Goal: Task Accomplishment & Management: Manage account settings

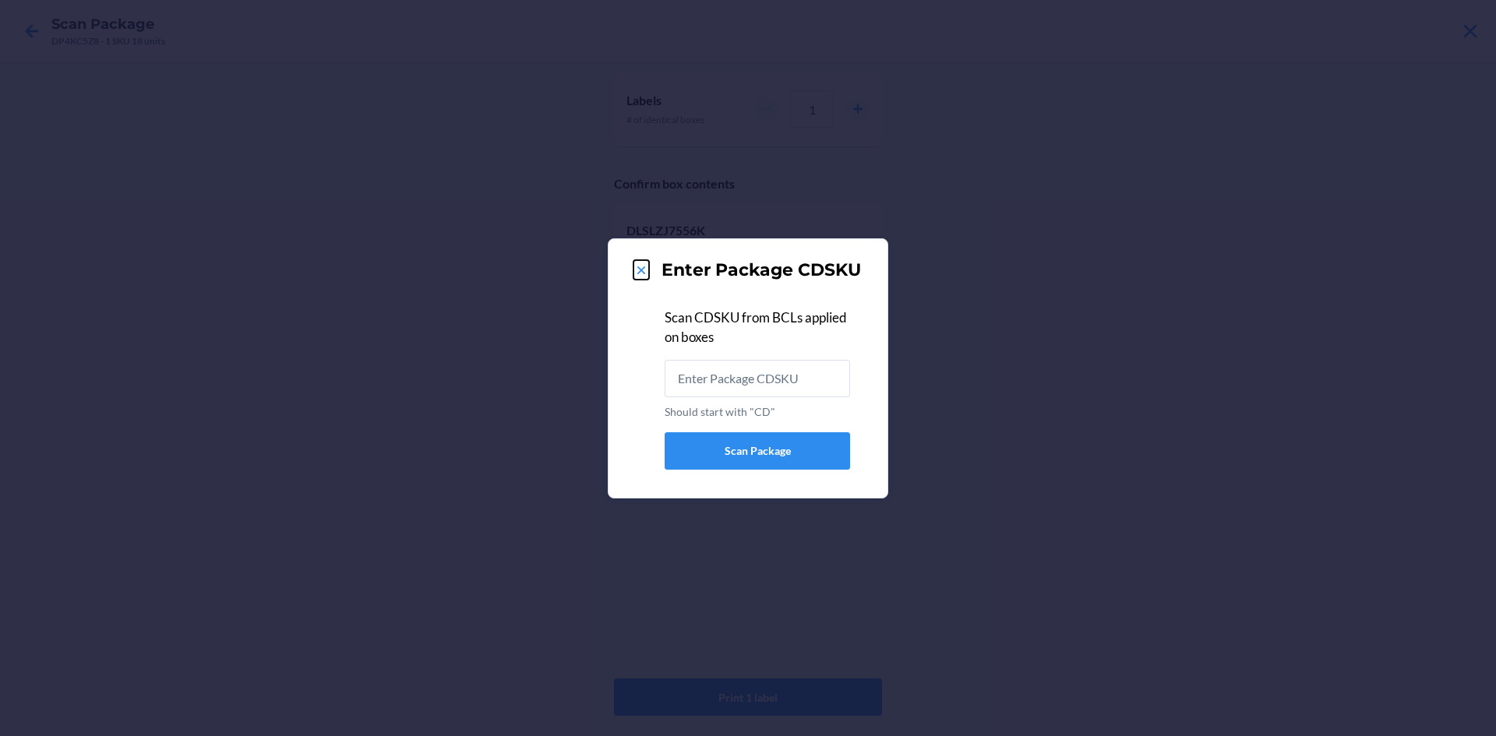
click at [641, 270] on icon at bounding box center [641, 270] width 8 height 8
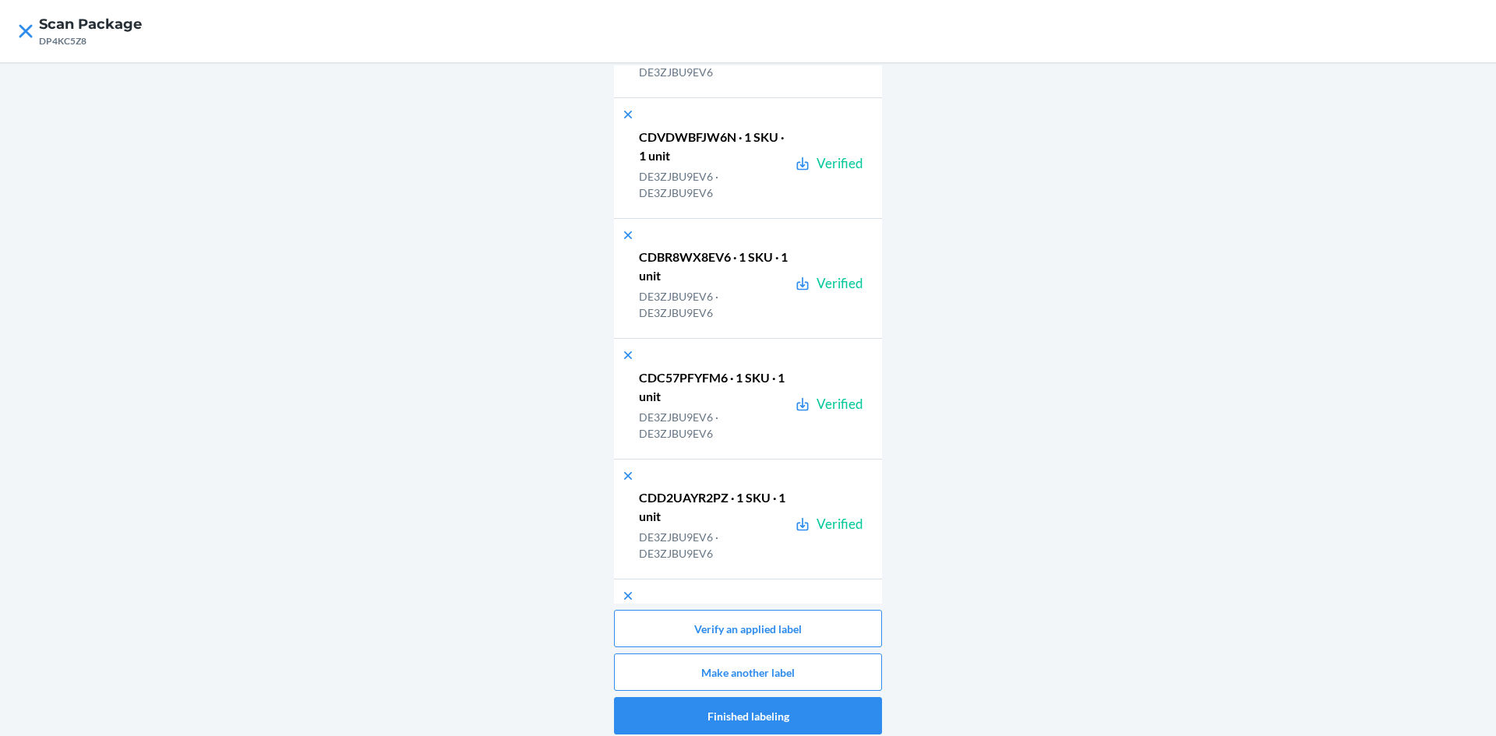
scroll to position [67597, 0]
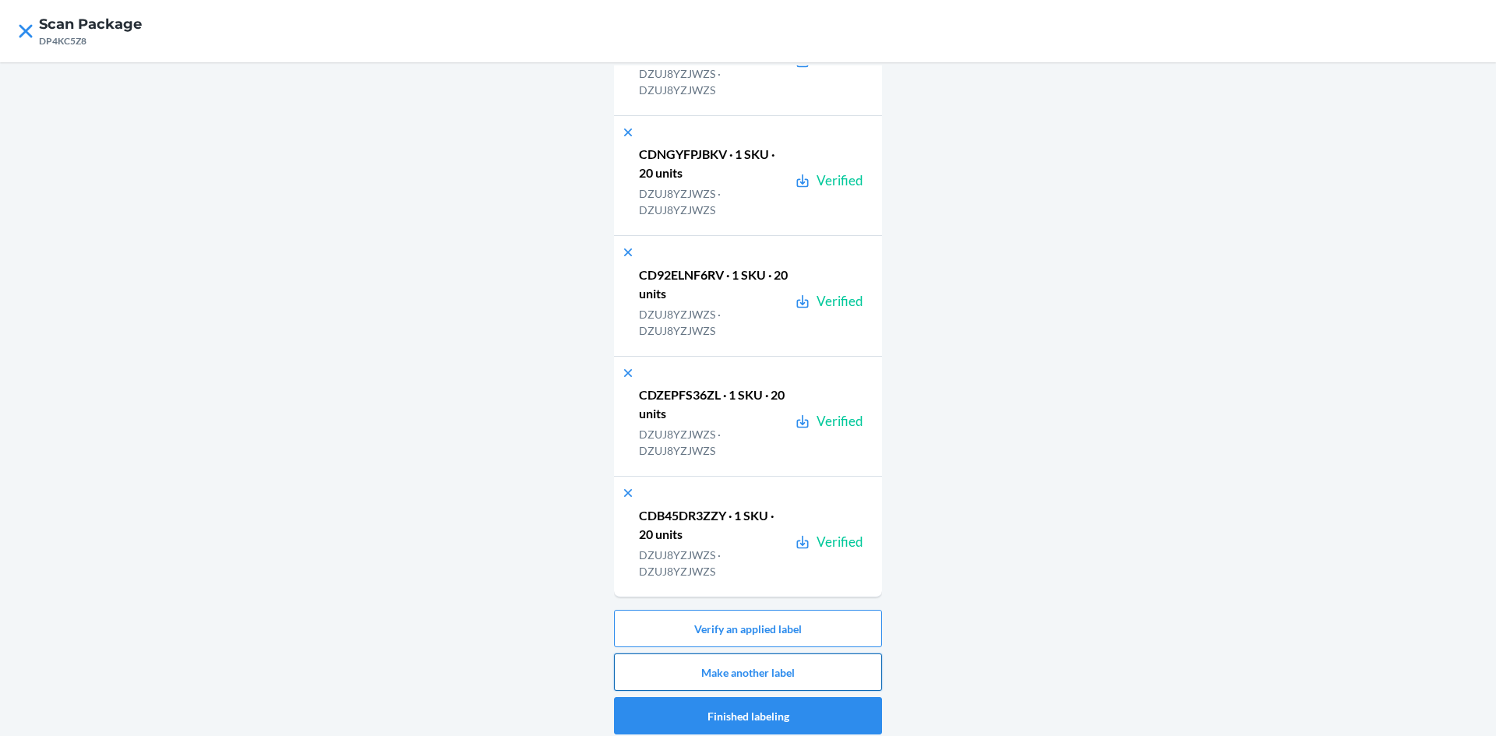
click at [775, 657] on button "Make another label" at bounding box center [748, 672] width 268 height 37
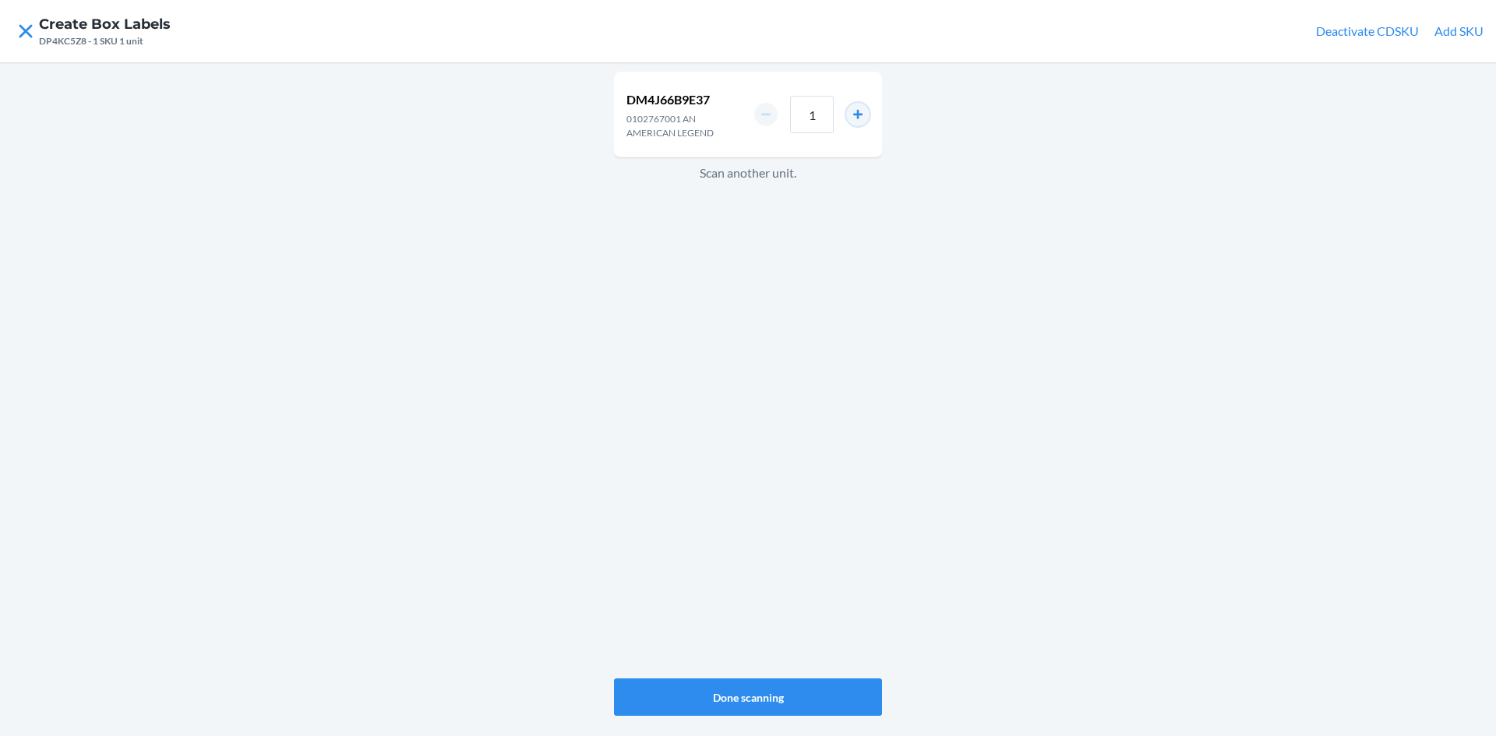
click at [847, 113] on button "increment number" at bounding box center [857, 114] width 23 height 23
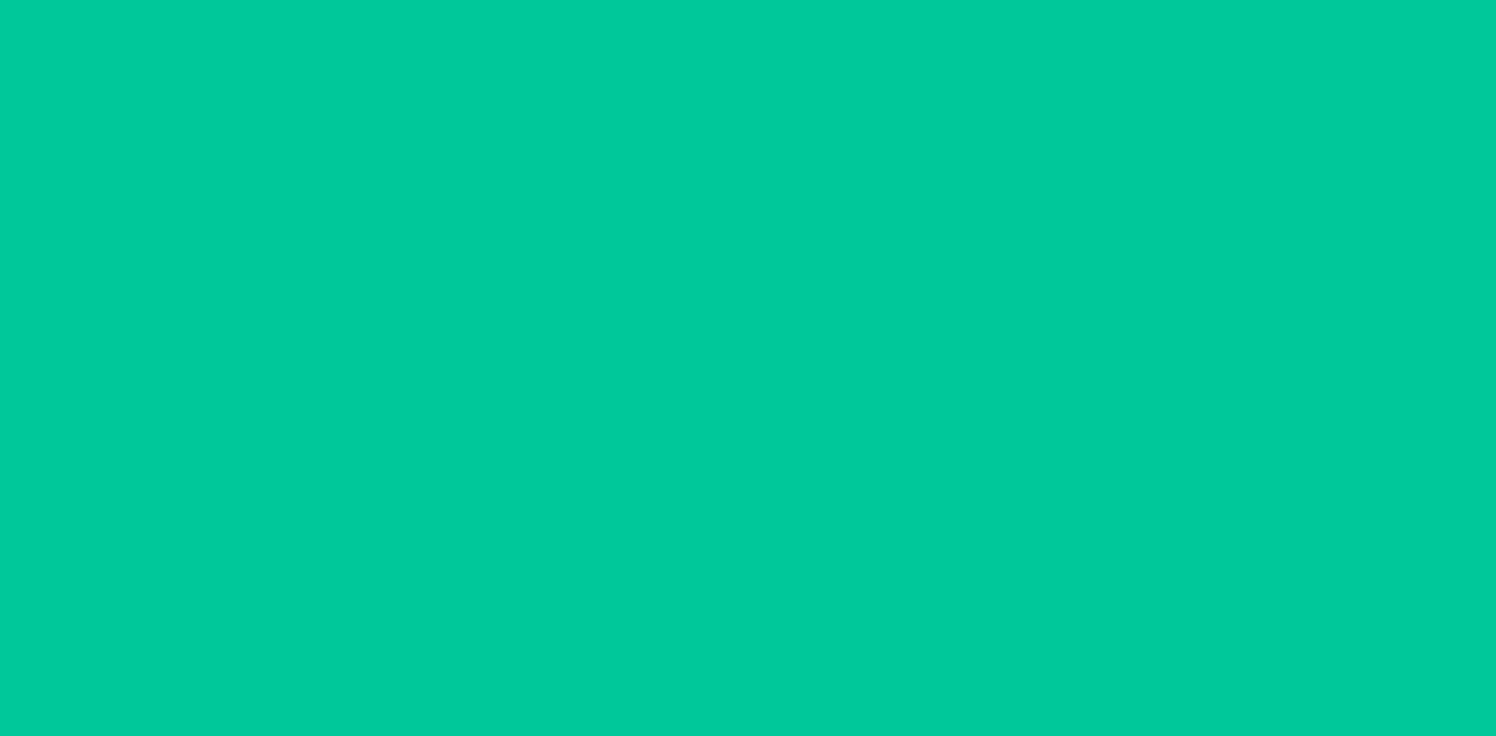
click at [848, 113] on button "increment number" at bounding box center [857, 114] width 23 height 23
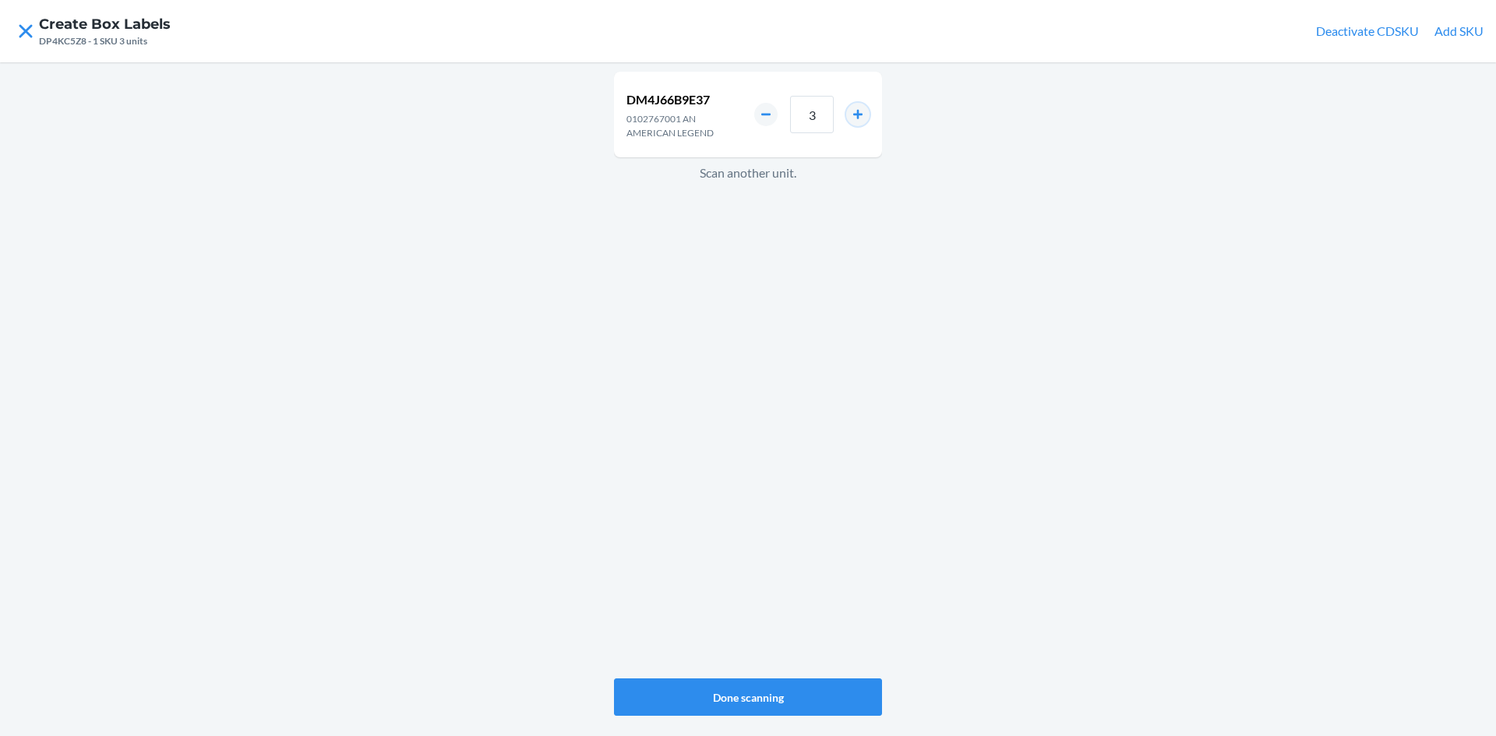
click at [850, 113] on button "increment number" at bounding box center [857, 114] width 23 height 23
click at [851, 113] on button "increment number" at bounding box center [857, 114] width 23 height 23
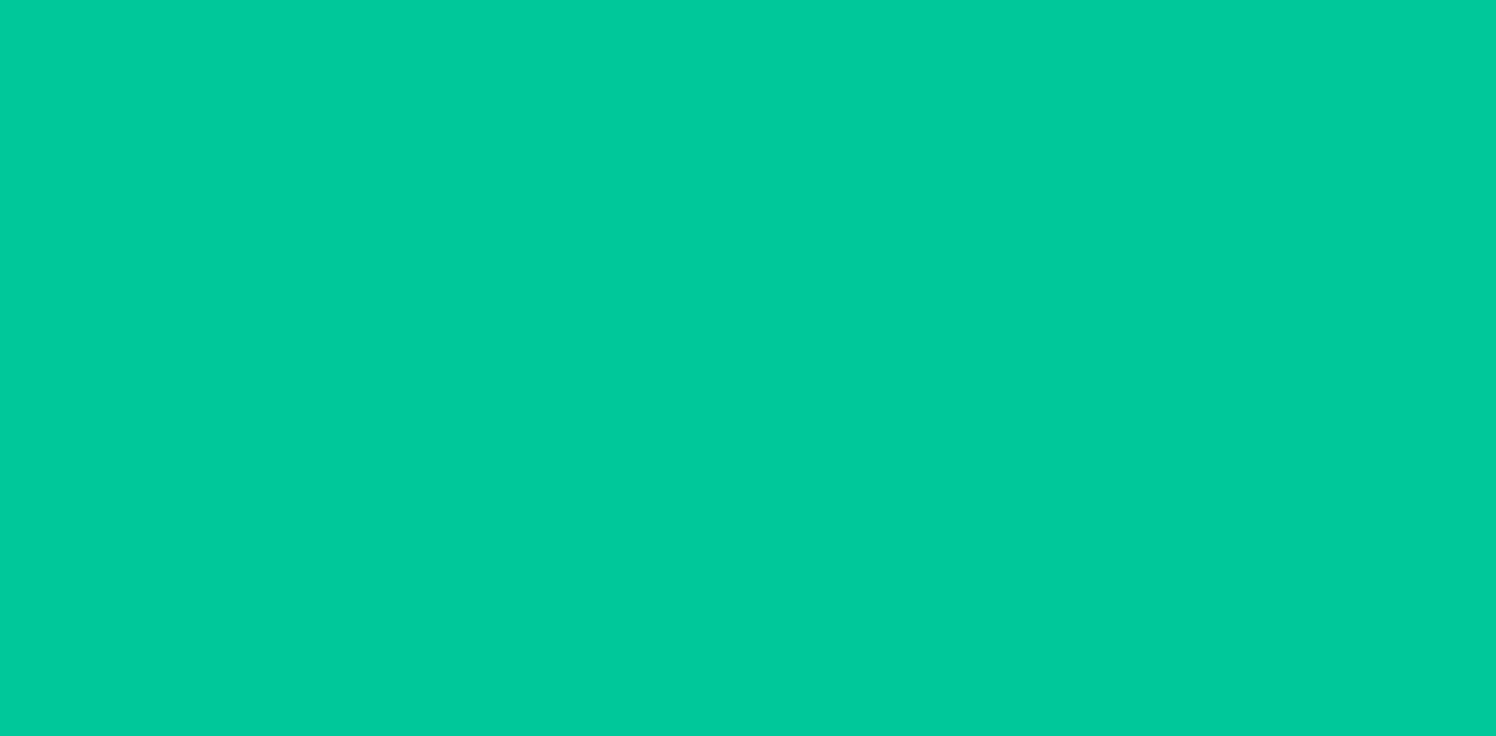
click at [853, 113] on button "increment number" at bounding box center [857, 114] width 23 height 23
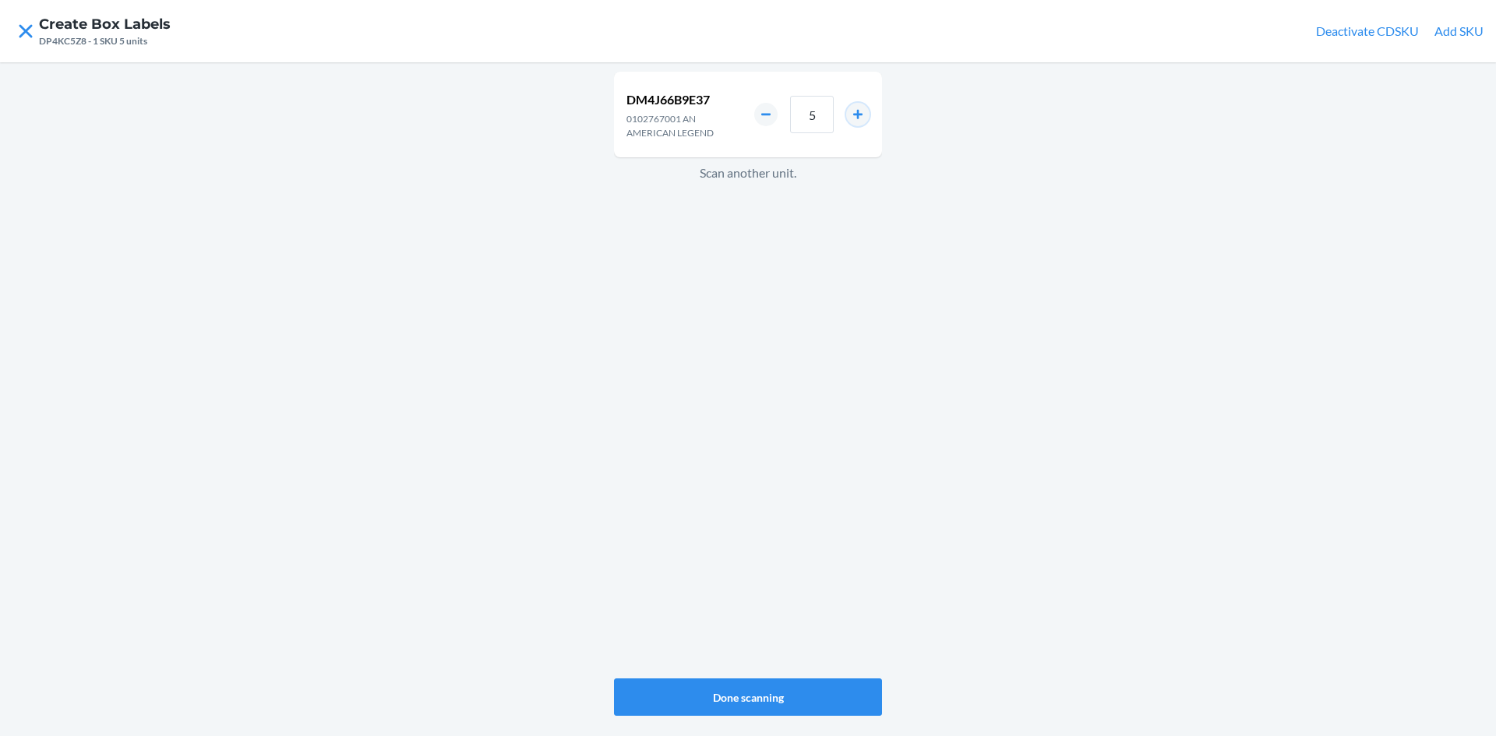
click at [853, 113] on button "increment number" at bounding box center [857, 114] width 23 height 23
type input "8"
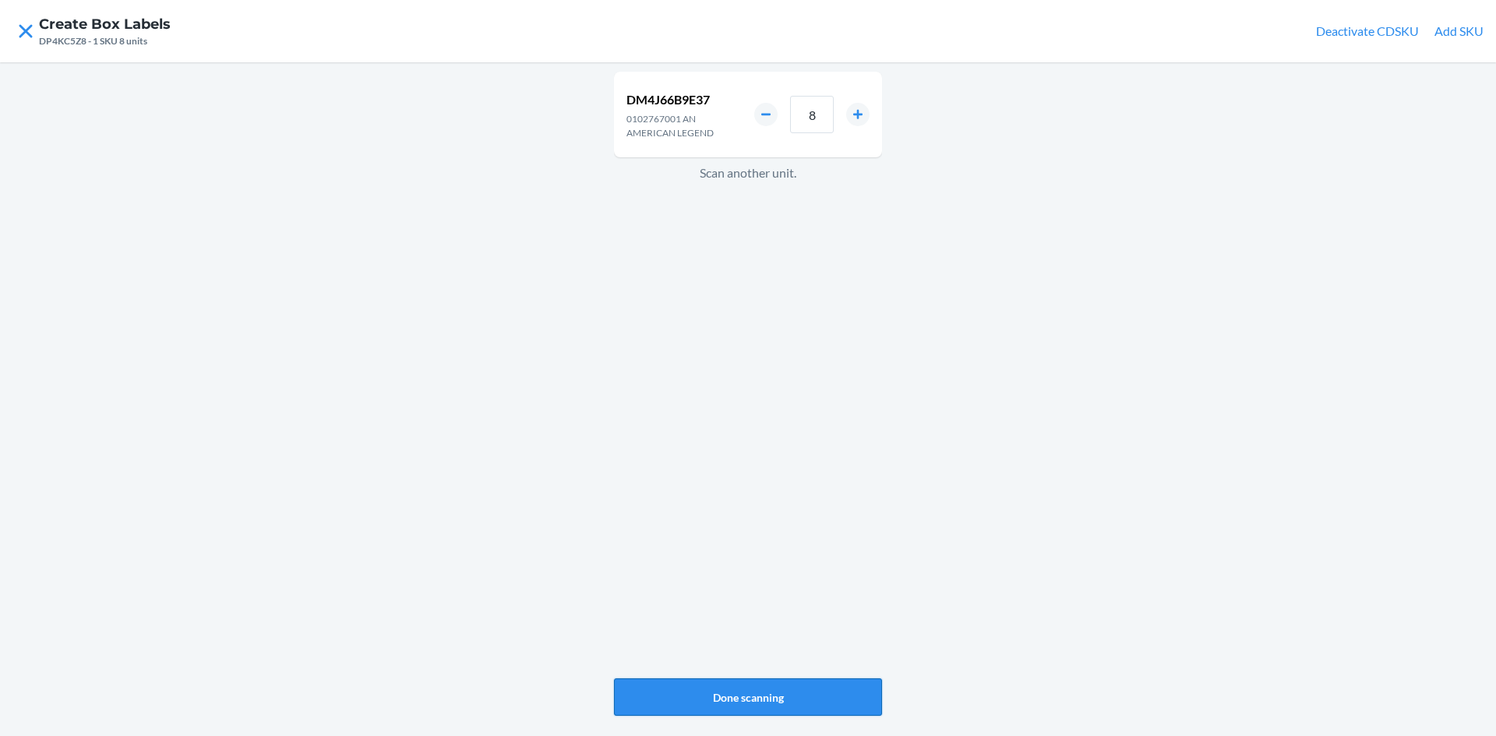
click at [765, 688] on button "Done scanning" at bounding box center [748, 696] width 268 height 37
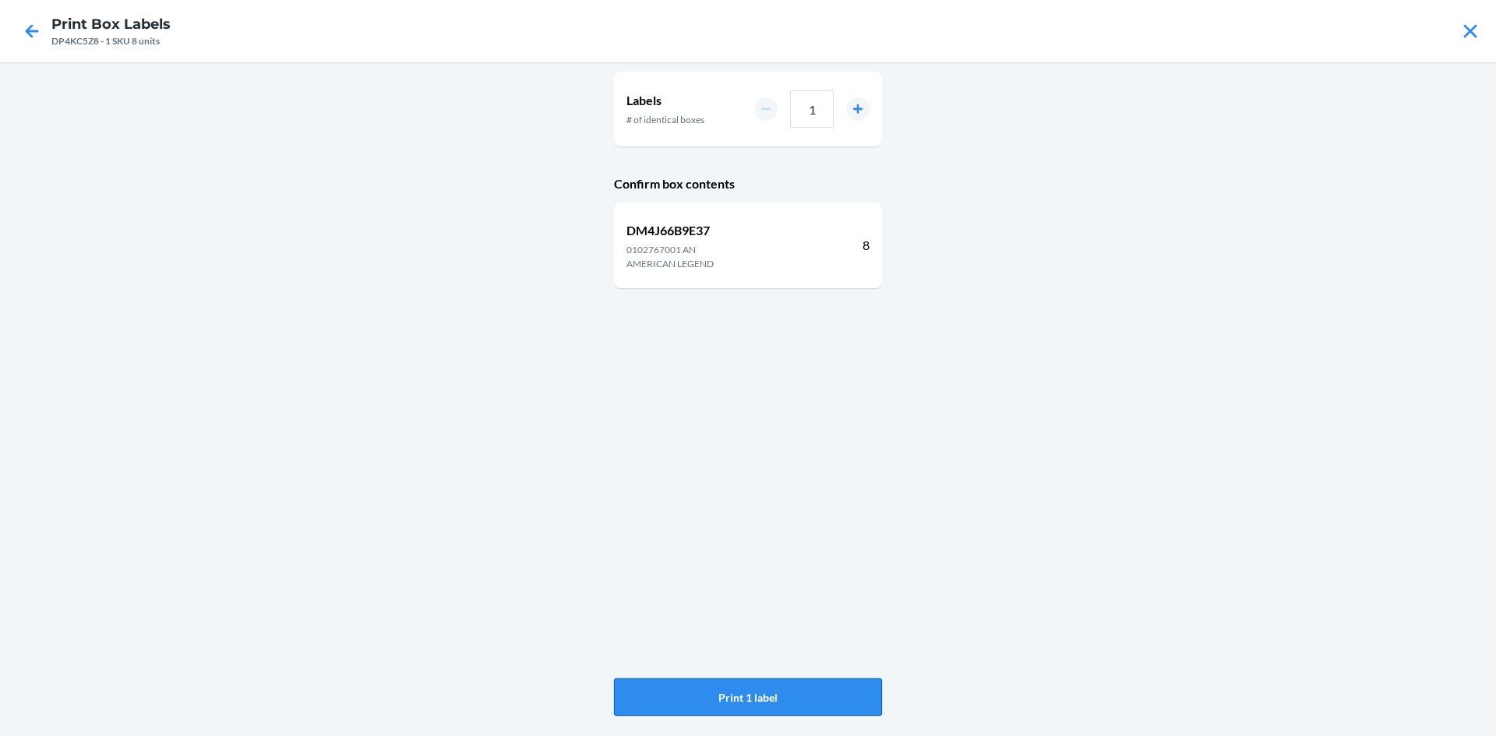
click at [800, 701] on button "Print 1 label" at bounding box center [748, 696] width 268 height 37
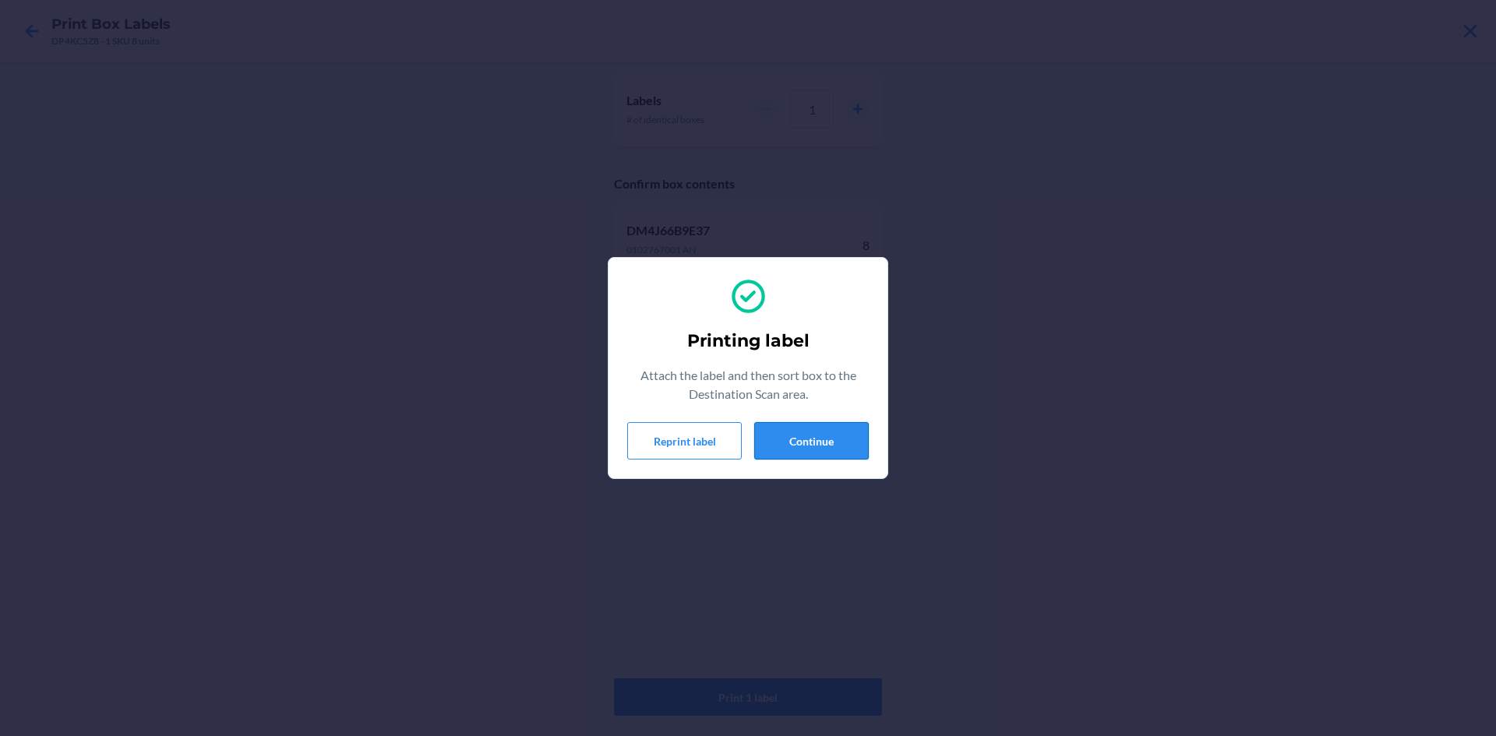
click at [846, 435] on button "Continue" at bounding box center [811, 440] width 115 height 37
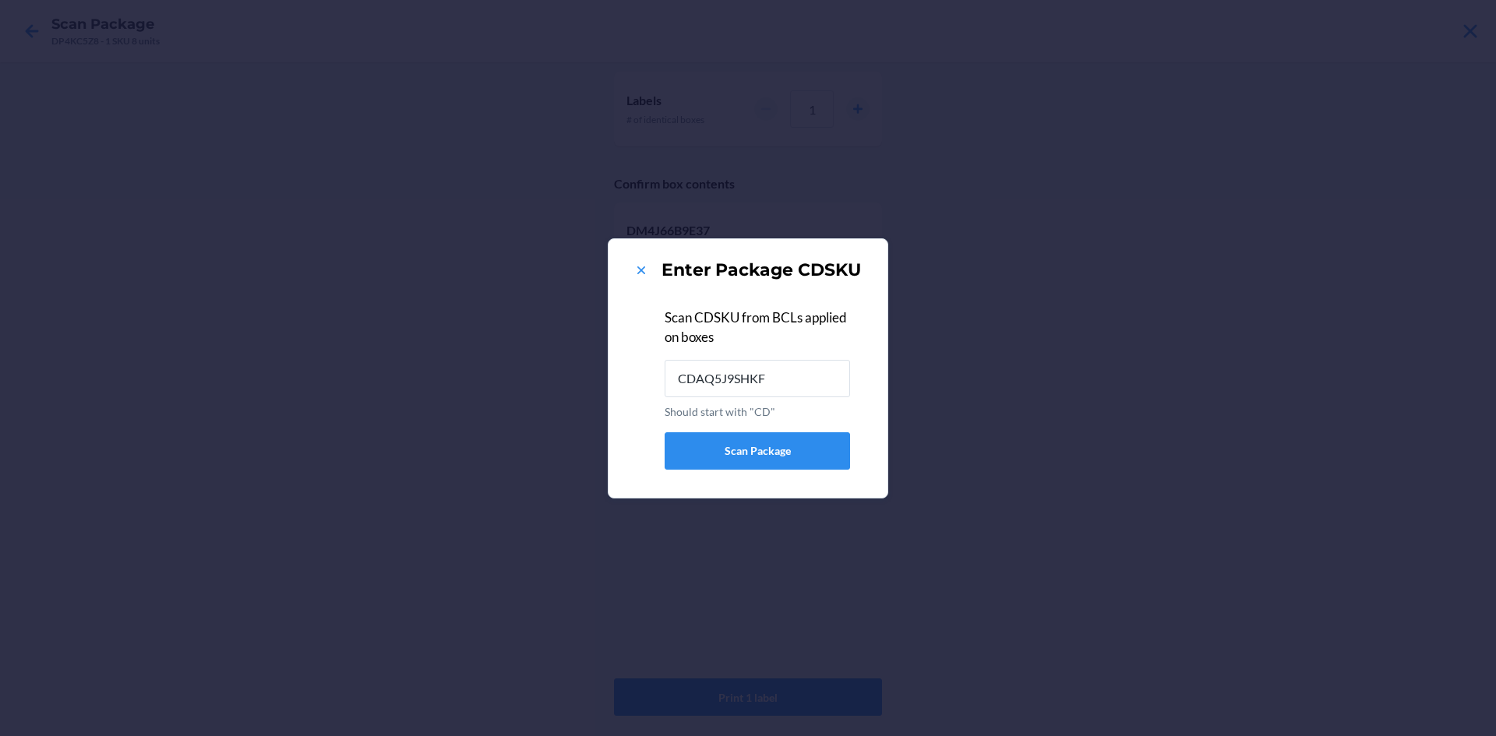
type input "CDAQ5J9SHKF"
click at [633, 266] on icon at bounding box center [641, 271] width 16 height 16
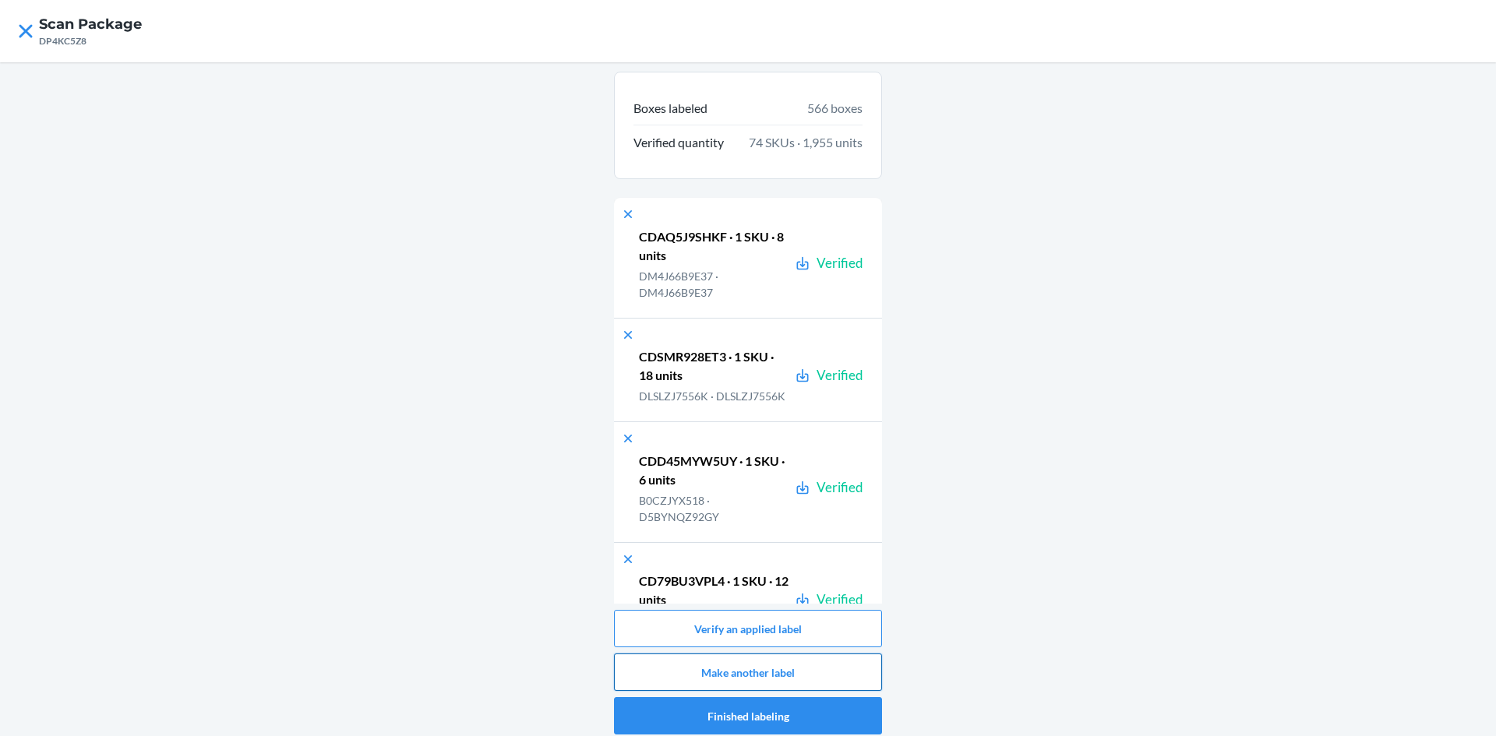
click at [781, 662] on button "Make another label" at bounding box center [748, 672] width 268 height 37
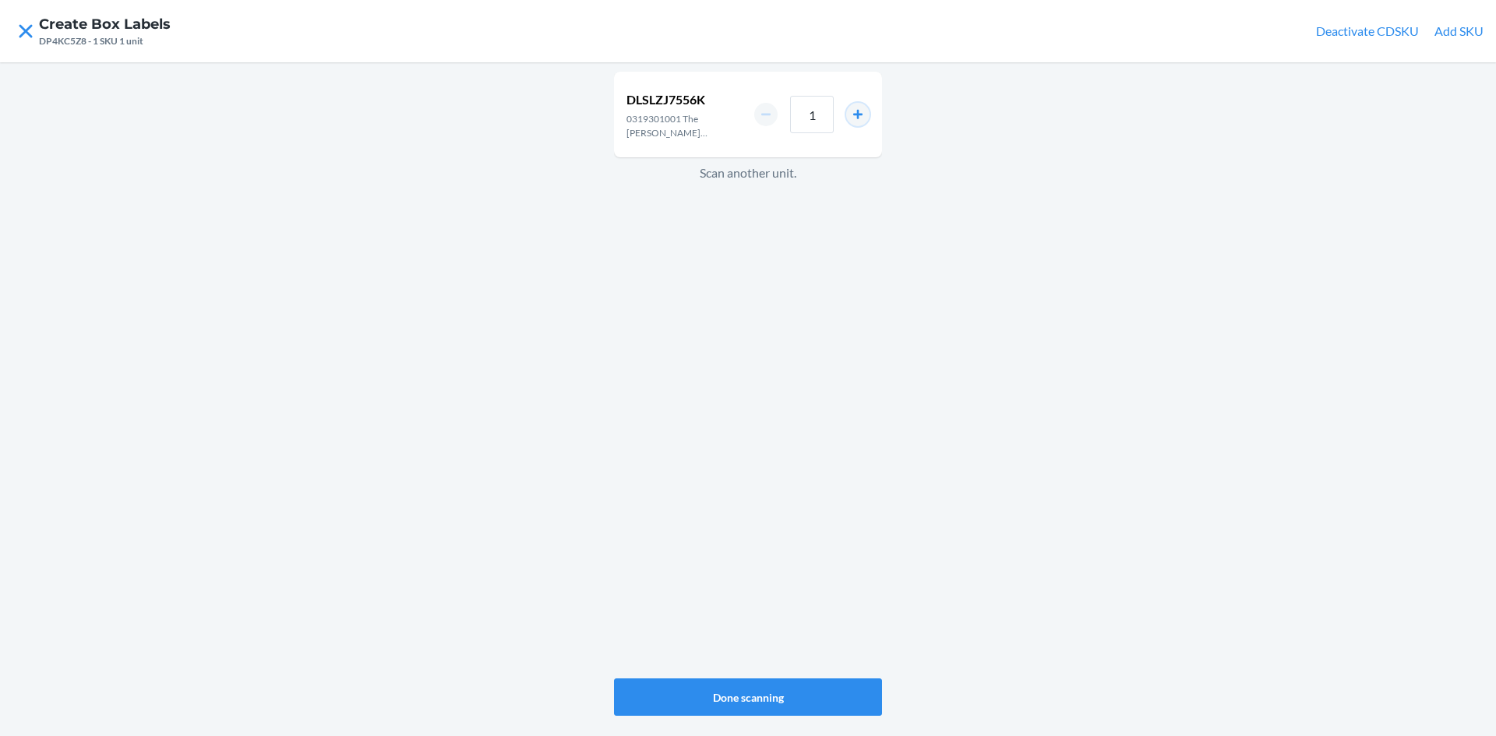
click at [854, 111] on button "increment number" at bounding box center [857, 114] width 23 height 23
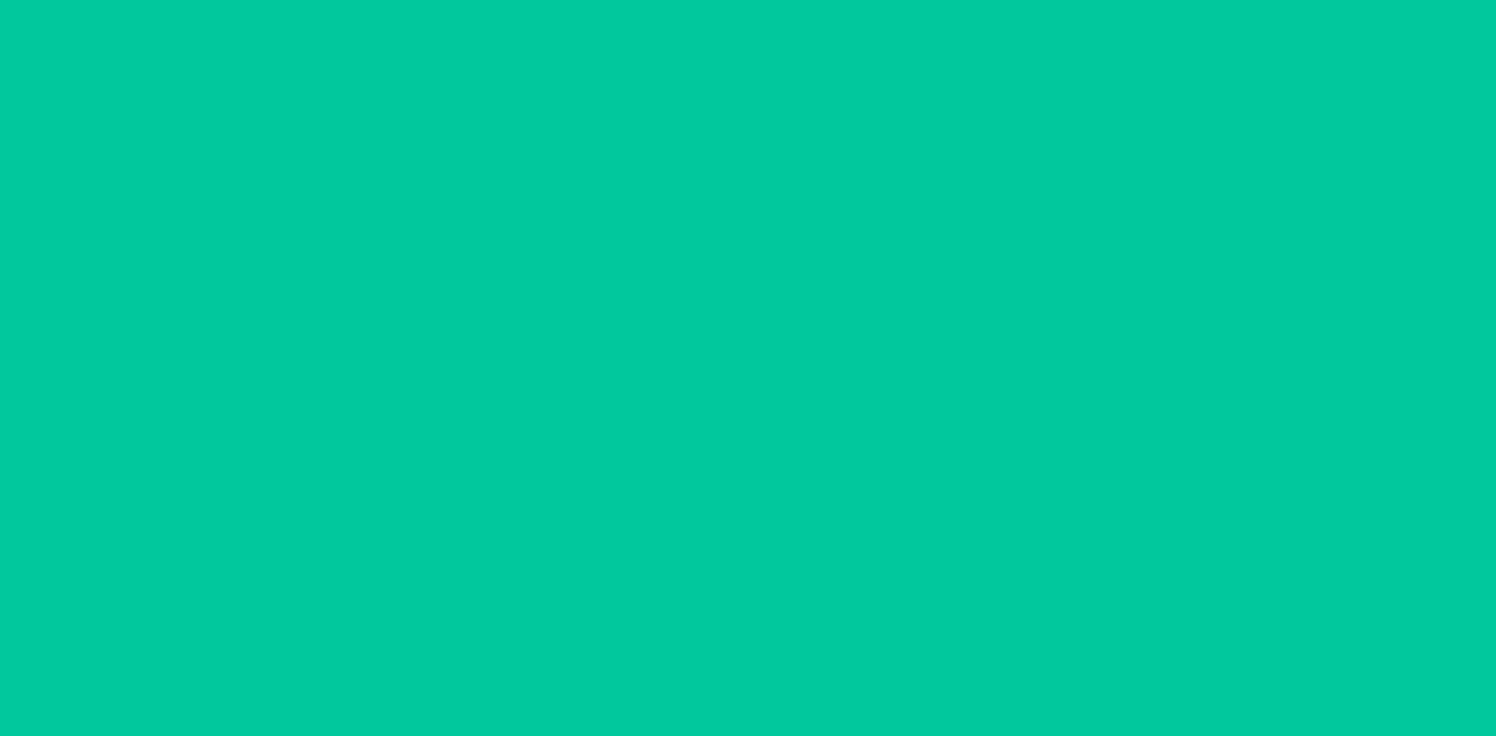
click at [854, 111] on button "increment number" at bounding box center [857, 114] width 23 height 23
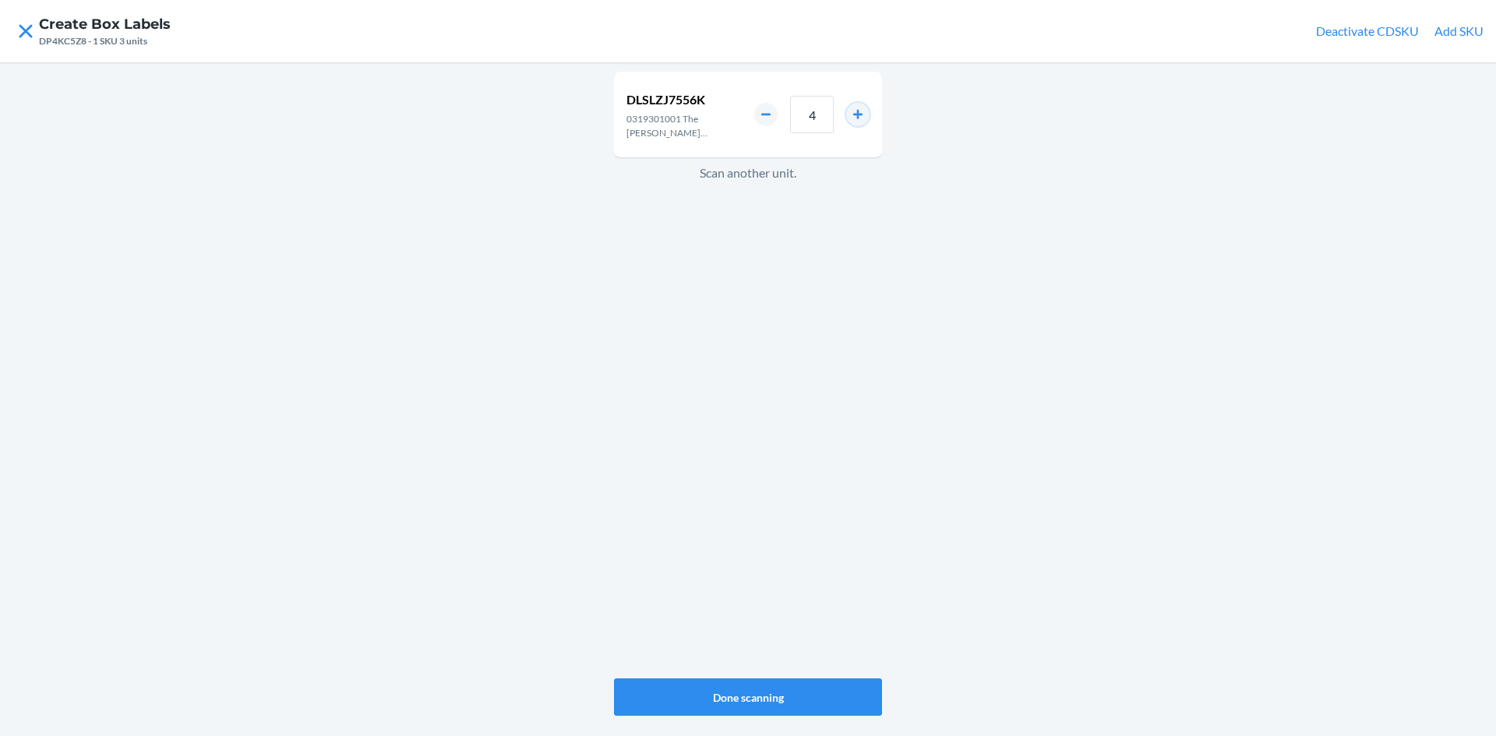
click at [854, 111] on button "increment number" at bounding box center [857, 114] width 23 height 23
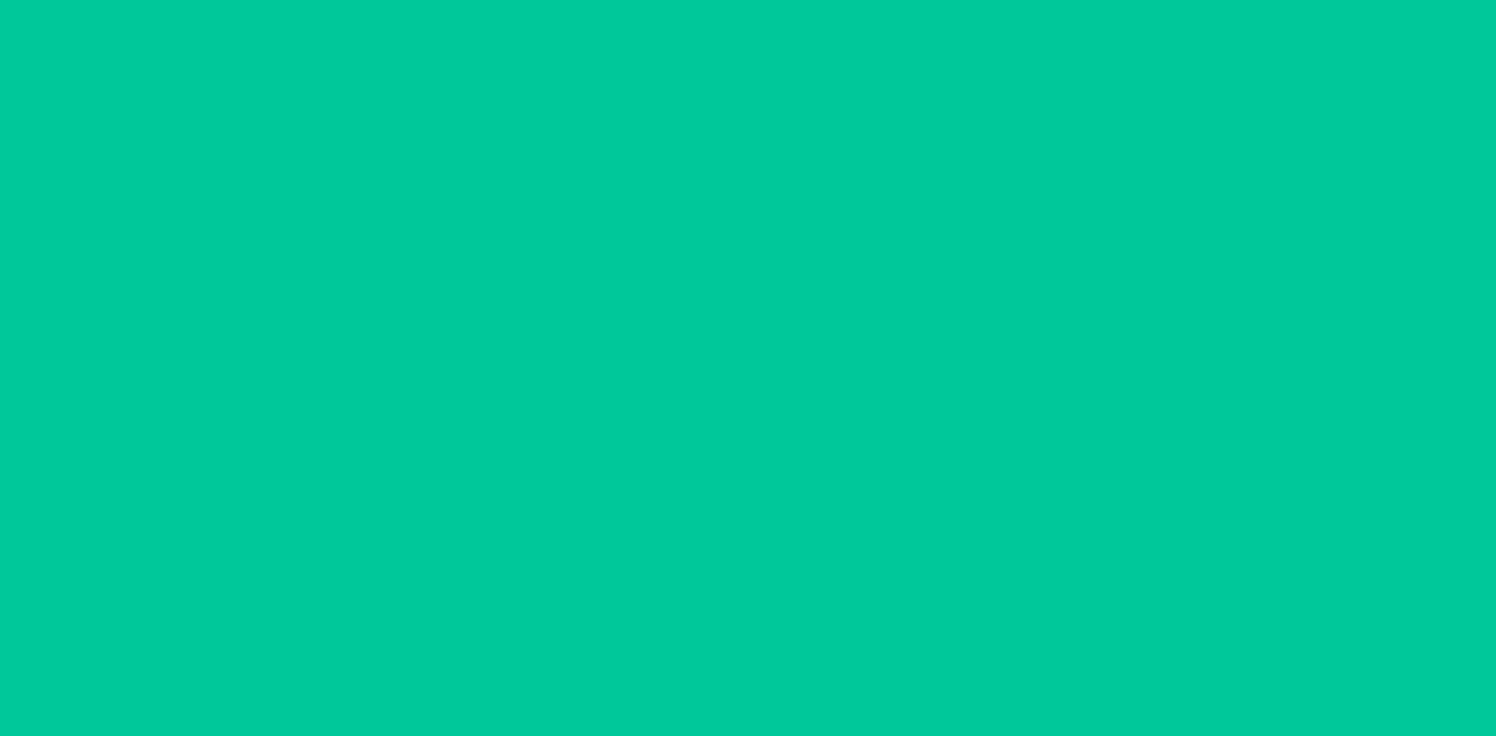
click at [854, 111] on button "increment number" at bounding box center [857, 114] width 23 height 23
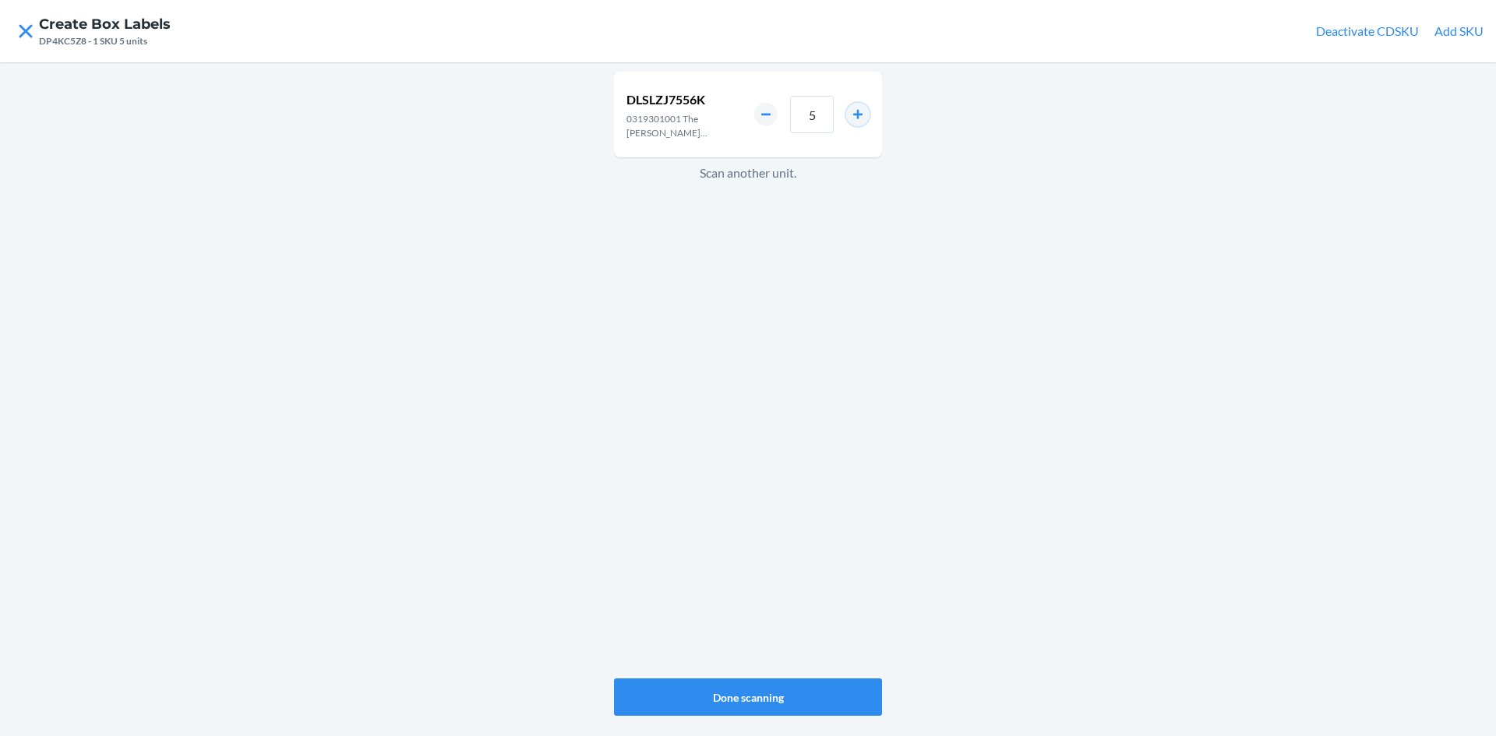
type input "6"
click at [777, 690] on button "Done scanning" at bounding box center [748, 696] width 268 height 37
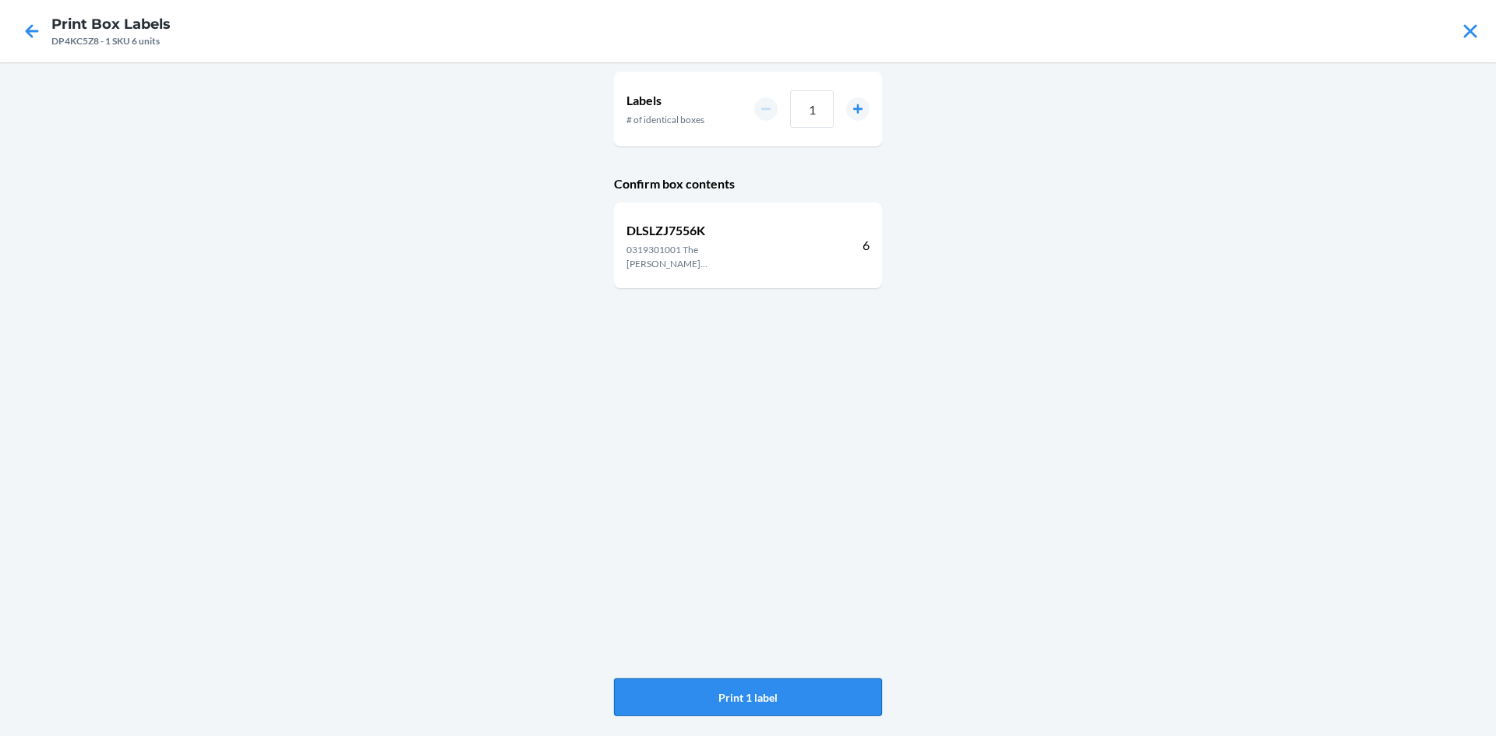
click at [764, 698] on button "Print 1 label" at bounding box center [748, 696] width 268 height 37
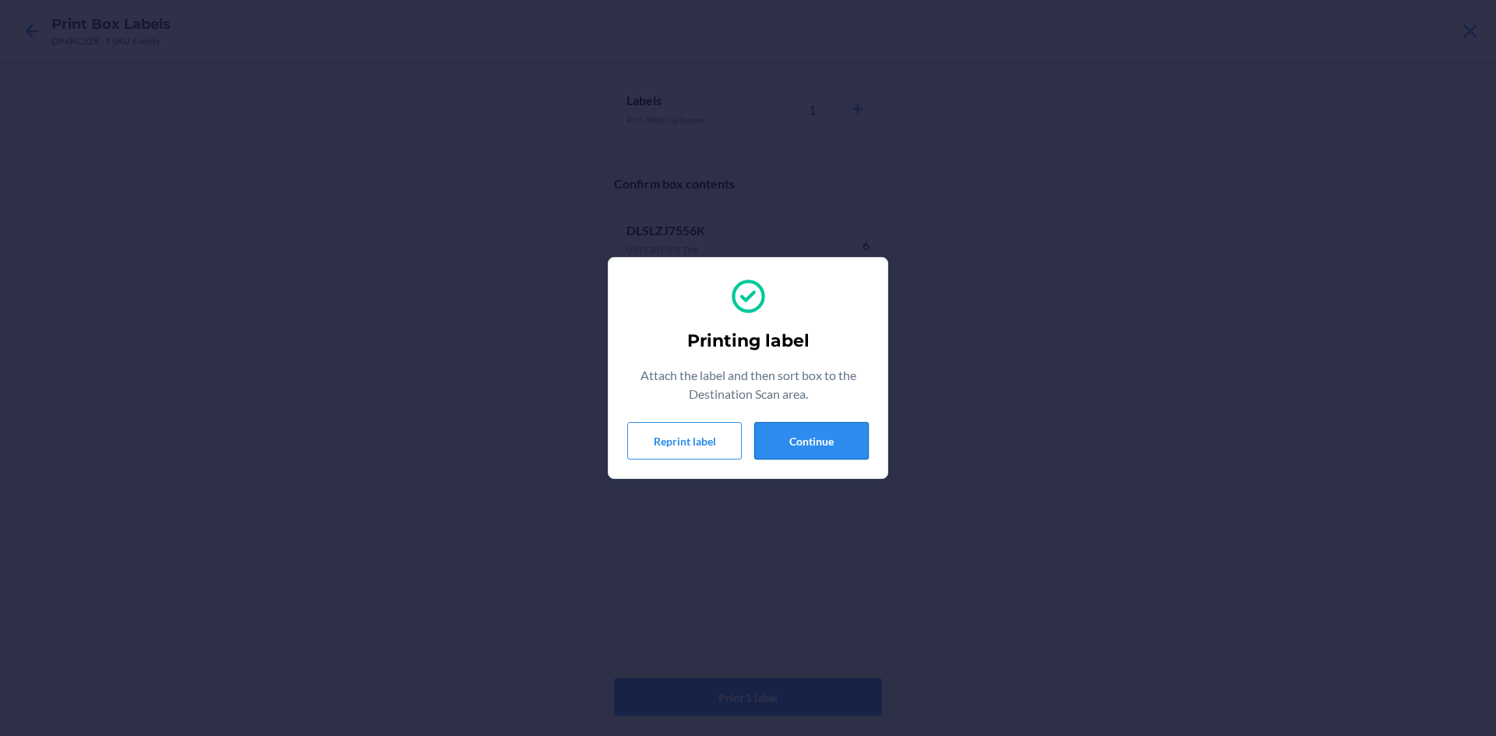
click at [802, 459] on button "Continue" at bounding box center [811, 440] width 115 height 37
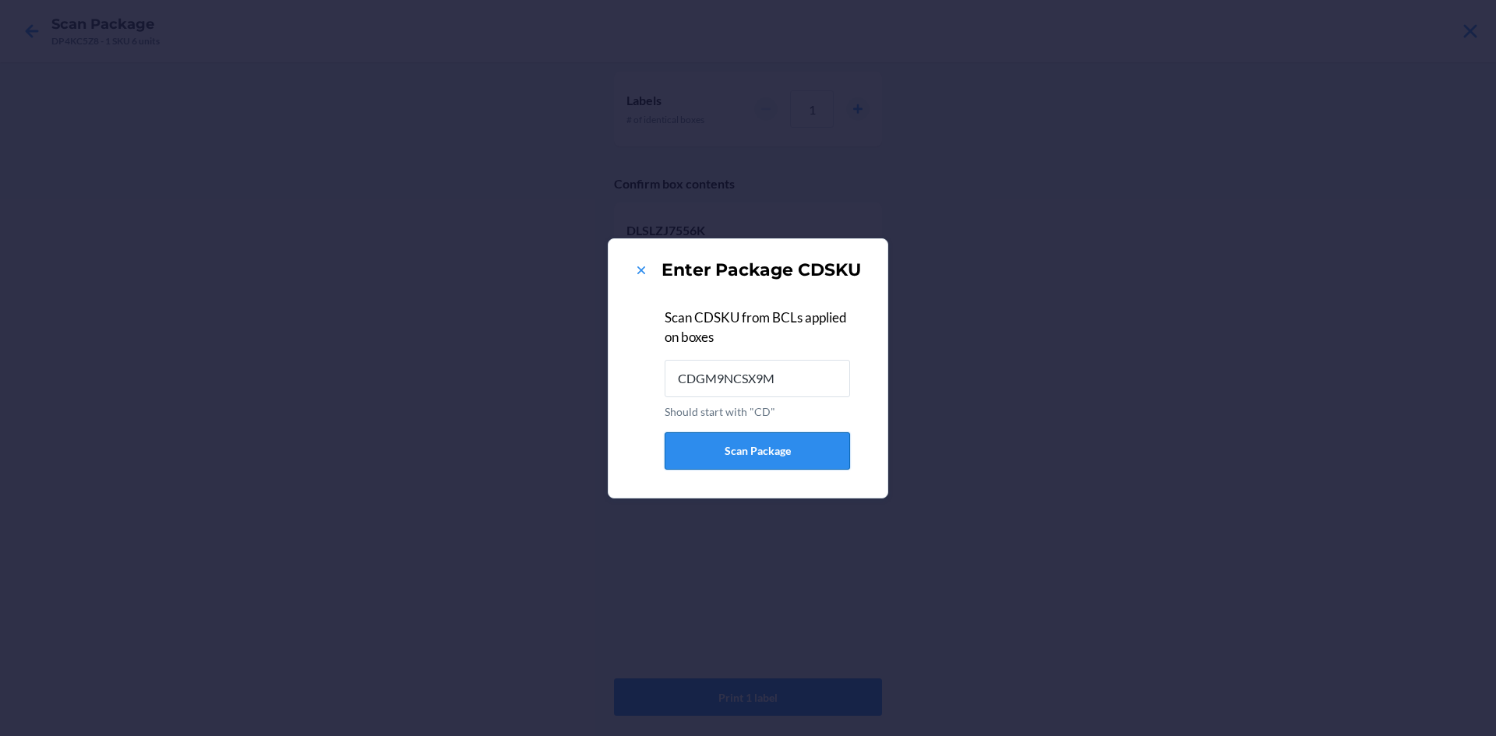
type input "CDGM9NCSX9M"
click at [647, 273] on icon at bounding box center [641, 271] width 16 height 16
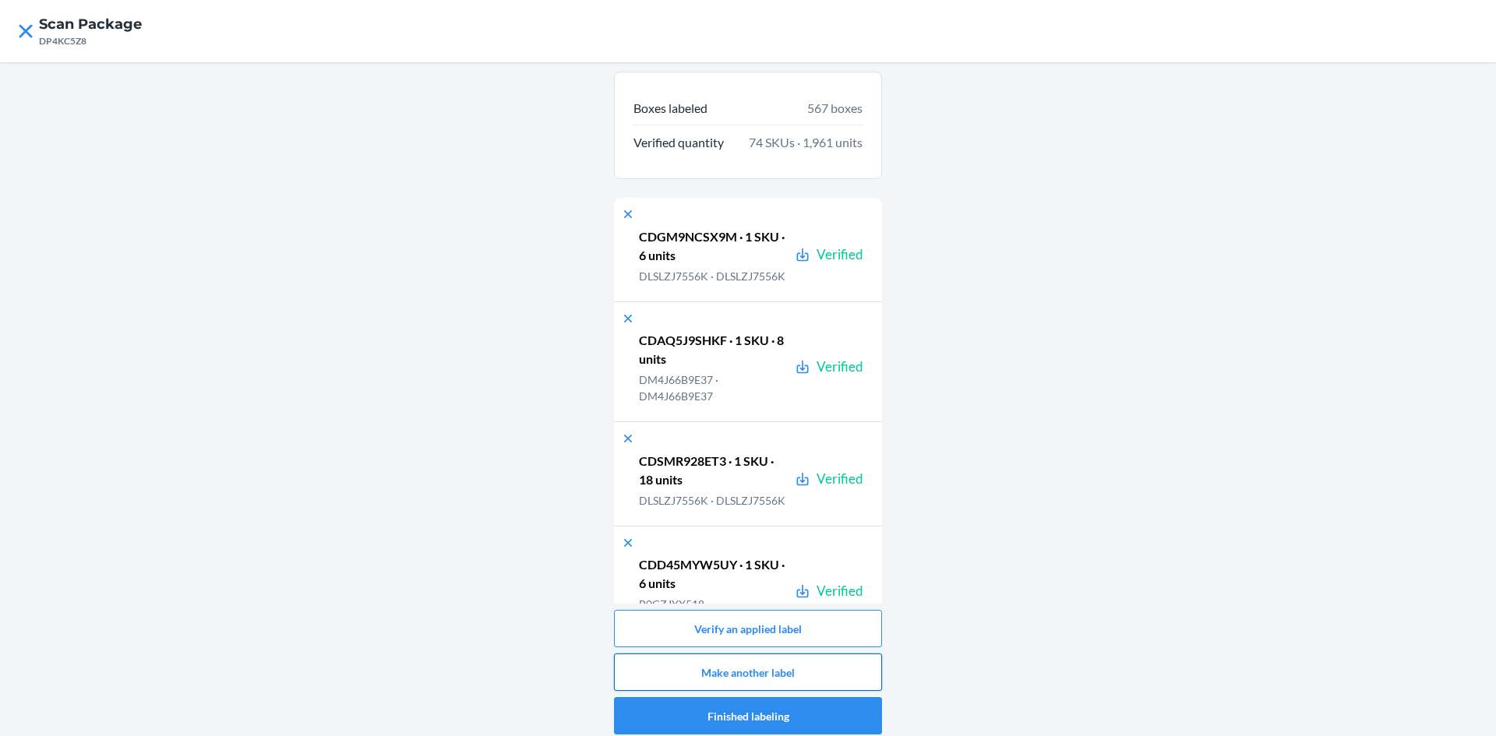
click at [723, 673] on button "Make another label" at bounding box center [748, 672] width 268 height 37
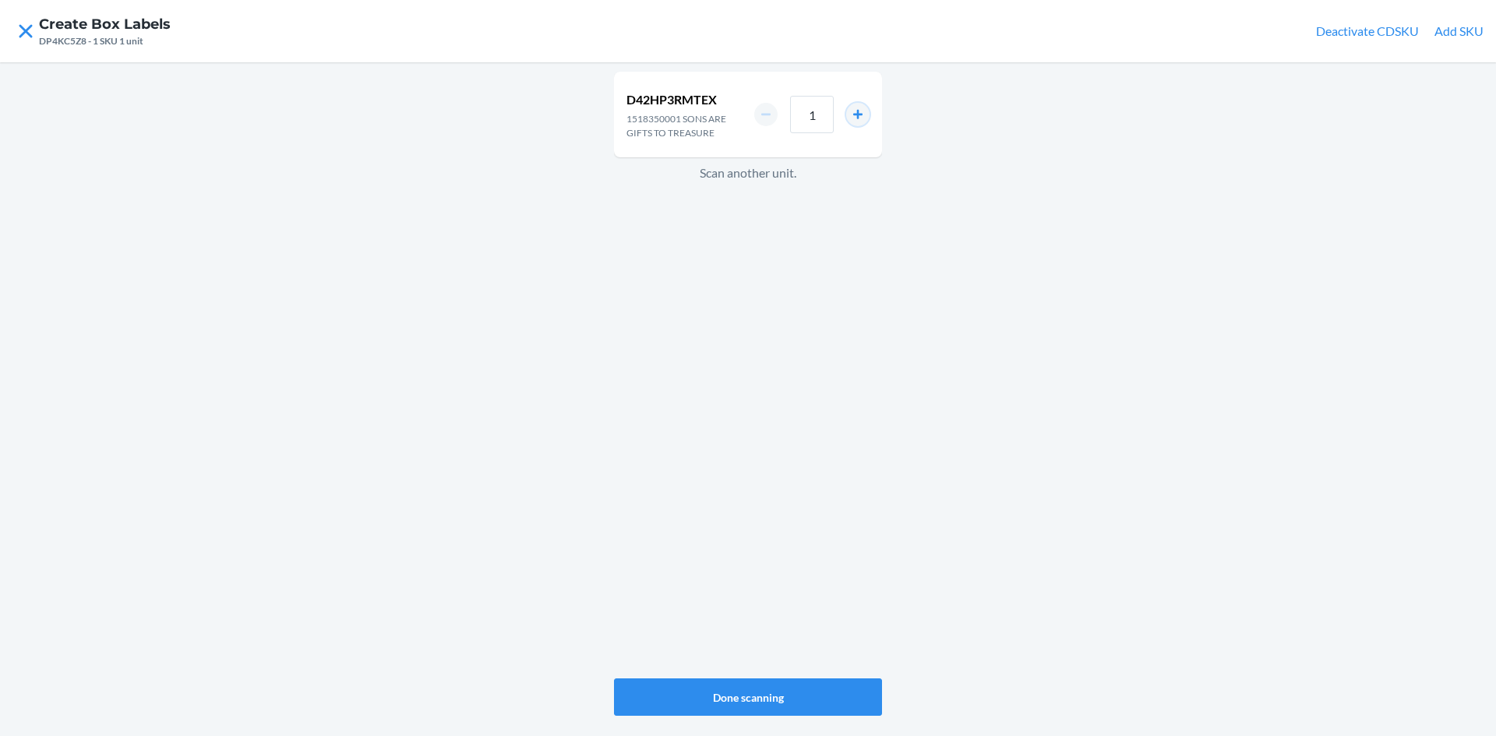
click at [853, 112] on button "increment number" at bounding box center [857, 114] width 23 height 23
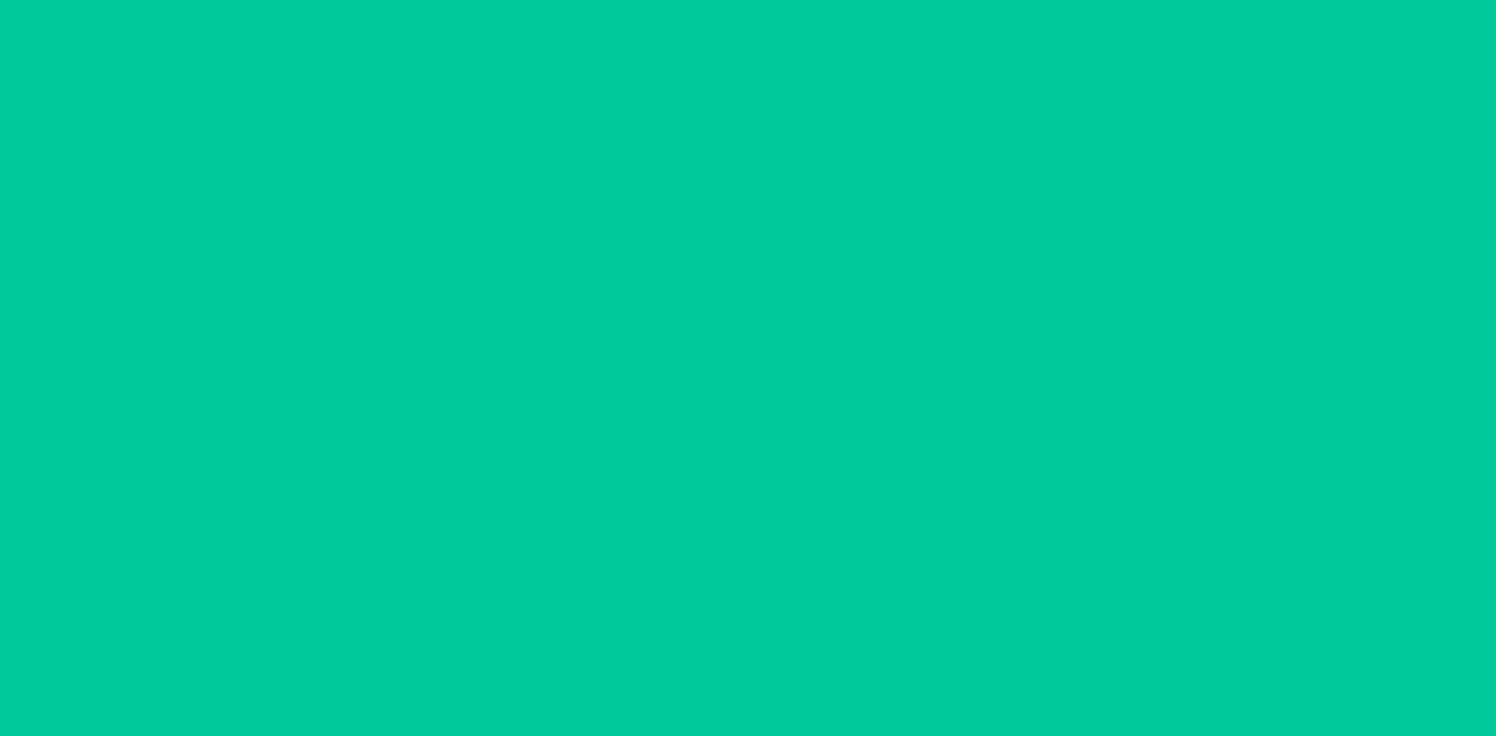
click at [853, 112] on button "increment number" at bounding box center [857, 114] width 23 height 23
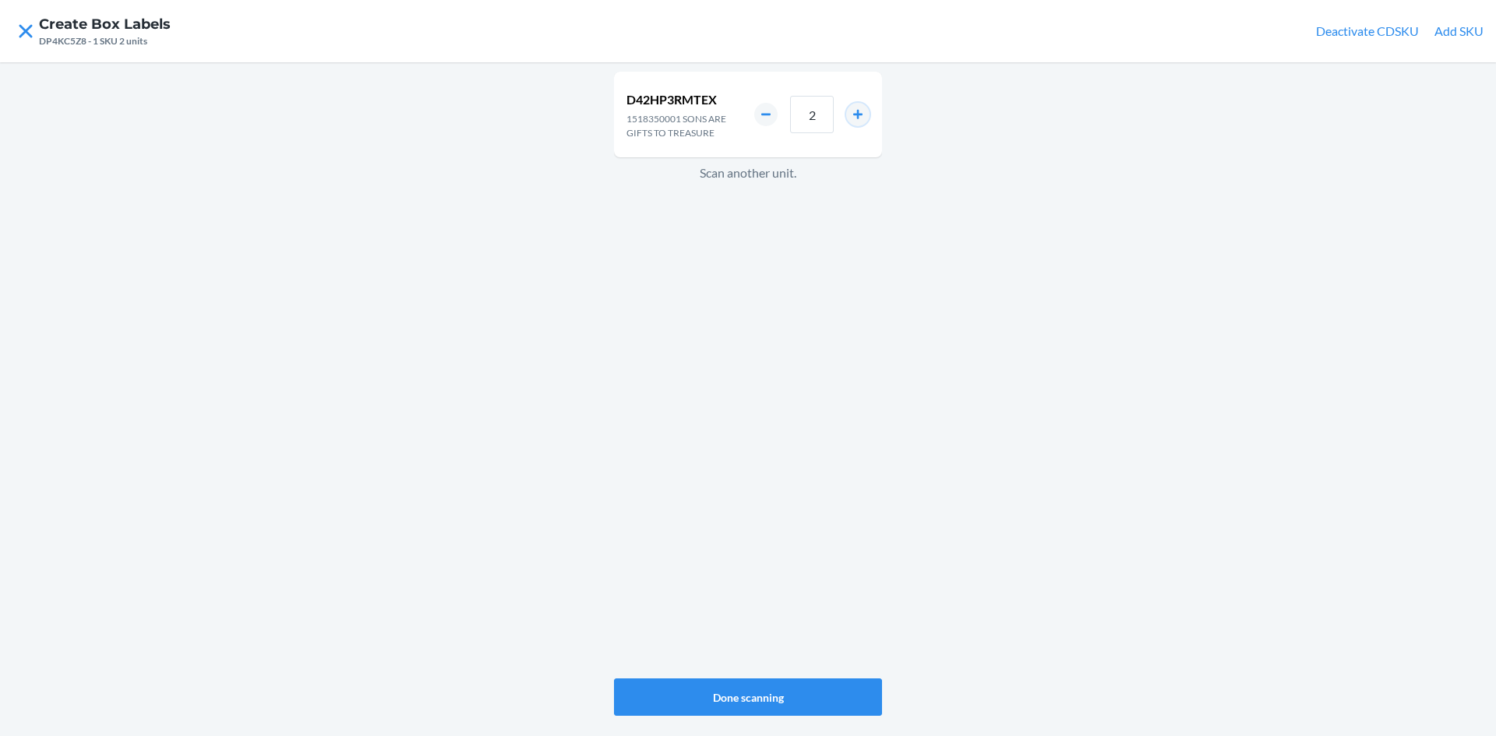
click at [853, 112] on button "increment number" at bounding box center [857, 114] width 23 height 23
type input "6"
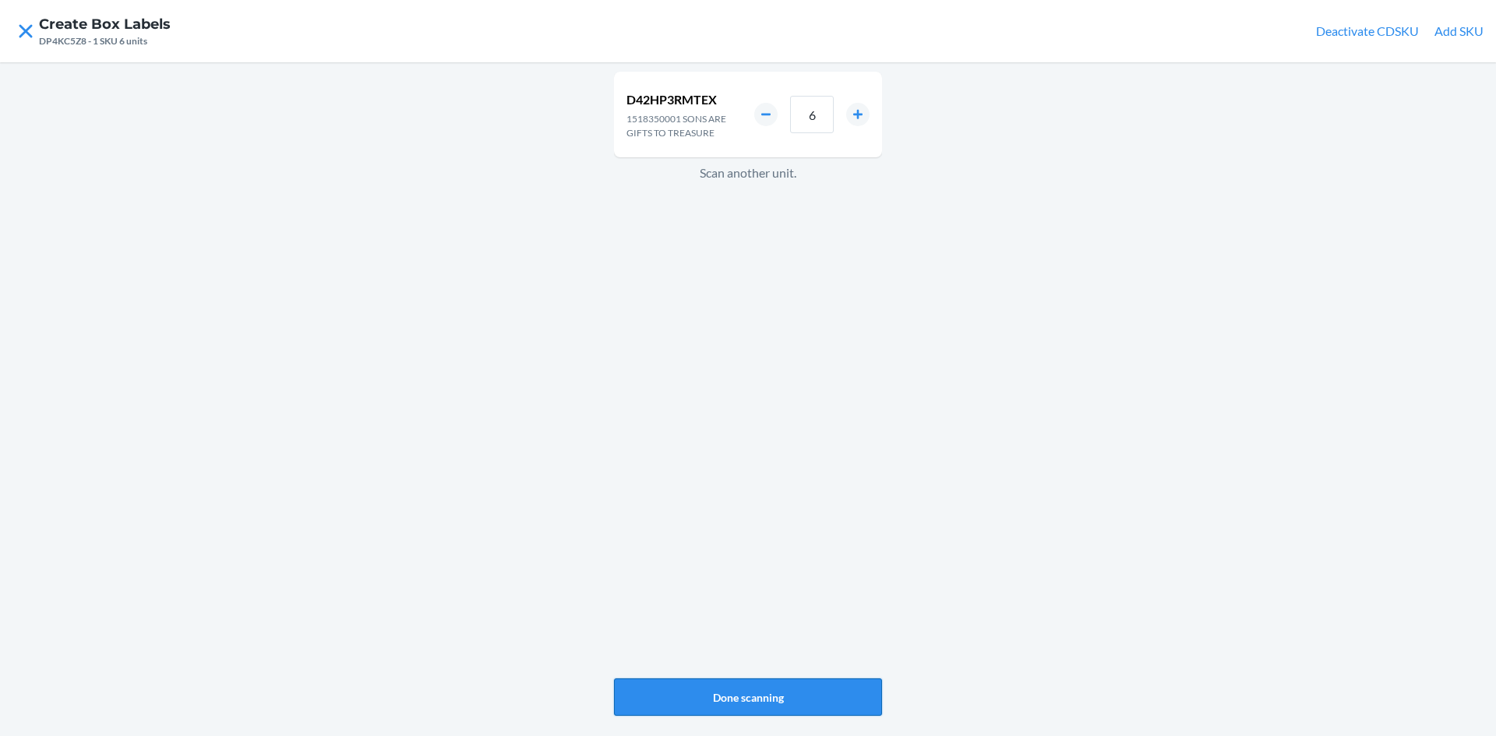
click at [766, 693] on button "Done scanning" at bounding box center [748, 696] width 268 height 37
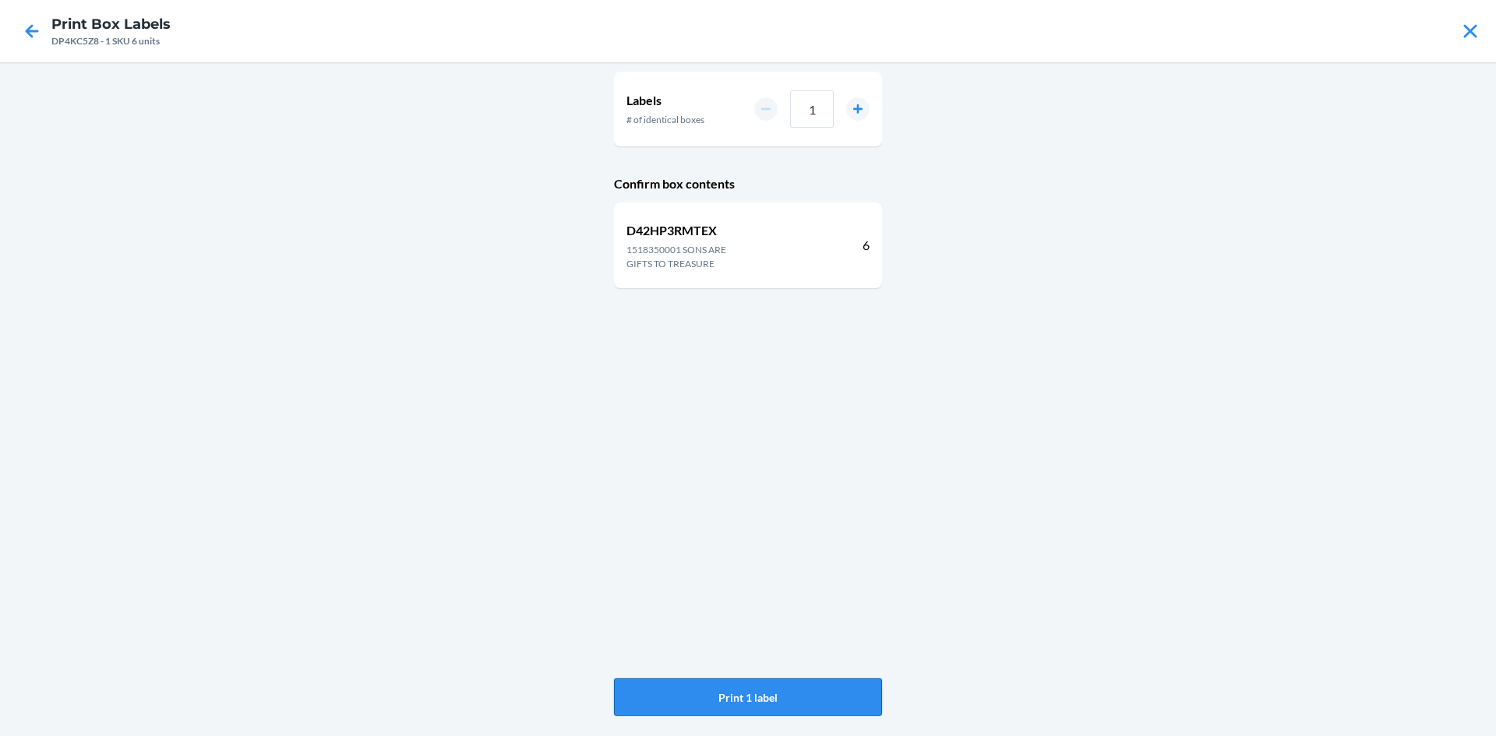
click at [739, 696] on button "Print 1 label" at bounding box center [748, 696] width 268 height 37
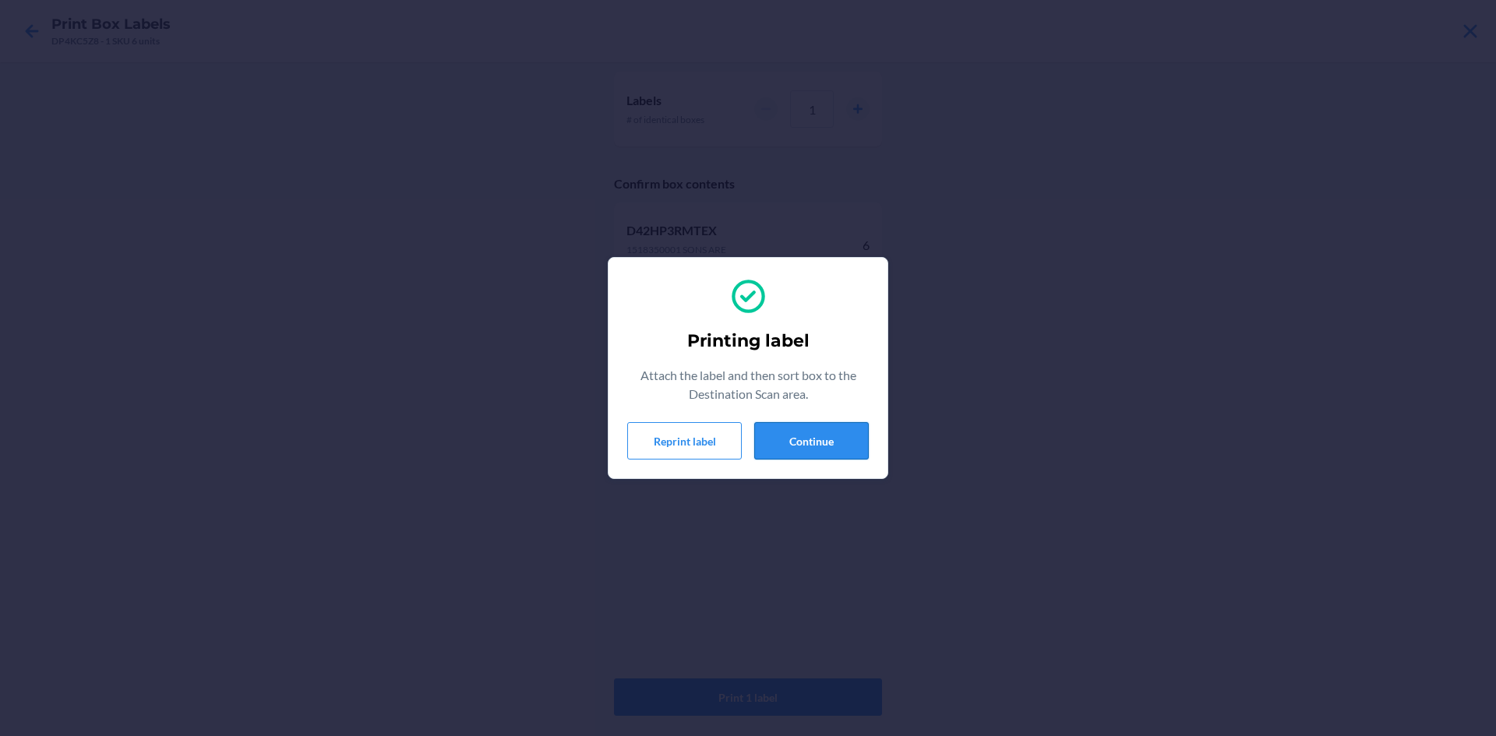
click at [833, 430] on button "Continue" at bounding box center [811, 440] width 115 height 37
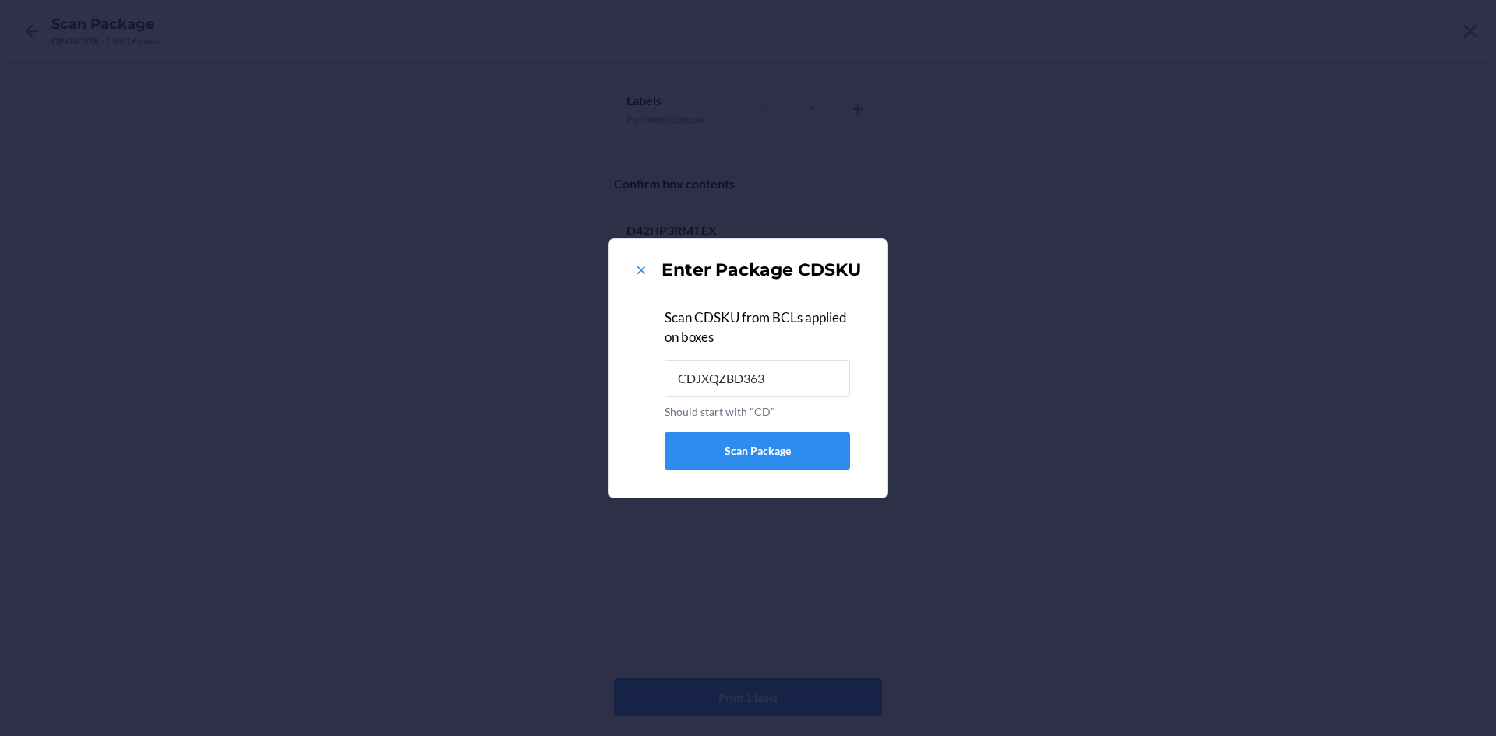
type input "CDJXQZBD363"
click at [642, 275] on icon at bounding box center [641, 271] width 16 height 16
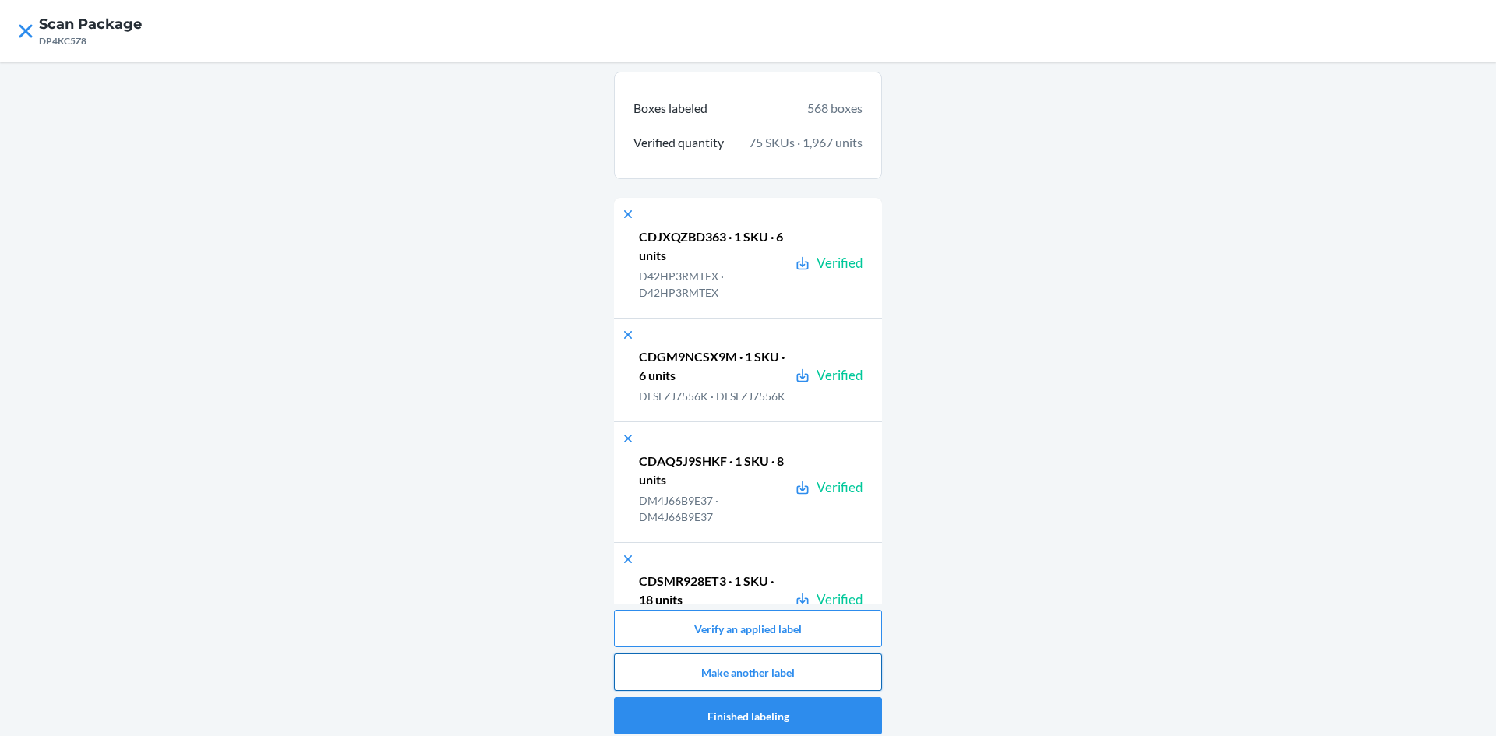
click at [756, 673] on button "Make another label" at bounding box center [748, 672] width 268 height 37
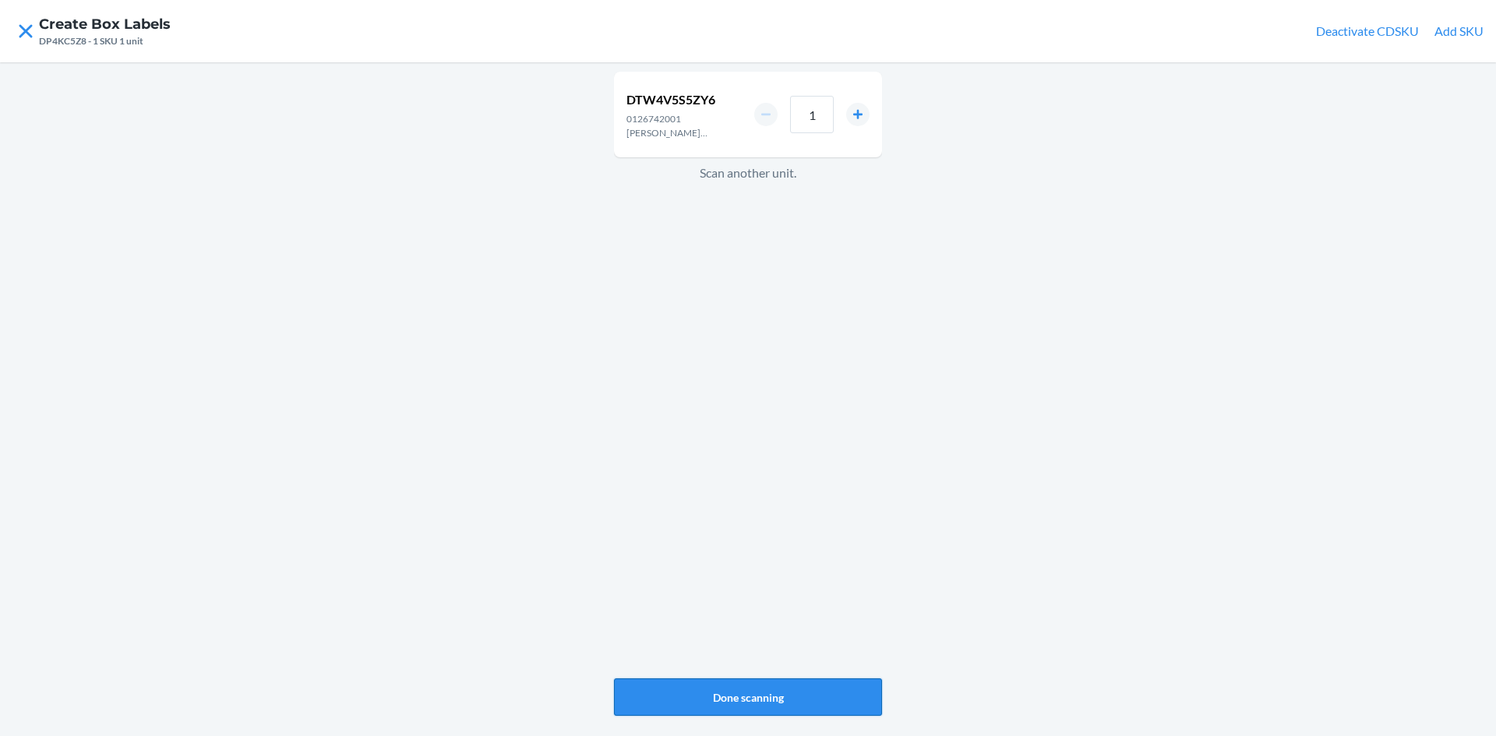
click at [810, 707] on button "Done scanning" at bounding box center [748, 696] width 268 height 37
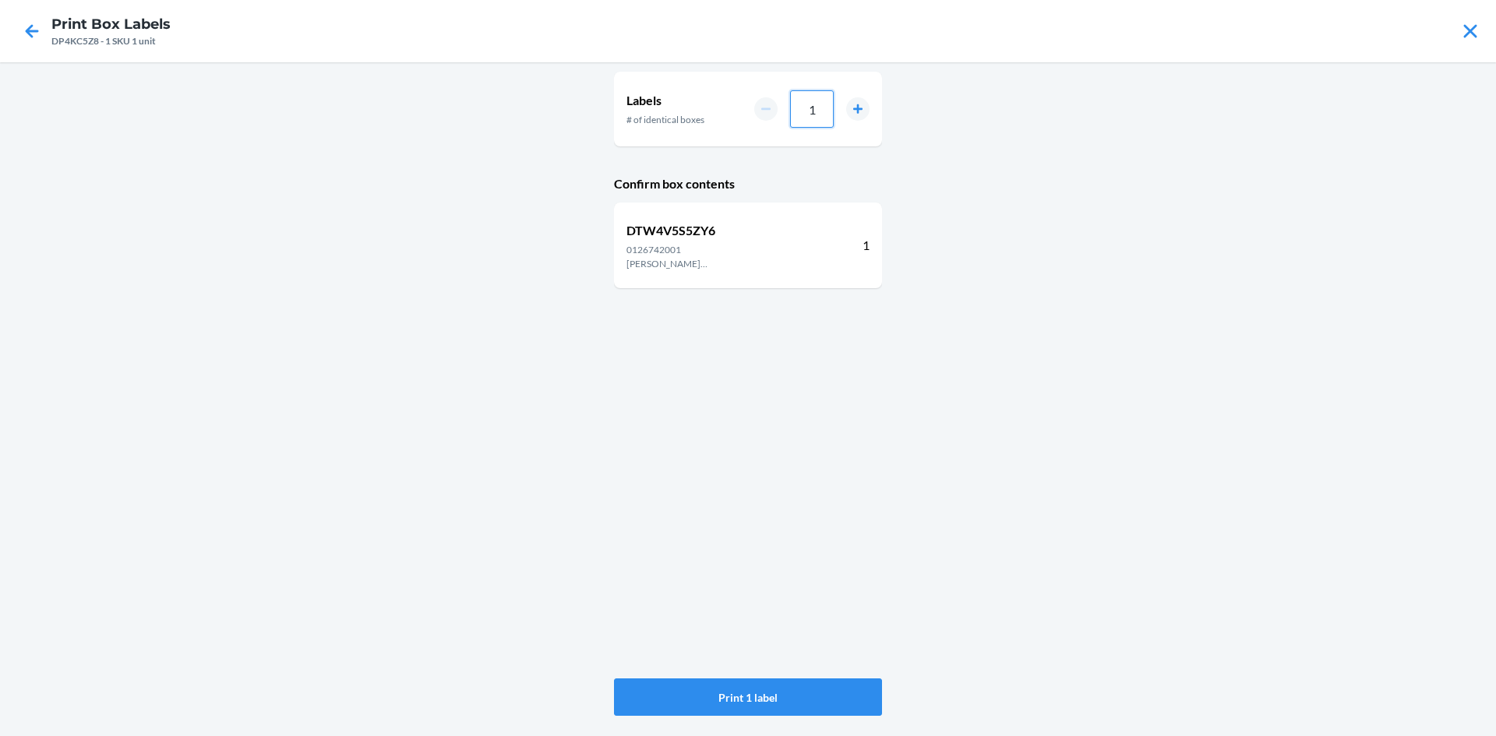
click at [816, 109] on input "1" at bounding box center [812, 108] width 44 height 37
type input "18"
click at [815, 692] on button "Print 18 labels" at bounding box center [748, 696] width 268 height 37
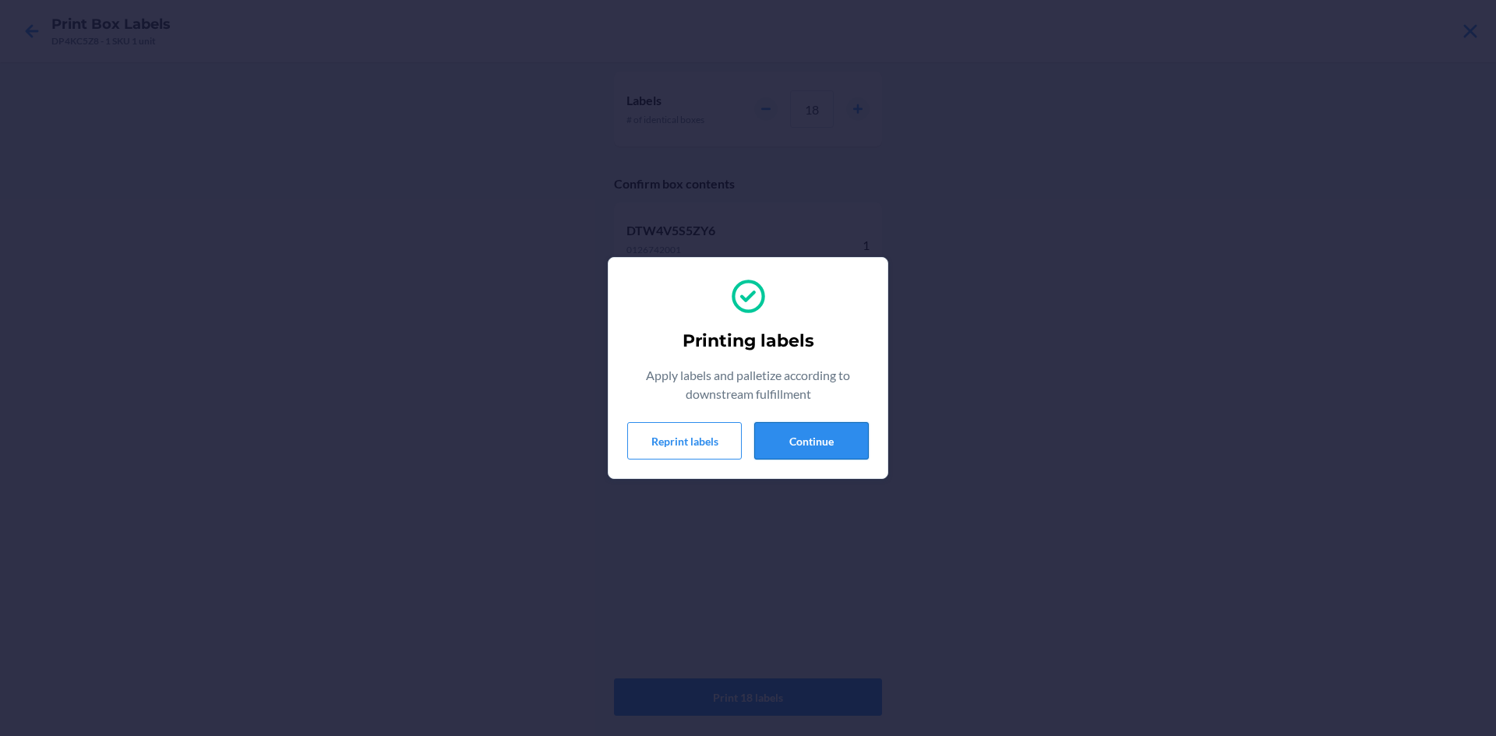
click at [852, 441] on button "Continue" at bounding box center [811, 440] width 115 height 37
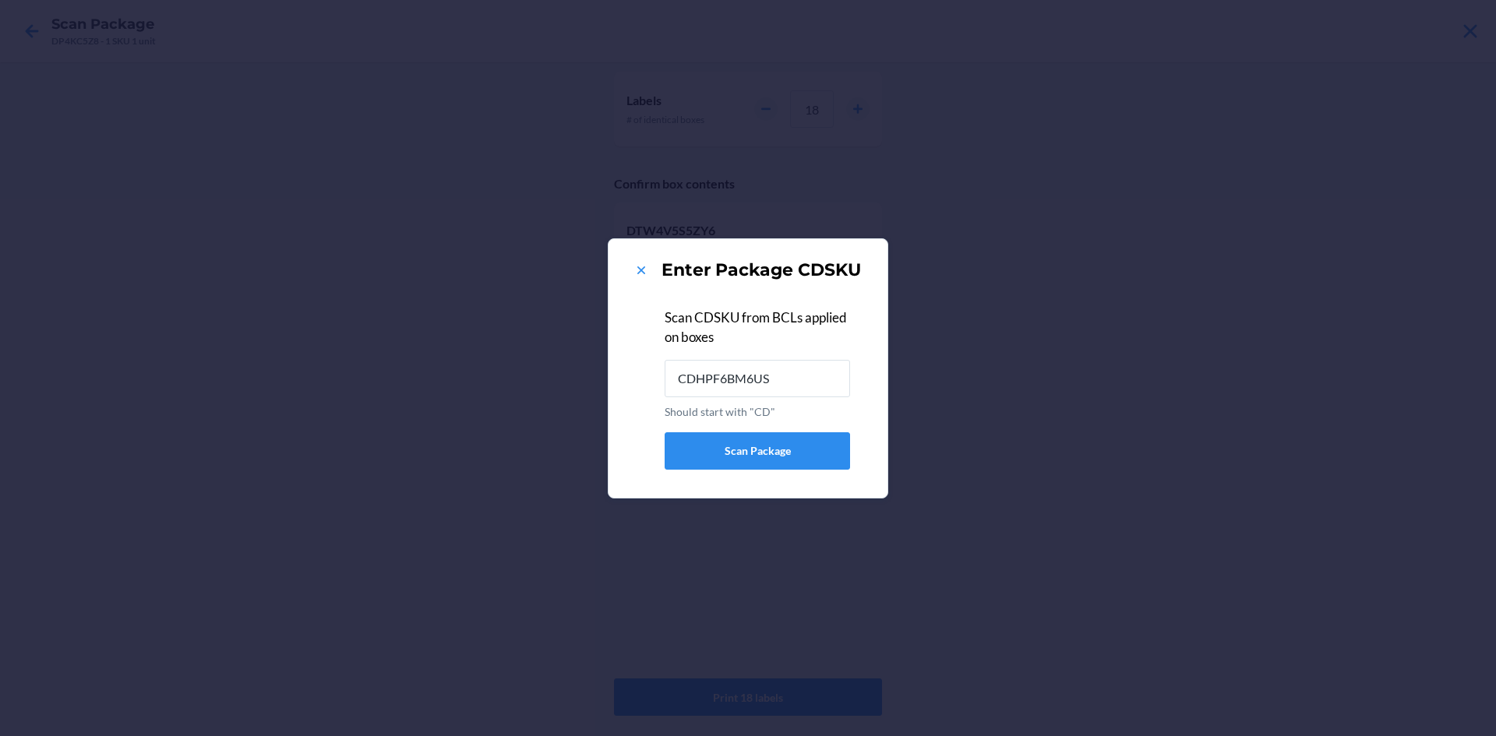
type input "CDHPF6BM6US"
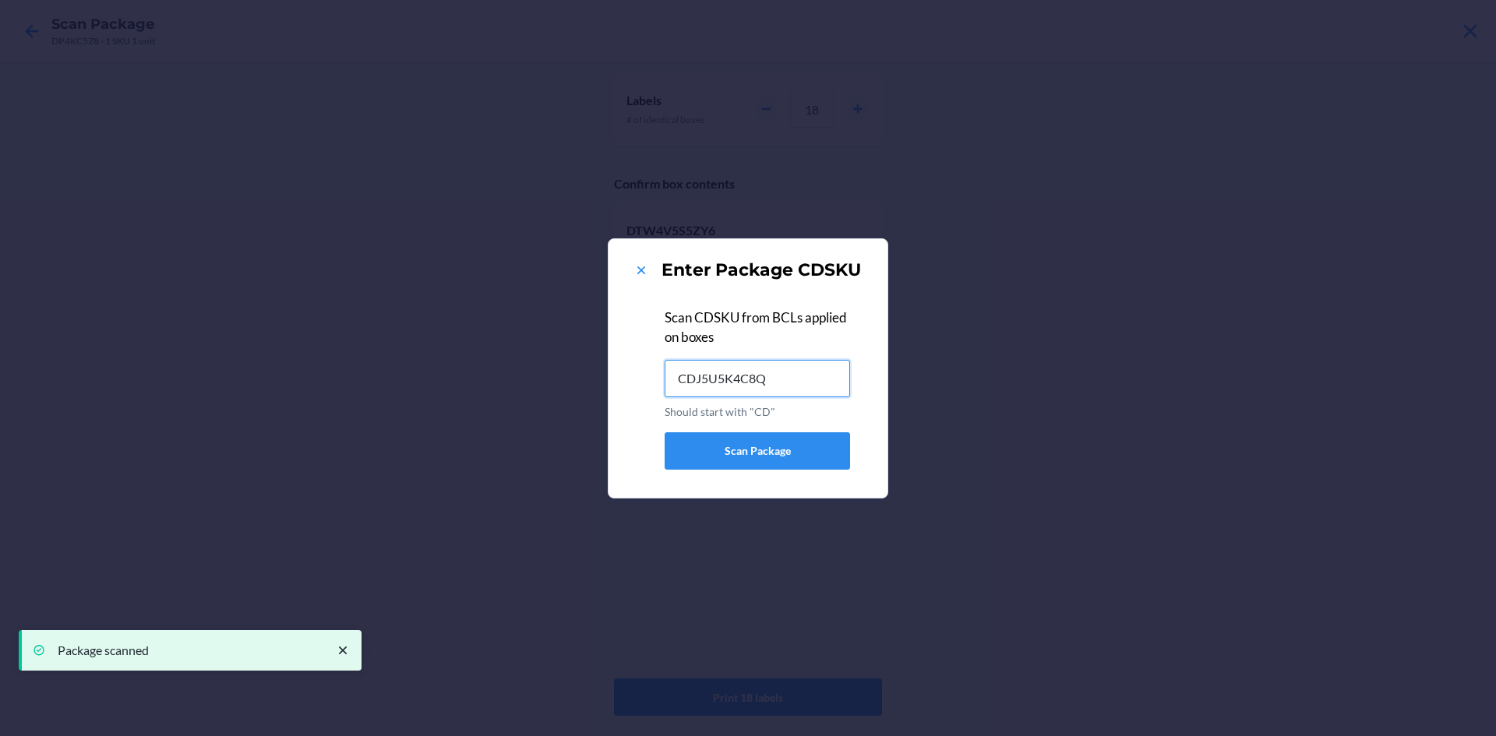
type input "CDJ5U5K4C8Q"
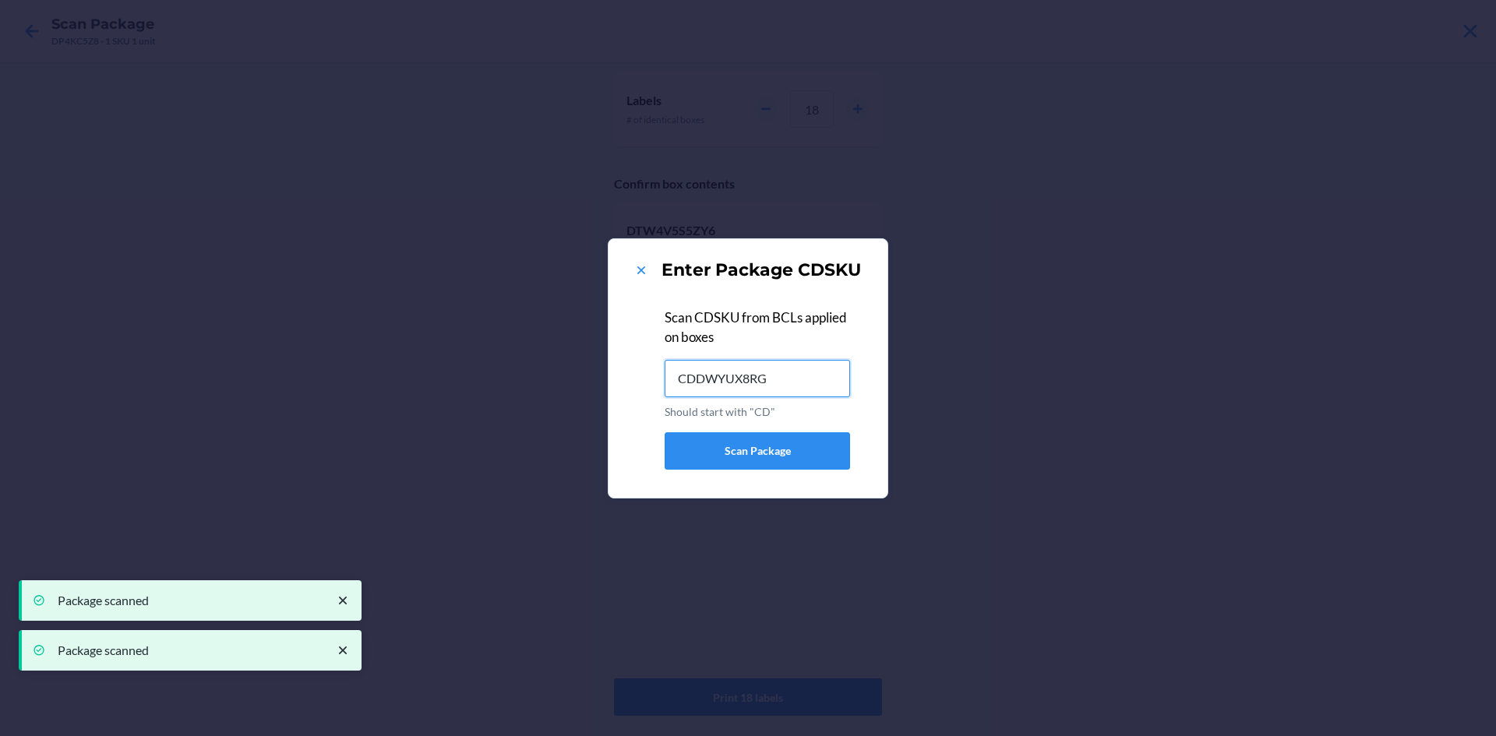
type input "CDDWYUX8RG4"
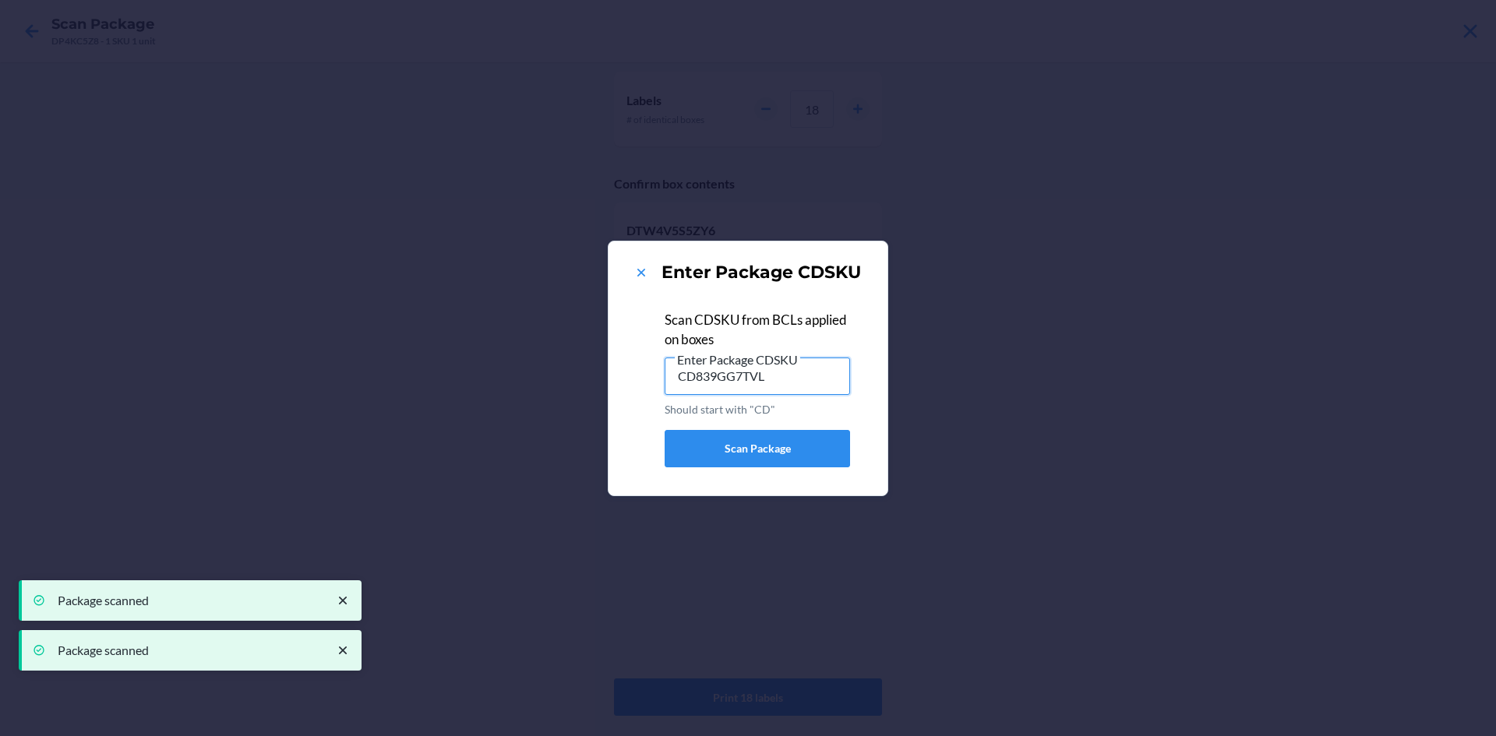
type input "CD839GG7TVL"
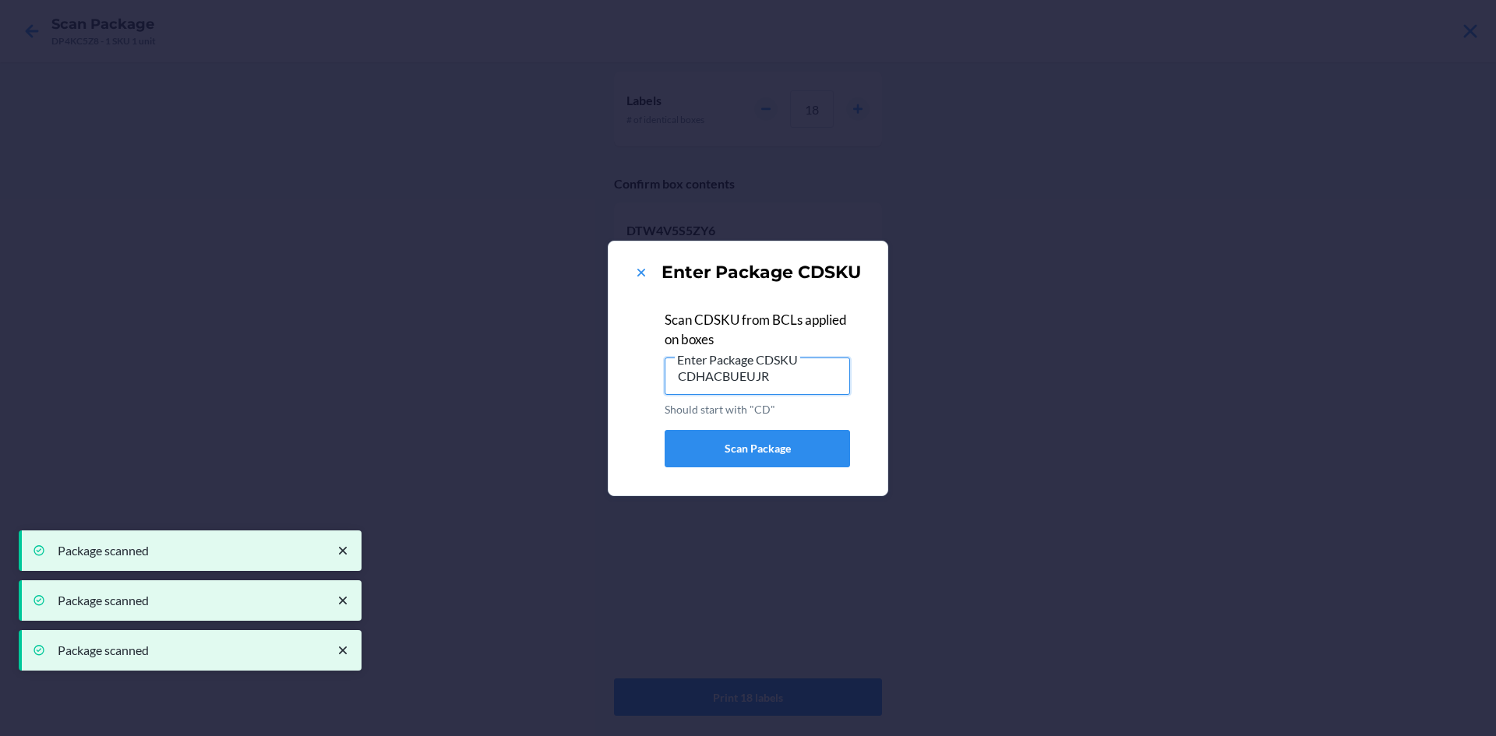
type input "CDHACBUEUJR"
type input "CDCK2RBBM9V"
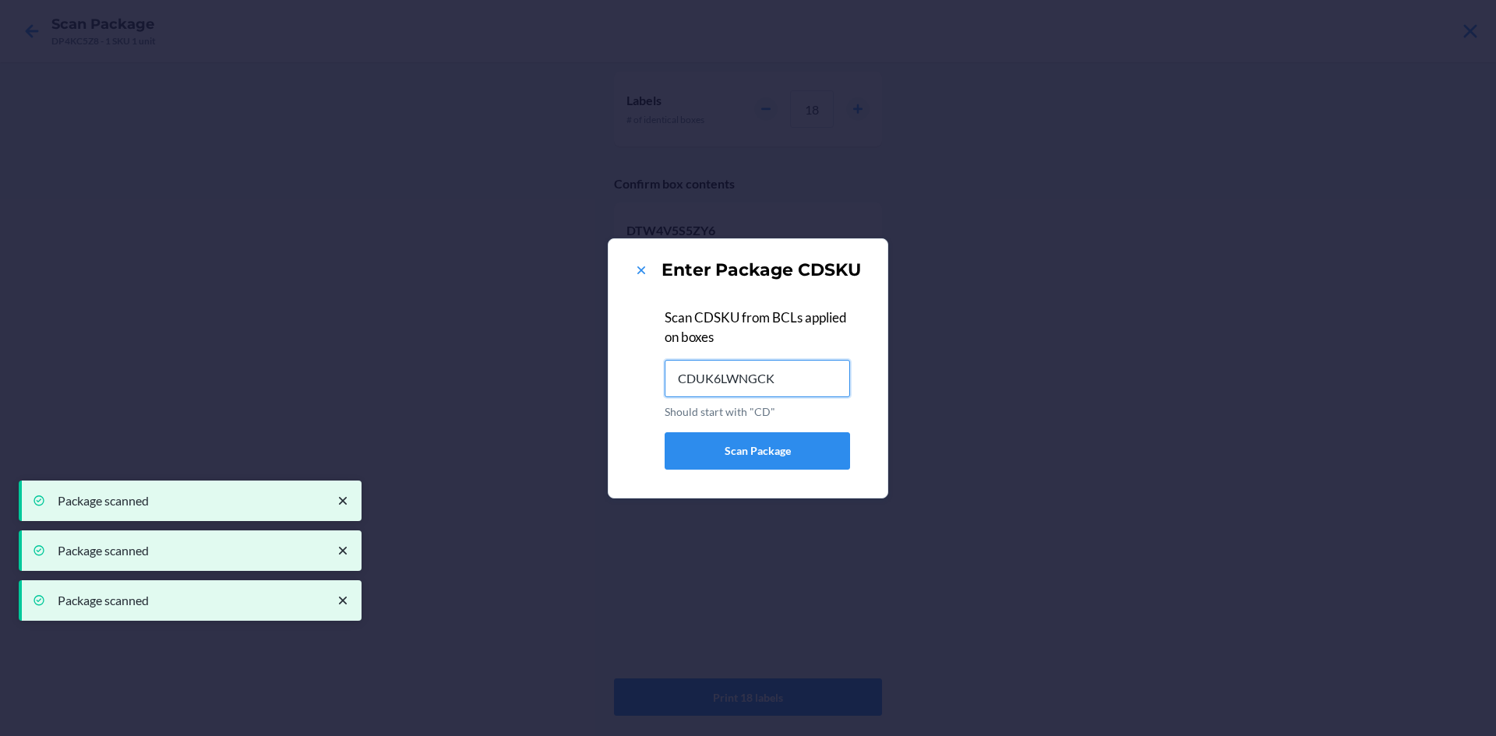
type input "CDUK6LWNGCK"
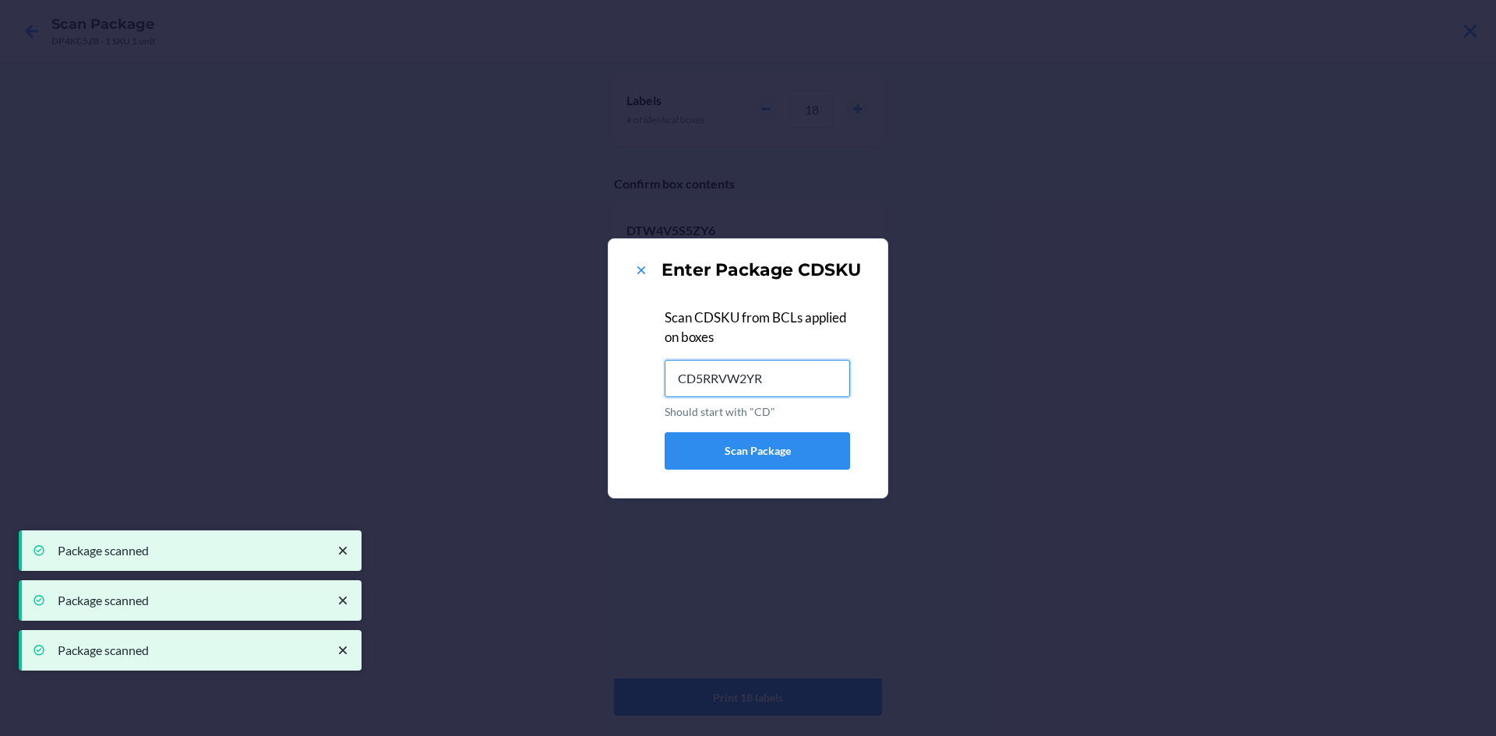
type input "CD5RRVW2YR4"
type input "CDPAH8J5CZF"
type input "CD9XBVY4RB3"
type input "CD6D72HP4XH"
type input "CDPFDP8GDQP"
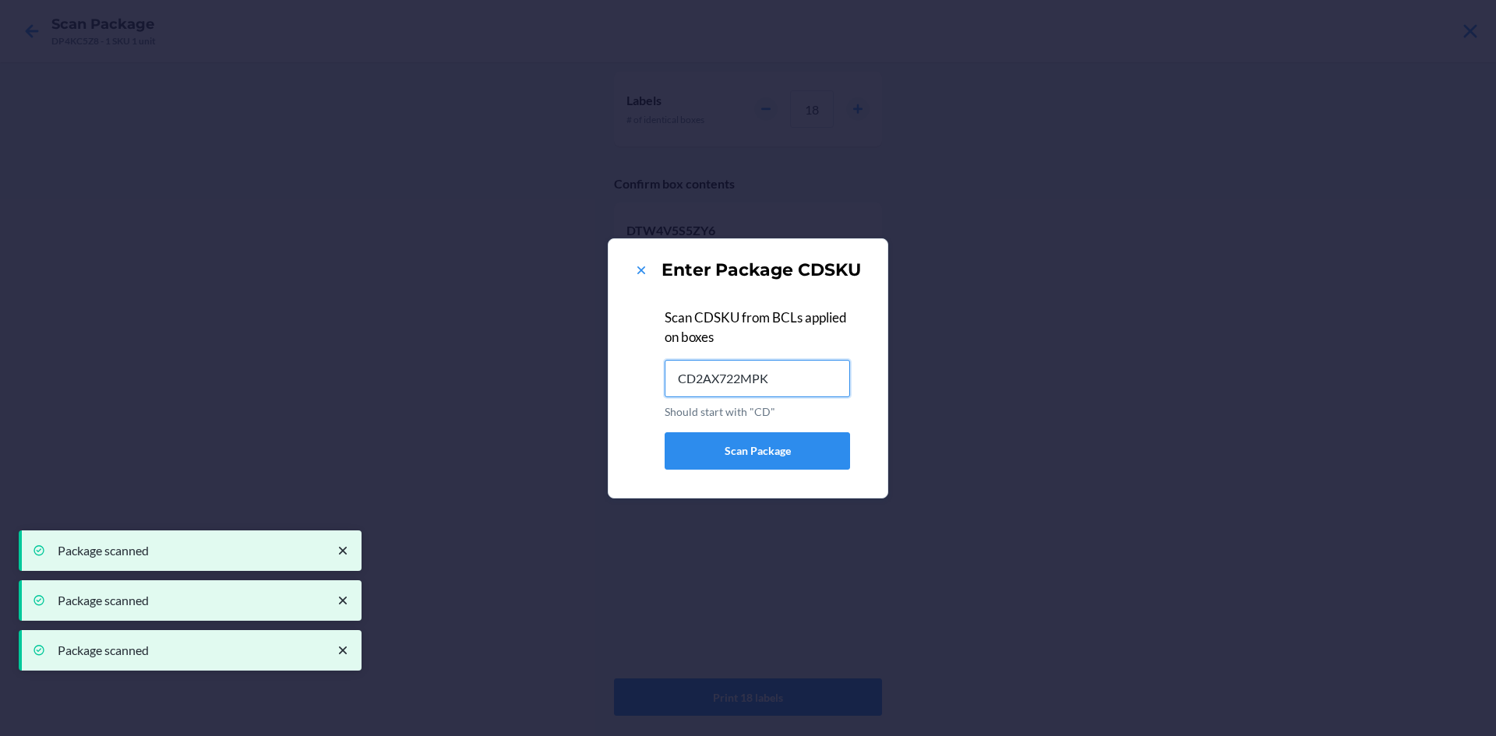
type input "CD2AX722MPK"
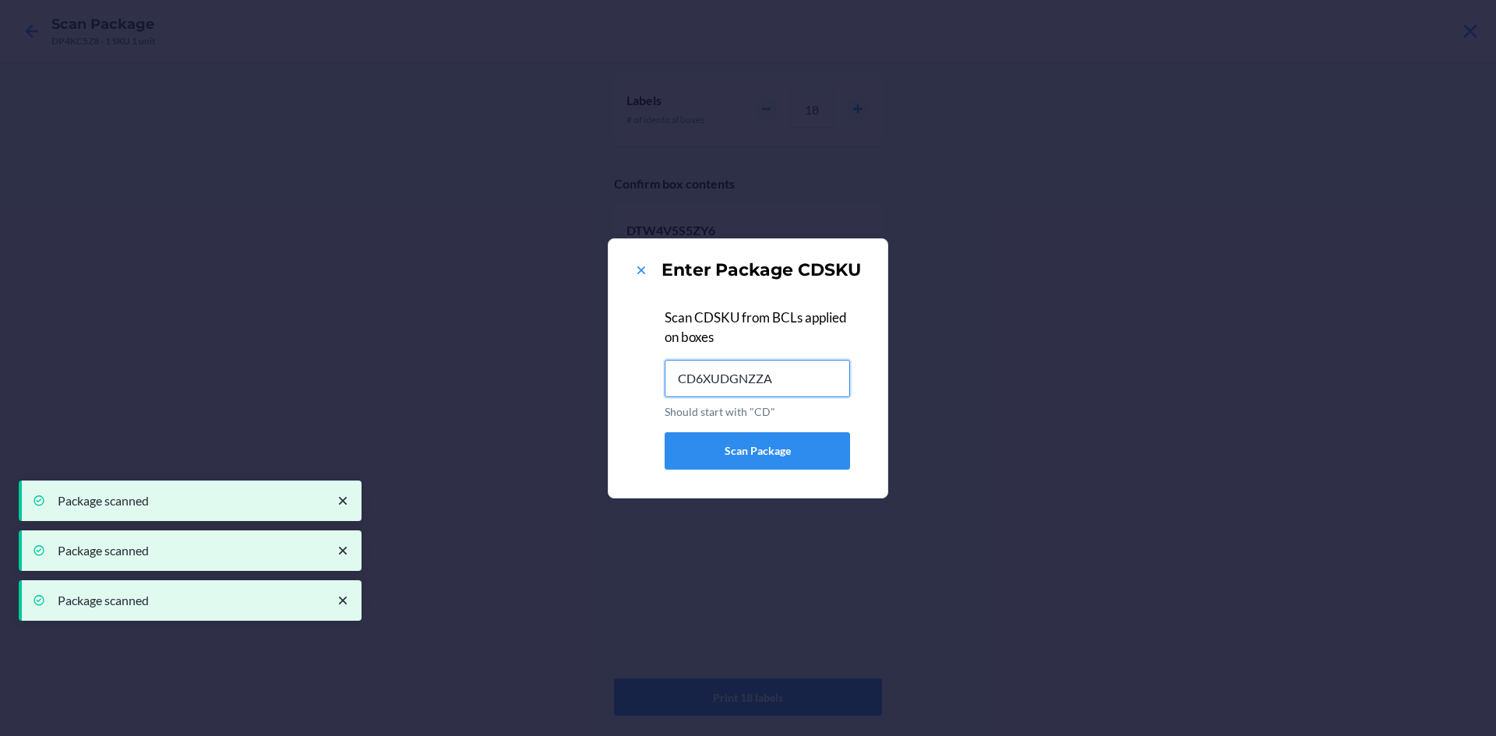
type input "CD6XUDGNZZA"
type input "CDE46CXZ87Z"
type input "CDMMRZEPP3F"
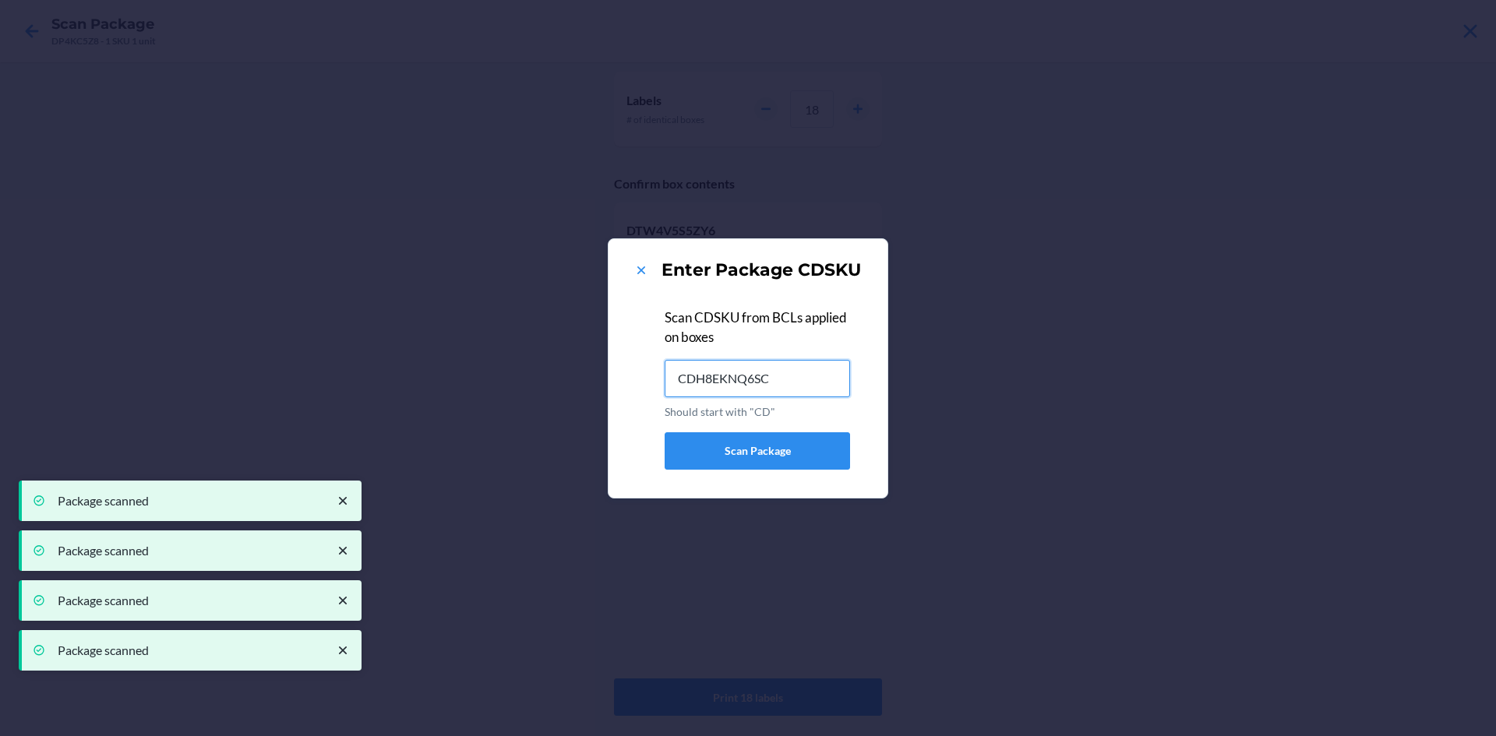
type input "CDH8EKNQ6SC"
type input "CDB9NEDM3SF"
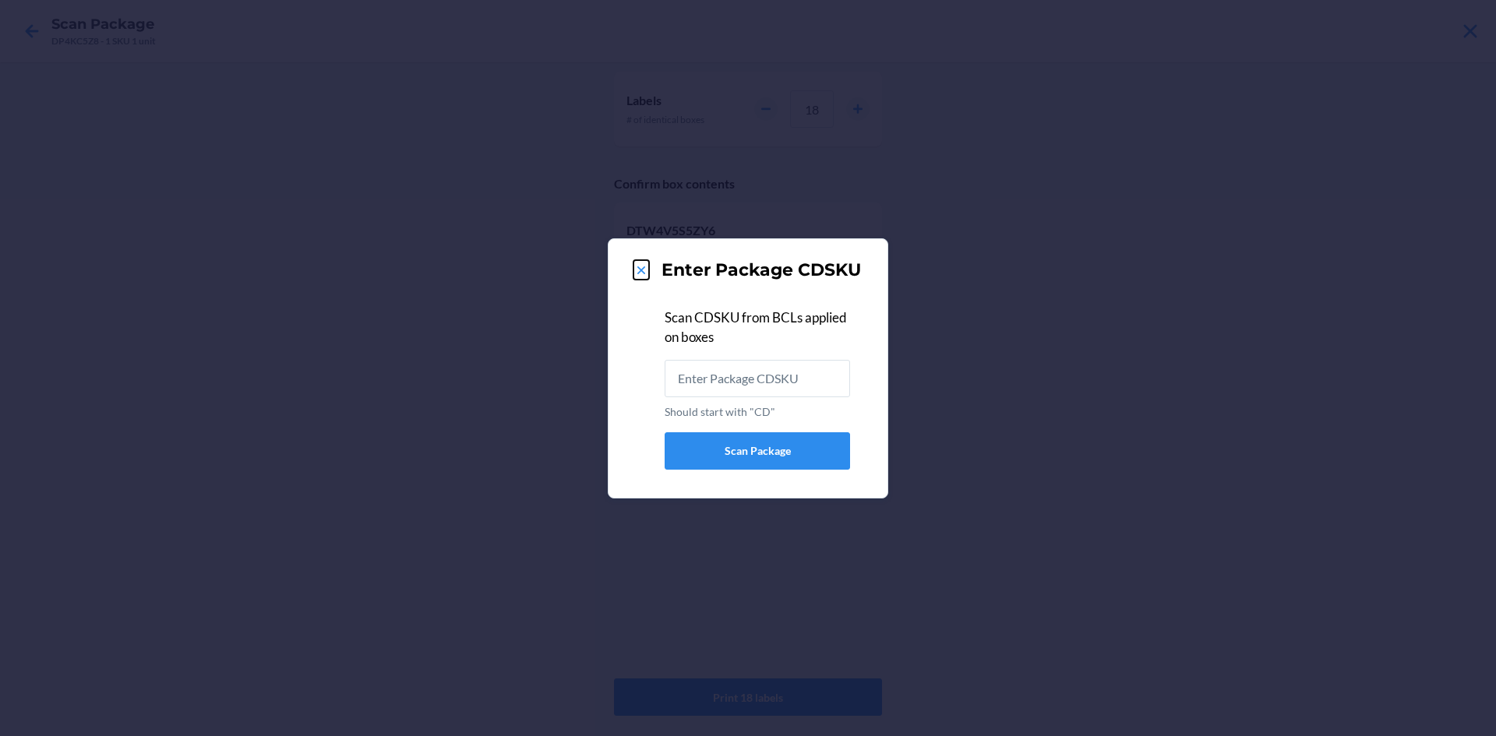
click at [633, 264] on icon at bounding box center [641, 271] width 16 height 16
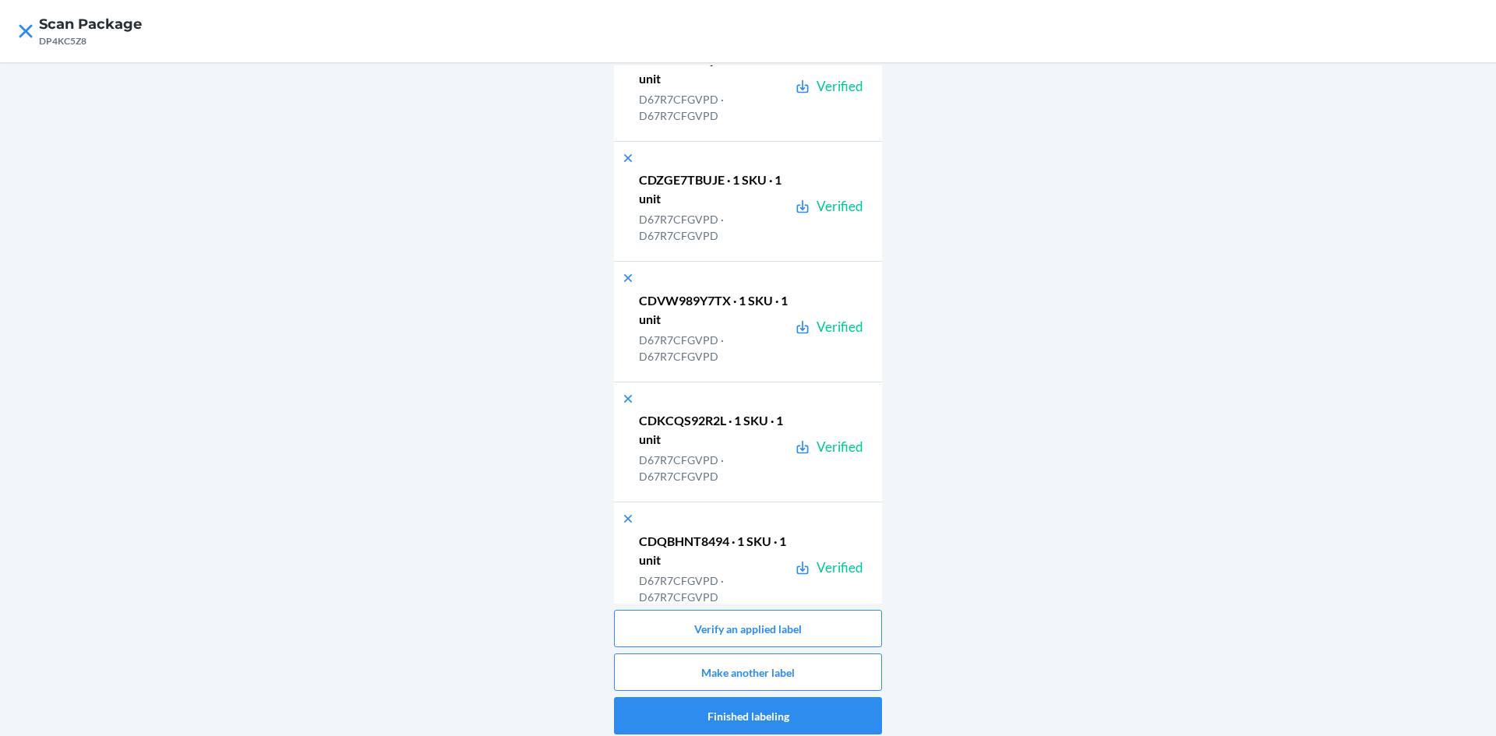
scroll to position [70124, 0]
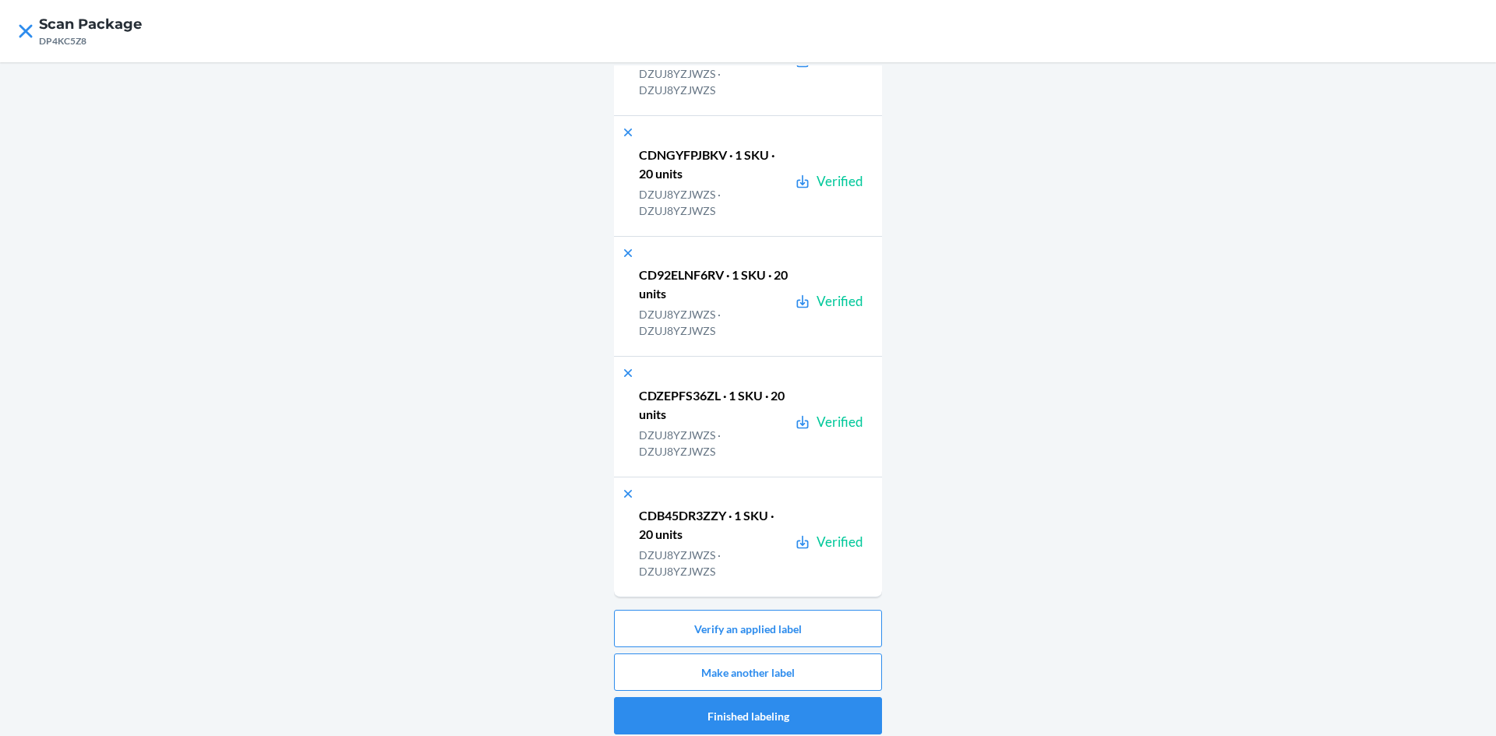
click at [828, 692] on div "Verify an applied label Make another label Finished labeling" at bounding box center [748, 672] width 268 height 125
click at [829, 671] on button "Make another label" at bounding box center [748, 672] width 268 height 37
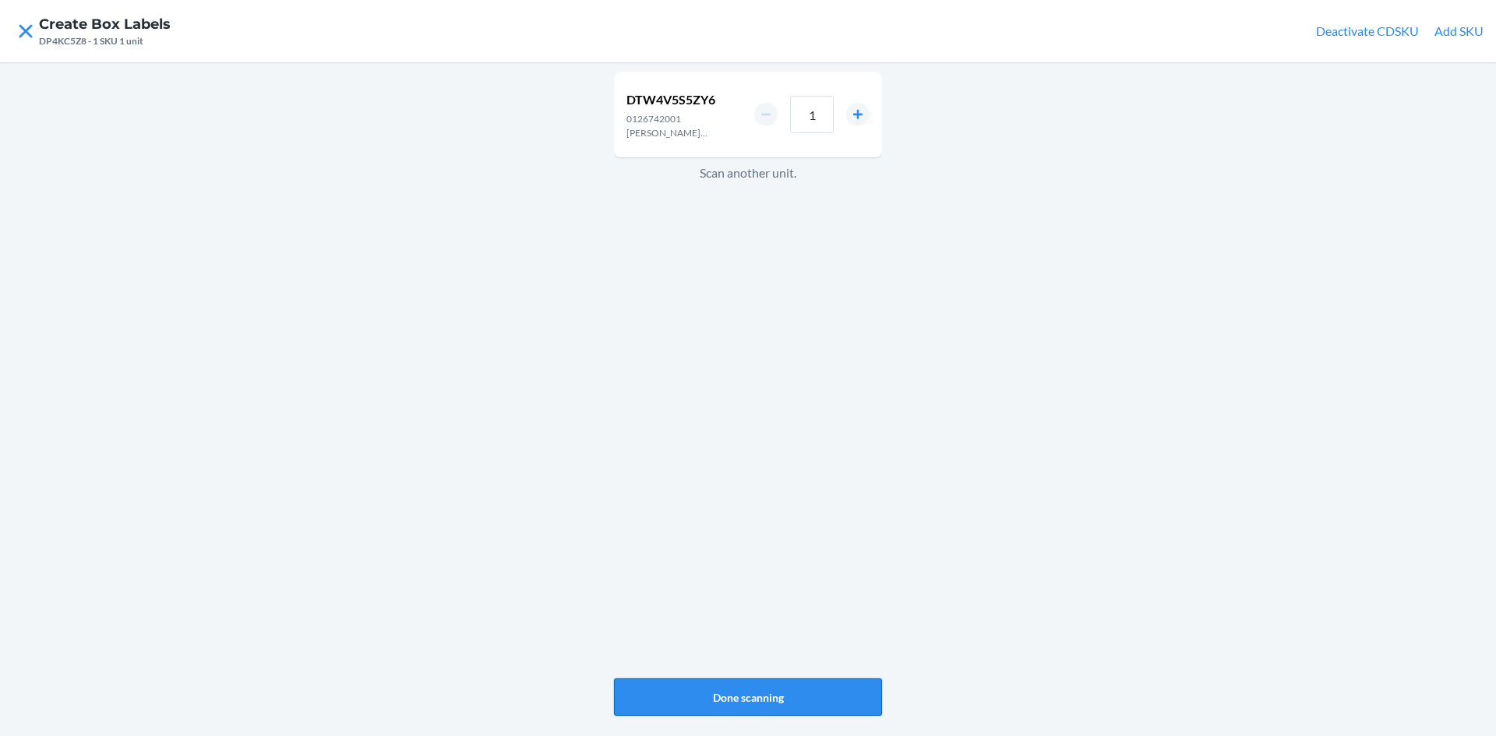
click at [787, 689] on button "Done scanning" at bounding box center [748, 696] width 268 height 37
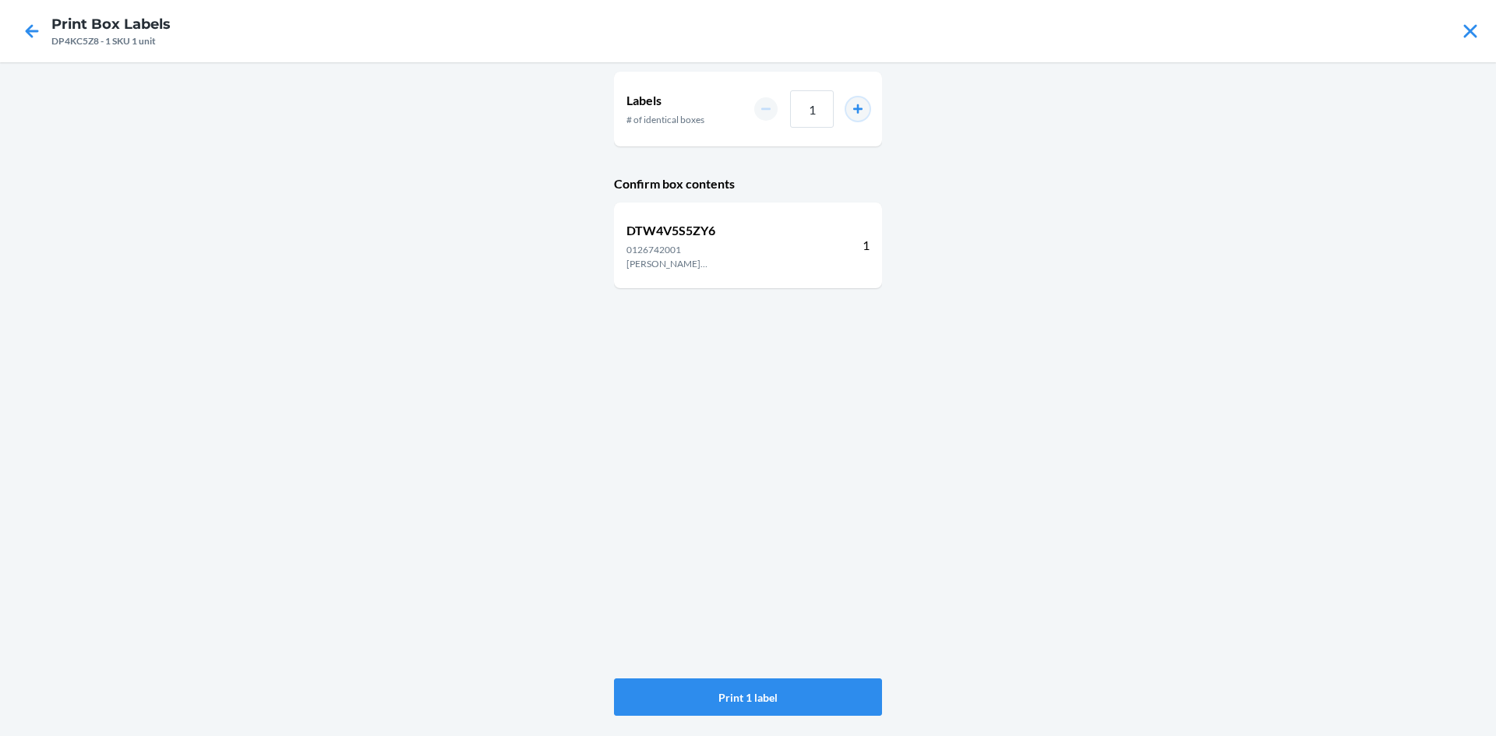
click at [855, 108] on button "increment number" at bounding box center [857, 108] width 23 height 23
type input "2"
click at [789, 697] on button "Print 2 labels" at bounding box center [748, 696] width 268 height 37
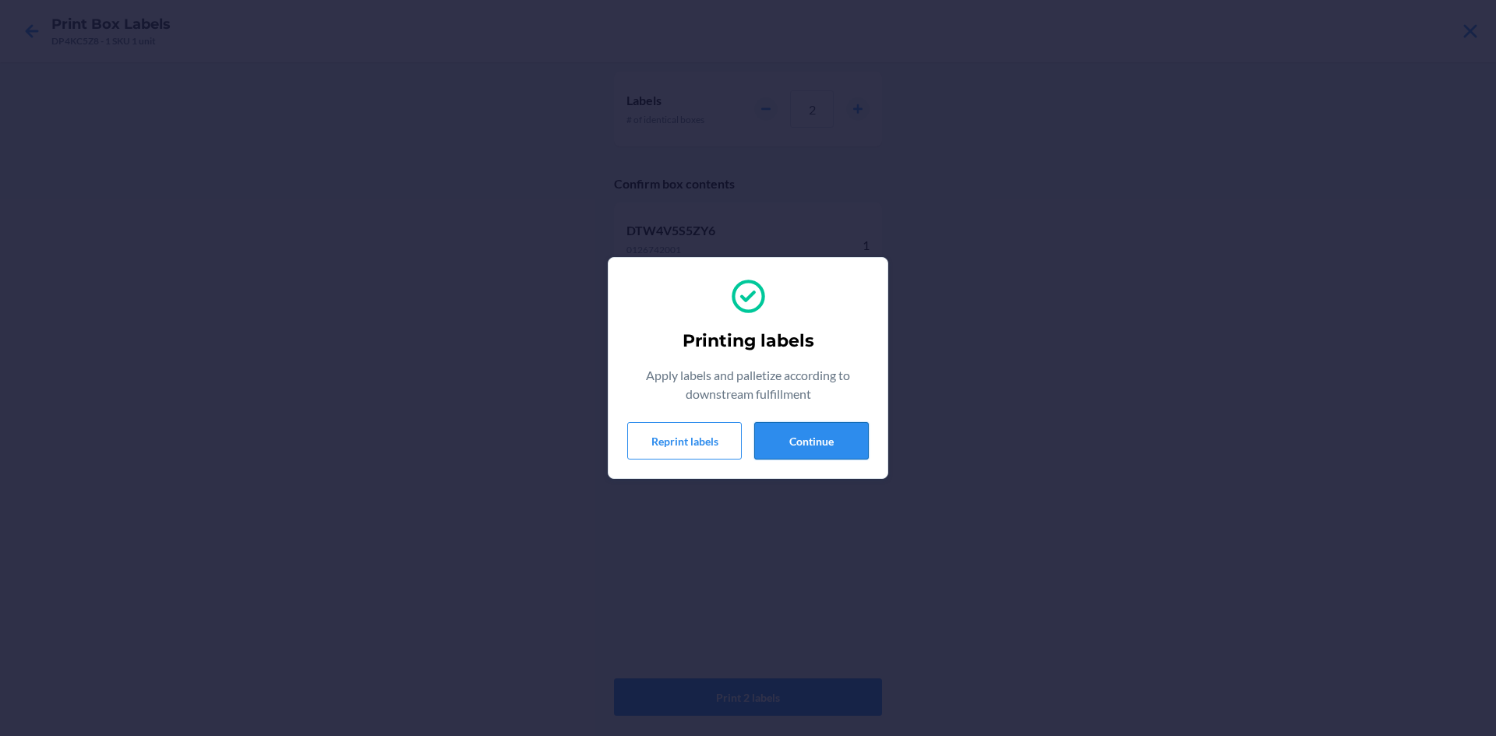
click at [826, 449] on button "Continue" at bounding box center [811, 440] width 115 height 37
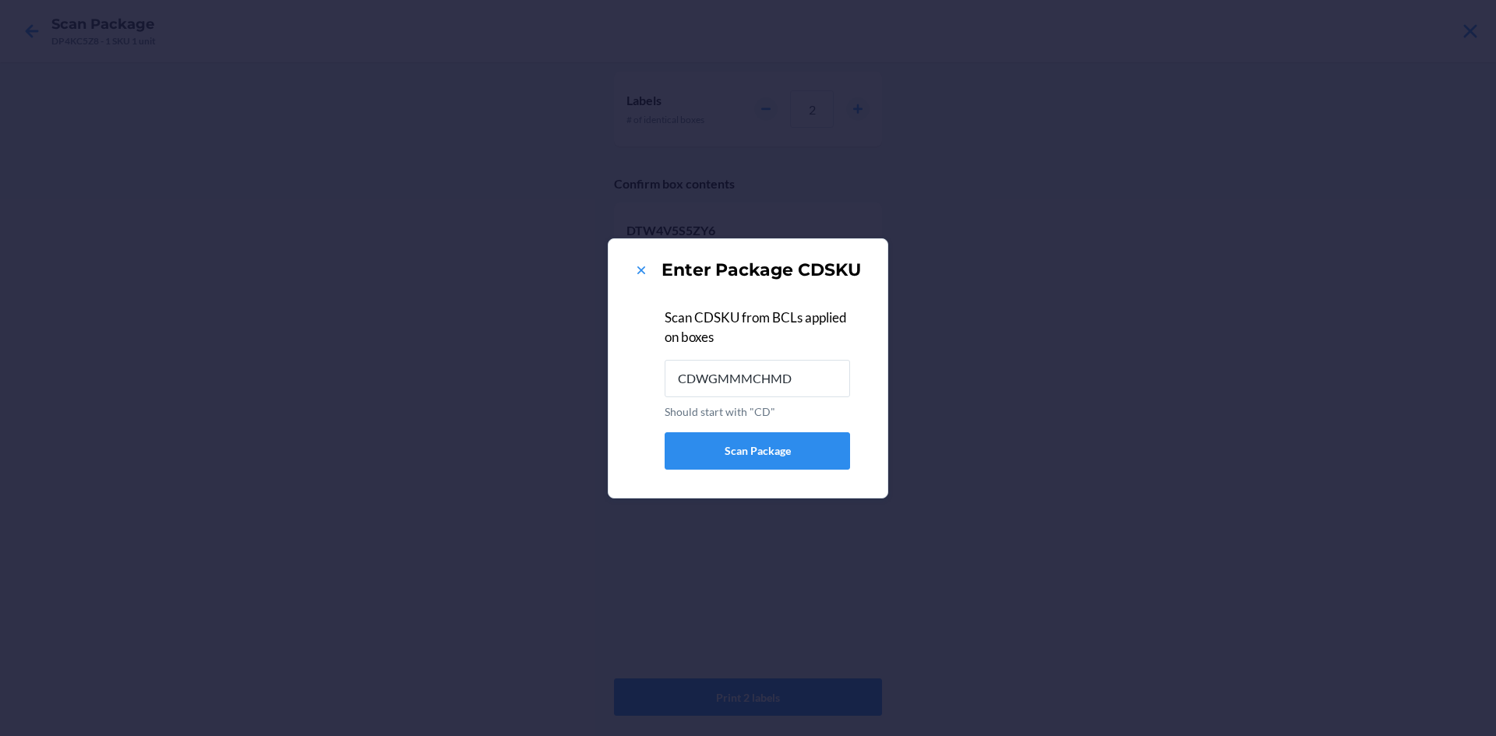
type input "CDWGMMMCHMD"
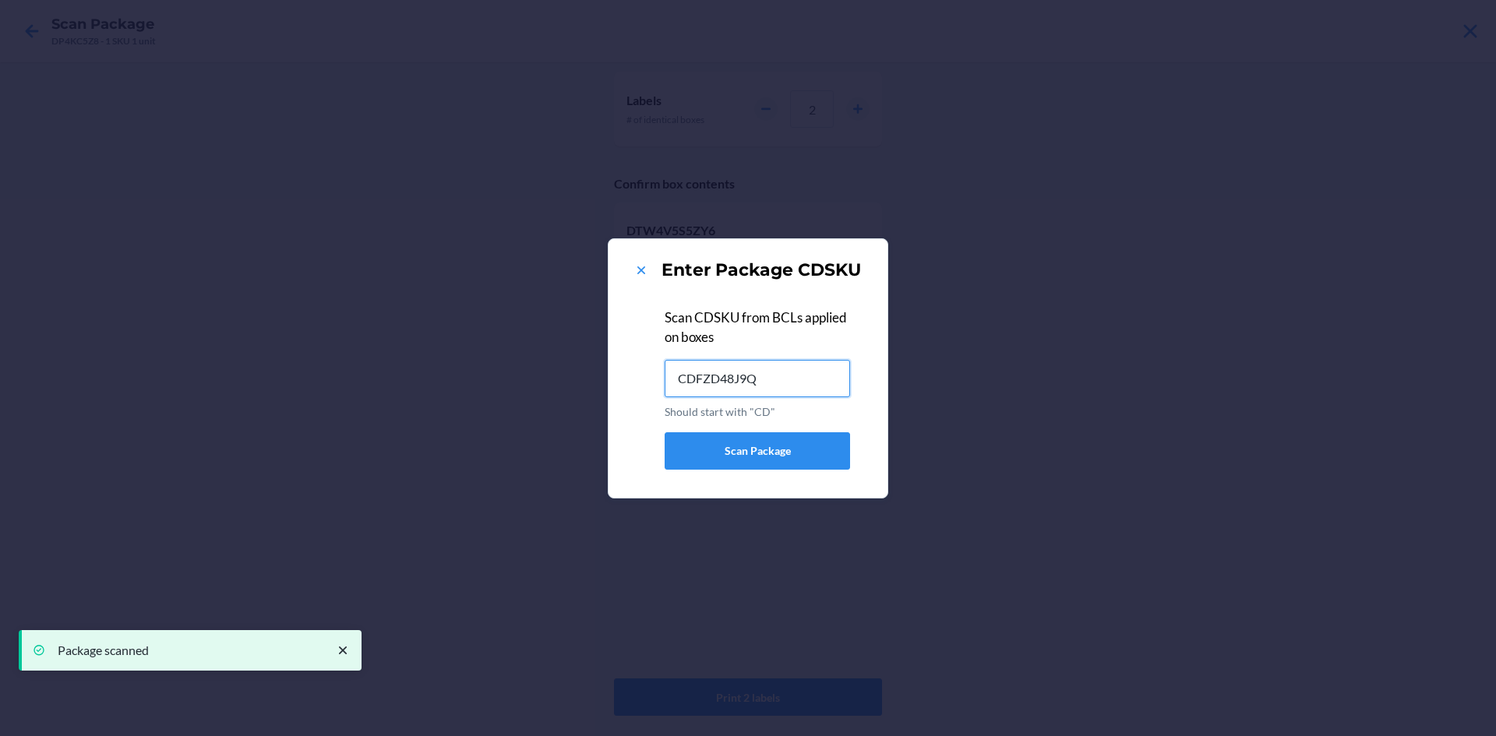
type input "CDFZD48J9Q3"
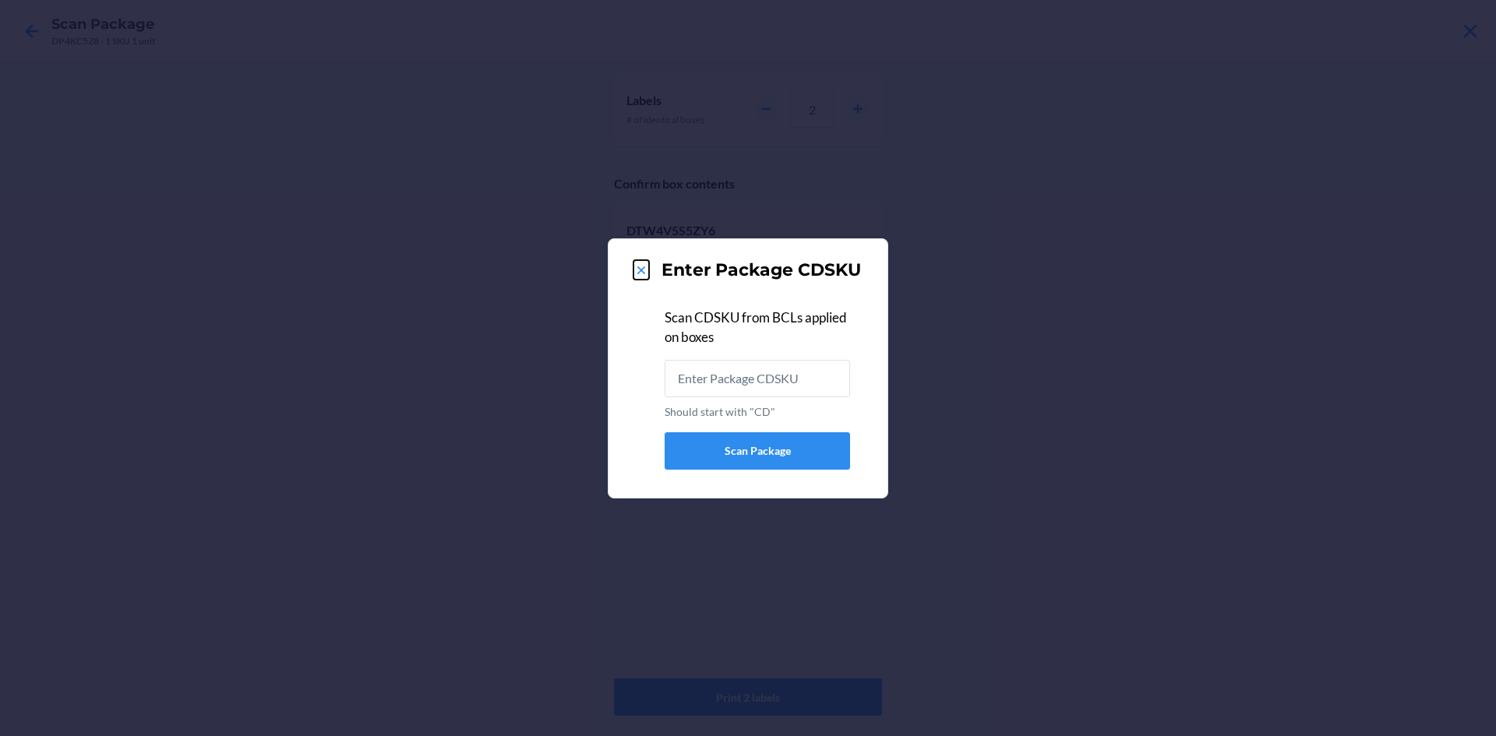
click at [643, 277] on icon at bounding box center [641, 271] width 16 height 16
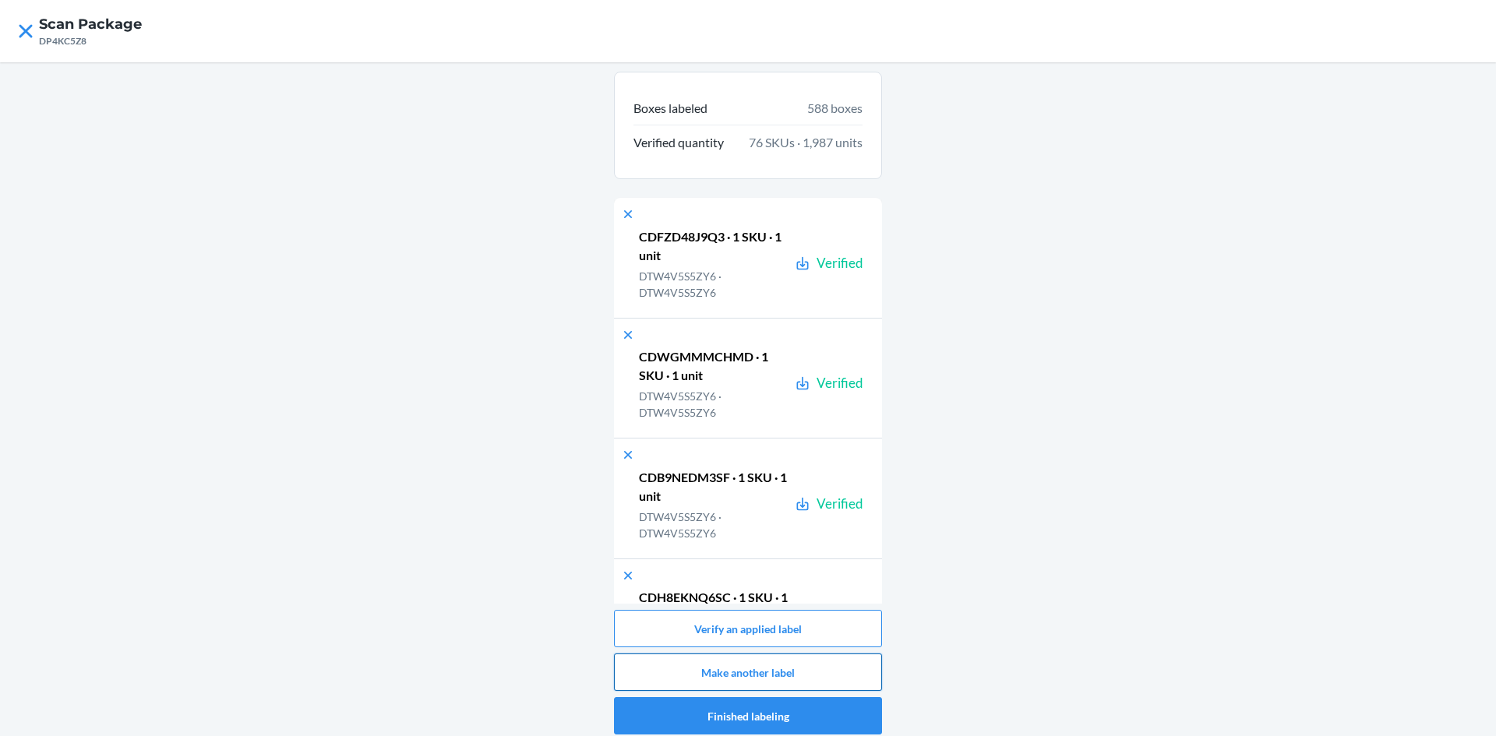
click at [750, 677] on button "Make another label" at bounding box center [748, 672] width 268 height 37
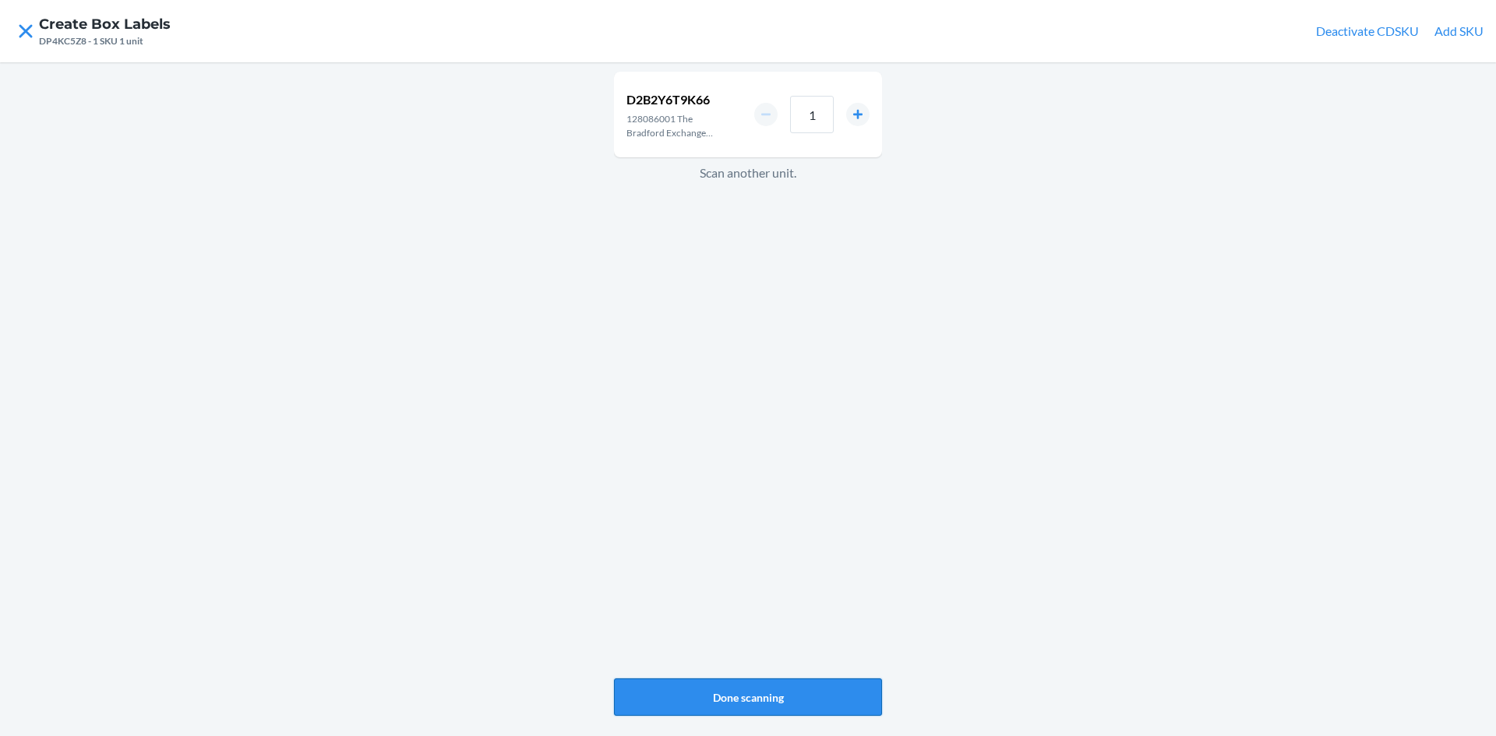
click at [780, 699] on button "Done scanning" at bounding box center [748, 696] width 268 height 37
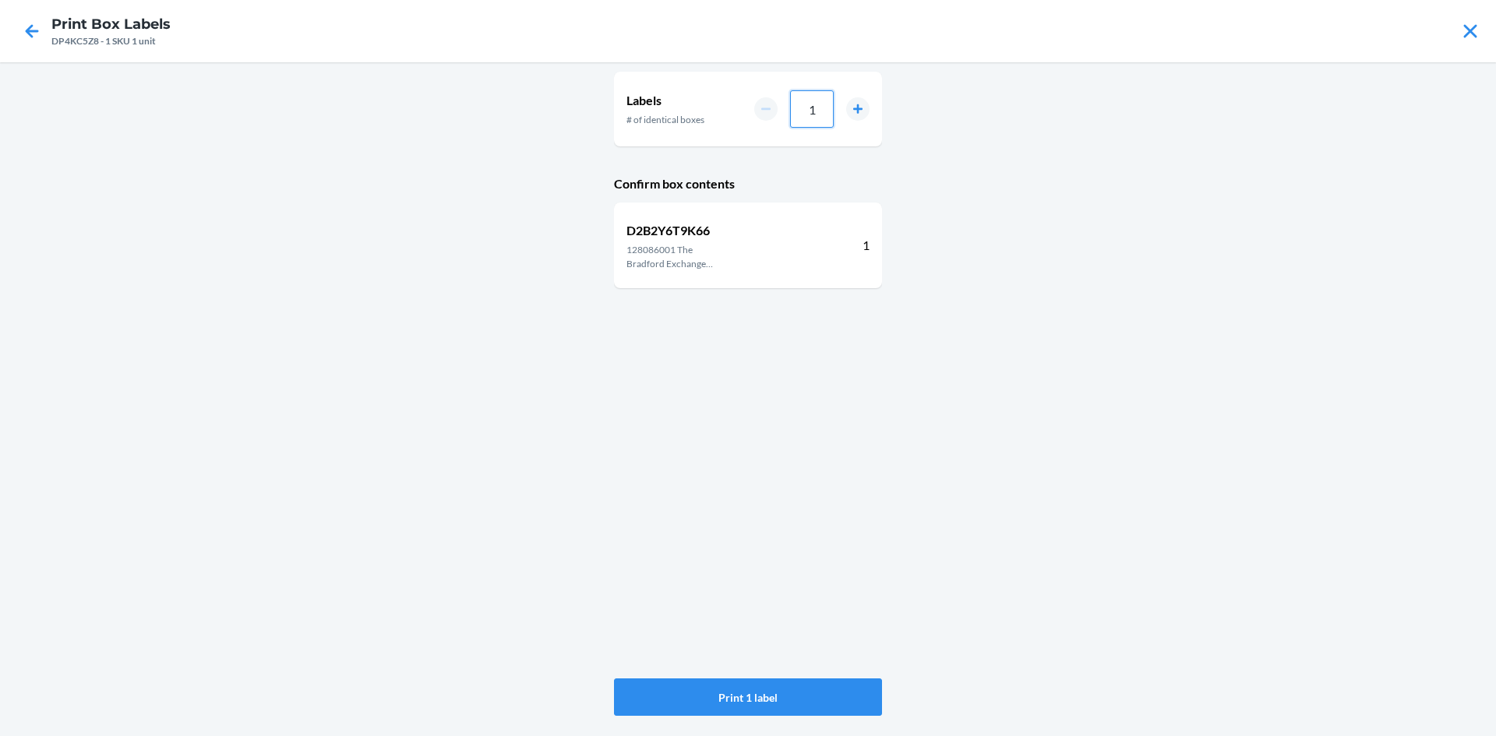
click at [817, 107] on input "1" at bounding box center [812, 108] width 44 height 37
type input "036"
click at [792, 687] on button "Print 36 labels" at bounding box center [748, 696] width 268 height 37
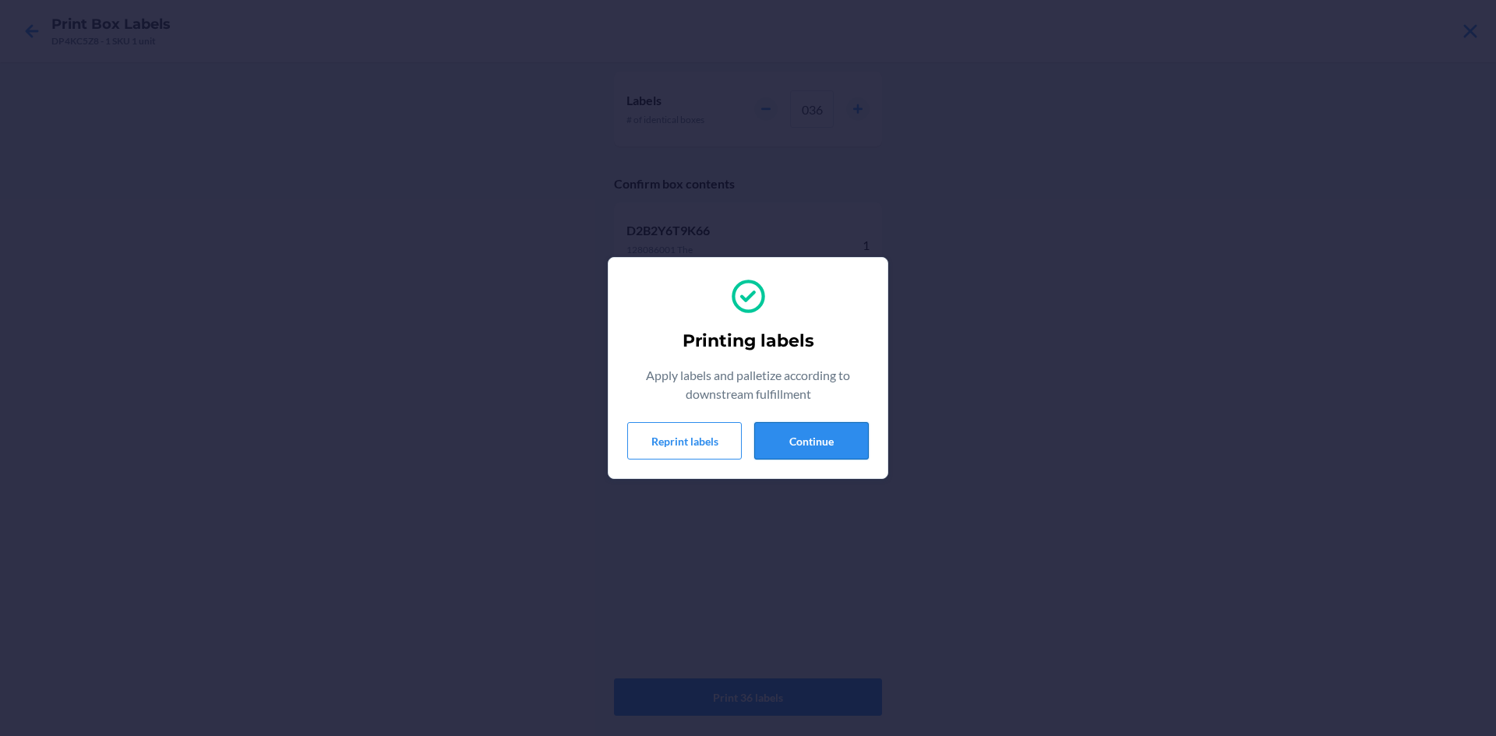
click at [856, 432] on button "Continue" at bounding box center [811, 440] width 115 height 37
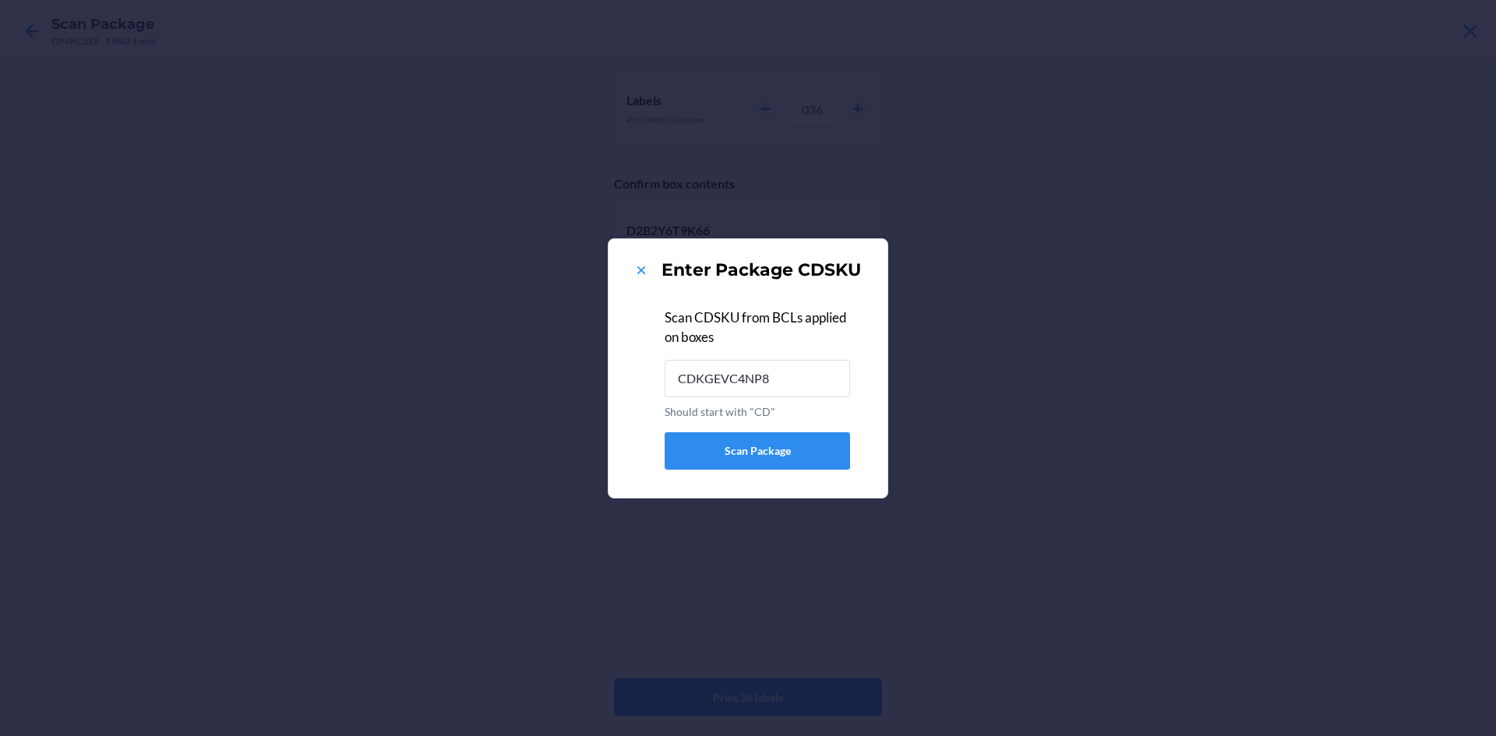
type input "CDKGEVC4NP8"
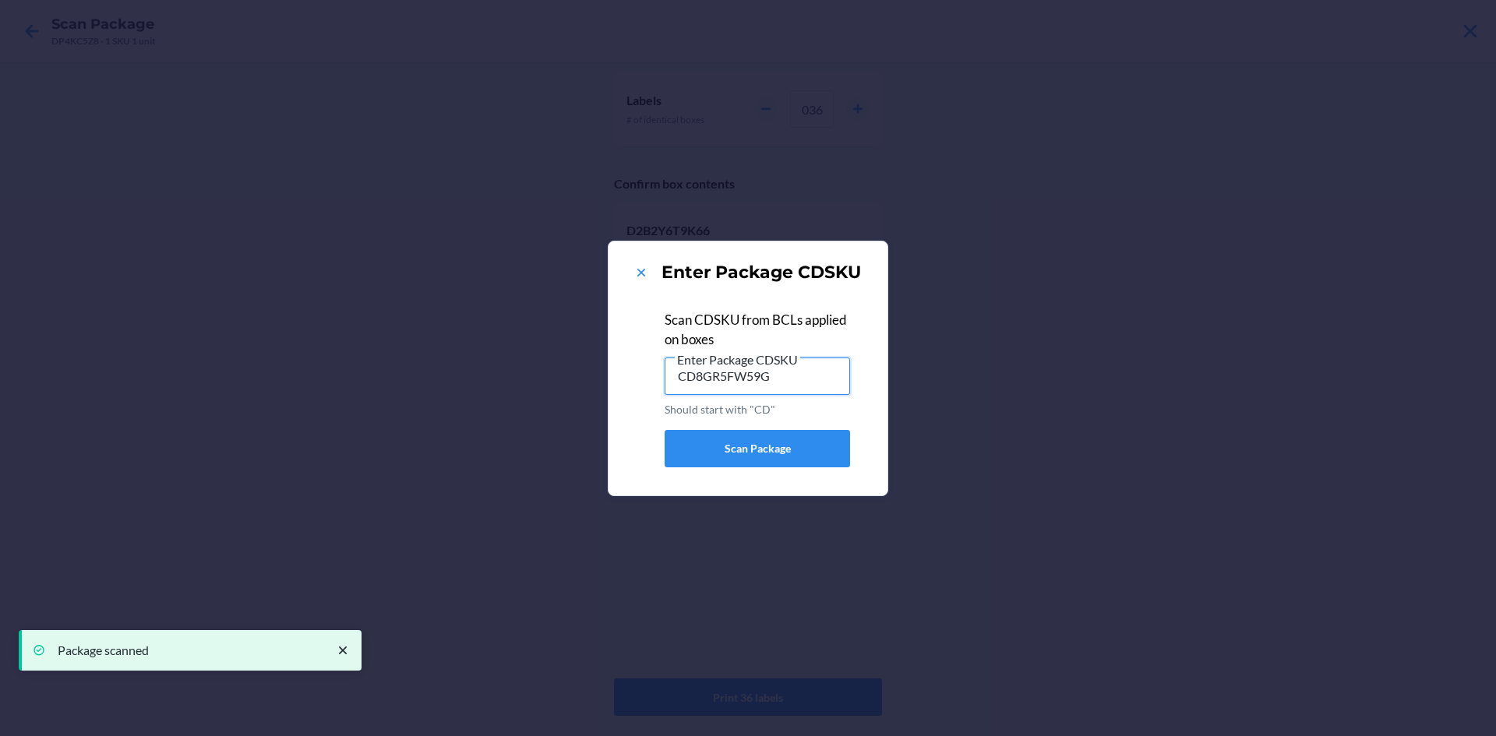
type input "CD8GR5FW59G"
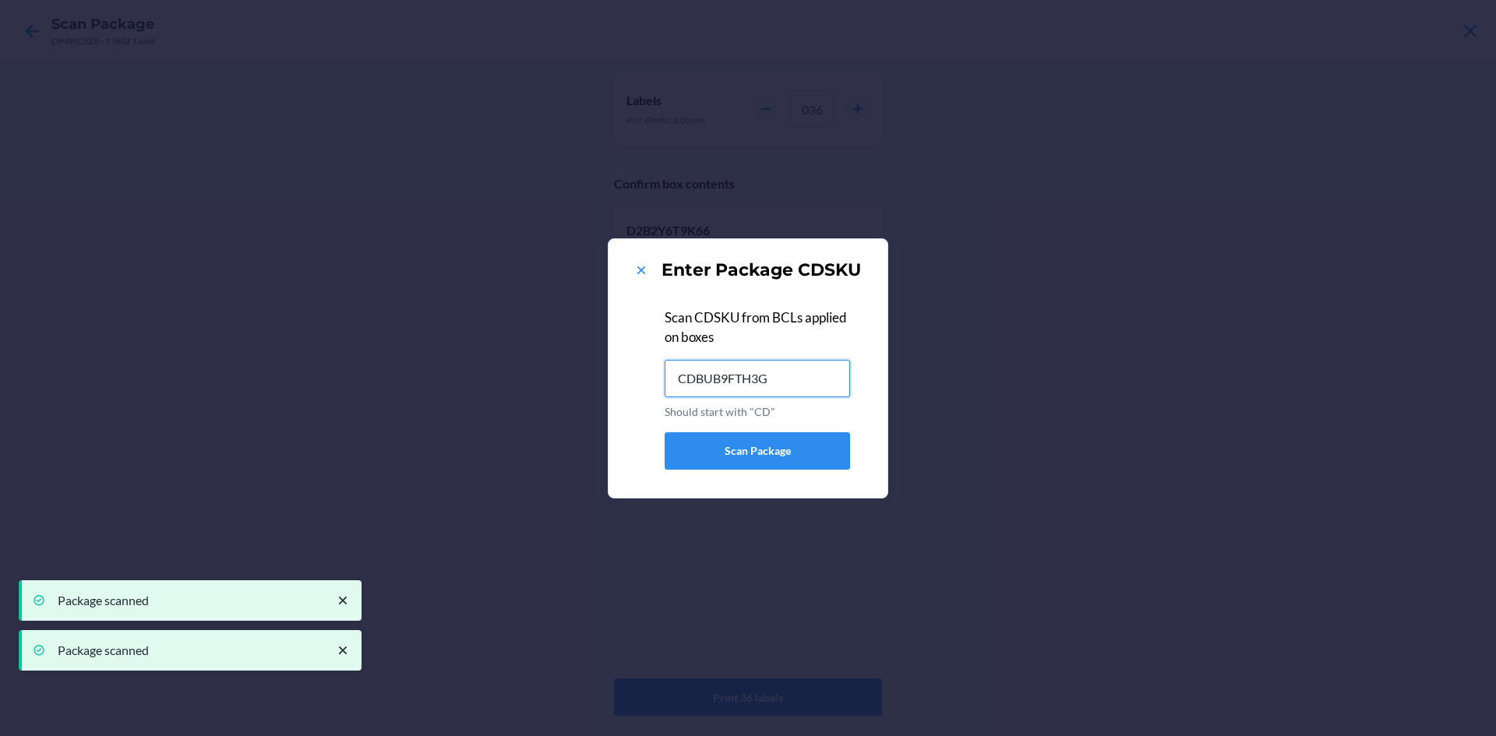
type input "CDBUB9FTH3G"
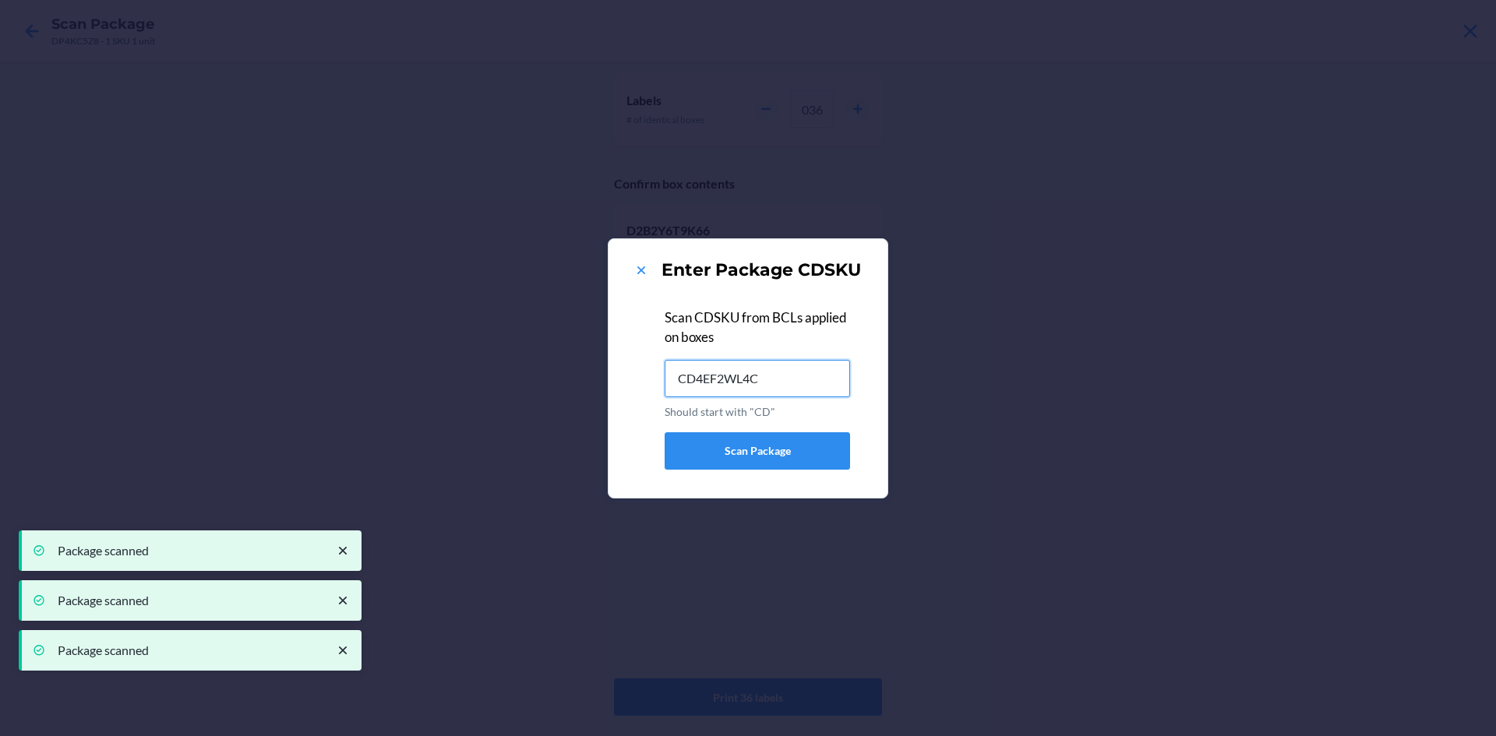
type input "CD4EF2WL4C2"
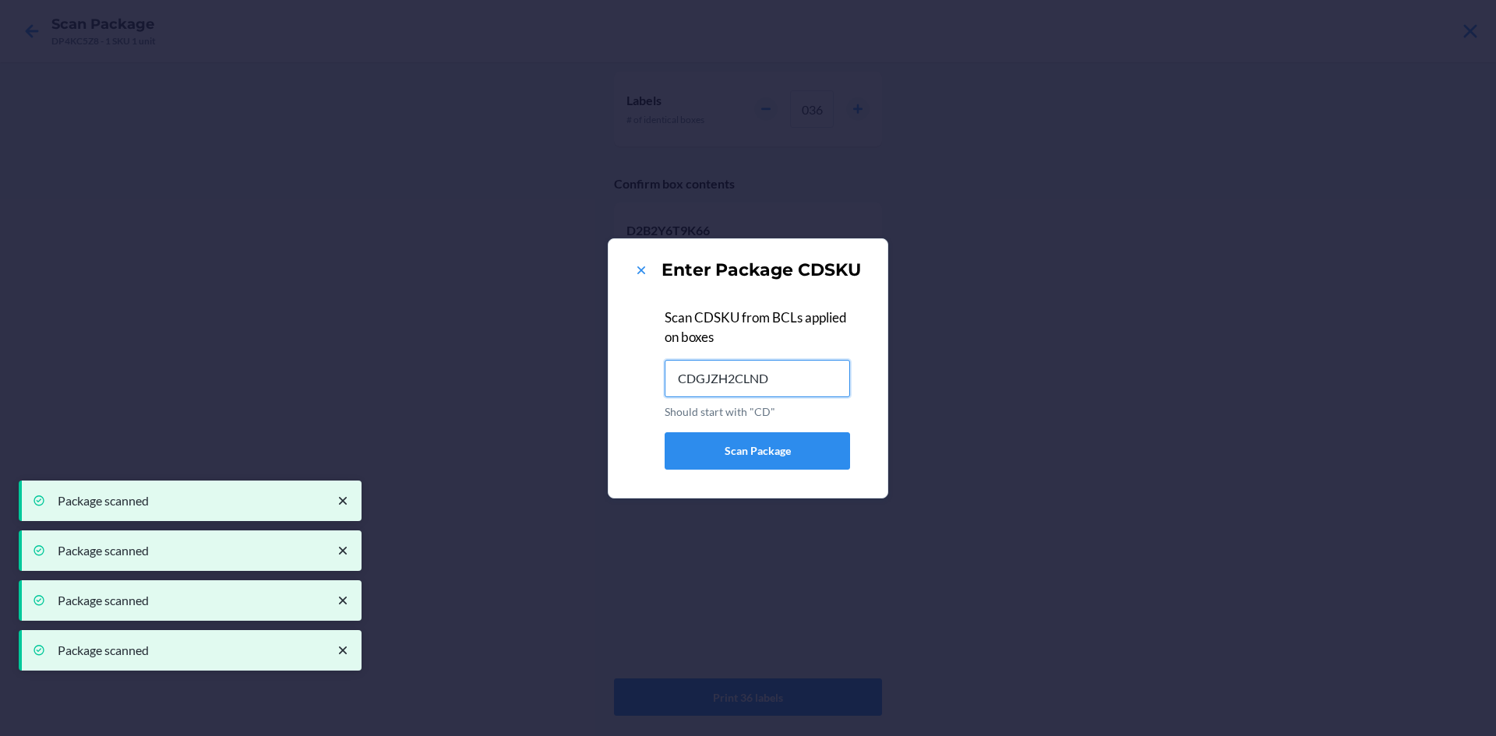
type input "CDGJZH2CLND"
type input "CDEEQ56RCYQ"
type input "CD64A4VDECX"
type input "CDTP9KZ8NDX"
type input "CDYWYNYHQYW"
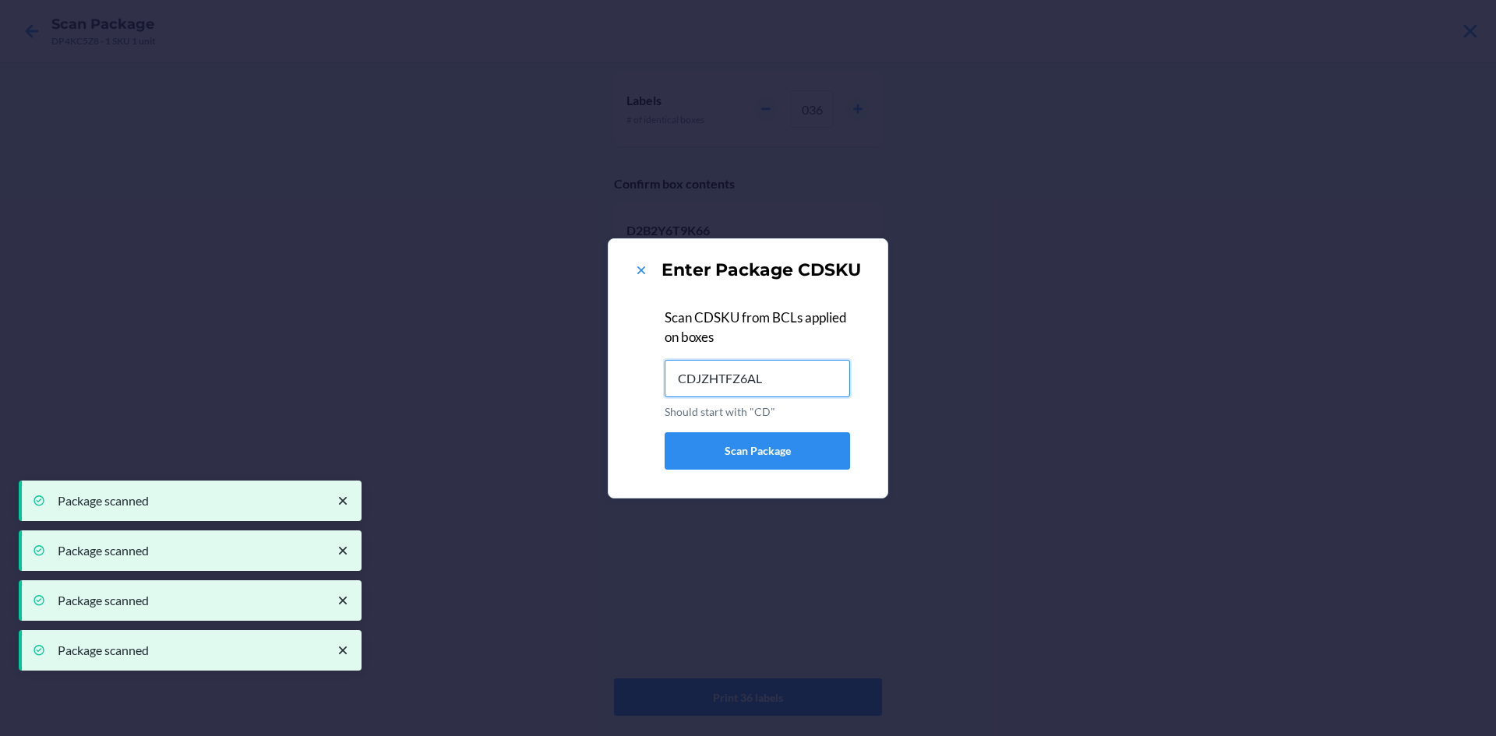
type input "CDJZHTFZ6AL"
type input "CDZ8FC38NGA"
type input "CDX7PWFZGTP"
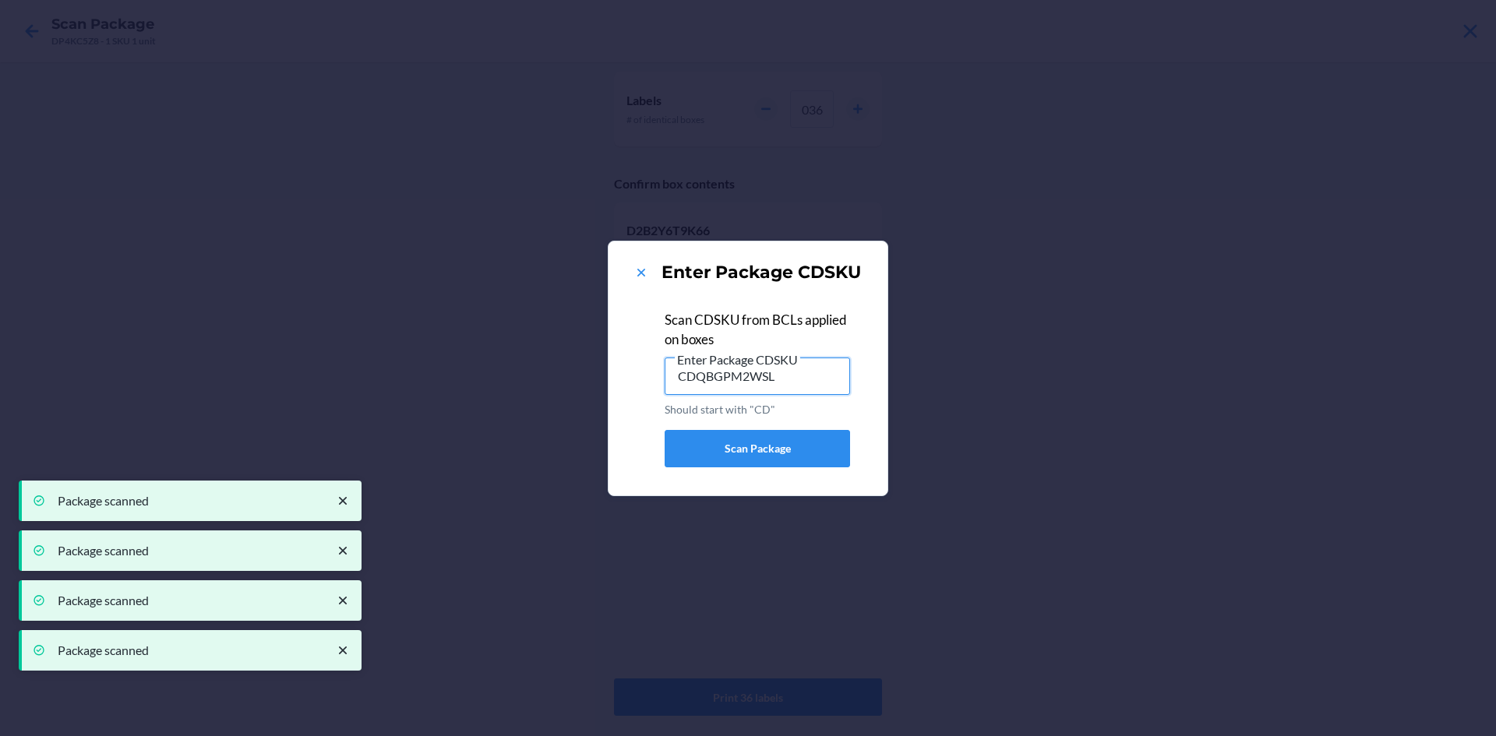
type input "CDQBGPM2WSL"
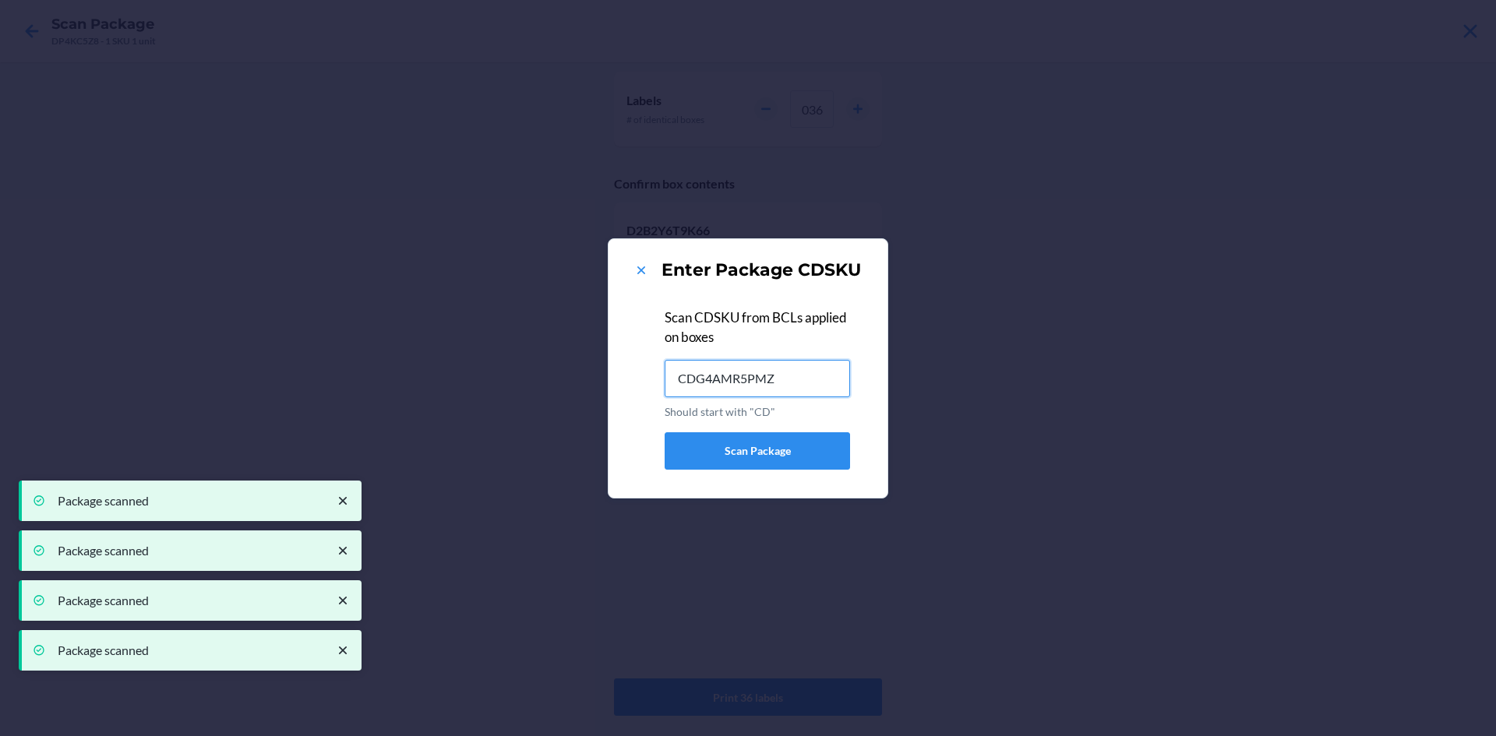
type input "CDG4AMR5PMZ"
type input "CDMUAA5Z5FV"
type input "CDWPKPSMN3F"
type input "CD2UUF962UH"
type input "CDYFWULE5YP"
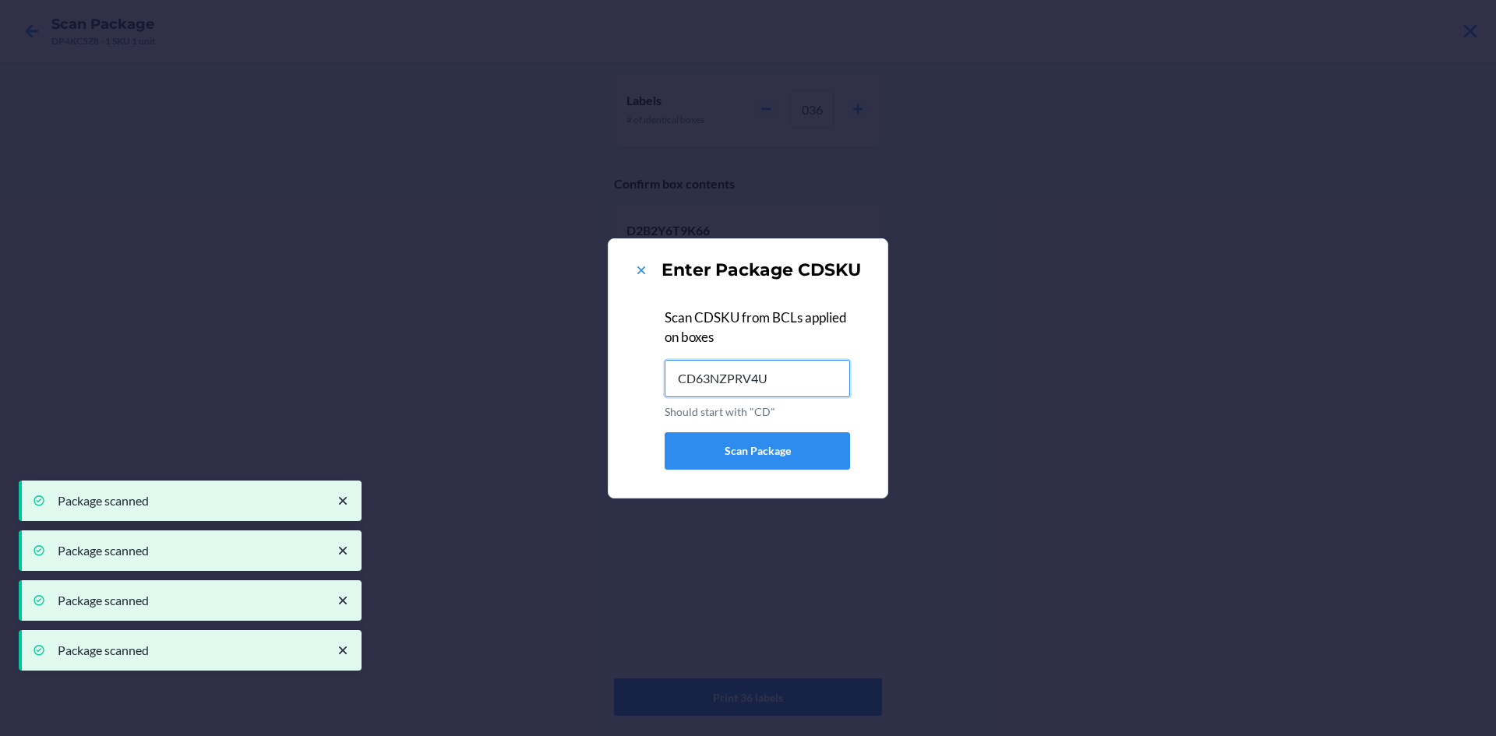
type input "CD63NZPRV4U"
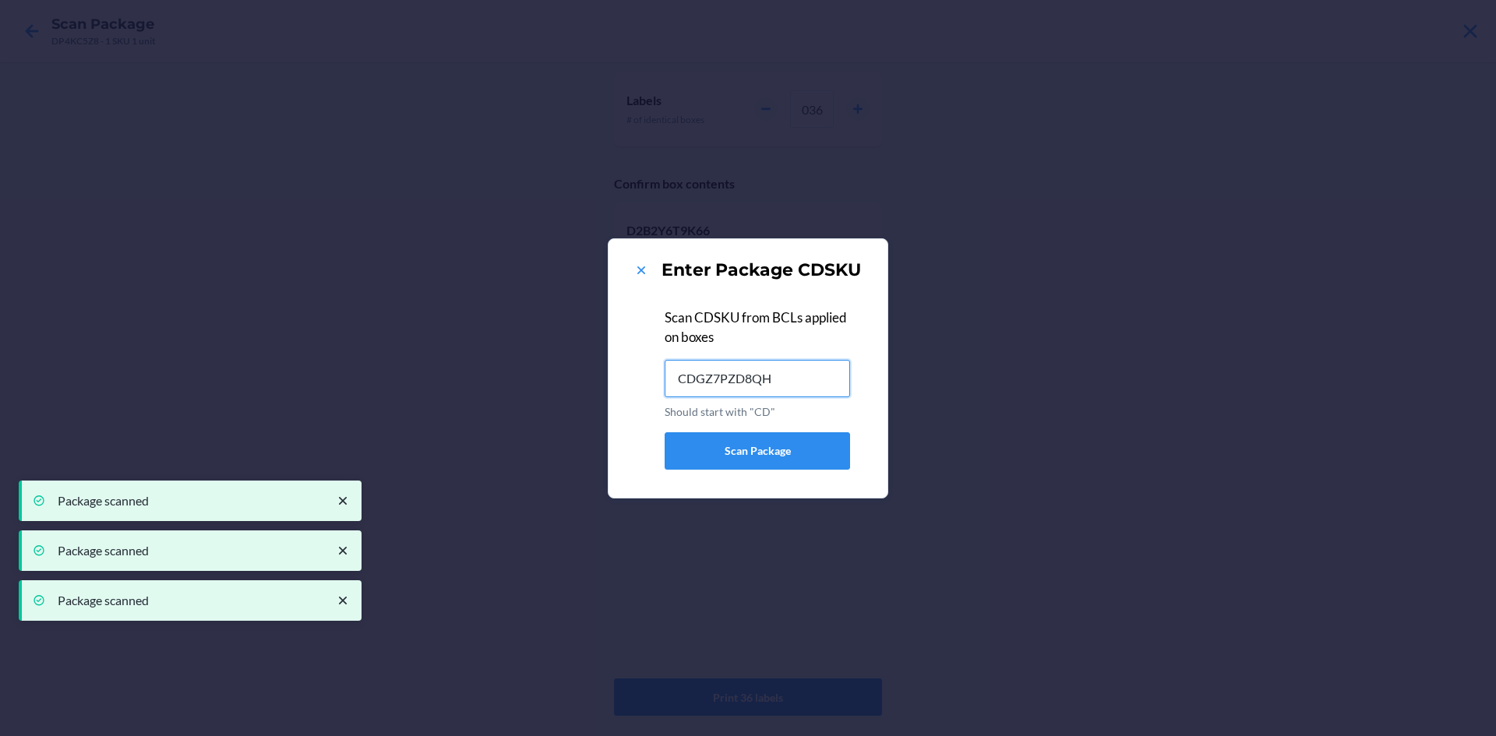
type input "CDGZ7PZD8QH"
type input "CDU7HT74UKC"
type input "CD58N3TH987"
type input "CDSR3N5JEUJ"
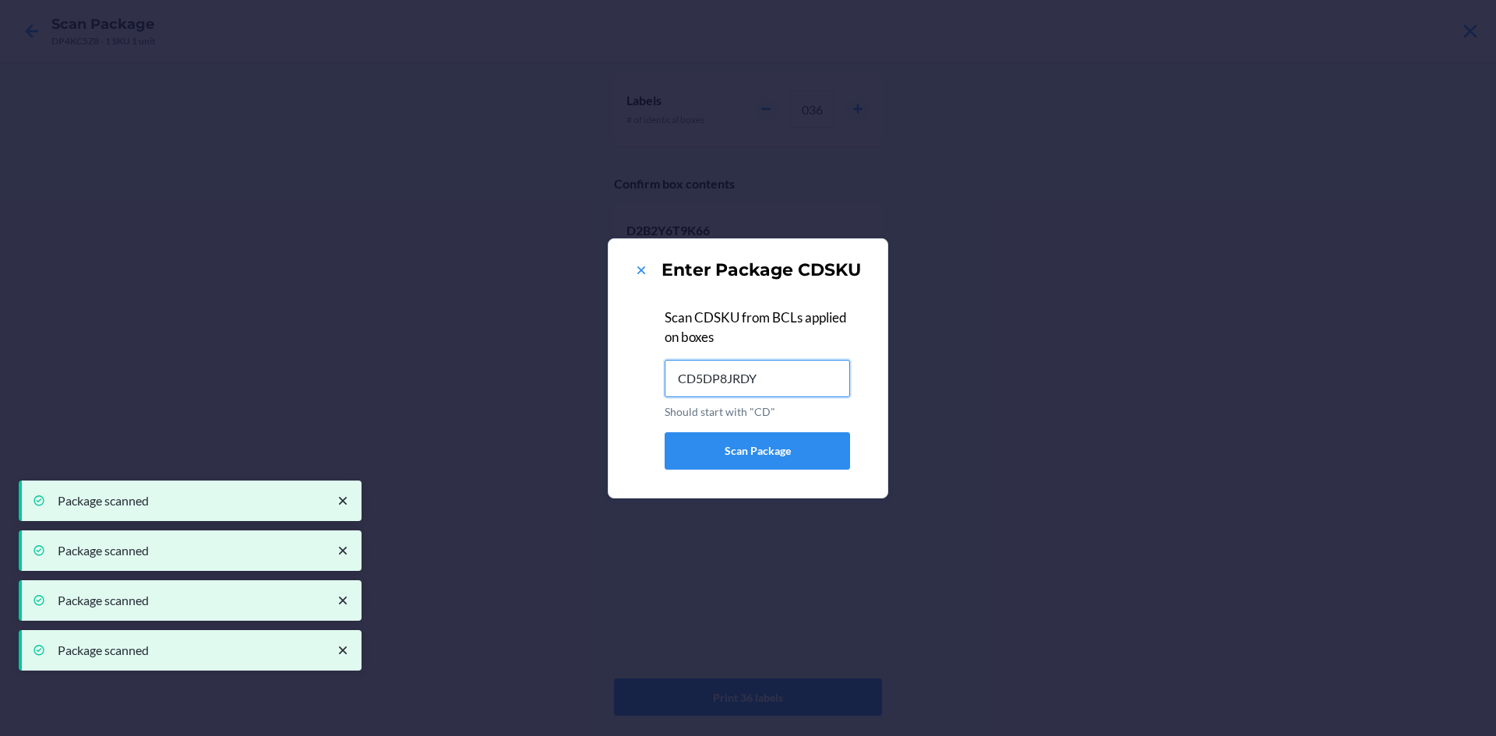
type input "CD5DP8JRDY9"
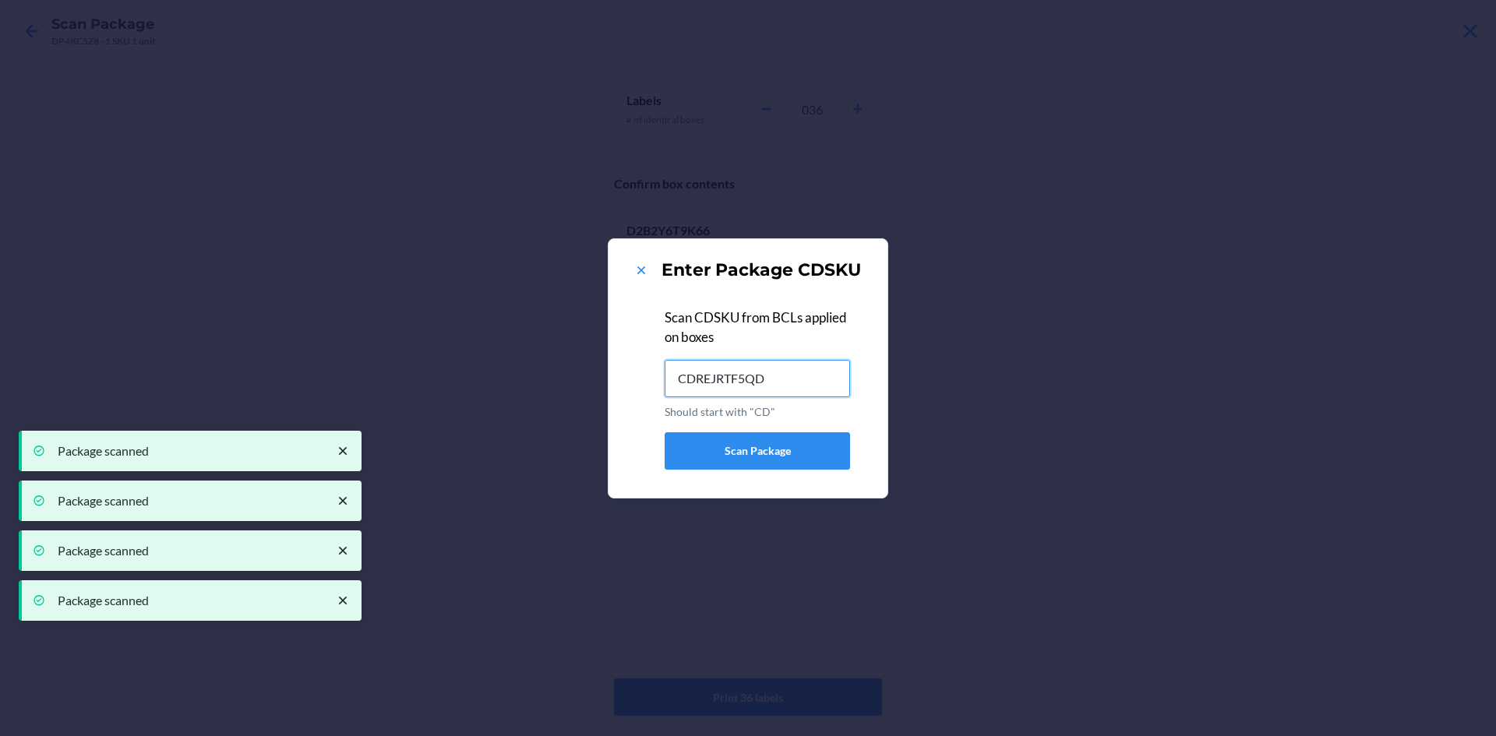
type input "CDREJRTF5QD"
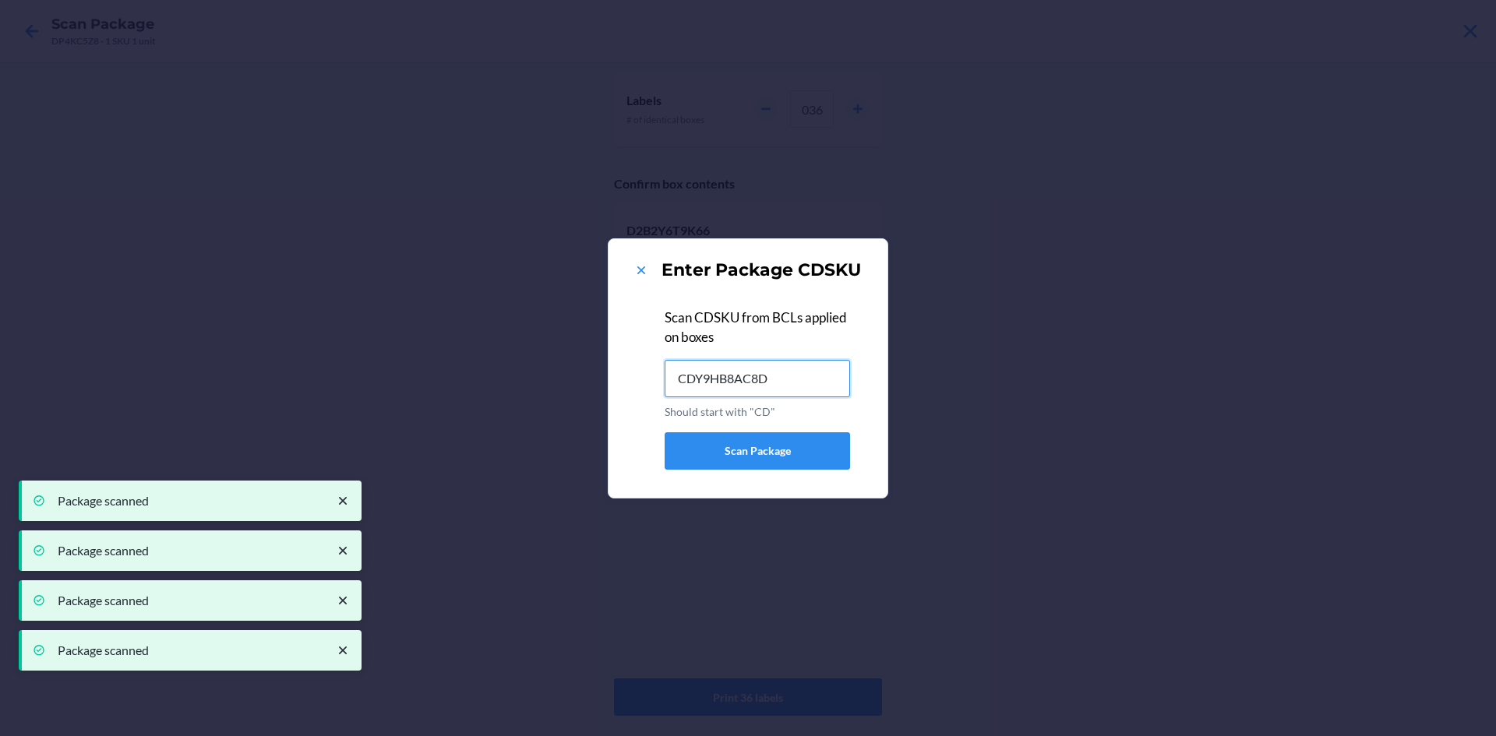
type input "CDY9HB8AC8D"
type input "CD3BS8KBSZJ"
type input "CD2SWSPQDA9"
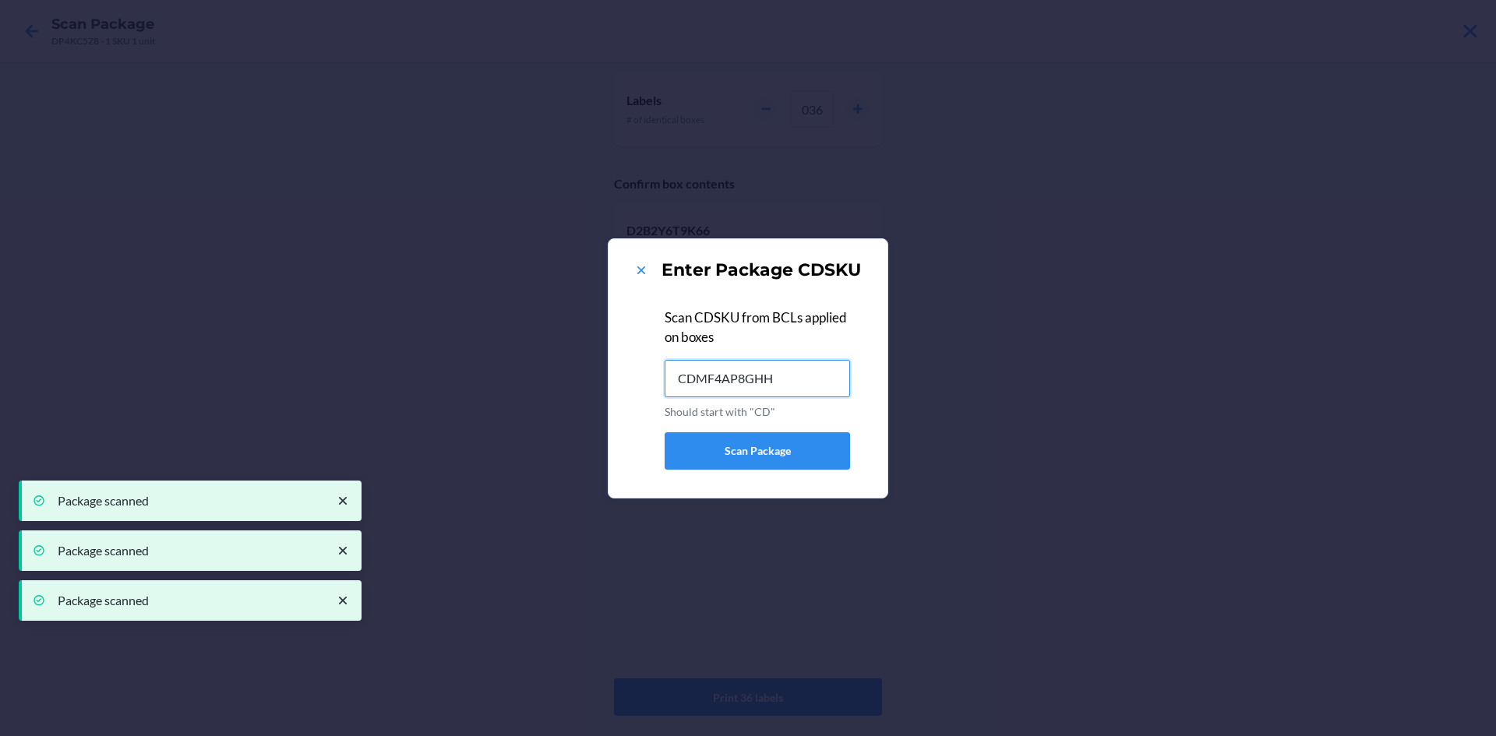
type input "CDMF4AP8GHH"
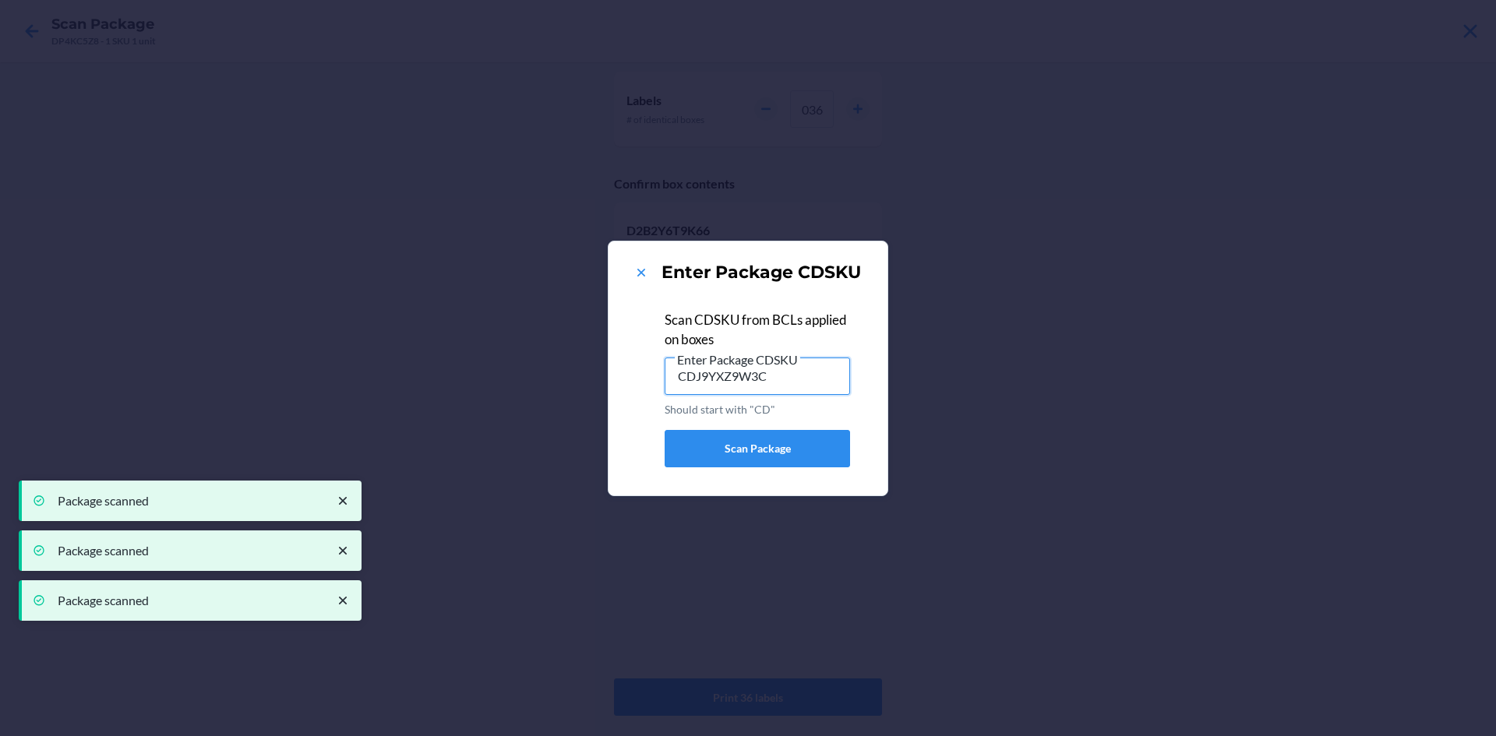
type input "CDJ9YXZ9W3C"
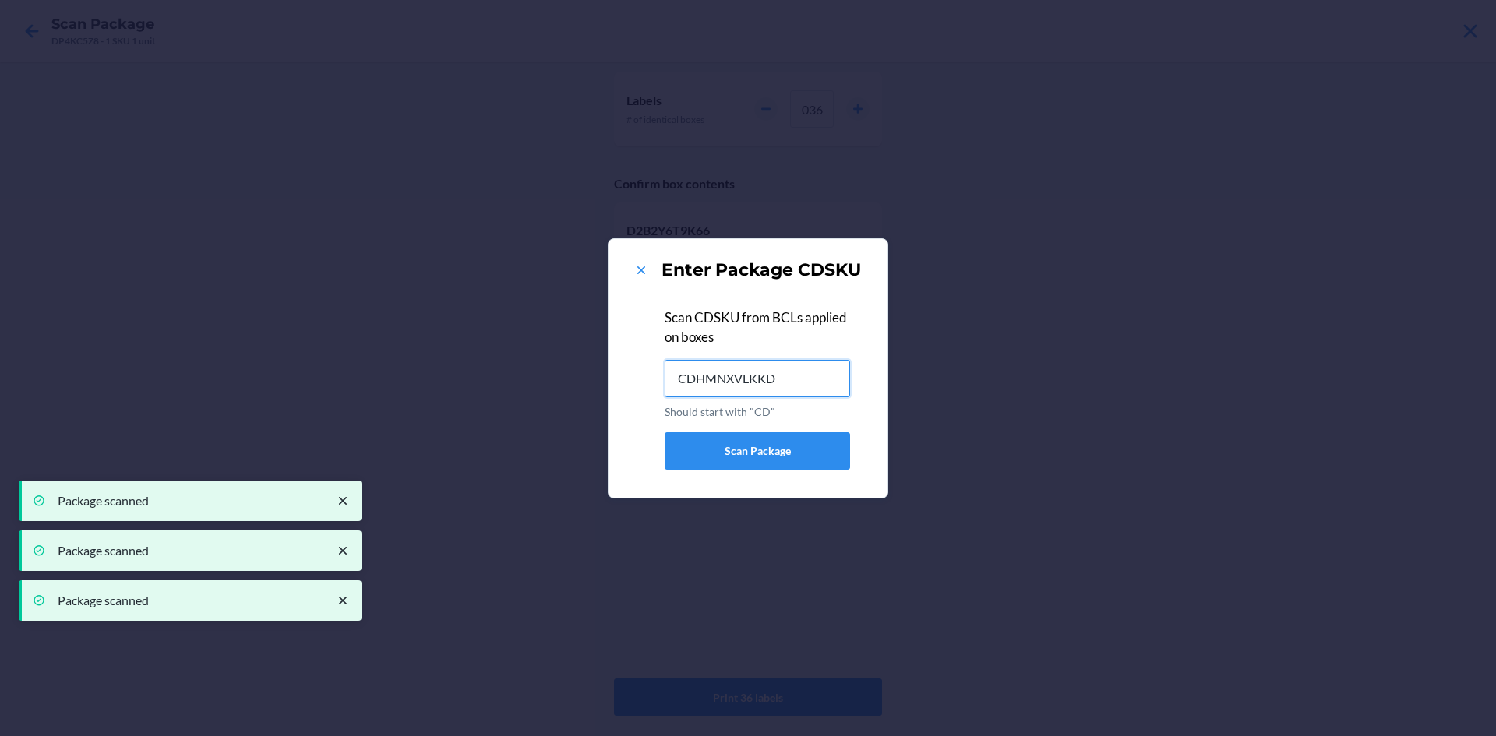
type input "CDHMNXVLKKD"
type input "CD6JJZWAXJ5"
type input "CDEL2DPGQ88"
type input "CDY3A7BFG9H"
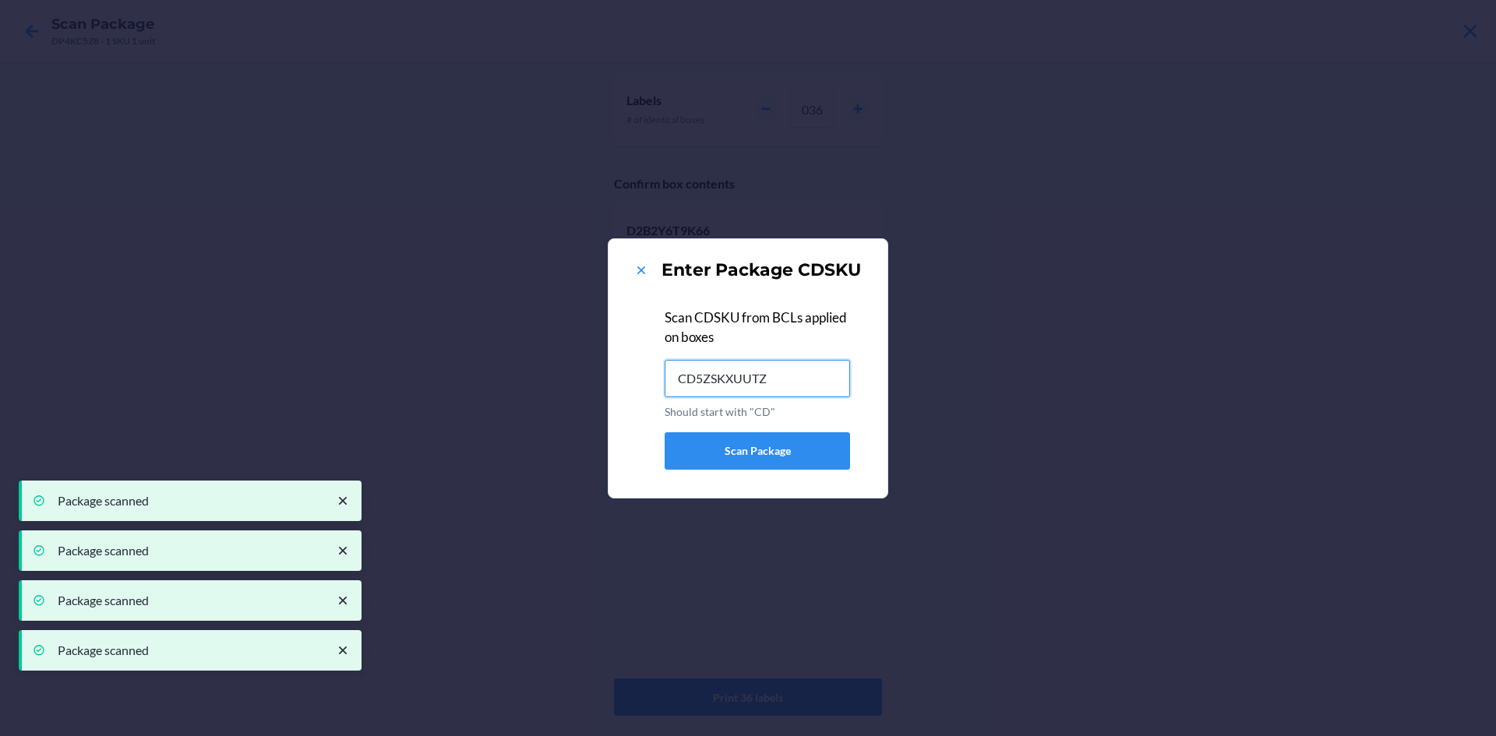
type input "CD5ZSKXUUTZ"
type input "CDLG74EEXUK"
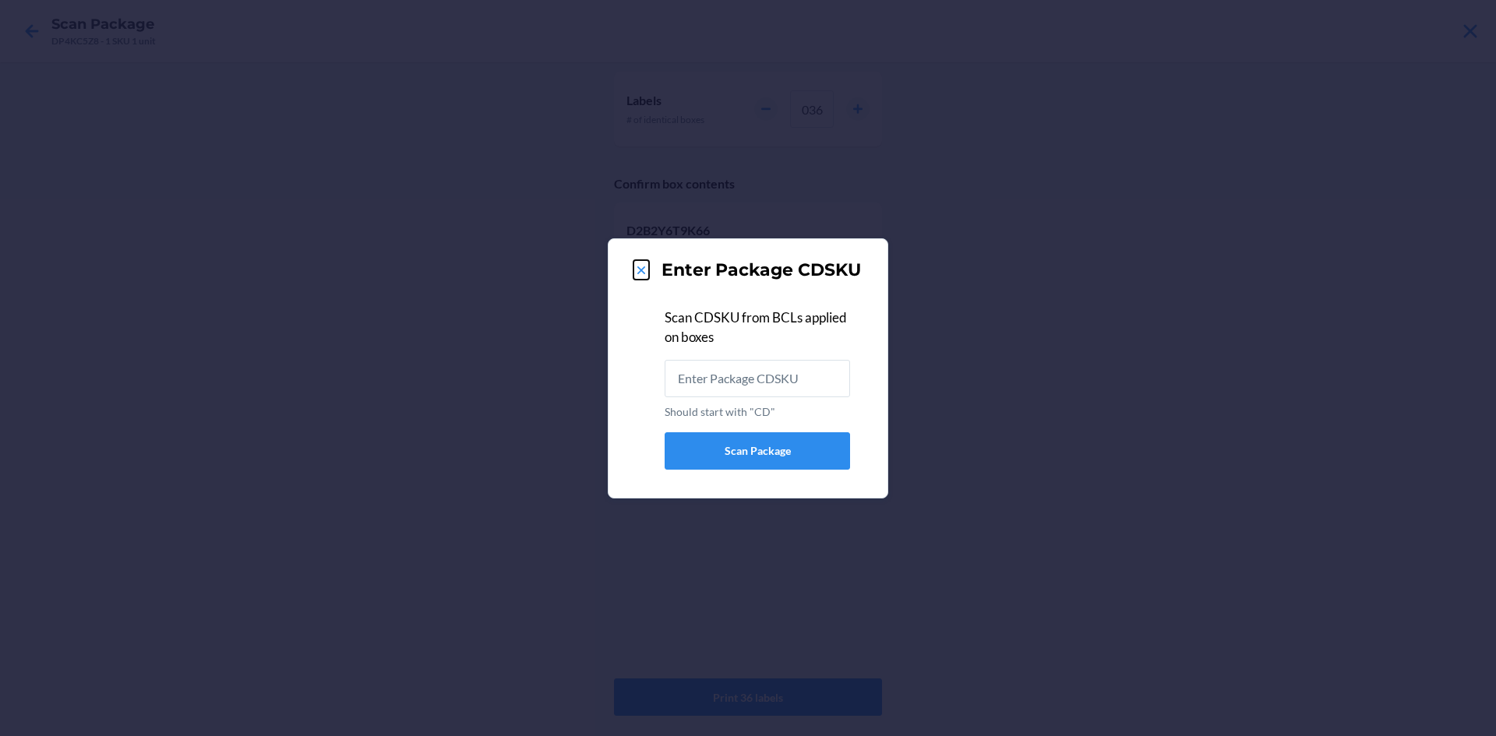
click at [635, 269] on icon at bounding box center [641, 271] width 16 height 16
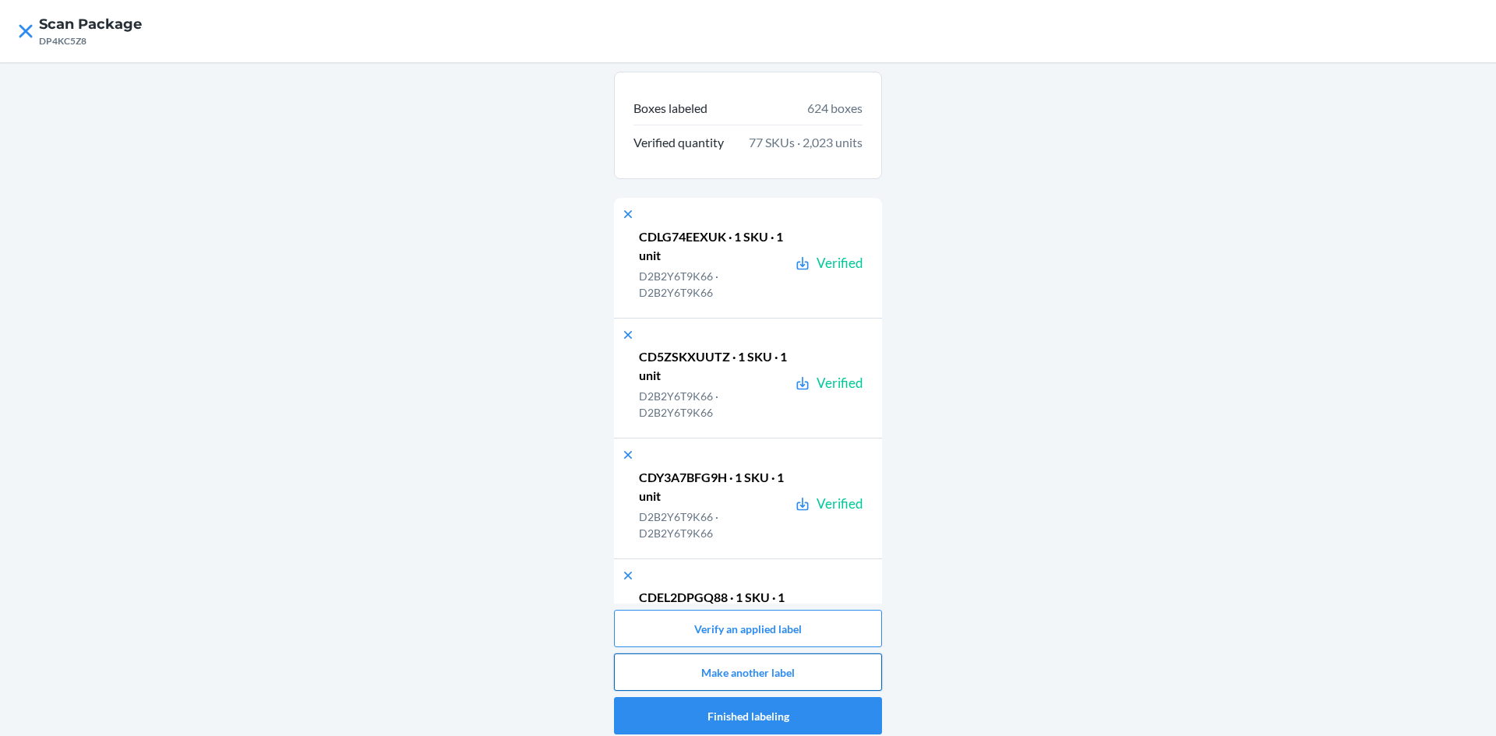
click at [715, 664] on button "Make another label" at bounding box center [748, 672] width 268 height 37
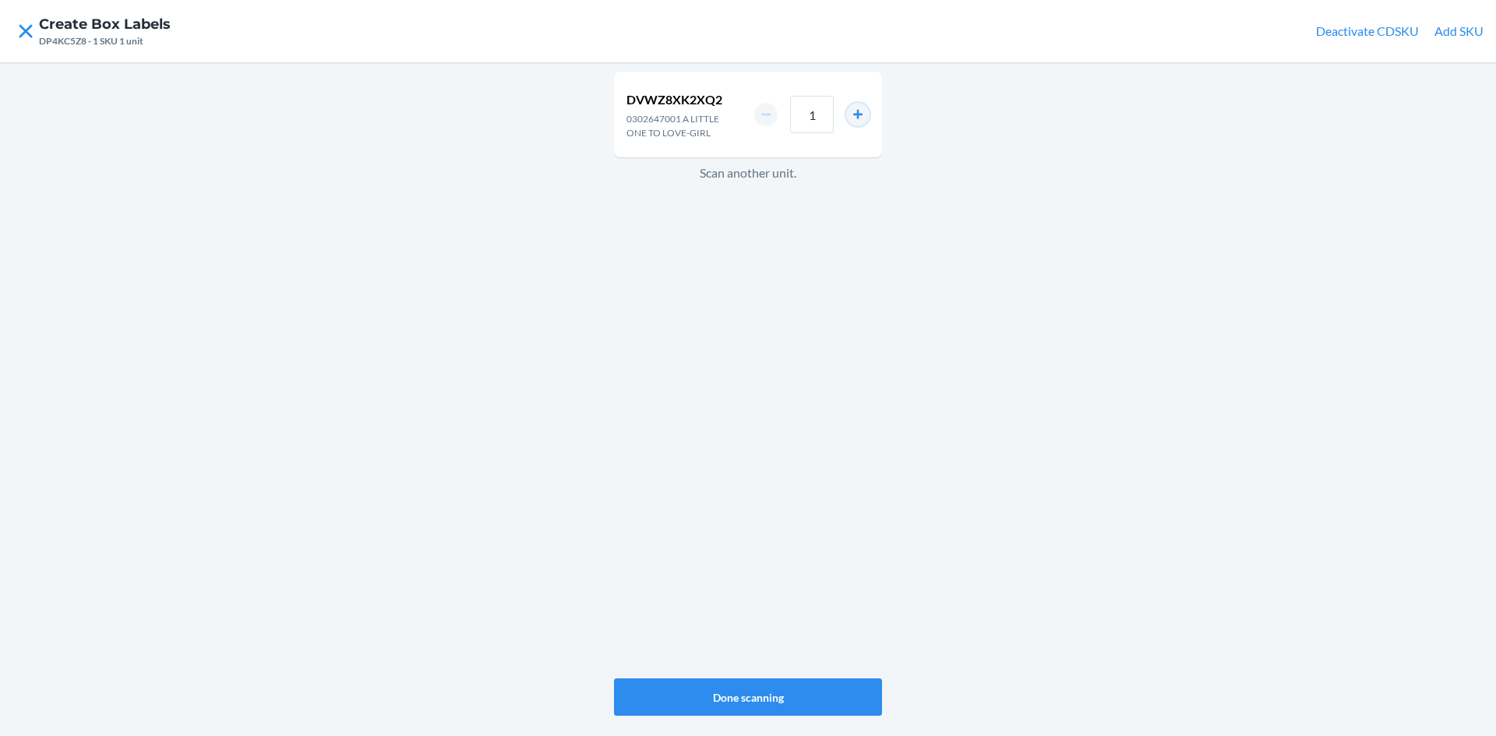
click at [856, 115] on button "increment number" at bounding box center [857, 114] width 23 height 23
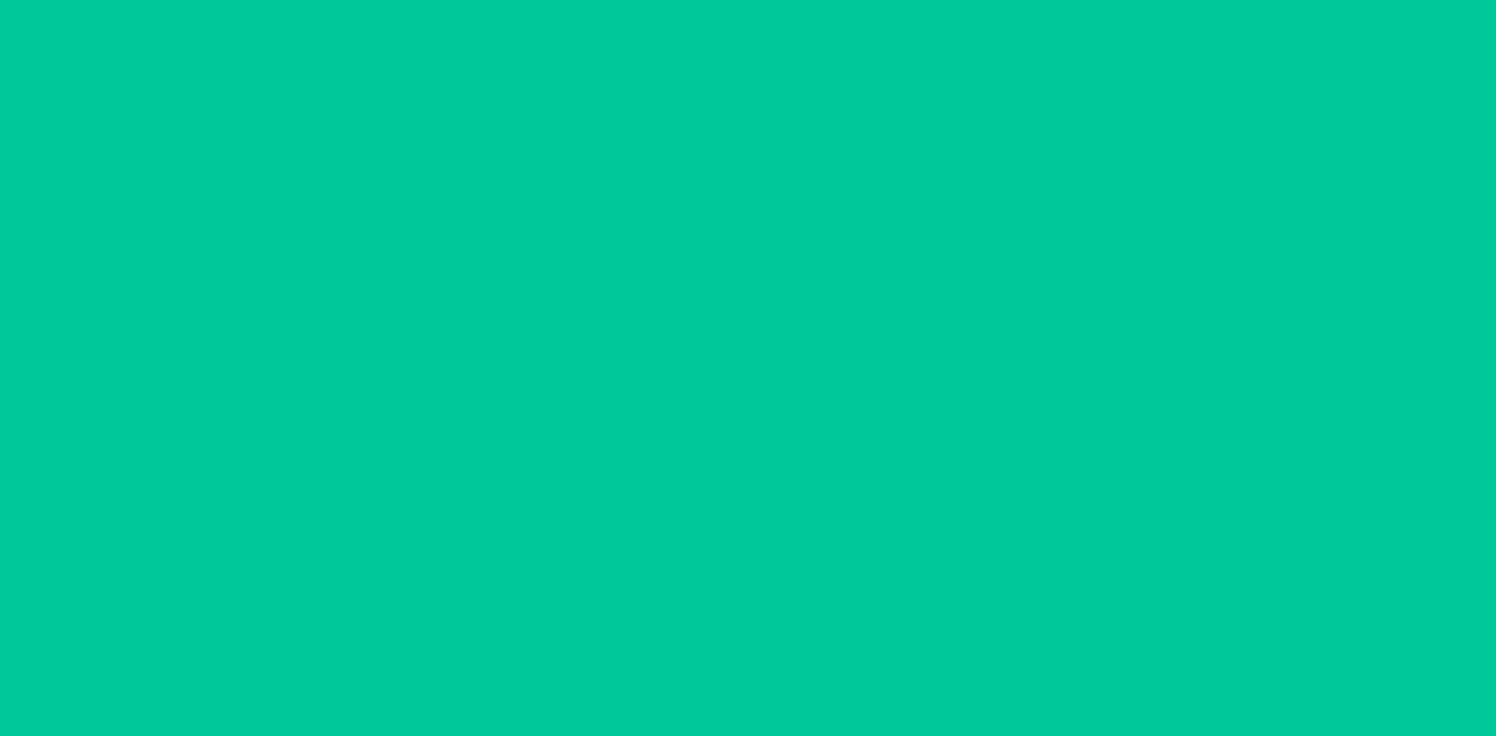
click at [856, 115] on button "increment number" at bounding box center [857, 114] width 23 height 23
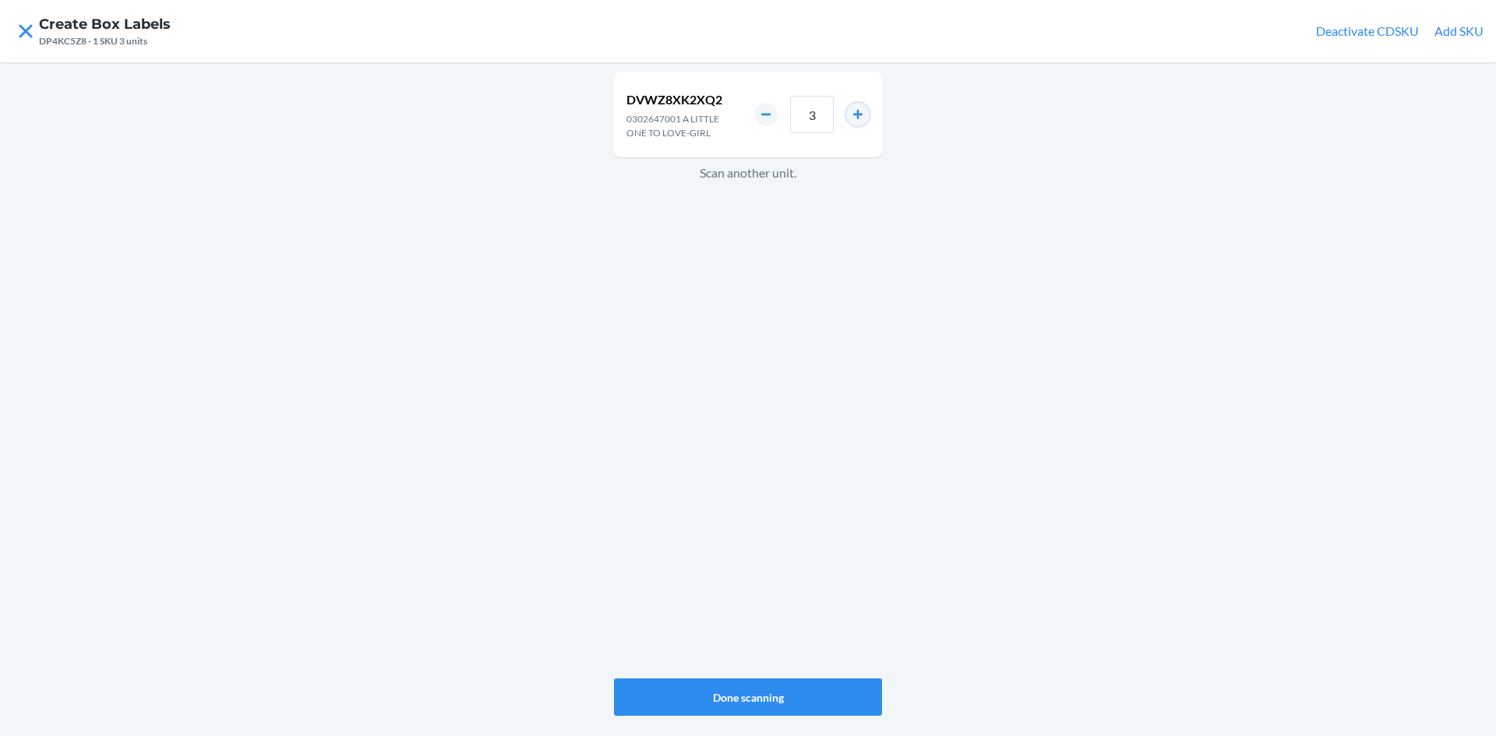
type input "4"
click at [668, 693] on button "Done scanning" at bounding box center [748, 696] width 268 height 37
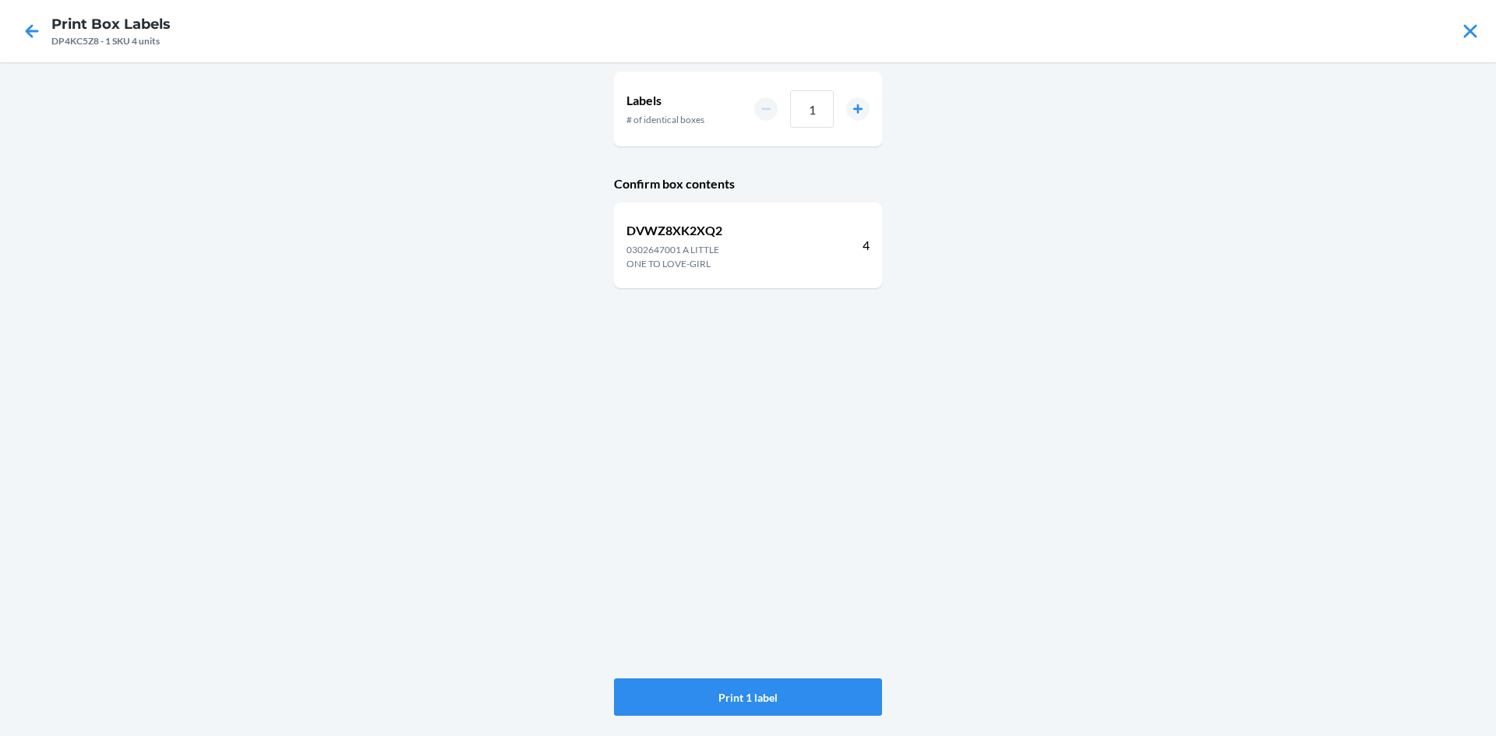
drag, startPoint x: 840, startPoint y: 104, endPoint x: 853, endPoint y: 104, distance: 13.2
click at [840, 104] on div "1" at bounding box center [811, 108] width 115 height 37
click at [861, 101] on button "increment number" at bounding box center [857, 108] width 23 height 23
type input "2"
click at [764, 691] on button "Print 2 labels" at bounding box center [748, 696] width 268 height 37
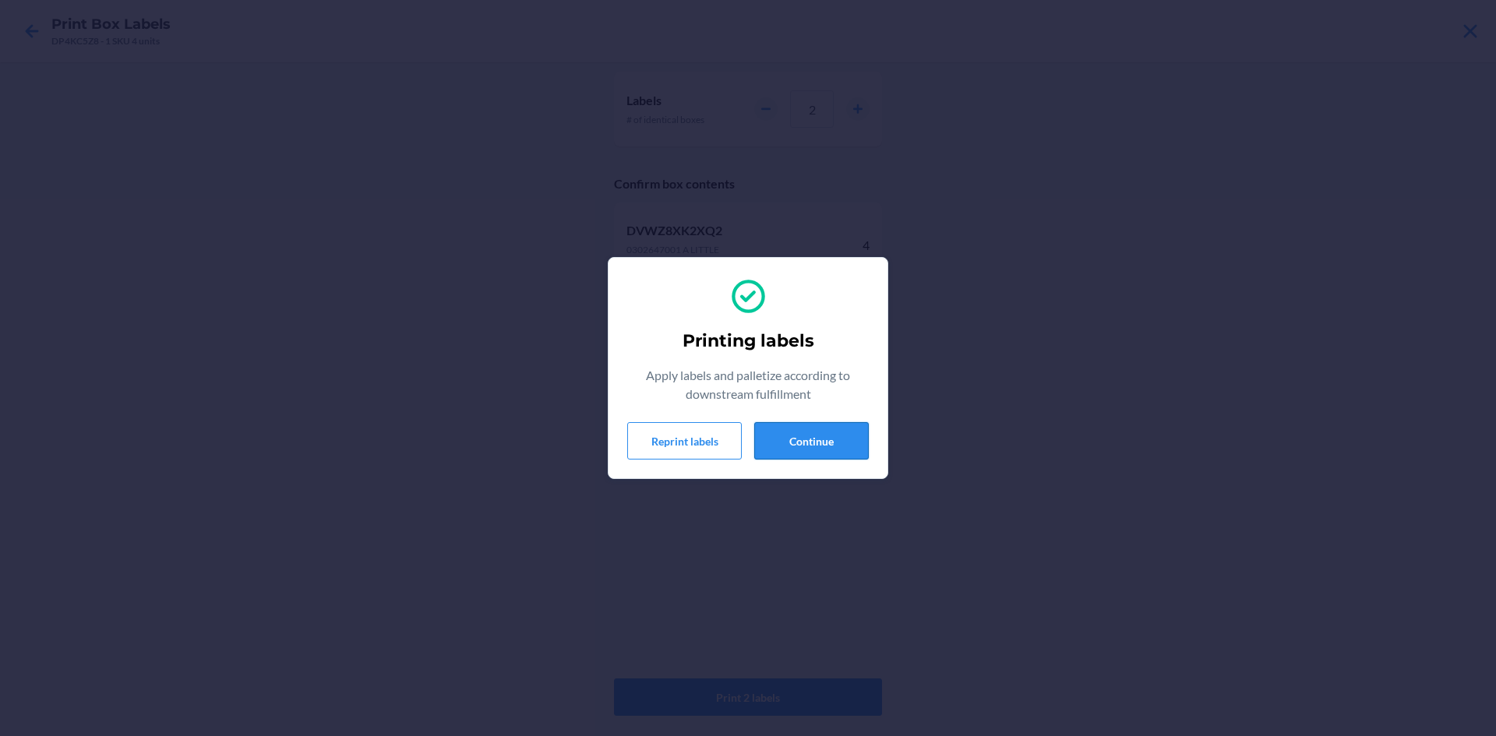
click at [836, 446] on button "Continue" at bounding box center [811, 440] width 115 height 37
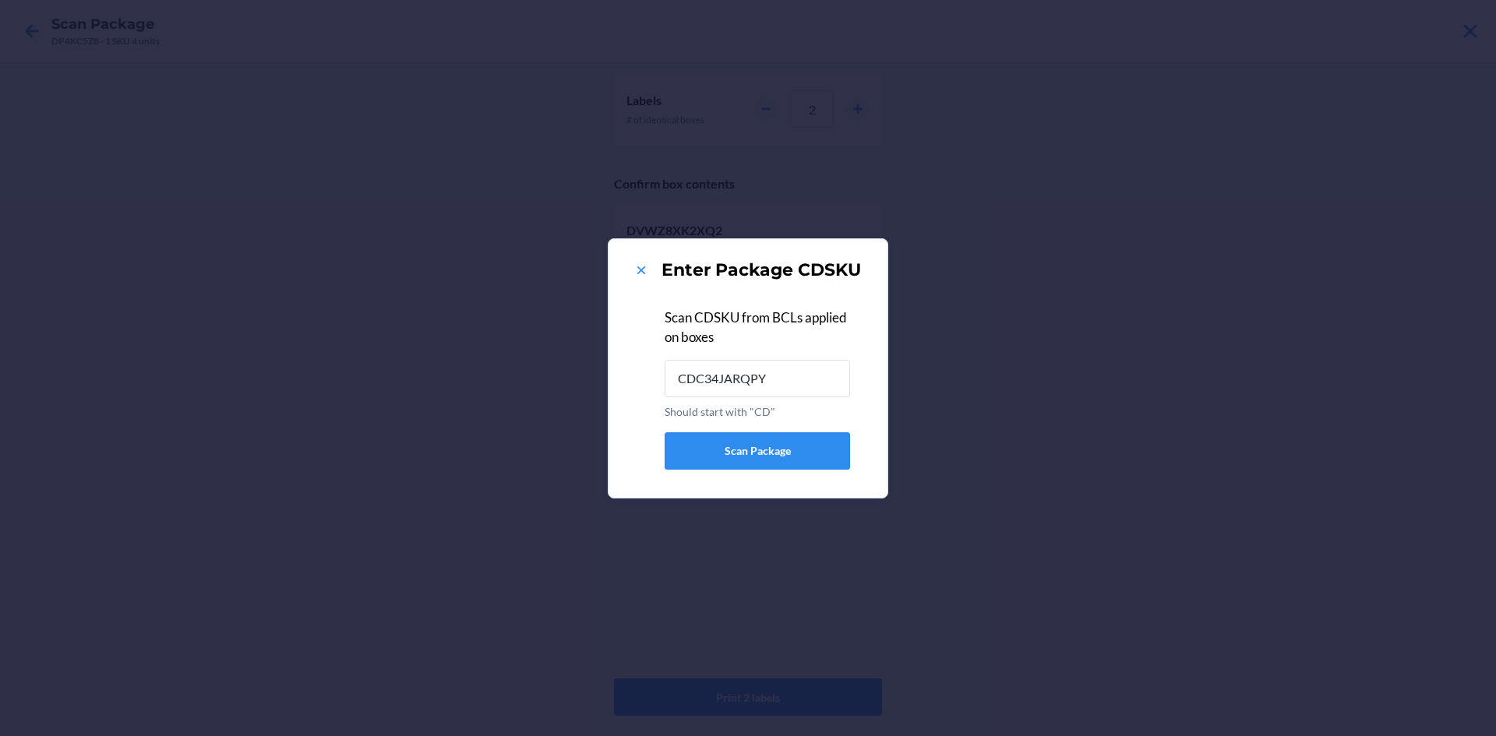
type input "CDC34JARQPY"
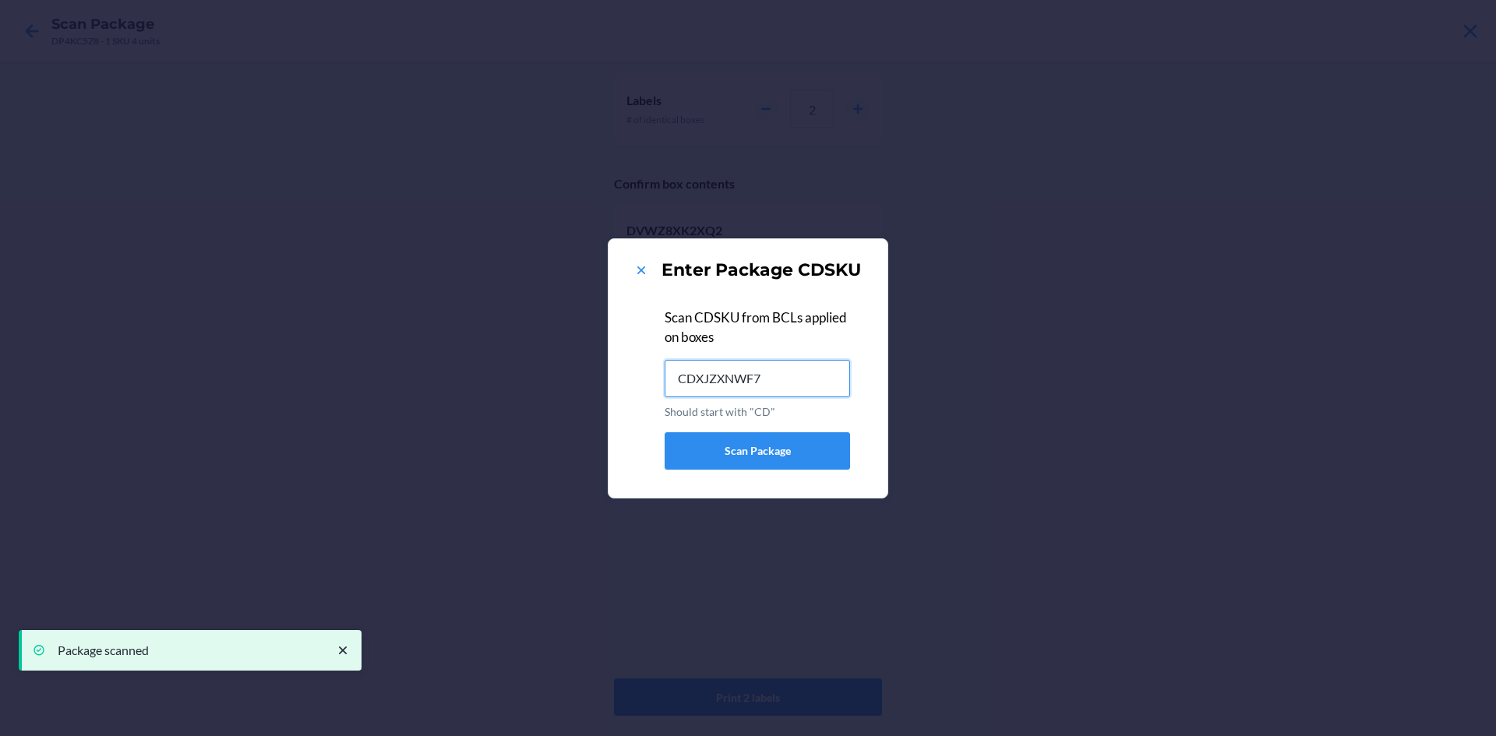
type input "CDXJZXNWF7M"
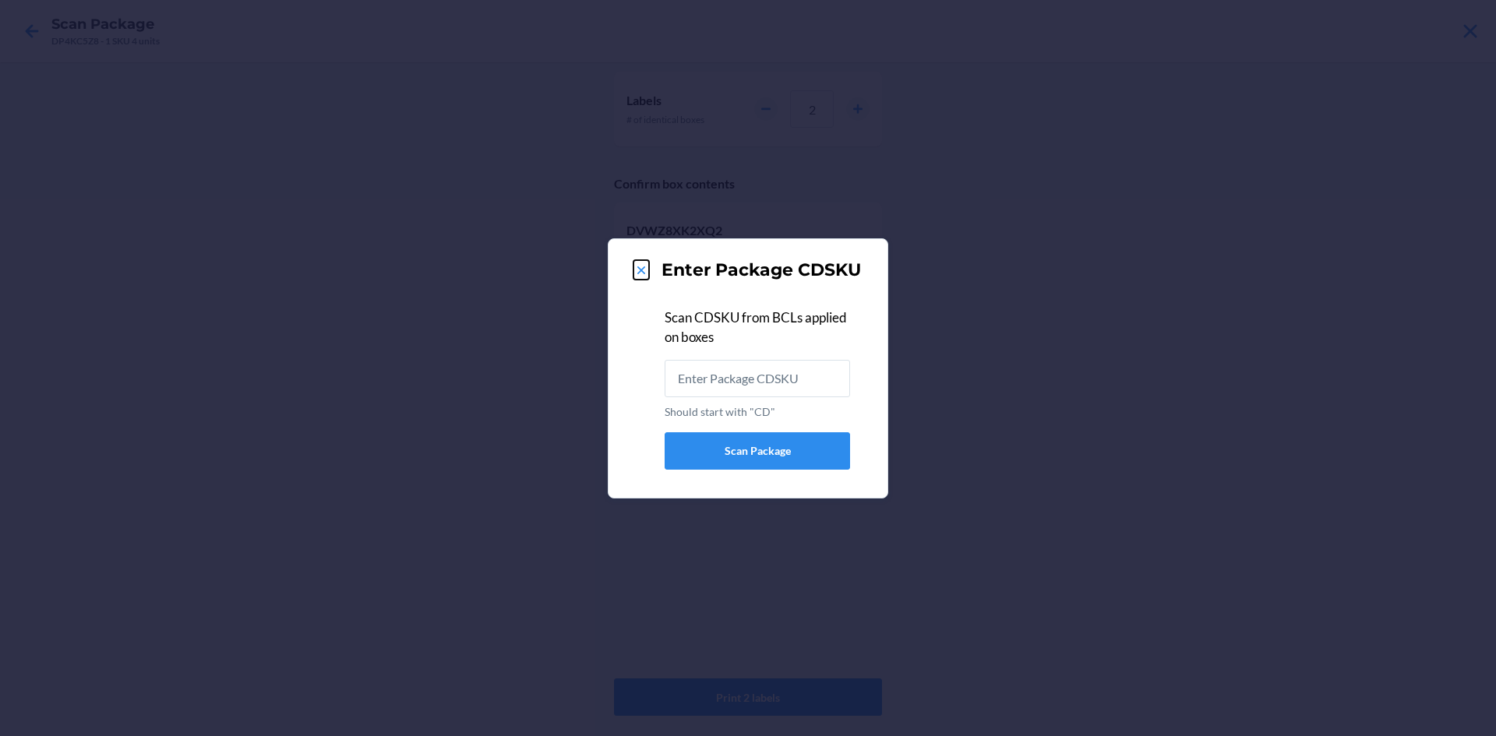
click at [639, 270] on icon at bounding box center [641, 271] width 16 height 16
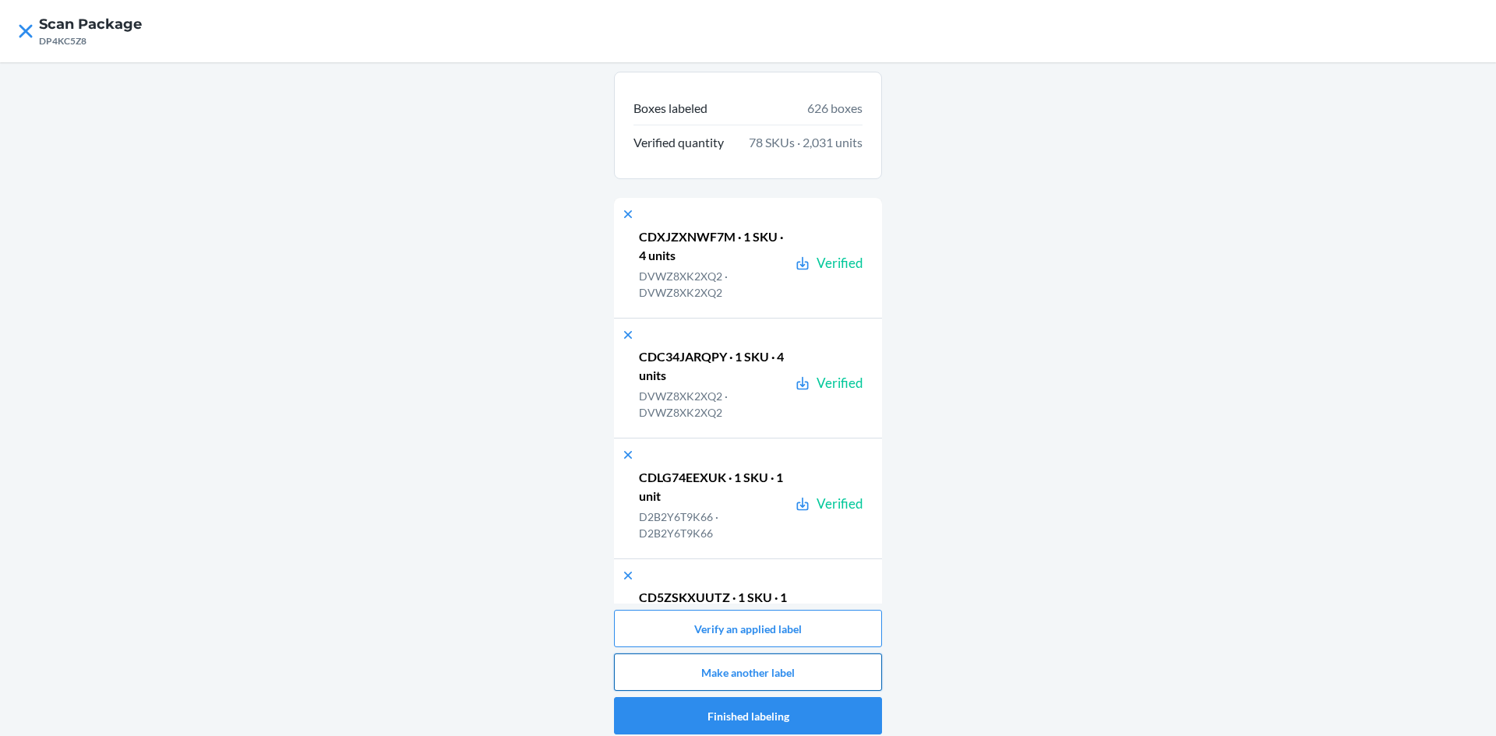
click at [777, 663] on button "Make another label" at bounding box center [748, 672] width 268 height 37
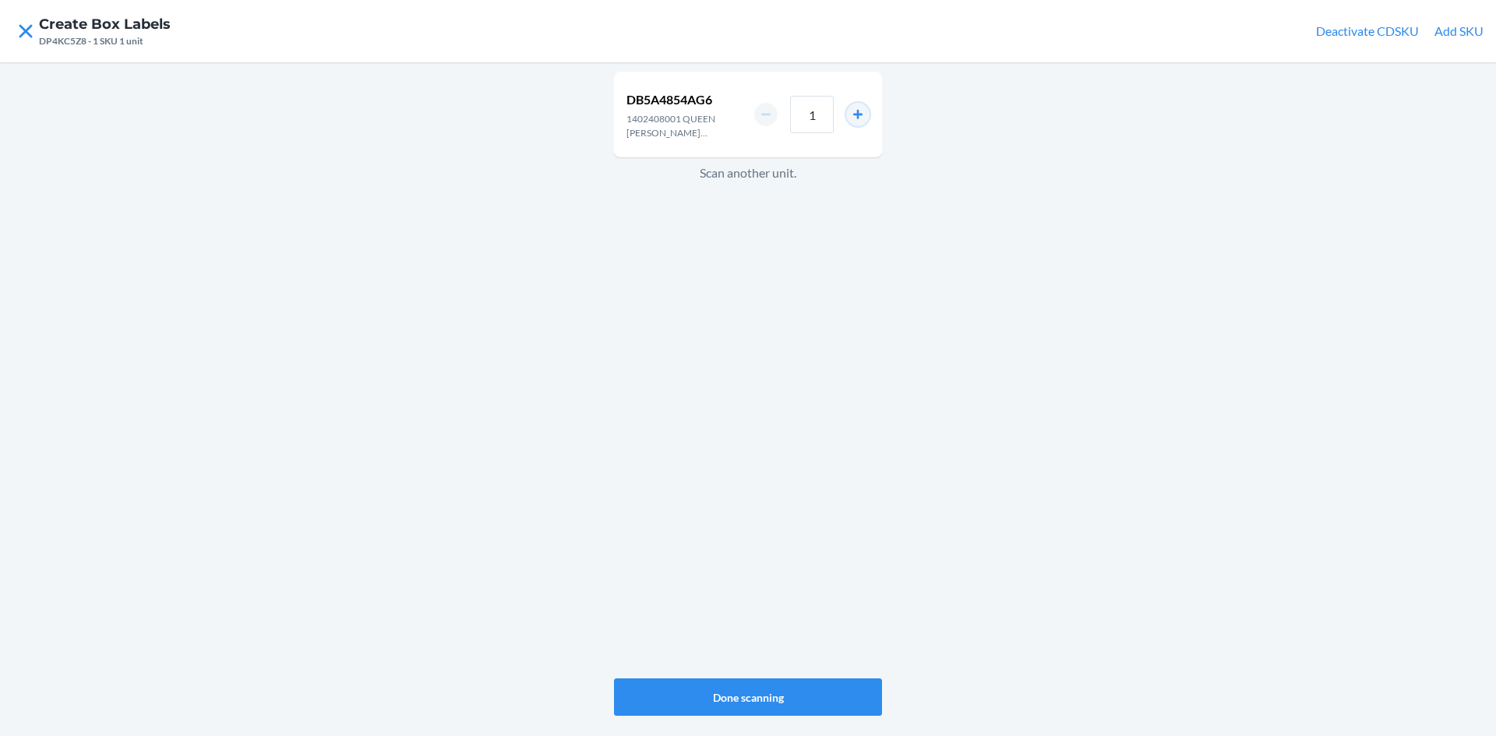
click at [858, 114] on button "increment number" at bounding box center [857, 114] width 23 height 23
click at [856, 114] on button "increment number" at bounding box center [857, 114] width 23 height 23
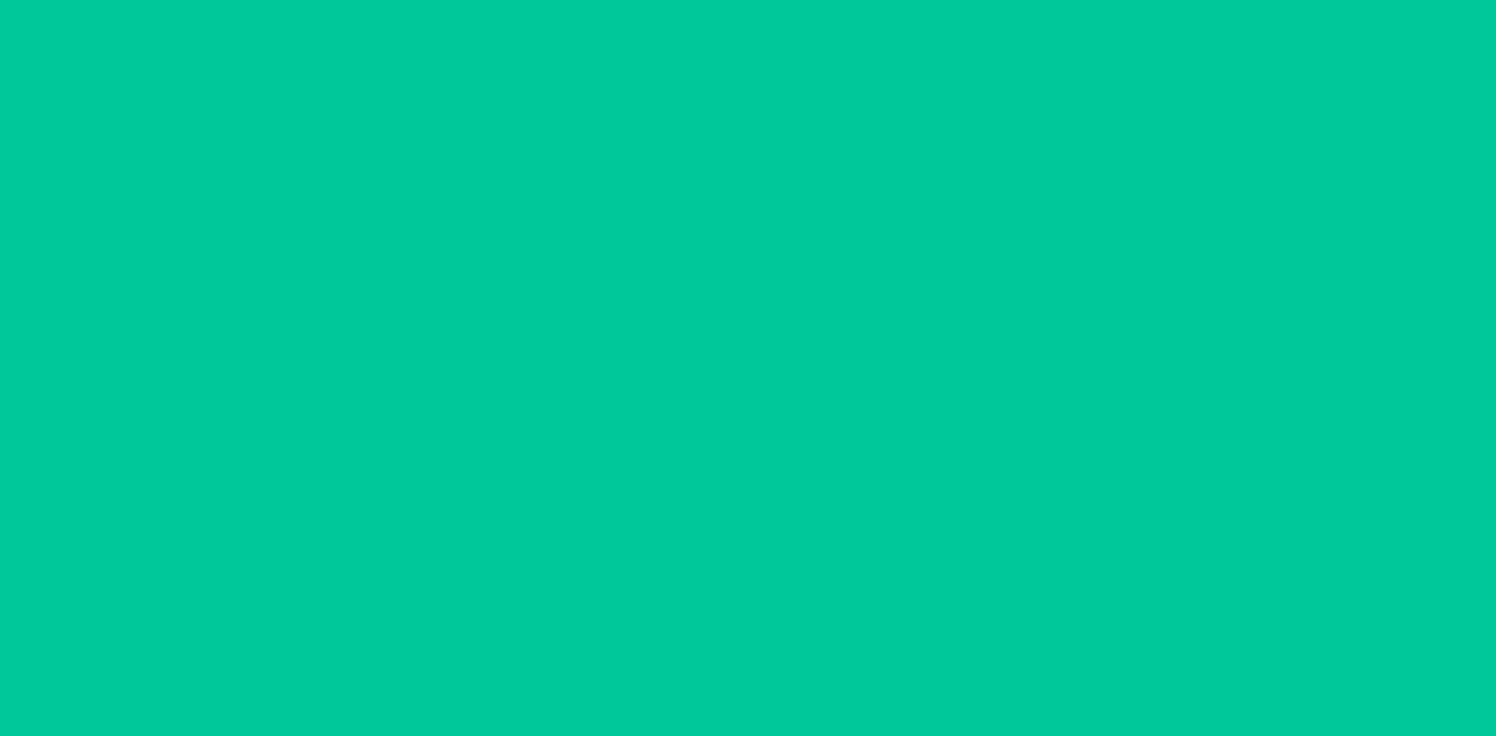
click at [856, 114] on button "increment number" at bounding box center [857, 114] width 23 height 23
click at [855, 114] on button "increment number" at bounding box center [857, 114] width 23 height 23
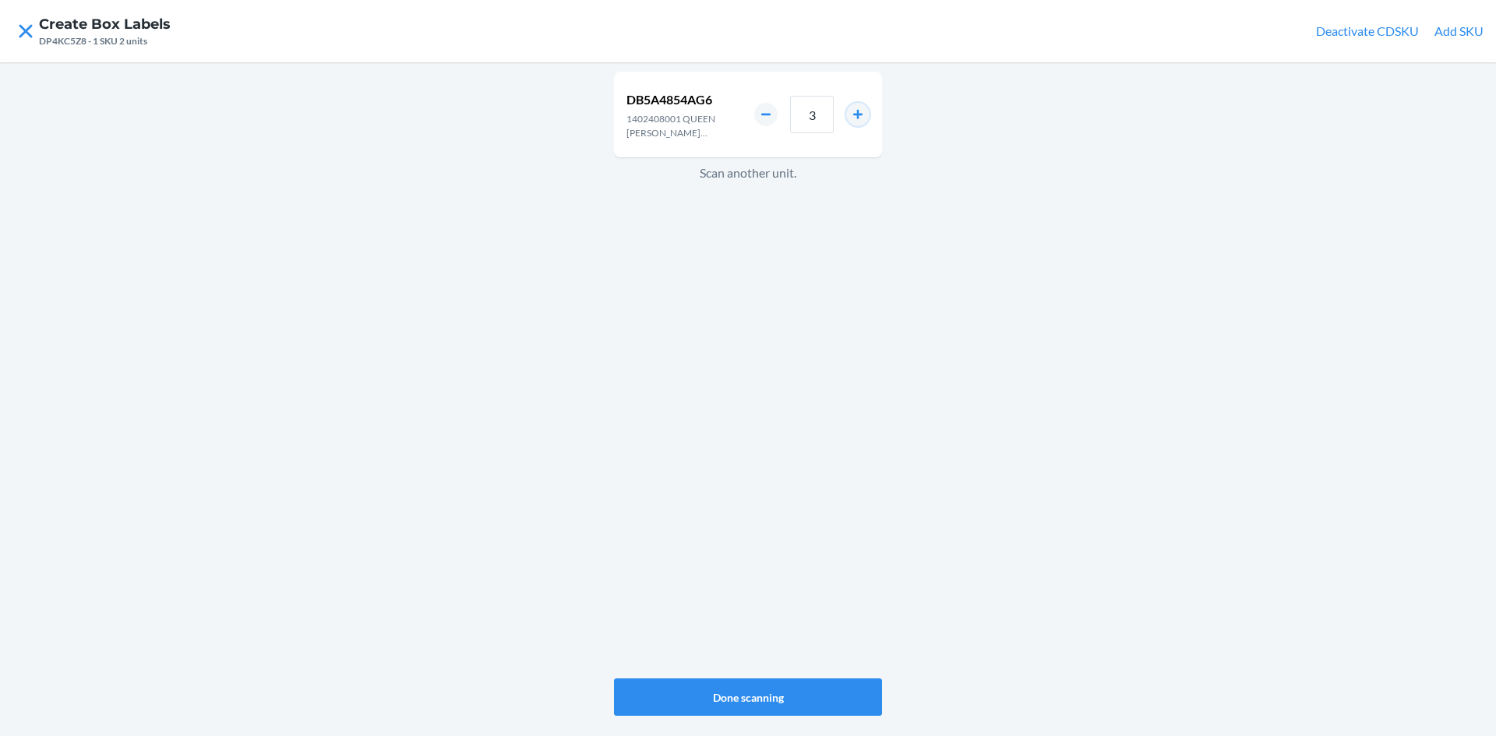
click at [855, 114] on button "increment number" at bounding box center [857, 114] width 23 height 23
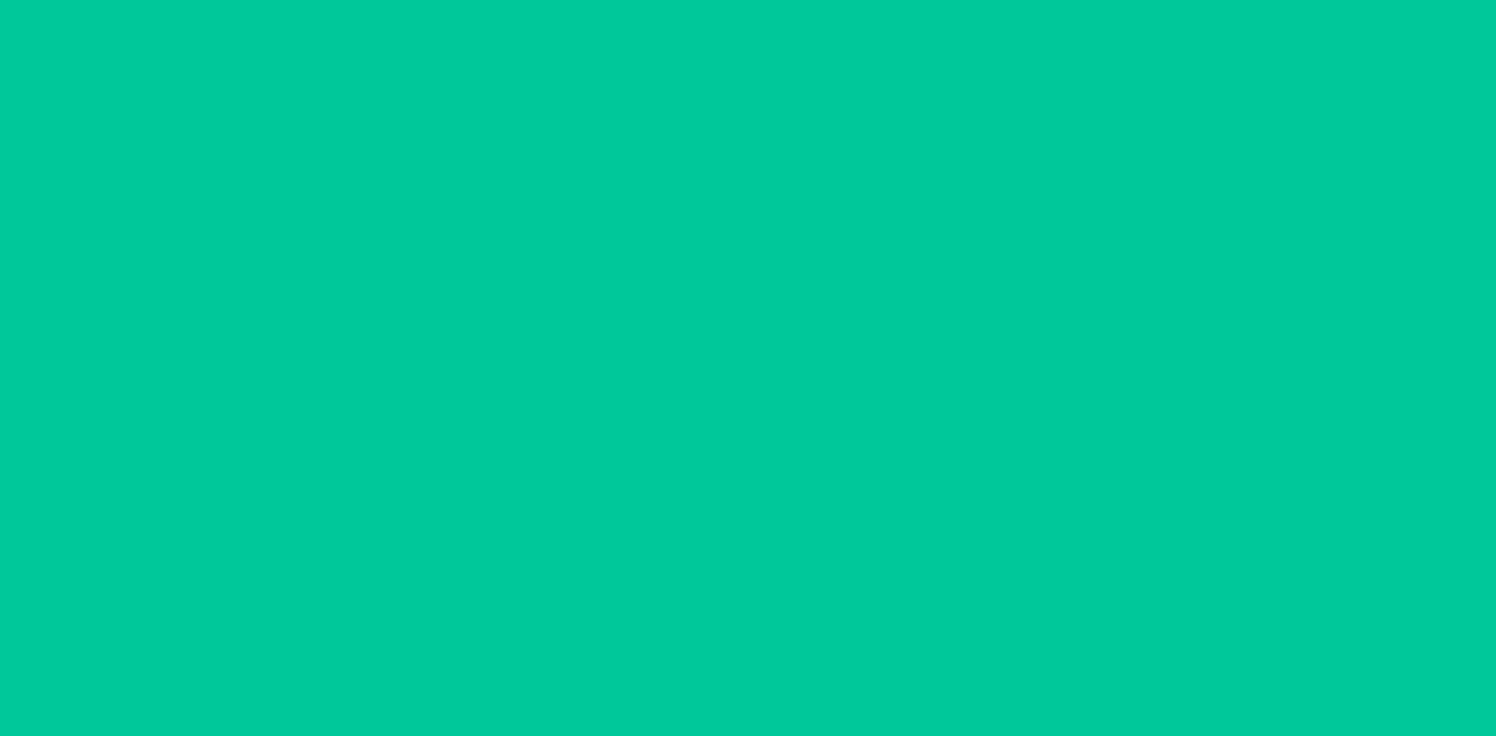
click at [855, 114] on button "increment number" at bounding box center [857, 114] width 23 height 23
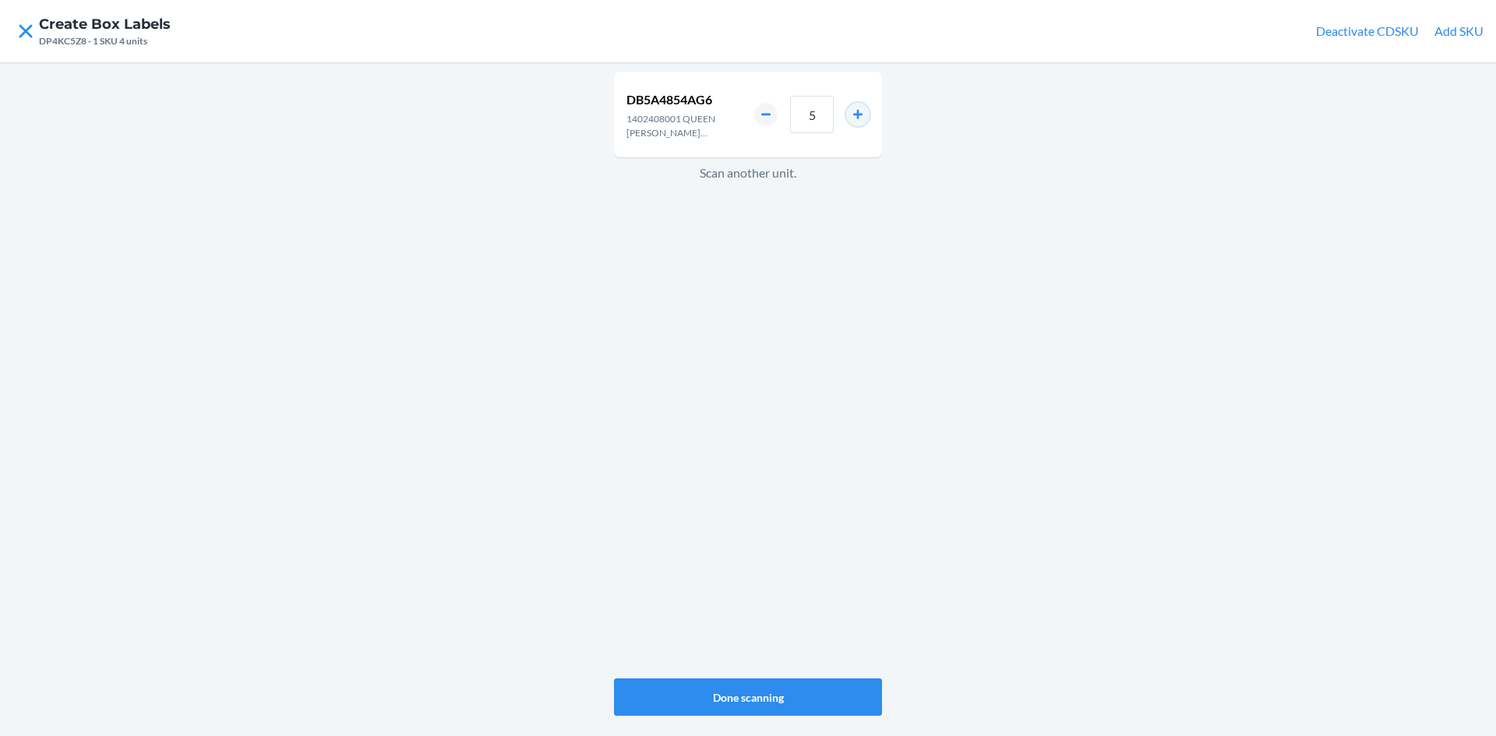
click at [855, 114] on button "increment number" at bounding box center [857, 114] width 23 height 23
type input "8"
click at [816, 693] on button "Done scanning" at bounding box center [748, 696] width 268 height 37
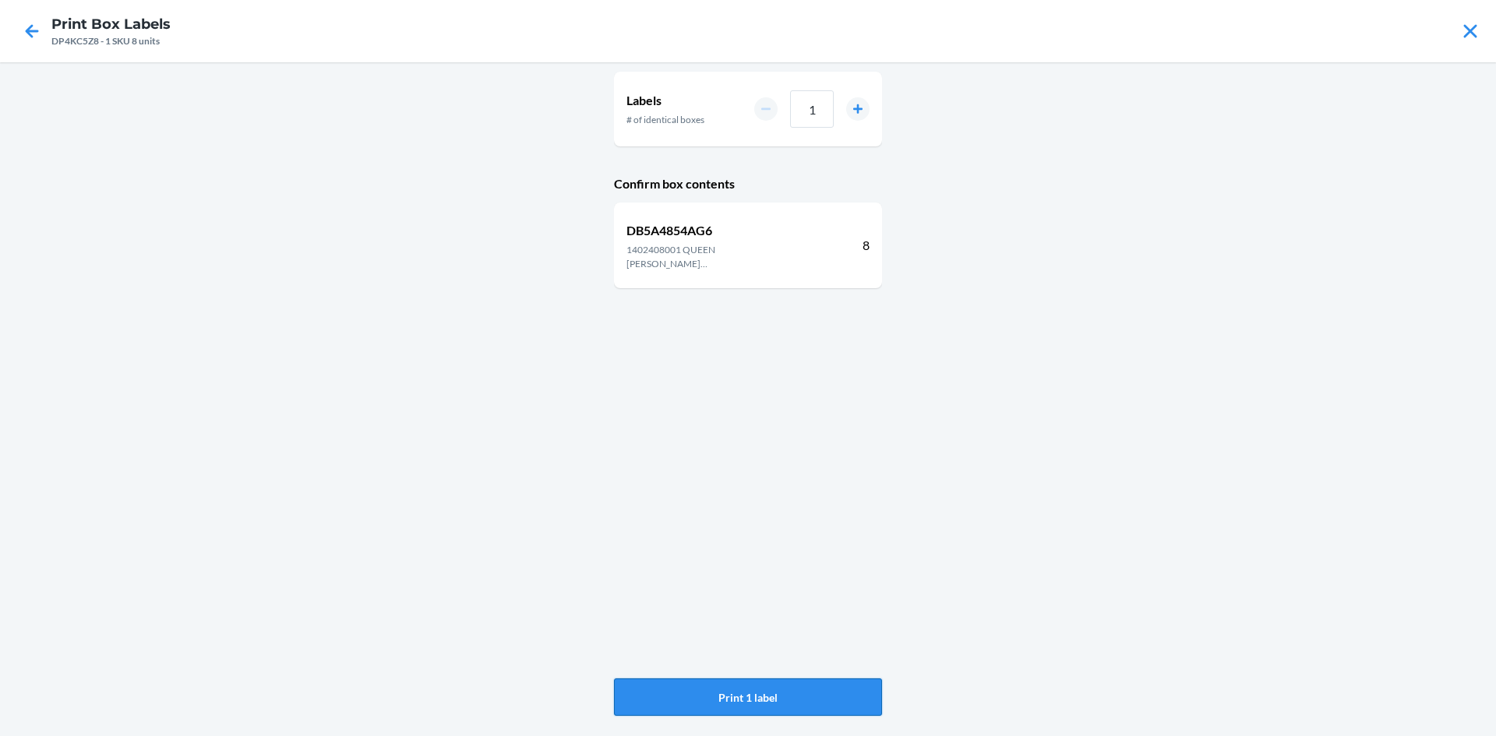
click at [760, 690] on button "Print 1 label" at bounding box center [748, 696] width 268 height 37
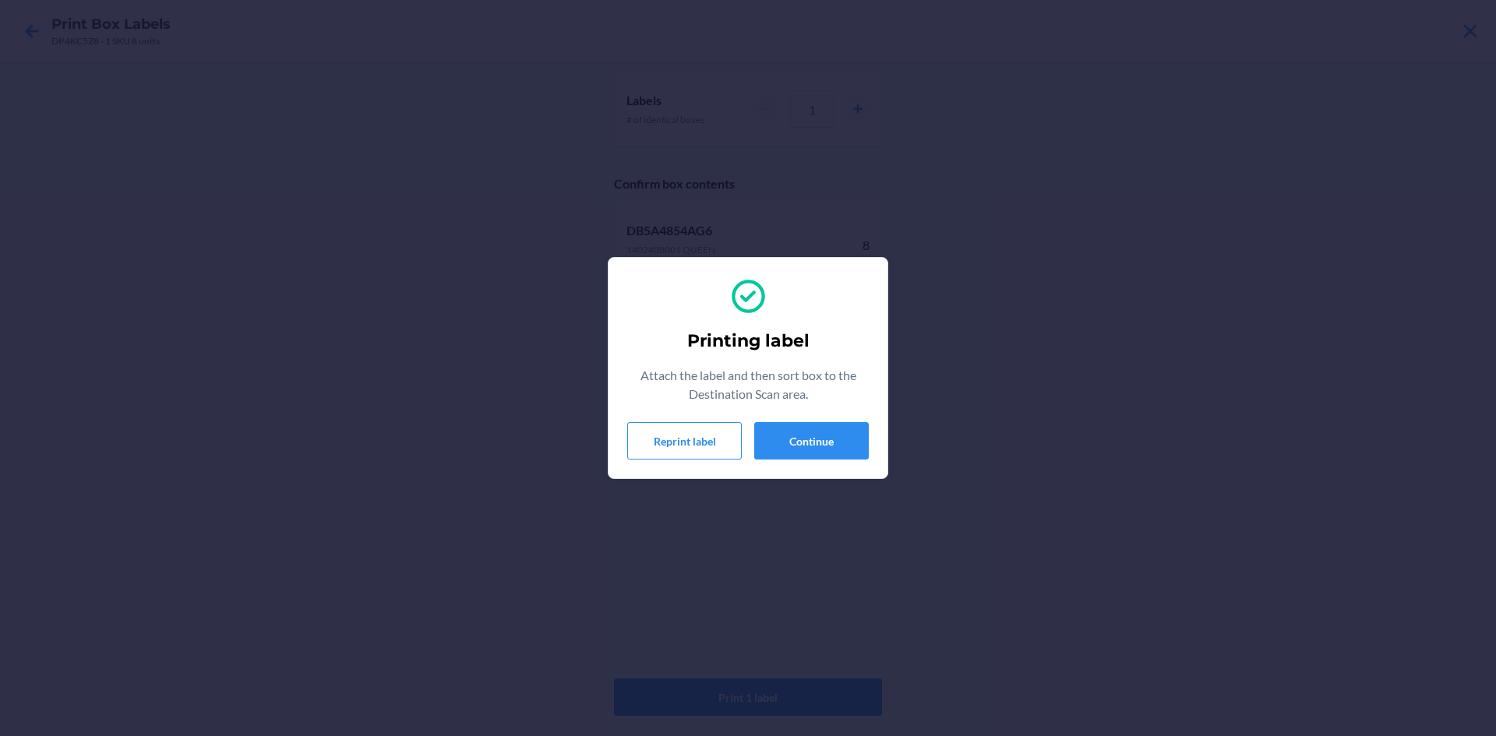
click at [815, 460] on div "Printing label Attach the label and then sort box to the Destination Scan area.…" at bounding box center [747, 368] width 241 height 196
click at [812, 447] on button "Continue" at bounding box center [811, 440] width 115 height 37
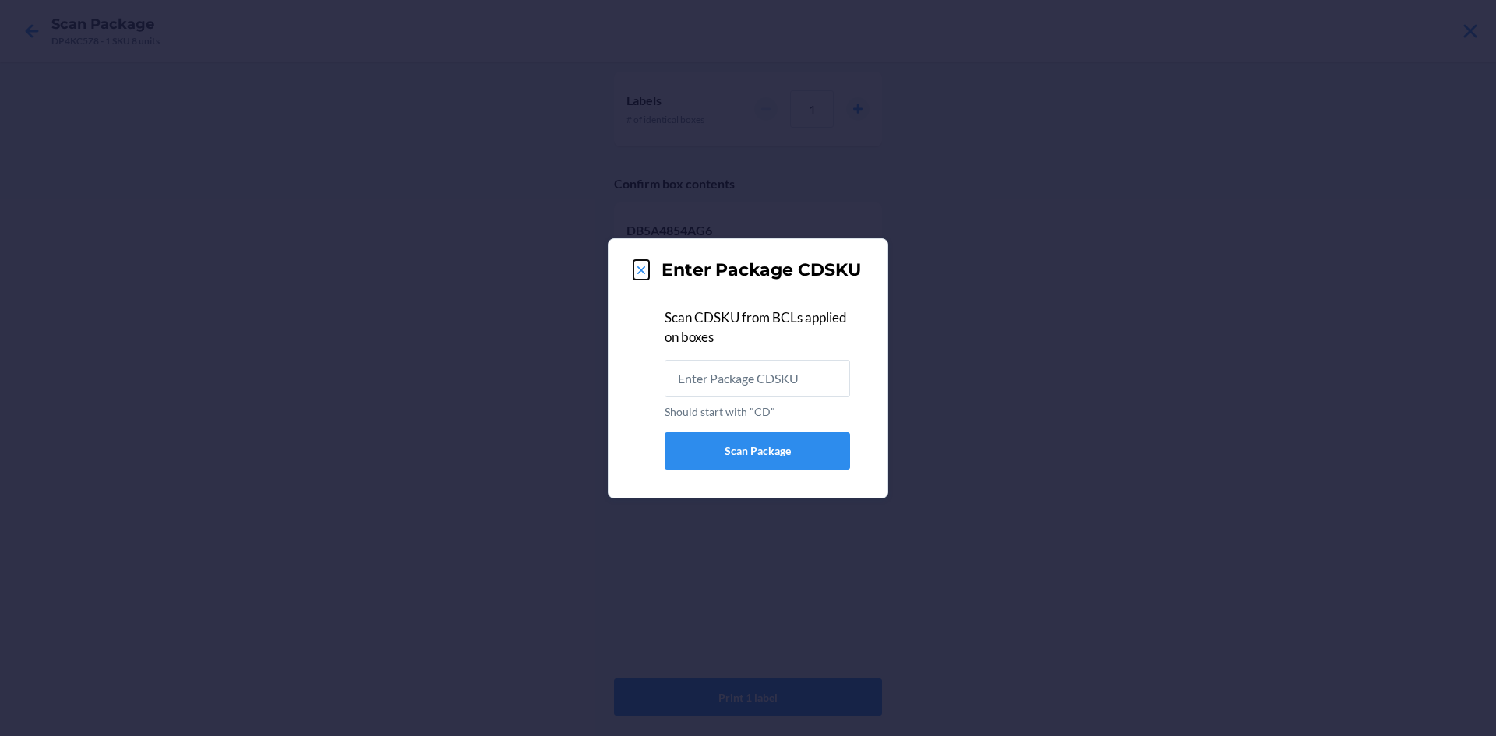
click at [636, 274] on icon at bounding box center [641, 271] width 16 height 16
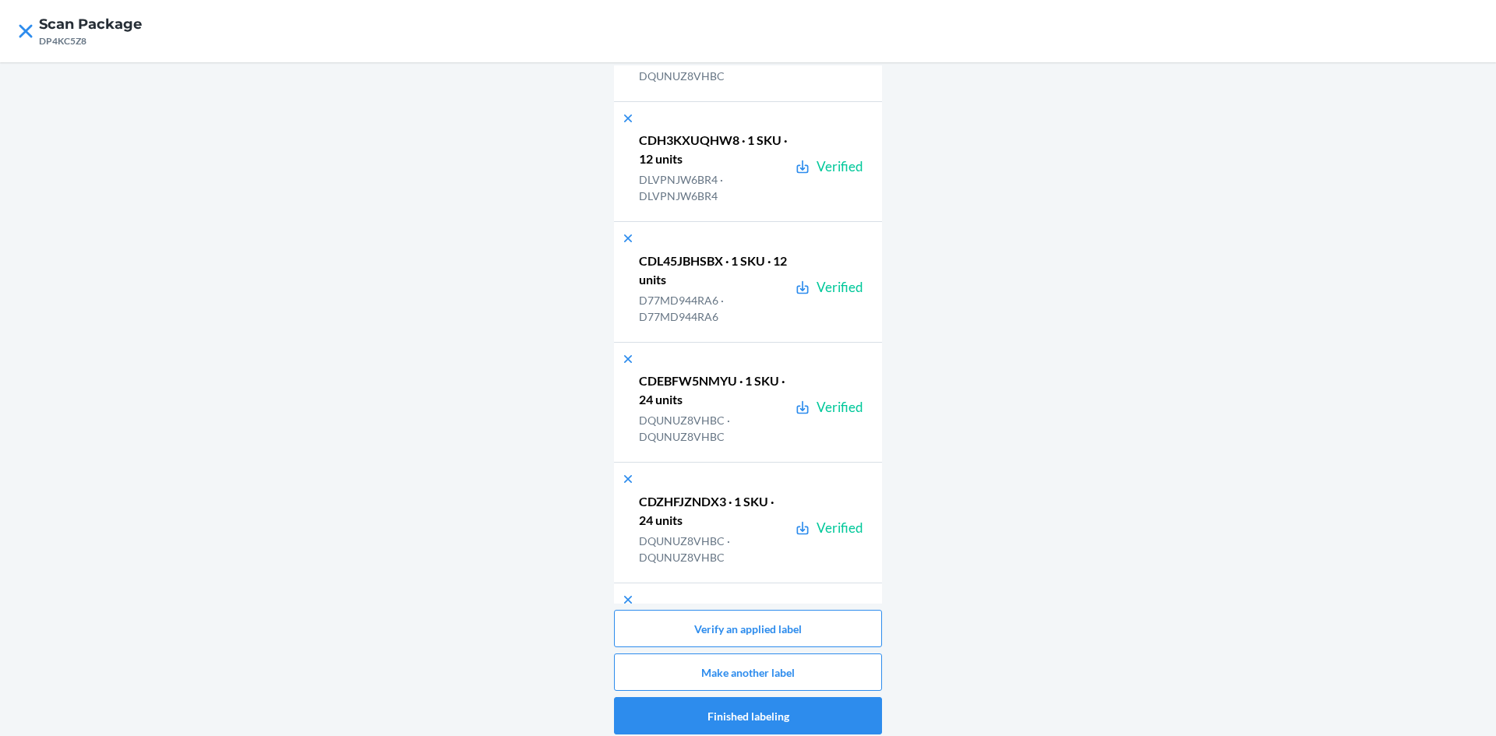
scroll to position [75059, 0]
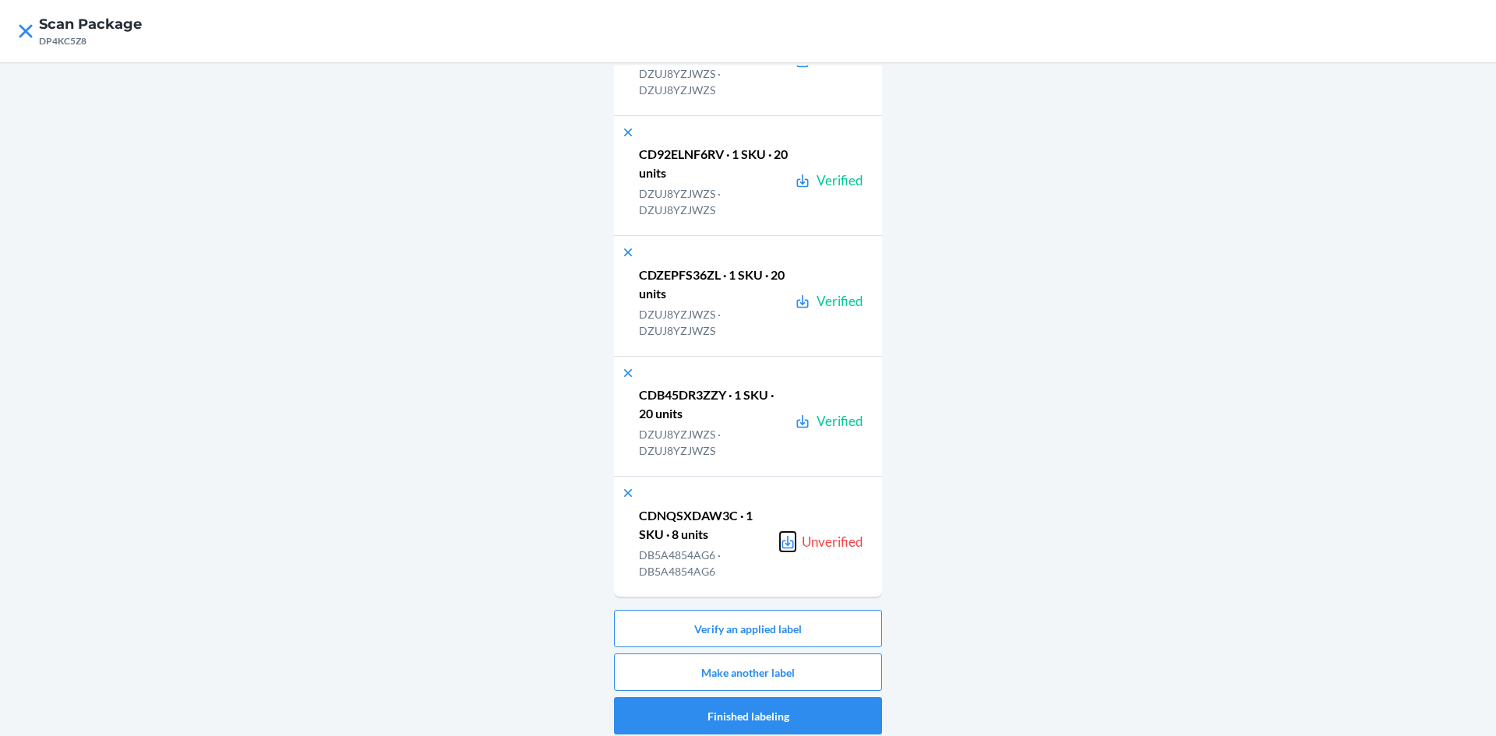
click at [782, 548] on icon at bounding box center [788, 541] width 12 height 13
click at [752, 639] on button "Verify an applied label" at bounding box center [748, 628] width 268 height 37
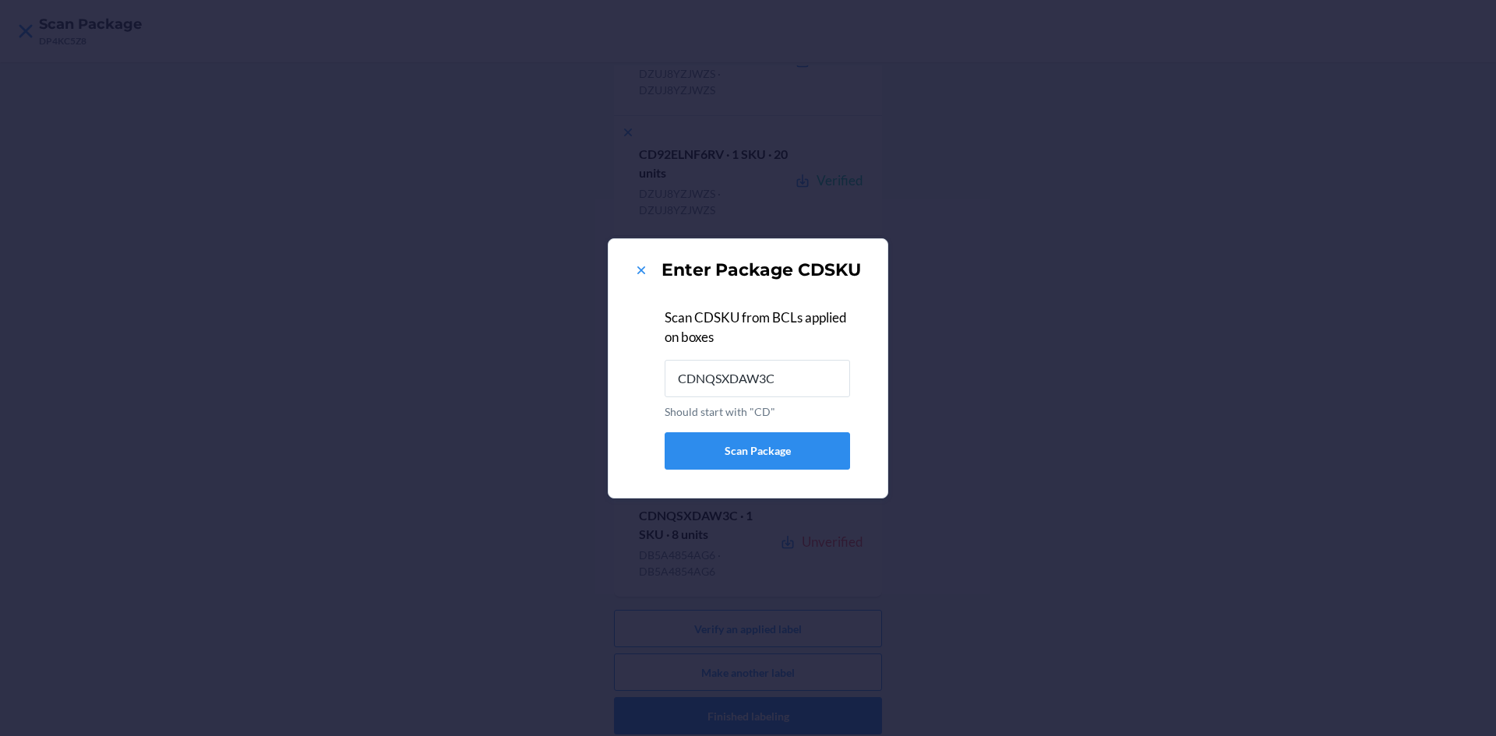
type input "CDNQSXDAW3C"
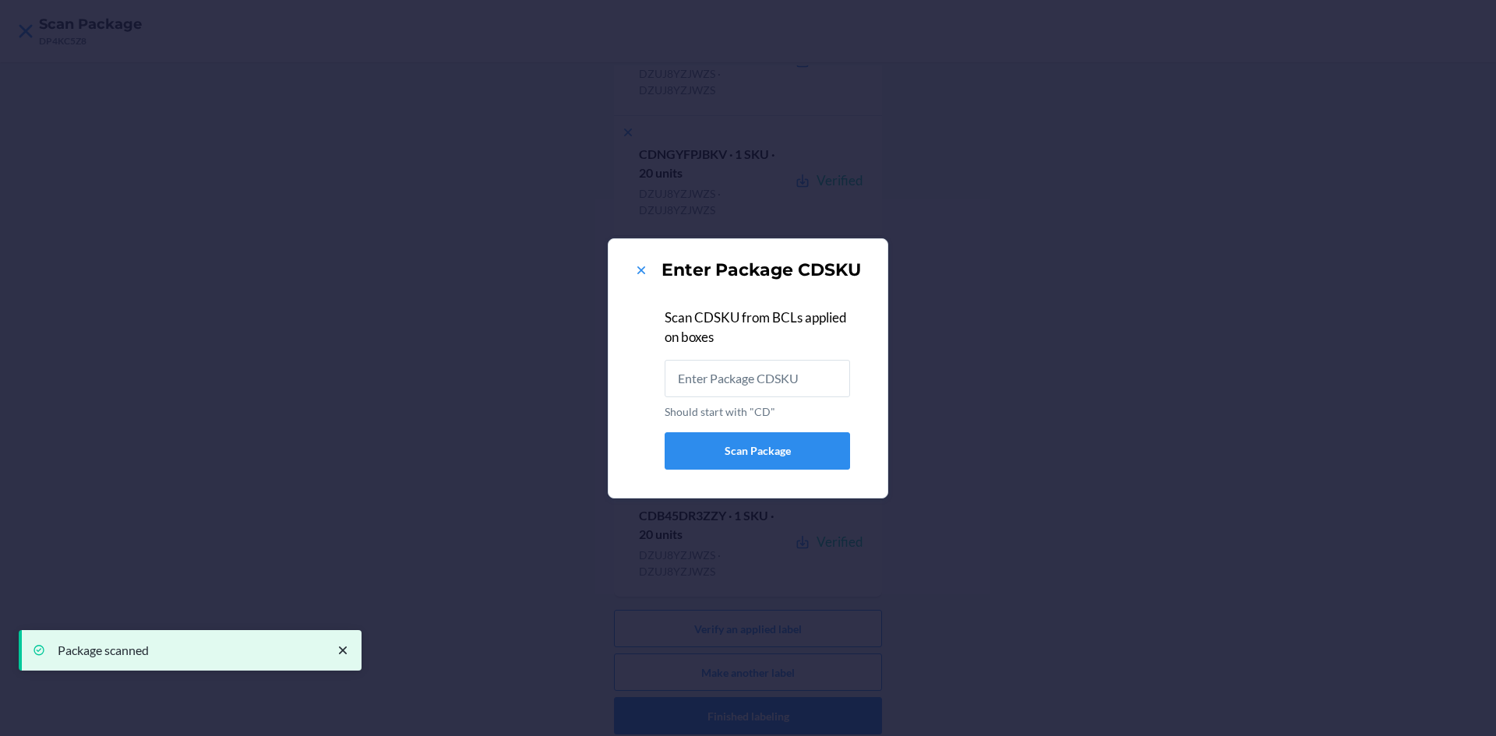
scroll to position [0, 0]
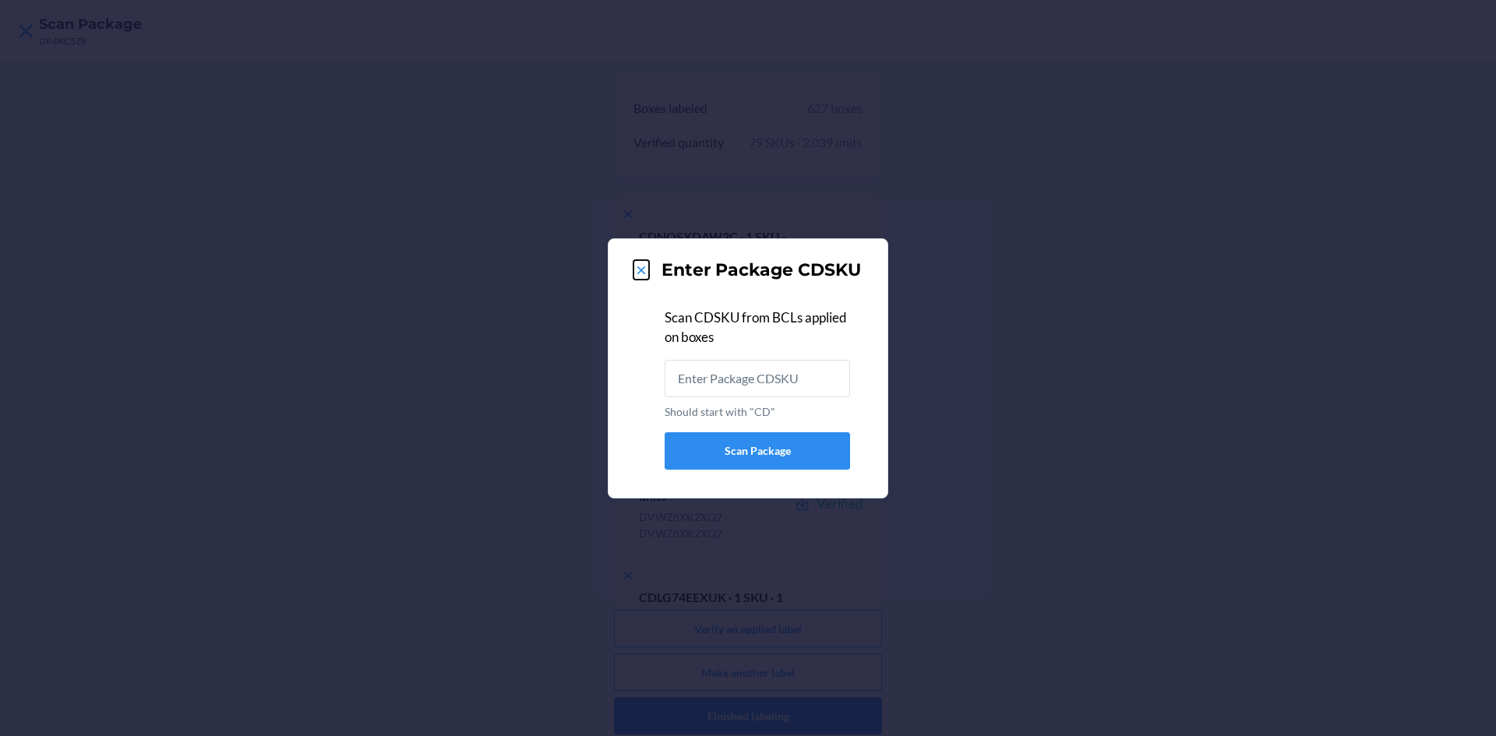
click at [644, 269] on icon at bounding box center [641, 271] width 16 height 16
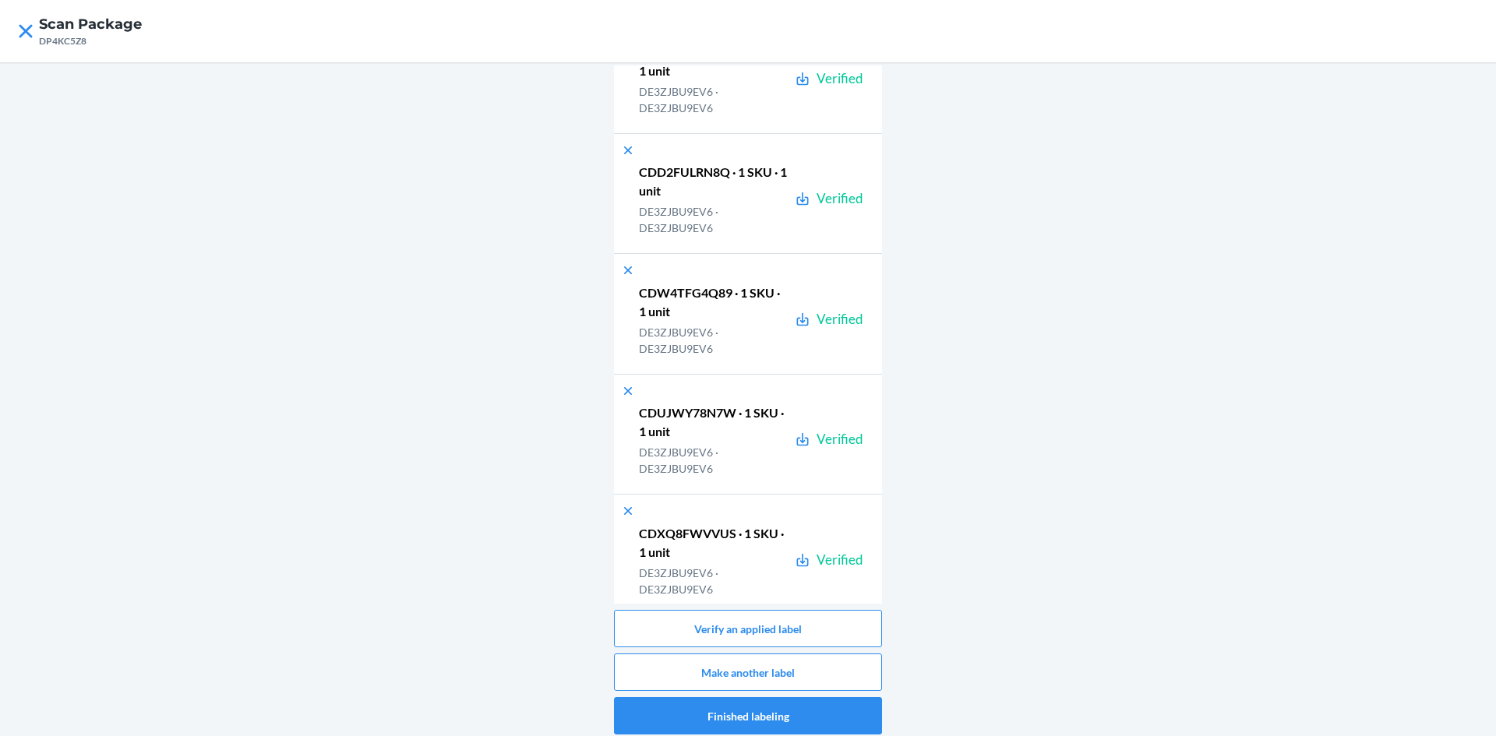
scroll to position [75059, 0]
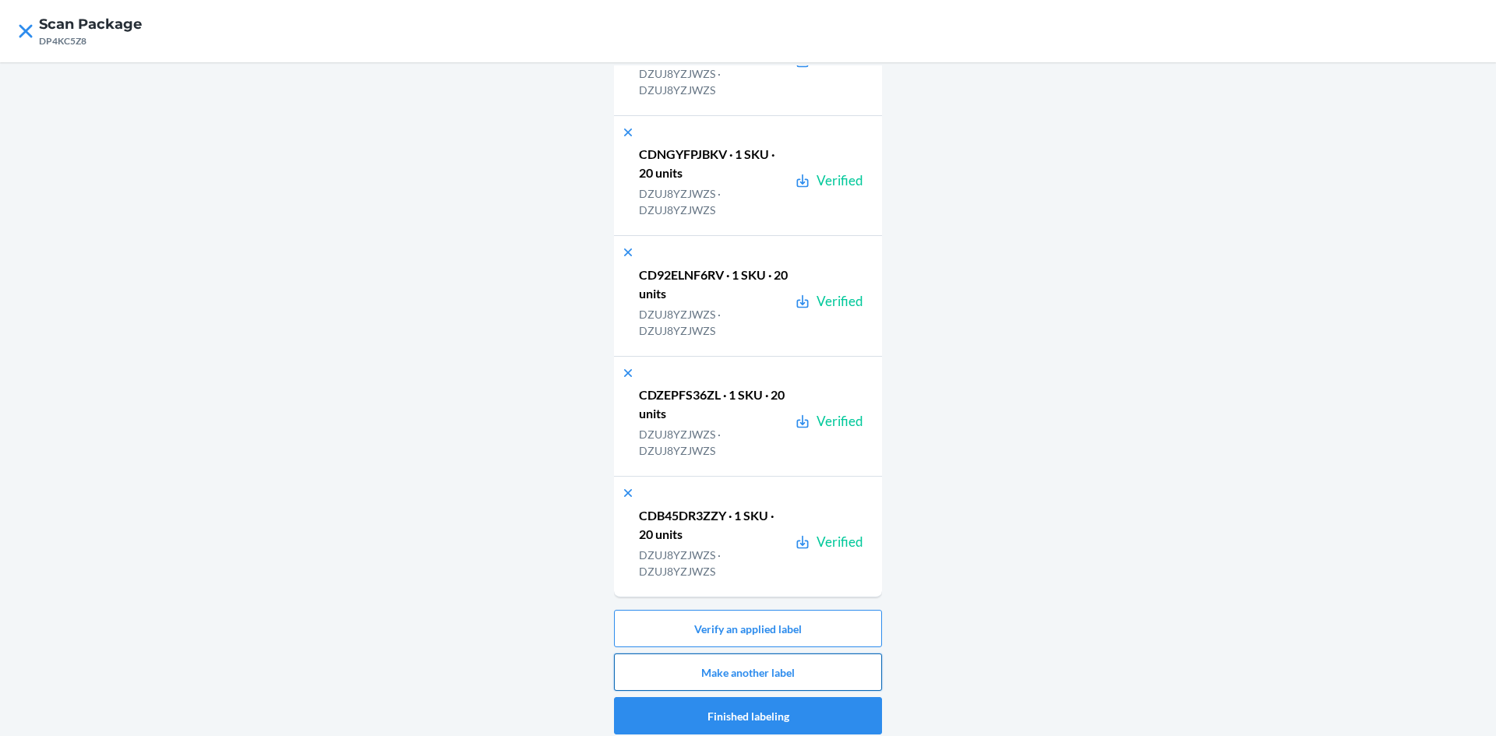
click at [793, 664] on button "Make another label" at bounding box center [748, 672] width 268 height 37
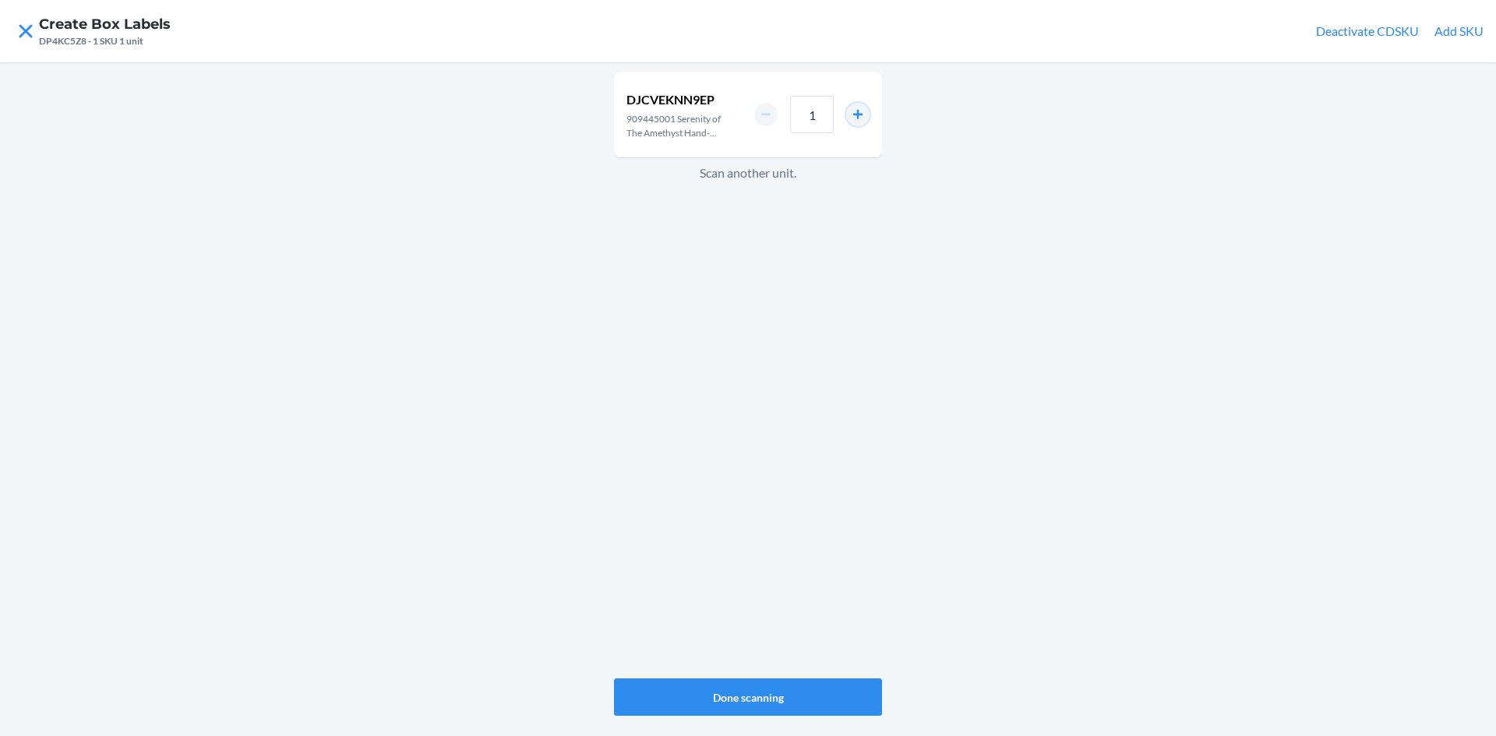
click at [864, 116] on button "increment number" at bounding box center [857, 114] width 23 height 23
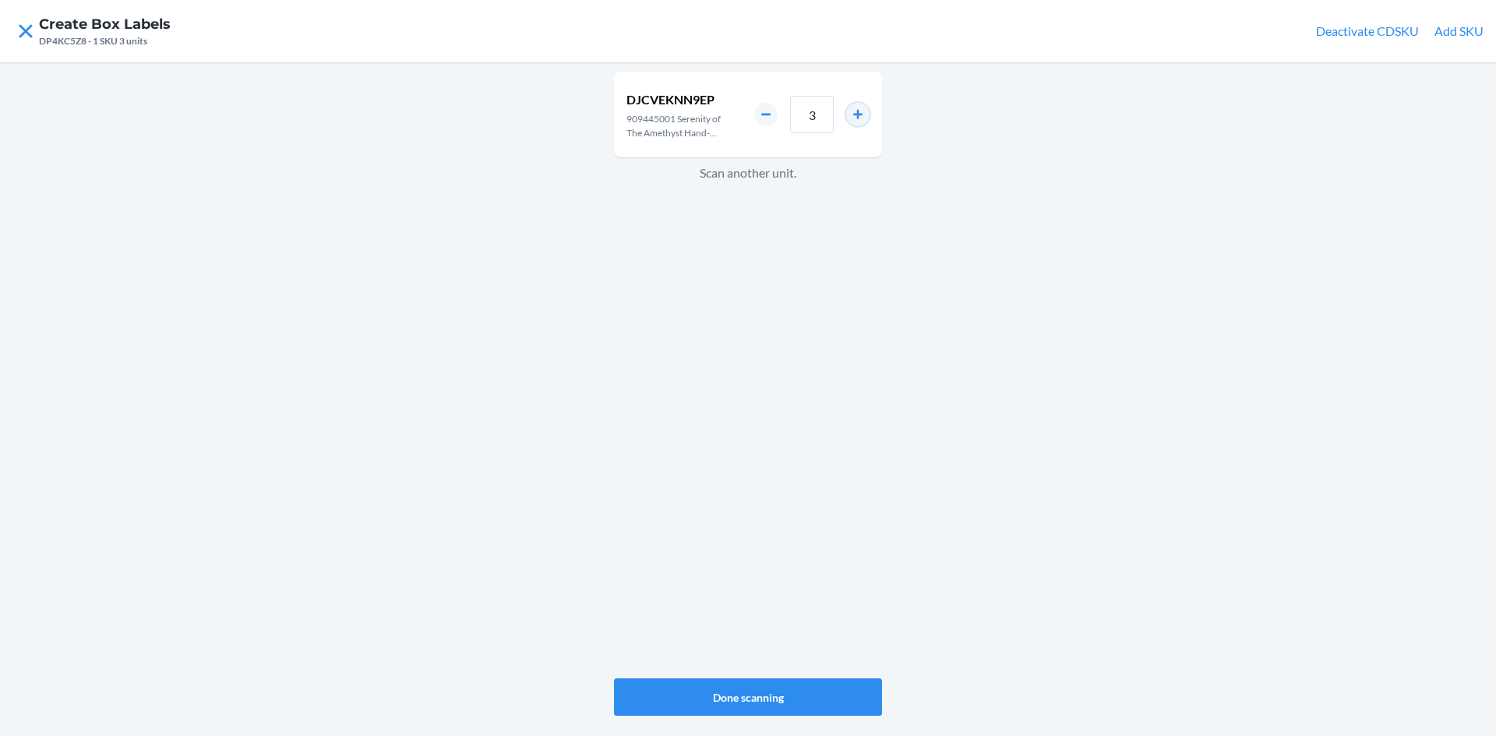
click at [864, 116] on button "increment number" at bounding box center [857, 114] width 23 height 23
type input "6"
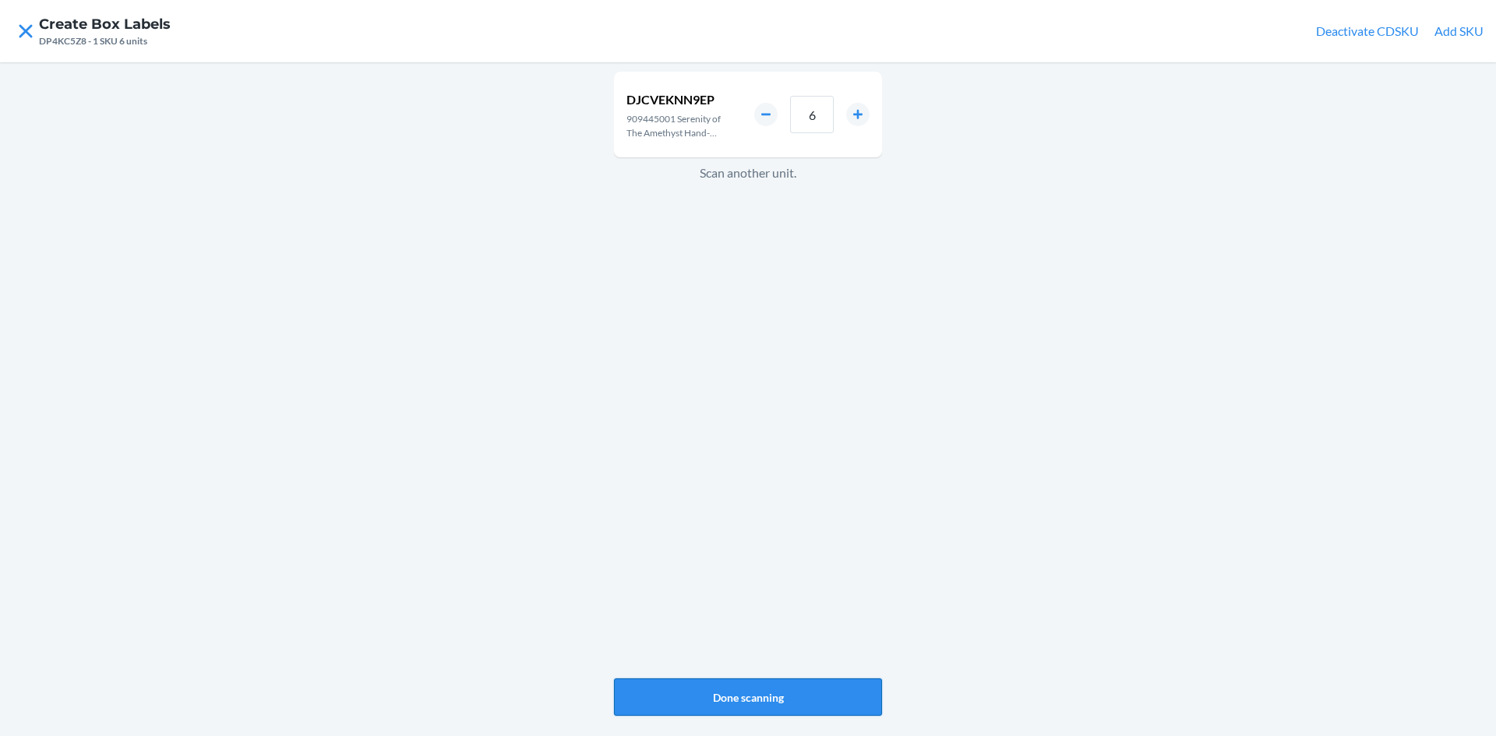
click at [823, 685] on button "Done scanning" at bounding box center [748, 696] width 268 height 37
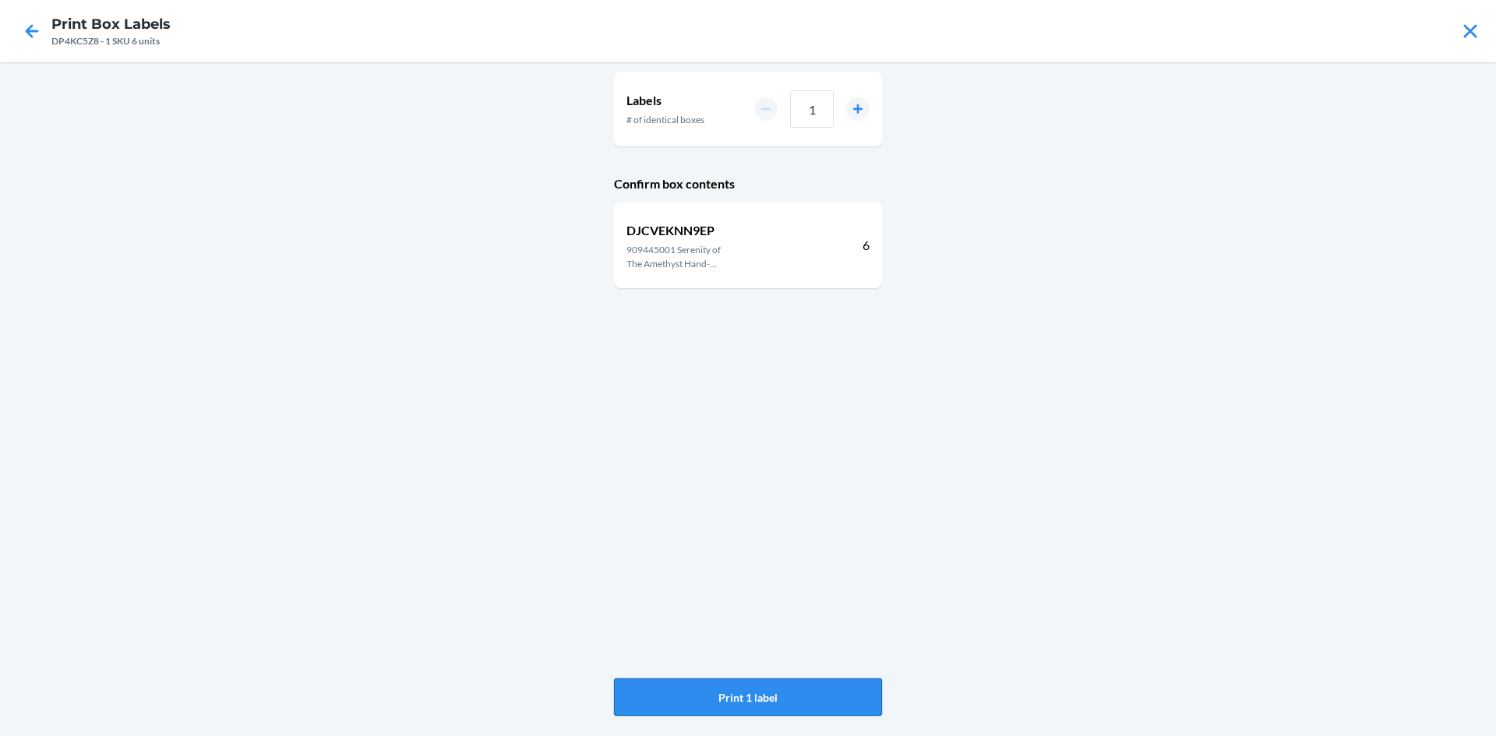
click at [768, 700] on button "Print 1 label" at bounding box center [748, 696] width 268 height 37
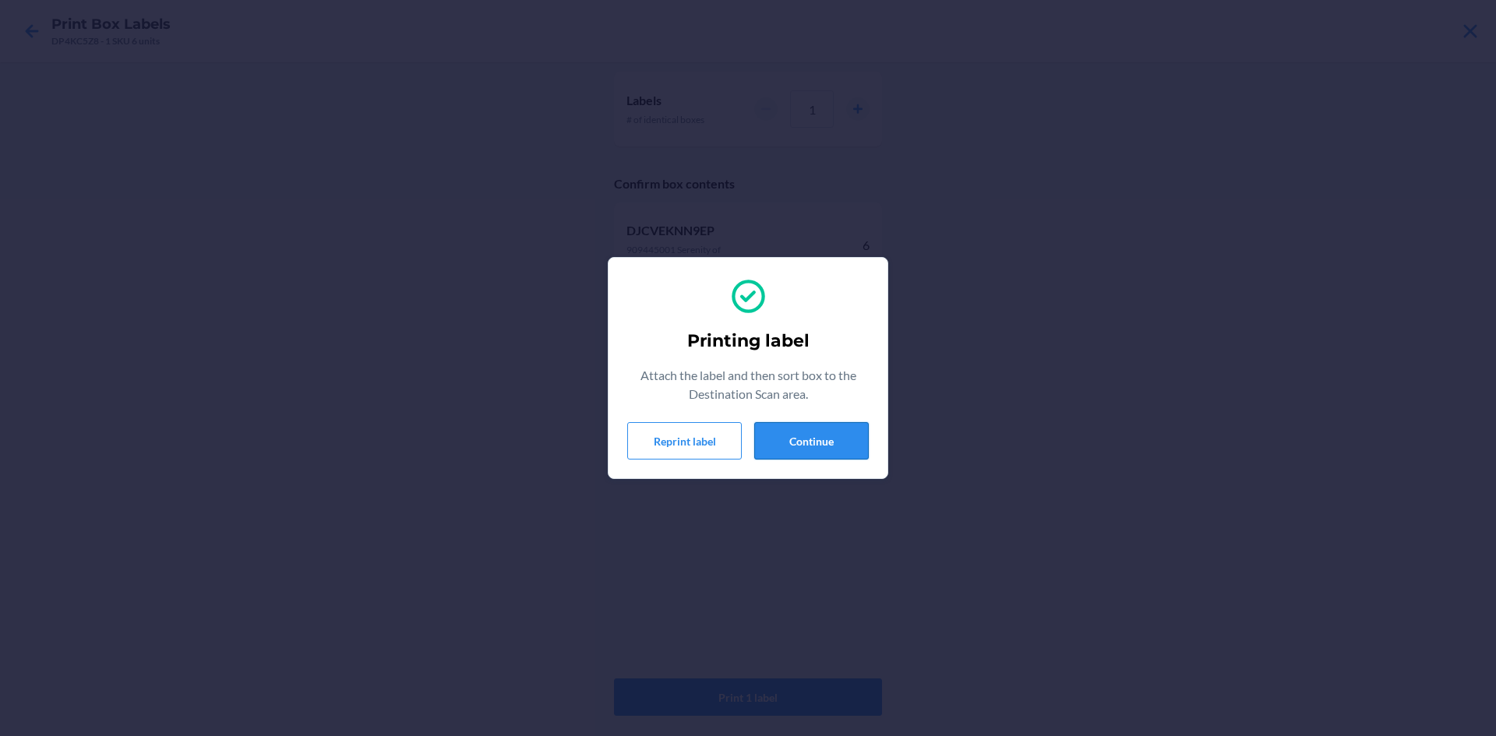
click at [842, 441] on button "Continue" at bounding box center [811, 440] width 115 height 37
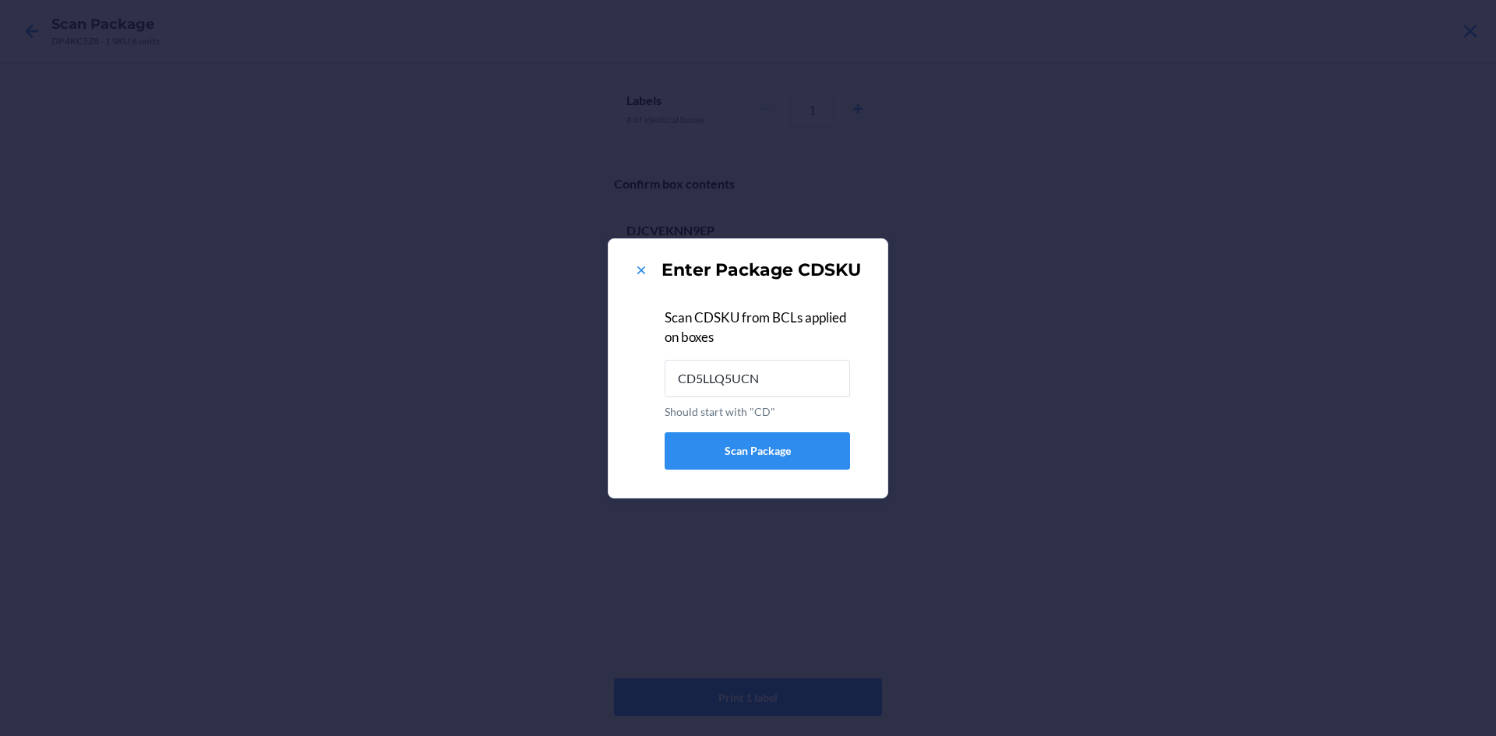
type input "CD5LLQ5UCN6"
click at [642, 270] on icon at bounding box center [641, 270] width 8 height 8
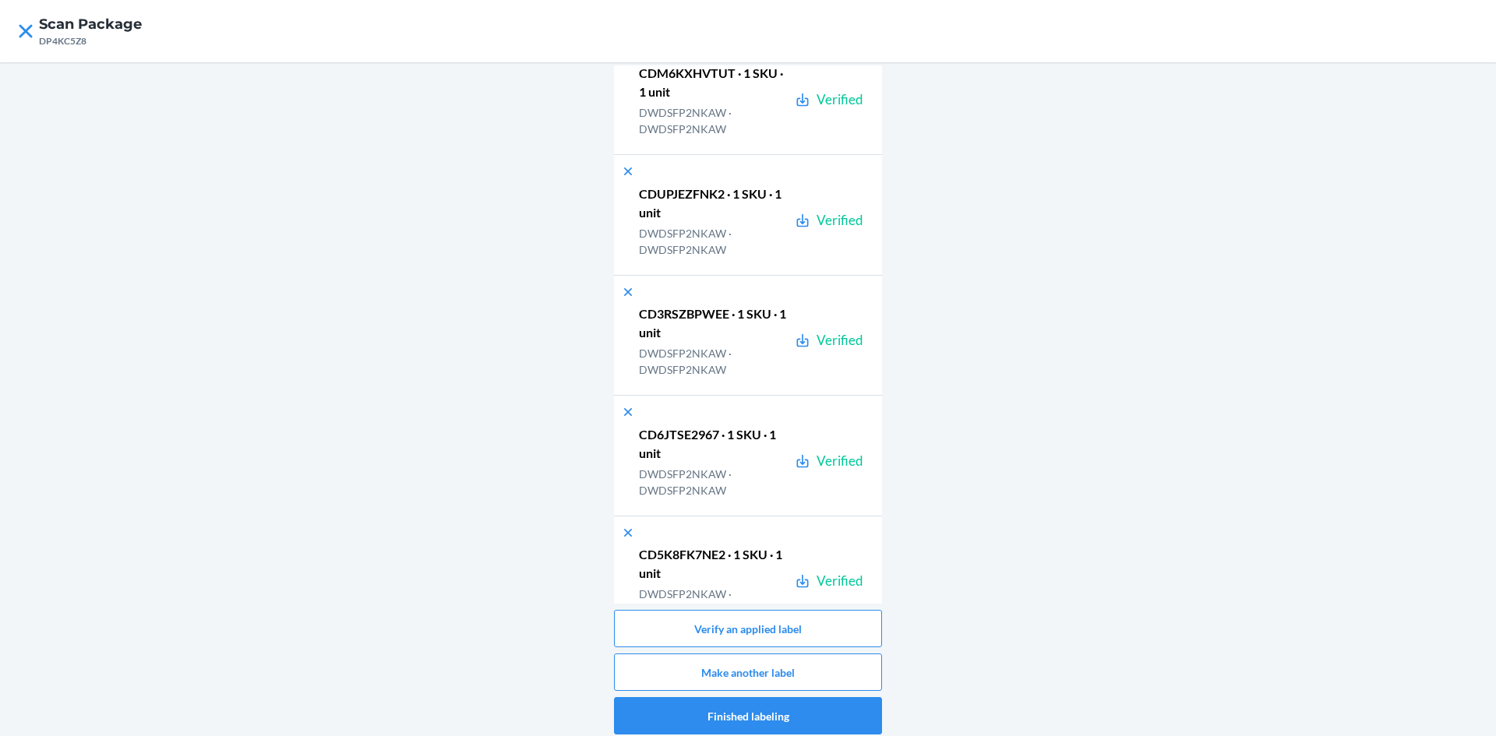
scroll to position [75179, 0]
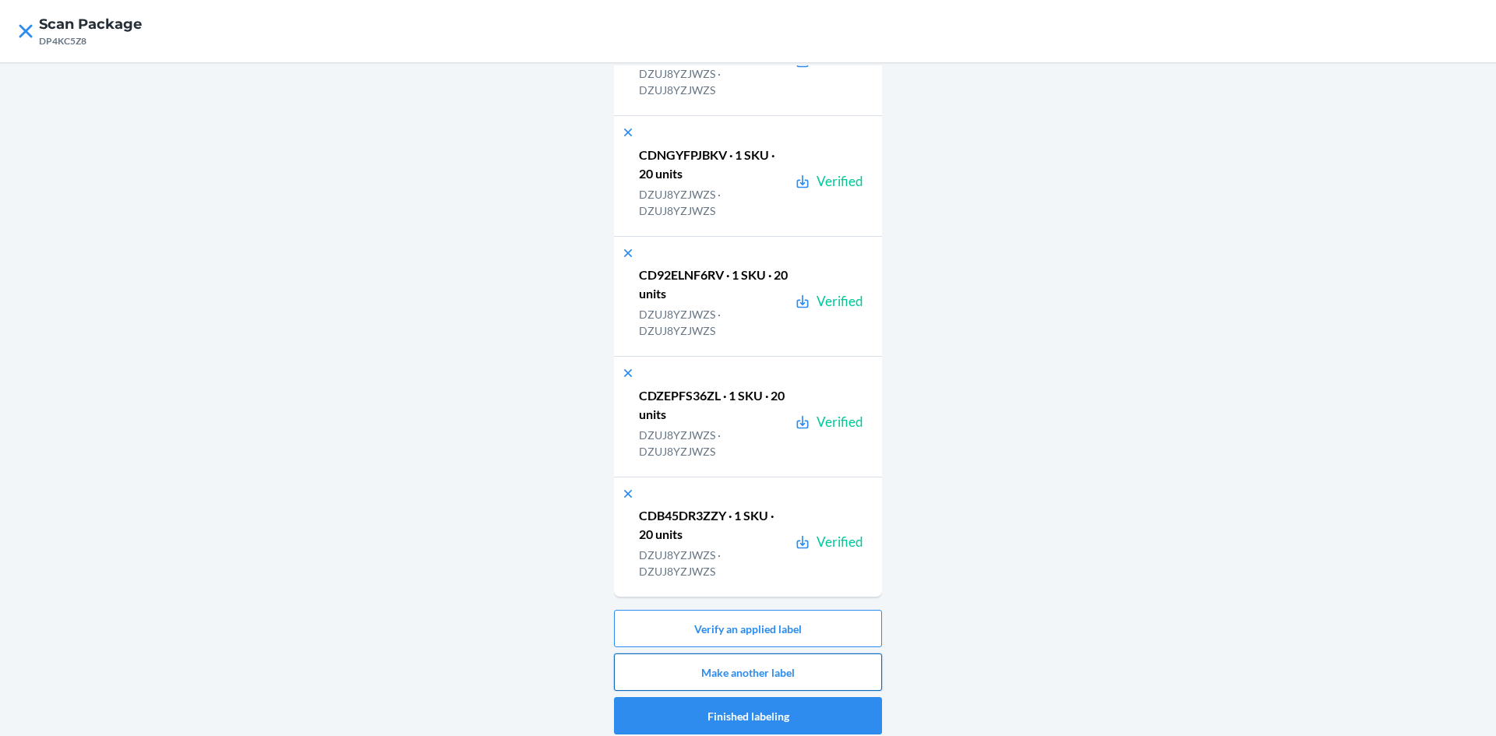
click at [845, 667] on button "Make another label" at bounding box center [748, 672] width 268 height 37
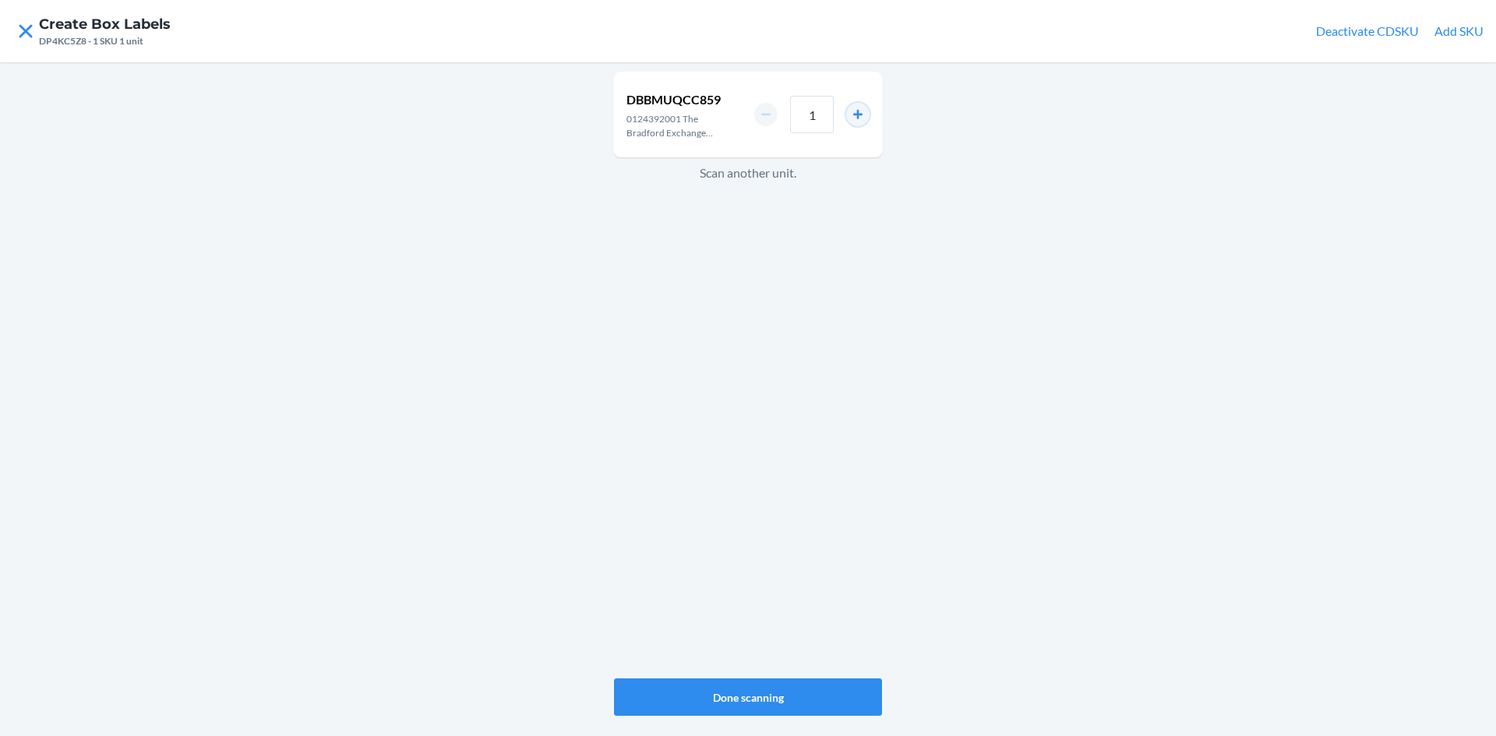
click at [862, 112] on button "increment number" at bounding box center [857, 114] width 23 height 23
click at [861, 113] on button "increment number" at bounding box center [857, 114] width 23 height 23
click at [861, 114] on button "increment number" at bounding box center [857, 114] width 23 height 23
type input "4"
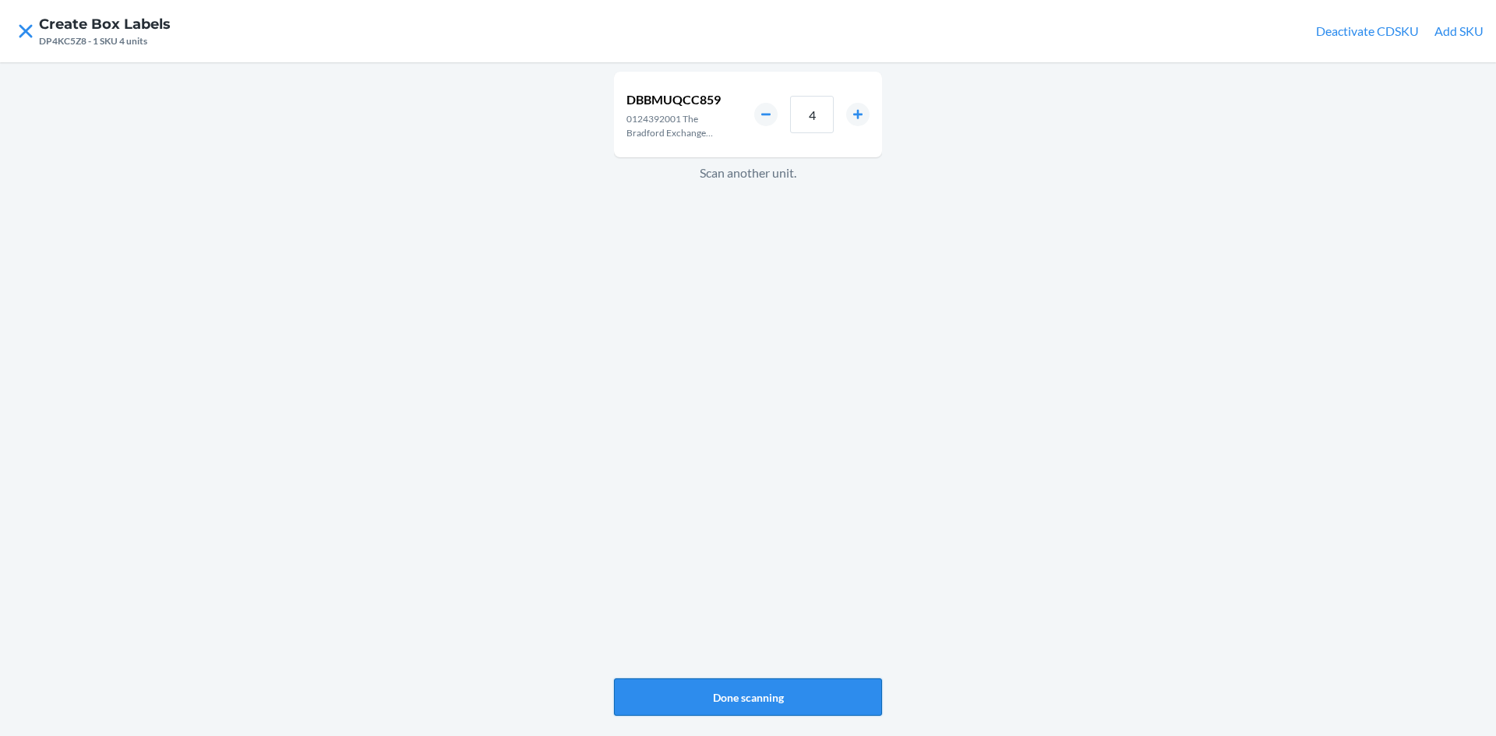
click at [797, 691] on button "Done scanning" at bounding box center [748, 696] width 268 height 37
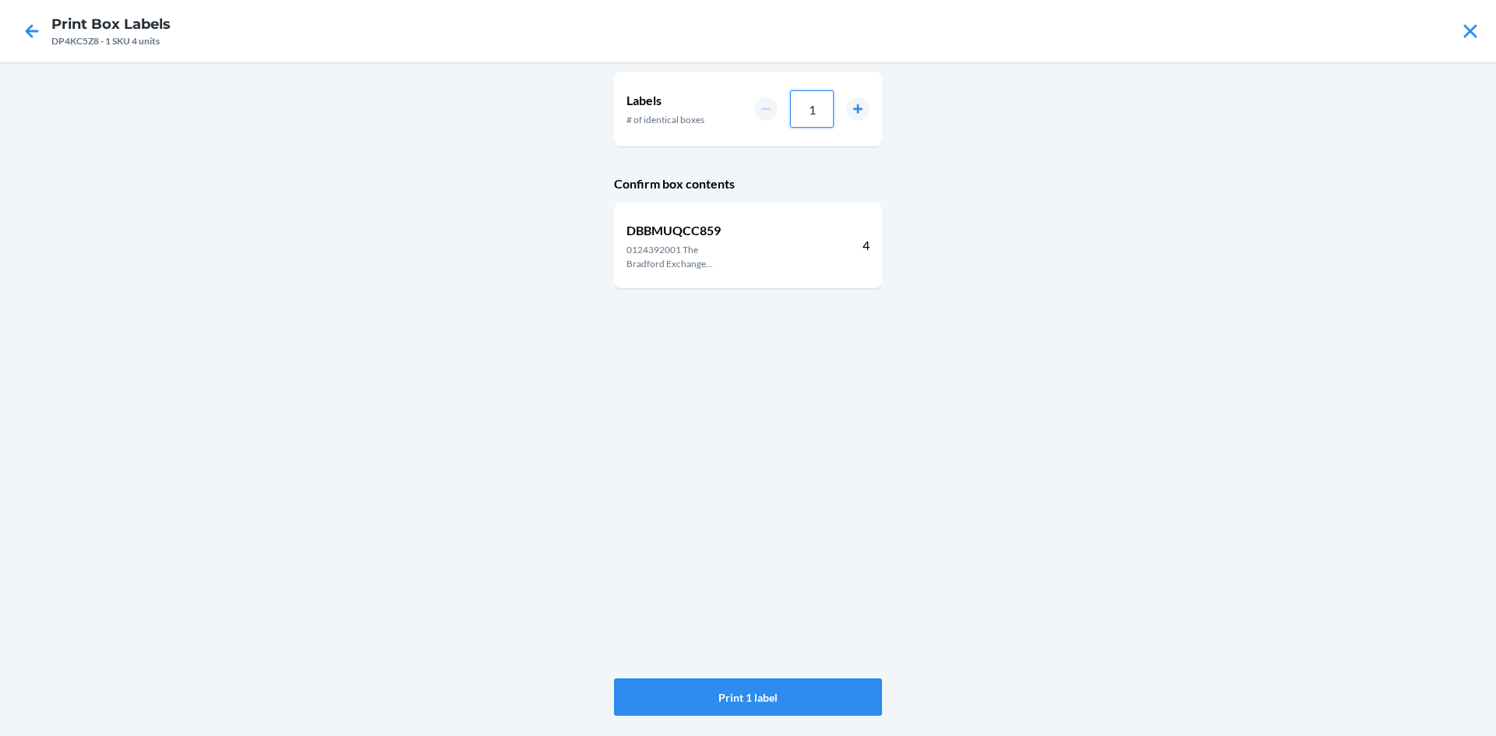
click at [819, 106] on input "1" at bounding box center [812, 108] width 44 height 37
type input "040"
drag, startPoint x: 790, startPoint y: 695, endPoint x: 791, endPoint y: 677, distance: 17.9
click at [791, 692] on button "Print 40 labels" at bounding box center [748, 696] width 268 height 37
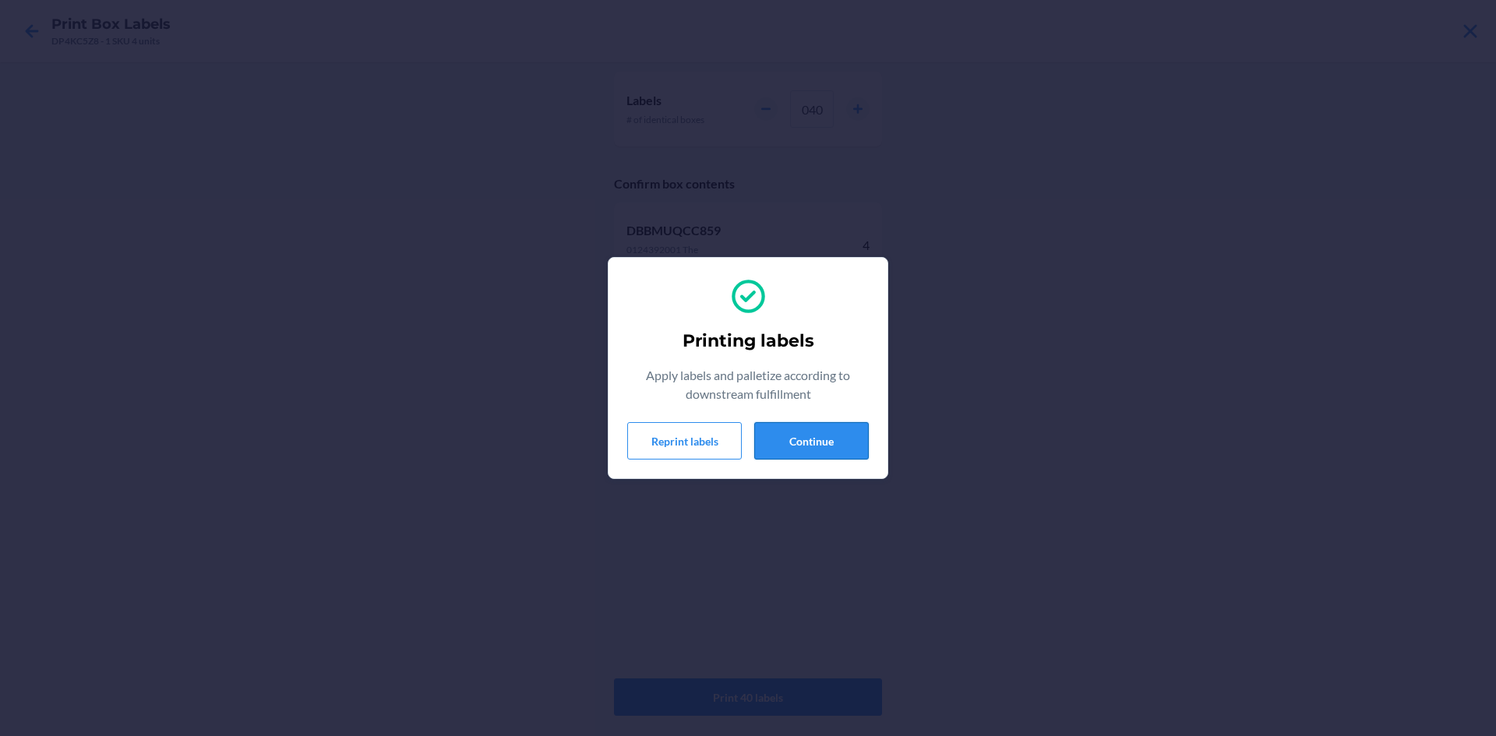
click at [801, 438] on button "Continue" at bounding box center [811, 440] width 115 height 37
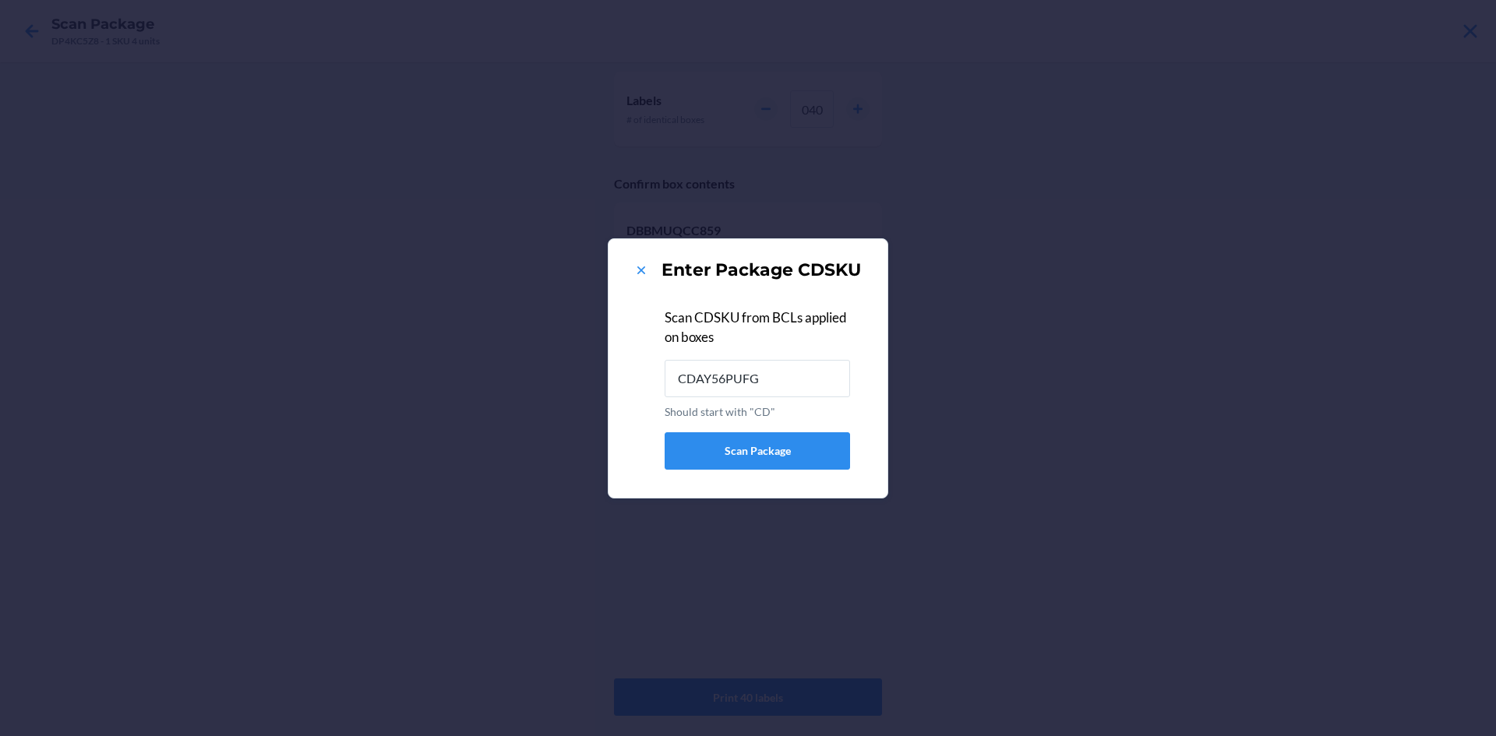
type input "CDAY56PUFG2"
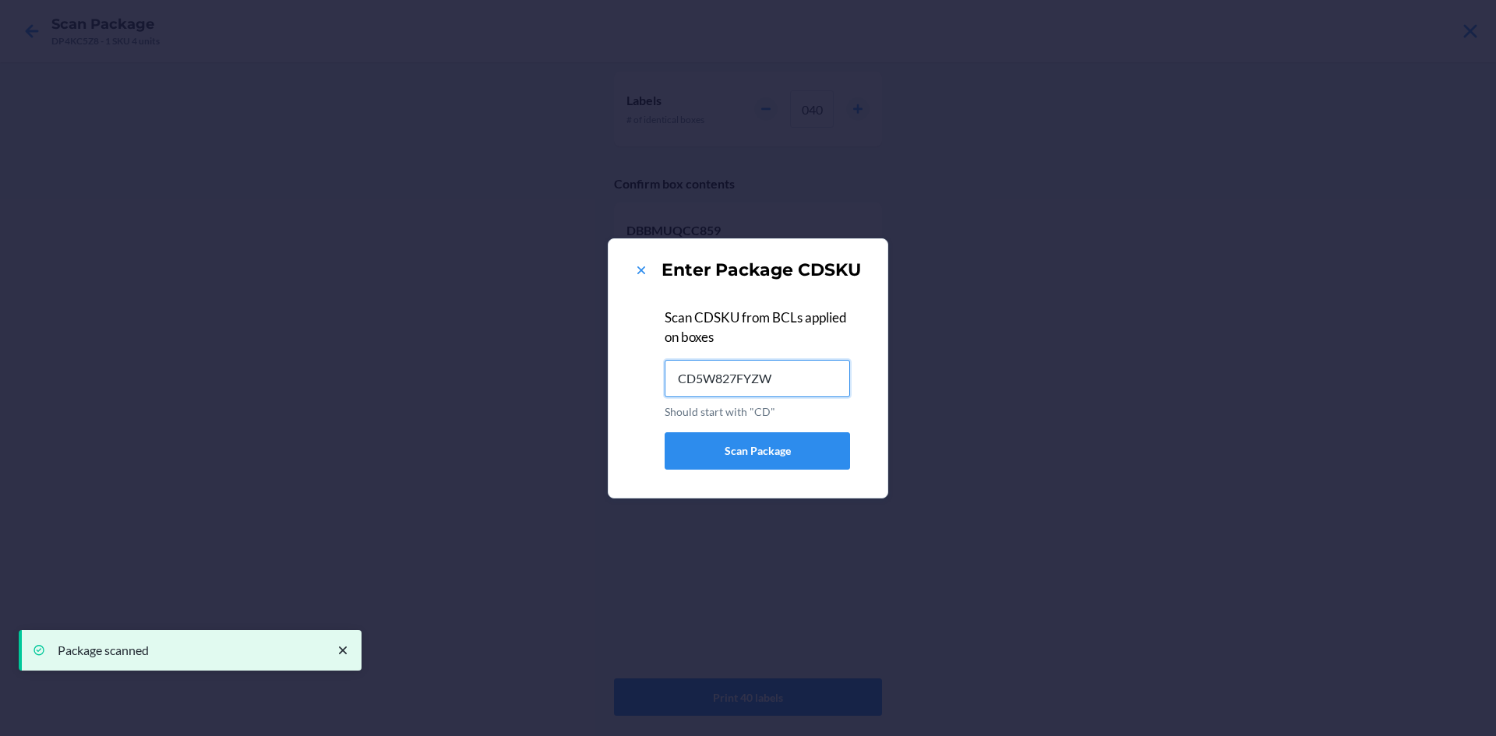
type input "CD5W827FYZW"
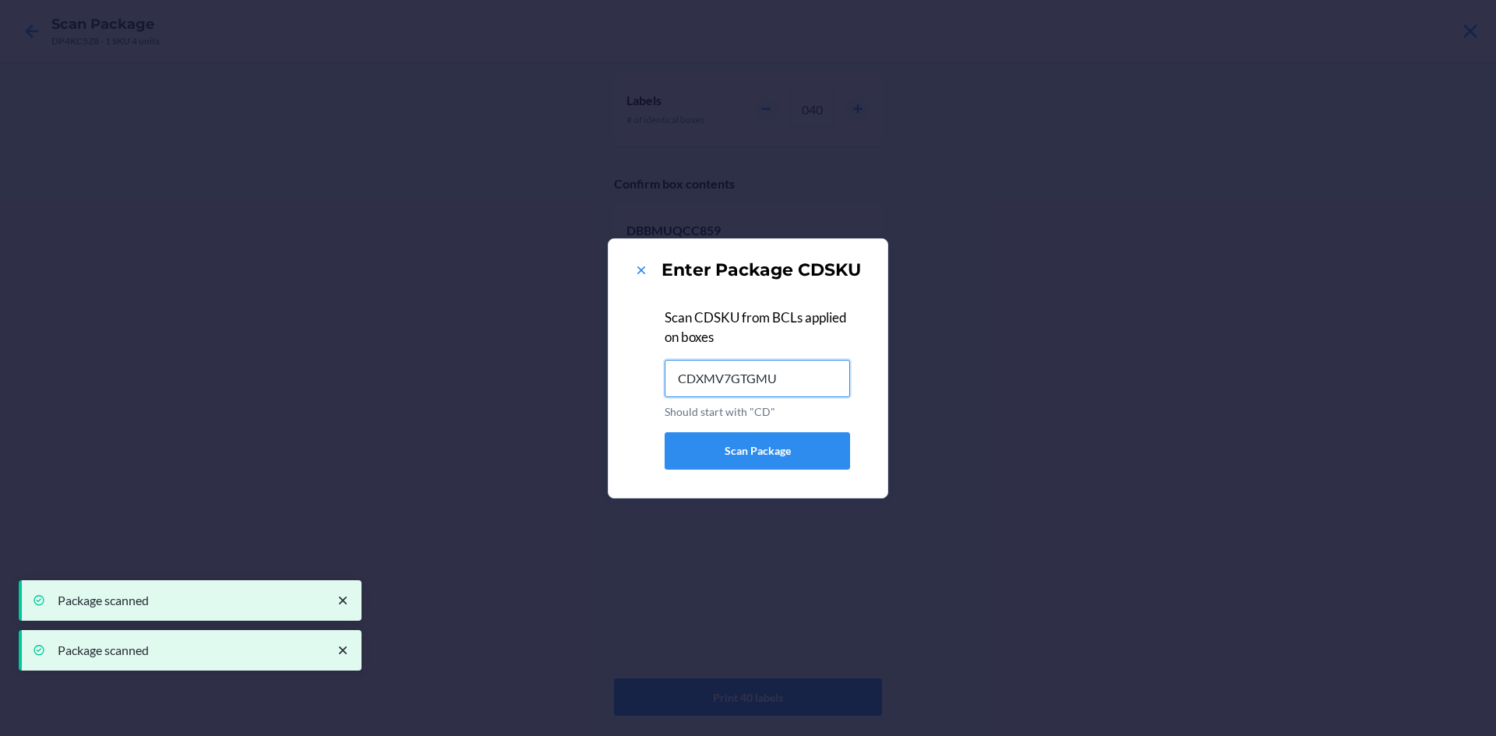
type input "CDXMV7GTGMU"
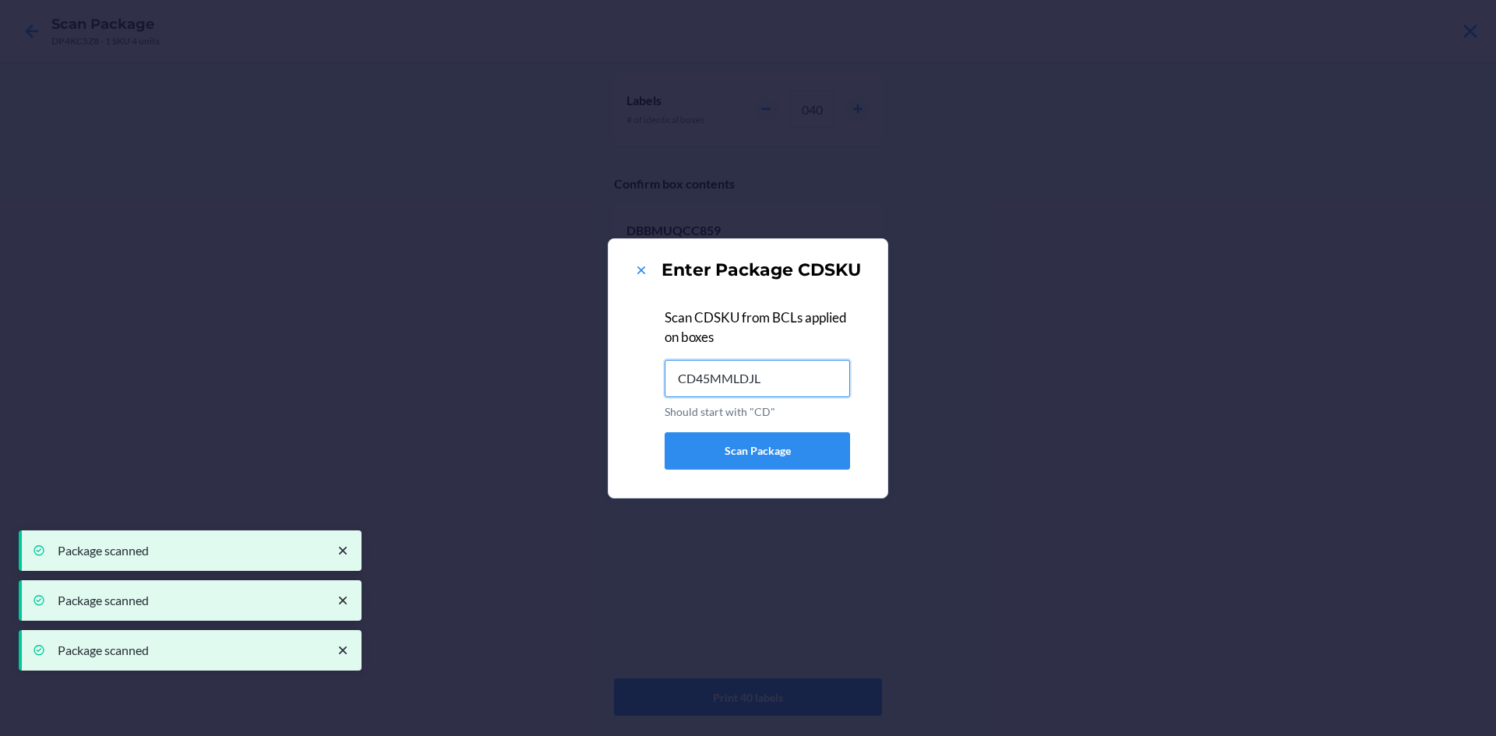
type input "CD45MMLDJL6"
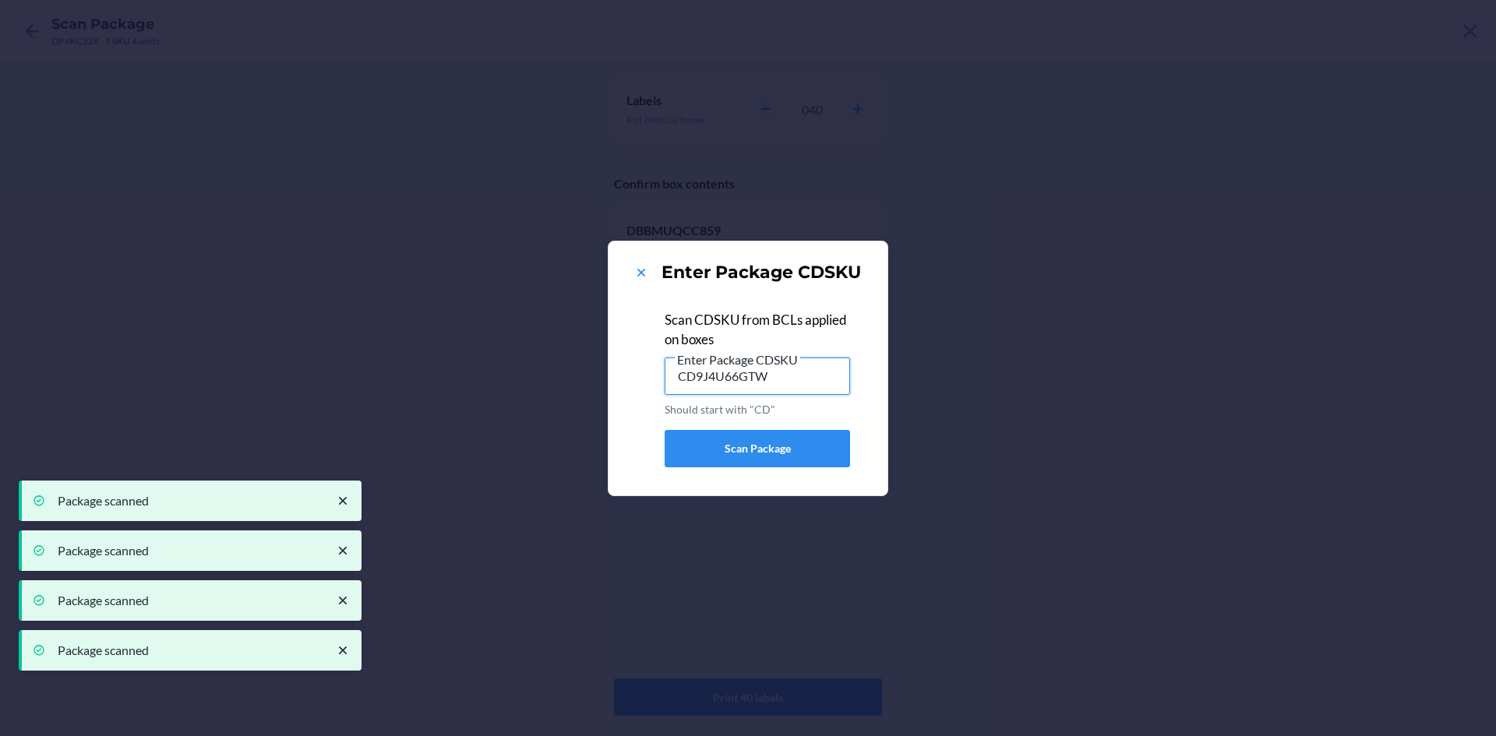
type input "CD9J4U66GTW"
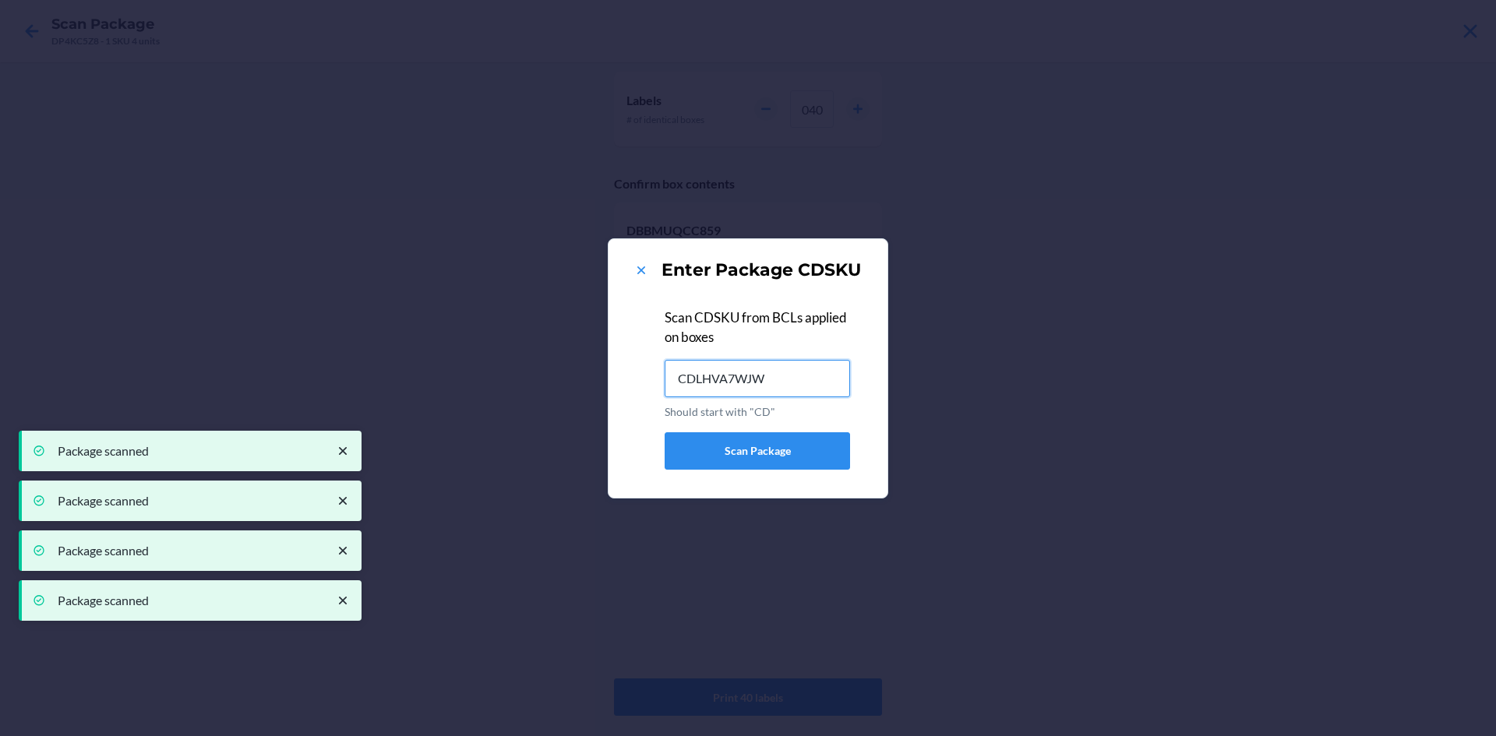
type input "CDLHVA7WJW7"
type input "CDK2URT7GKH"
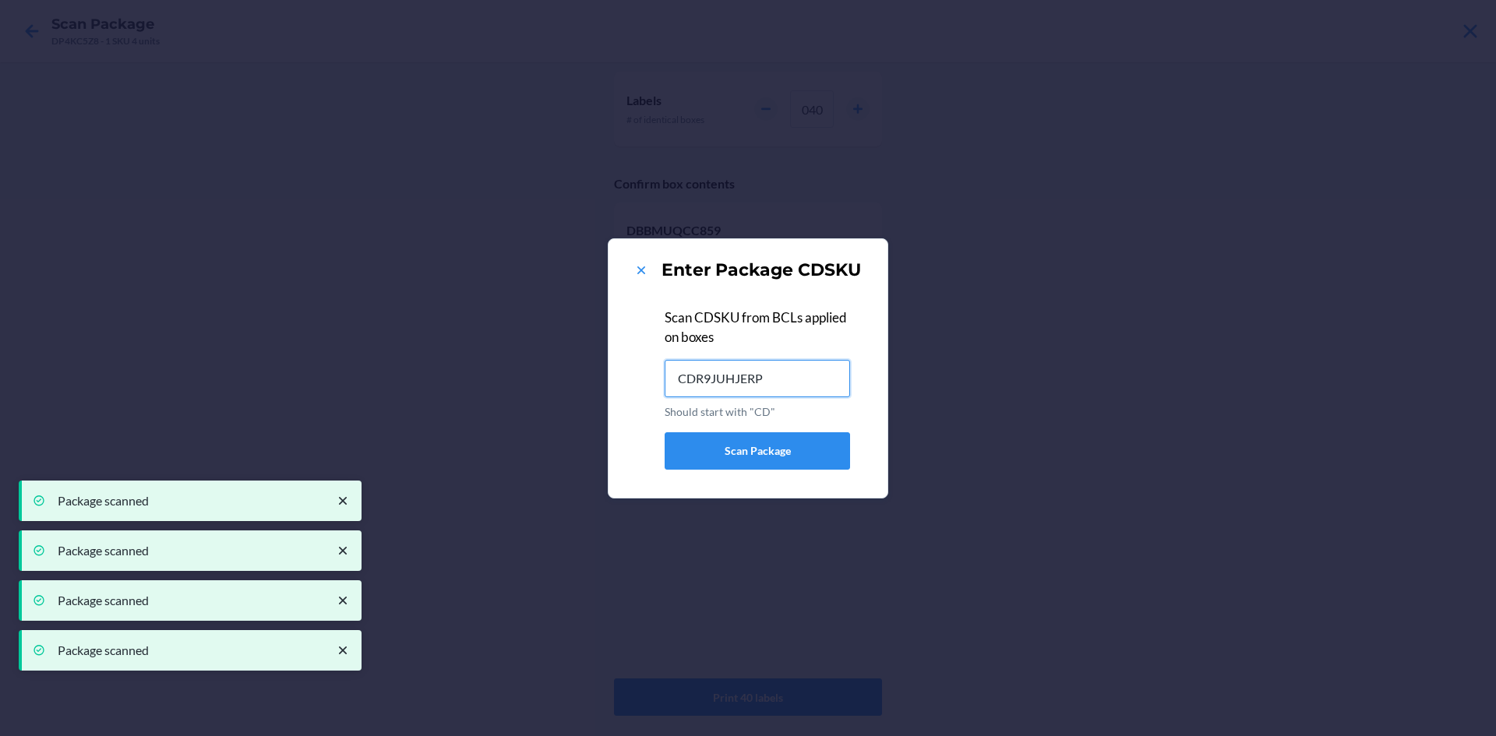
type input "CDR9JUHJERP"
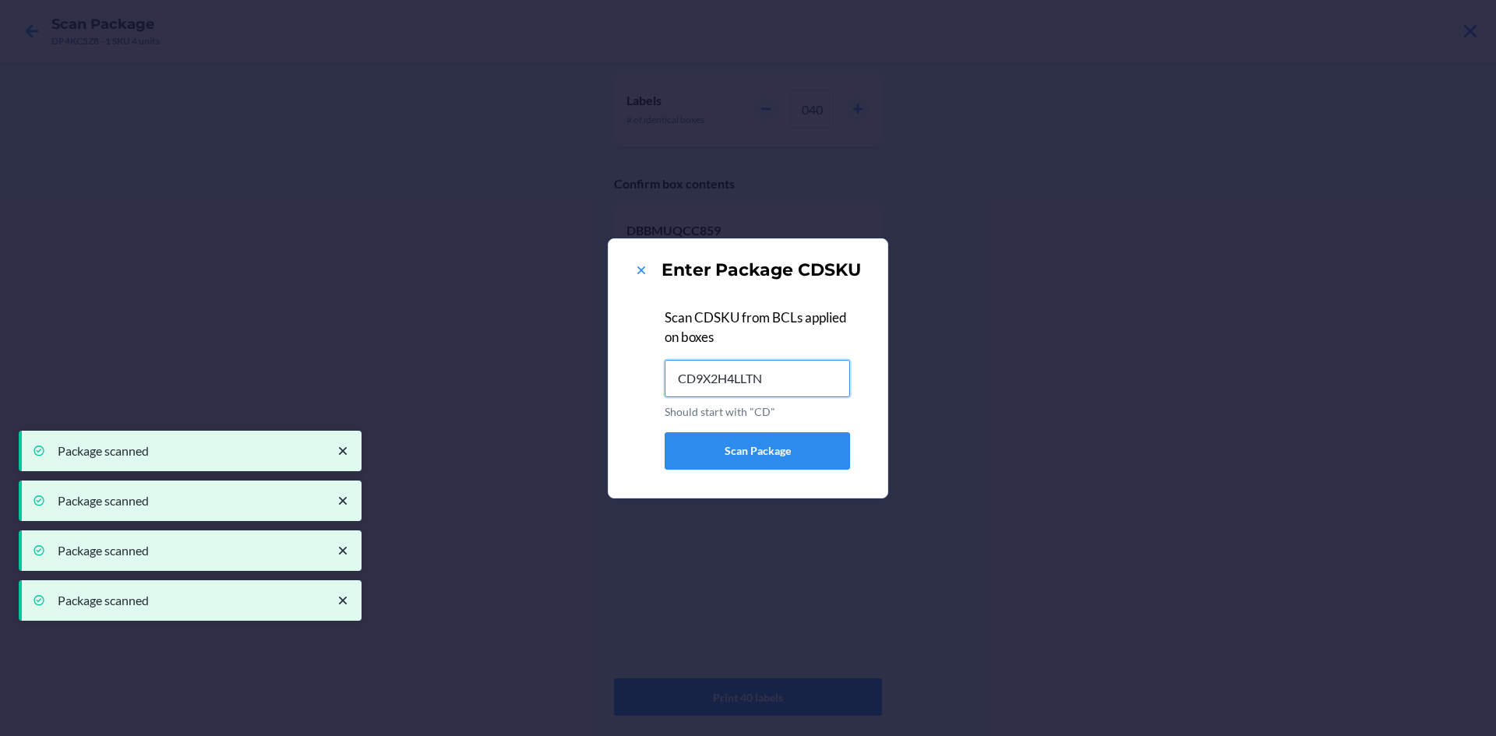
type input "CD9X2H4LLTN"
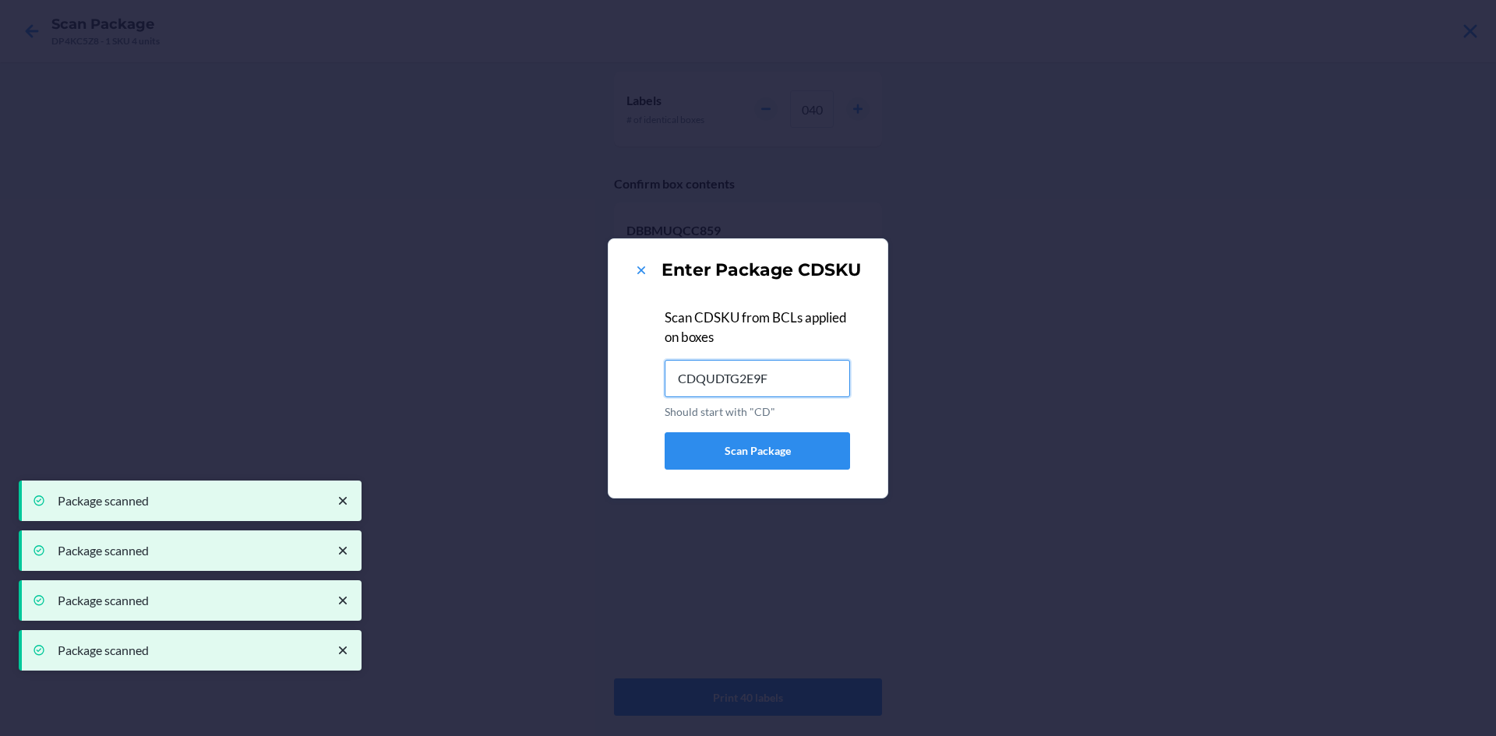
type input "CDQUDTG2E9F"
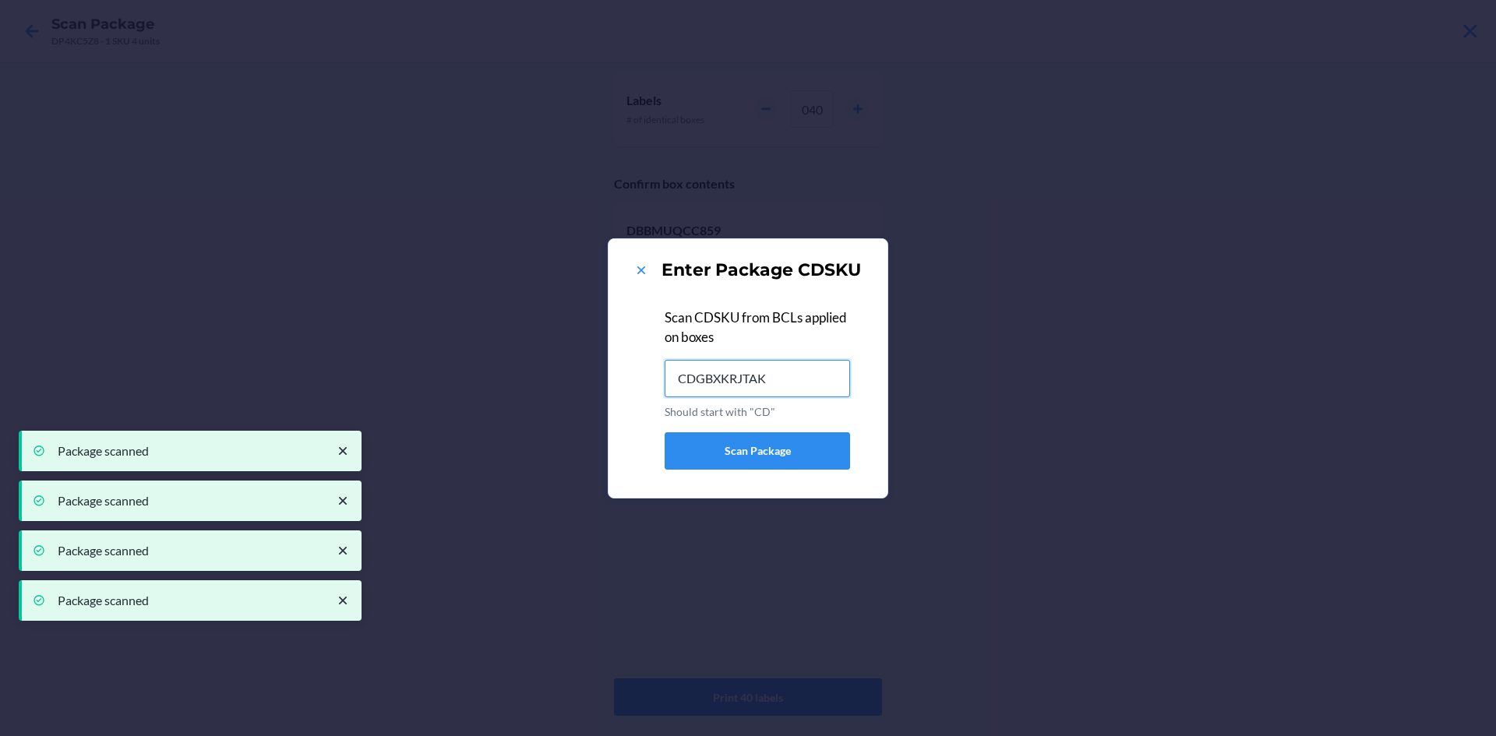
type input "CDGBXKRJTAK"
type input "CDGZUQ4UJTB"
type input "CDNWTKJ5QL4"
type input "CDYXVJAK59D"
type input "CDRVQTNFRNB"
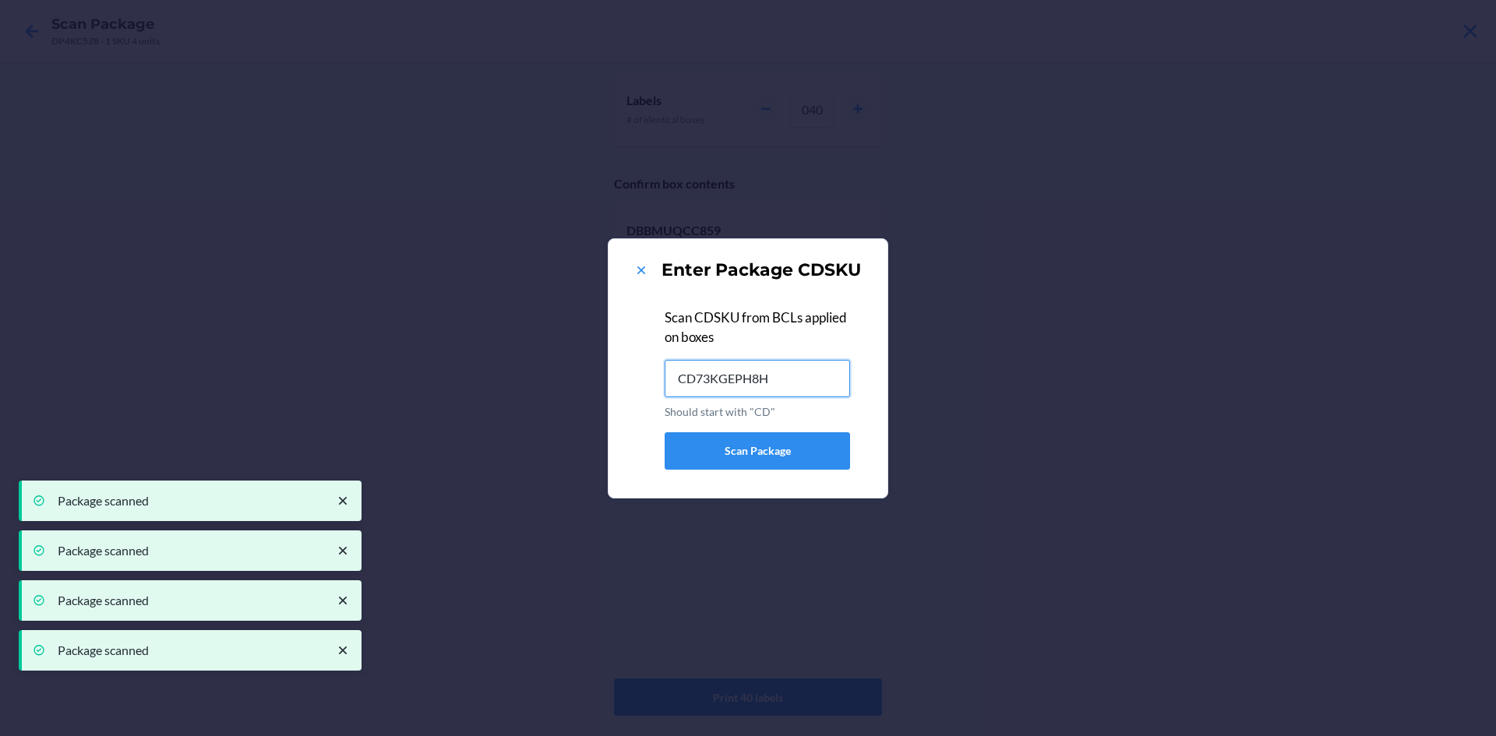
type input "CD73KGEPH8H"
type input "CDGPUFQVYR3"
type input "CD9VKDMBGY6"
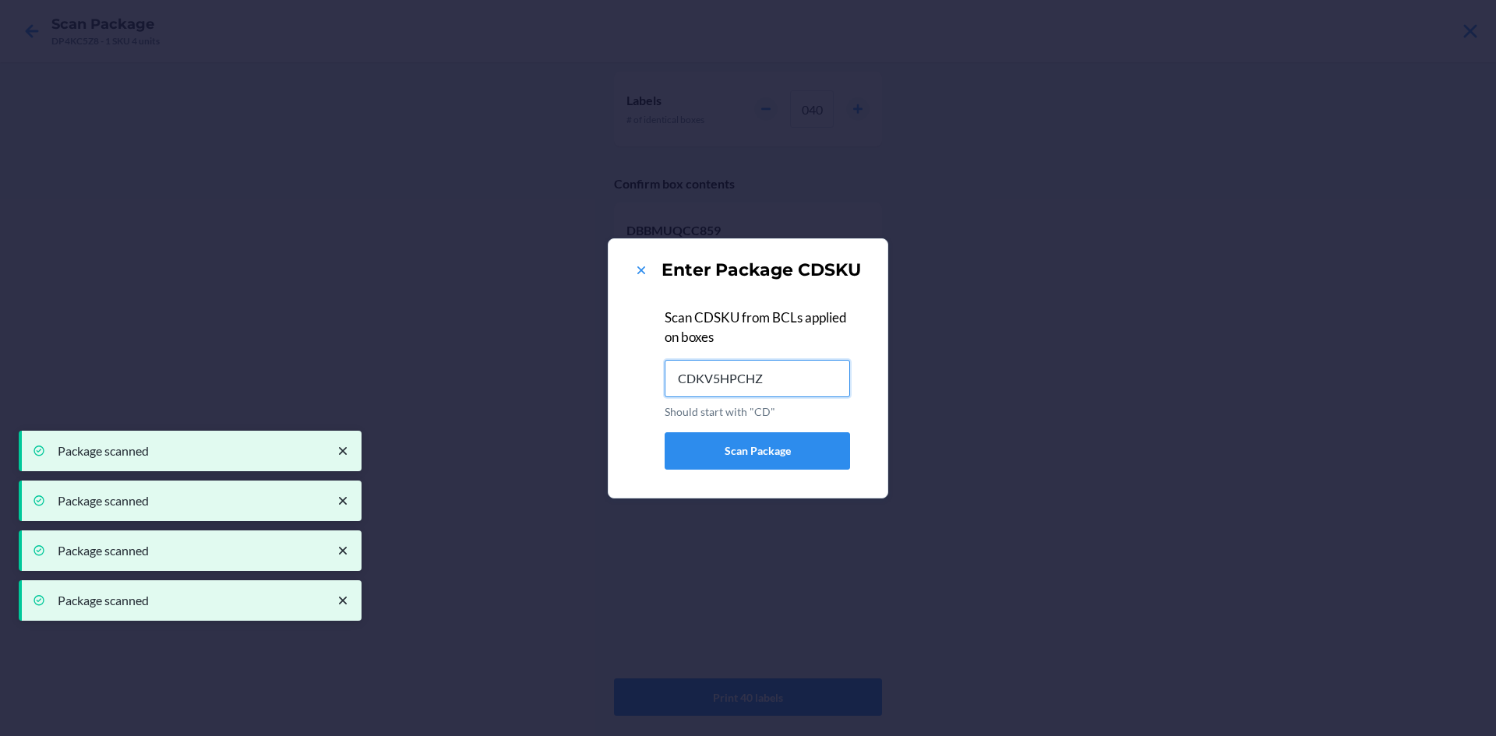
type input "CDKV5HPCHZ6"
type input "CDDEUYGE22S"
type input "CD7DSAWJ6K9"
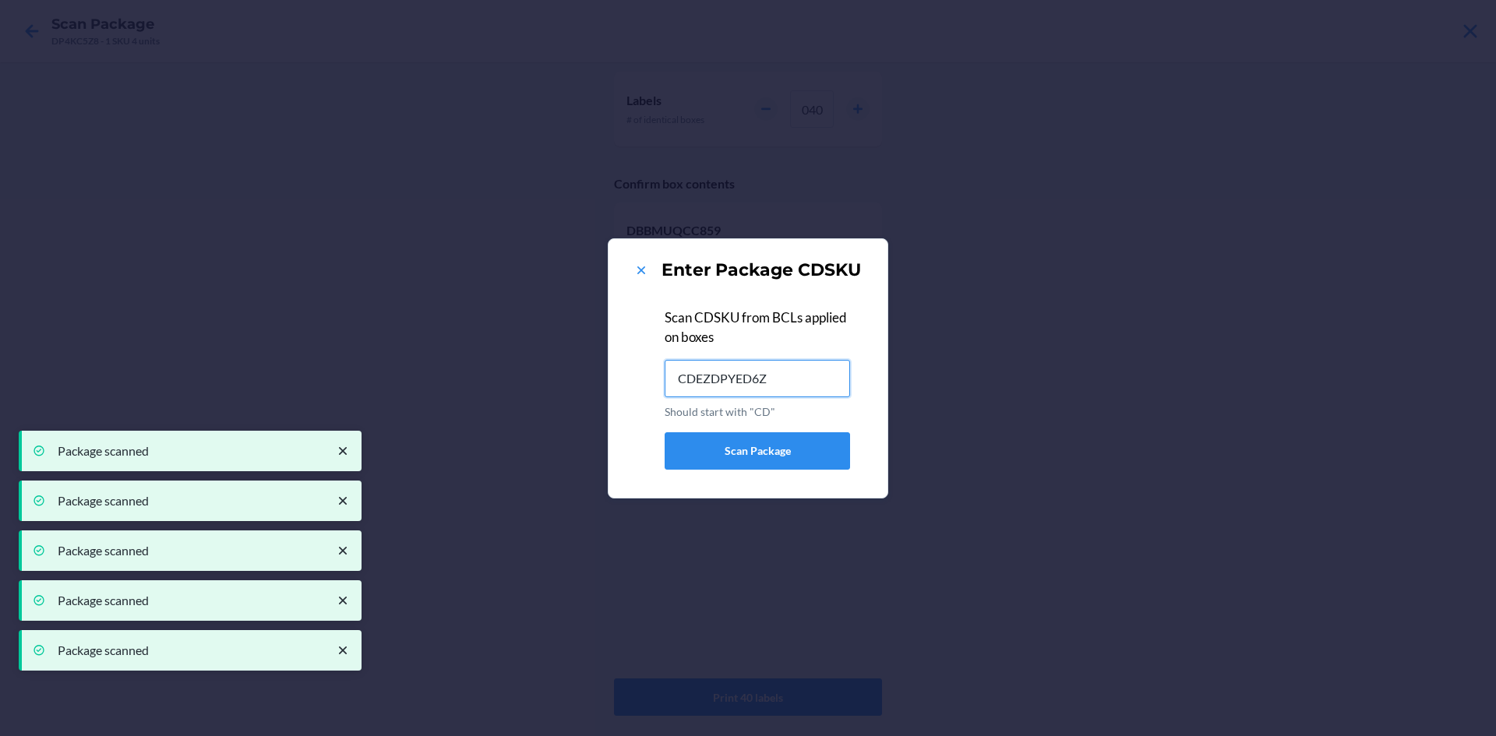
type input "CDEZDPYED6Z"
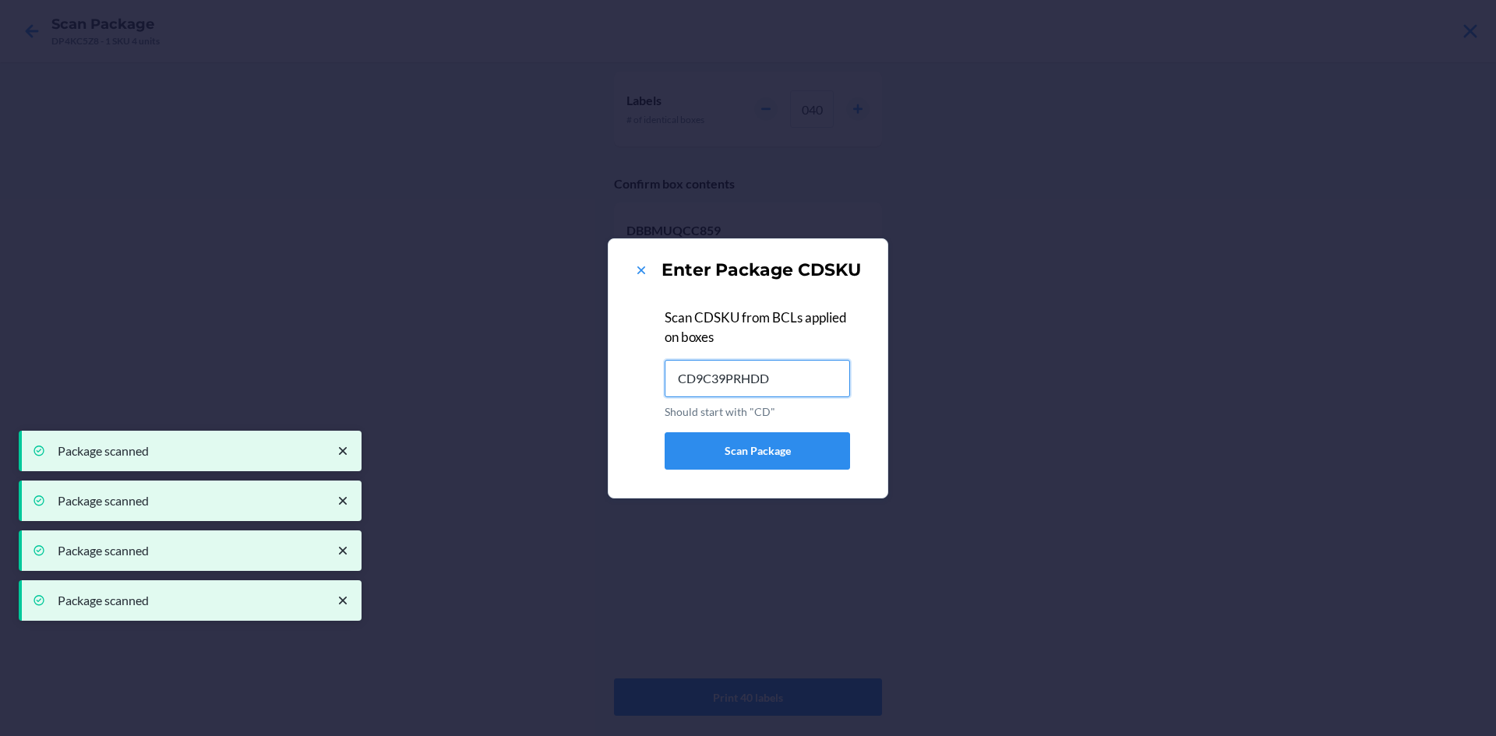
type input "CD9C39PRHDD"
type input "CDYQXQ9UAYB"
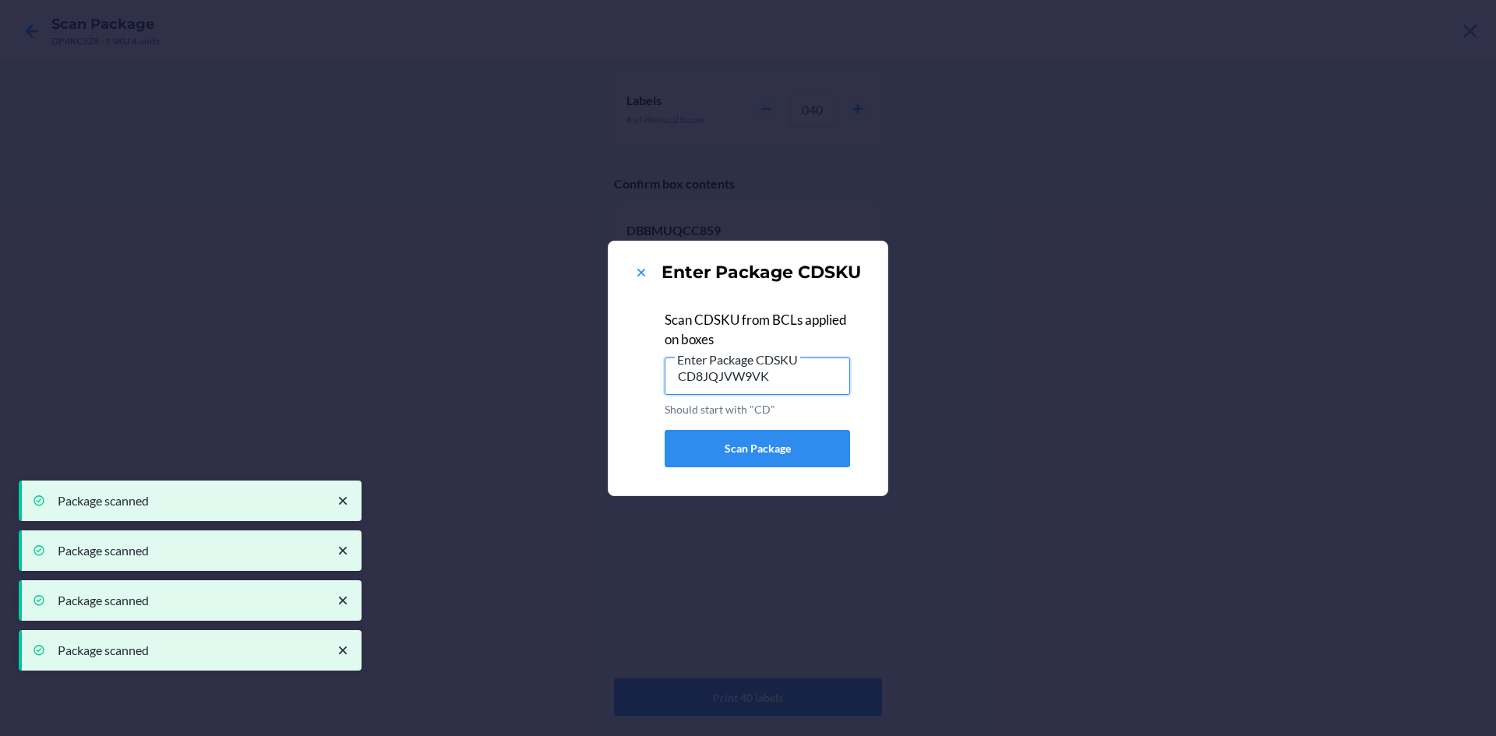
type input "CD8JQJVW9VK"
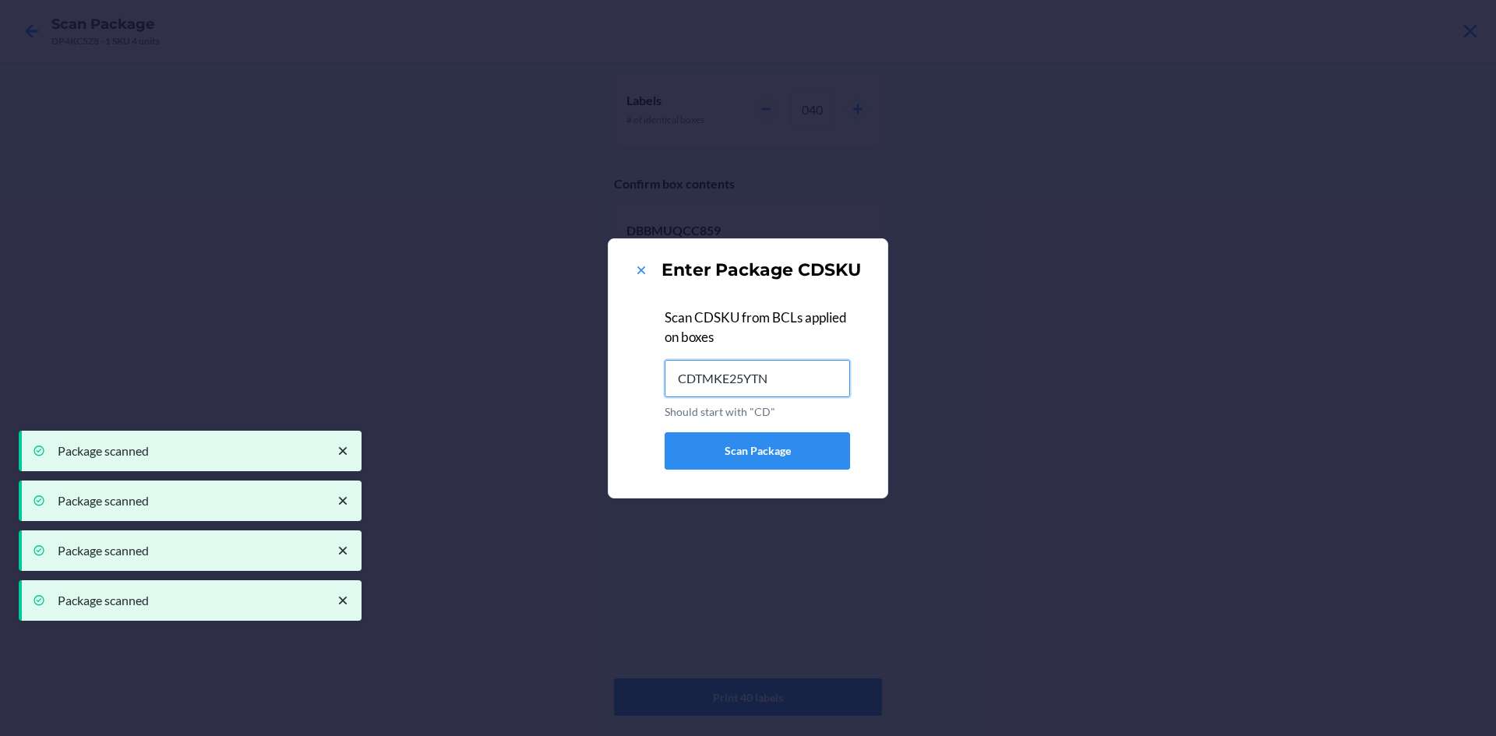
type input "CDTMKE25YTN"
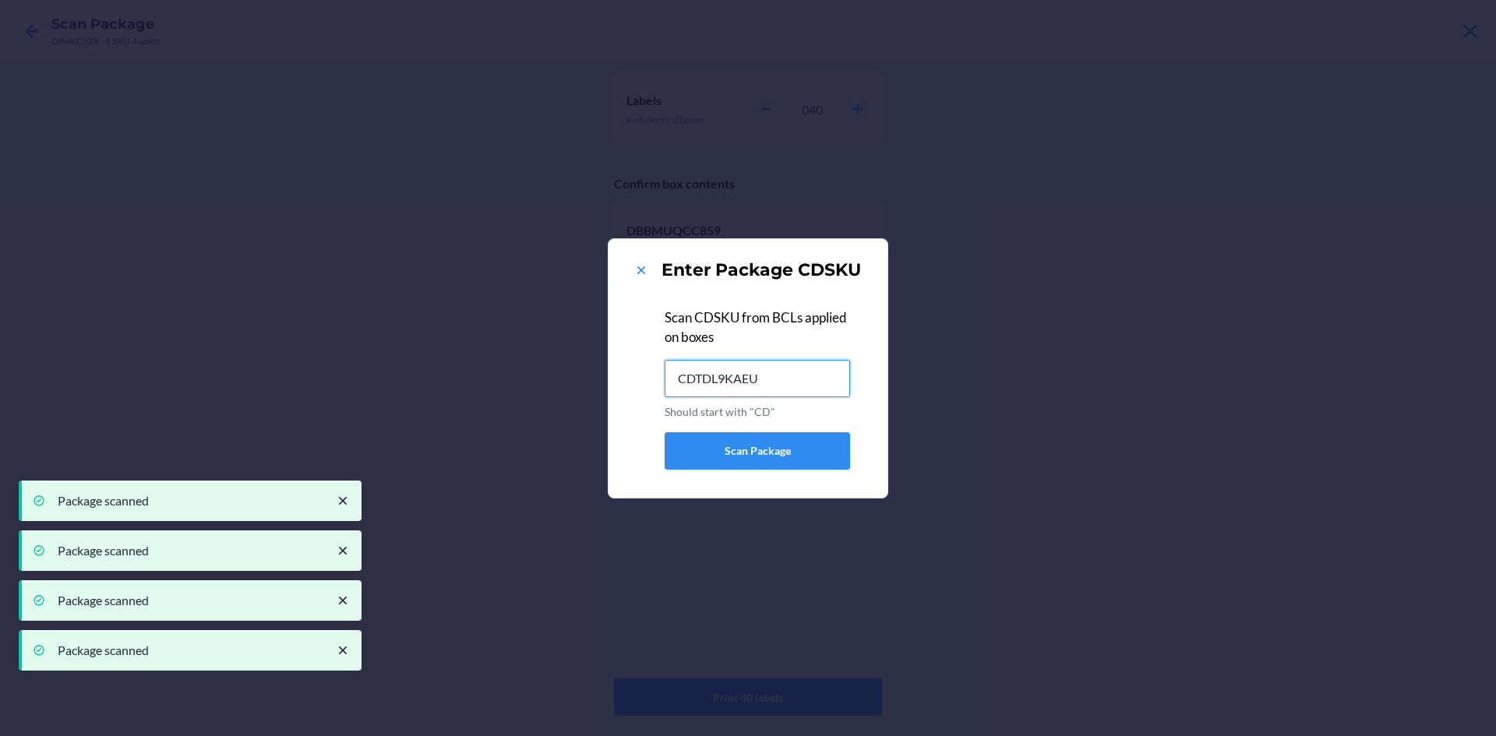
type input "CDTDL9KAEU9"
type input "CDP9VCTV44G"
type input "CD6Q9NSHQC7"
type input "CDU5W5LNMJ5"
type input "CDB3CWJSQY7"
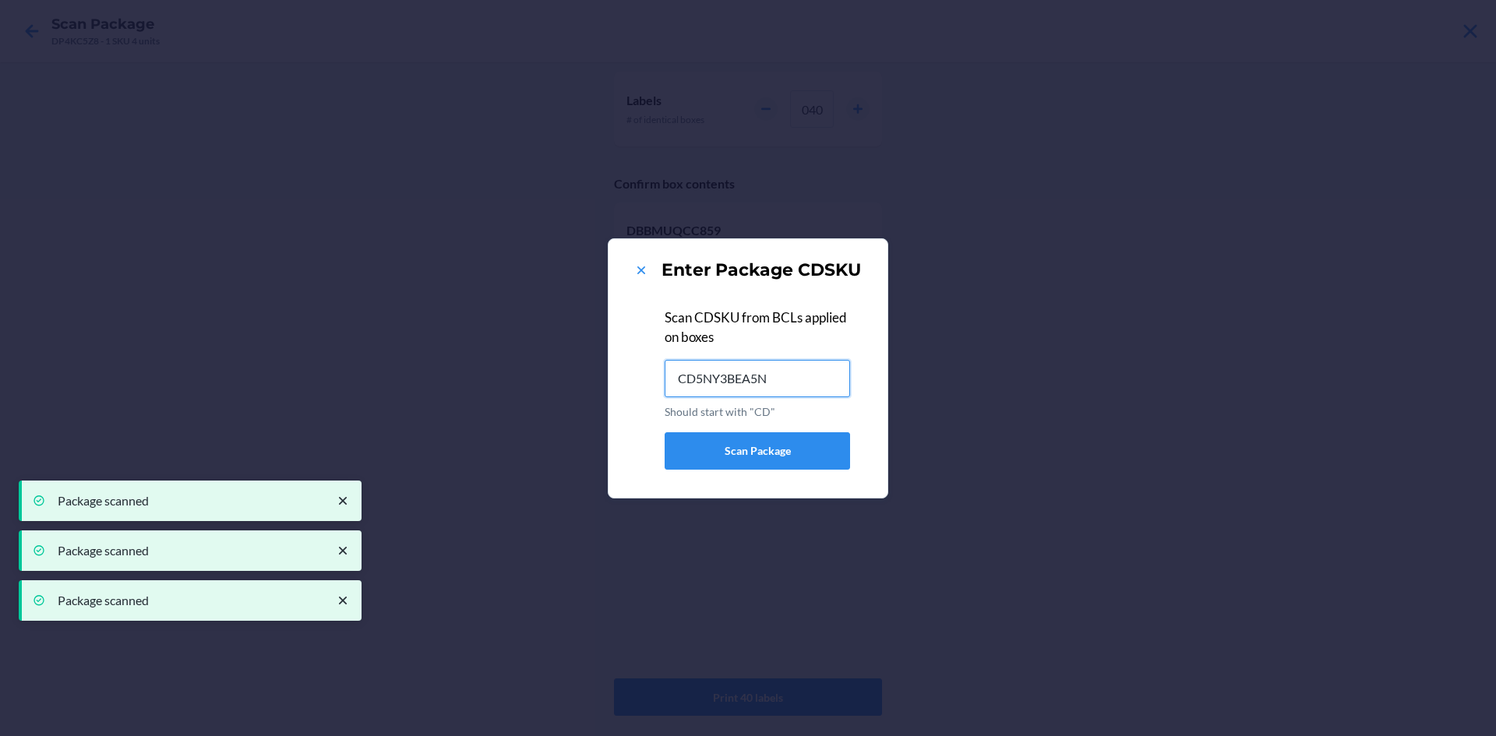
type input "CD5NY3BEA5N"
type input "CDXXN3YTTL9"
type input "CDREEEZ8CCU"
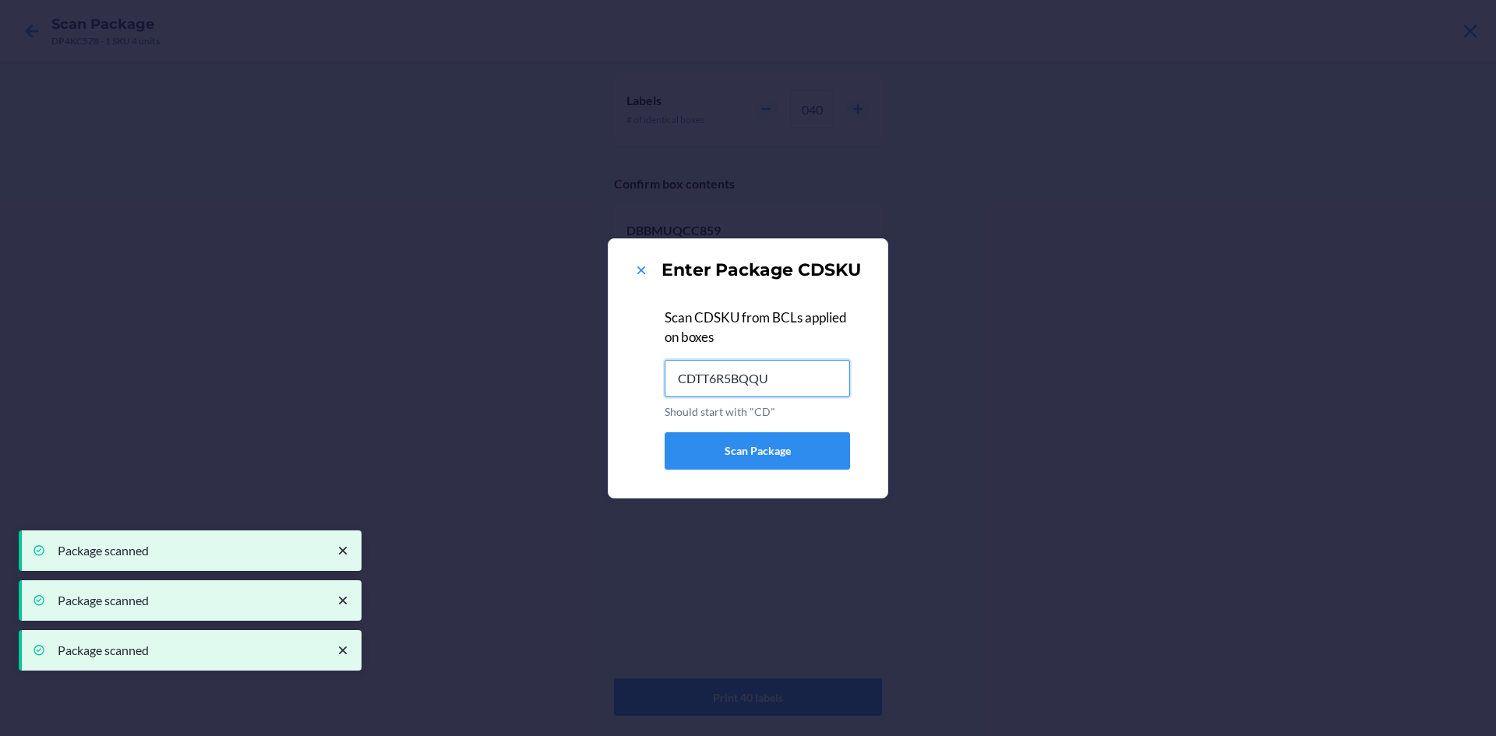
type input "CDTT6R5BQQU"
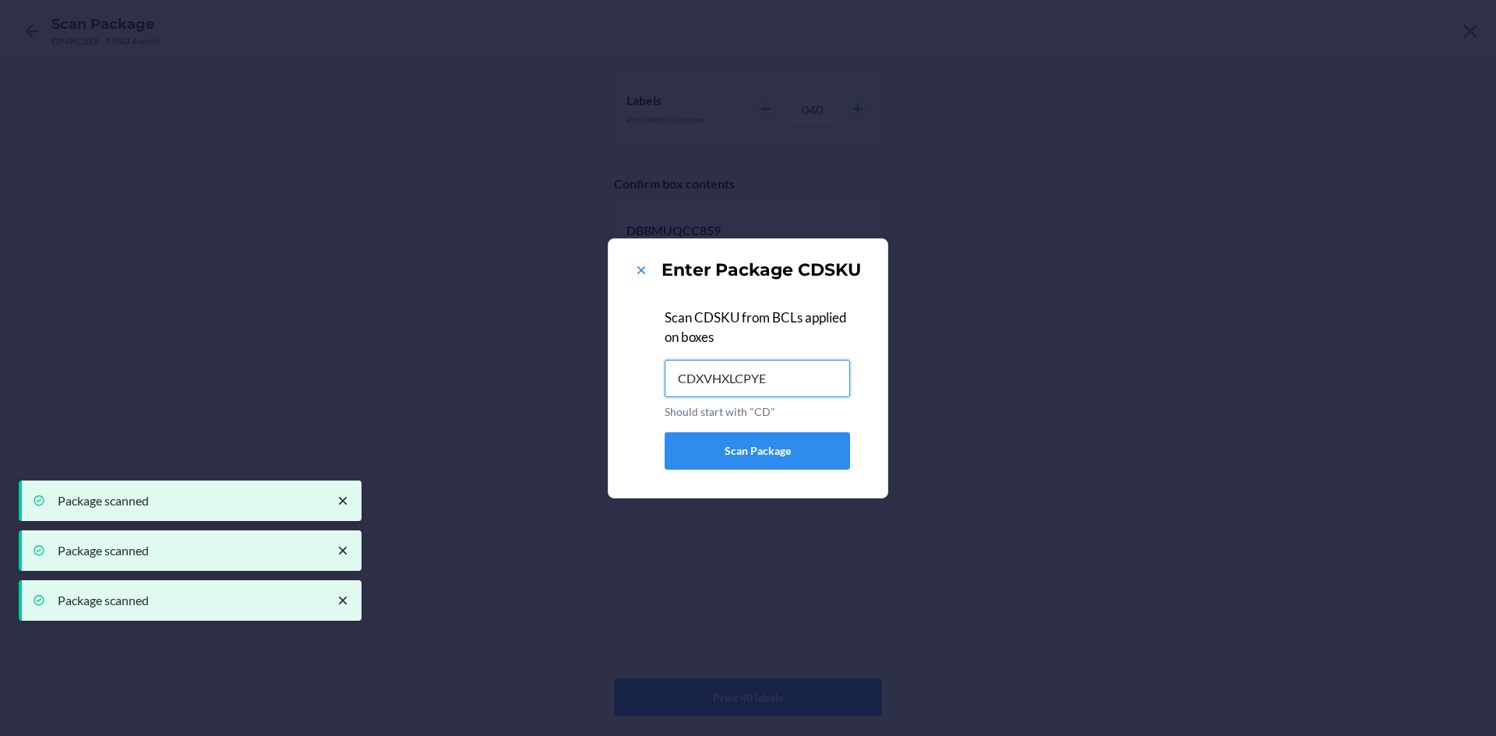
type input "CDXVHXLCPYE"
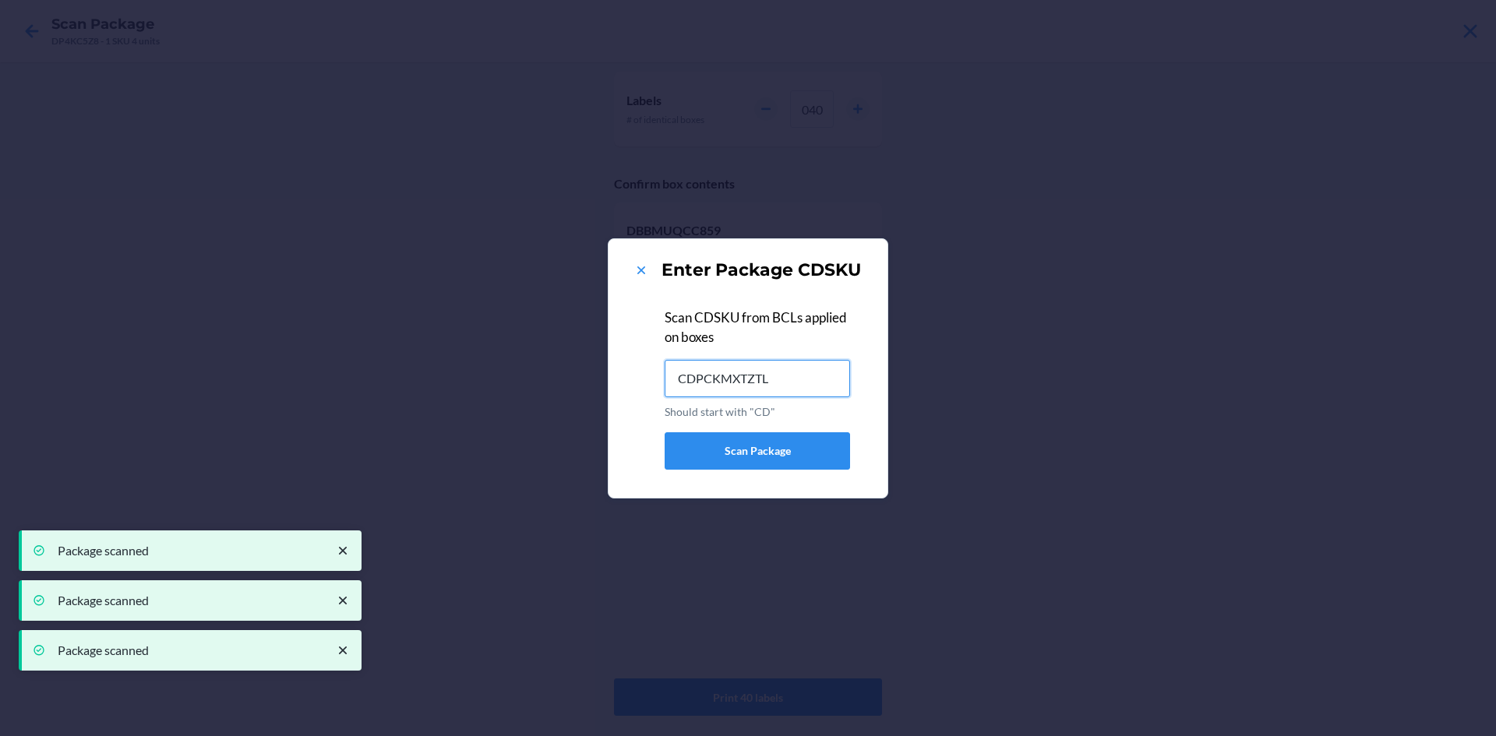
type input "CDPCKMXTZTL"
type input "CD58JYL42VU"
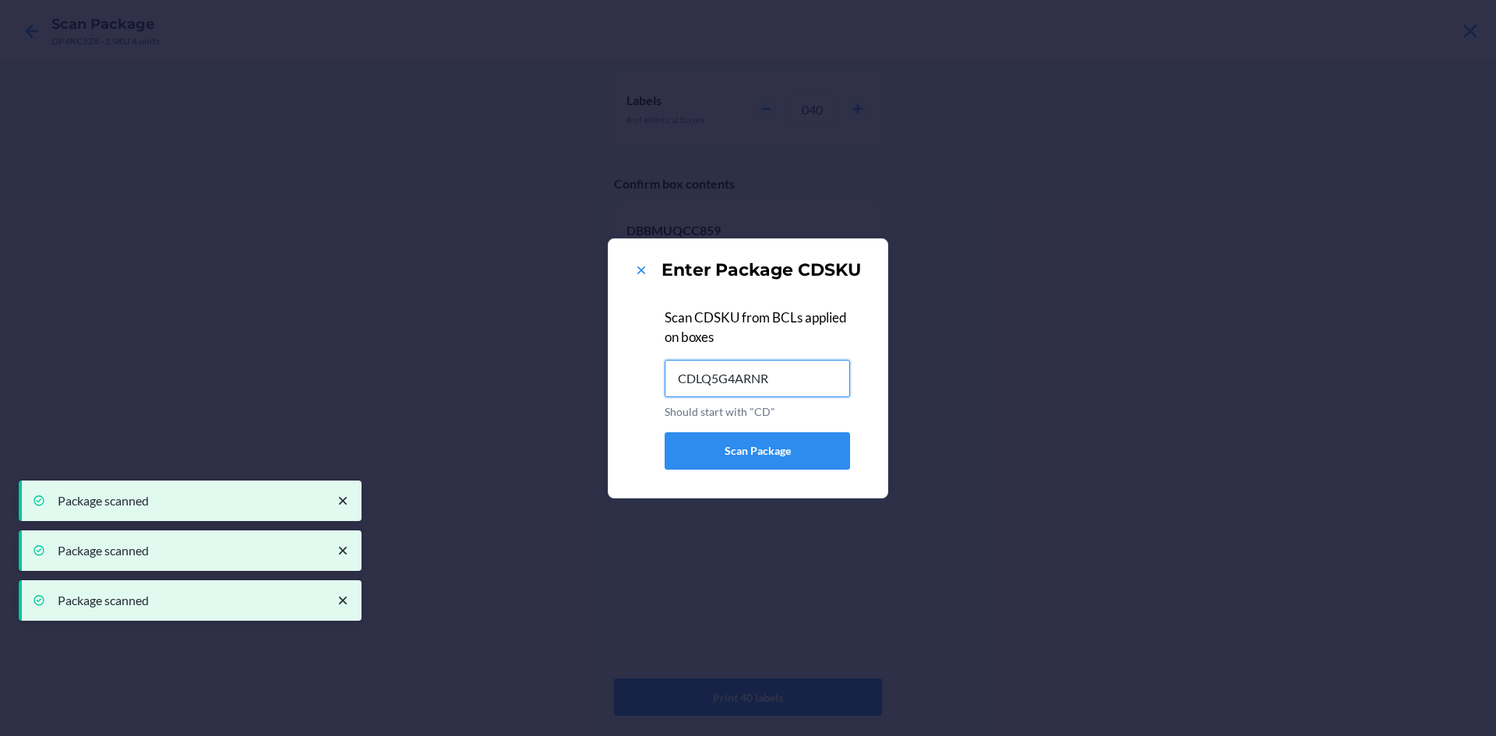
type input "CDLQ5G4ARNR"
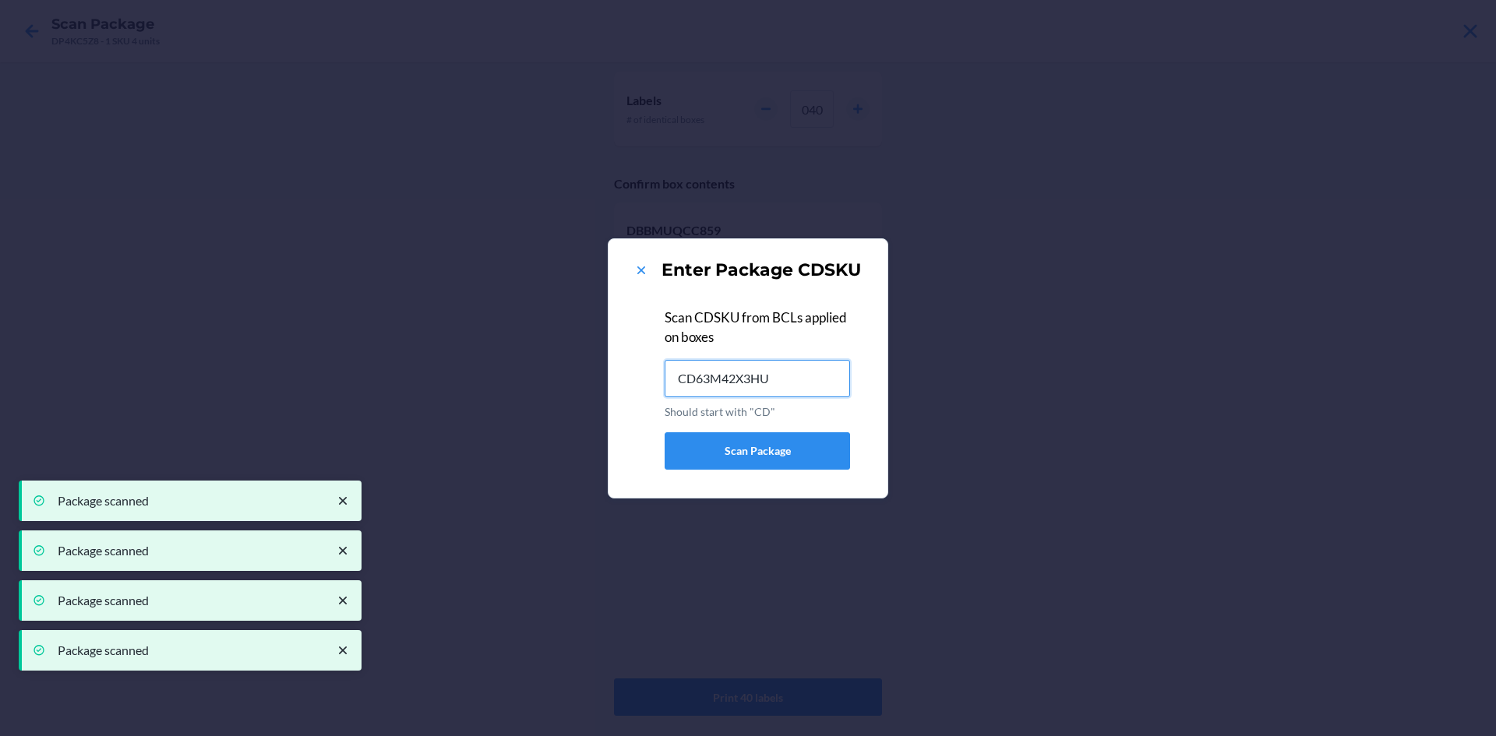
type input "CD63M42X3HU"
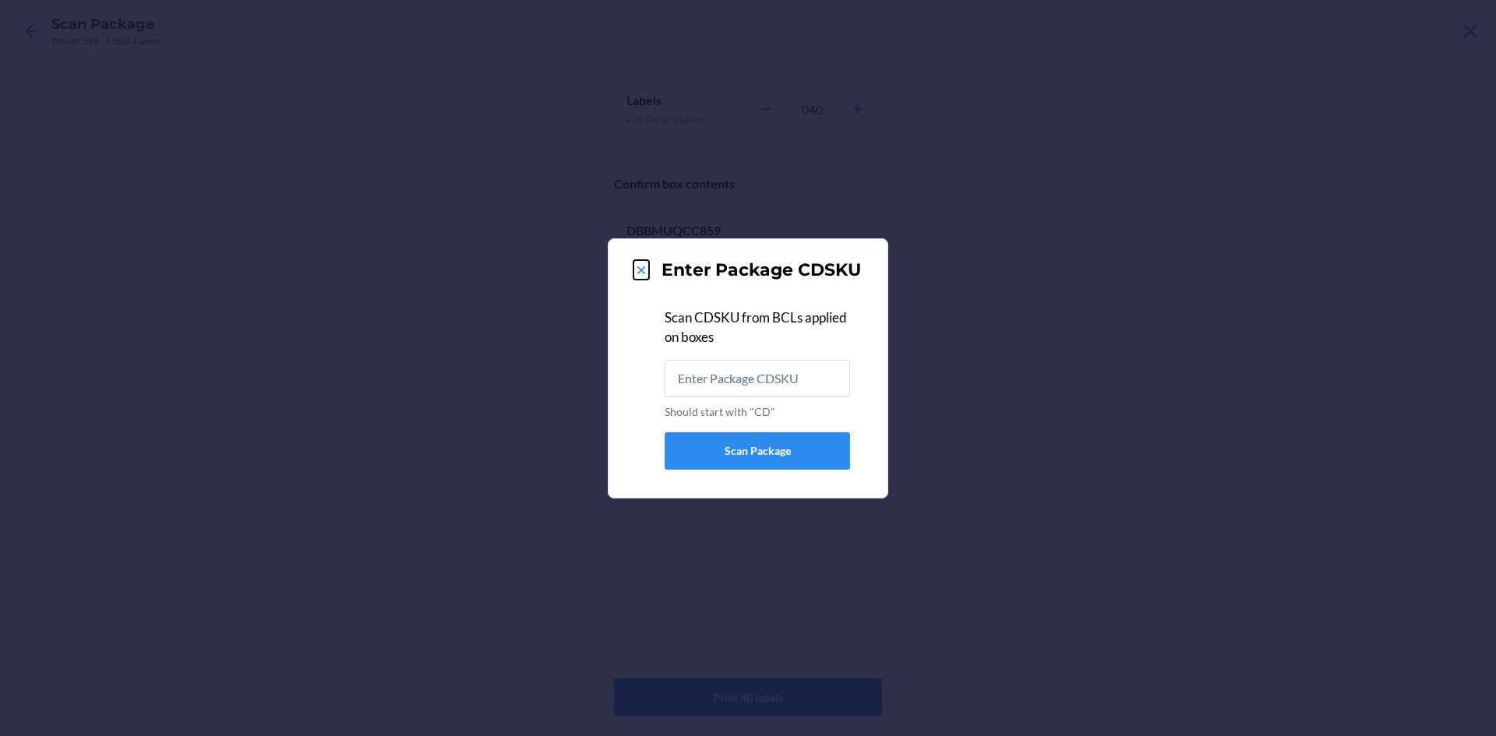
click at [642, 271] on icon at bounding box center [641, 270] width 8 height 8
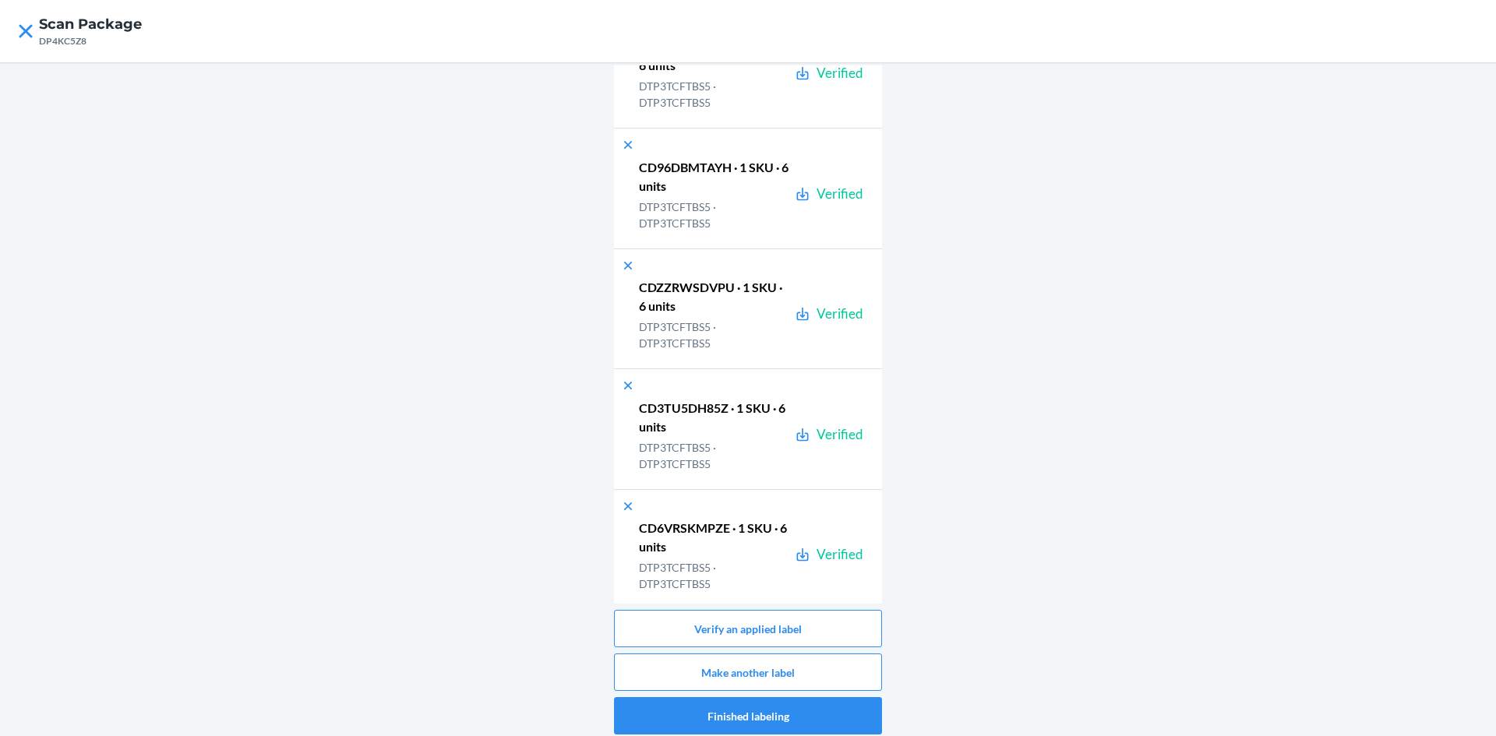
scroll to position [79993, 0]
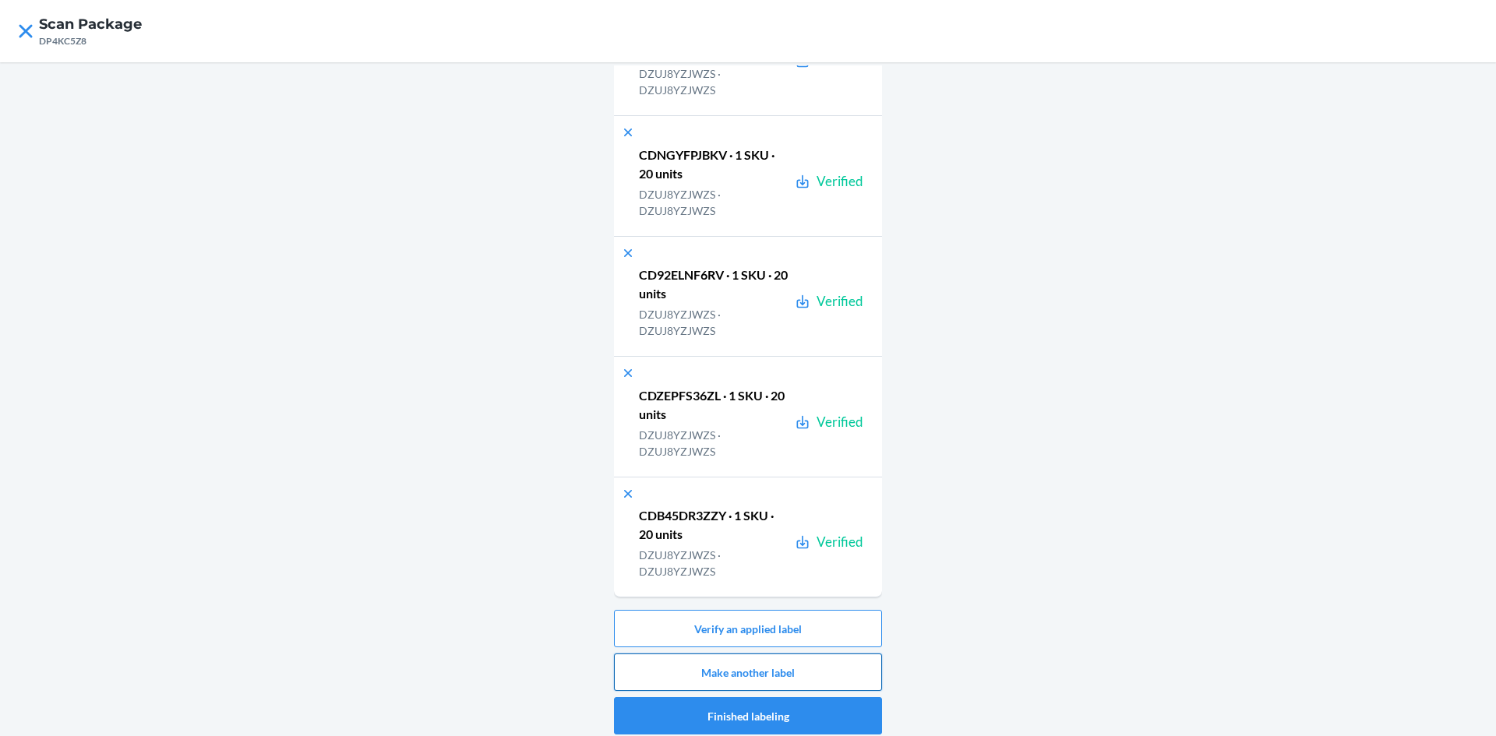
click at [819, 661] on button "Make another label" at bounding box center [748, 672] width 268 height 37
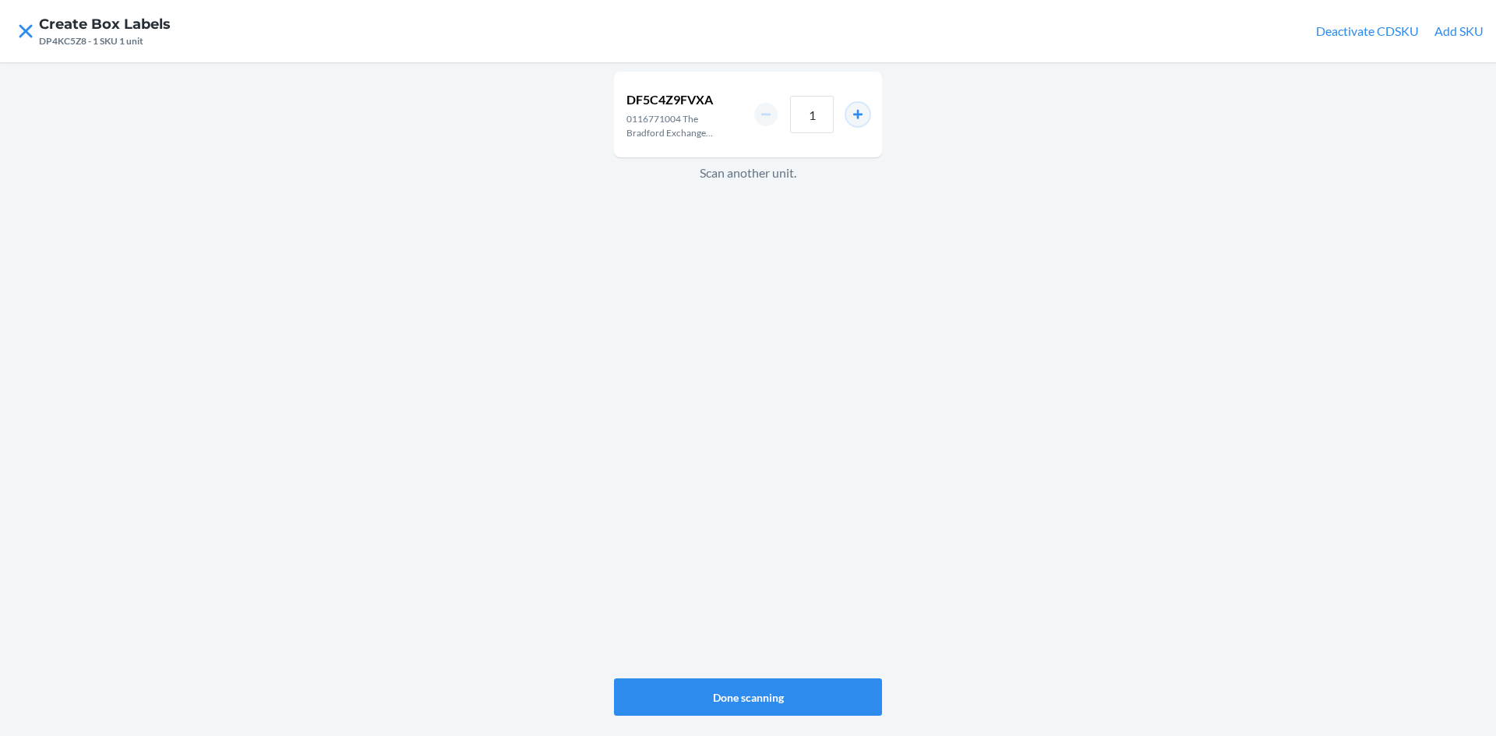
click at [851, 113] on button "increment number" at bounding box center [857, 114] width 23 height 23
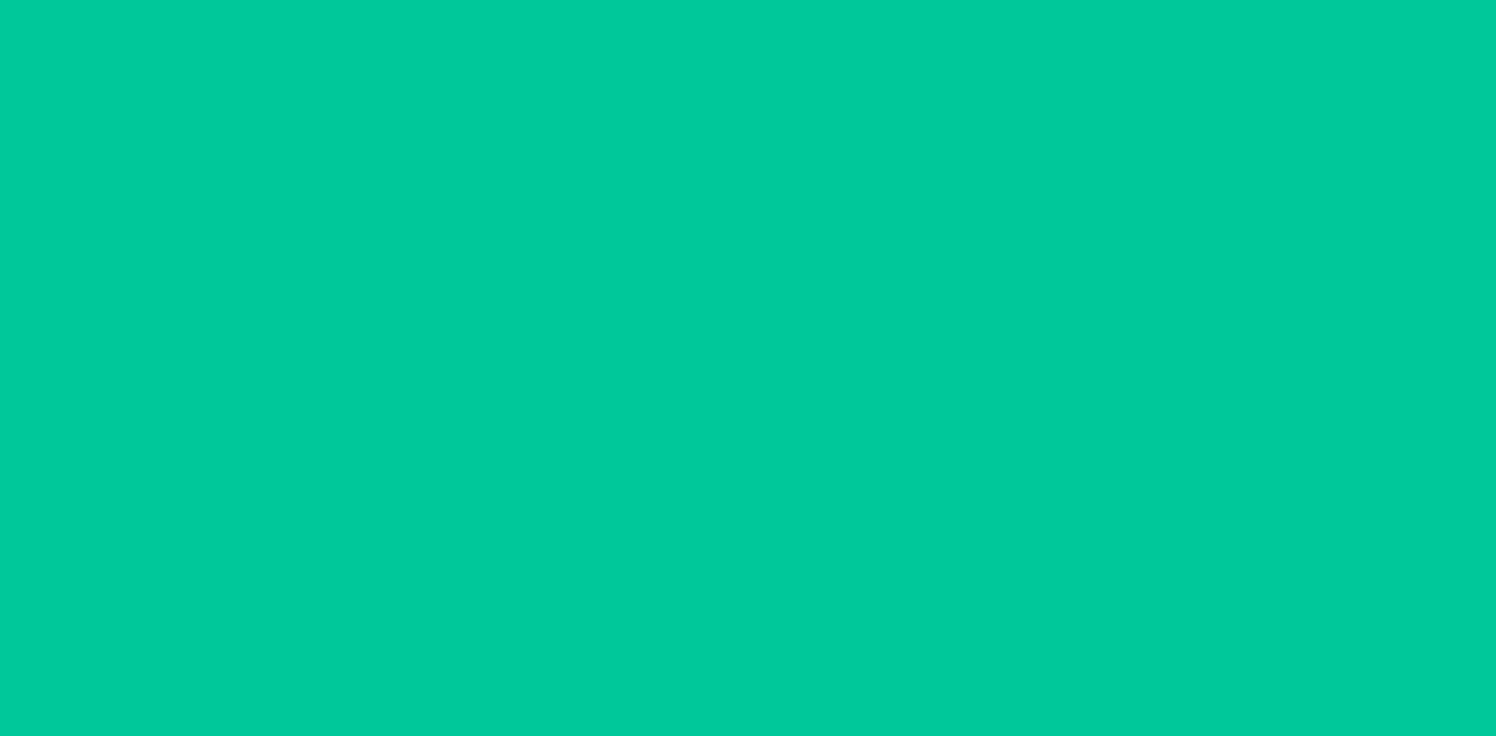
click at [851, 113] on button "increment number" at bounding box center [857, 114] width 23 height 23
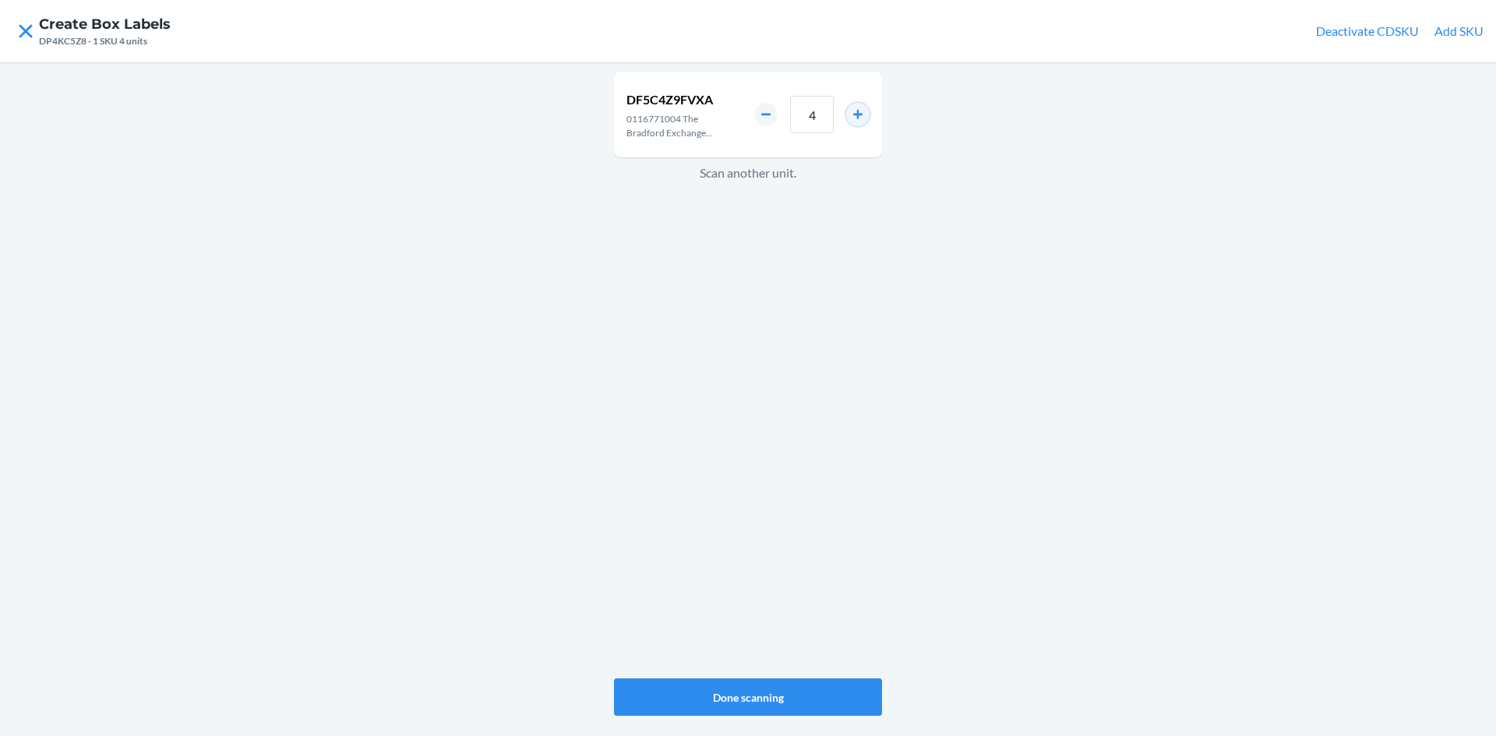
click at [851, 113] on button "increment number" at bounding box center [857, 114] width 23 height 23
type input "6"
click at [752, 707] on button "Done scanning" at bounding box center [748, 696] width 268 height 37
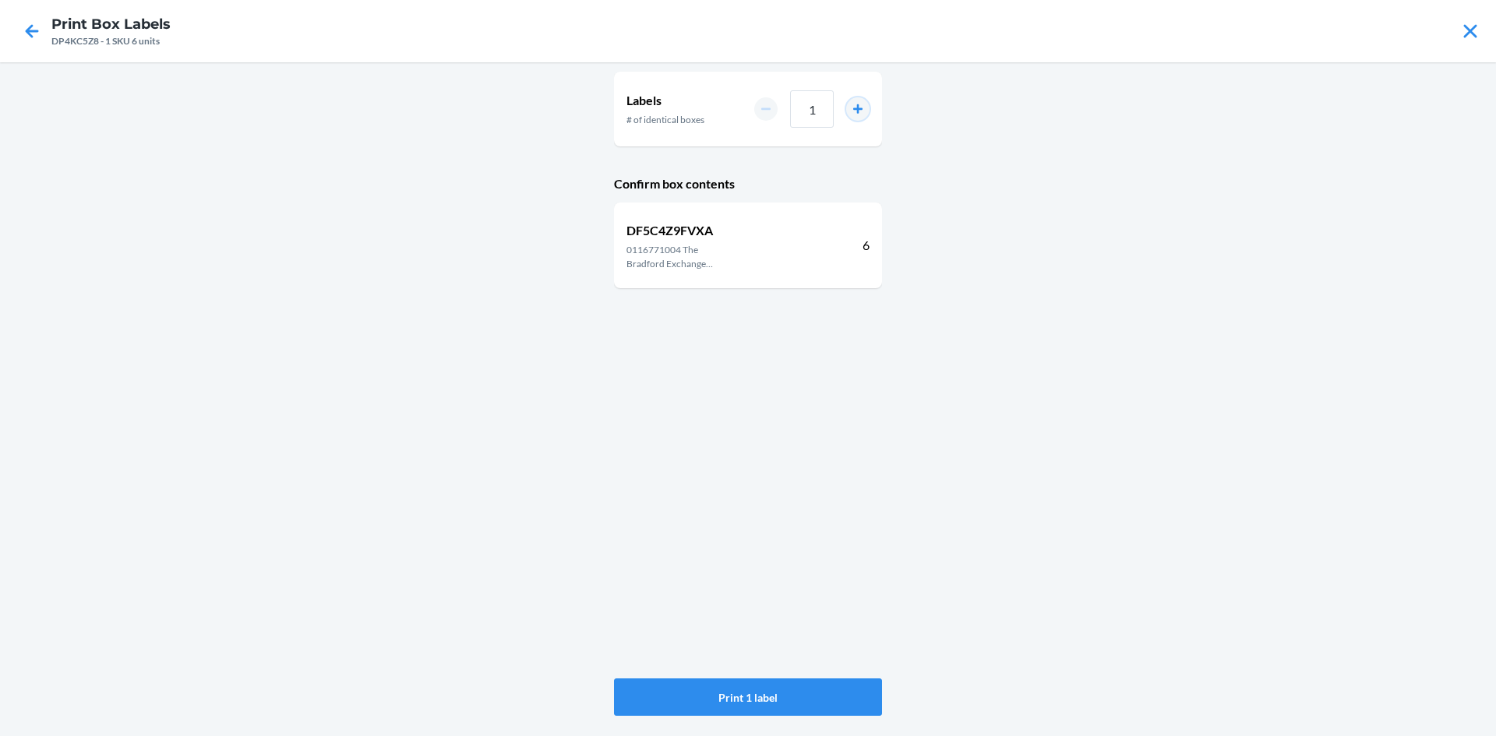
click at [863, 104] on button "increment number" at bounding box center [857, 108] width 23 height 23
type input "2"
click at [805, 696] on button "Print 2 labels" at bounding box center [748, 696] width 268 height 37
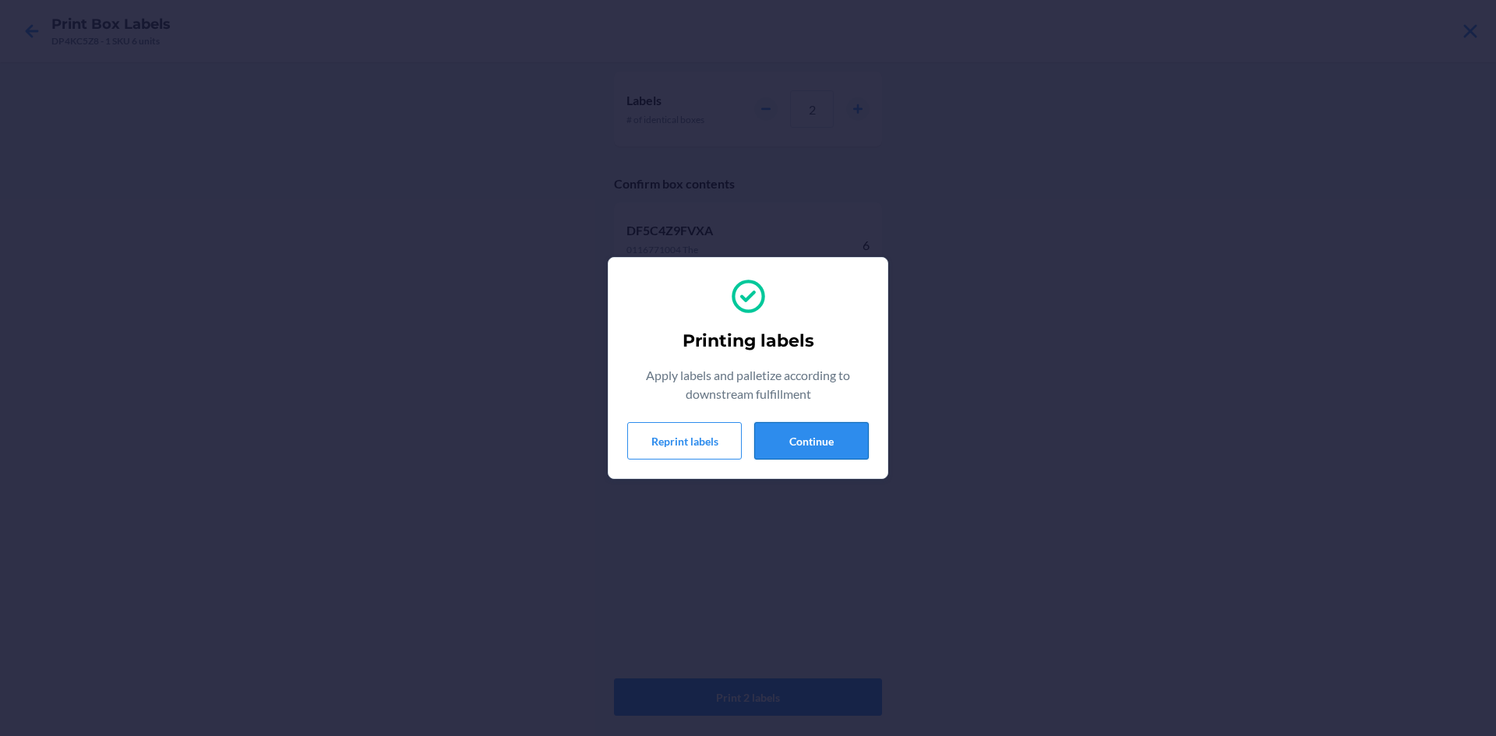
click at [833, 434] on button "Continue" at bounding box center [811, 440] width 115 height 37
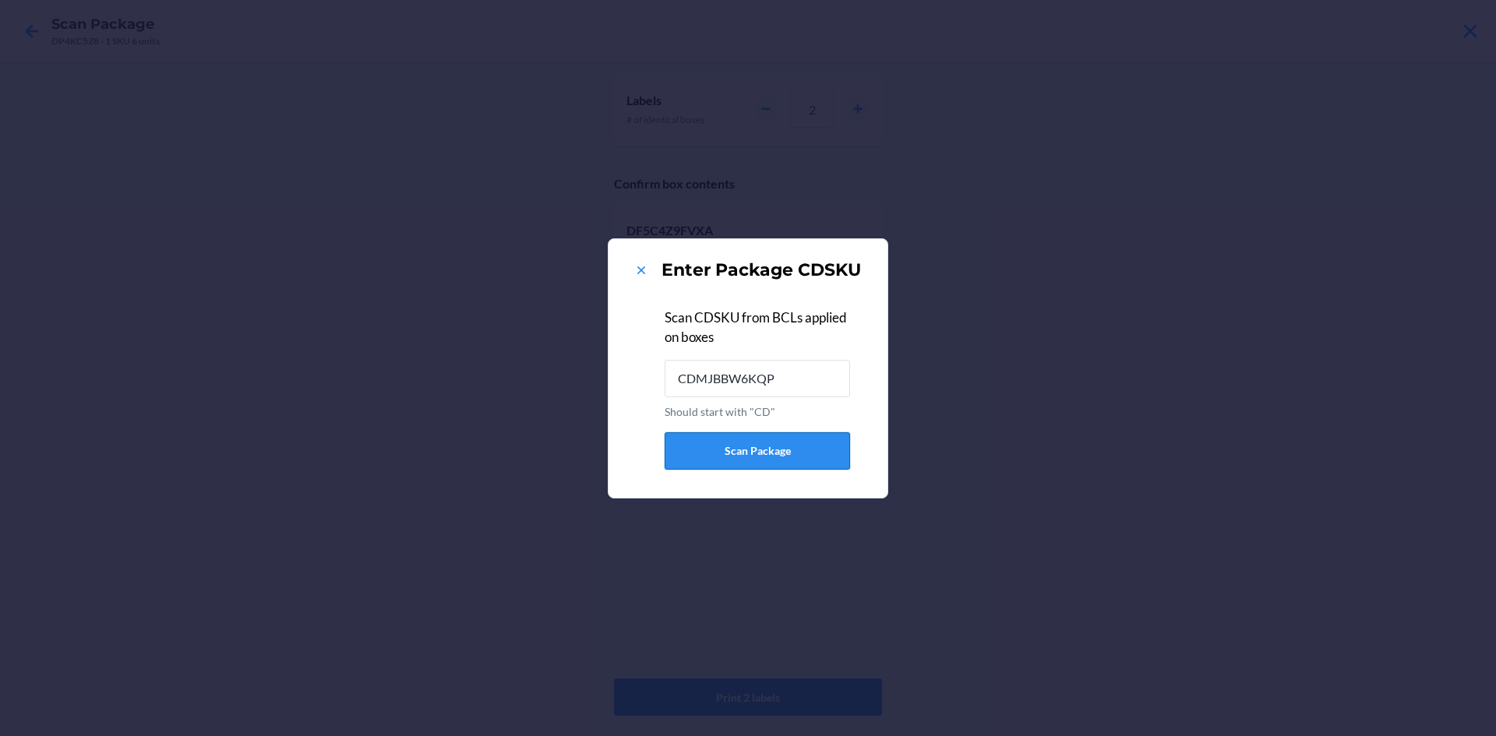
type input "CDMJBBW6KQP"
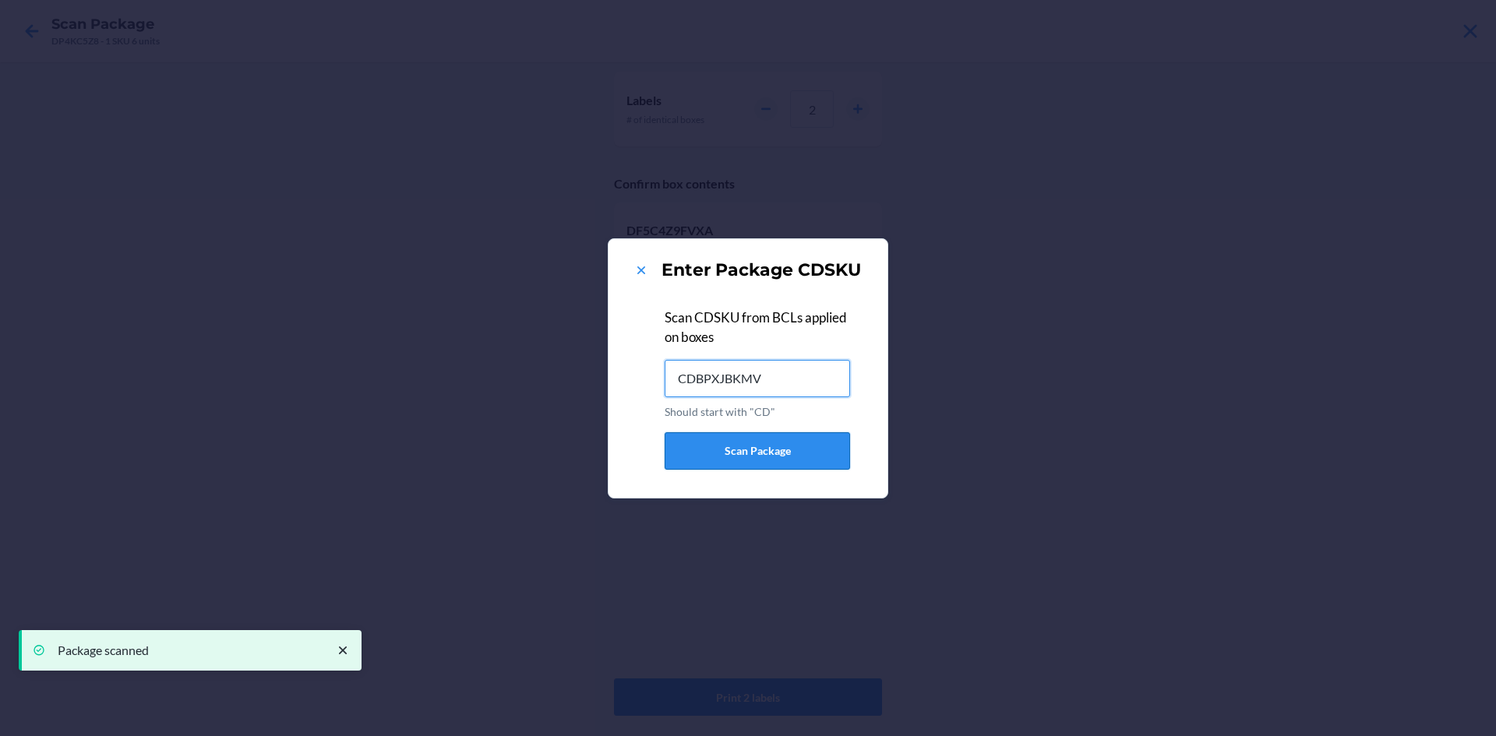
type input "CDBPXJBKMV8"
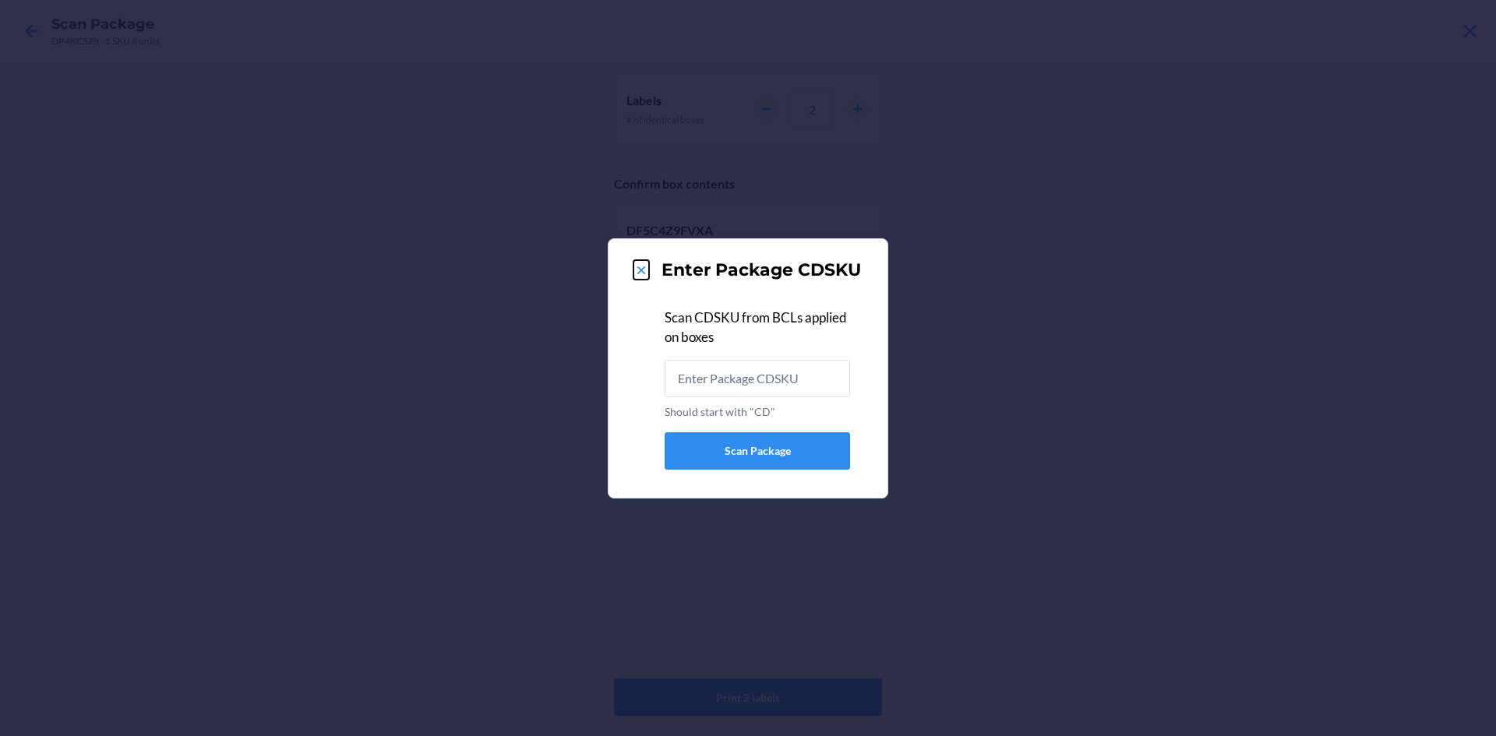
click at [637, 271] on icon at bounding box center [641, 271] width 16 height 16
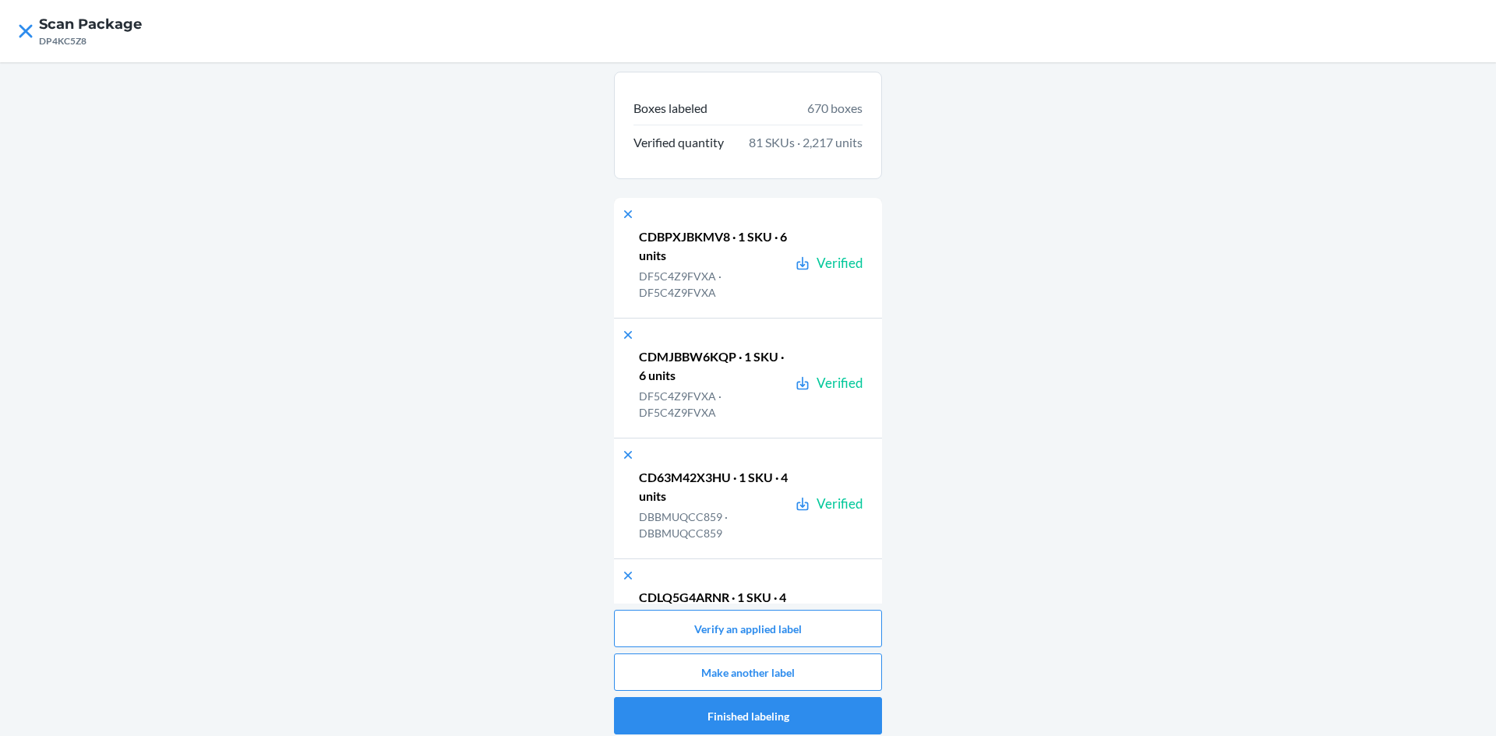
click at [879, 86] on div "Boxes labeled 670 boxes Verified quantity 81 SKUs · 2,217 units CDBPXJBKMV8 · 1…" at bounding box center [748, 403] width 1496 height 682
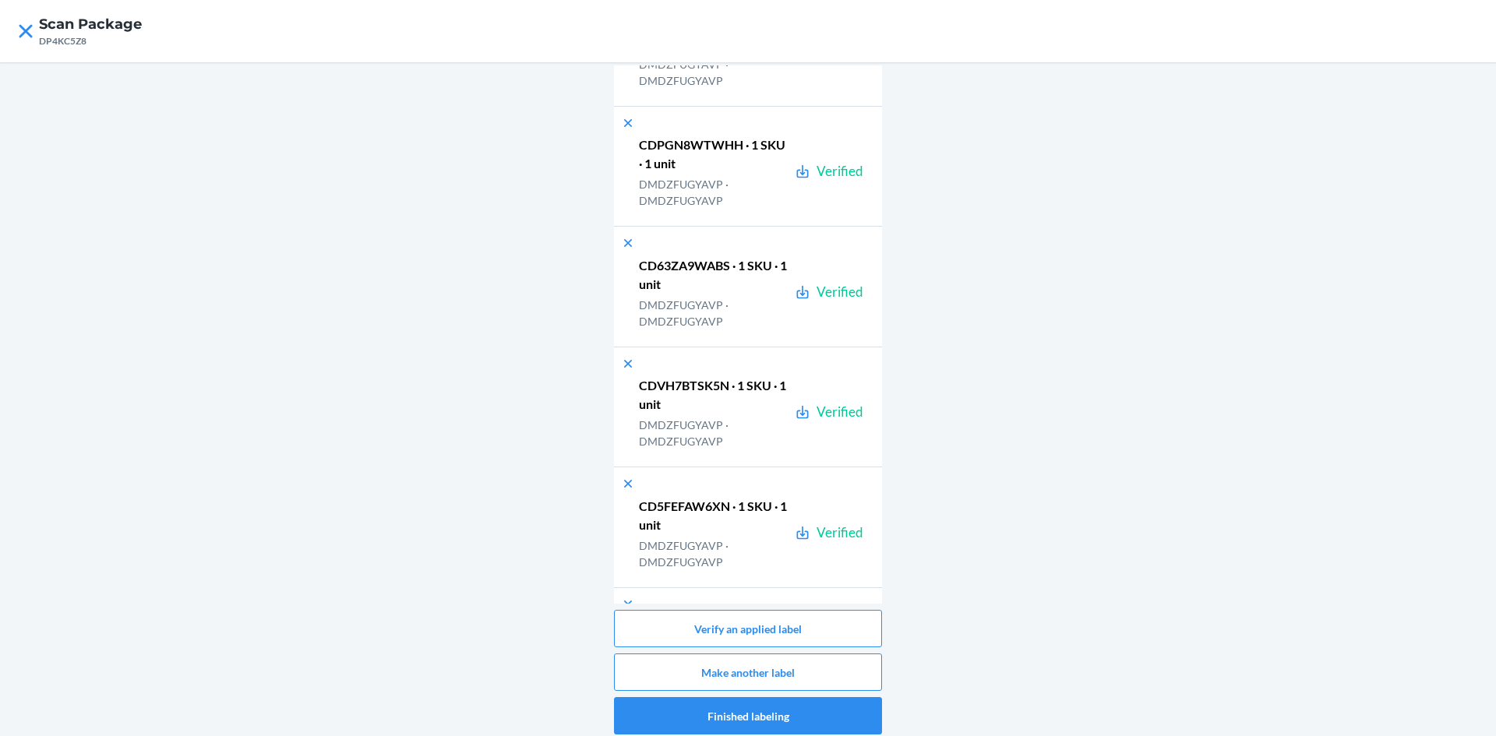
scroll to position [80233, 0]
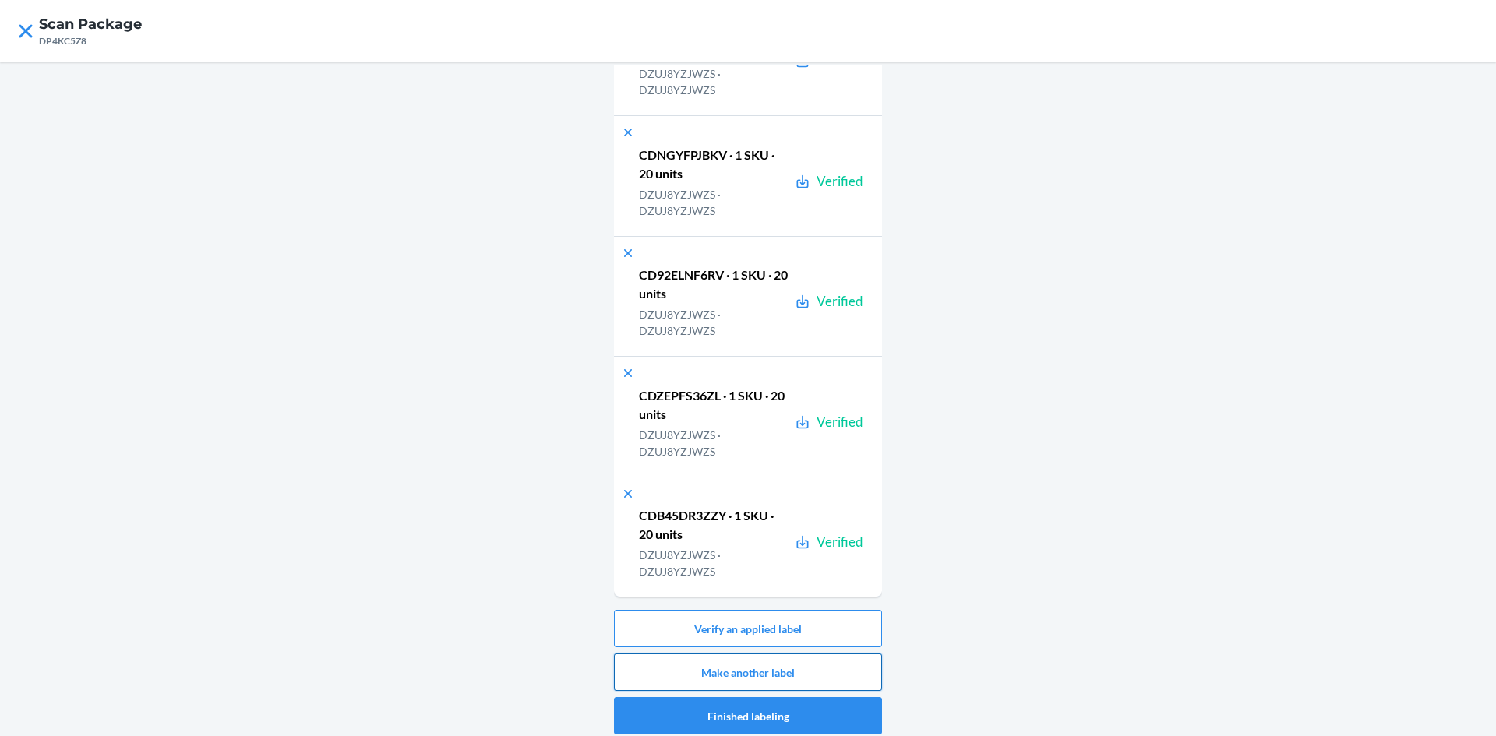
click at [815, 668] on button "Make another label" at bounding box center [748, 672] width 268 height 37
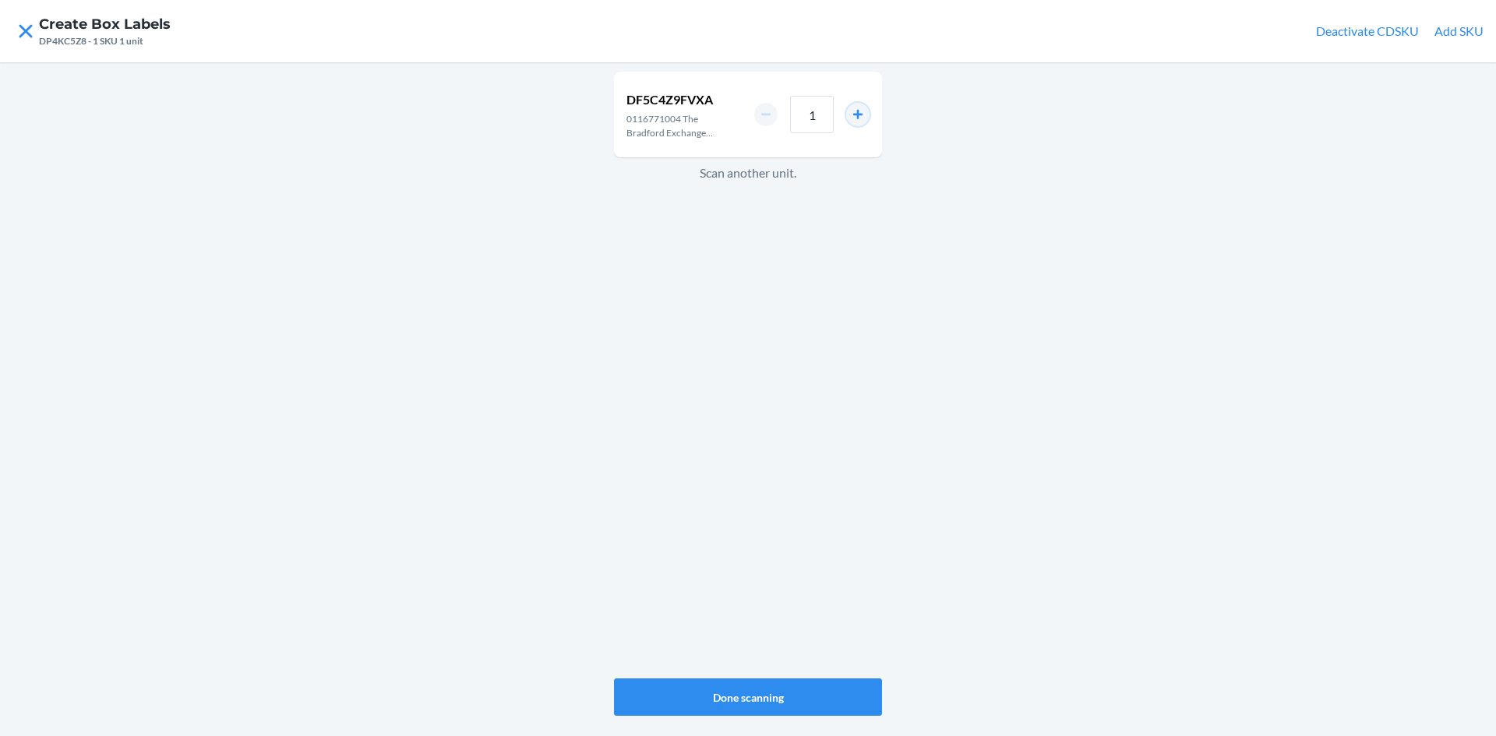
click at [862, 118] on button "increment number" at bounding box center [857, 114] width 23 height 23
type input "4"
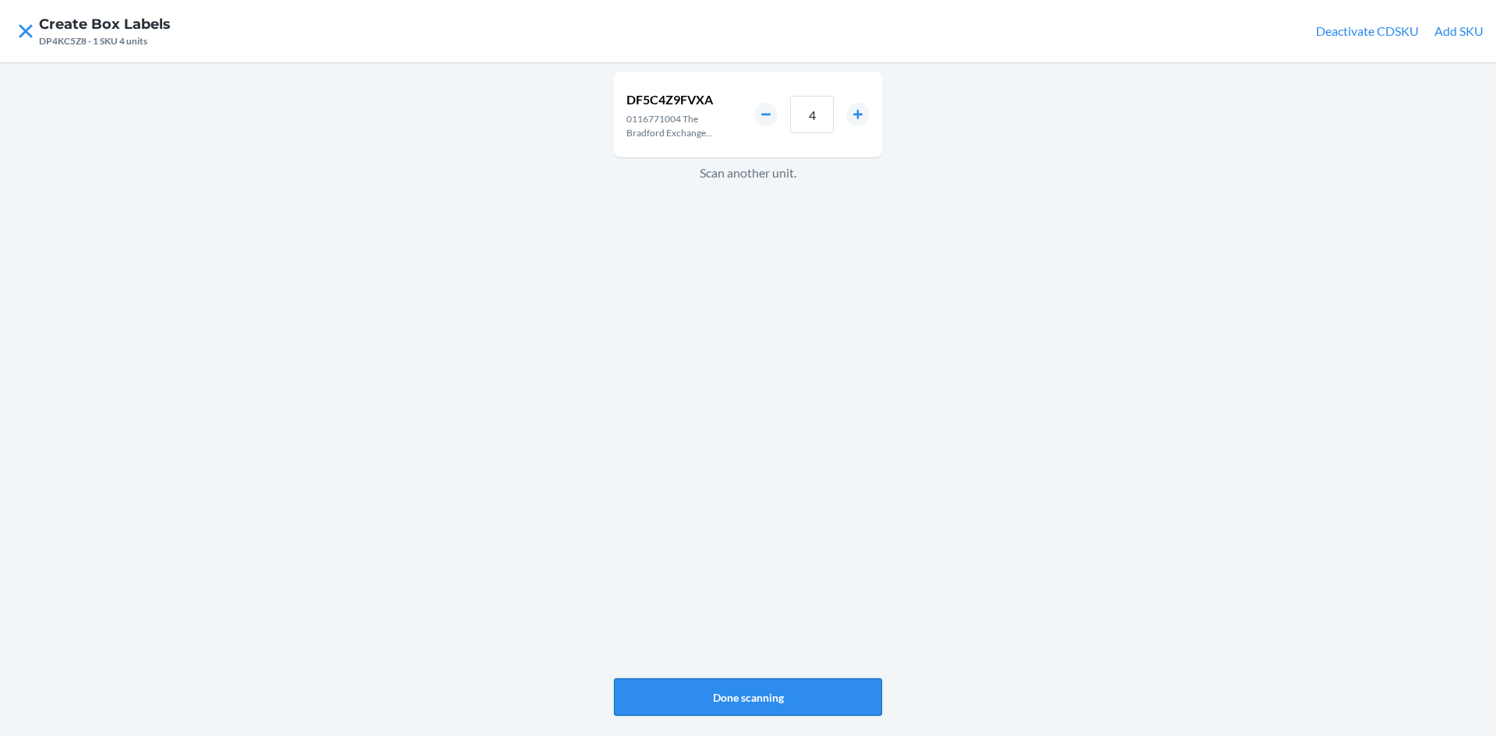
click at [785, 696] on button "Done scanning" at bounding box center [748, 696] width 268 height 37
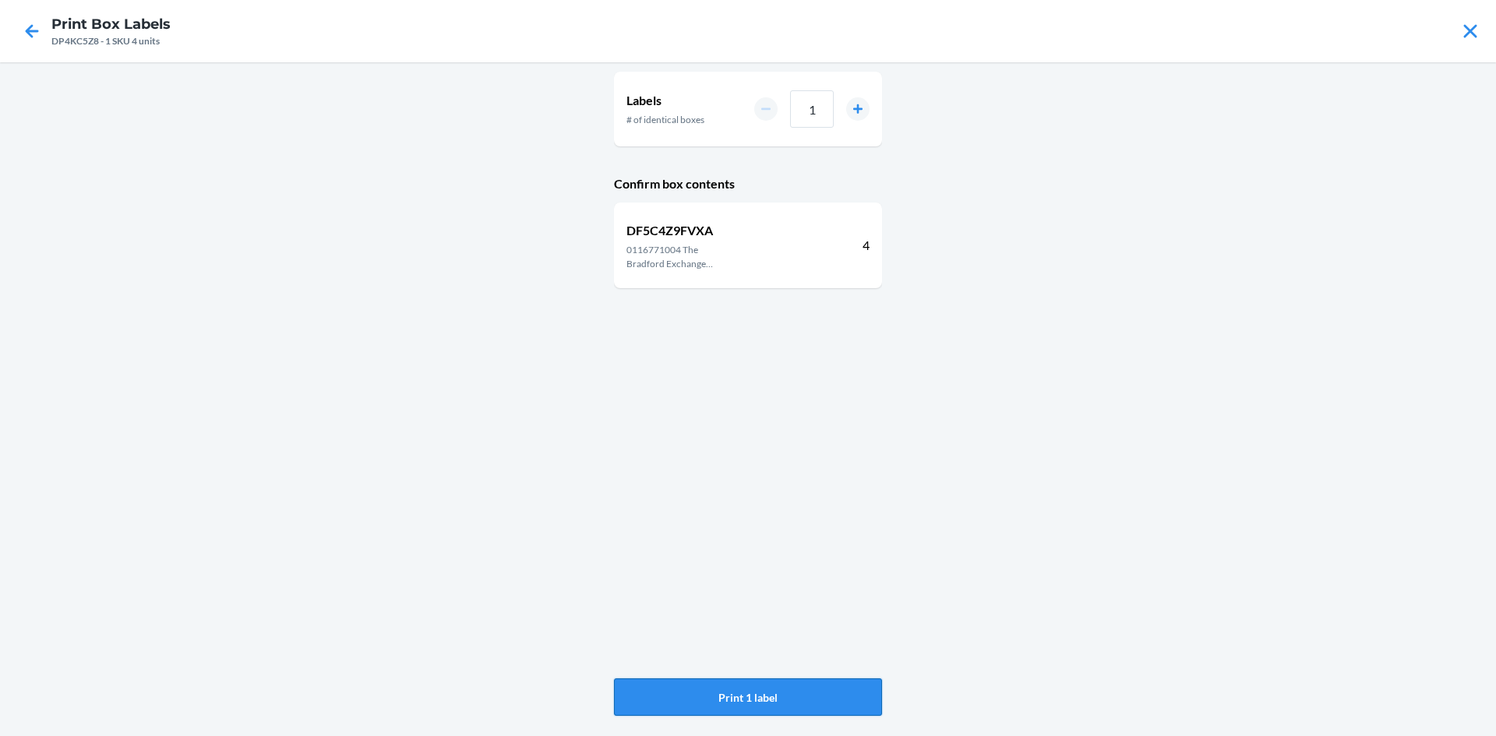
click at [728, 696] on button "Print 1 label" at bounding box center [748, 696] width 268 height 37
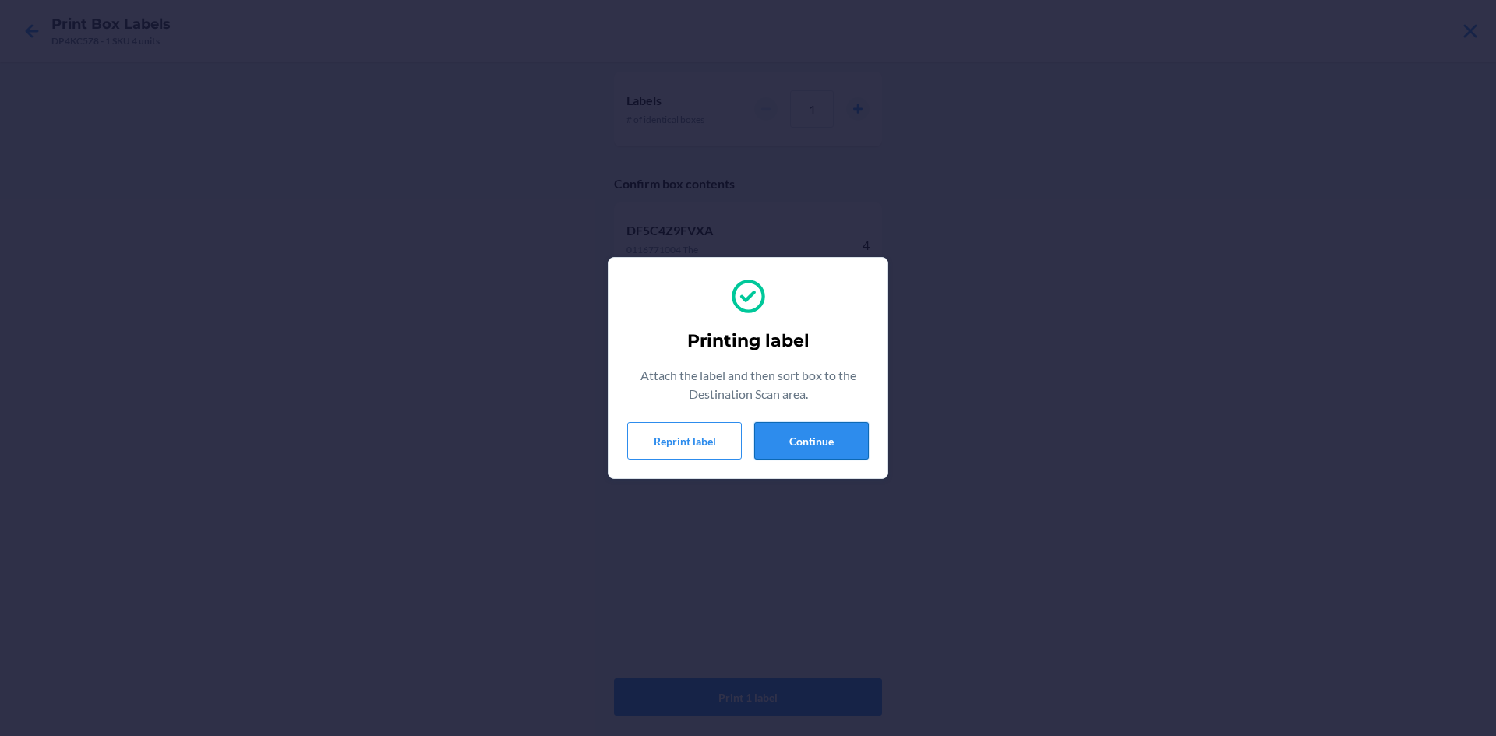
click at [830, 430] on button "Continue" at bounding box center [811, 440] width 115 height 37
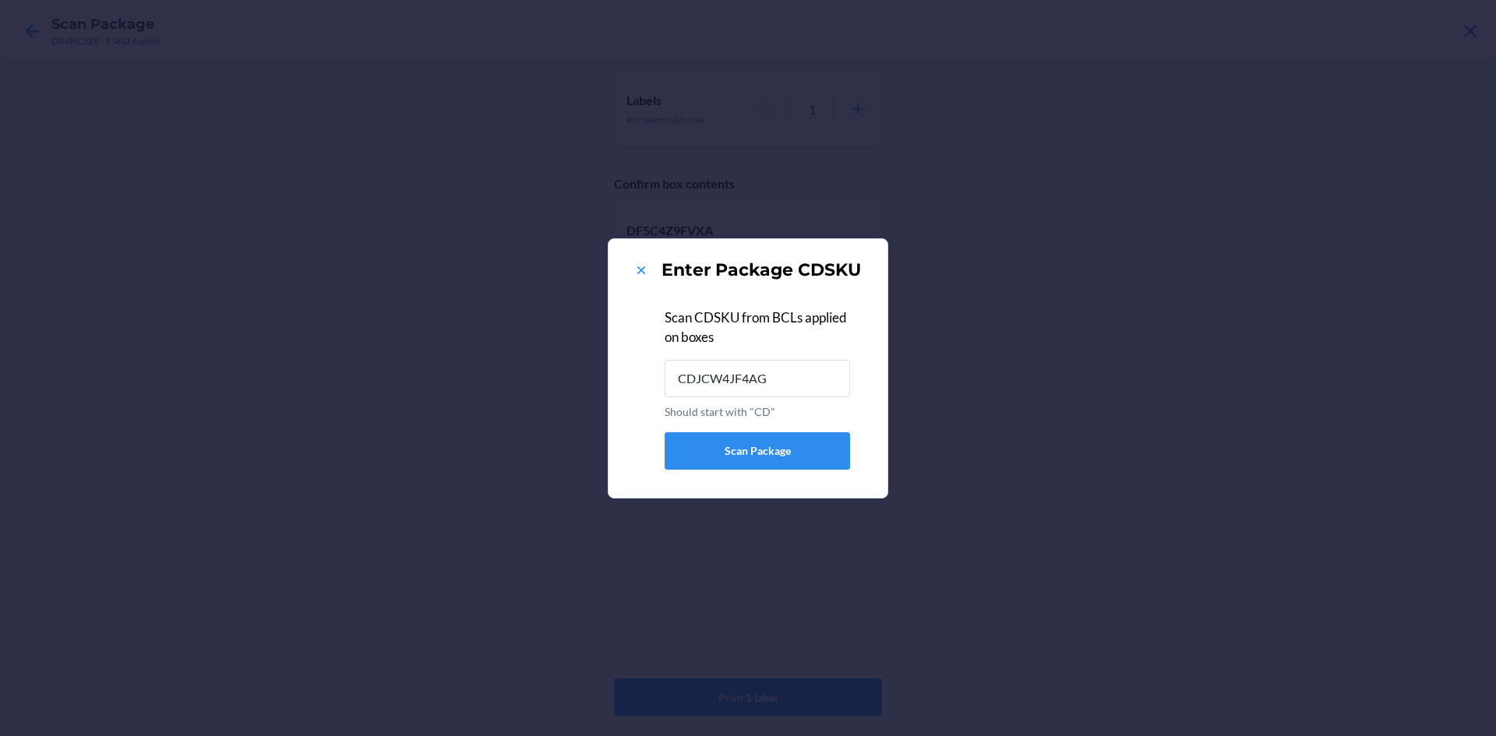
type input "CDJCW4JF4AG"
click at [640, 273] on icon at bounding box center [641, 271] width 16 height 16
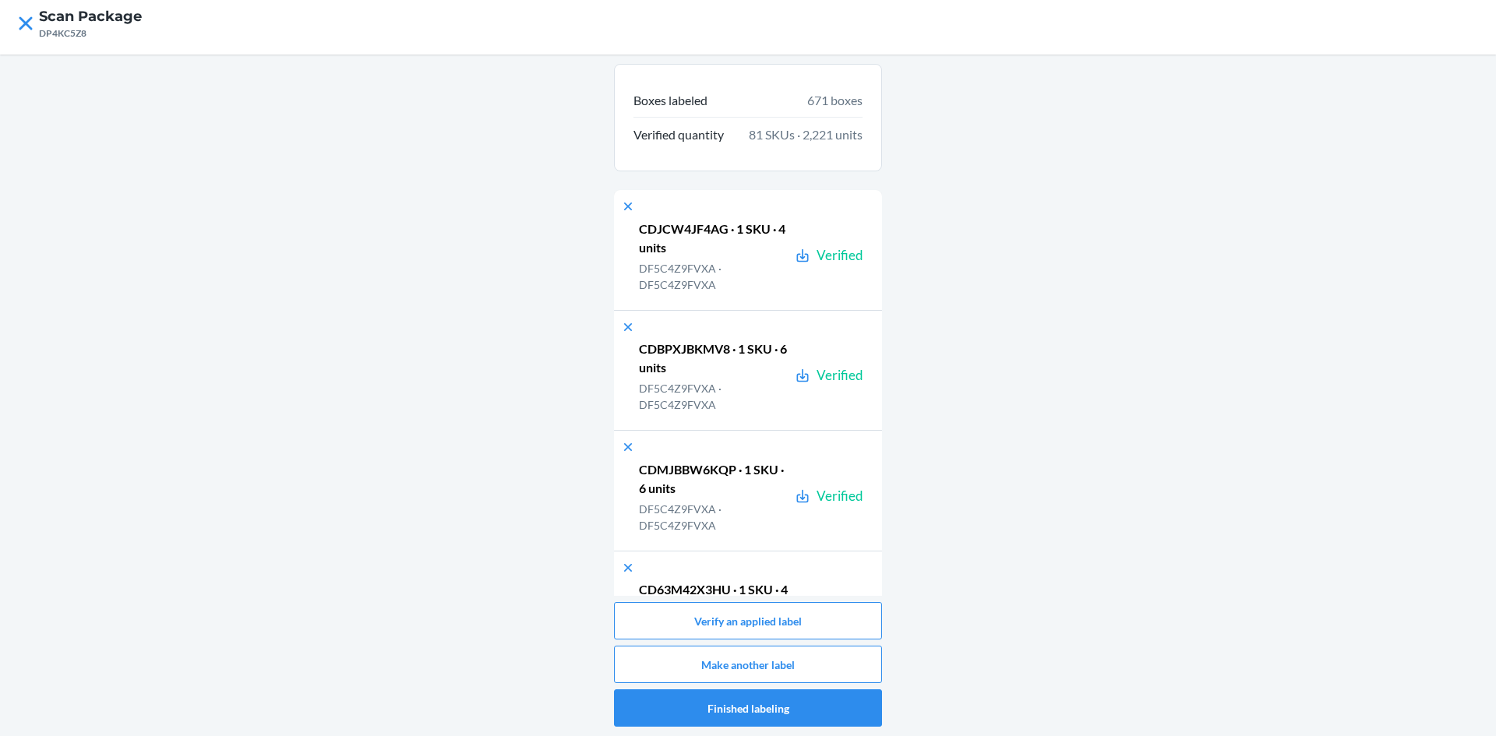
click at [15, 41] on nav "Scan Package DP4KC5Z8" at bounding box center [748, 23] width 1496 height 62
click at [33, 33] on icon at bounding box center [25, 23] width 26 height 26
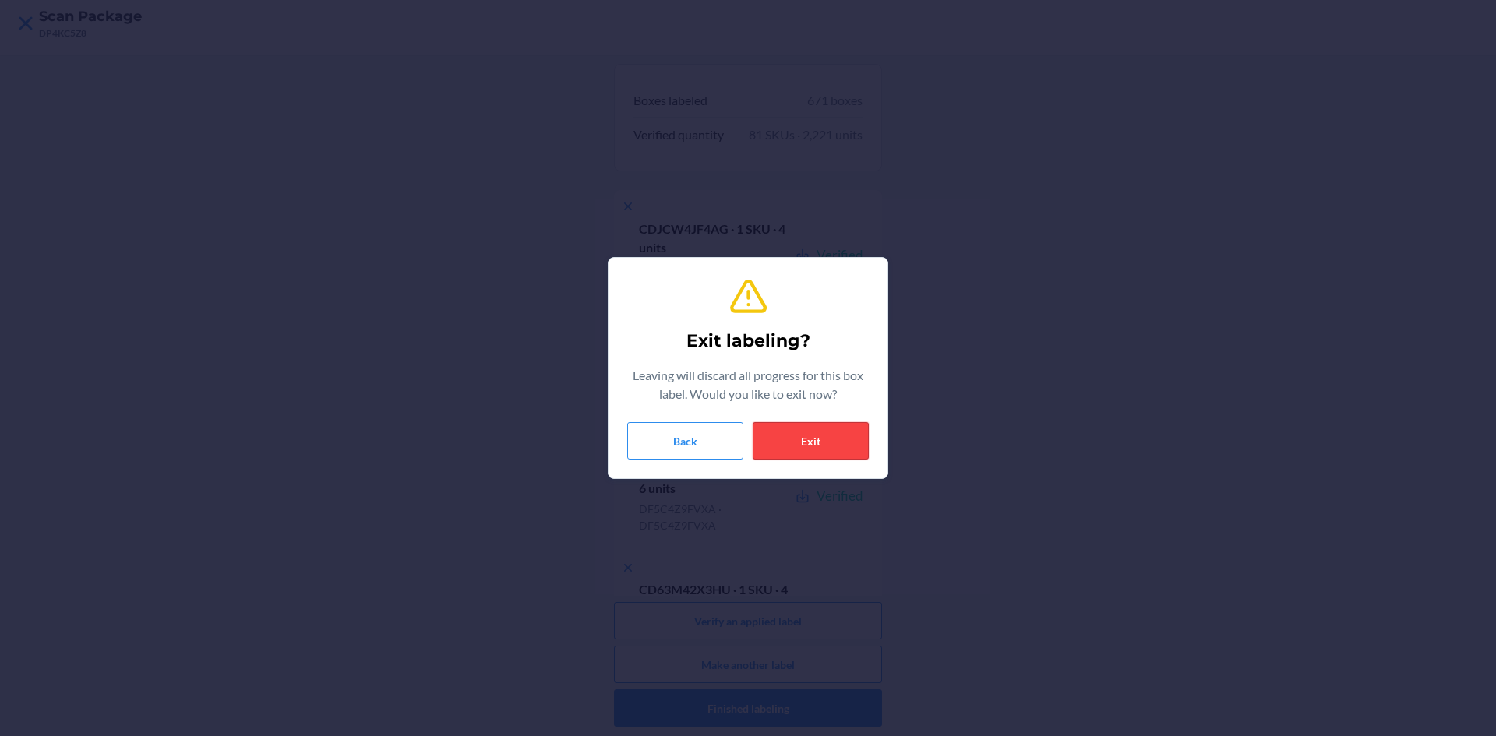
click at [797, 444] on button "Exit" at bounding box center [810, 440] width 116 height 37
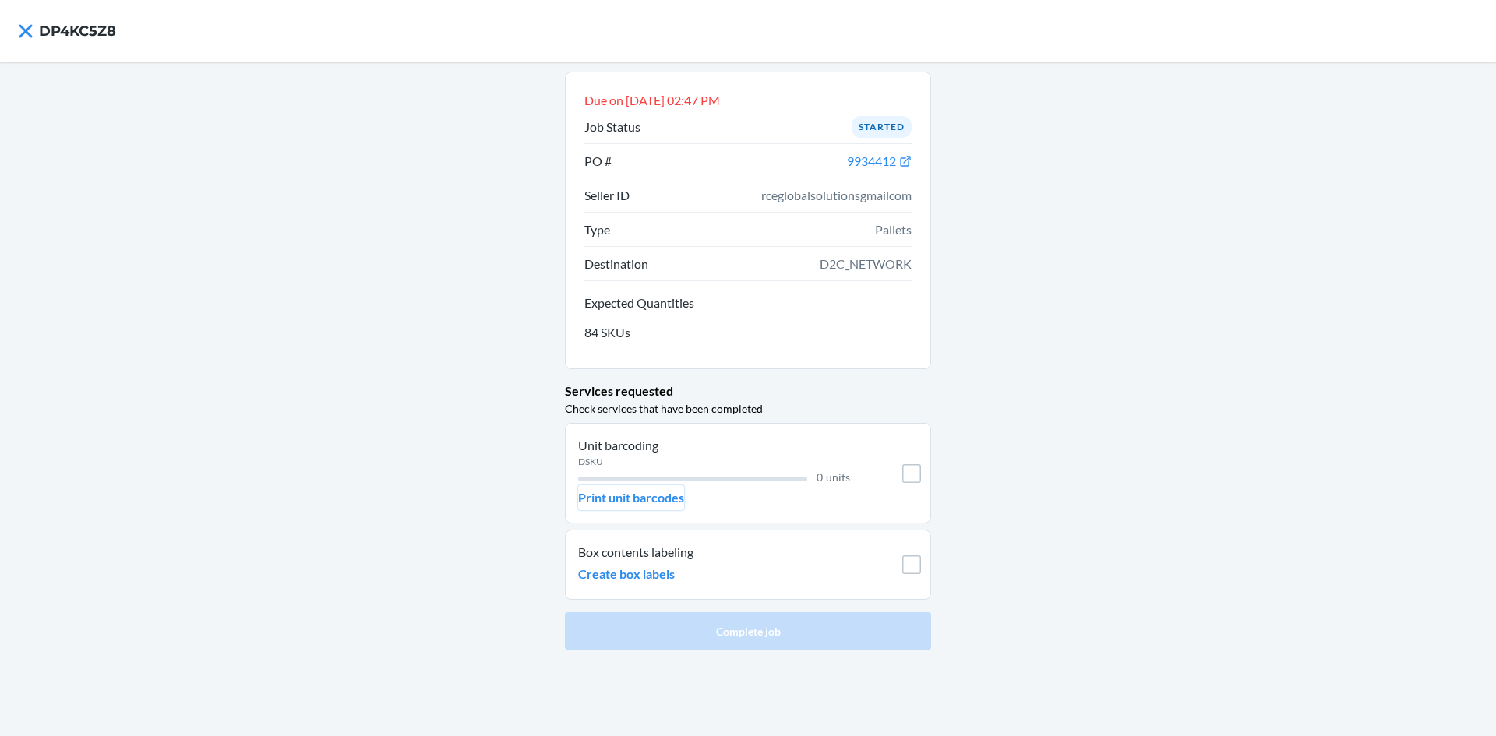
click at [625, 488] on button "Print unit barcodes" at bounding box center [631, 497] width 106 height 25
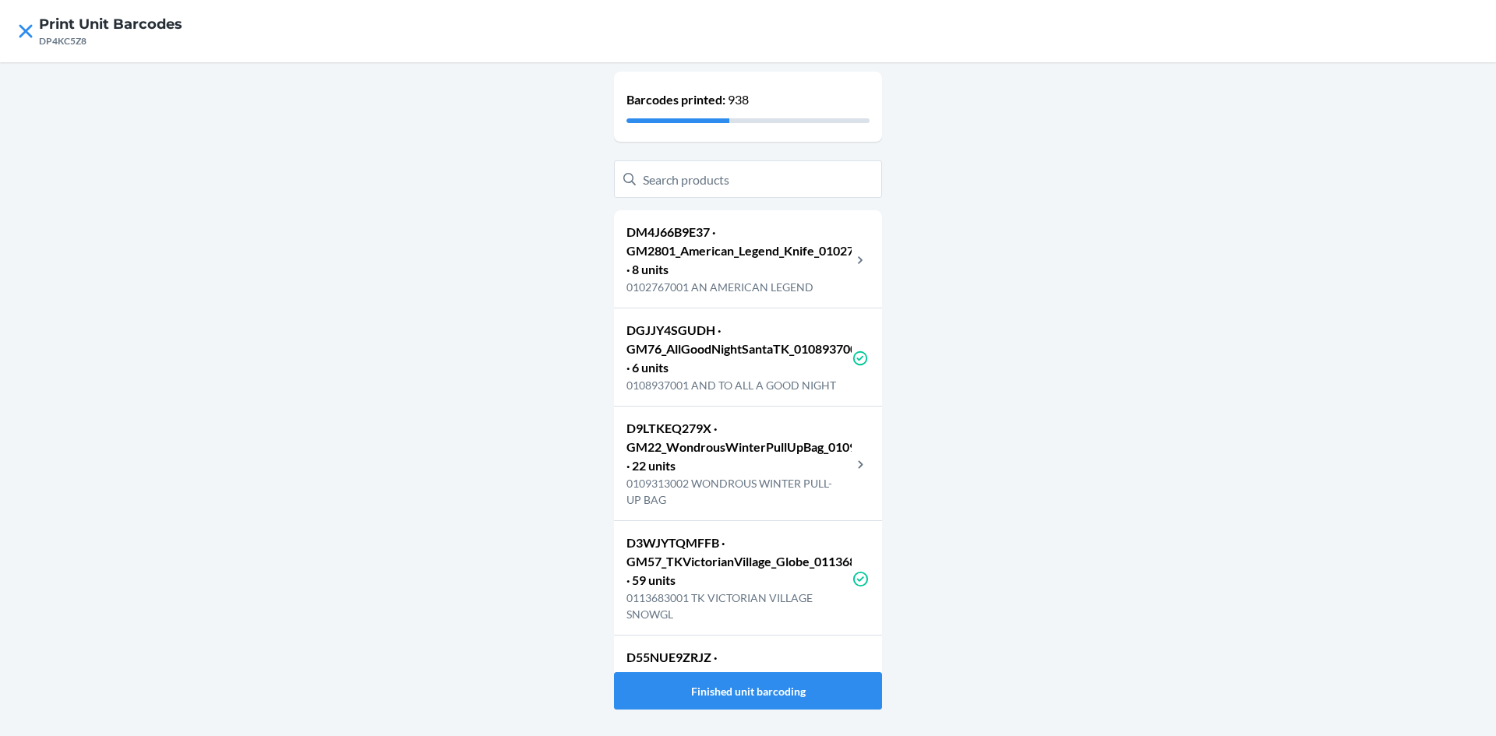
click at [653, 286] on p "0102767001 AN AMERICAN LEGEND" at bounding box center [738, 287] width 225 height 16
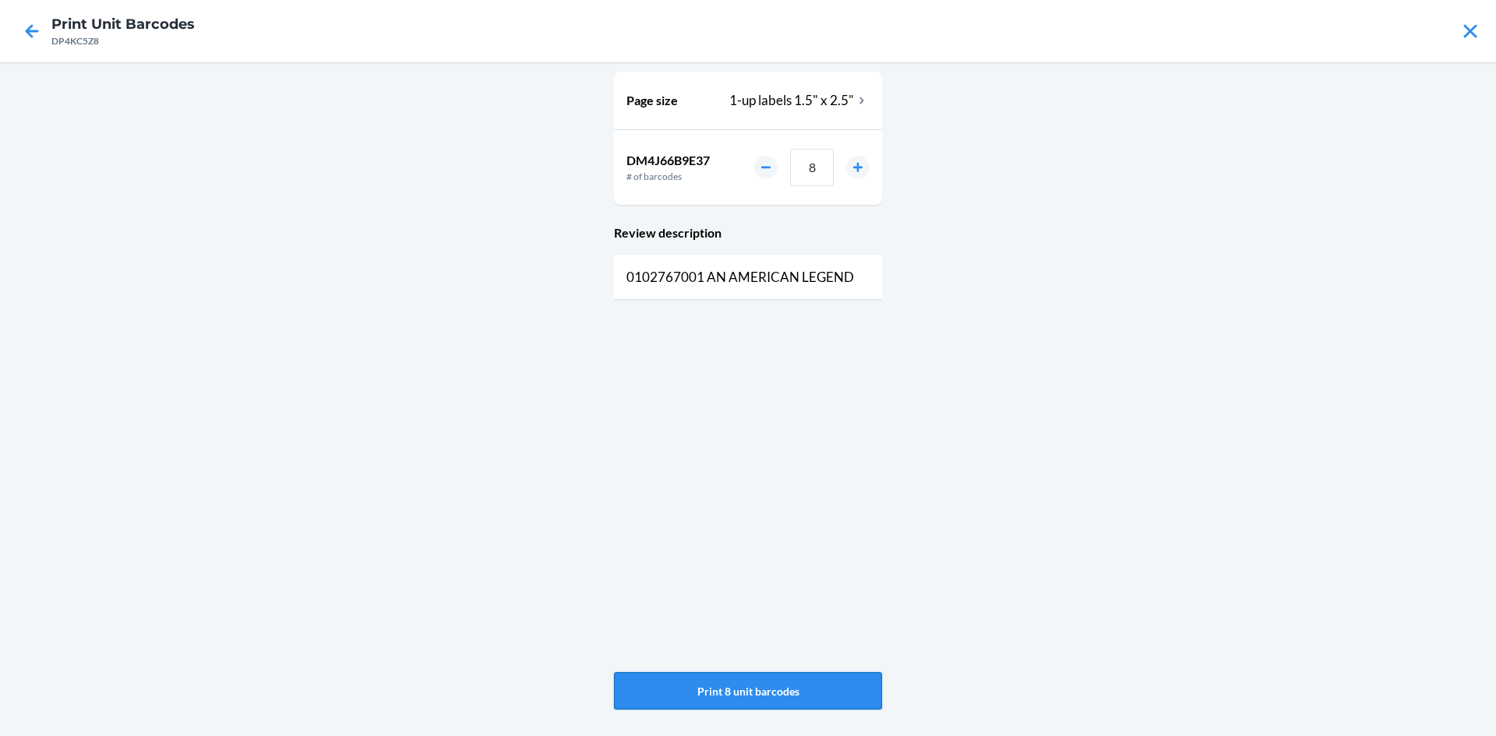
click at [752, 685] on button "Print 8 unit barcodes" at bounding box center [748, 690] width 268 height 37
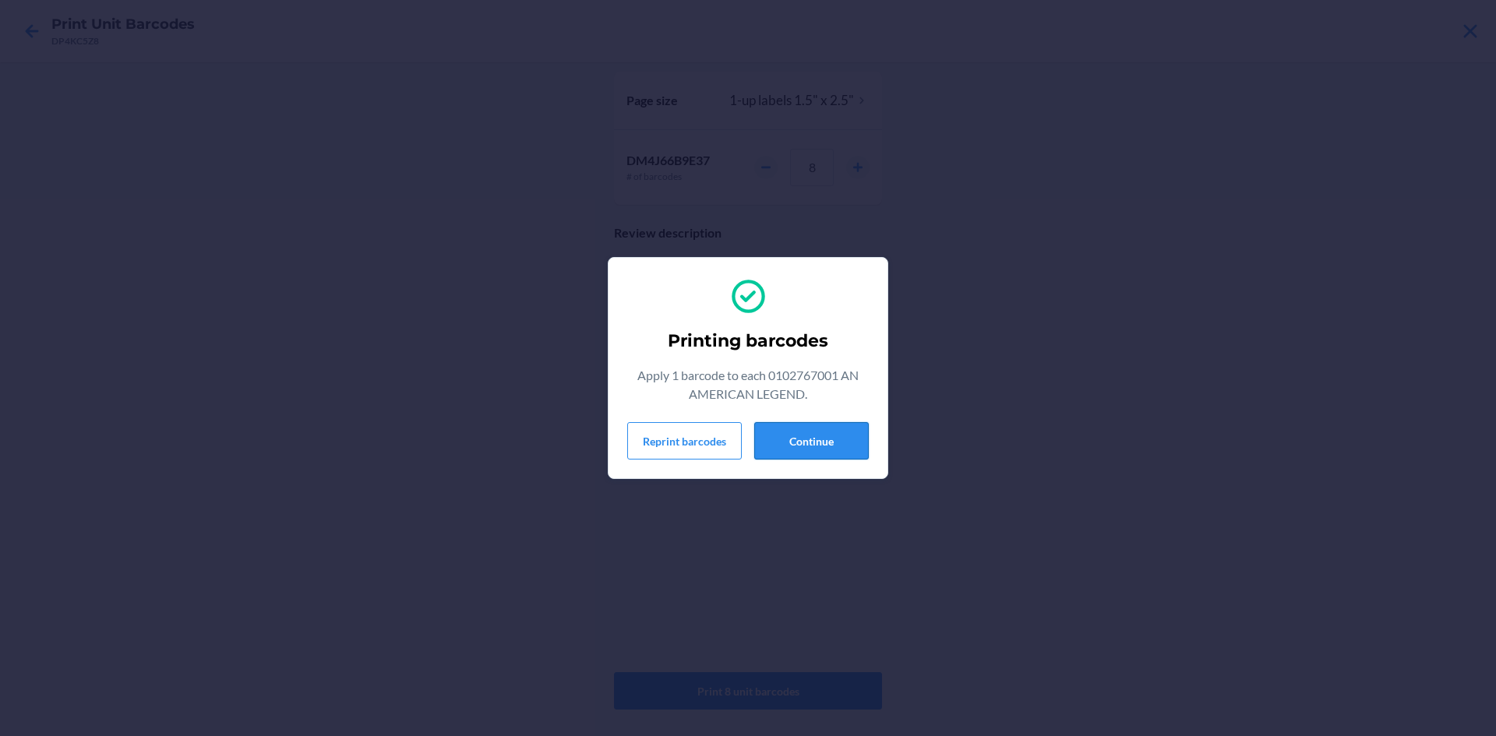
click at [799, 436] on button "Continue" at bounding box center [811, 440] width 115 height 37
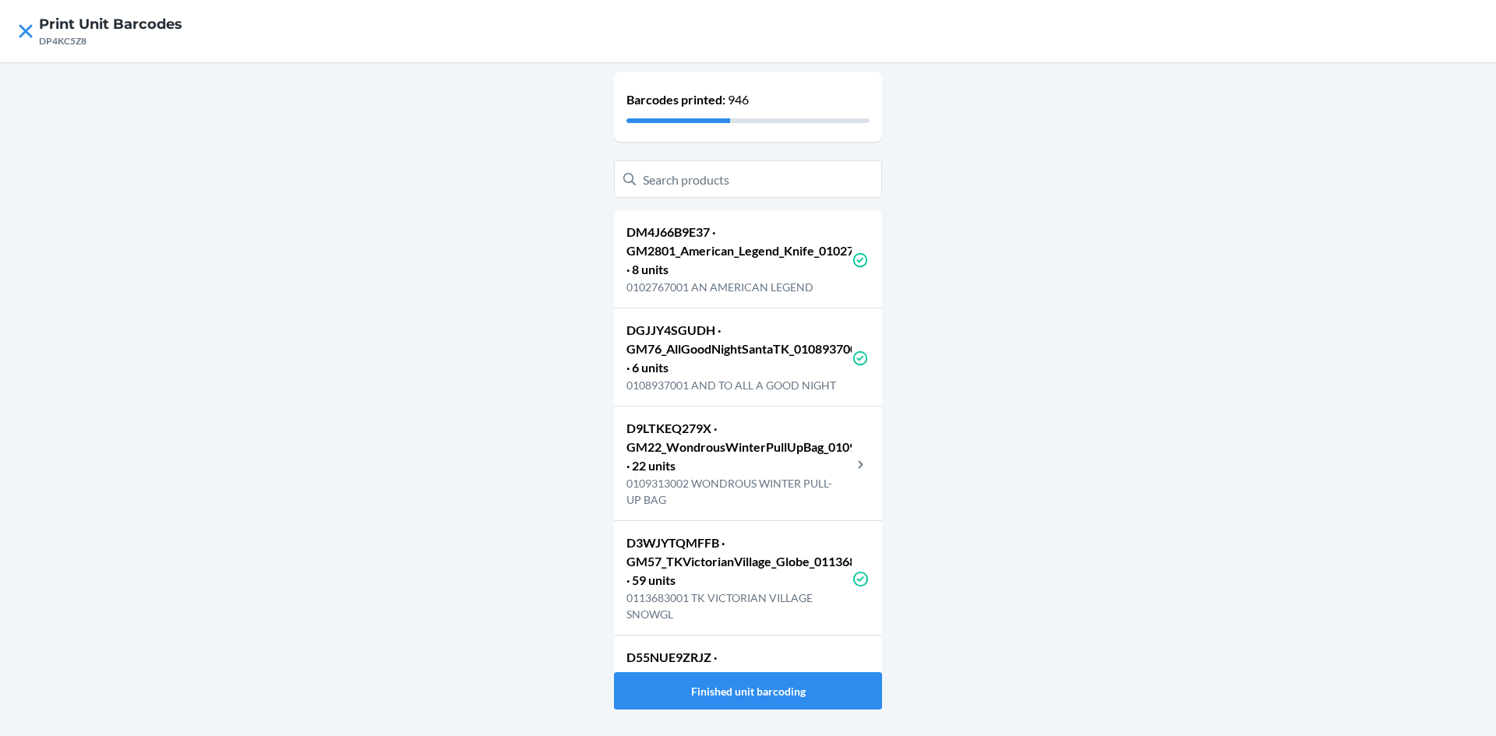
click at [954, 286] on div "Barcodes printed: 946 DM4J66B9E37 · GM2801_American_Legend_Knife_0102767001 · 8…" at bounding box center [748, 399] width 1496 height 674
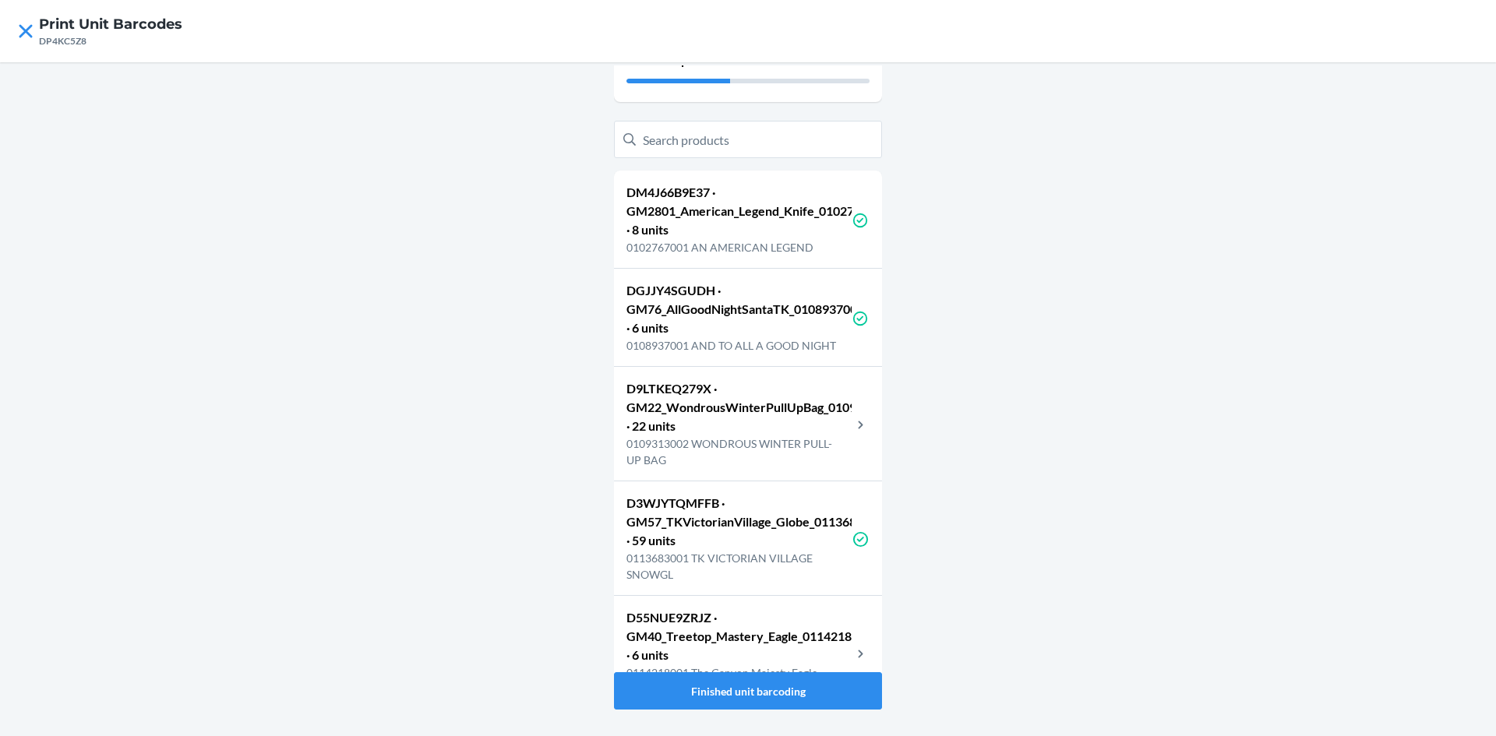
scroll to position [156, 0]
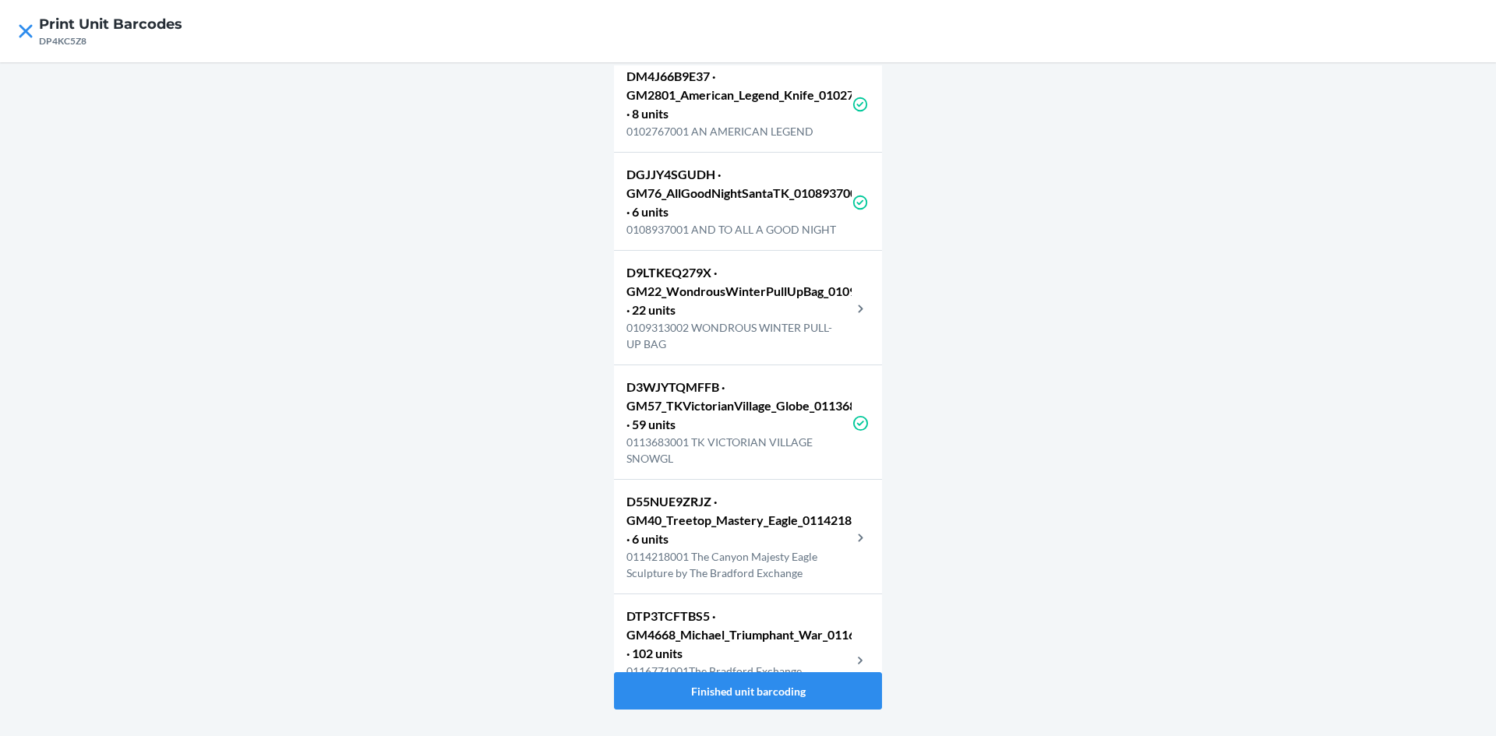
click at [758, 347] on p "0109313002 WONDROUS WINTER PULL-UP BAG" at bounding box center [738, 335] width 225 height 33
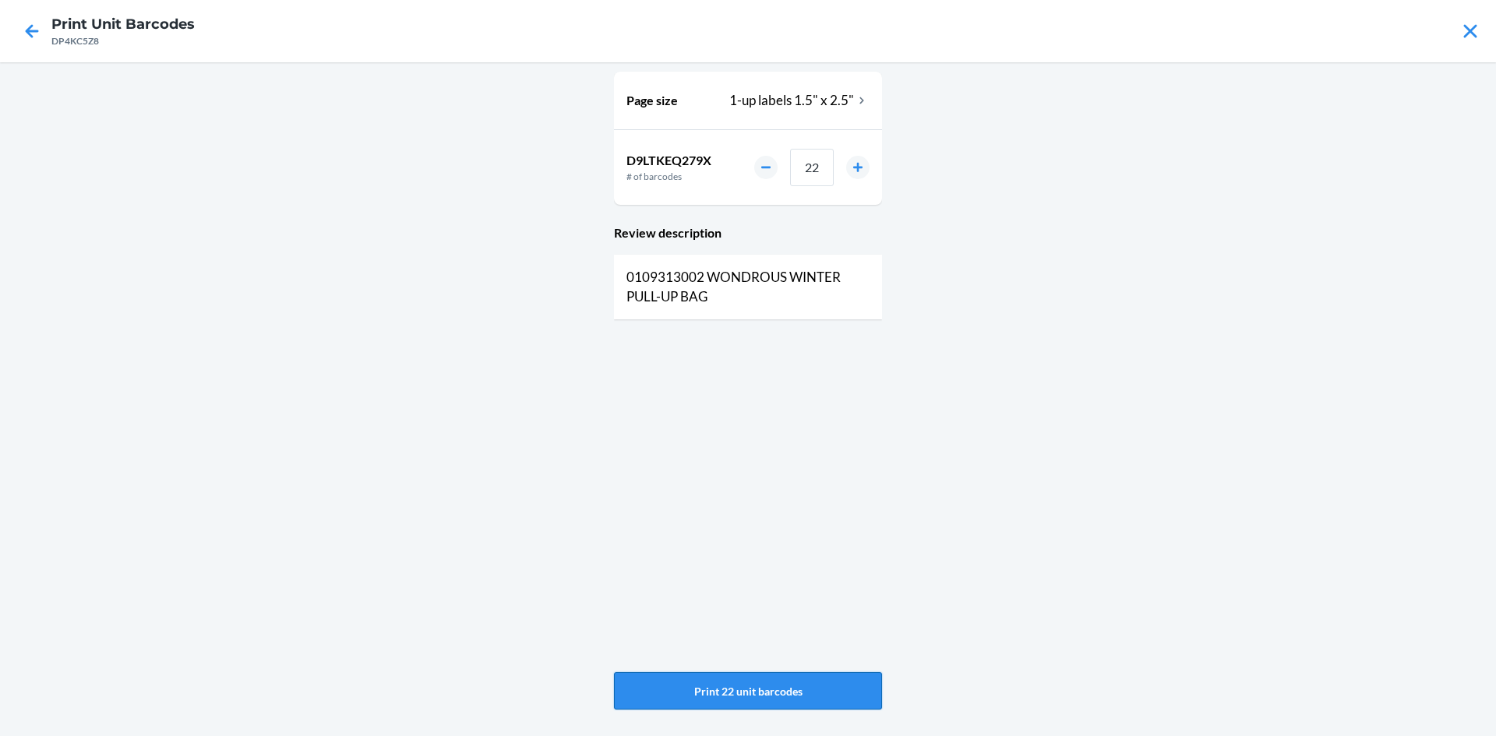
click at [737, 682] on button "Print 22 unit barcodes" at bounding box center [748, 690] width 268 height 37
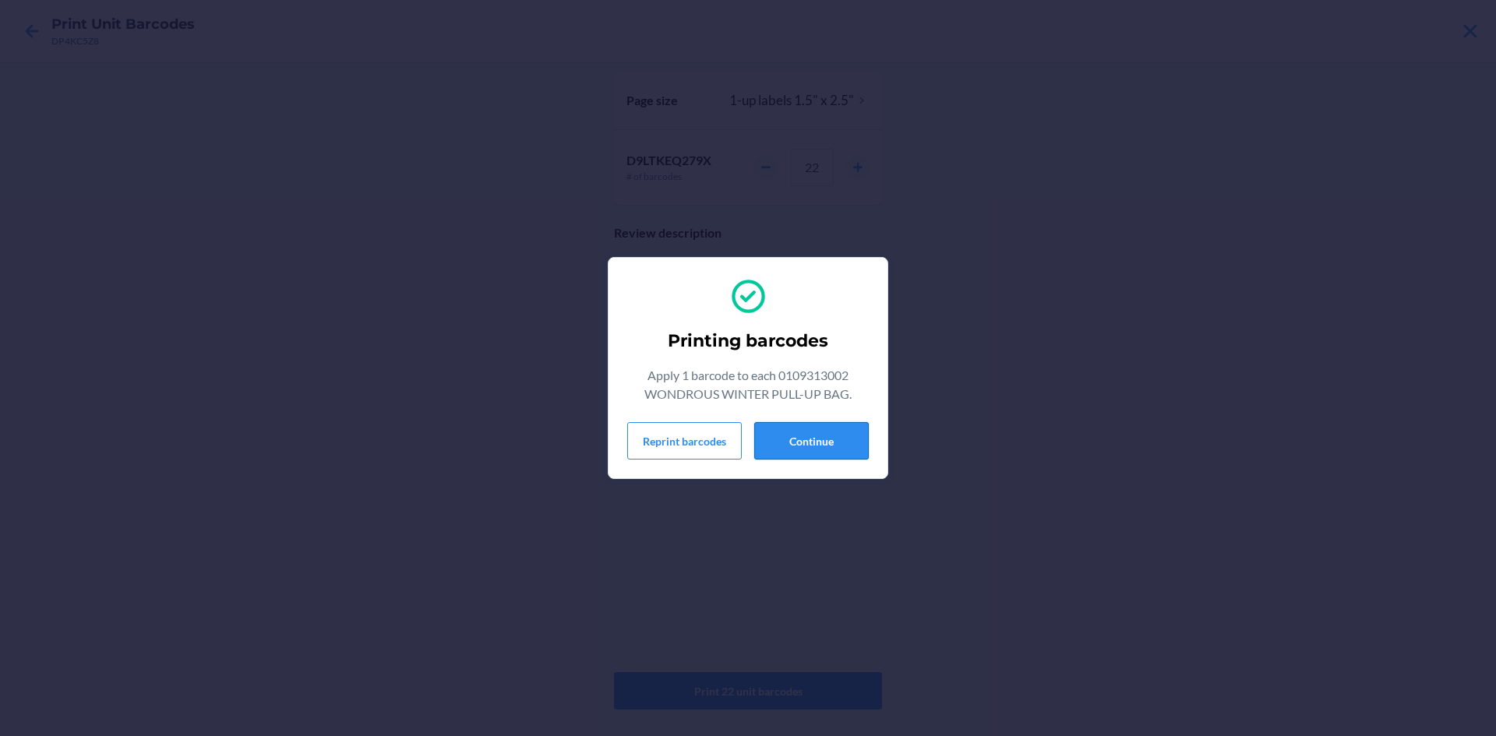
click at [794, 423] on button "Continue" at bounding box center [811, 440] width 115 height 37
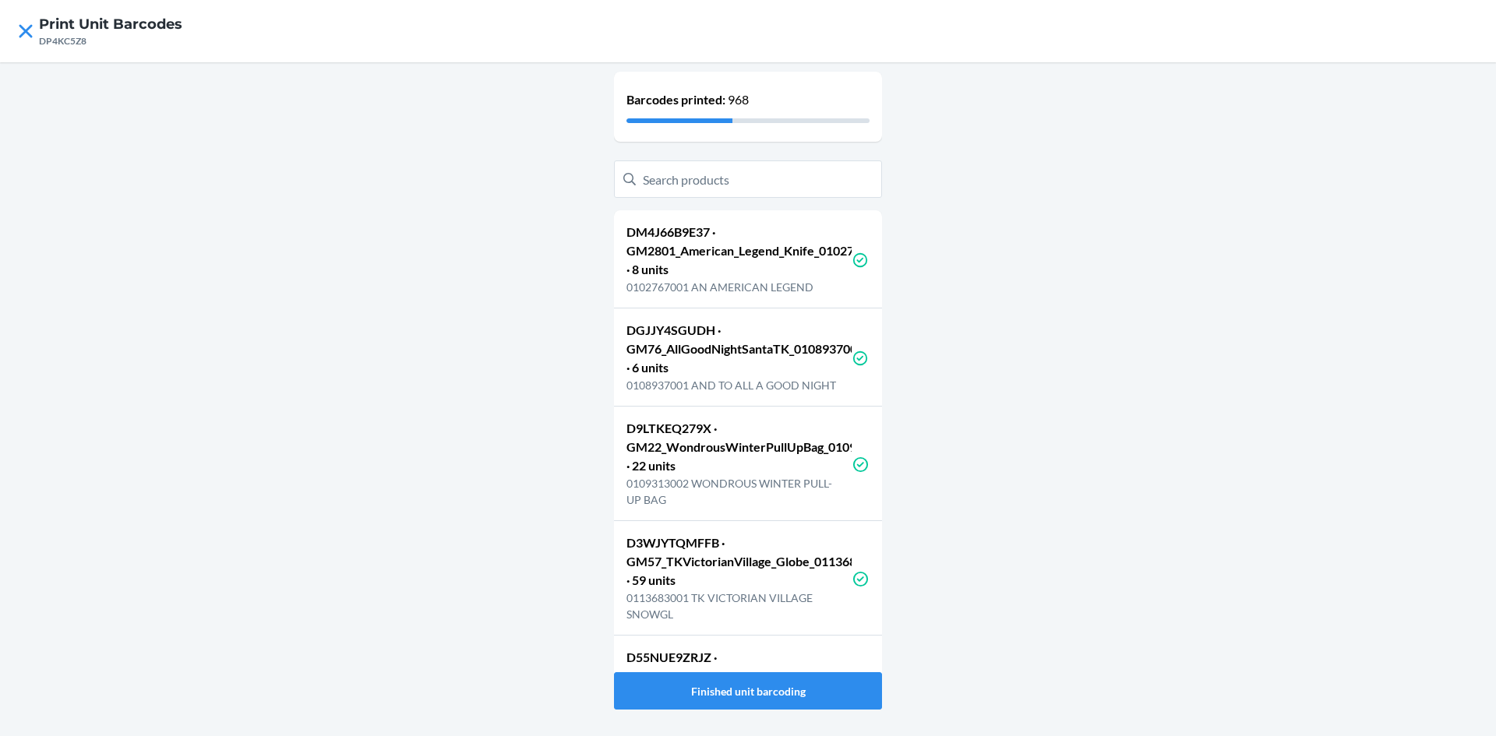
scroll to position [156, 0]
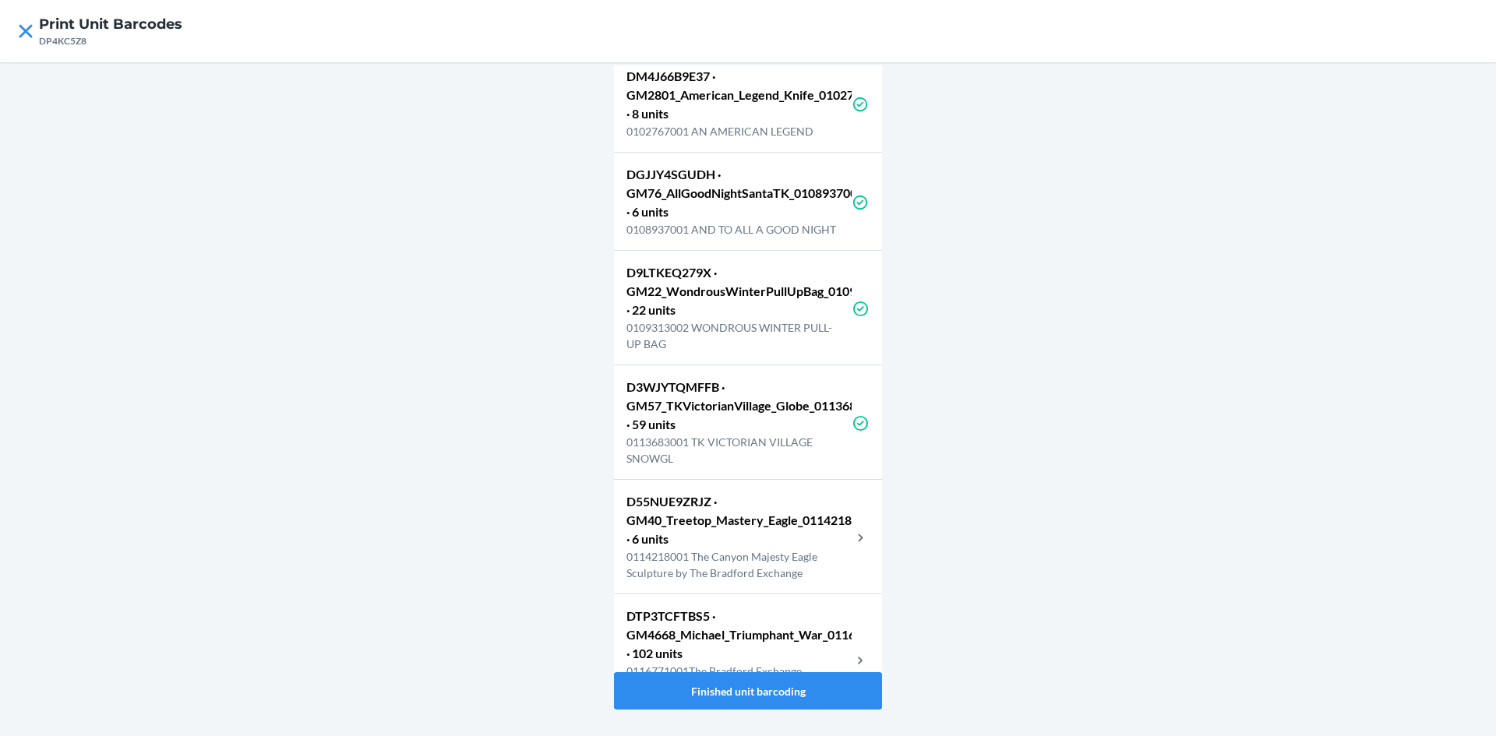
click at [755, 544] on p "D55NUE9ZRJZ · GM40_Treetop_Mastery_Eagle_0114218001 · 6 units" at bounding box center [738, 520] width 225 height 56
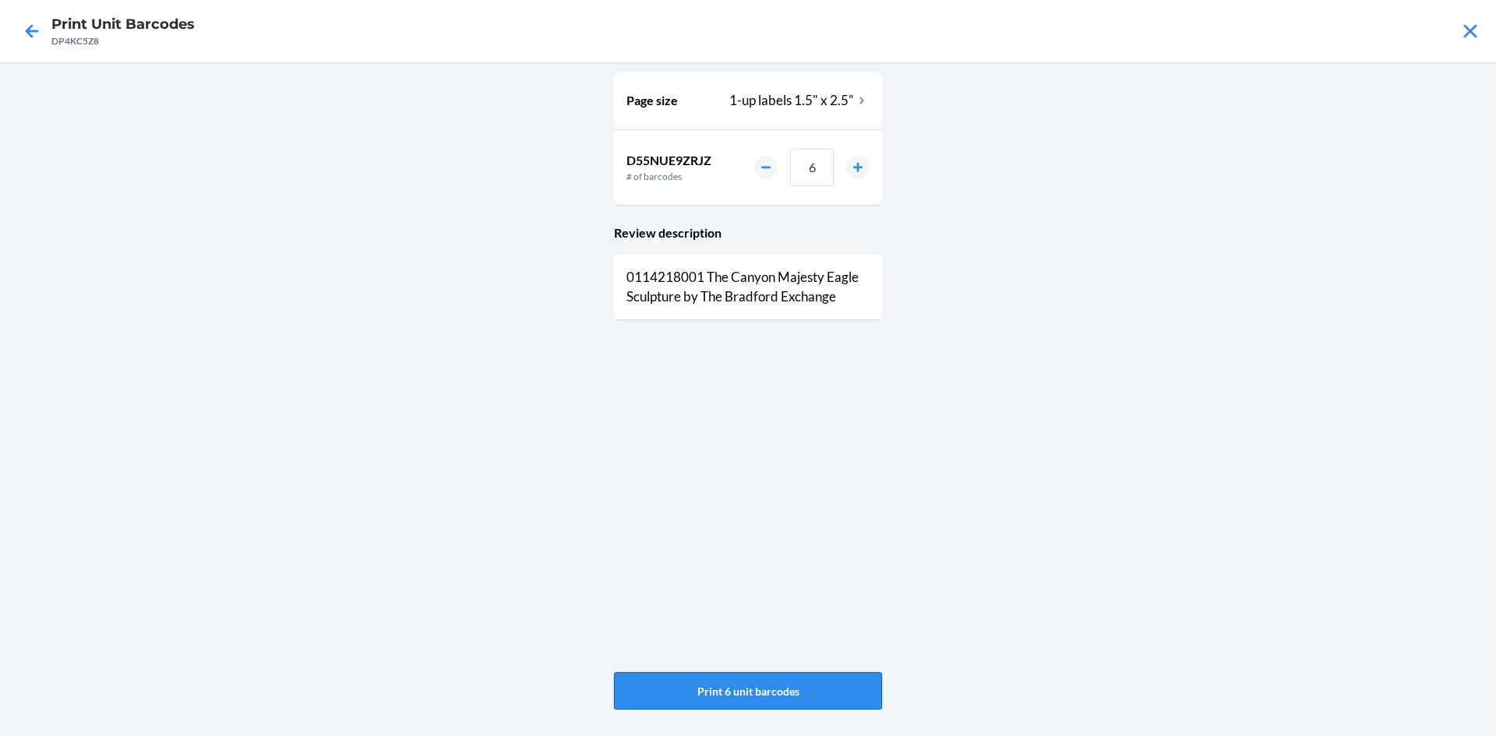
click at [758, 685] on button "Print 6 unit barcodes" at bounding box center [748, 690] width 268 height 37
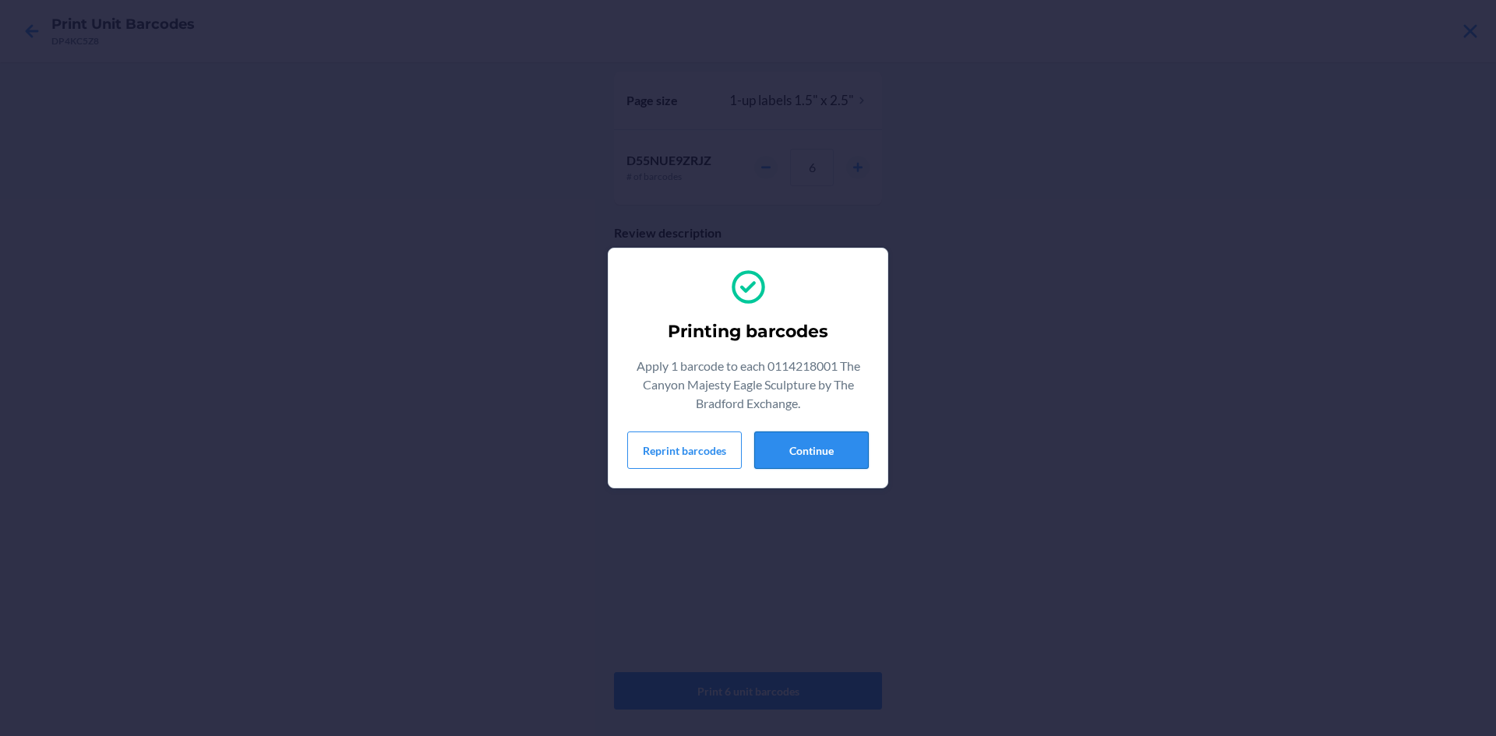
click at [809, 449] on button "Continue" at bounding box center [811, 450] width 115 height 37
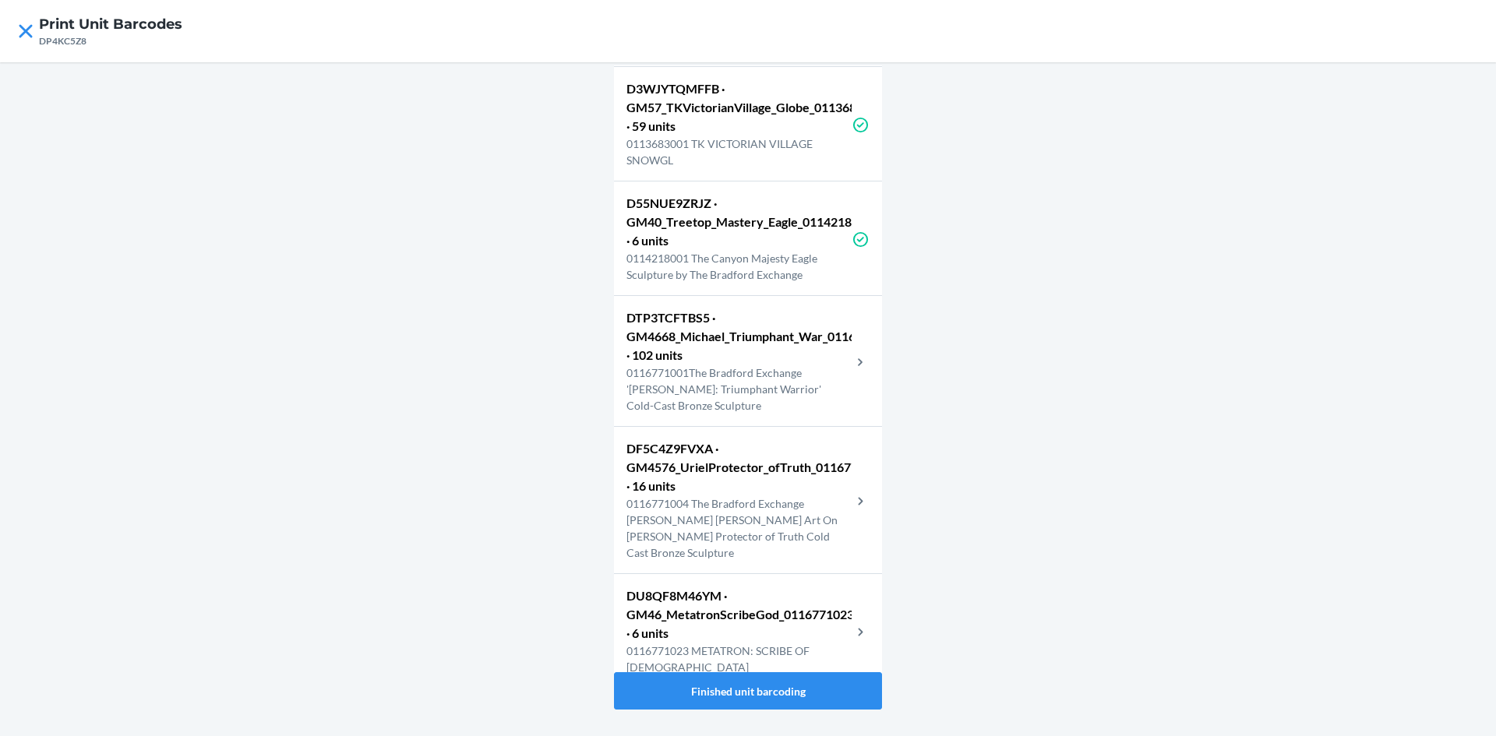
scroll to position [467, 0]
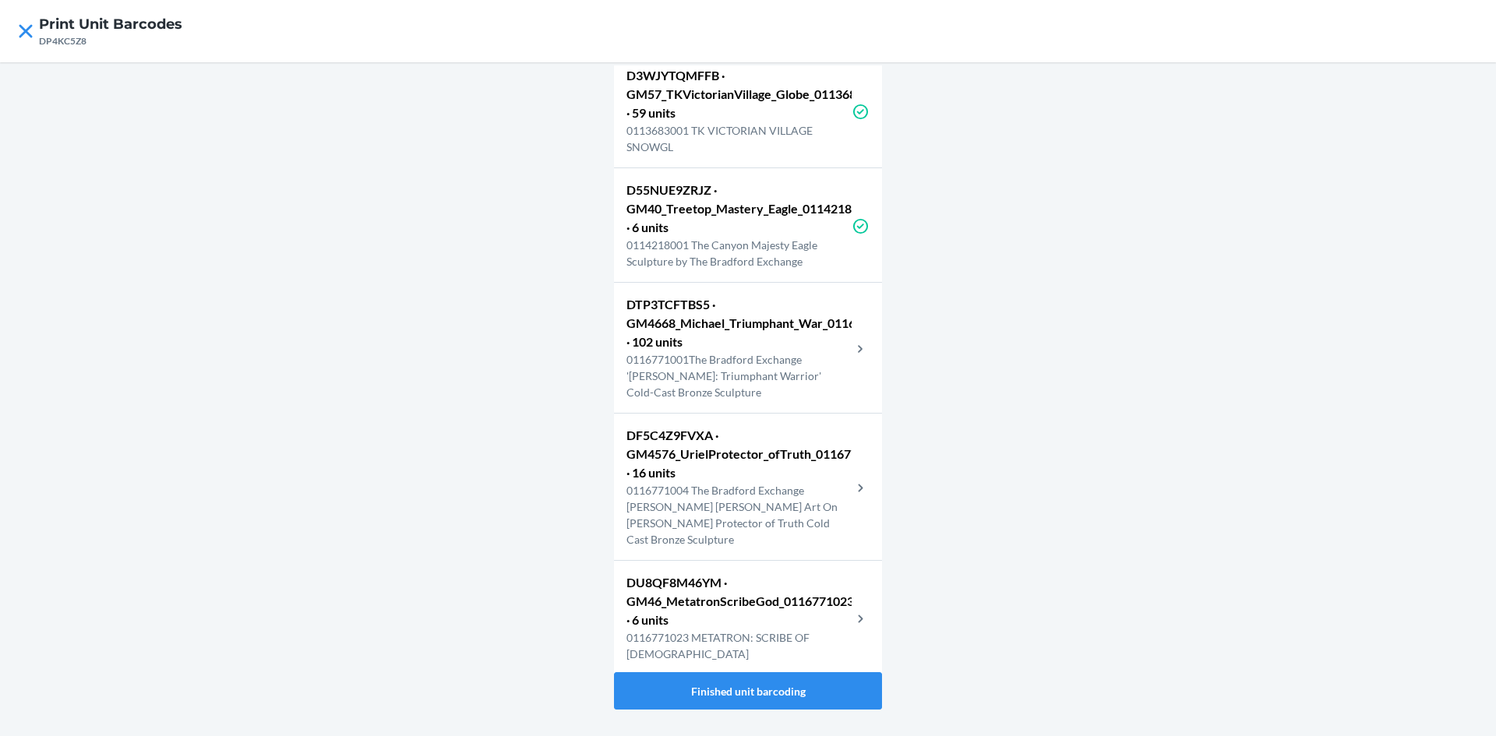
click at [672, 379] on p "0116771001The Bradford Exchange 'Michael: Triumphant Warrior' Cold-Cast Bronze …" at bounding box center [738, 375] width 225 height 49
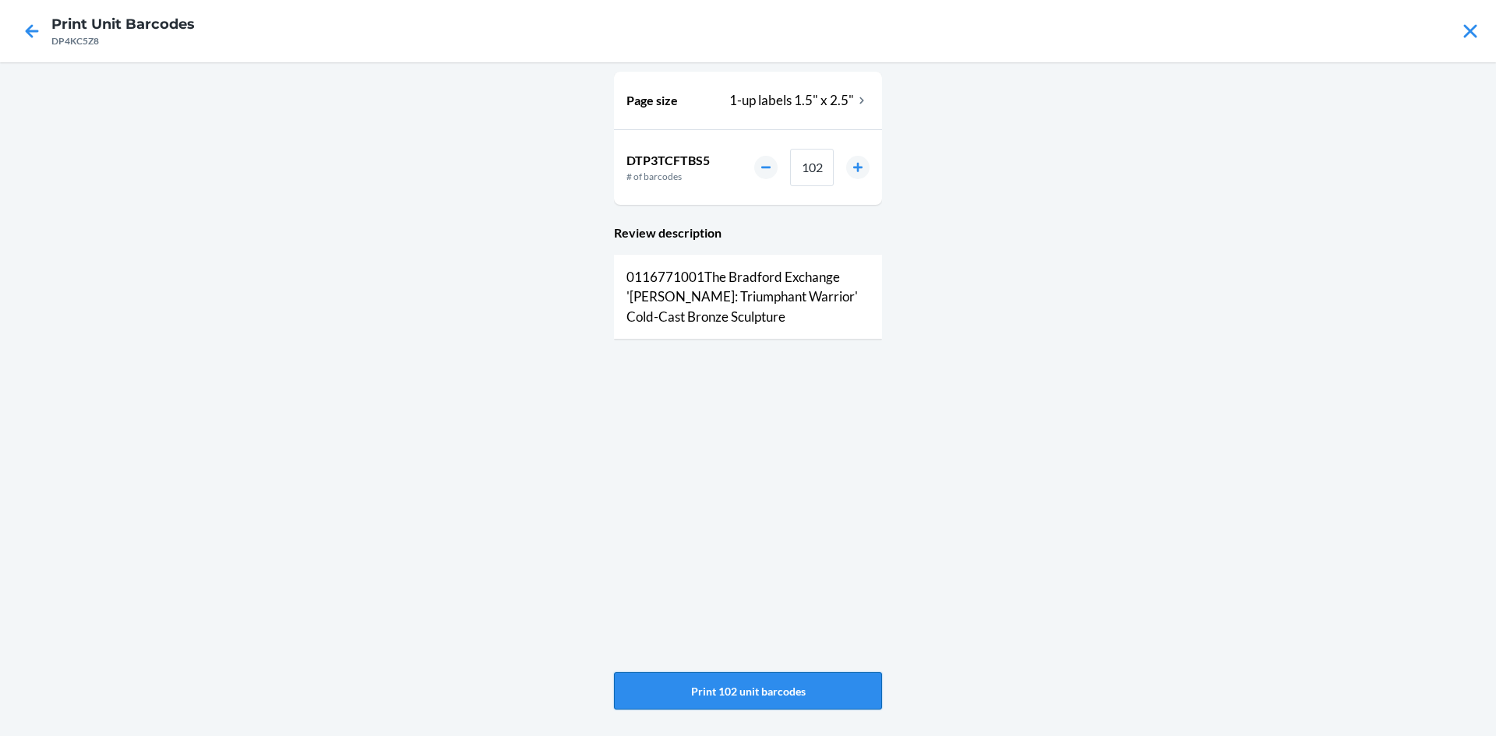
click at [759, 681] on button "Print 102 unit barcodes" at bounding box center [748, 690] width 268 height 37
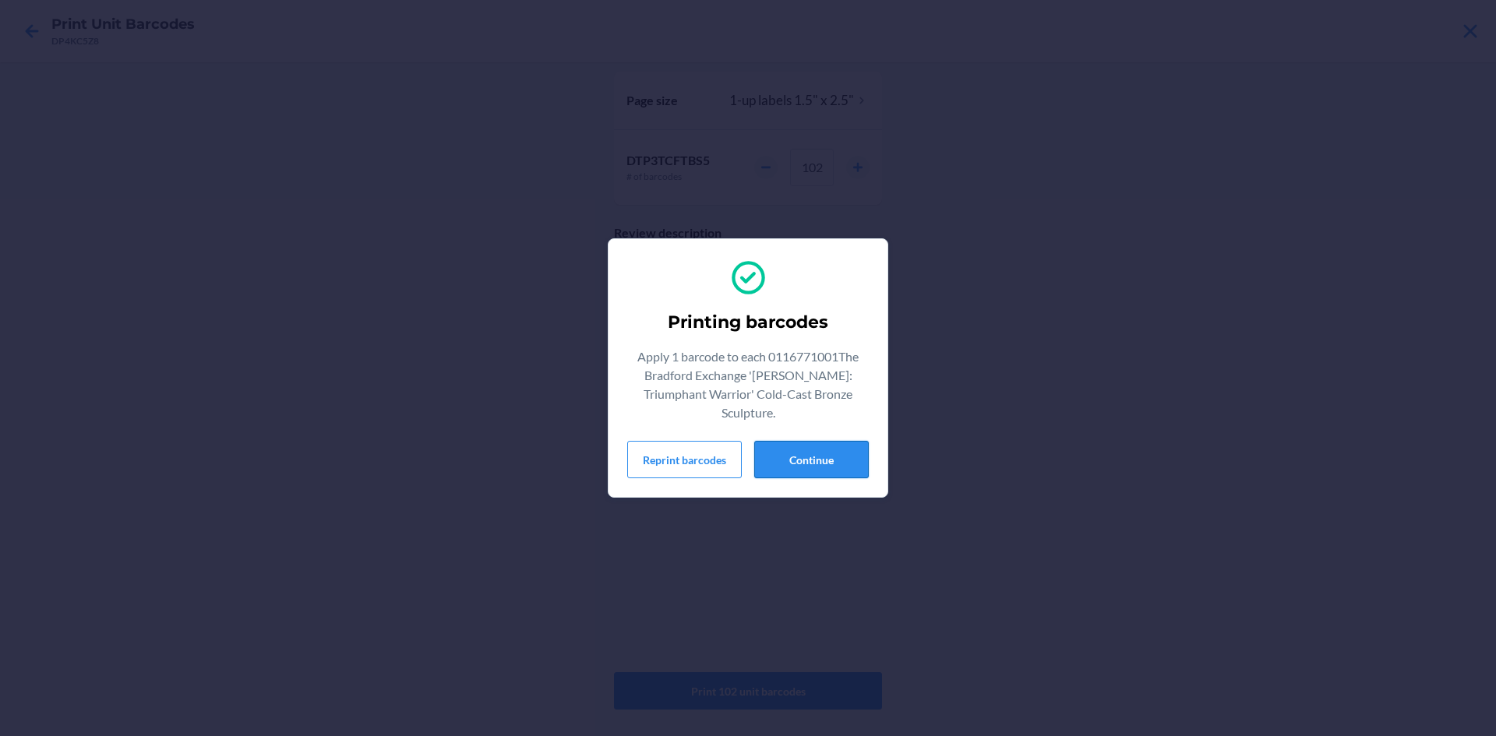
click at [819, 451] on button "Continue" at bounding box center [811, 459] width 115 height 37
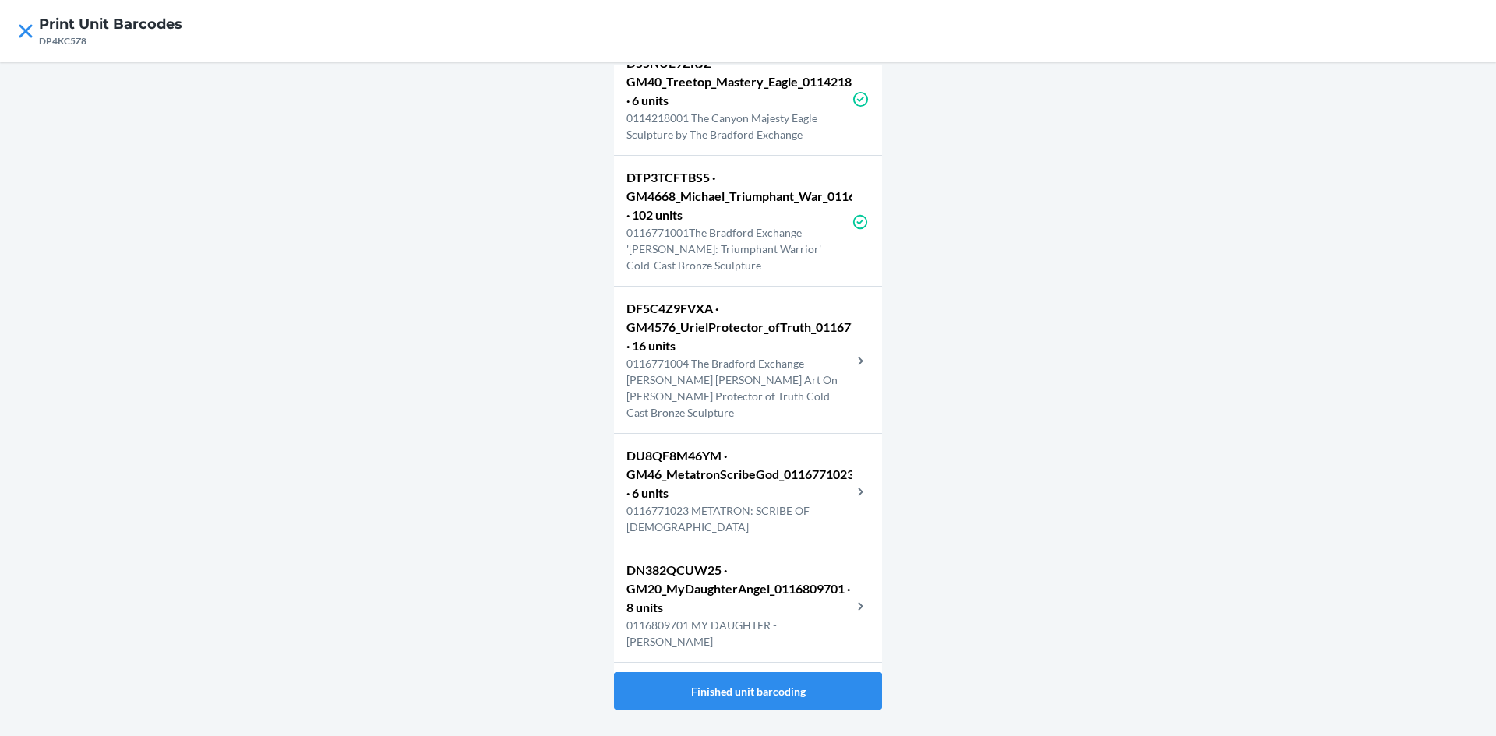
scroll to position [623, 0]
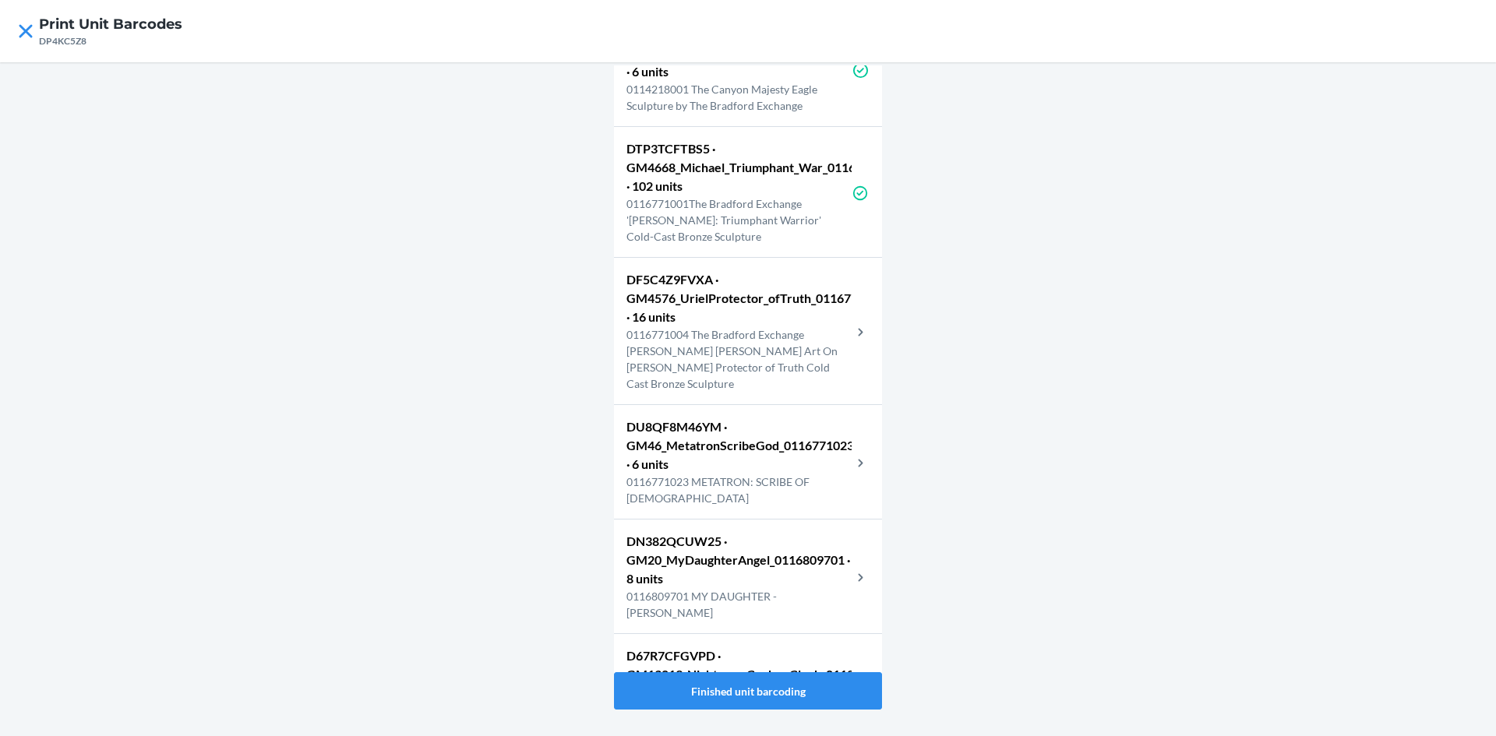
click at [767, 358] on p "0116771004 The Bradford Exchange Howard David Johnson Art On Uriel Protector of…" at bounding box center [738, 358] width 225 height 65
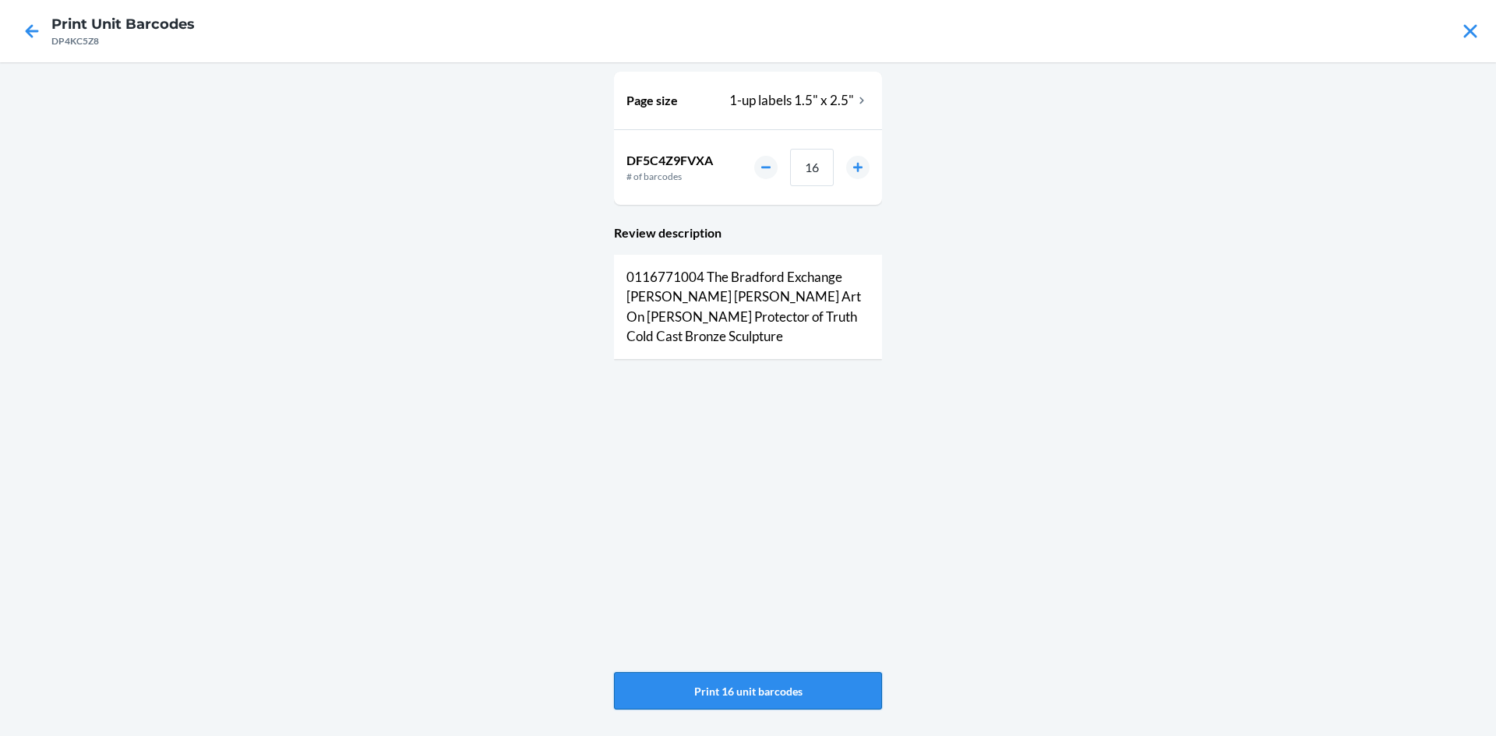
click at [791, 683] on button "Print 16 unit barcodes" at bounding box center [748, 690] width 268 height 37
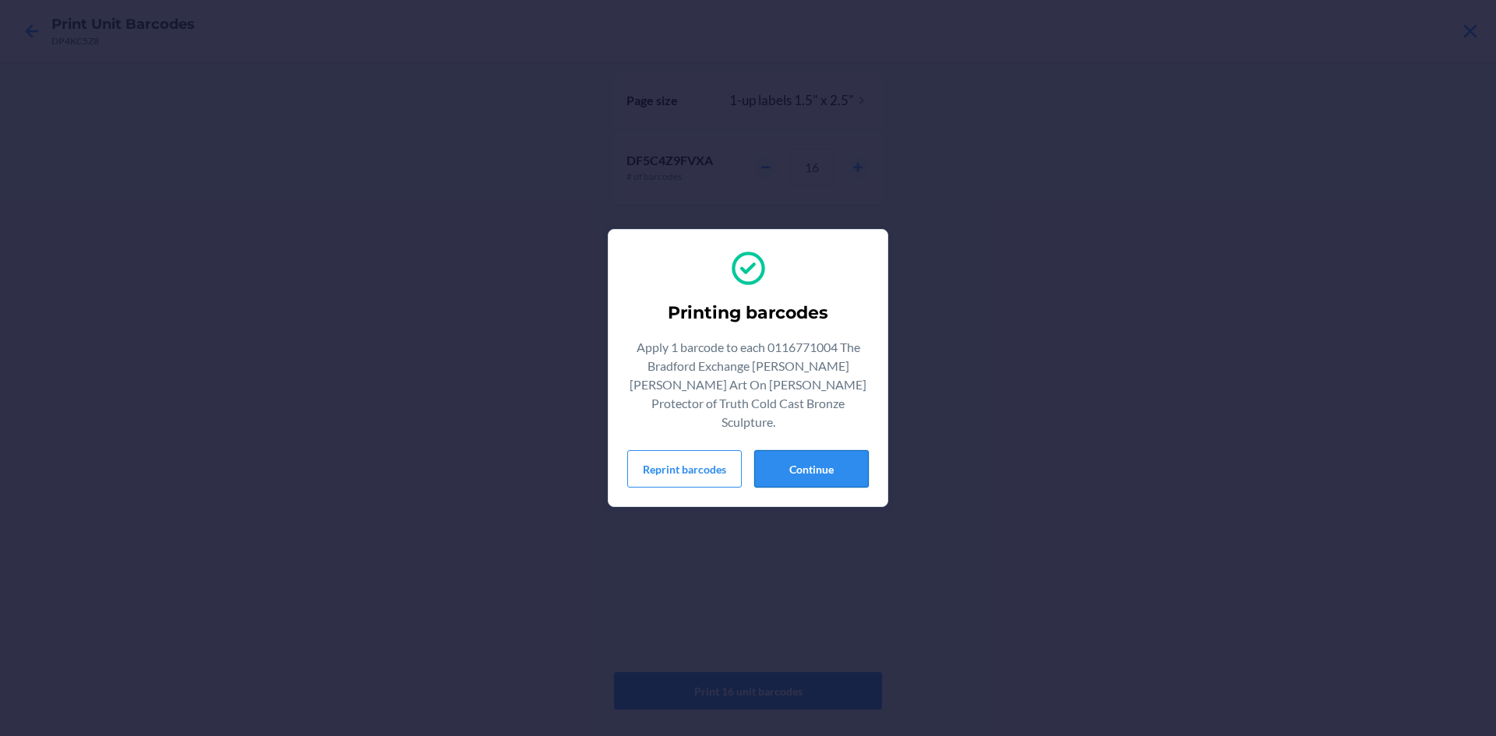
click at [840, 453] on button "Continue" at bounding box center [811, 468] width 115 height 37
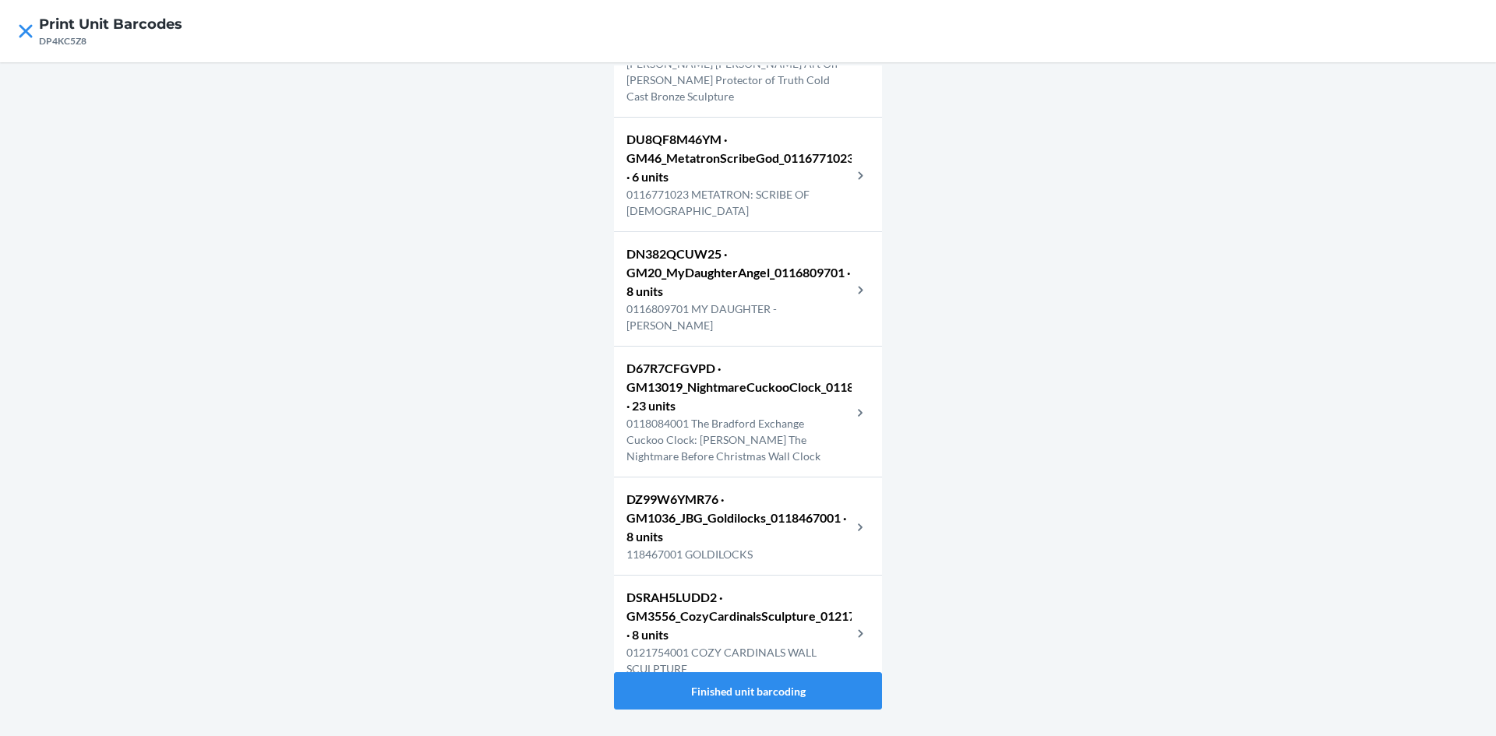
scroll to position [897, 0]
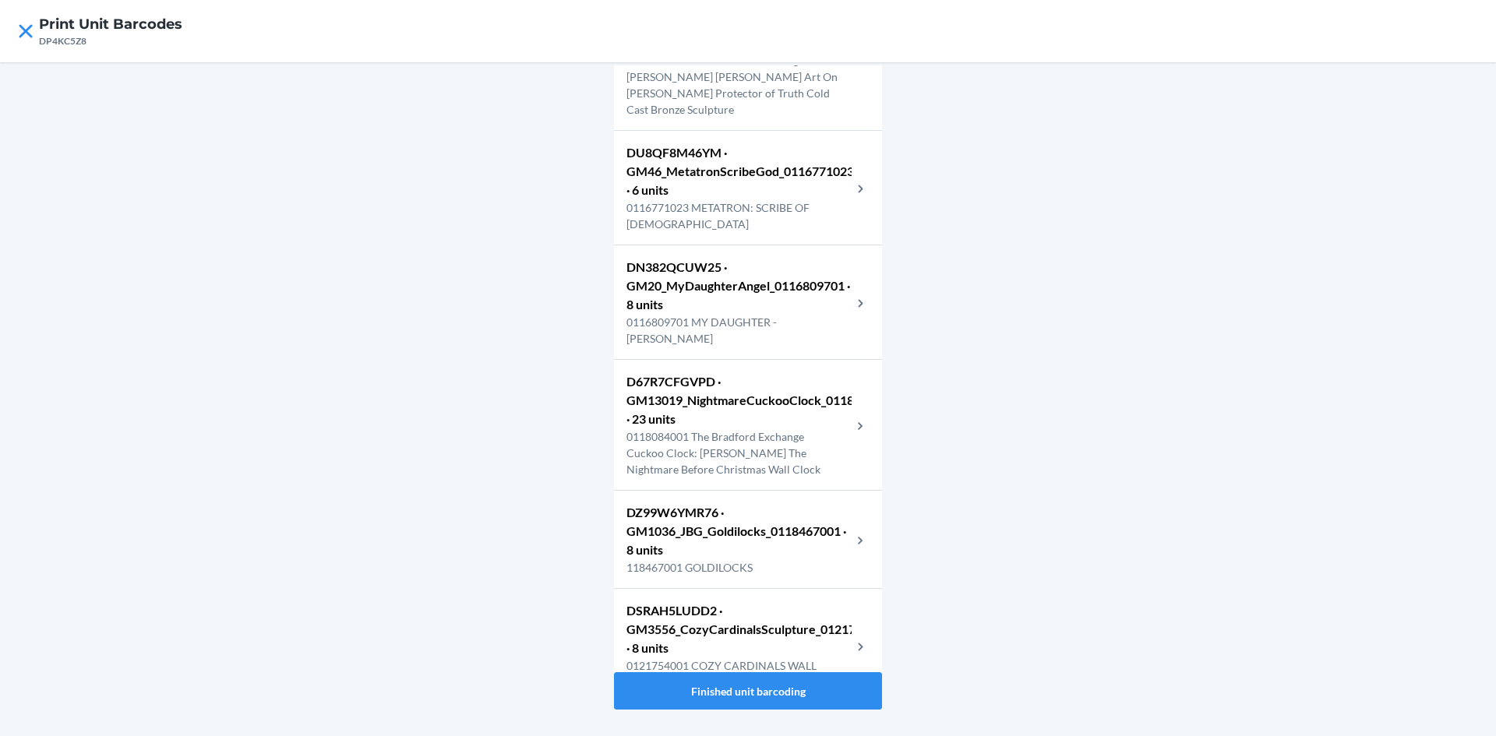
click at [775, 195] on p "DU8QF8M46YM · GM46_MetatronScribeGod_0116771023 · 6 units" at bounding box center [738, 171] width 225 height 56
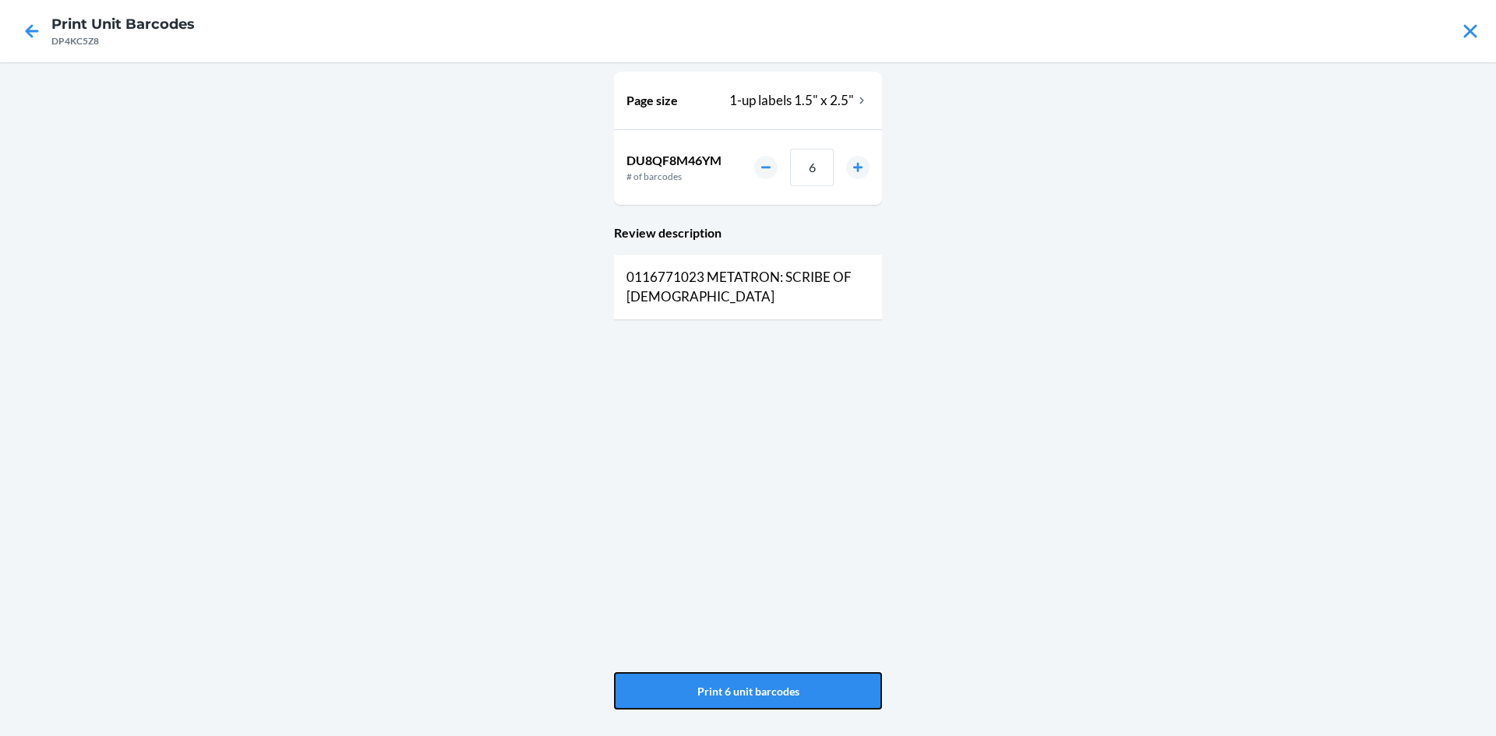
drag, startPoint x: 696, startPoint y: 675, endPoint x: 696, endPoint y: 668, distance: 7.8
click at [696, 675] on button "Print 6 unit barcodes" at bounding box center [748, 690] width 268 height 37
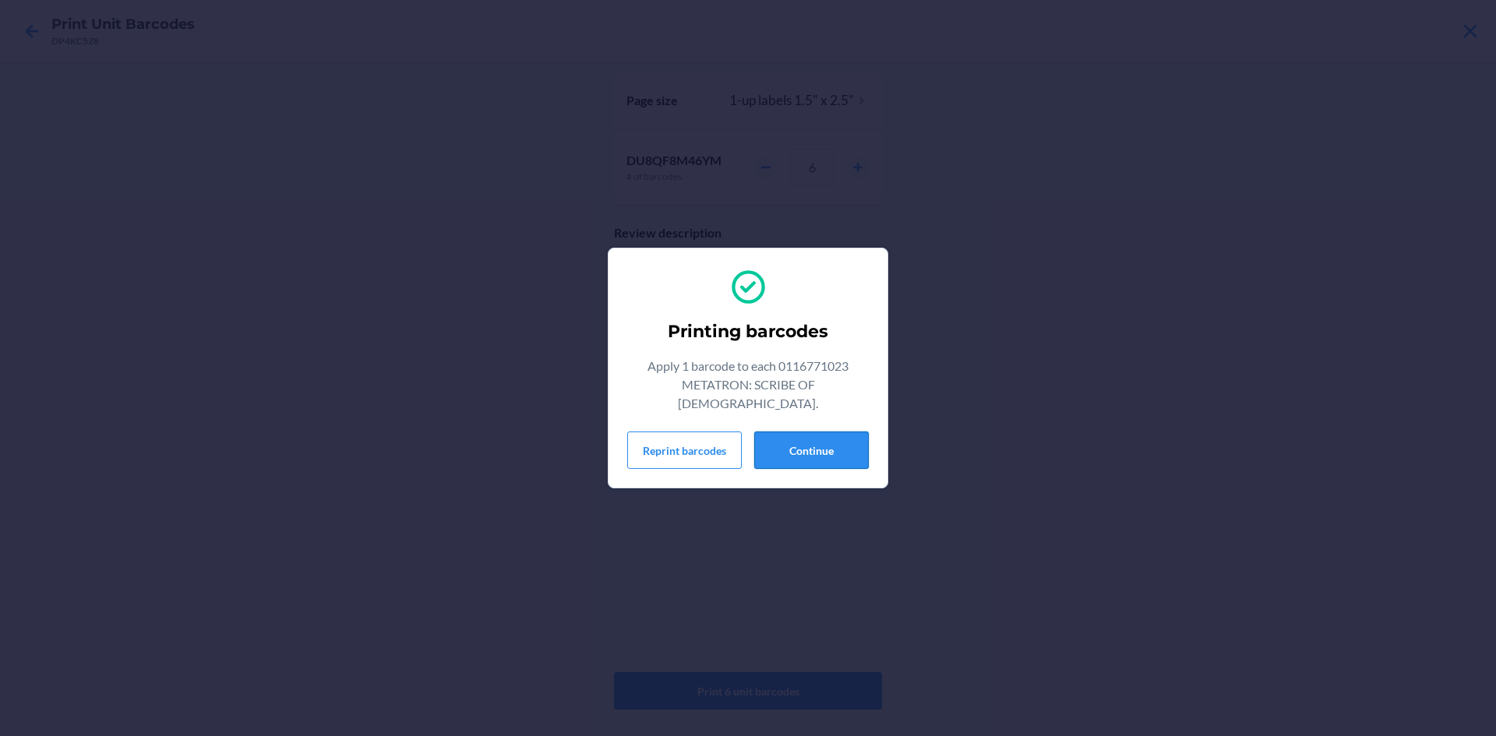
click at [834, 441] on button "Continue" at bounding box center [811, 450] width 115 height 37
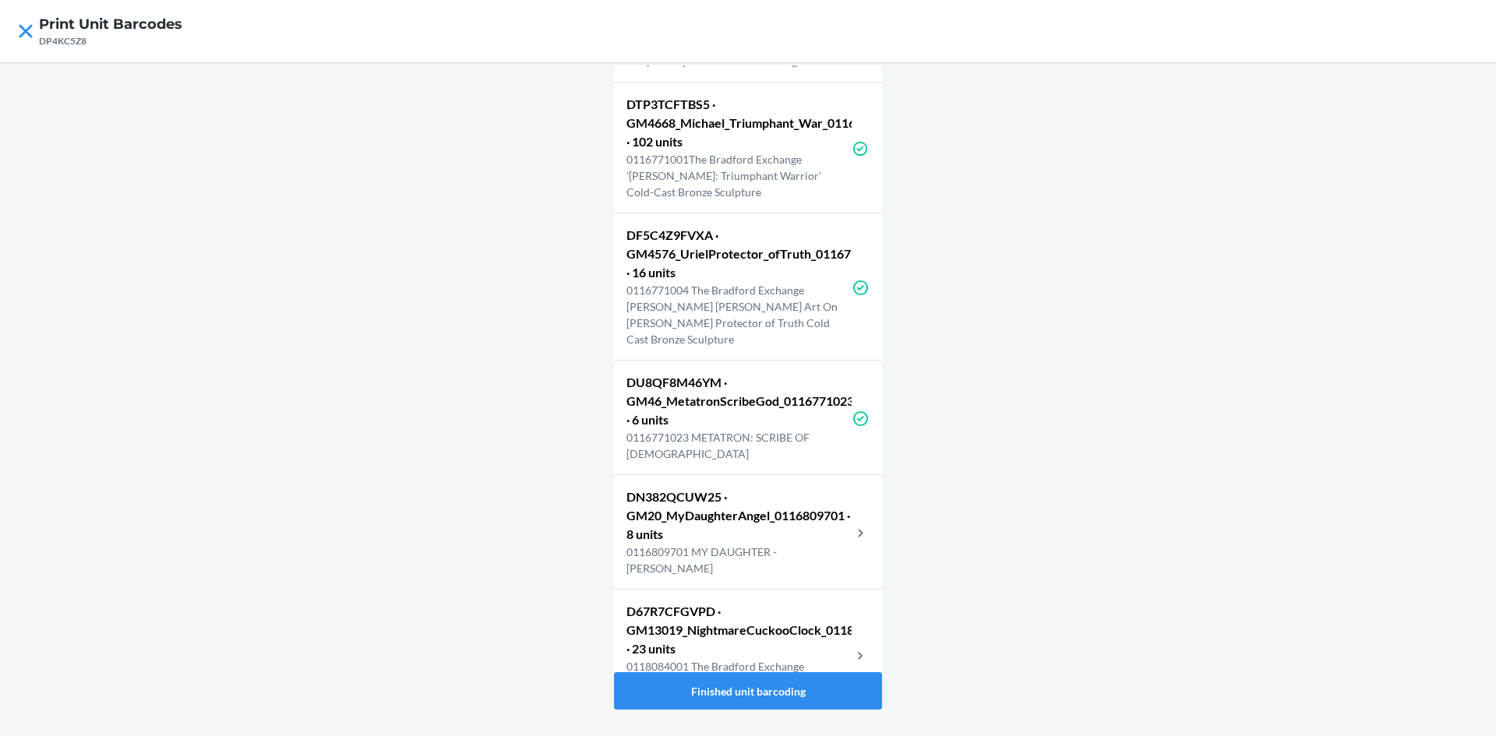
scroll to position [701, 0]
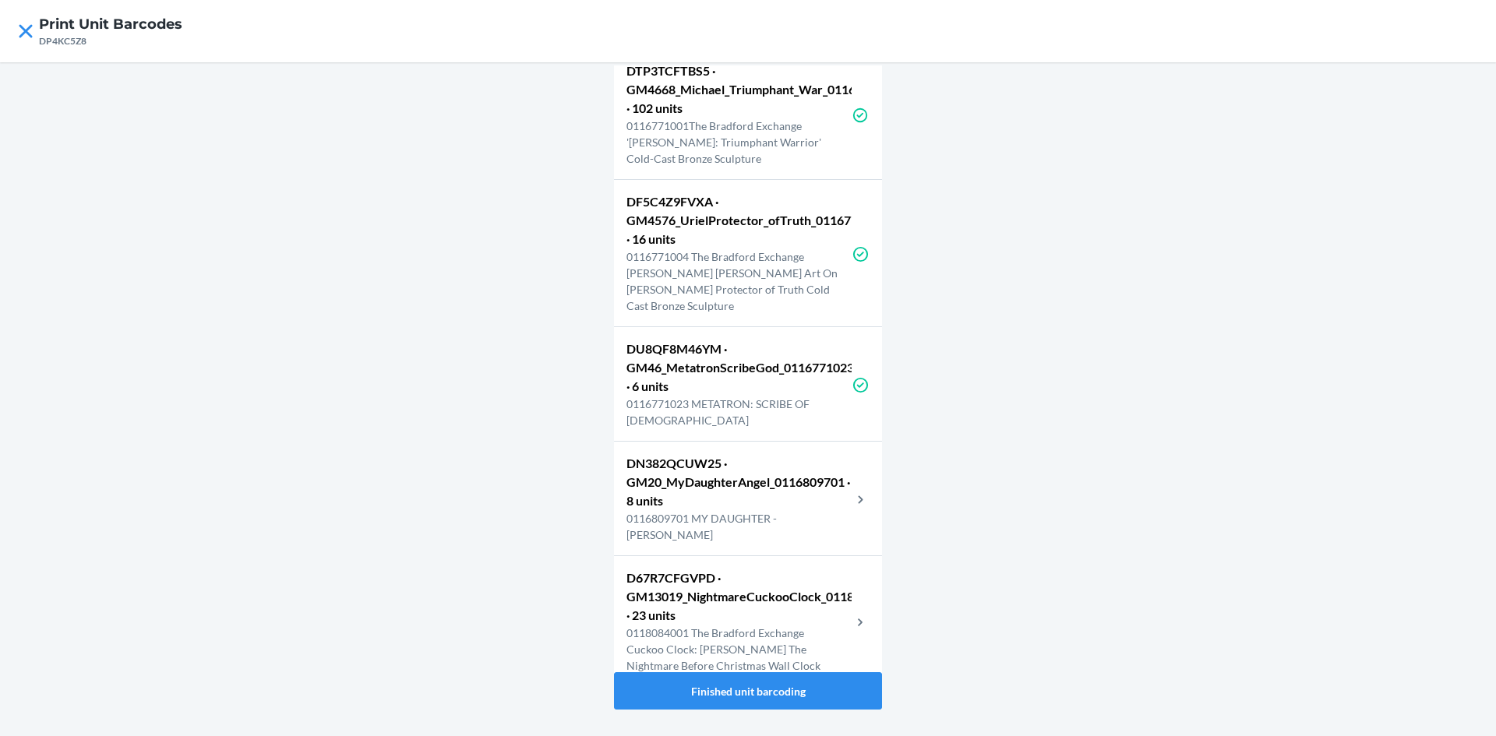
click at [729, 487] on p "DN382QCUW25 · GM20_MyDaughterAngel_0116809701 · 8 units" at bounding box center [738, 482] width 225 height 56
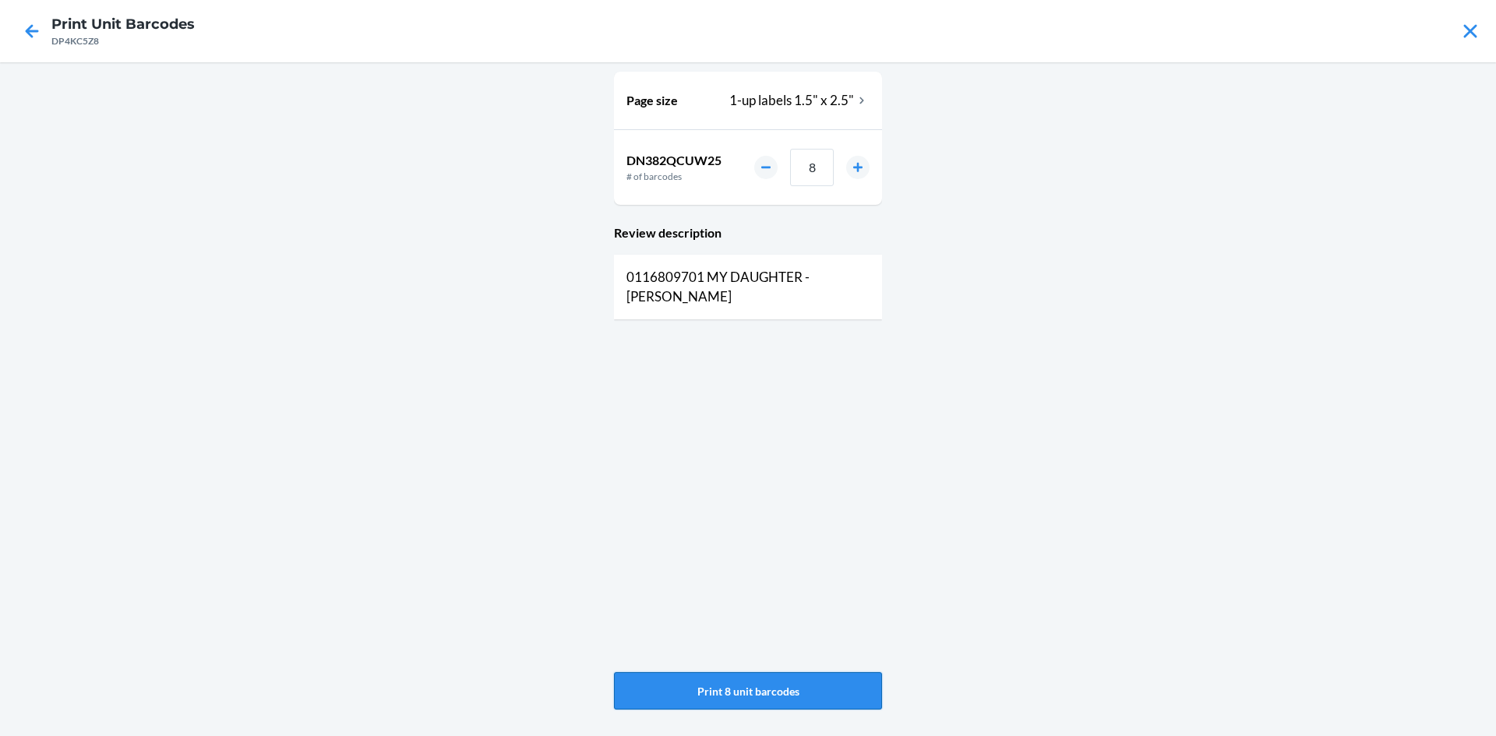
click at [688, 685] on button "Print 8 unit barcodes" at bounding box center [748, 690] width 268 height 37
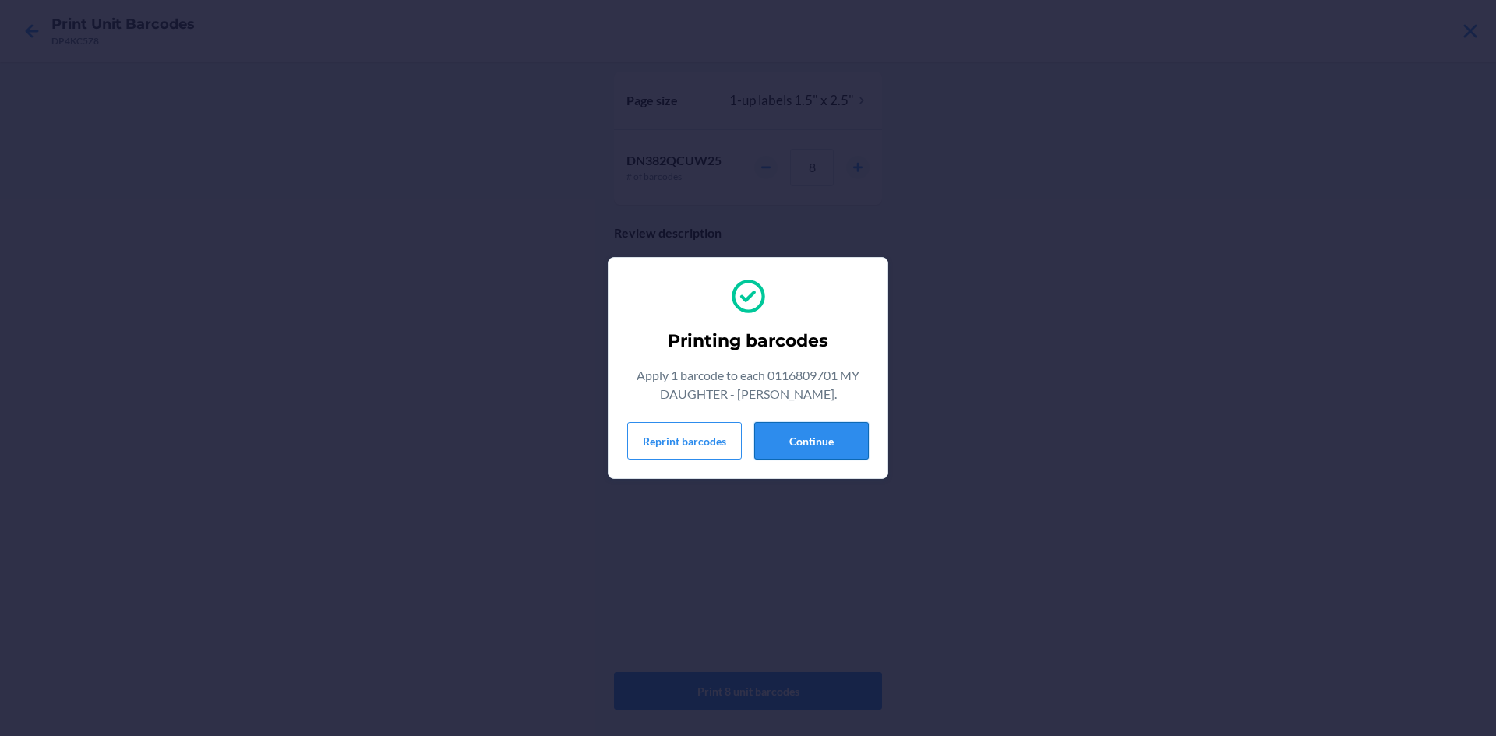
click at [835, 432] on button "Continue" at bounding box center [811, 440] width 115 height 37
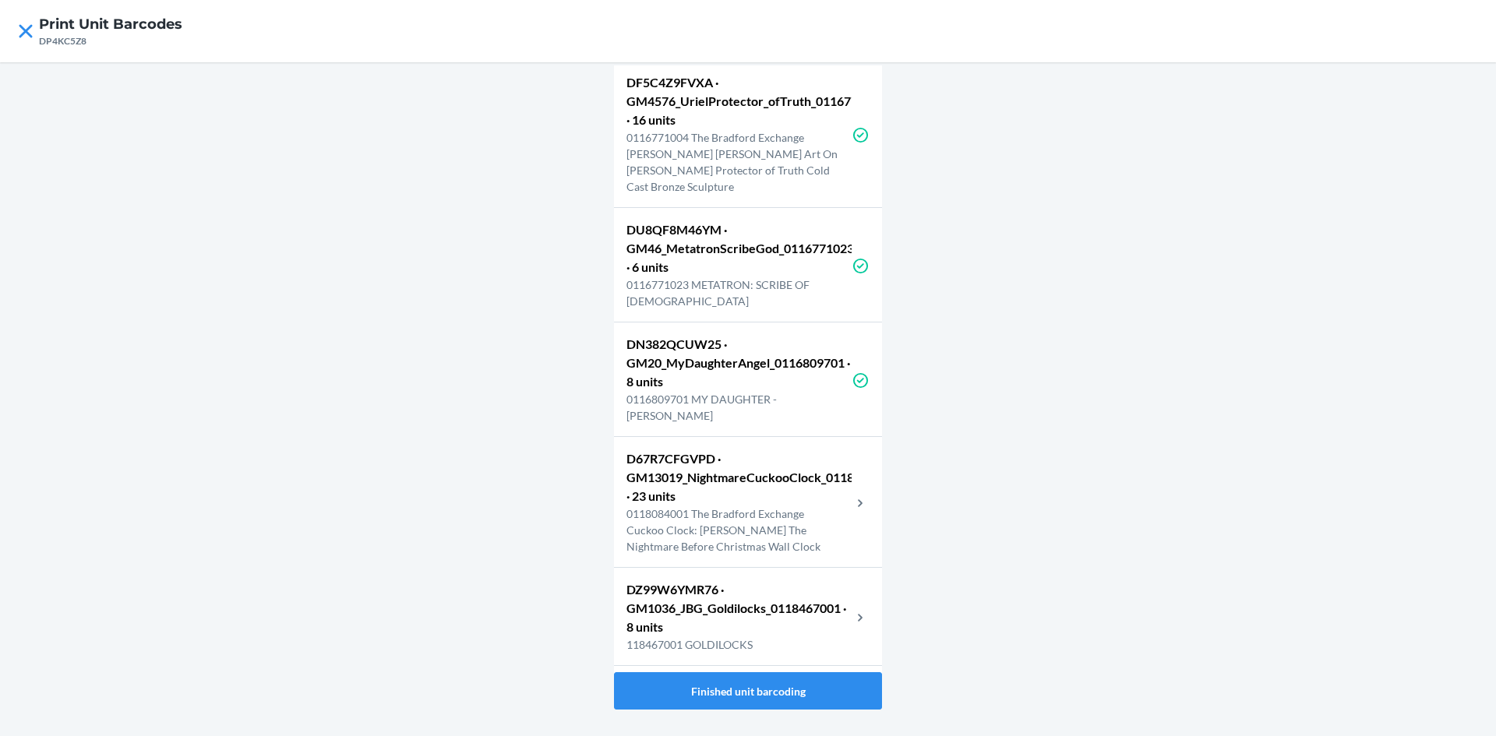
scroll to position [857, 0]
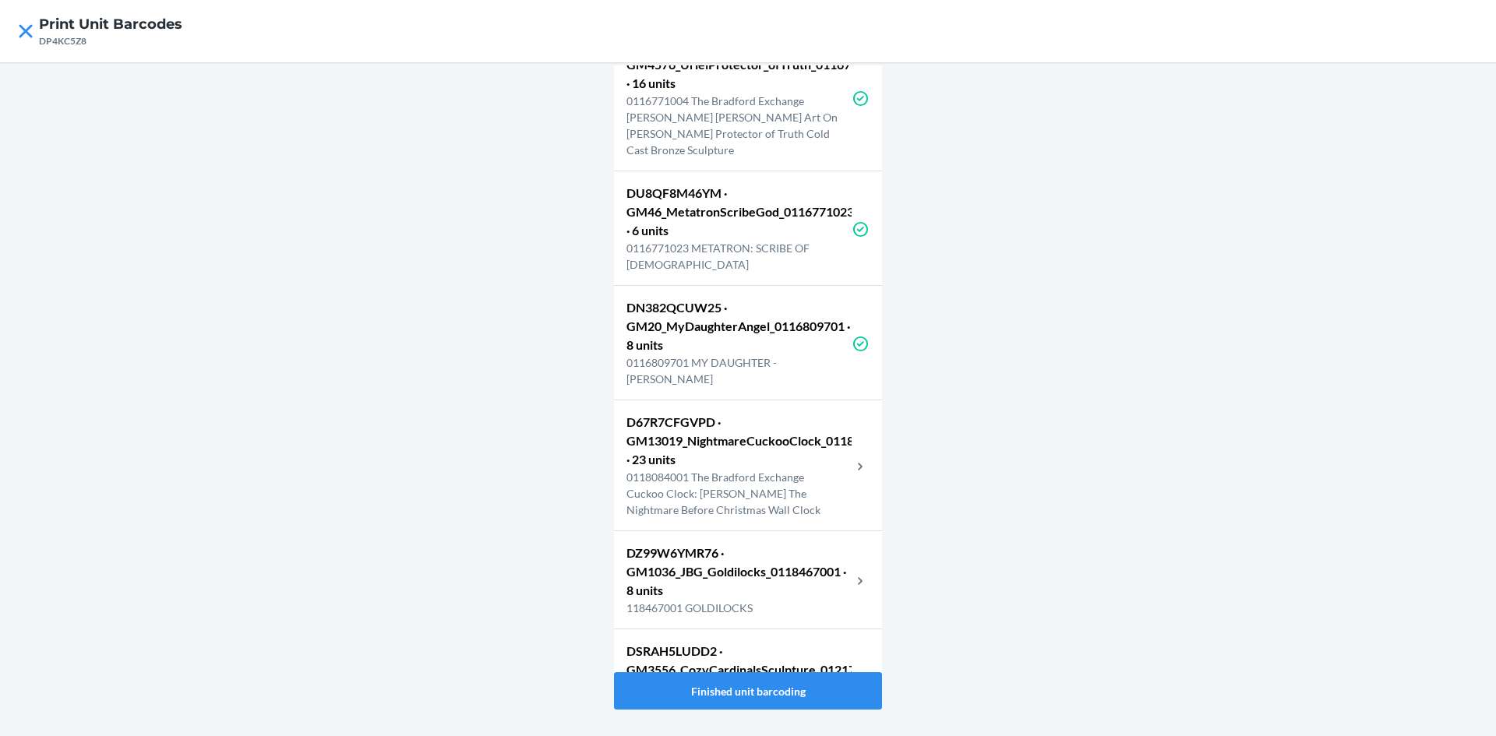
click at [724, 446] on p "D67R7CFGVPD · GM13019_NightmareCuckooClock_0118084001 · 23 units" at bounding box center [738, 441] width 225 height 56
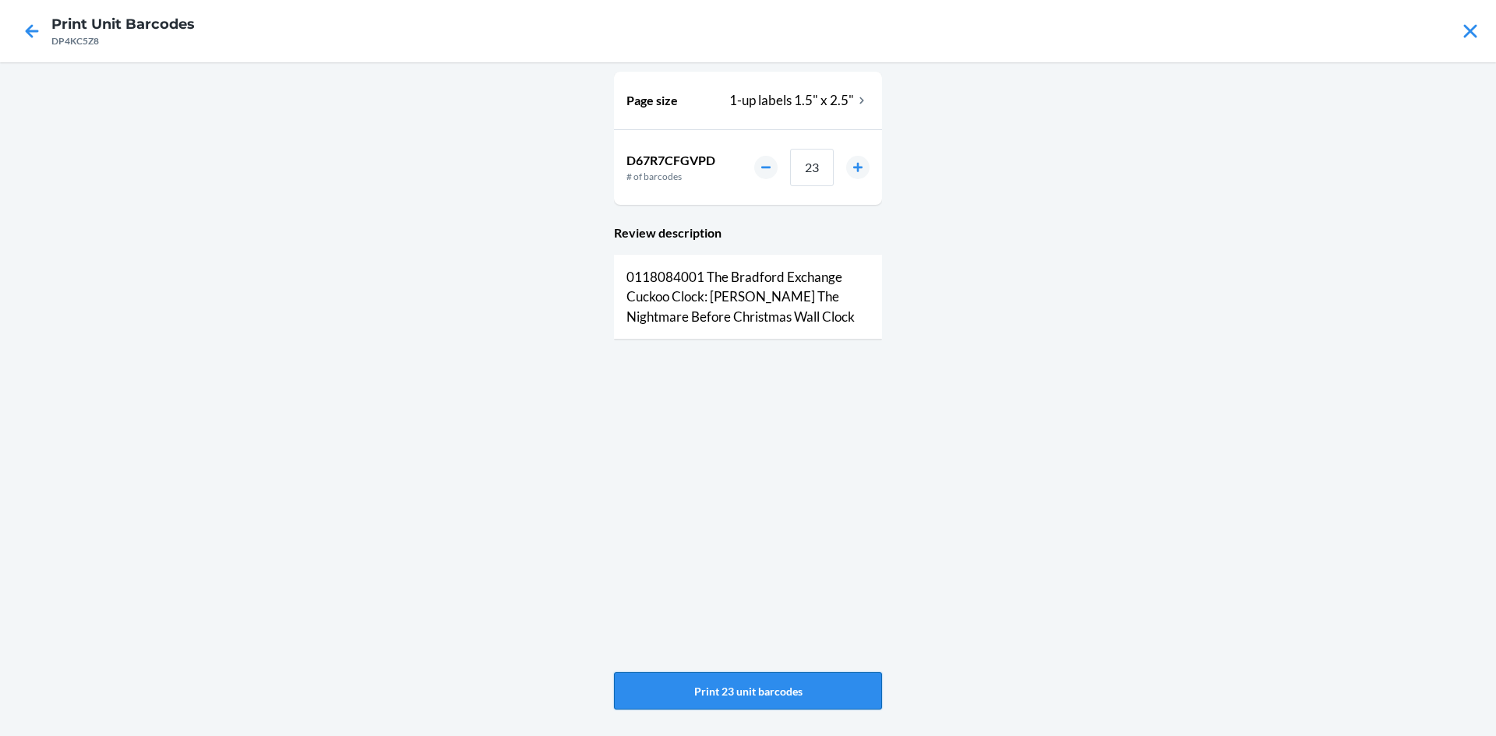
click at [777, 683] on button "Print 23 unit barcodes" at bounding box center [748, 690] width 268 height 37
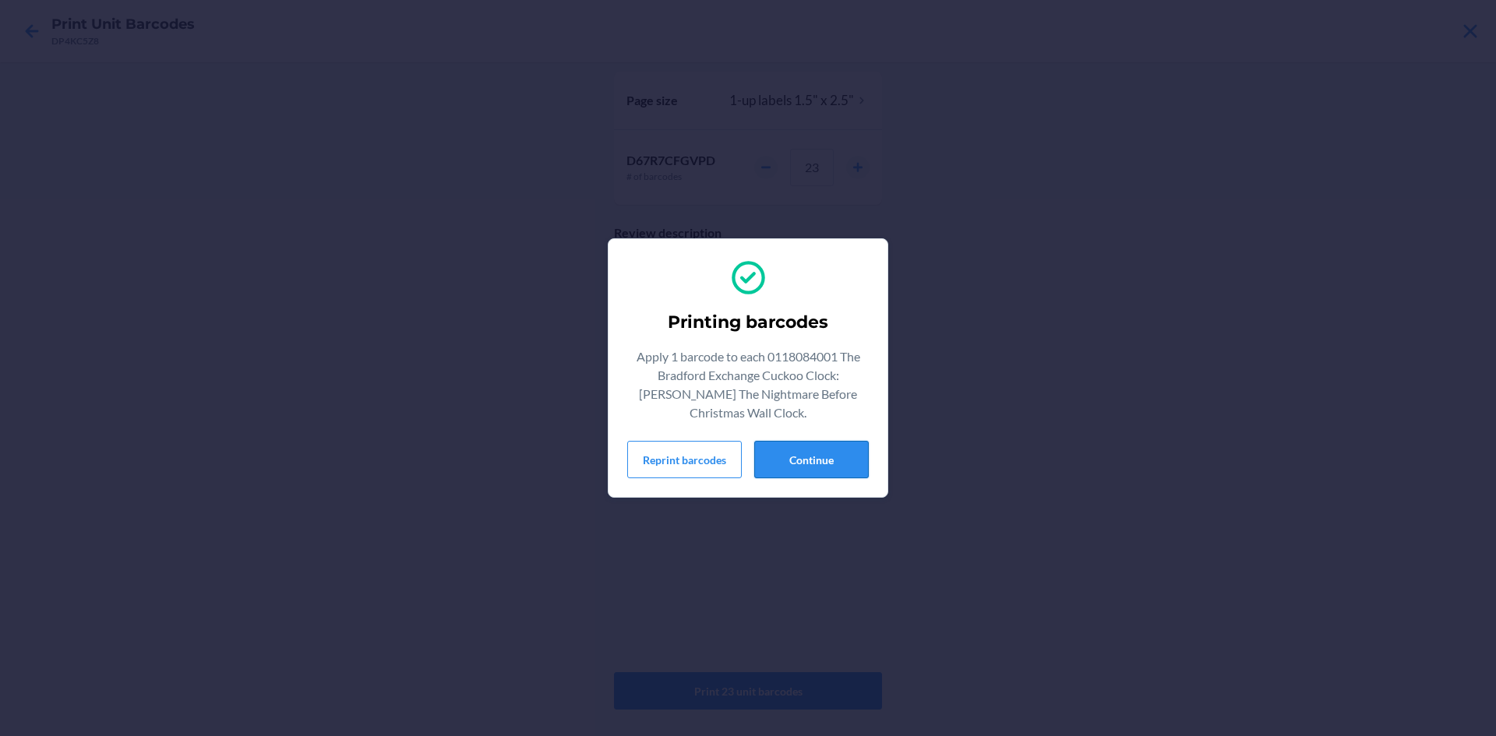
click at [837, 453] on button "Continue" at bounding box center [811, 459] width 115 height 37
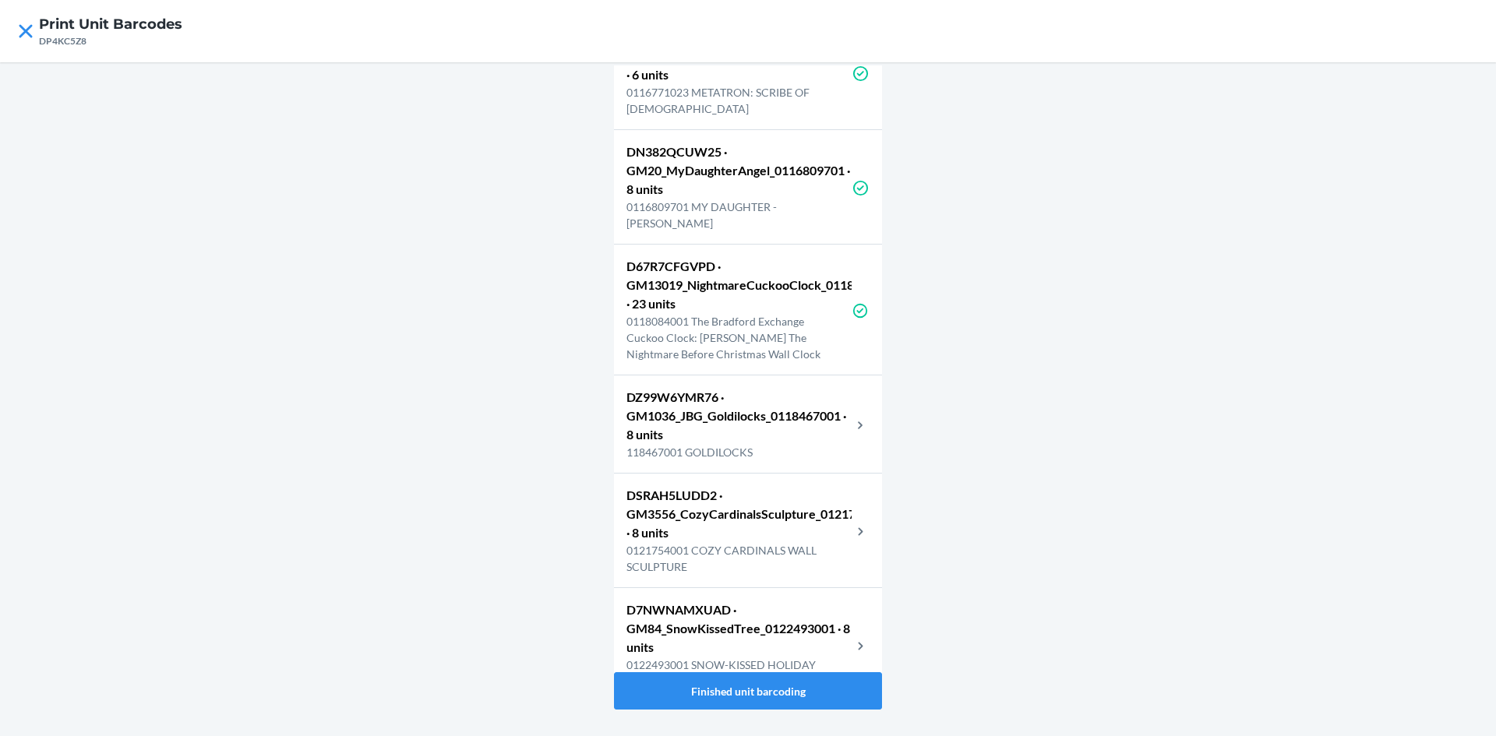
scroll to position [1091, 0]
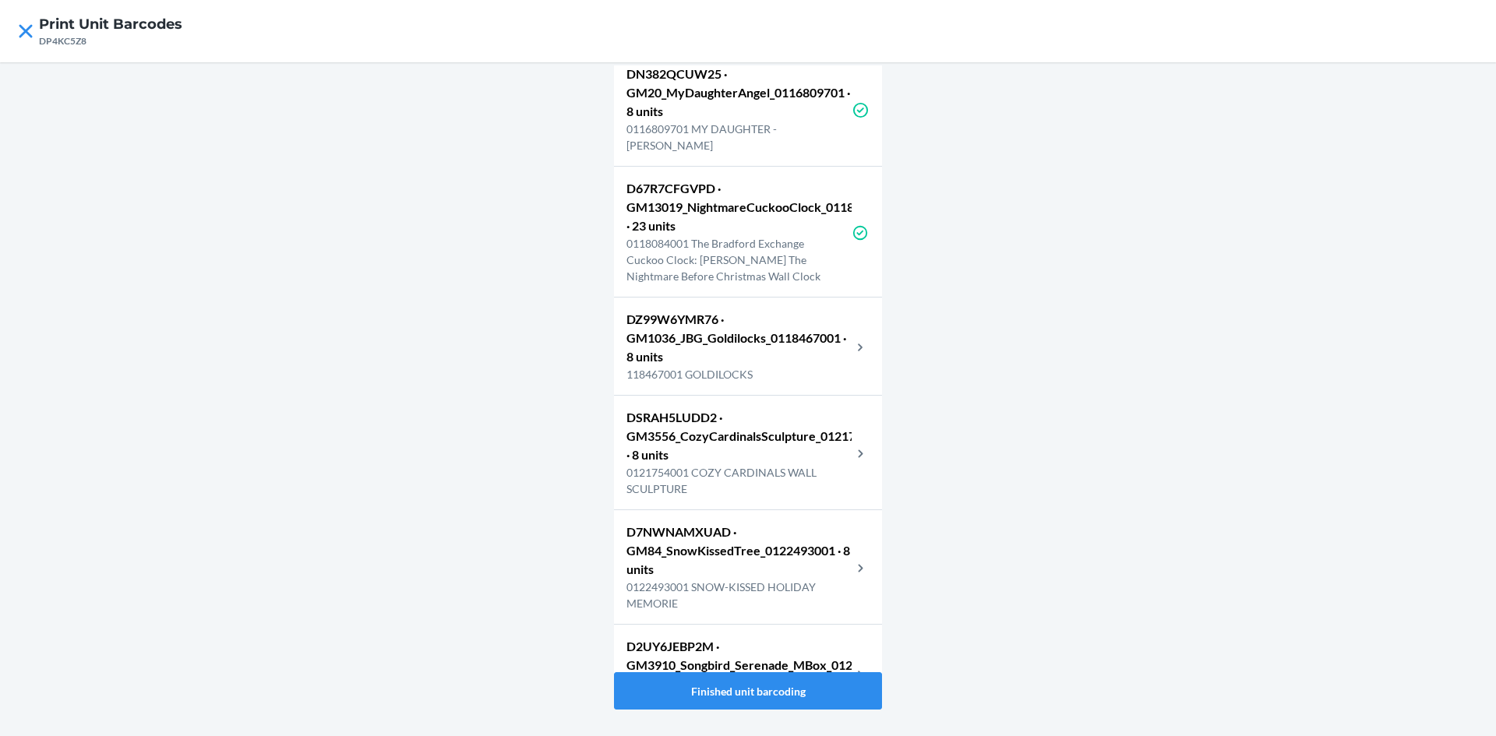
click at [773, 361] on p "DZ99W6YMR76 · GM1036_JBG_Goldilocks_0118467001 · 8 units" at bounding box center [738, 338] width 225 height 56
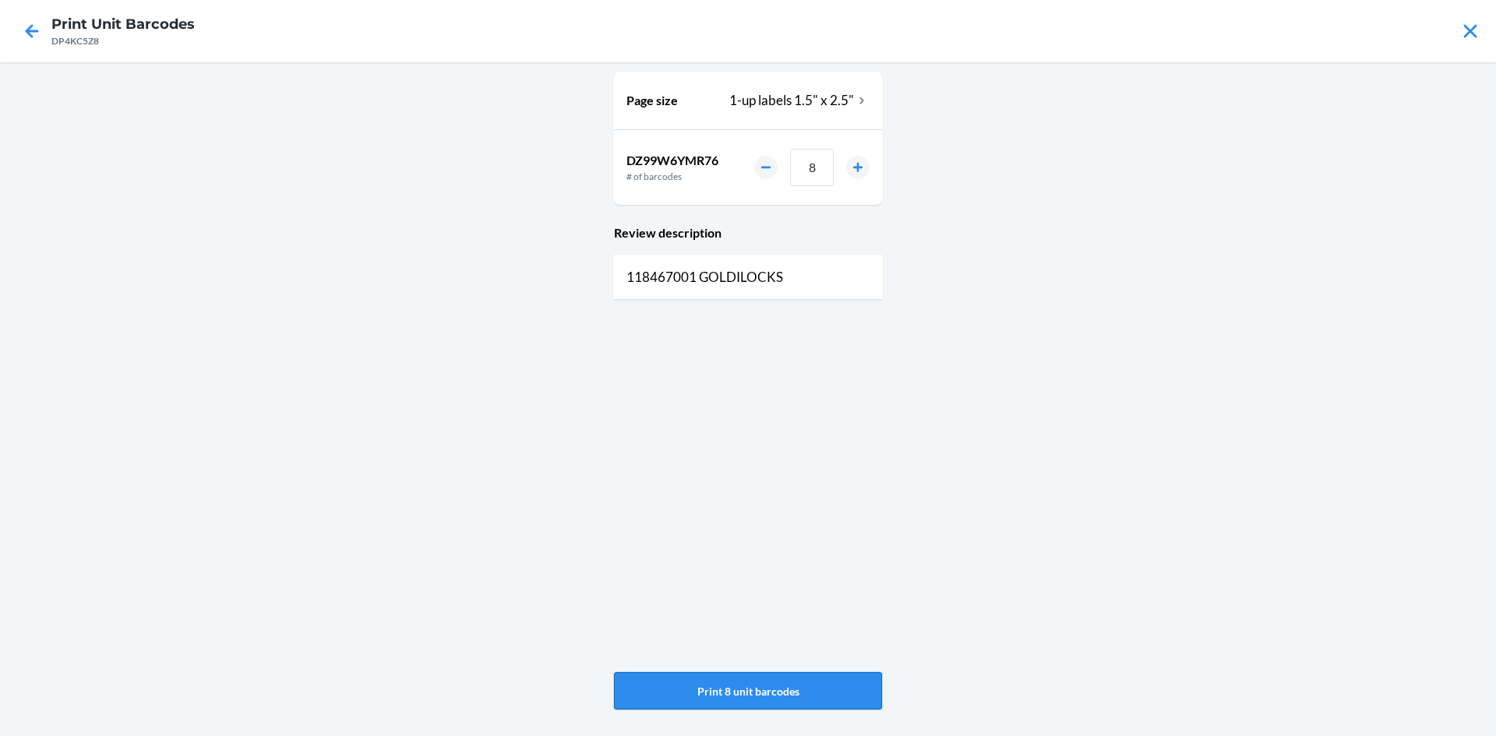
click at [705, 687] on button "Print 8 unit barcodes" at bounding box center [748, 690] width 268 height 37
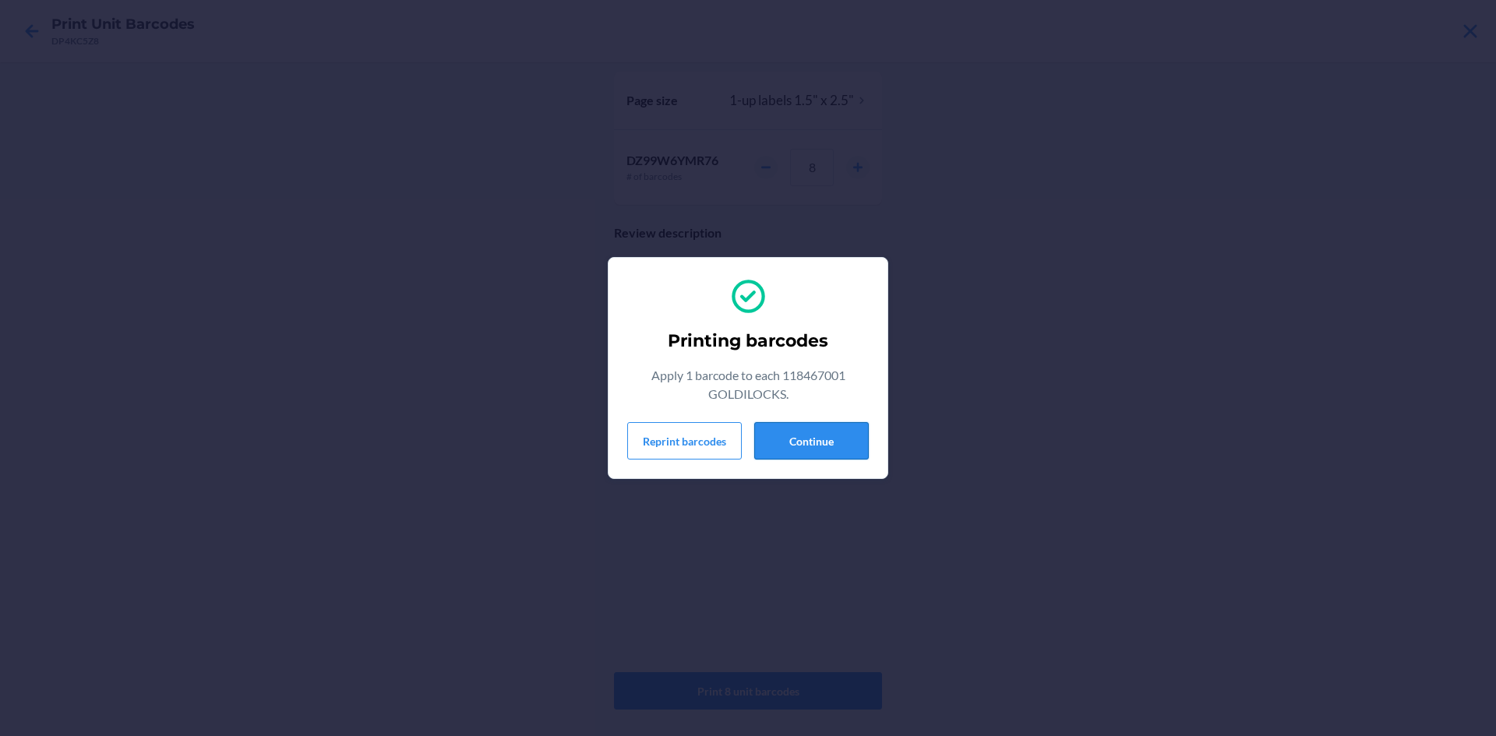
click at [816, 440] on button "Continue" at bounding box center [811, 440] width 115 height 37
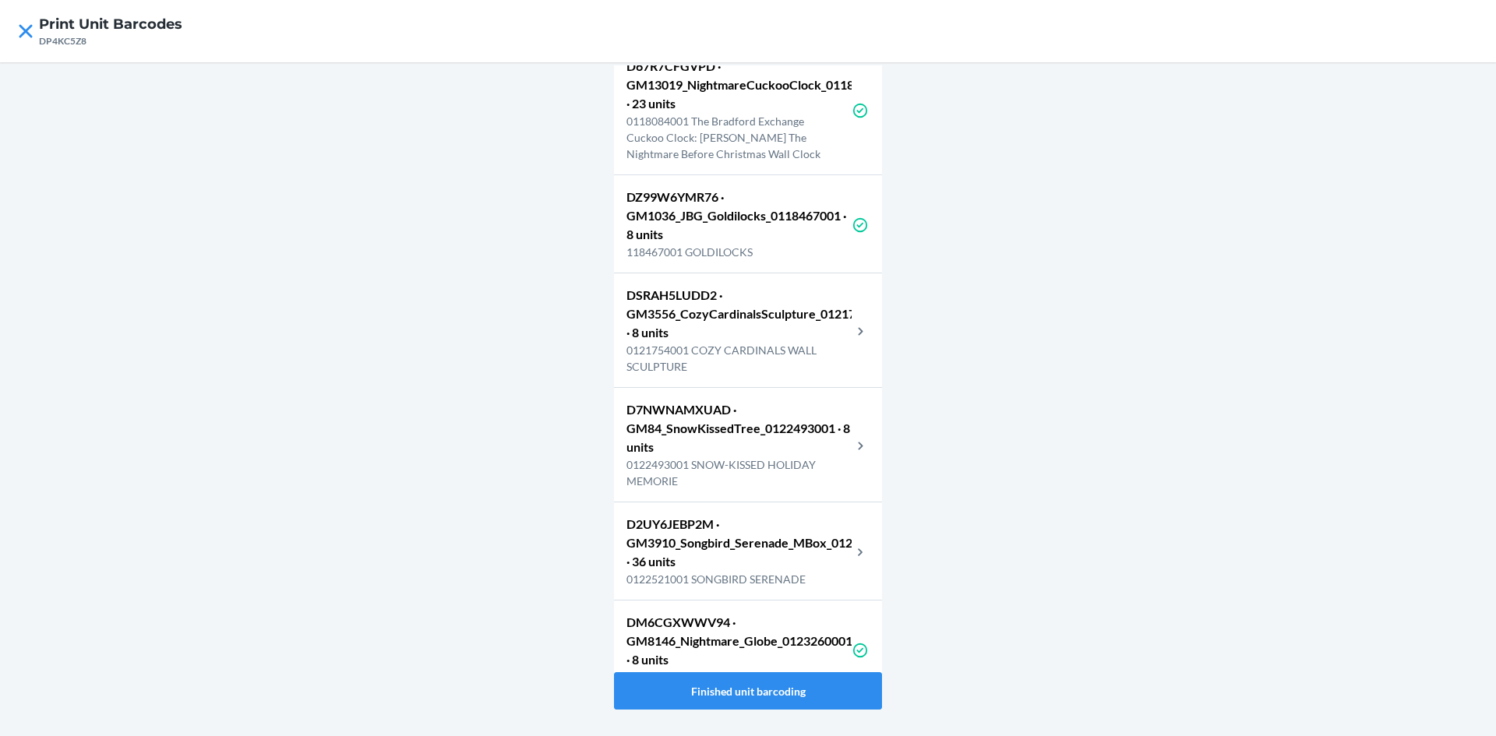
scroll to position [1246, 0]
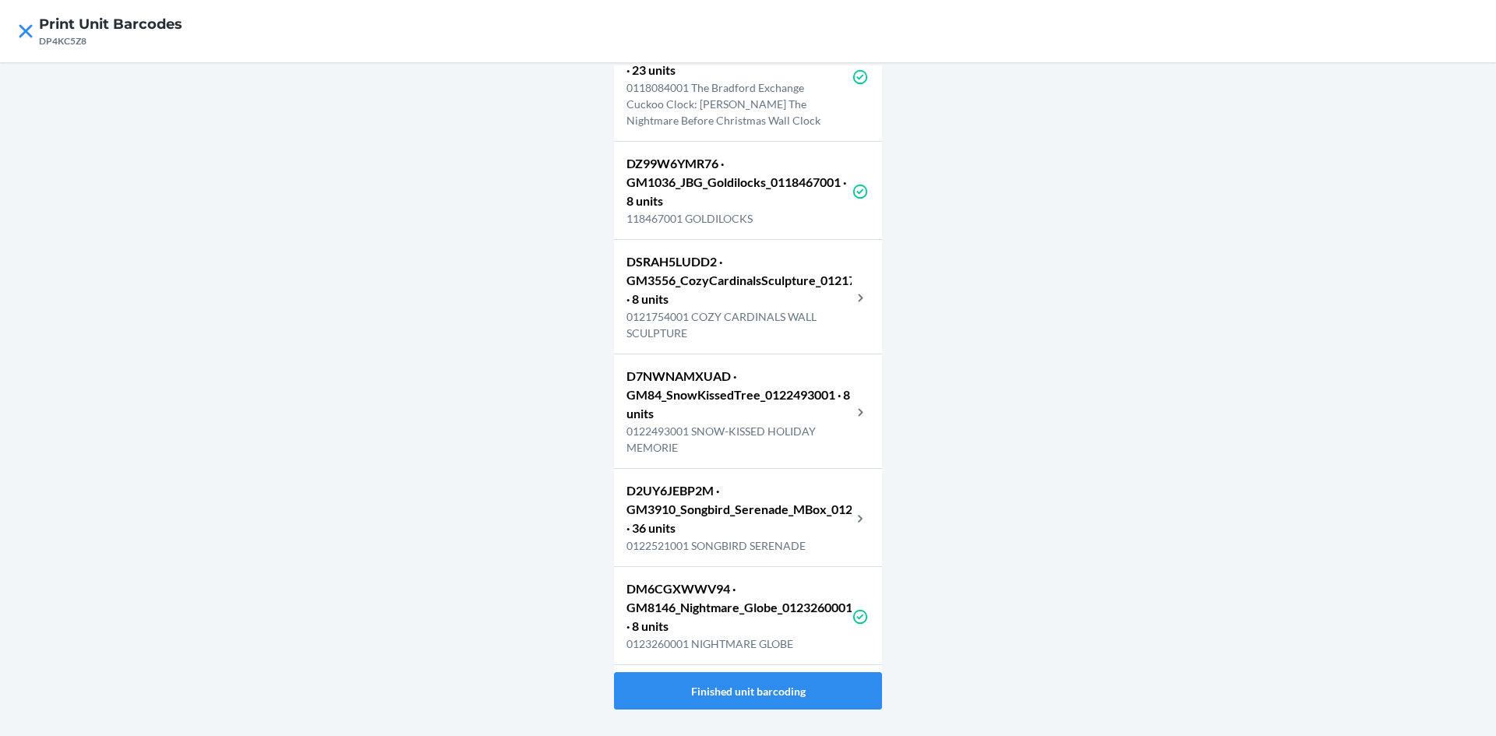
click at [754, 329] on p "0121754001 COZY CARDINALS WALL SCULPTURE" at bounding box center [738, 324] width 225 height 33
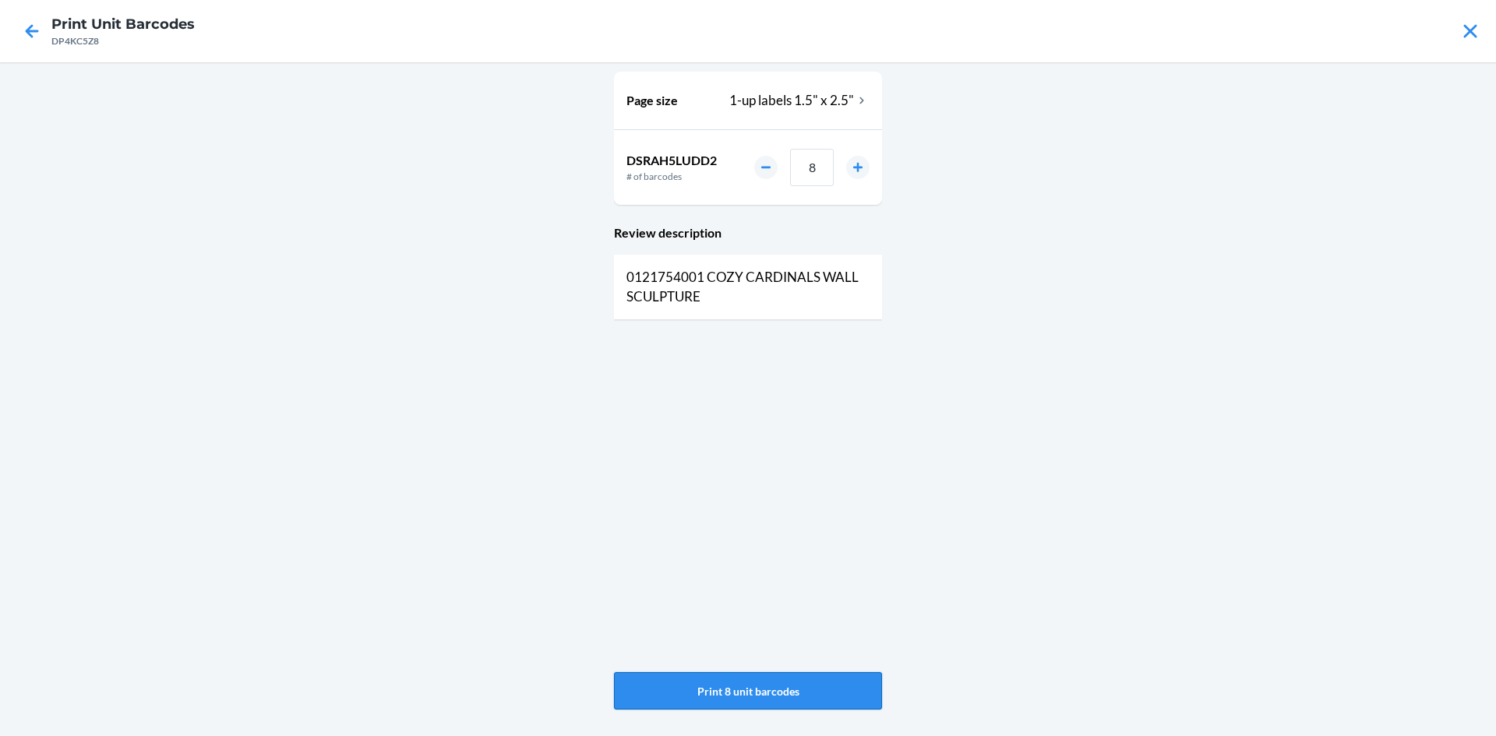
click at [829, 704] on button "Print 8 unit barcodes" at bounding box center [748, 690] width 268 height 37
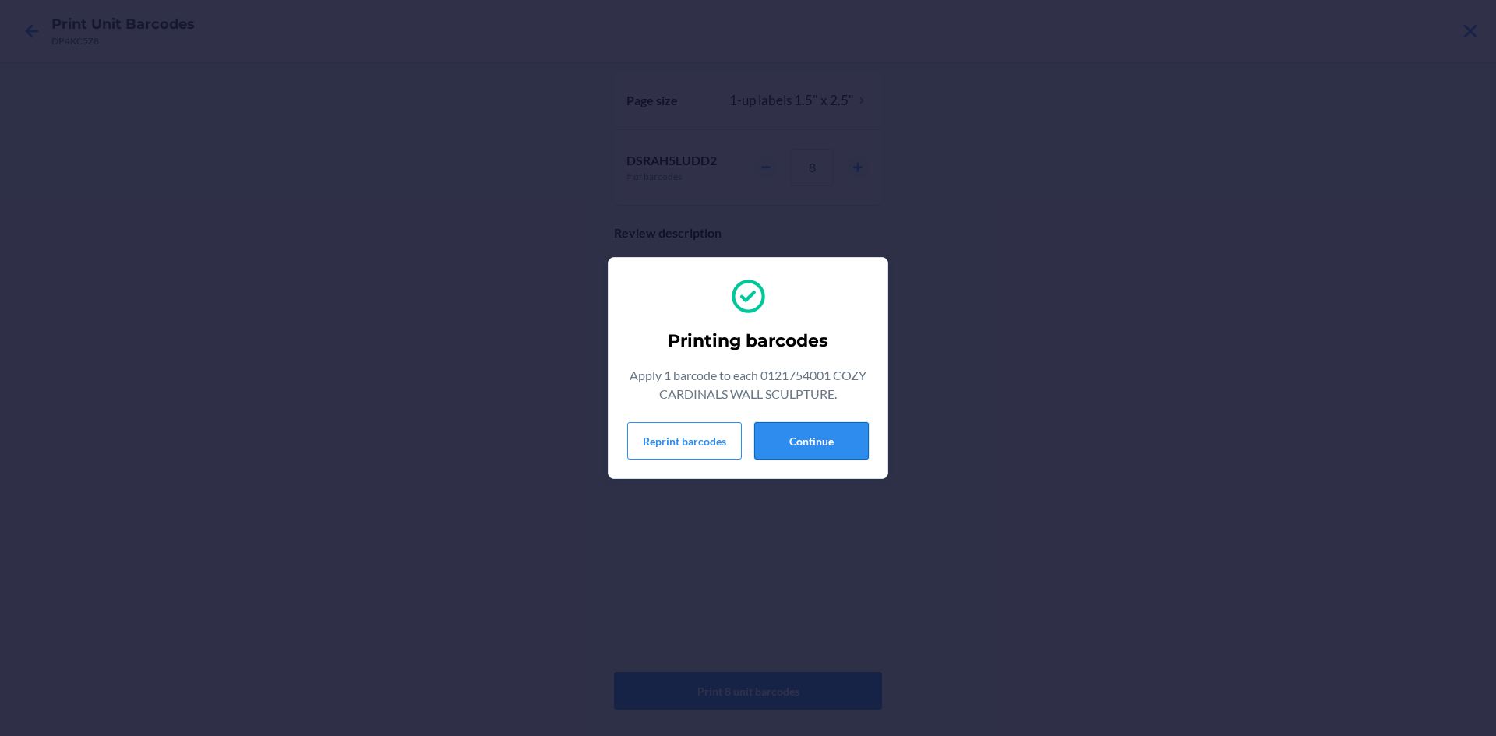
click at [841, 443] on button "Continue" at bounding box center [811, 440] width 115 height 37
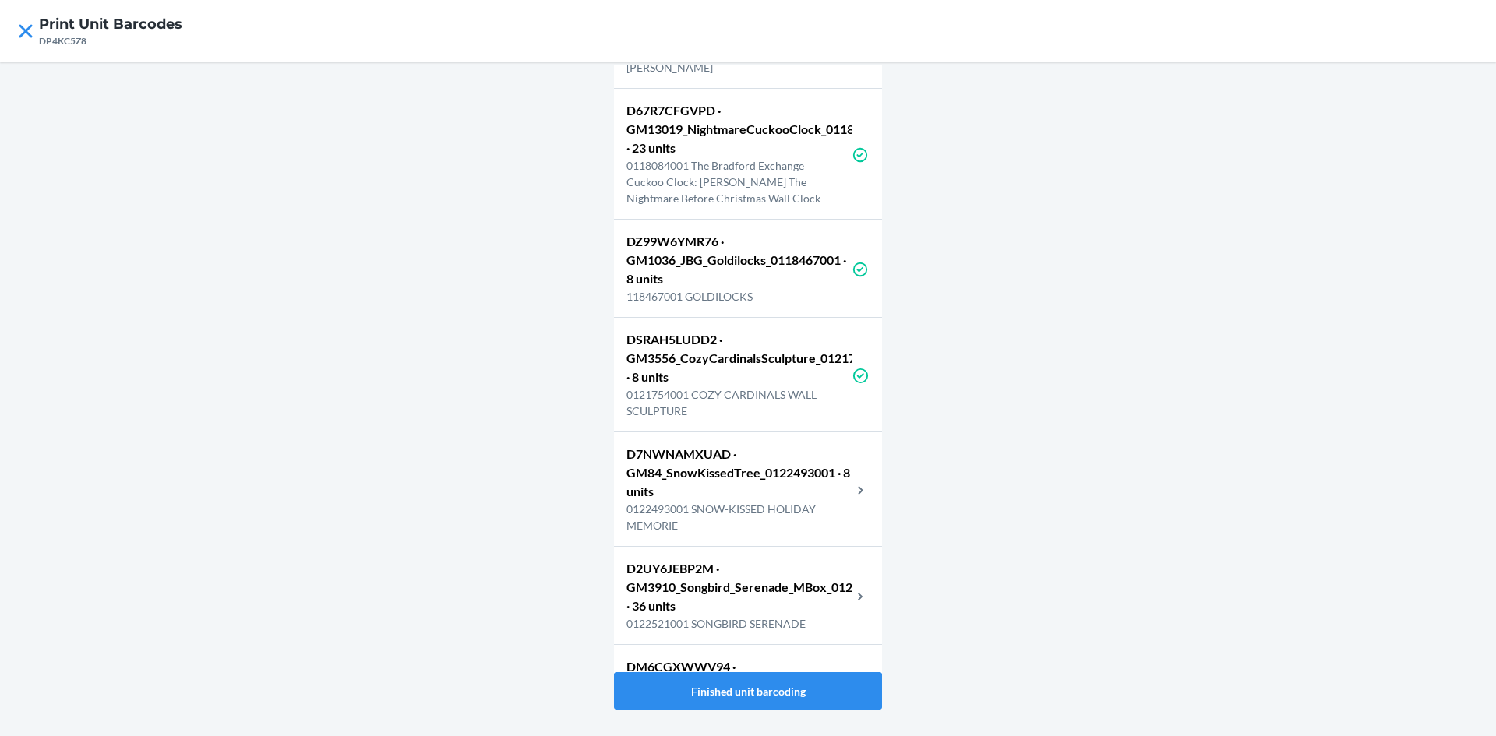
scroll to position [1324, 0]
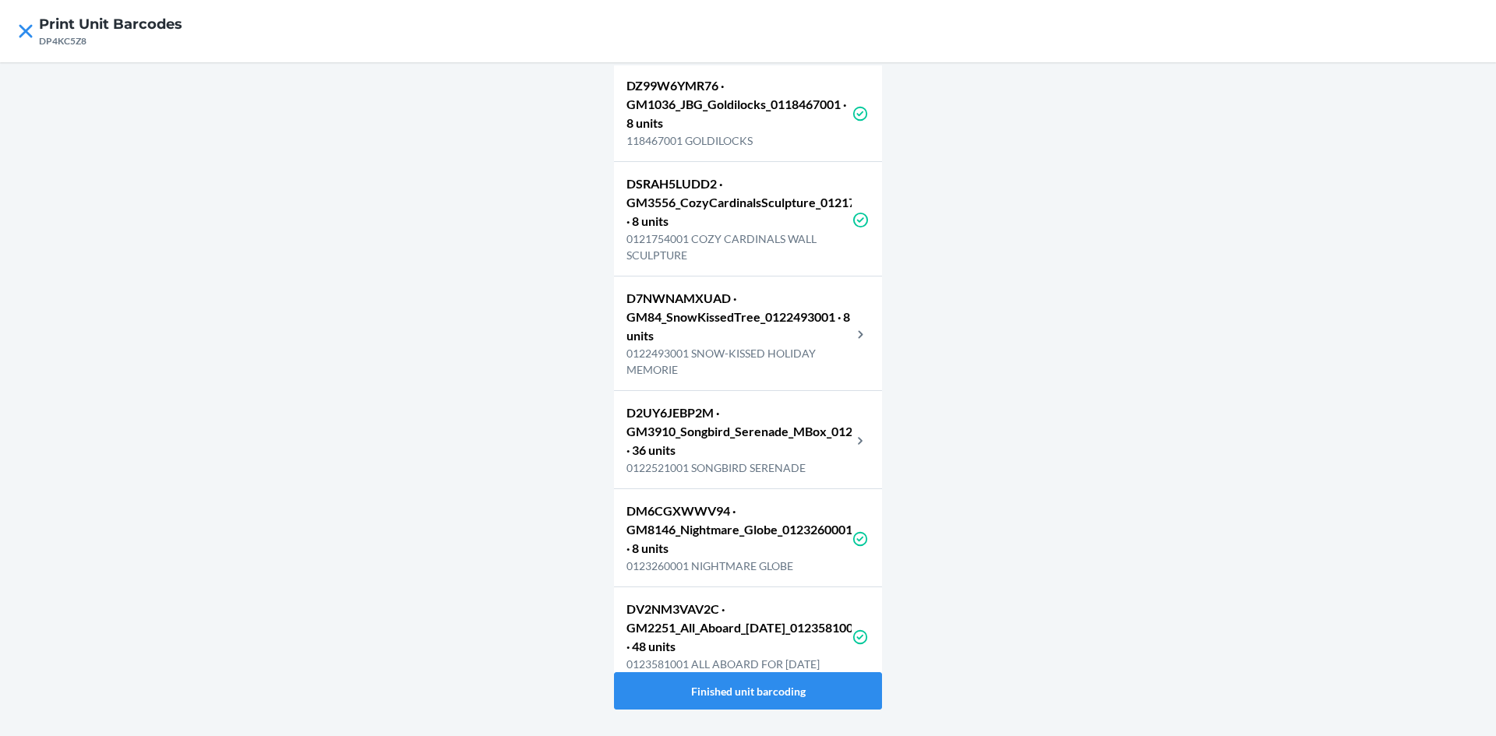
click at [789, 351] on p "0122493001 SNOW-KISSED HOLIDAY MEMORIE" at bounding box center [738, 361] width 225 height 33
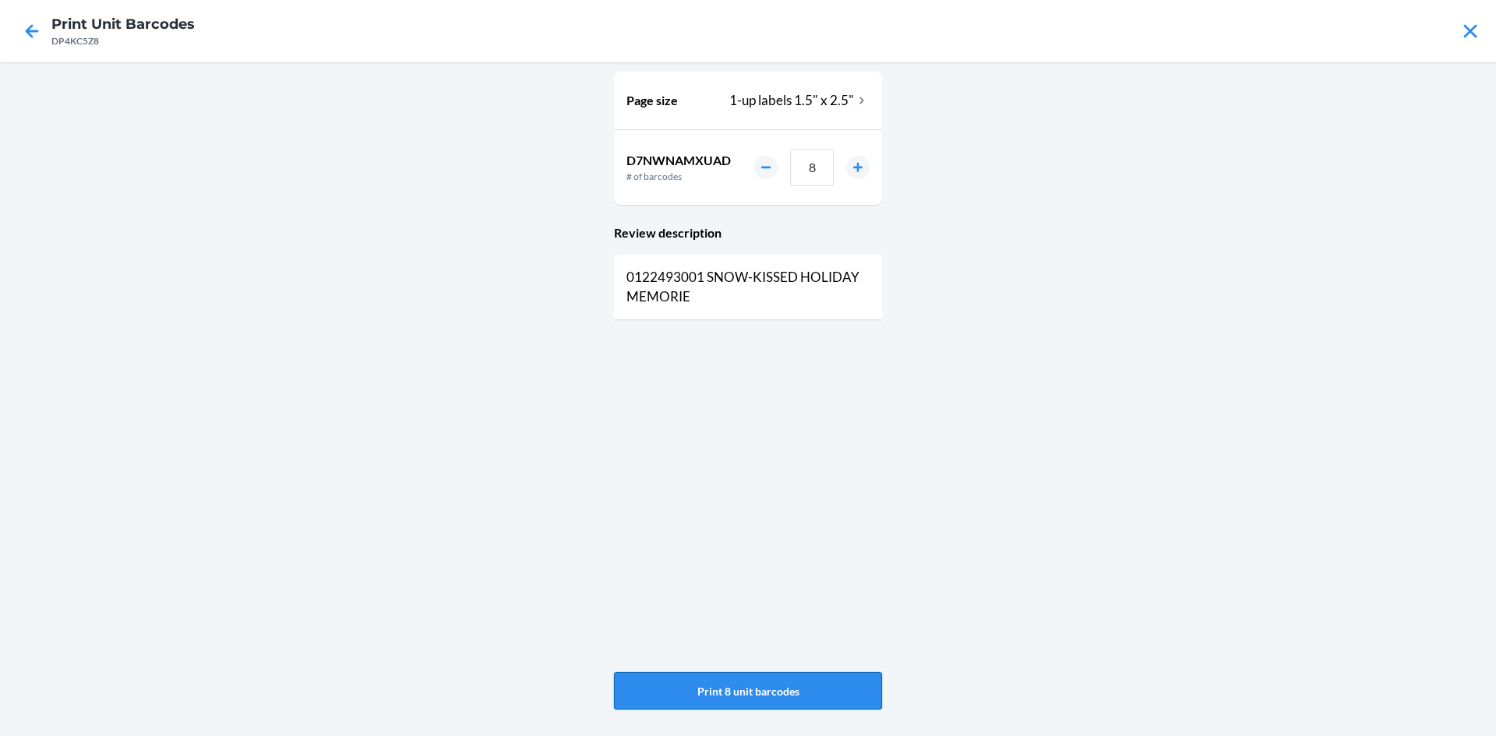
click at [798, 686] on button "Print 8 unit barcodes" at bounding box center [748, 690] width 268 height 37
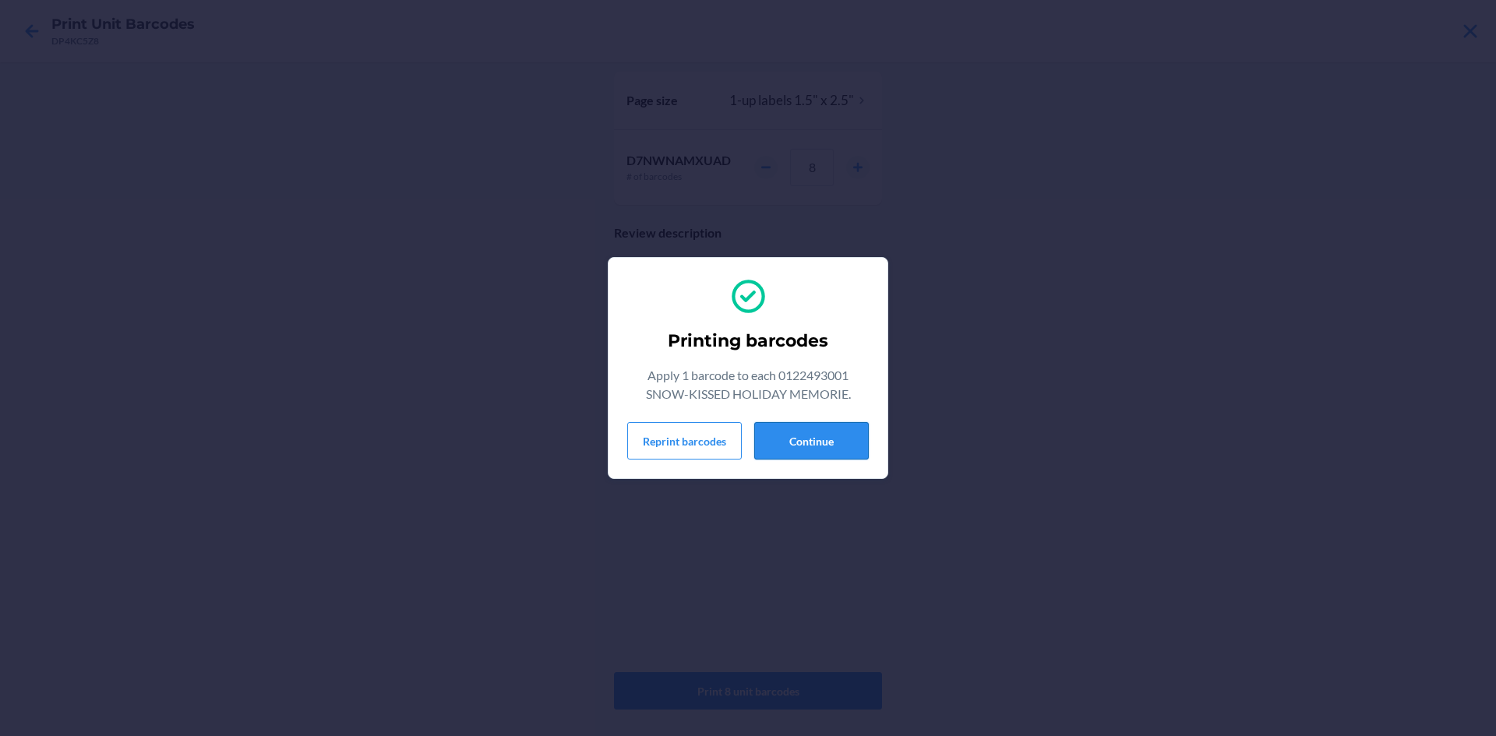
click at [832, 429] on button "Continue" at bounding box center [811, 440] width 115 height 37
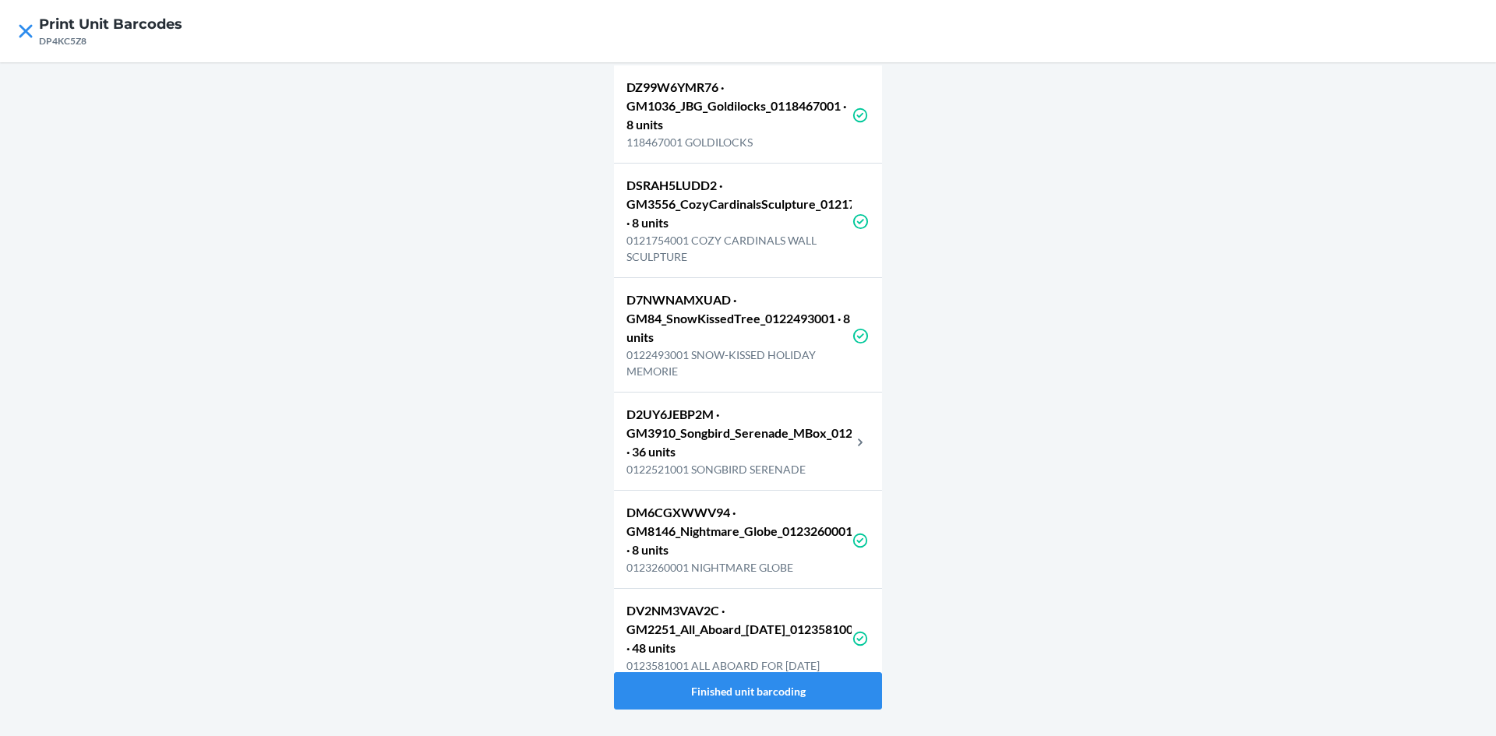
scroll to position [1402, 0]
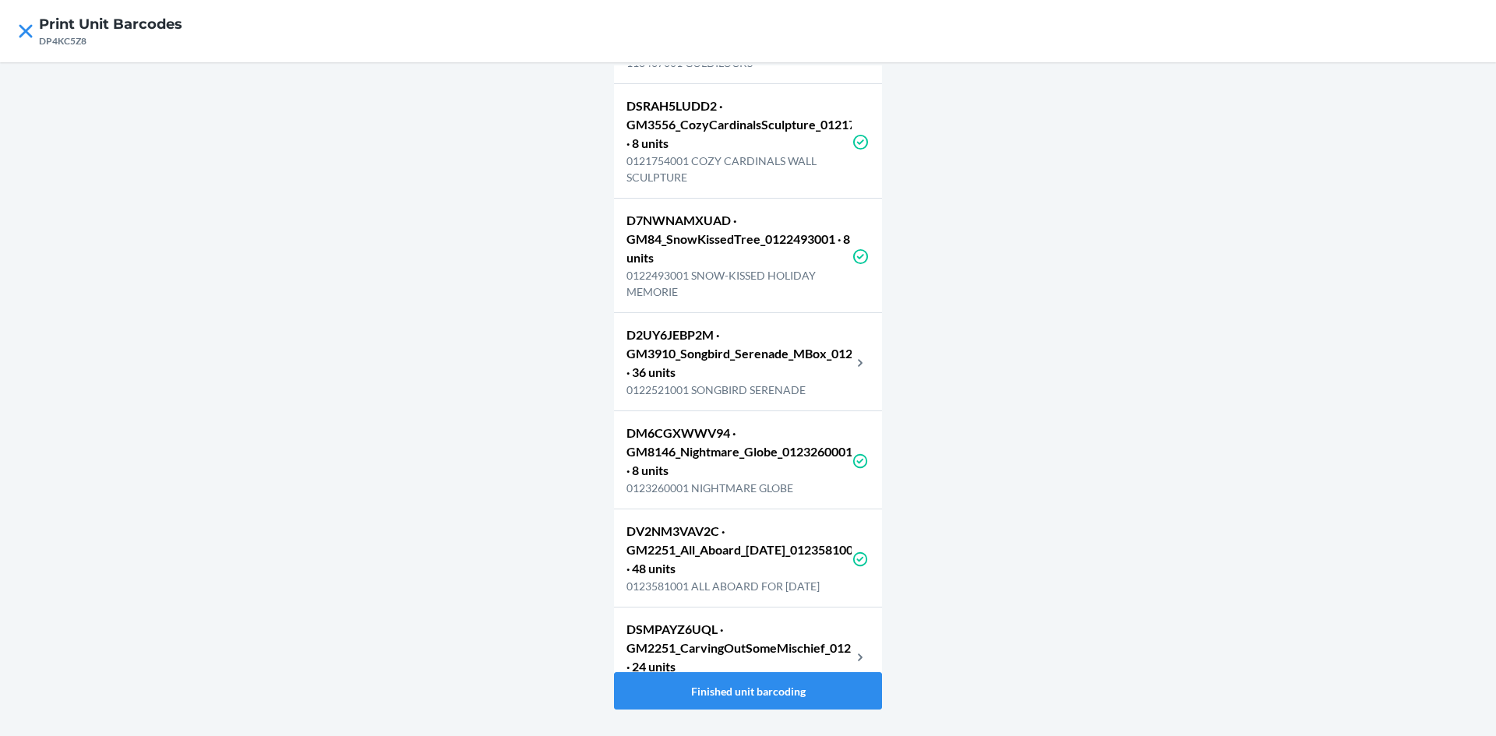
click at [772, 347] on p "D2UY6JEBP2M · GM3910_Songbird_Serenade_MBox_0122521001 · 36 units" at bounding box center [738, 354] width 225 height 56
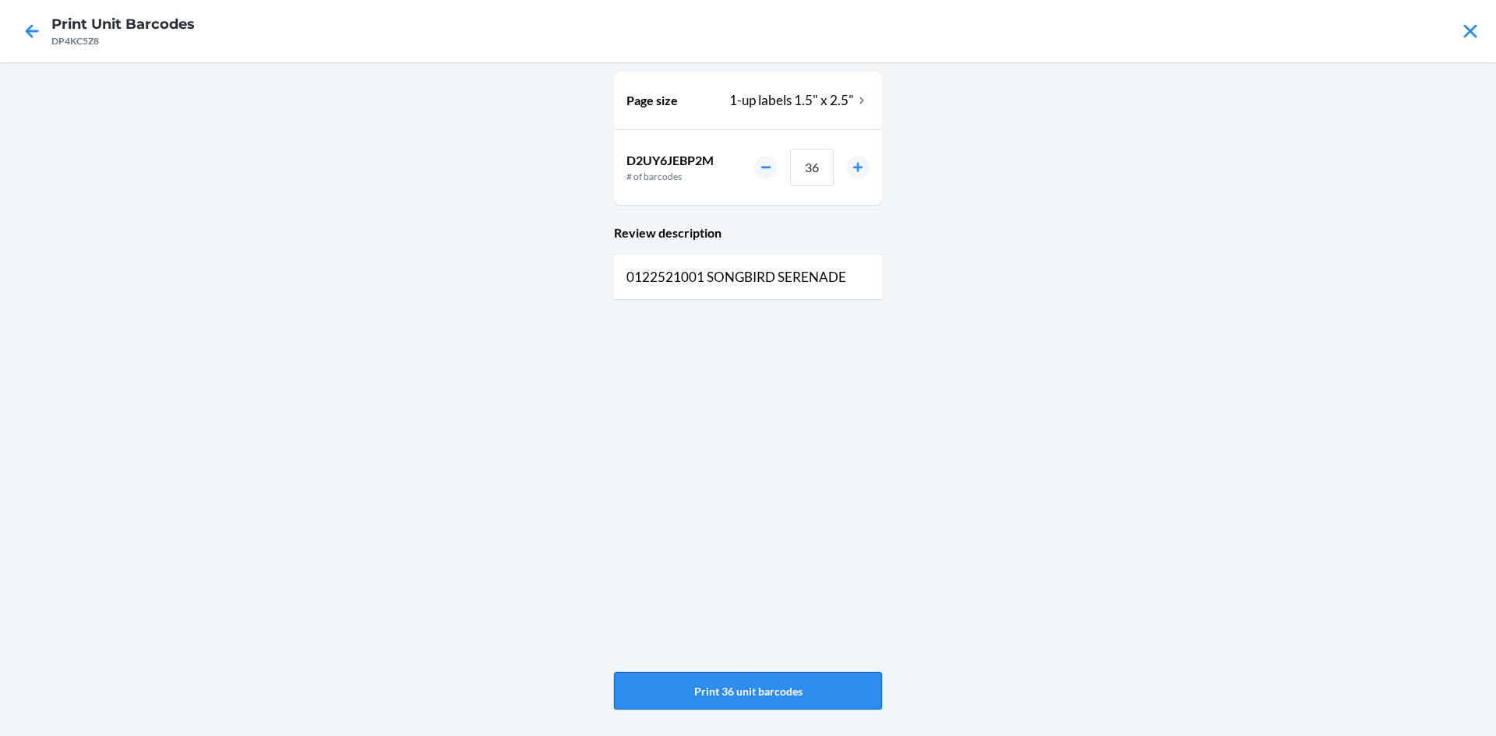
click at [637, 707] on button "Print 36 unit barcodes" at bounding box center [748, 690] width 268 height 37
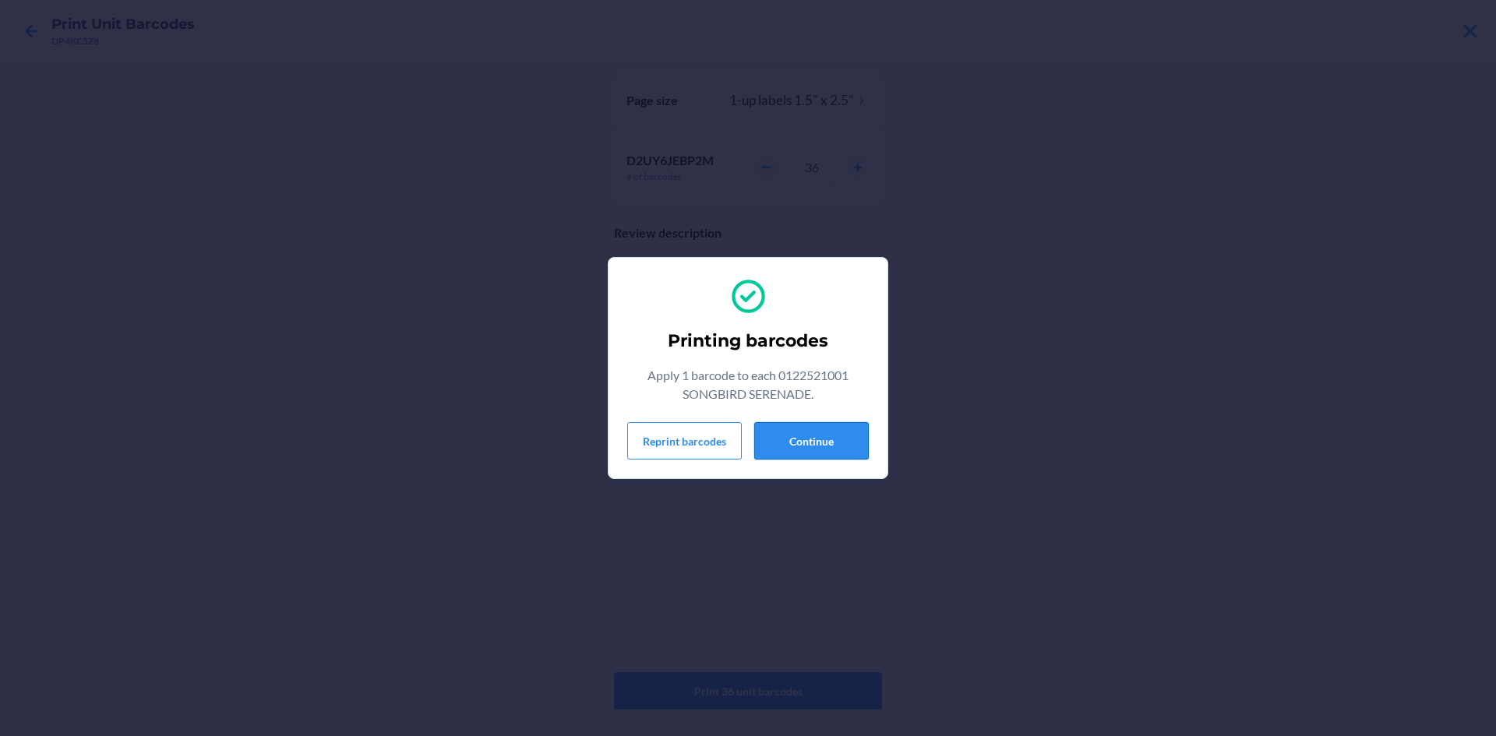
click at [809, 435] on button "Continue" at bounding box center [811, 440] width 115 height 37
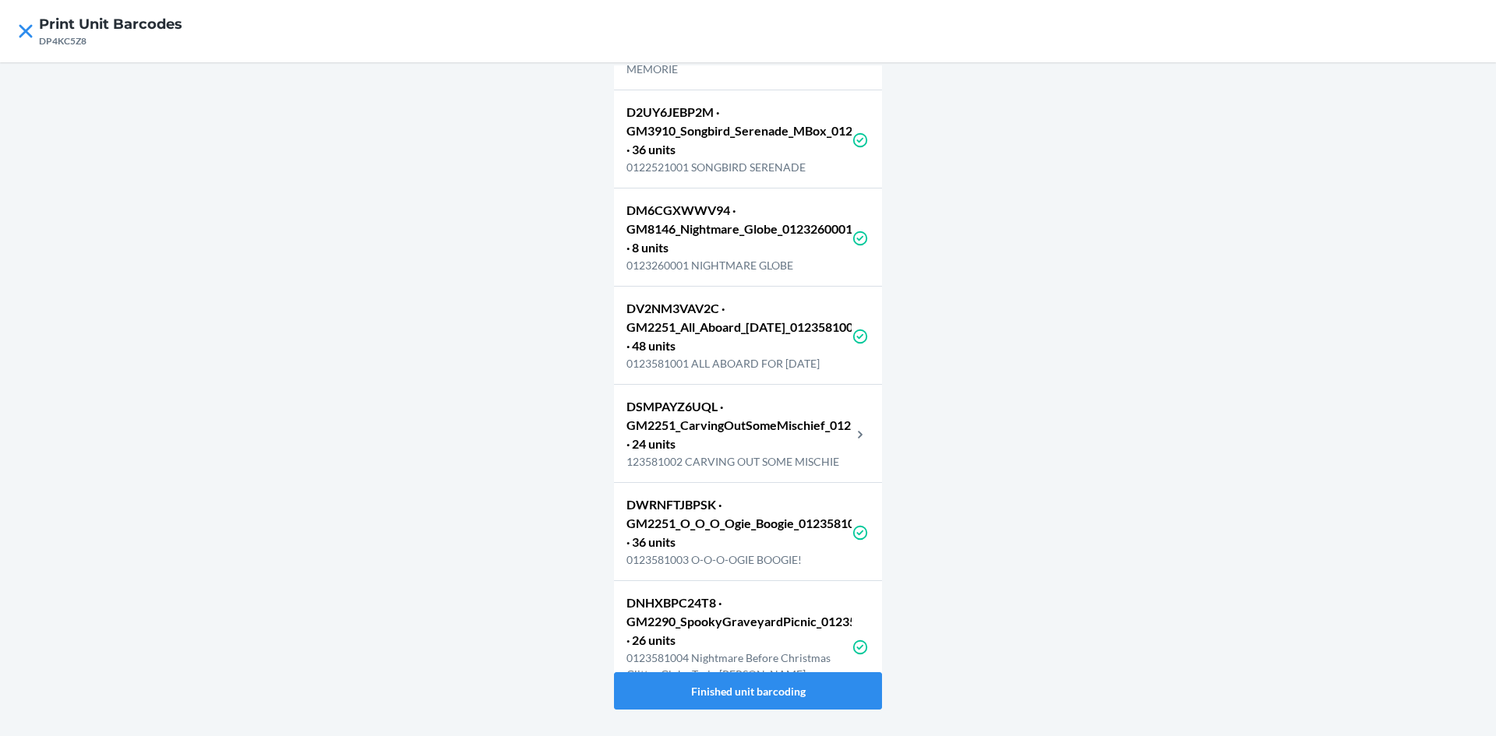
scroll to position [1714, 0]
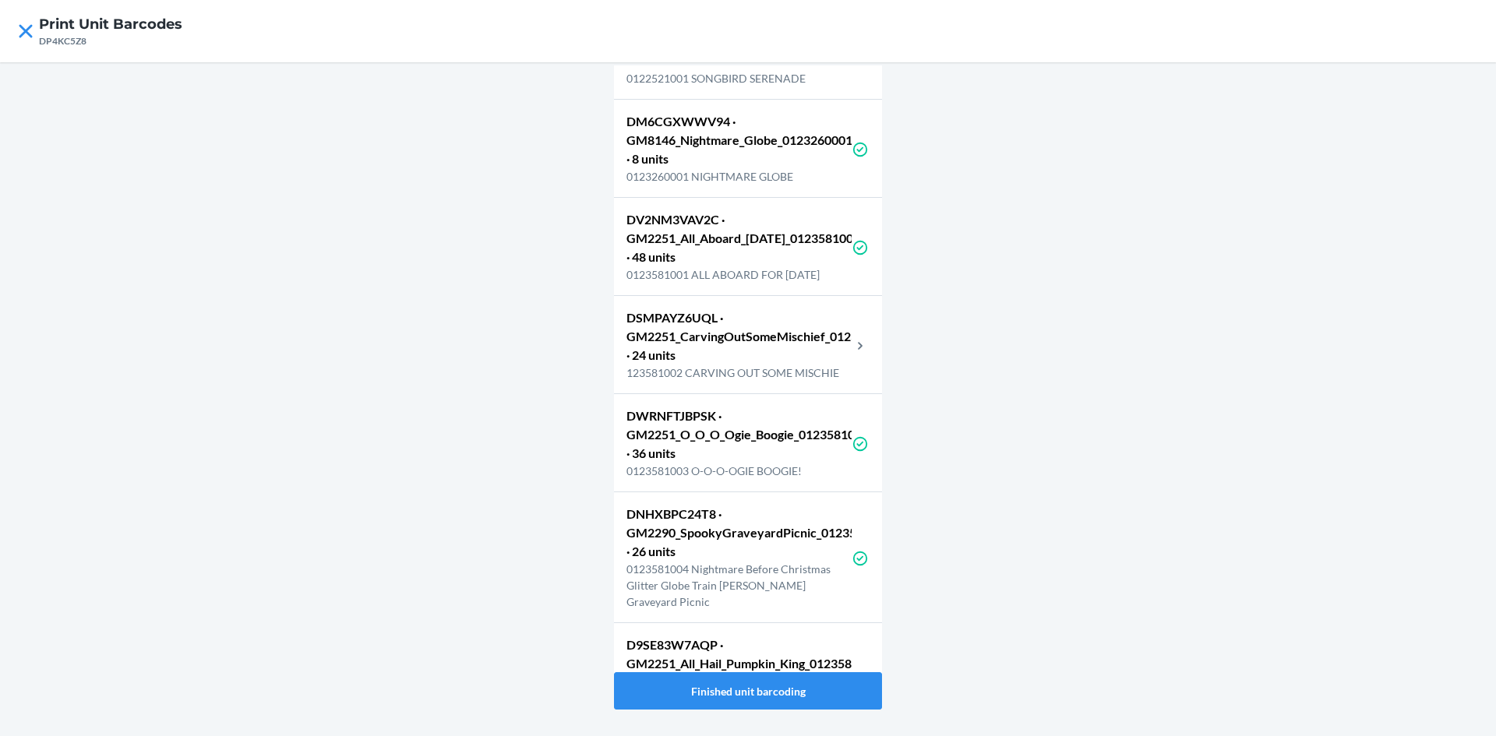
click at [764, 352] on p "DSMPAYZ6UQL · GM2251_CarvingOutSomeMischief_0123581002 · 24 units" at bounding box center [738, 336] width 225 height 56
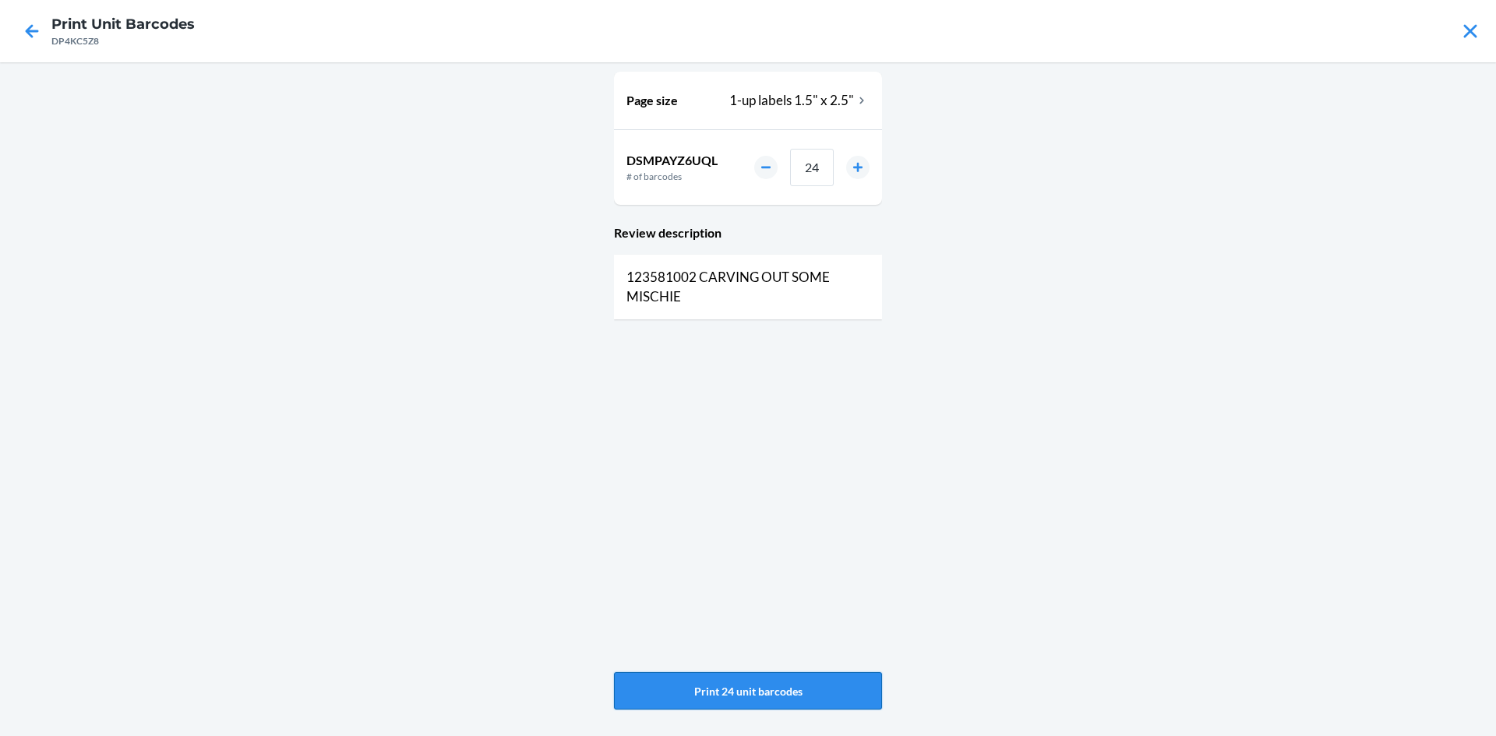
click at [798, 690] on button "Print 24 unit barcodes" at bounding box center [748, 690] width 268 height 37
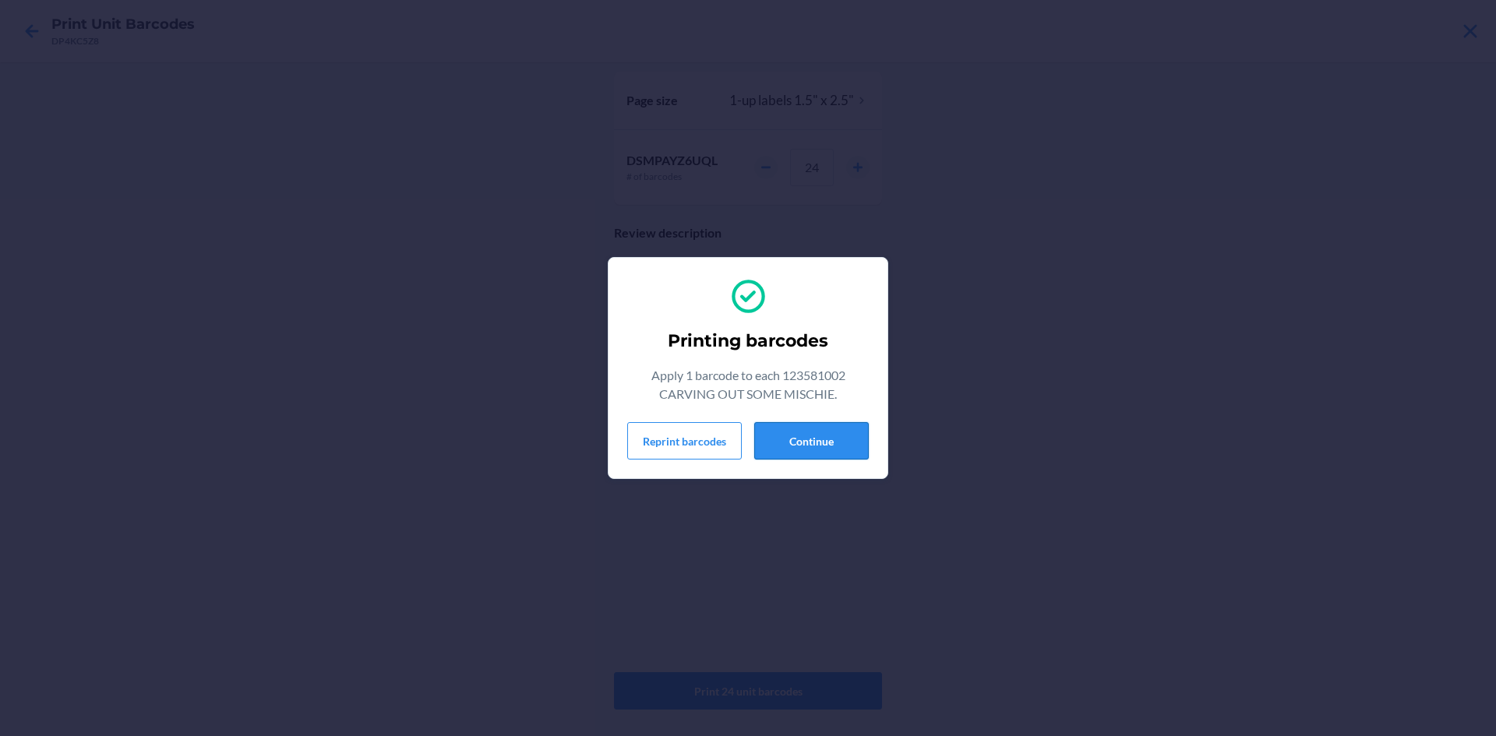
click at [765, 433] on button "Continue" at bounding box center [811, 440] width 115 height 37
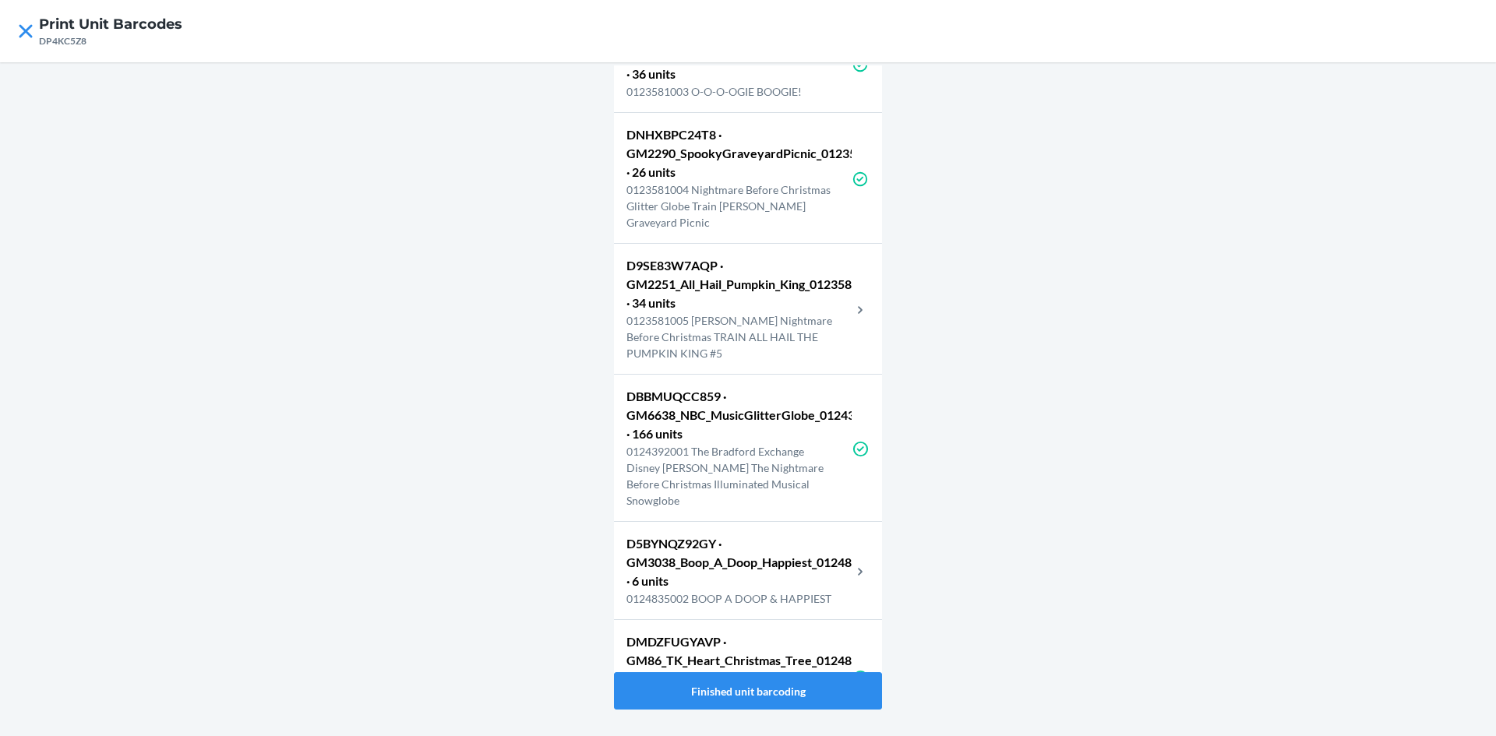
scroll to position [2103, 0]
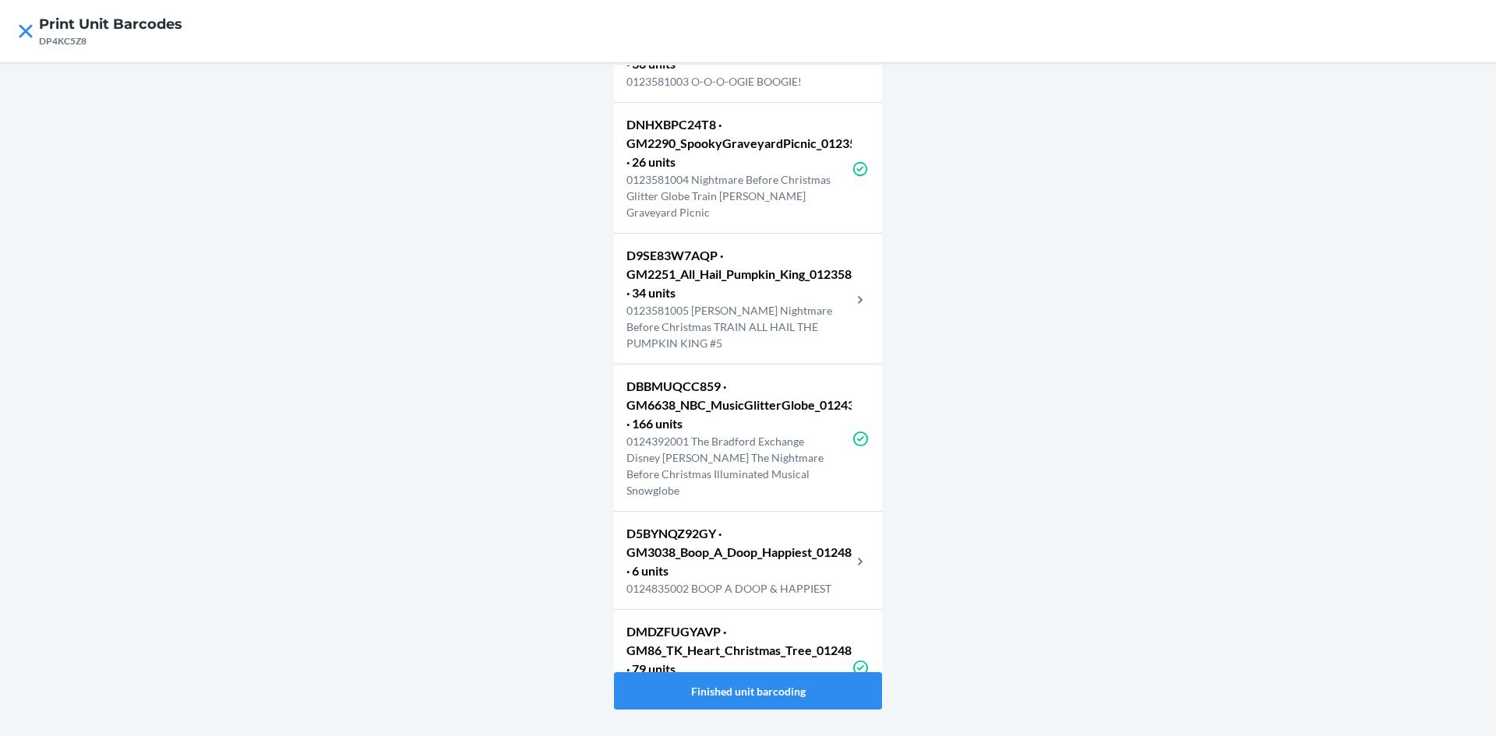
click at [790, 344] on p "0123581005 Tim Burton Nightmare Before Christmas TRAIN ALL HAIL THE PUMPKIN KIN…" at bounding box center [738, 326] width 225 height 49
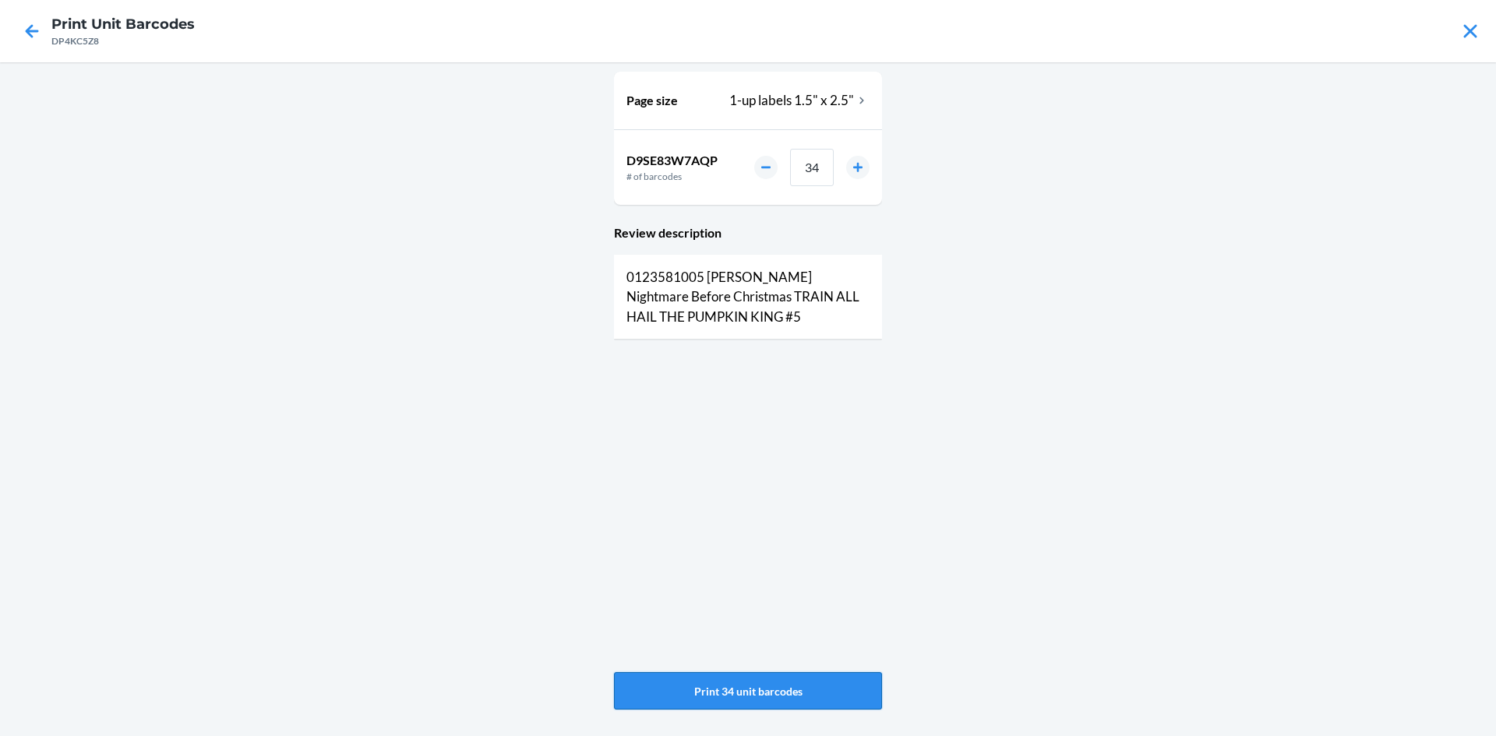
click at [736, 690] on button "Print 34 unit barcodes" at bounding box center [748, 690] width 268 height 37
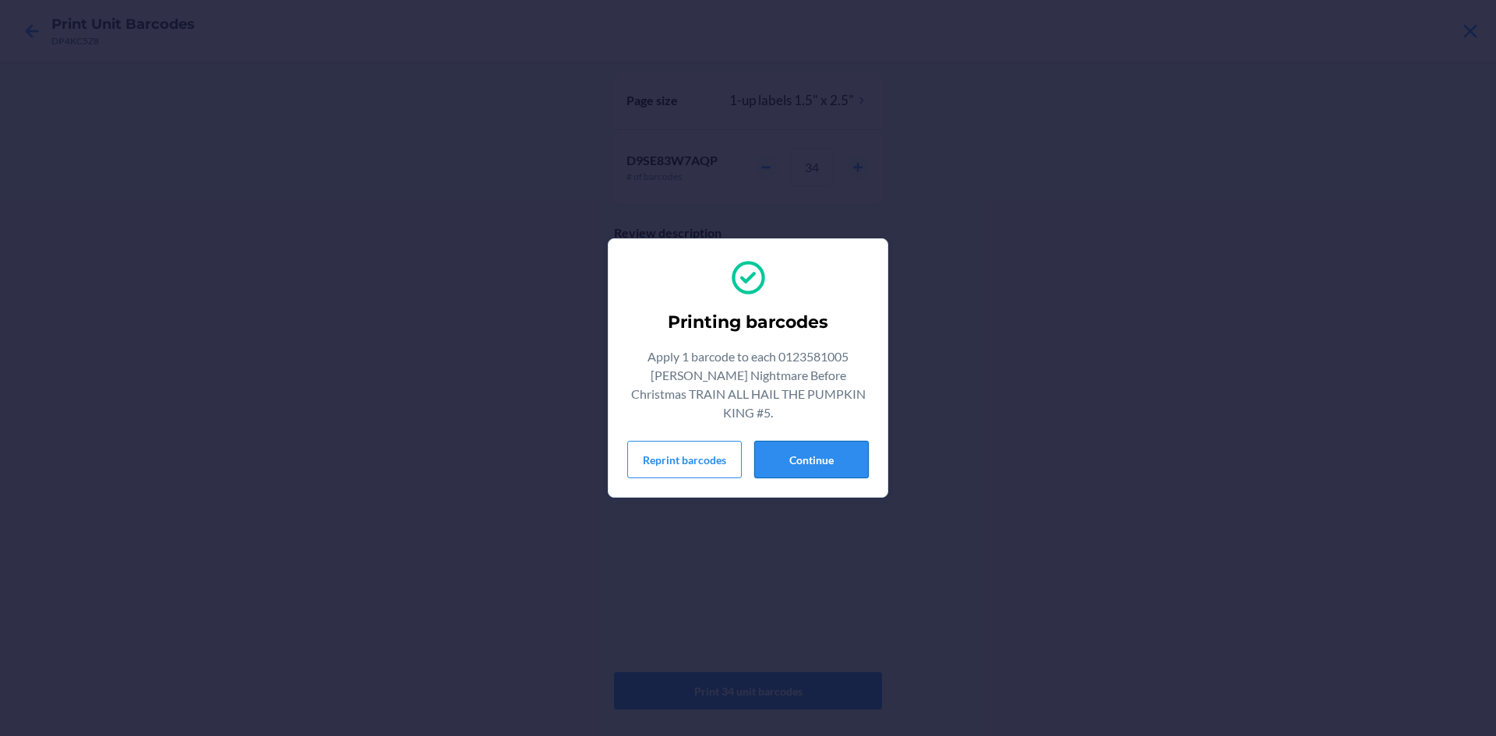
click at [815, 463] on button "Continue" at bounding box center [811, 459] width 115 height 37
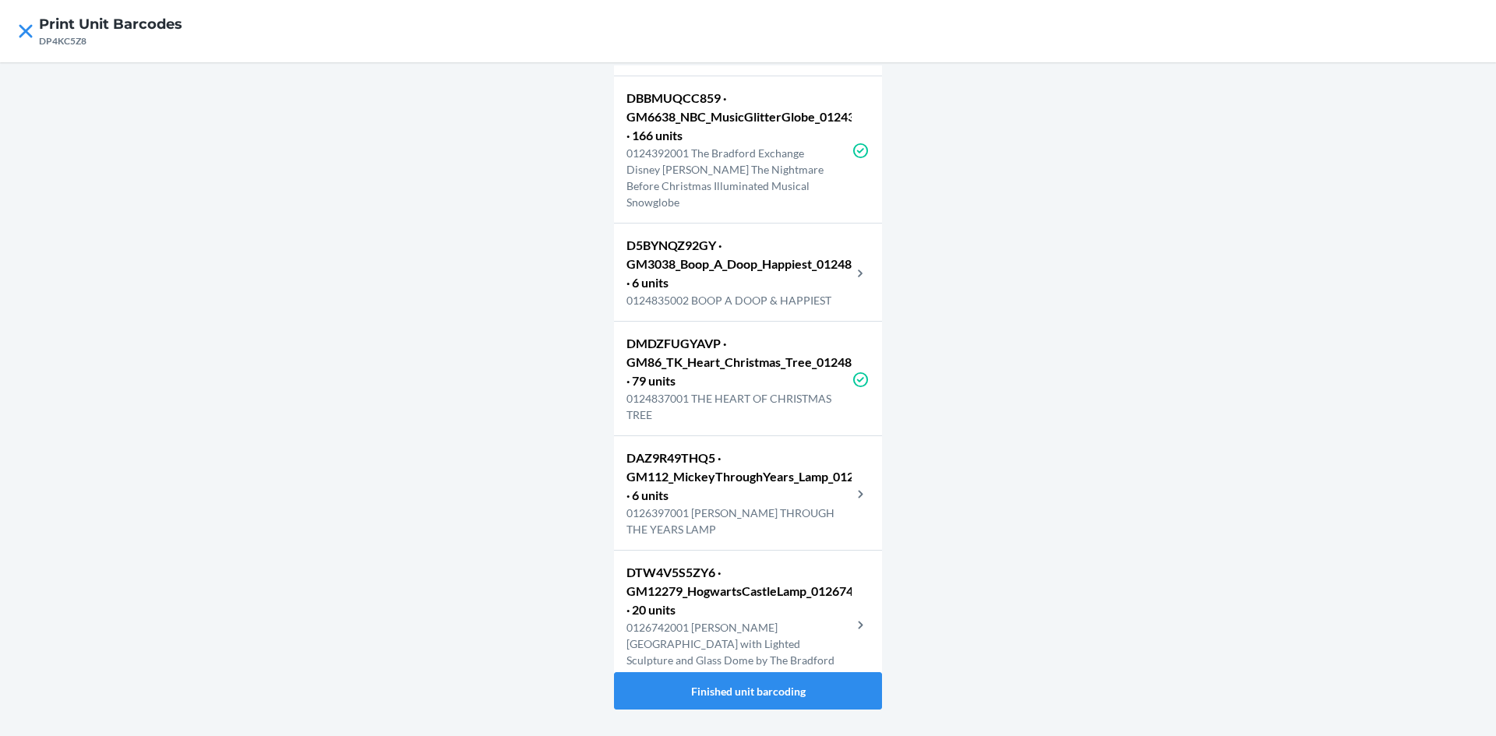
scroll to position [2415, 0]
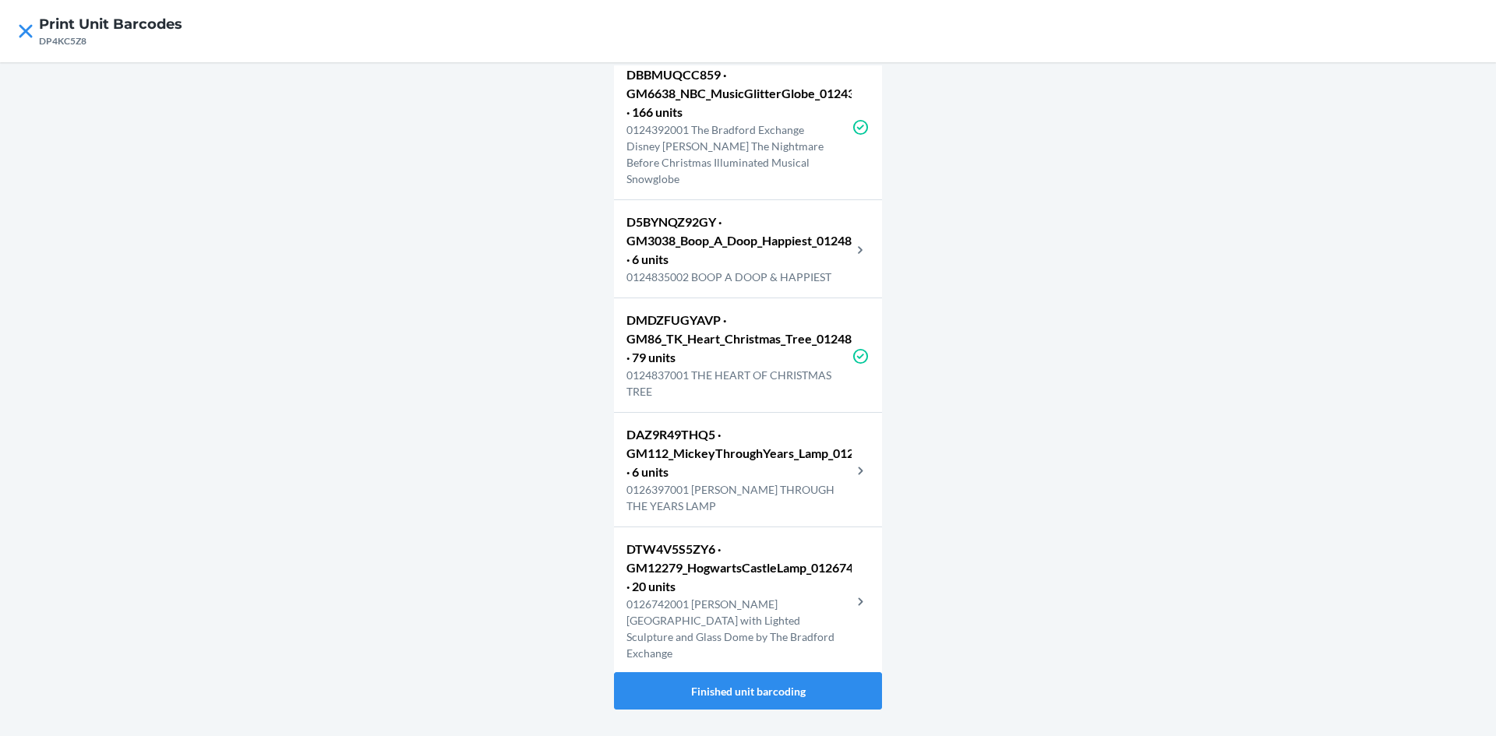
click at [802, 269] on p "D5BYNQZ92GY · GM3038_Boop_A_Doop_Happiest_0124835002 · 6 units" at bounding box center [738, 241] width 225 height 56
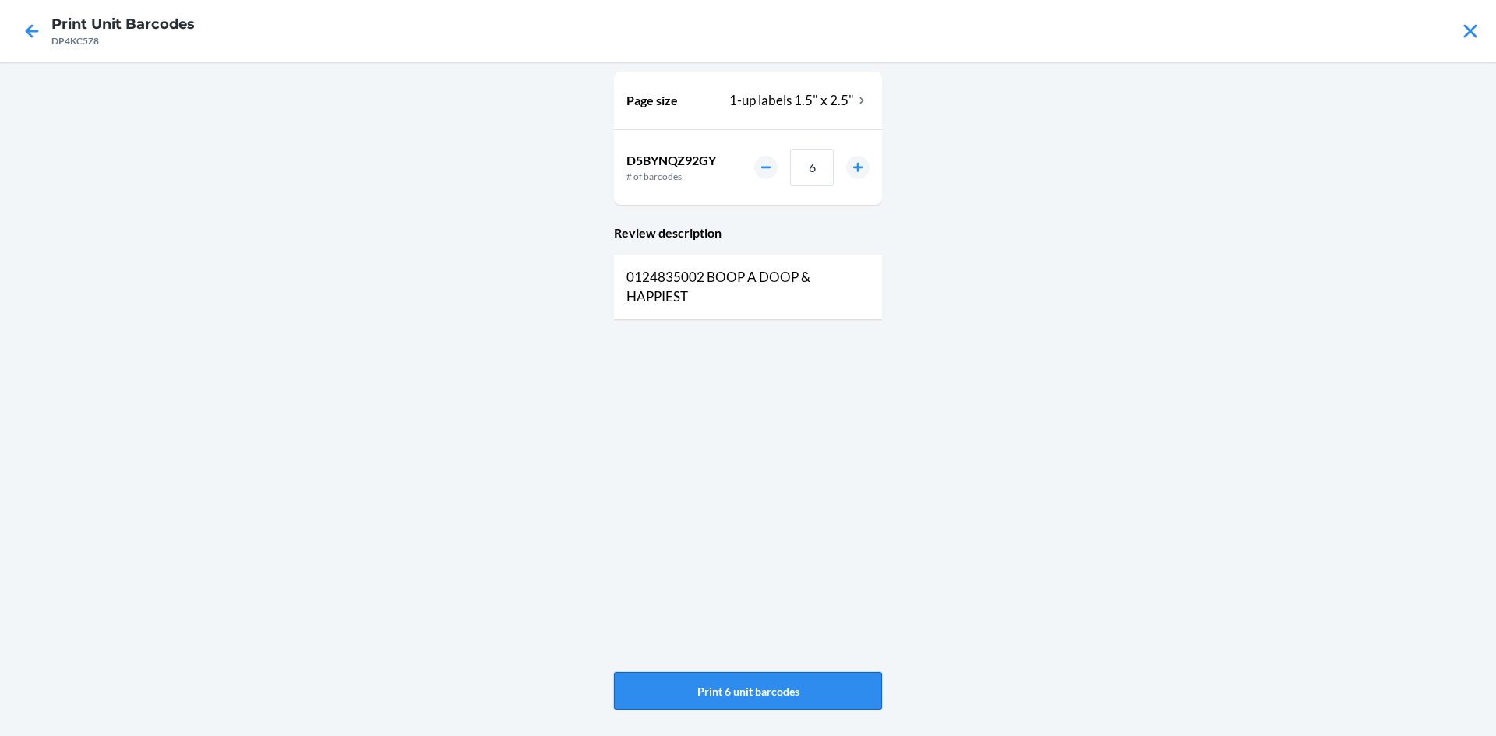
click at [788, 697] on button "Print 6 unit barcodes" at bounding box center [748, 690] width 268 height 37
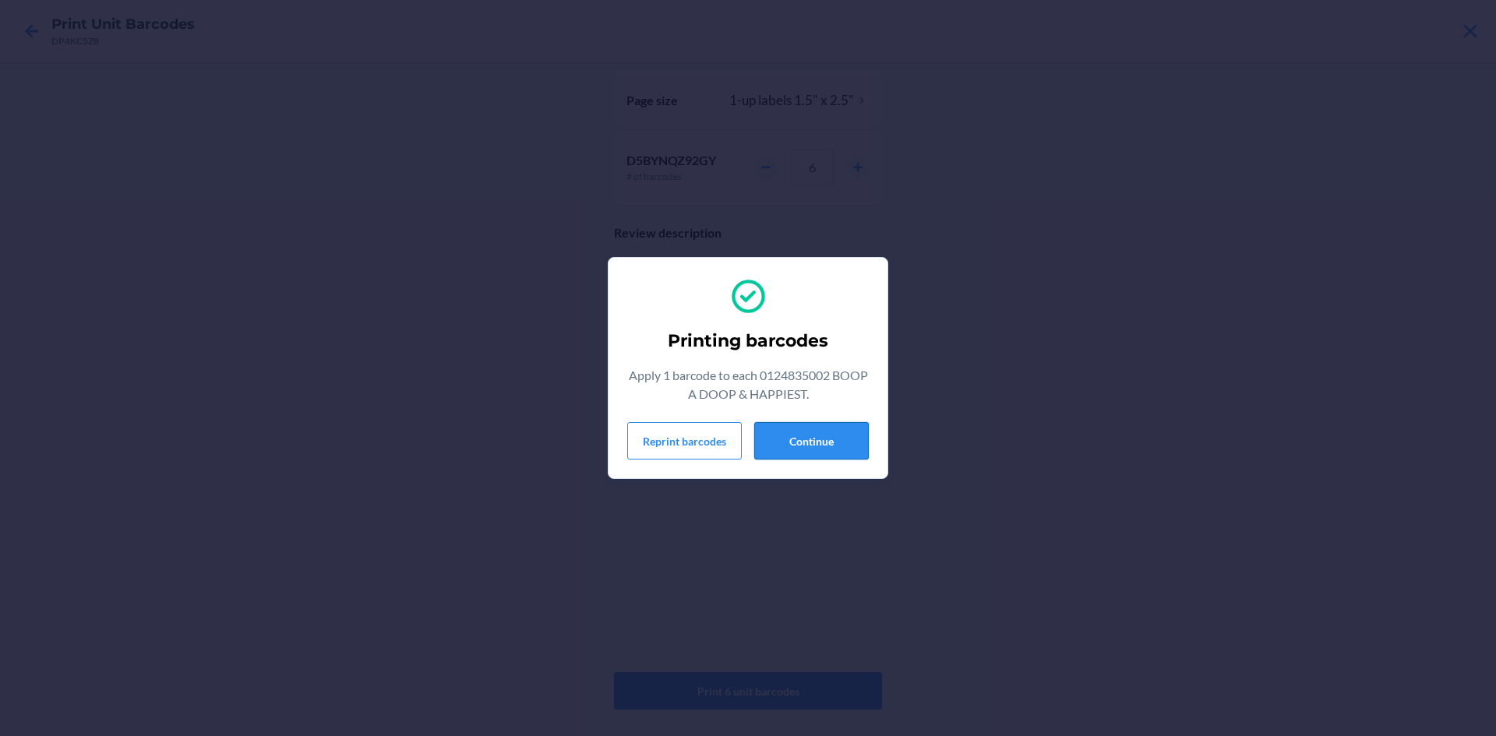
click at [795, 443] on button "Continue" at bounding box center [811, 440] width 115 height 37
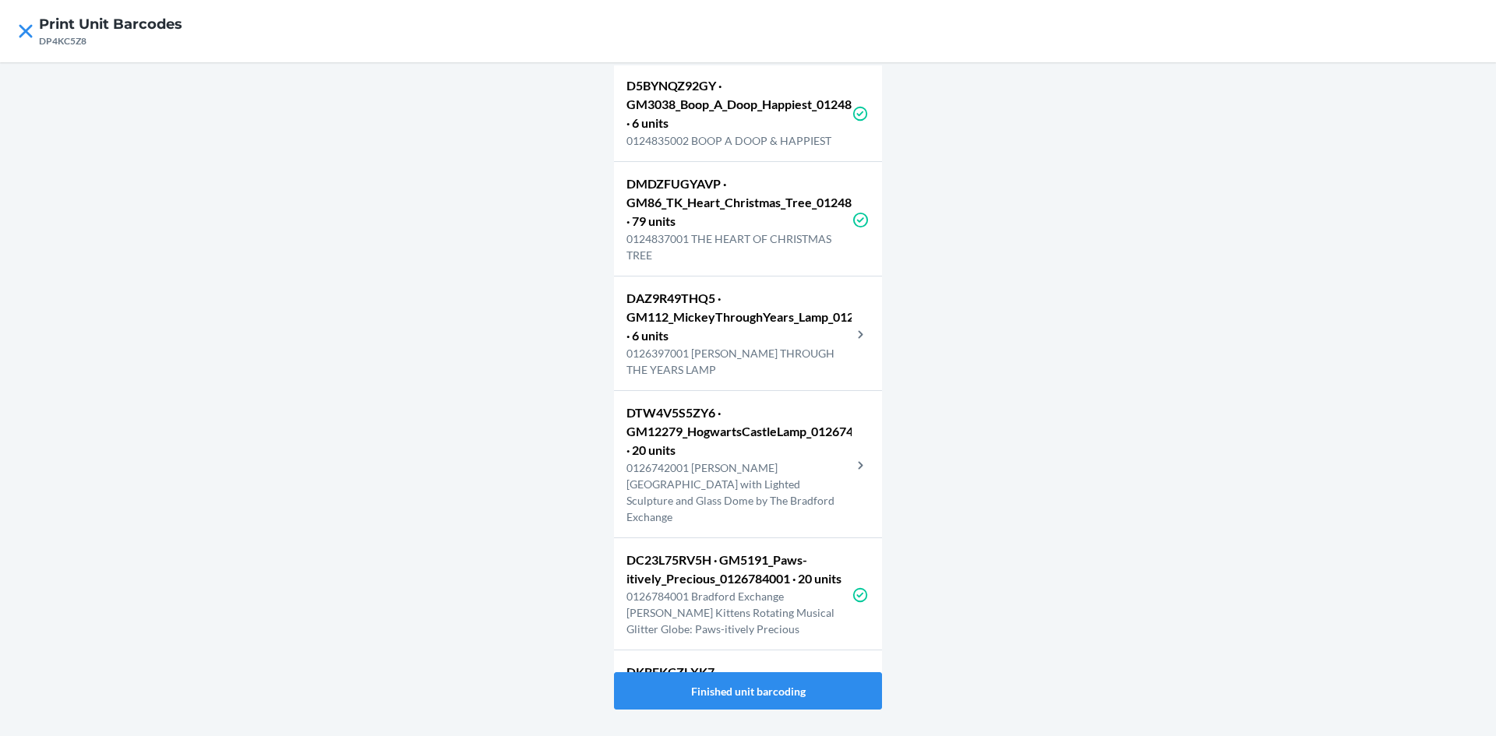
scroll to position [2571, 0]
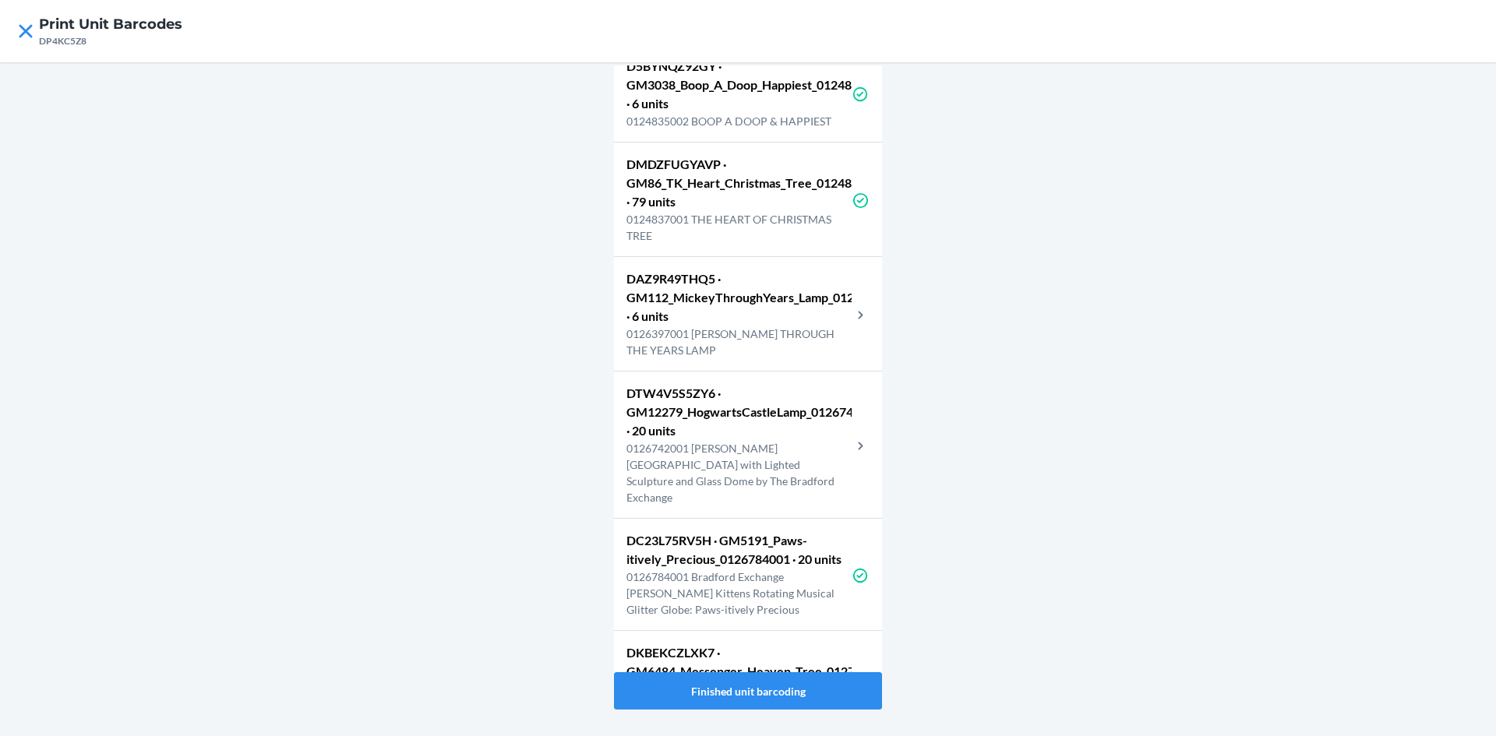
click at [784, 326] on p "DAZ9R49THQ5 · GM112_MickeyThroughYears_Lamp_0126397001 · 6 units" at bounding box center [738, 298] width 225 height 56
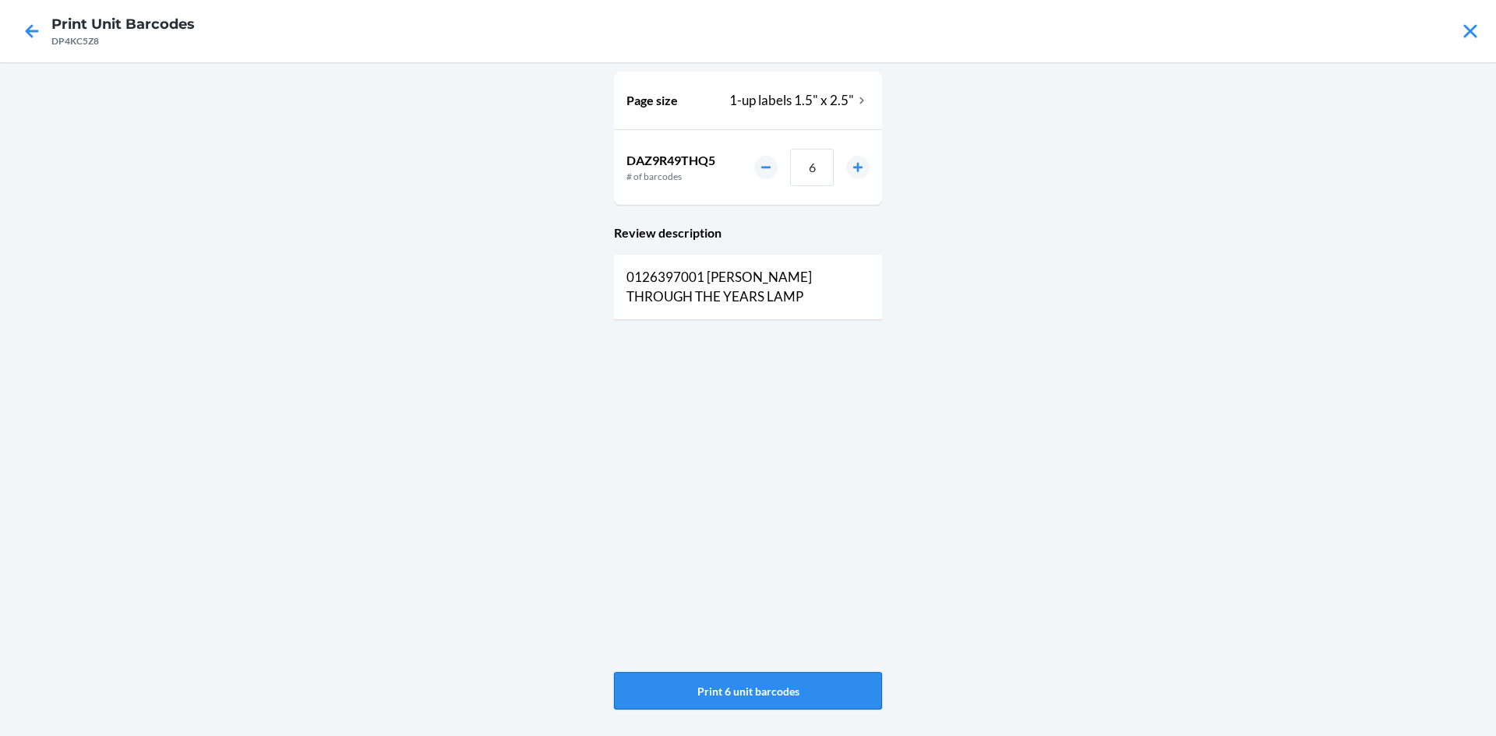
click at [777, 707] on button "Print 6 unit barcodes" at bounding box center [748, 690] width 268 height 37
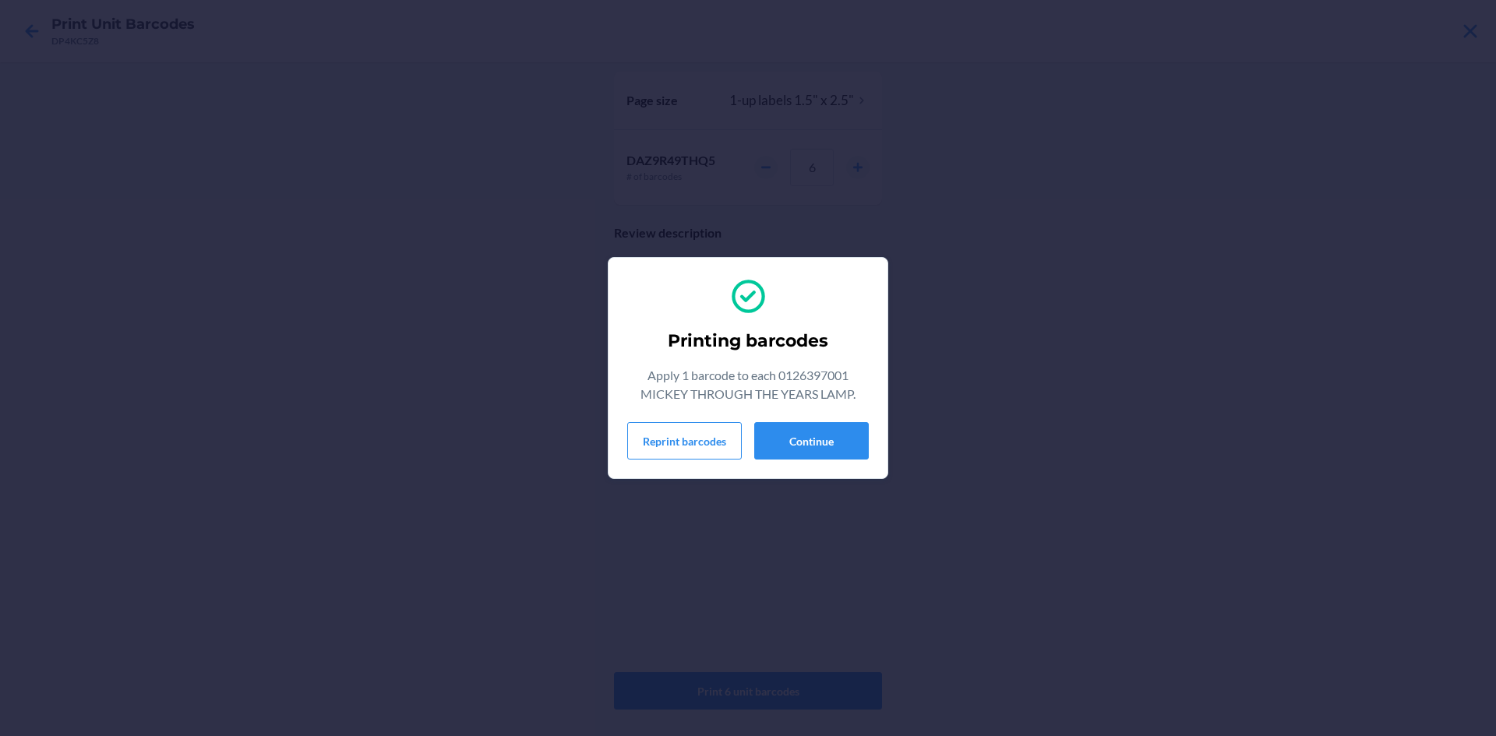
click at [853, 417] on div "Printing barcodes Apply 1 barcode to each 0126397001 MICKEY THROUGH THE YEARS L…" at bounding box center [747, 368] width 241 height 196
click at [851, 431] on button "Continue" at bounding box center [811, 440] width 115 height 37
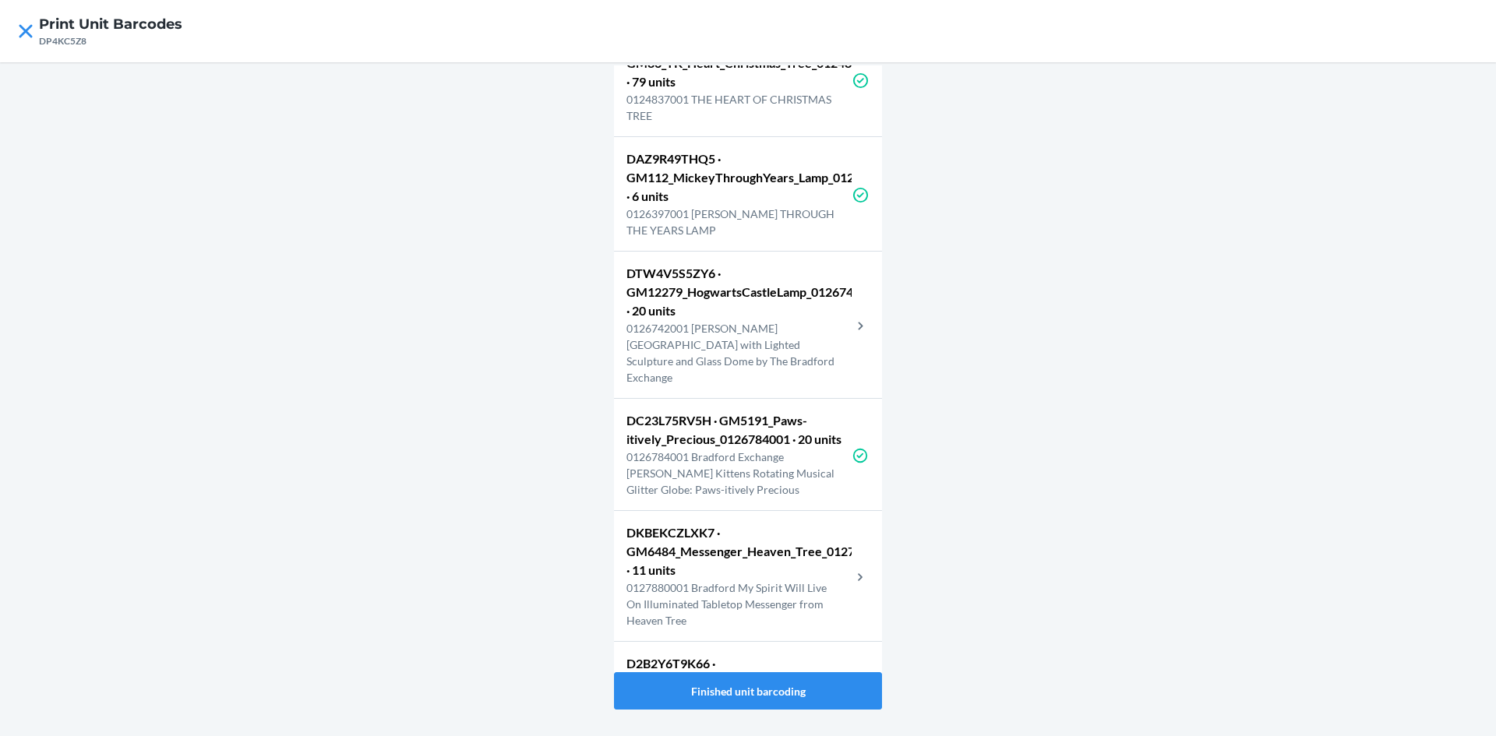
scroll to position [2726, 0]
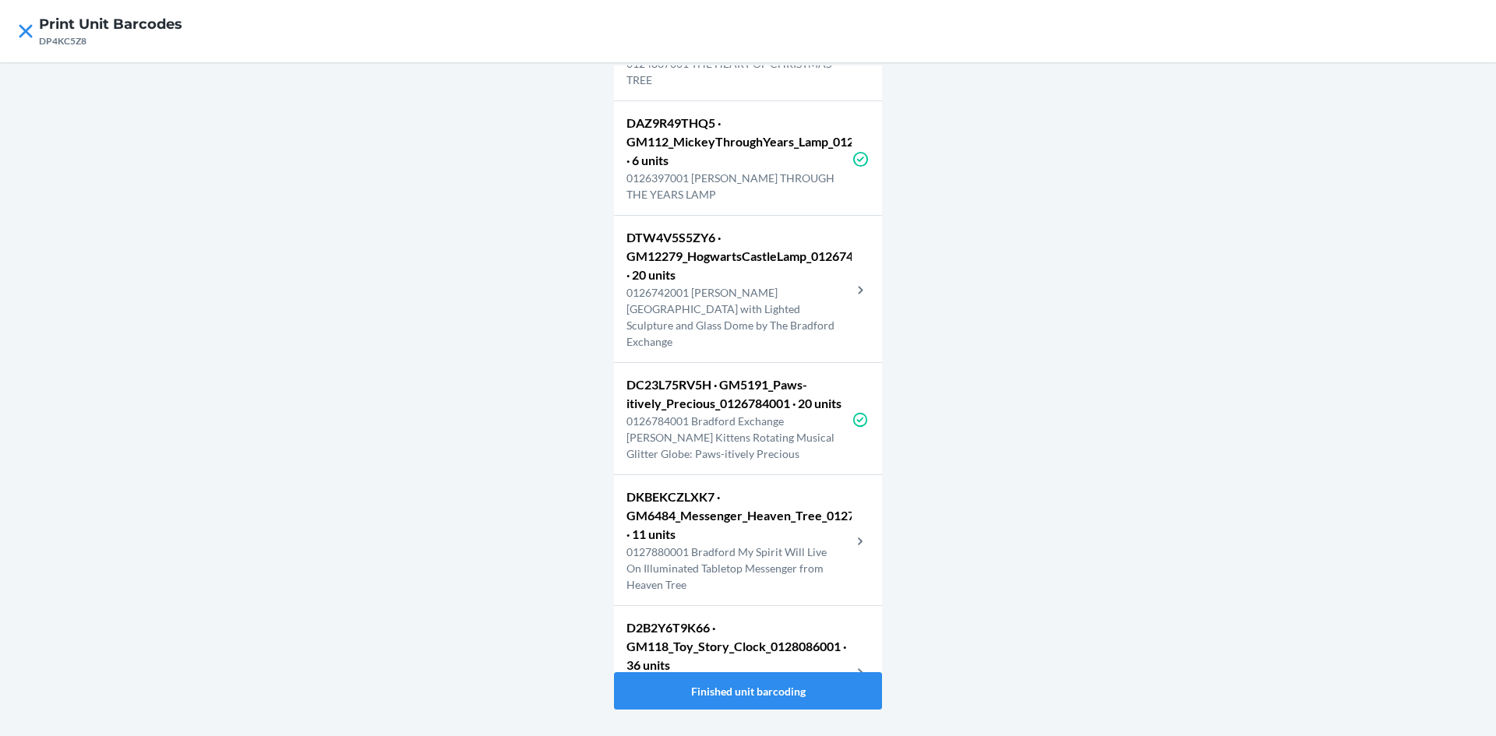
click at [750, 348] on p "0126742001 Harry Potter Hogwarts Castle with Lighted Sculpture and Glass Dome b…" at bounding box center [738, 316] width 225 height 65
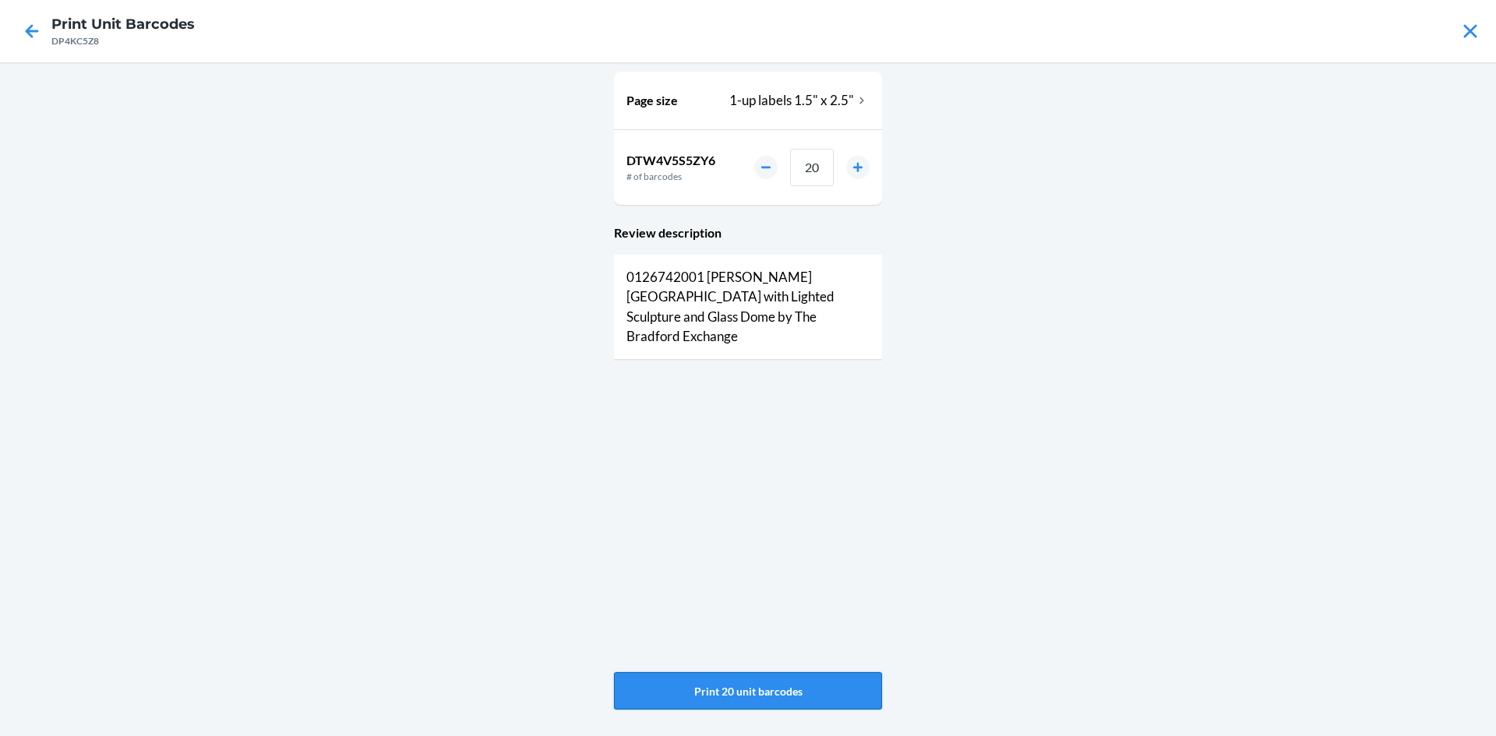
click at [721, 688] on button "Print 20 unit barcodes" at bounding box center [748, 690] width 268 height 37
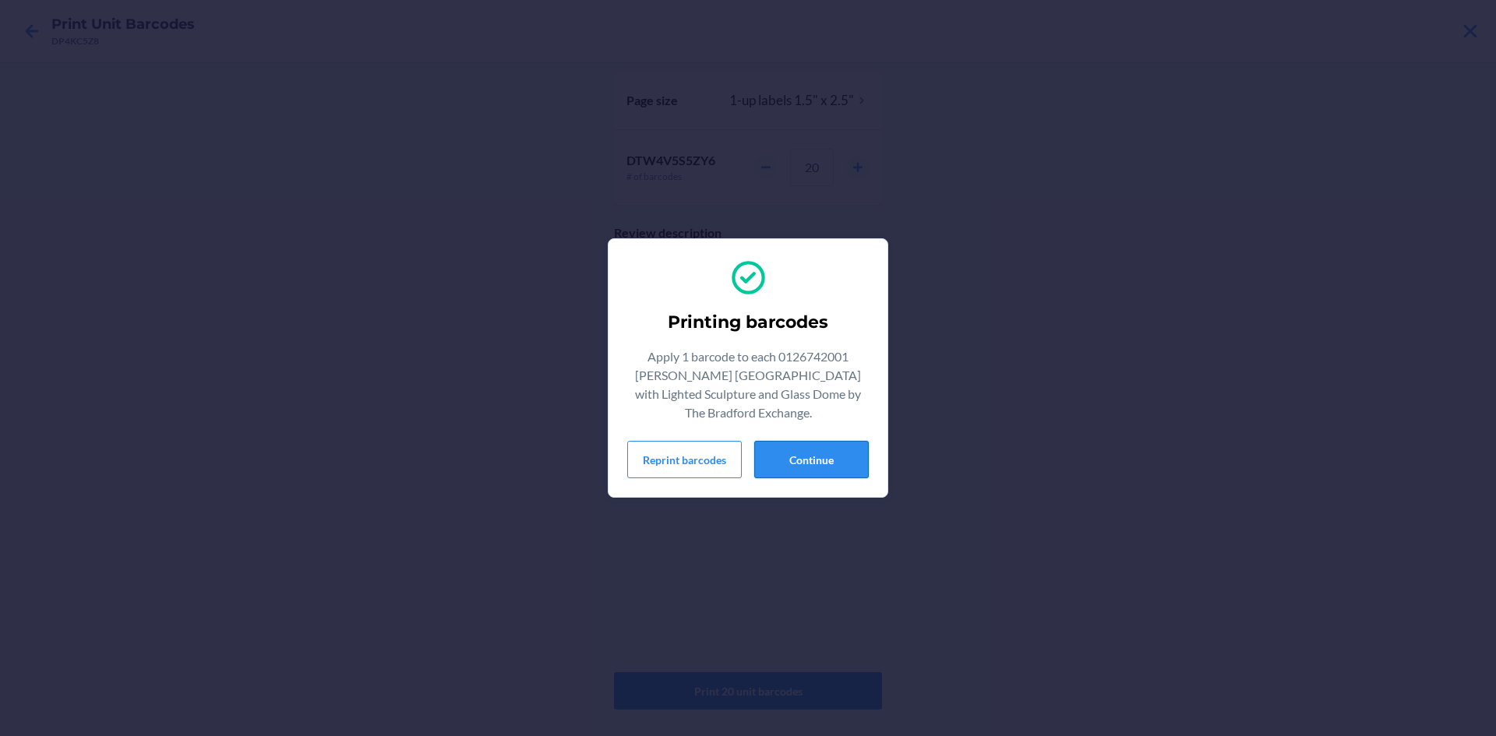
click at [832, 448] on button "Continue" at bounding box center [811, 459] width 115 height 37
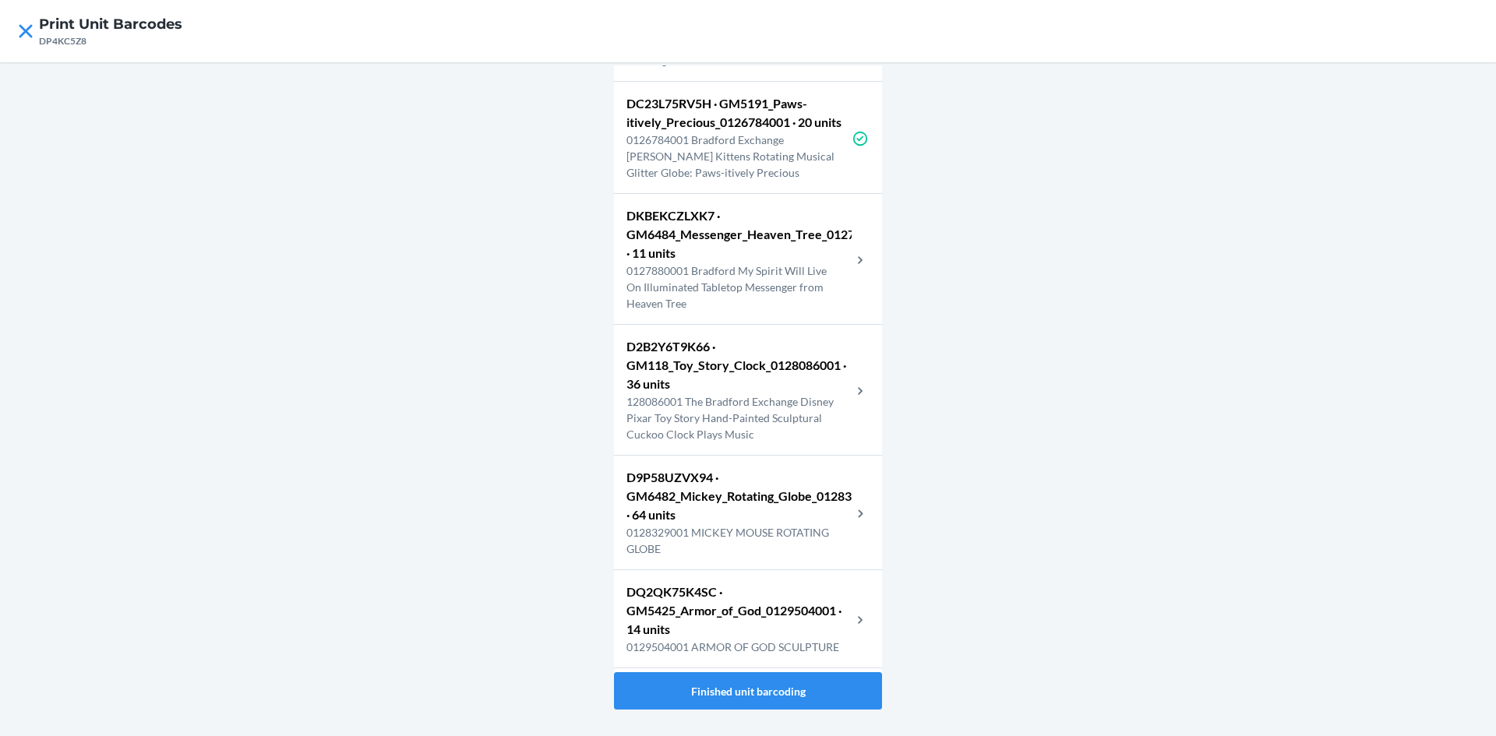
scroll to position [3034, 0]
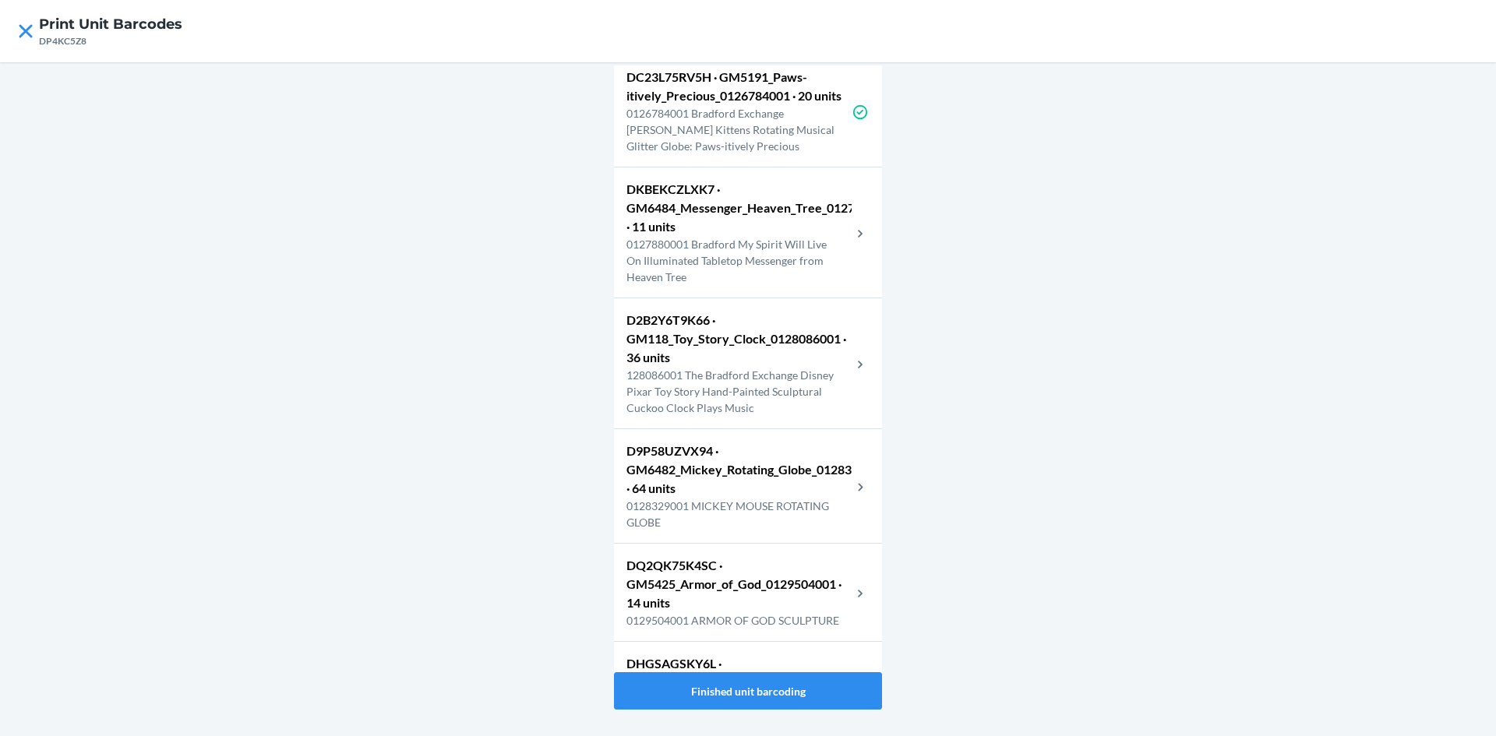
click at [763, 285] on p "0127880001 Bradford My Spirit Will Live On Illuminated Tabletop Messenger from …" at bounding box center [738, 260] width 225 height 49
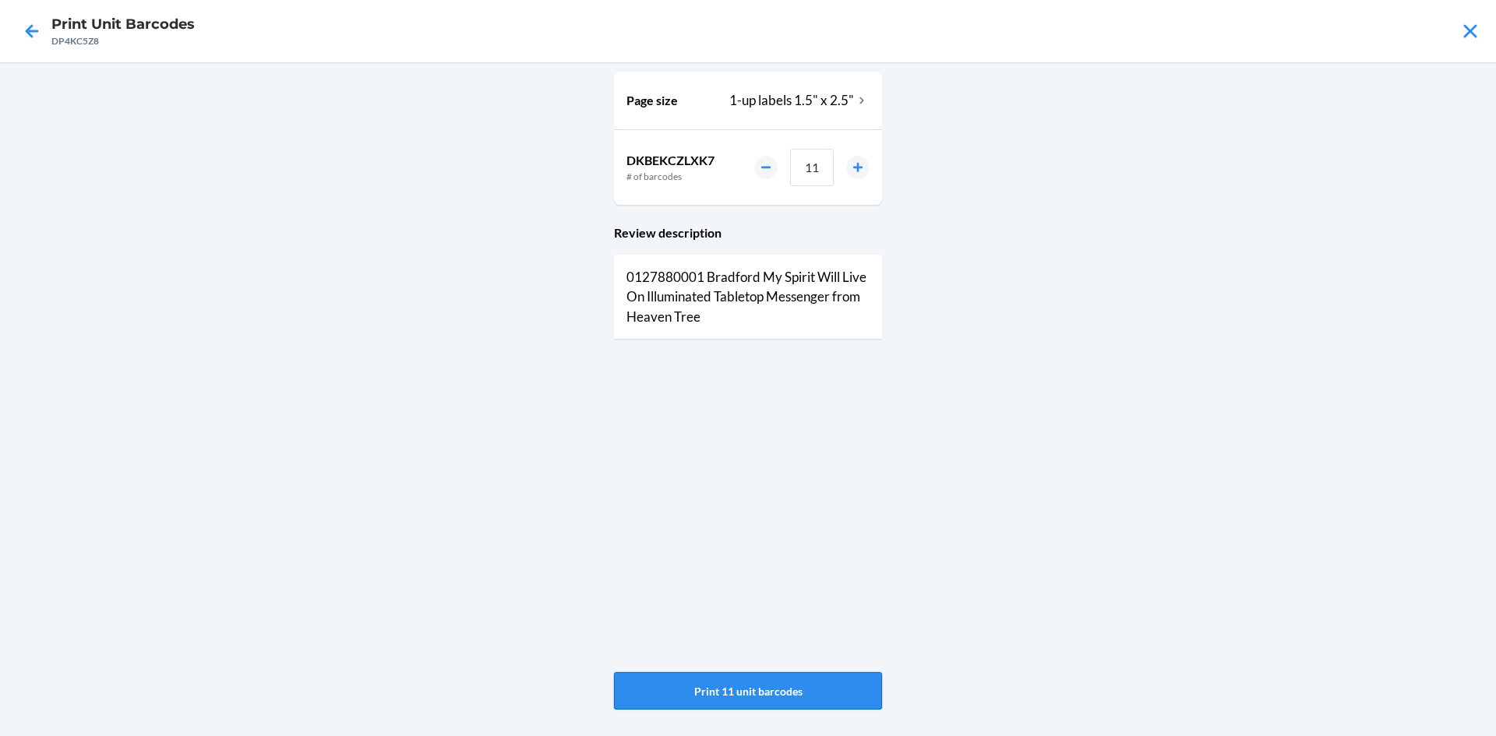
click at [721, 699] on button "Print 11 unit barcodes" at bounding box center [748, 690] width 268 height 37
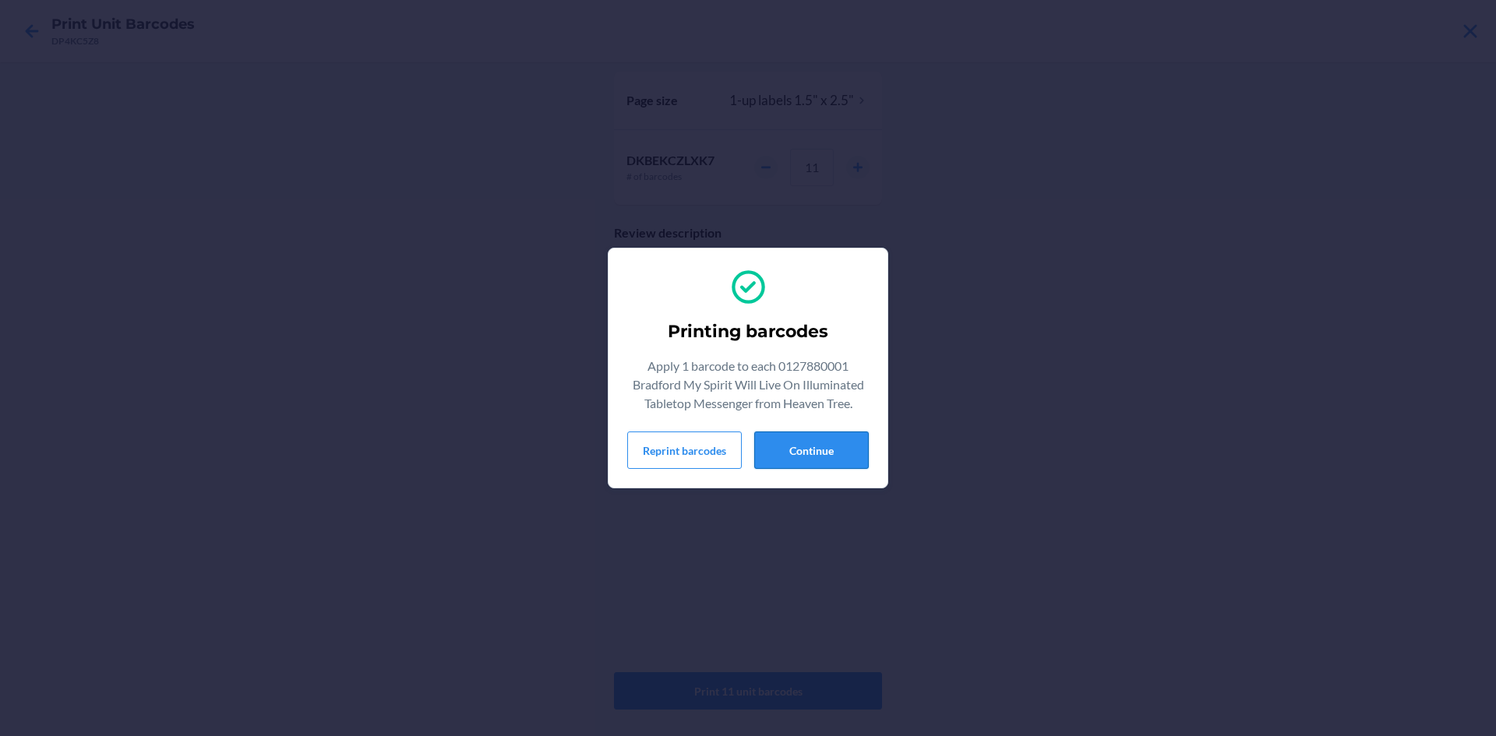
click at [837, 447] on button "Continue" at bounding box center [811, 450] width 115 height 37
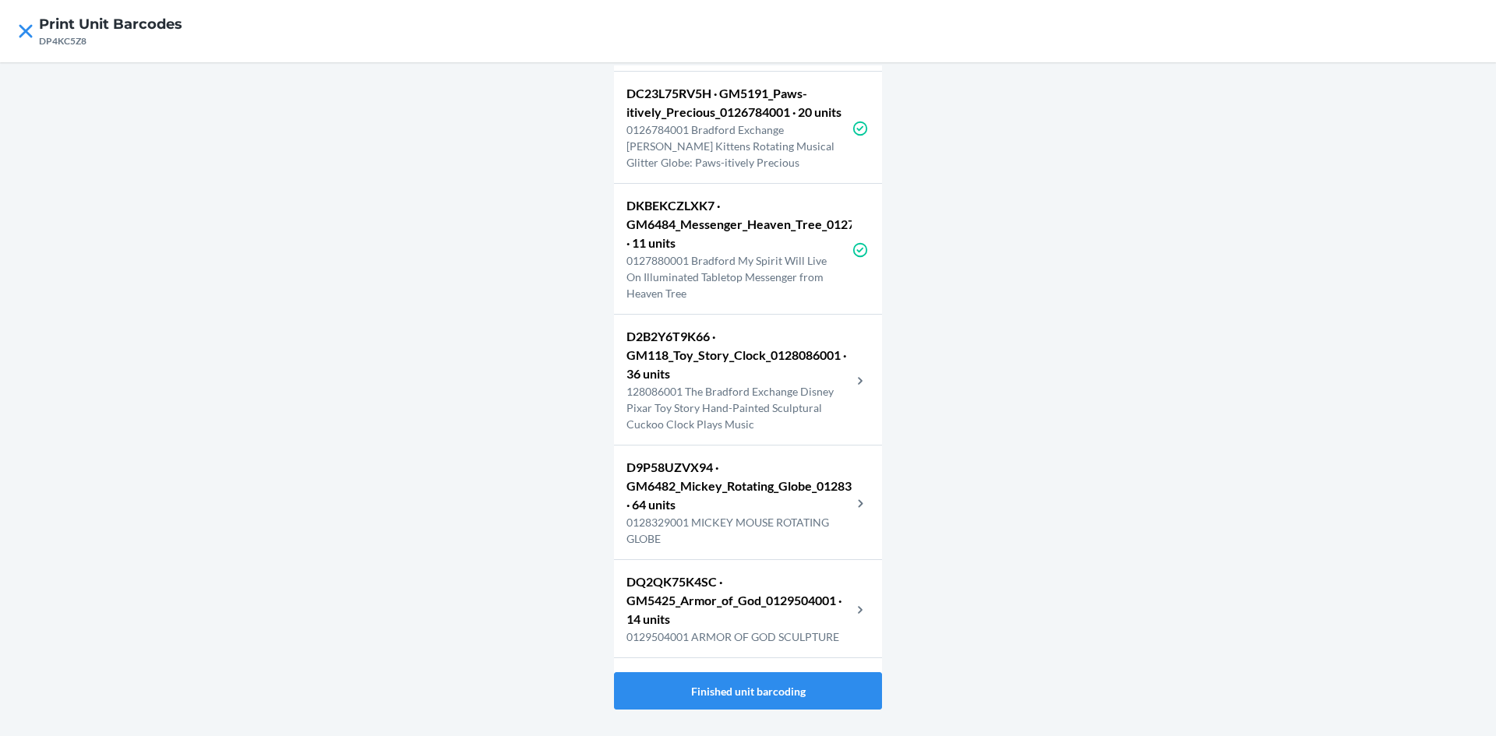
scroll to position [3038, 0]
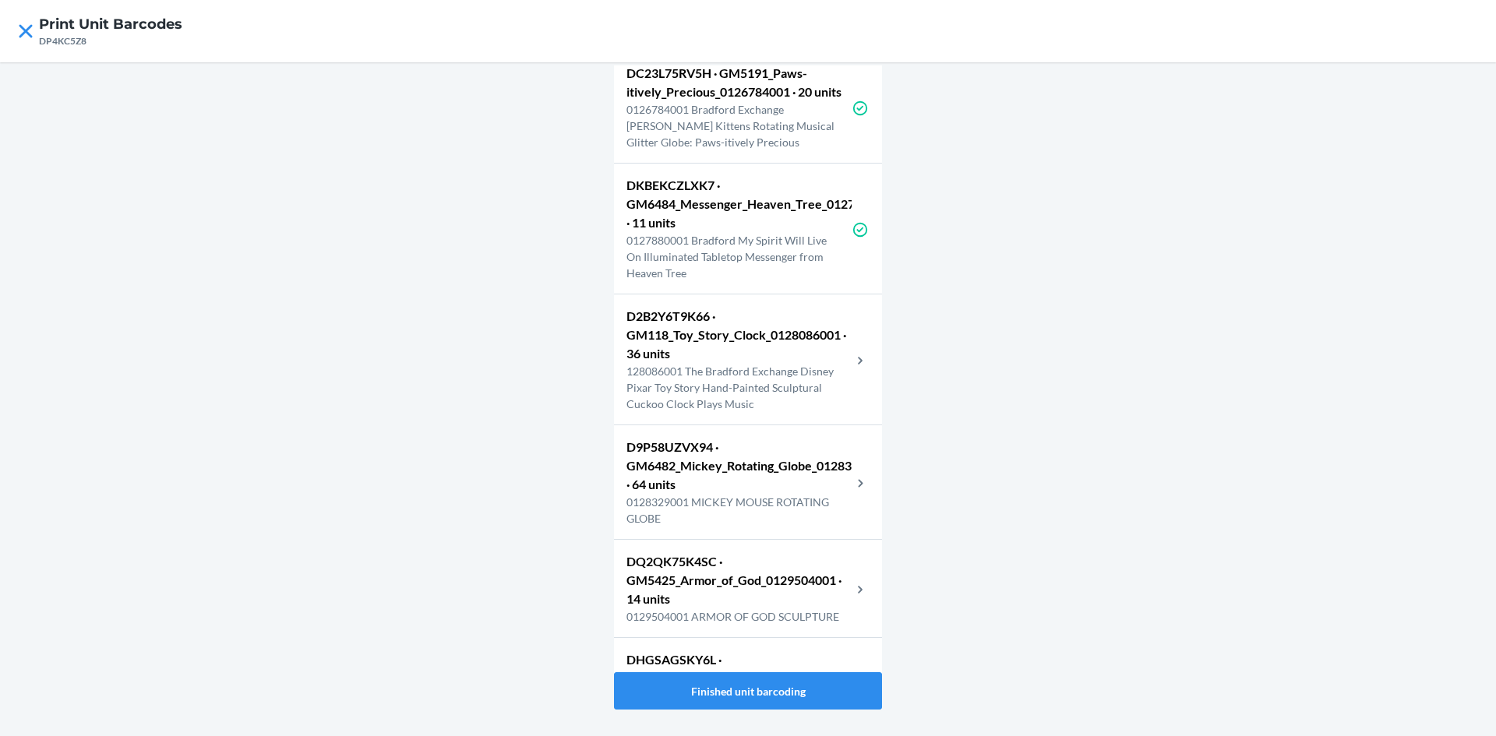
click at [759, 412] on p "128086001 The Bradford Exchange Disney Pixar Toy Story Hand-Painted Sculptural …" at bounding box center [738, 387] width 225 height 49
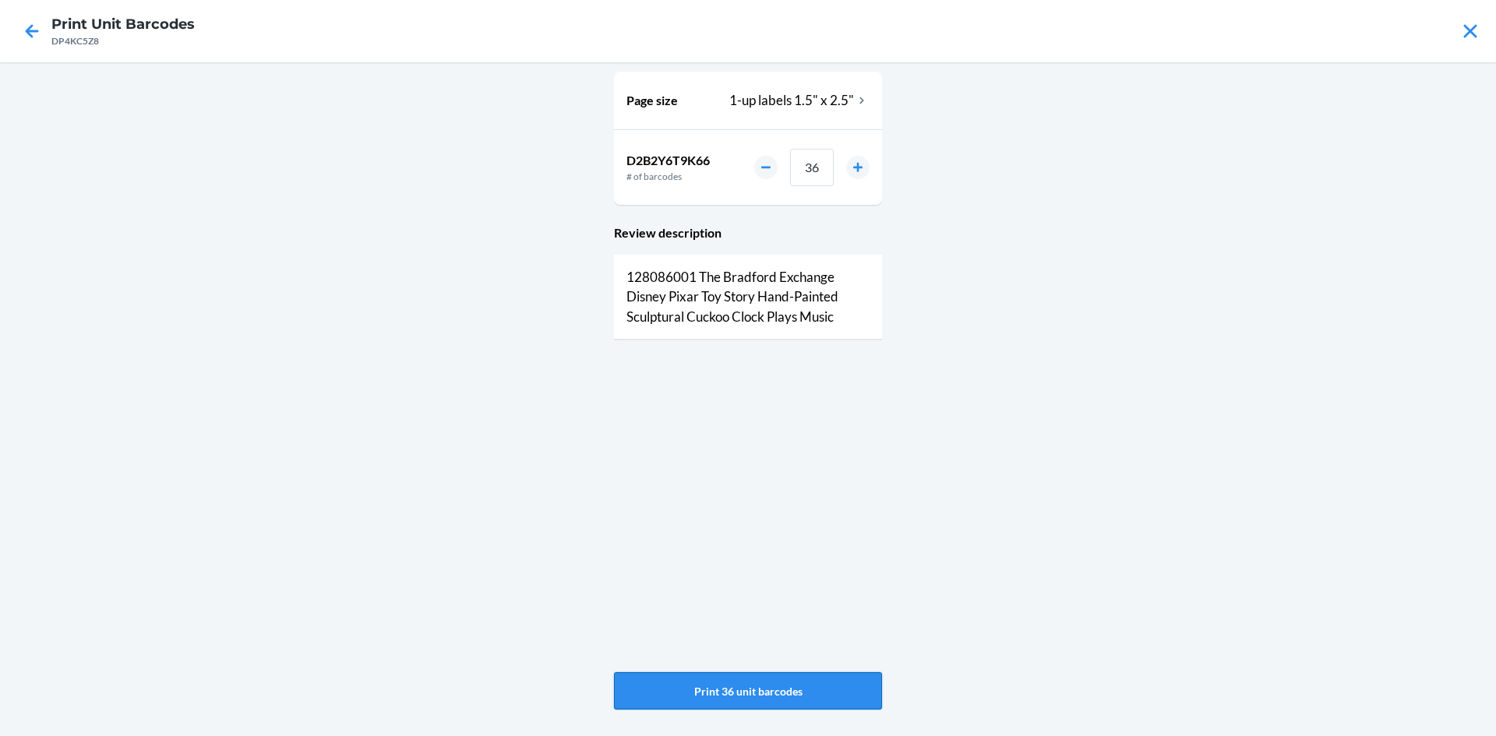
click at [716, 678] on button "Print 36 unit barcodes" at bounding box center [748, 690] width 268 height 37
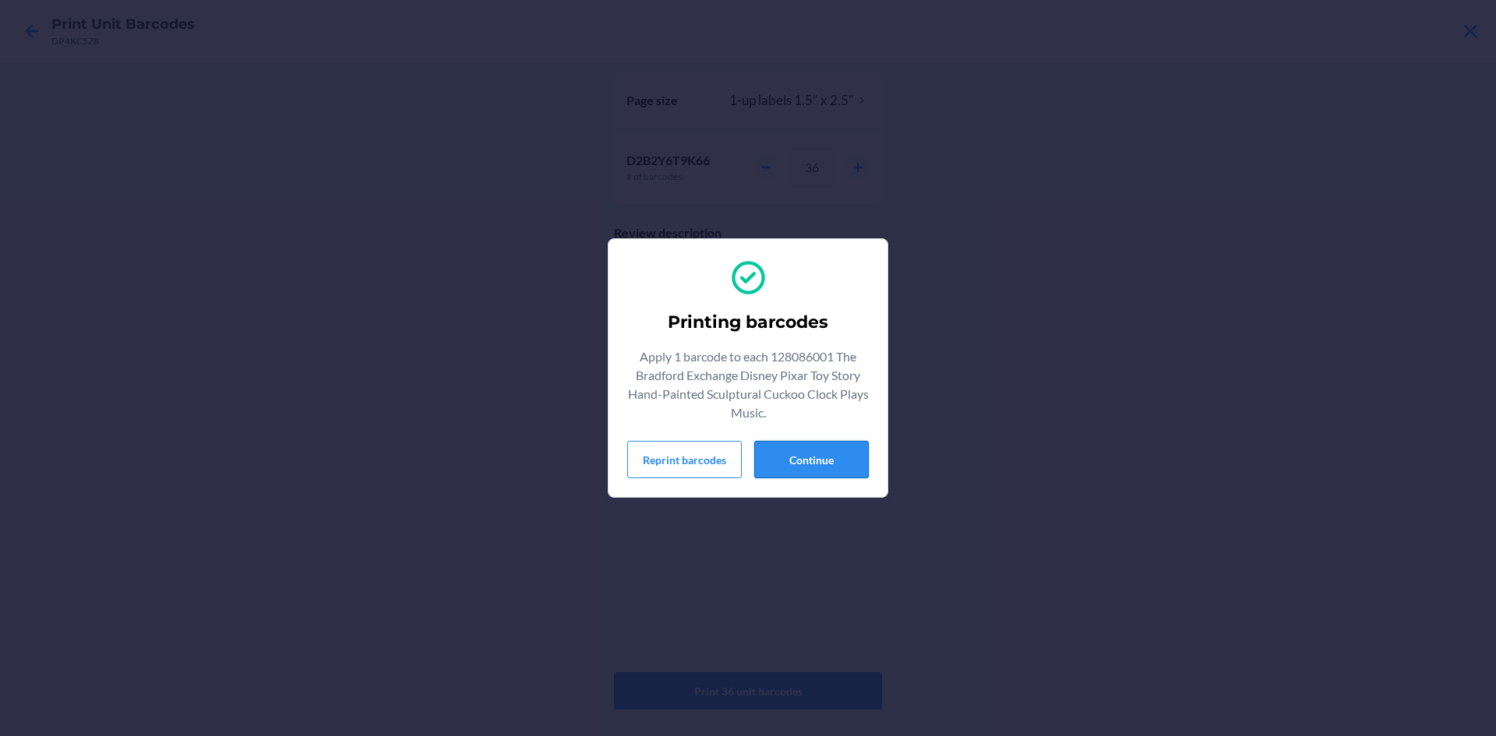
click at [843, 456] on button "Continue" at bounding box center [811, 459] width 115 height 37
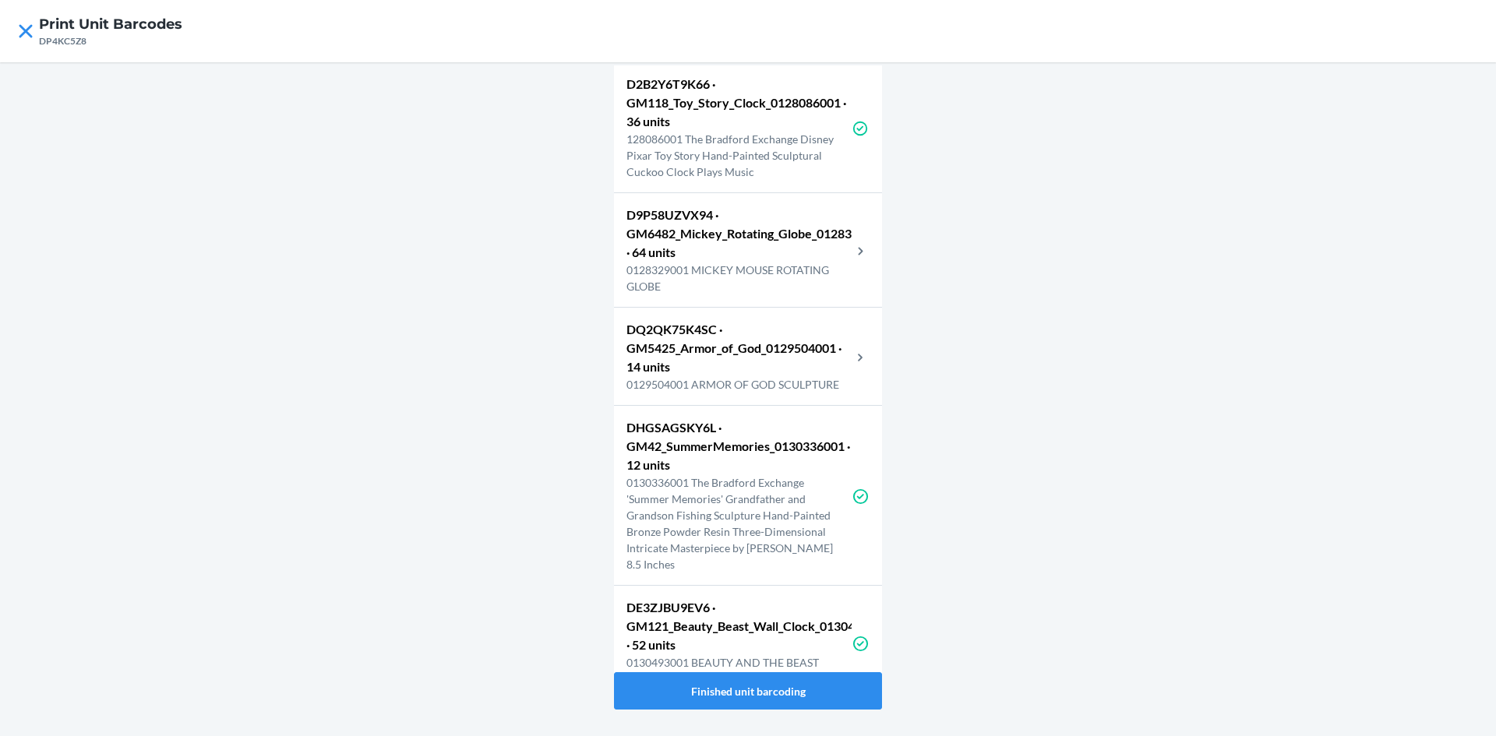
scroll to position [3272, 0]
click at [809, 260] on p "D9P58UZVX94 · GM6482_Mickey_Rotating_Globe_0128329001 · 64 units" at bounding box center [738, 232] width 225 height 56
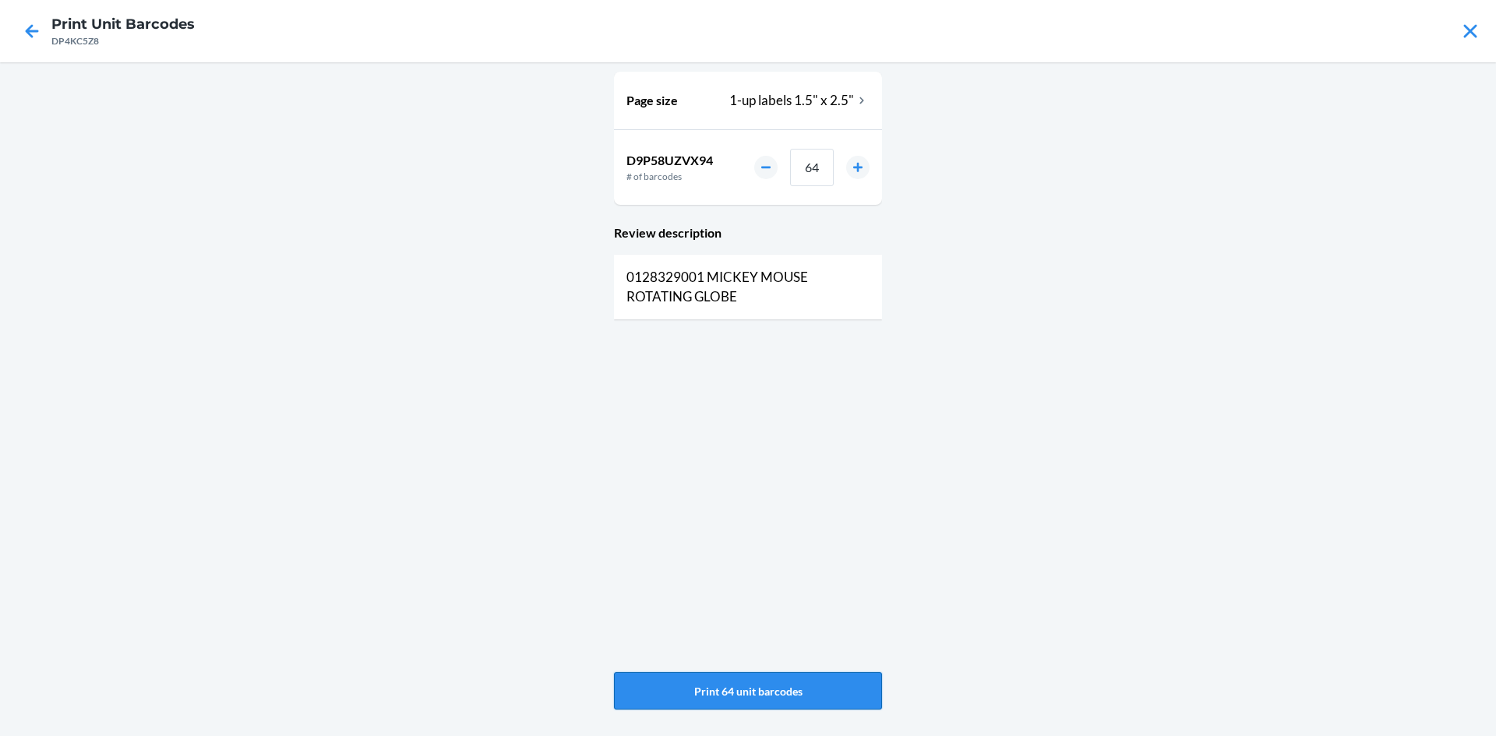
click at [828, 677] on button "Print 64 unit barcodes" at bounding box center [748, 690] width 268 height 37
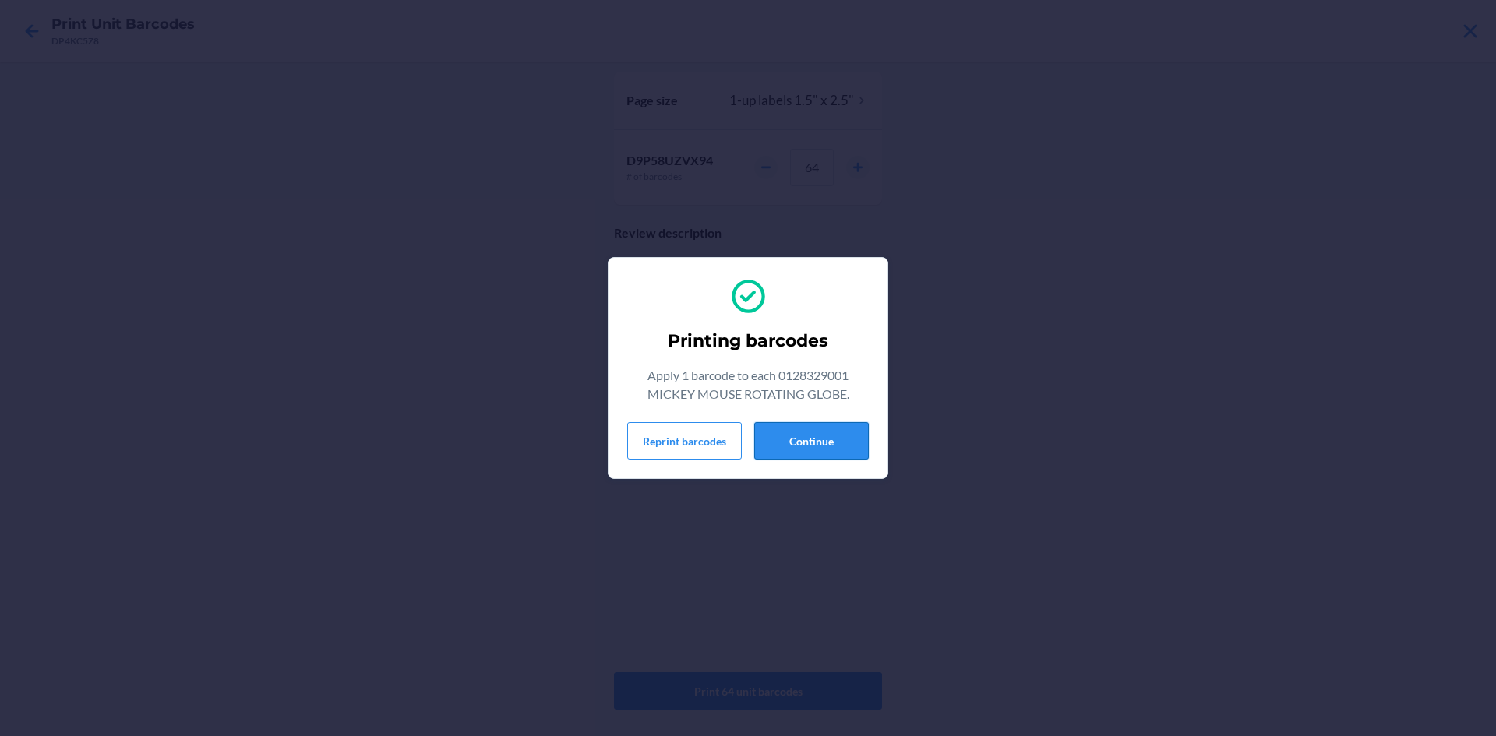
click at [813, 444] on button "Continue" at bounding box center [811, 440] width 115 height 37
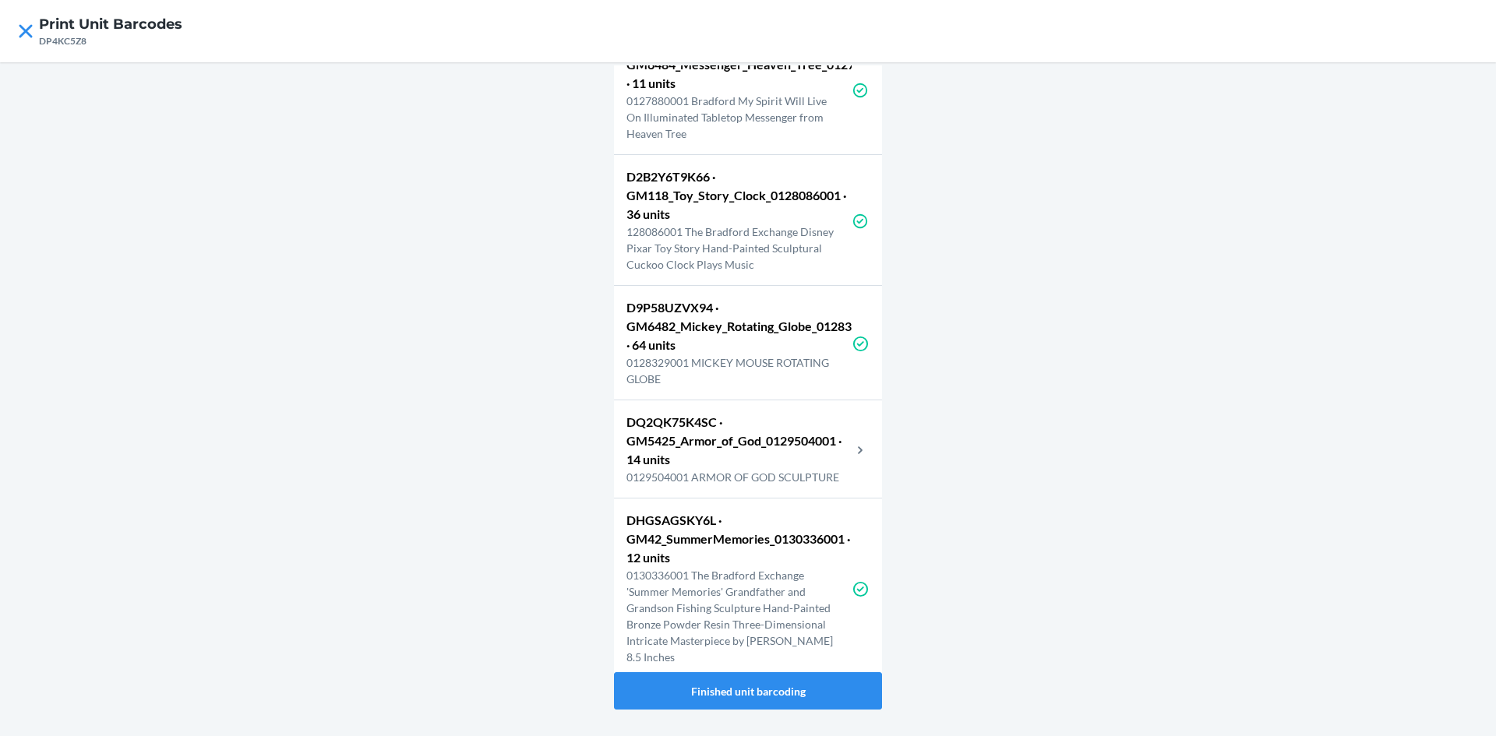
scroll to position [3272, 0]
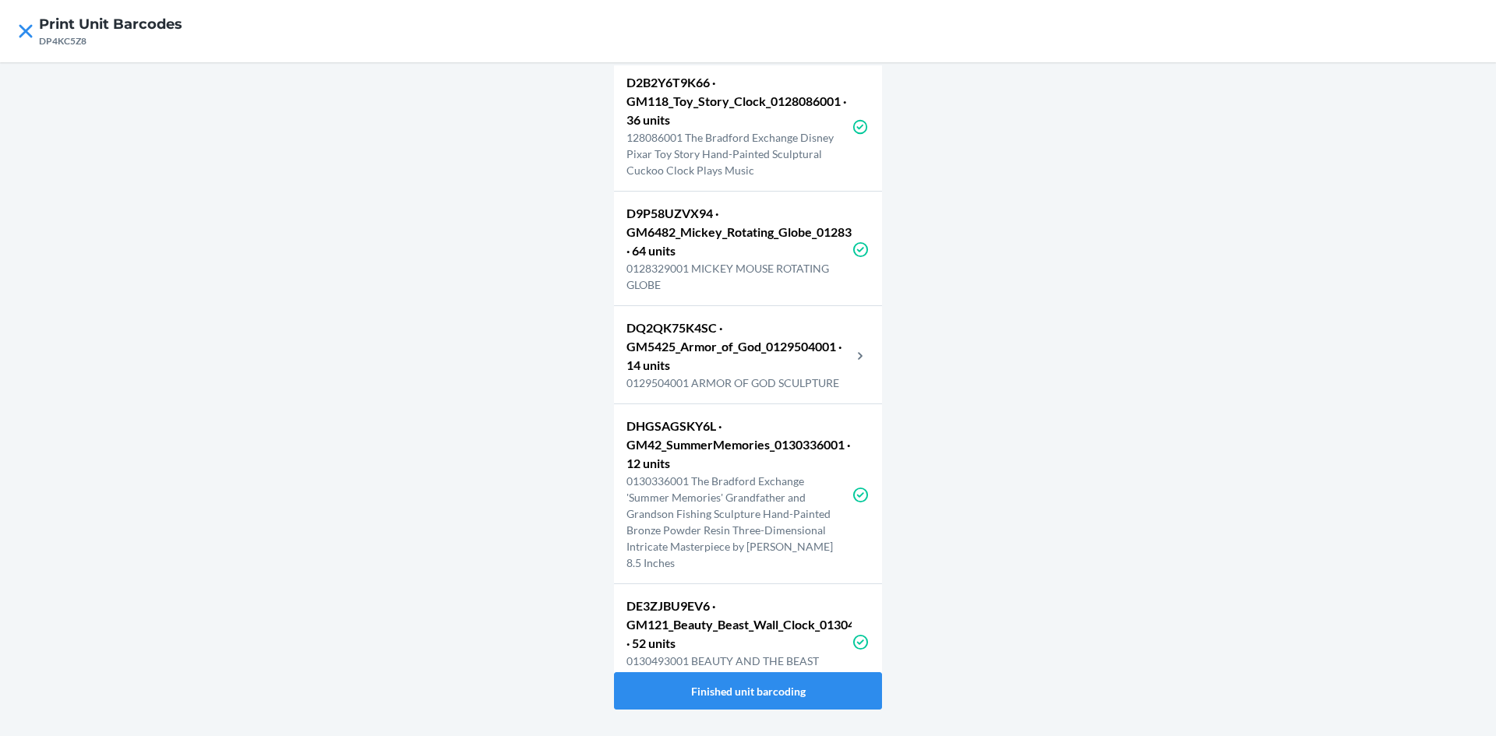
click at [775, 391] on p "0129504001 ARMOR OF GOD SCULPTURE" at bounding box center [738, 383] width 225 height 16
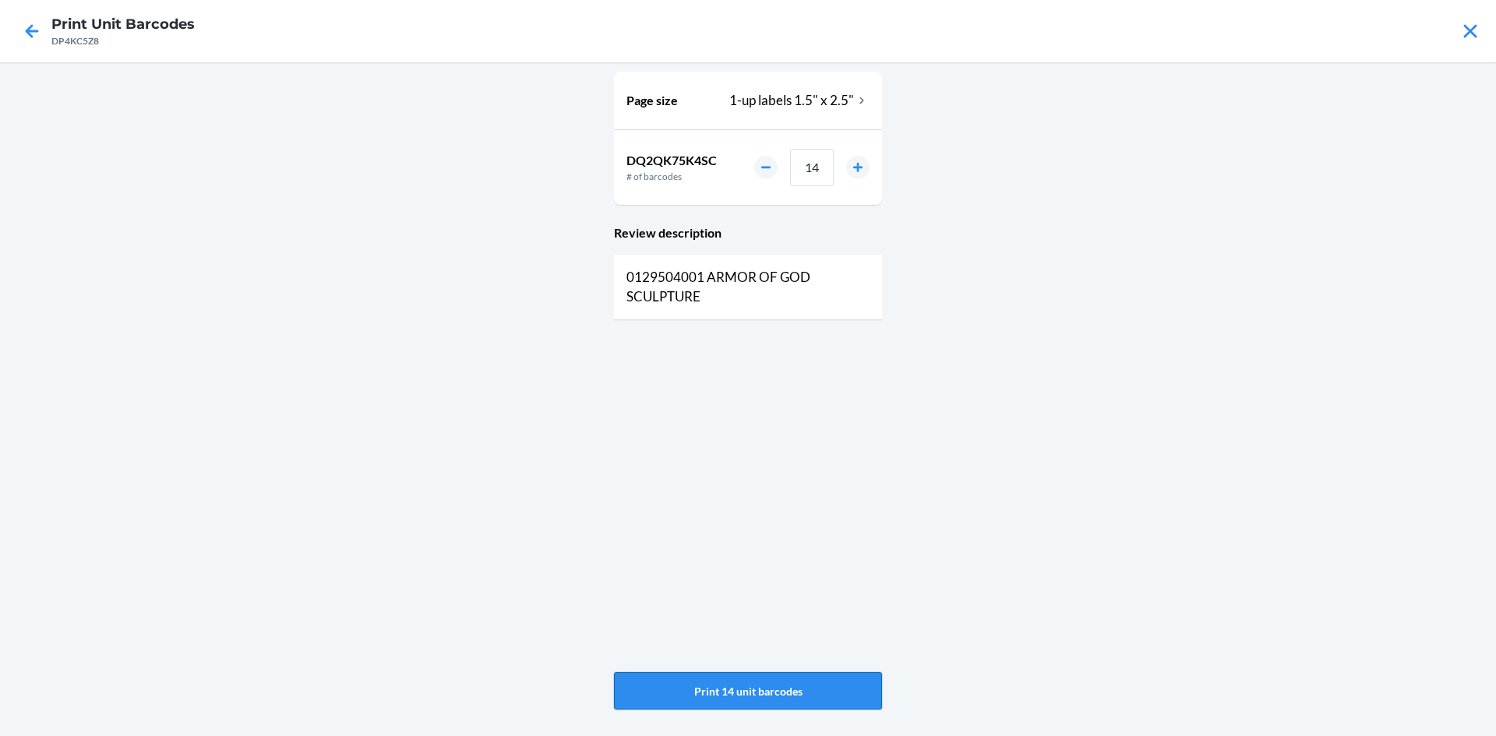
click at [822, 682] on button "Print 14 unit barcodes" at bounding box center [748, 690] width 268 height 37
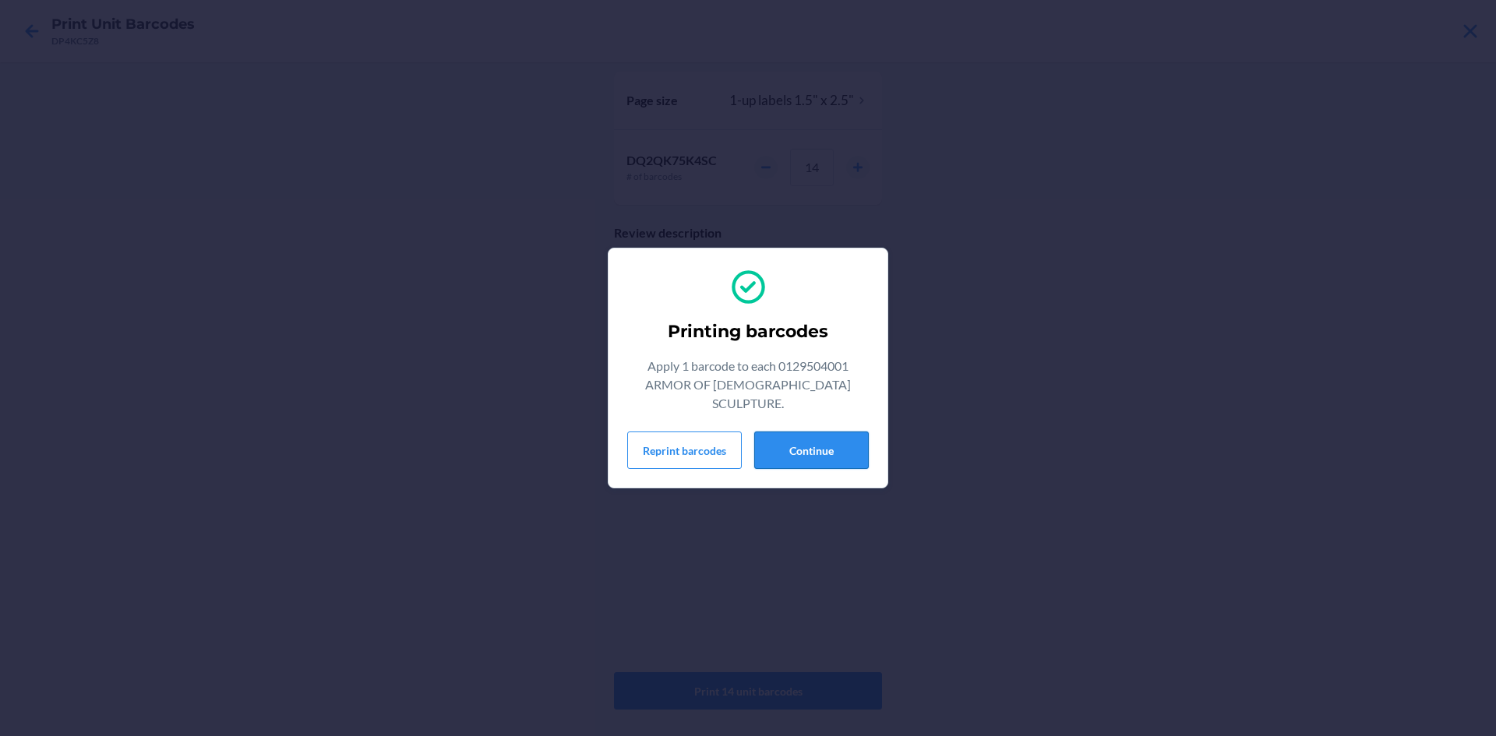
click at [771, 437] on button "Continue" at bounding box center [811, 450] width 115 height 37
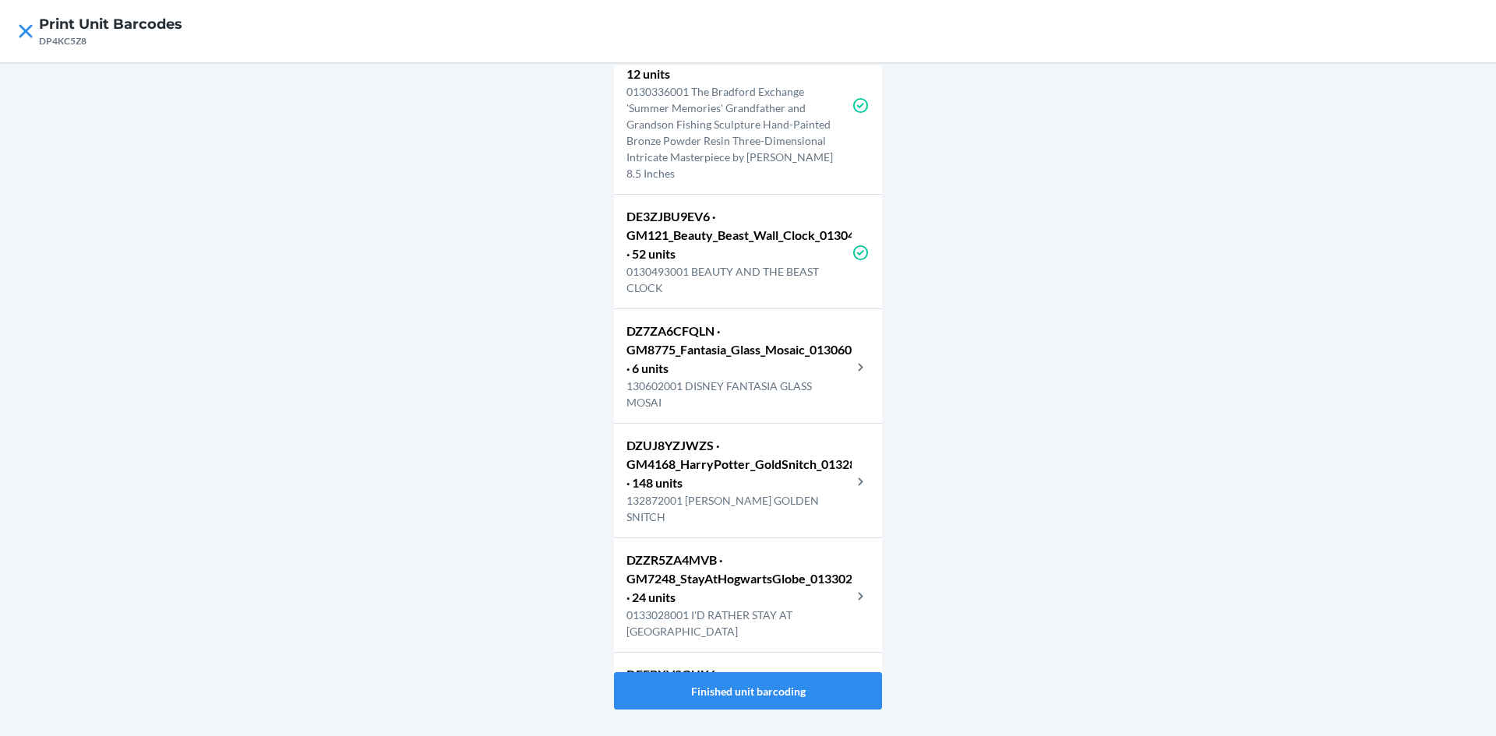
scroll to position [3739, 0]
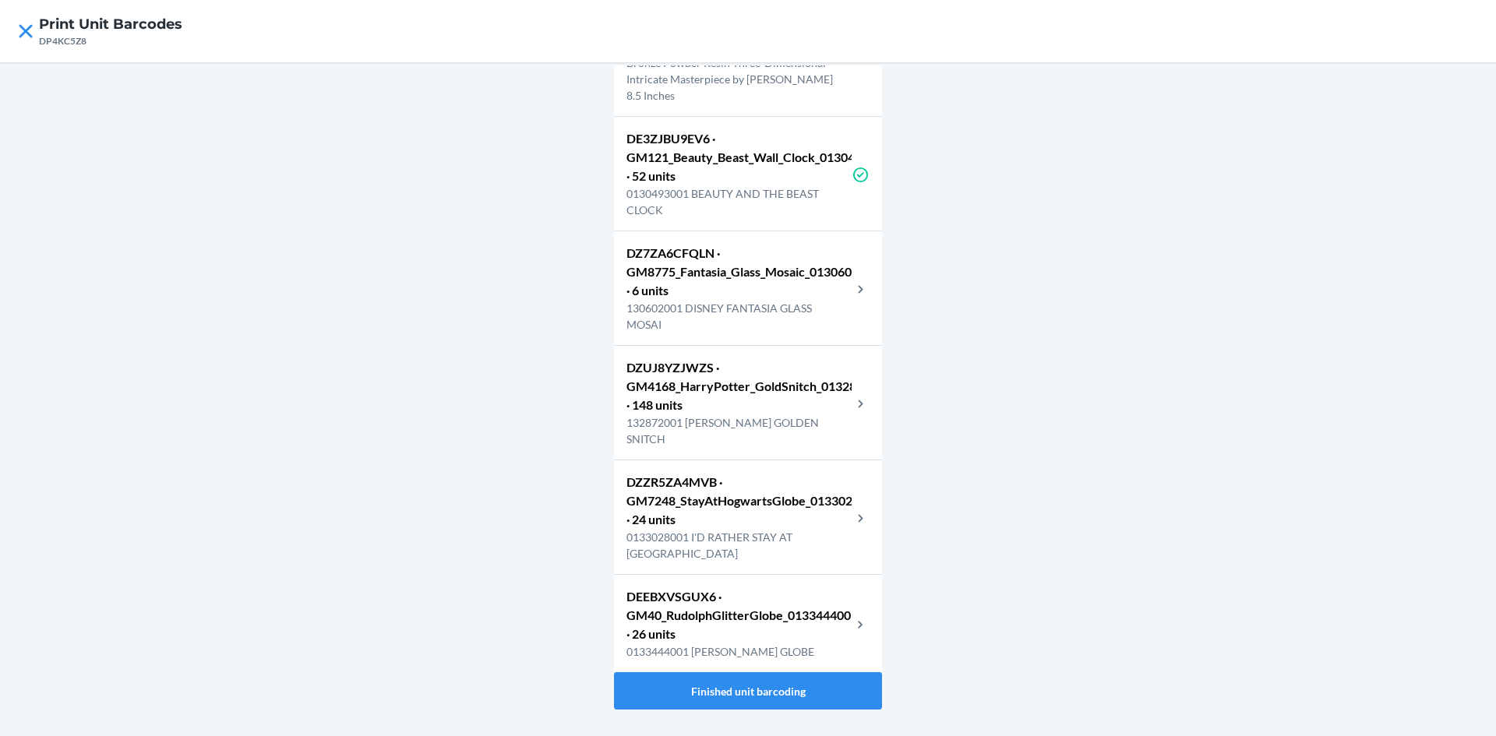
click at [797, 300] on p "DZ7ZA6CFQLN · GM8775_Fantasia_Glass_Mosaic_0130602001 · 6 units" at bounding box center [738, 272] width 225 height 56
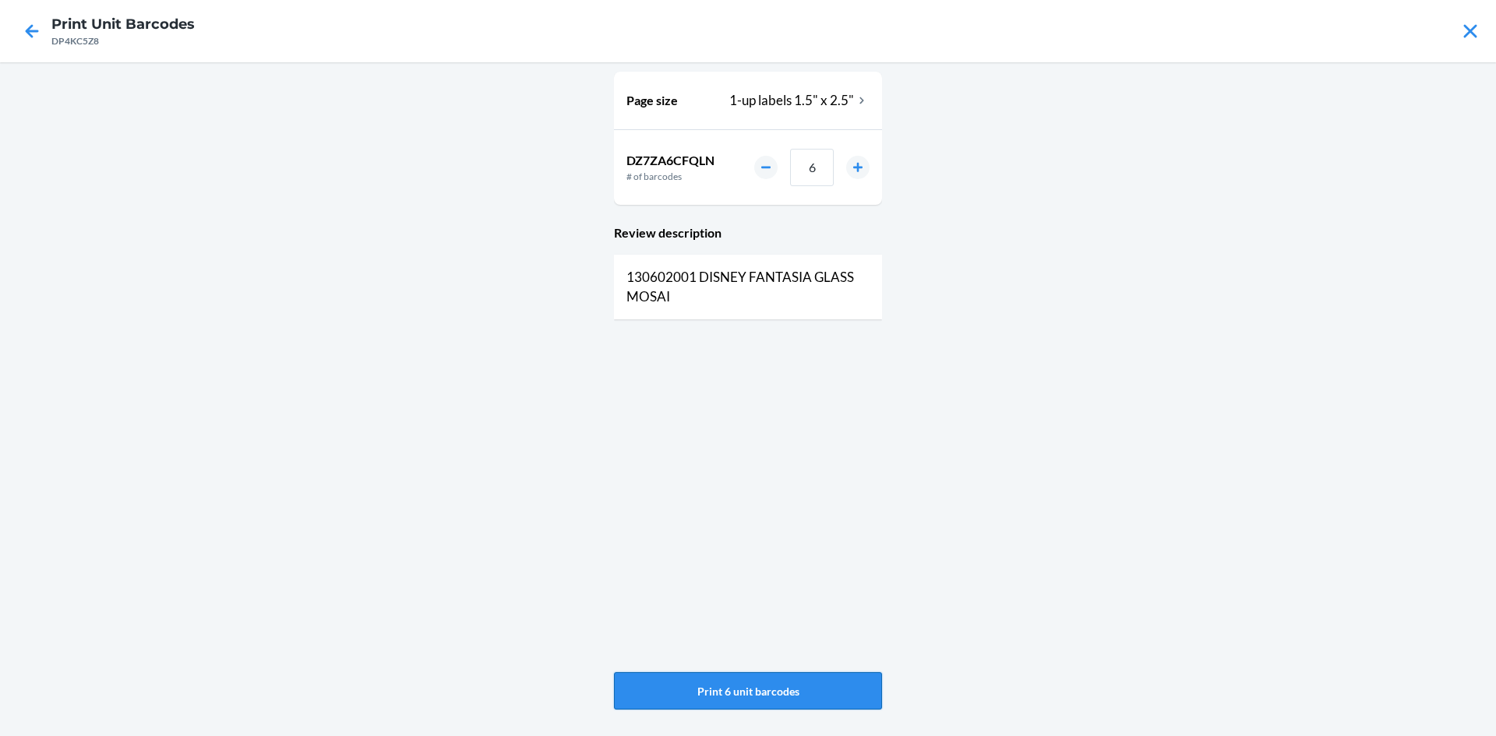
click at [773, 682] on button "Print 6 unit barcodes" at bounding box center [748, 690] width 268 height 37
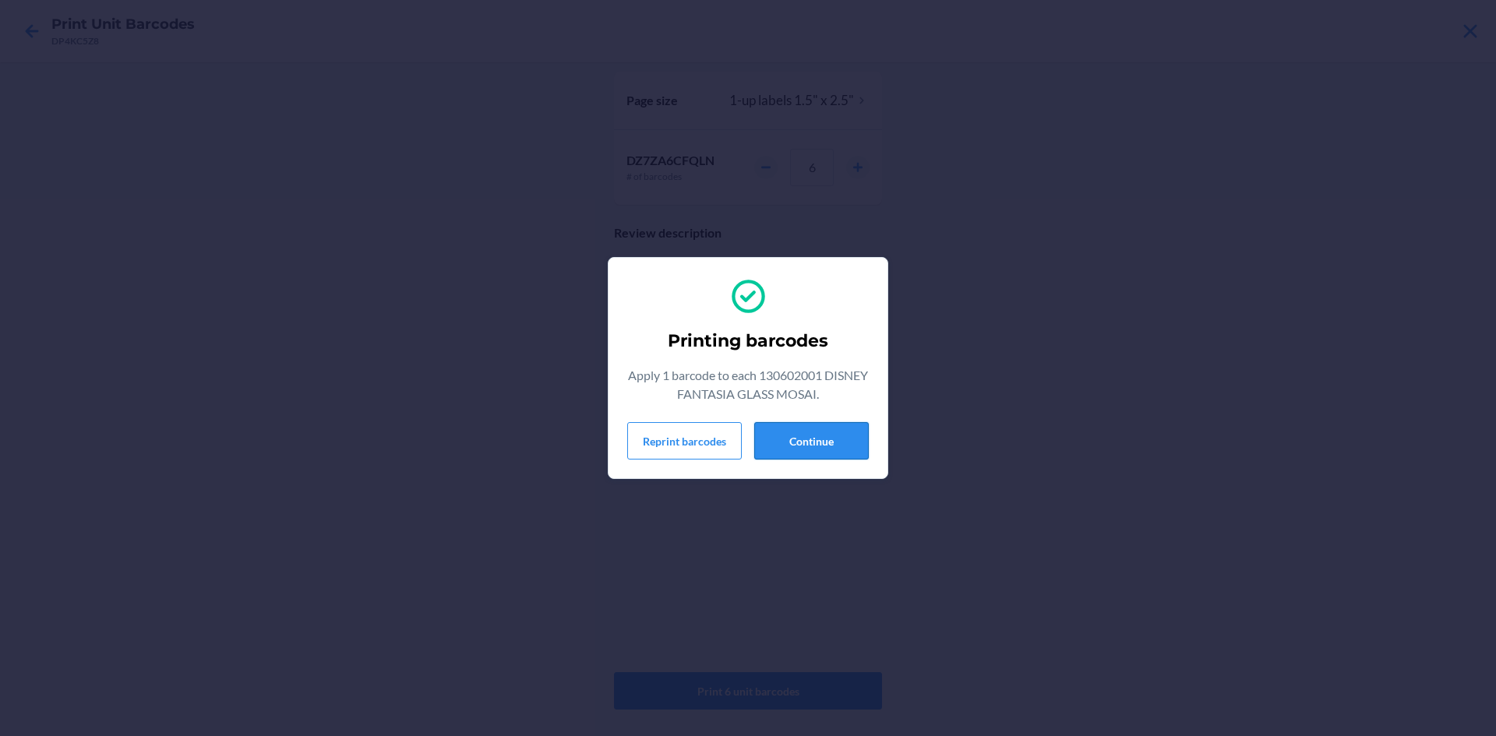
click at [784, 456] on button "Continue" at bounding box center [811, 440] width 115 height 37
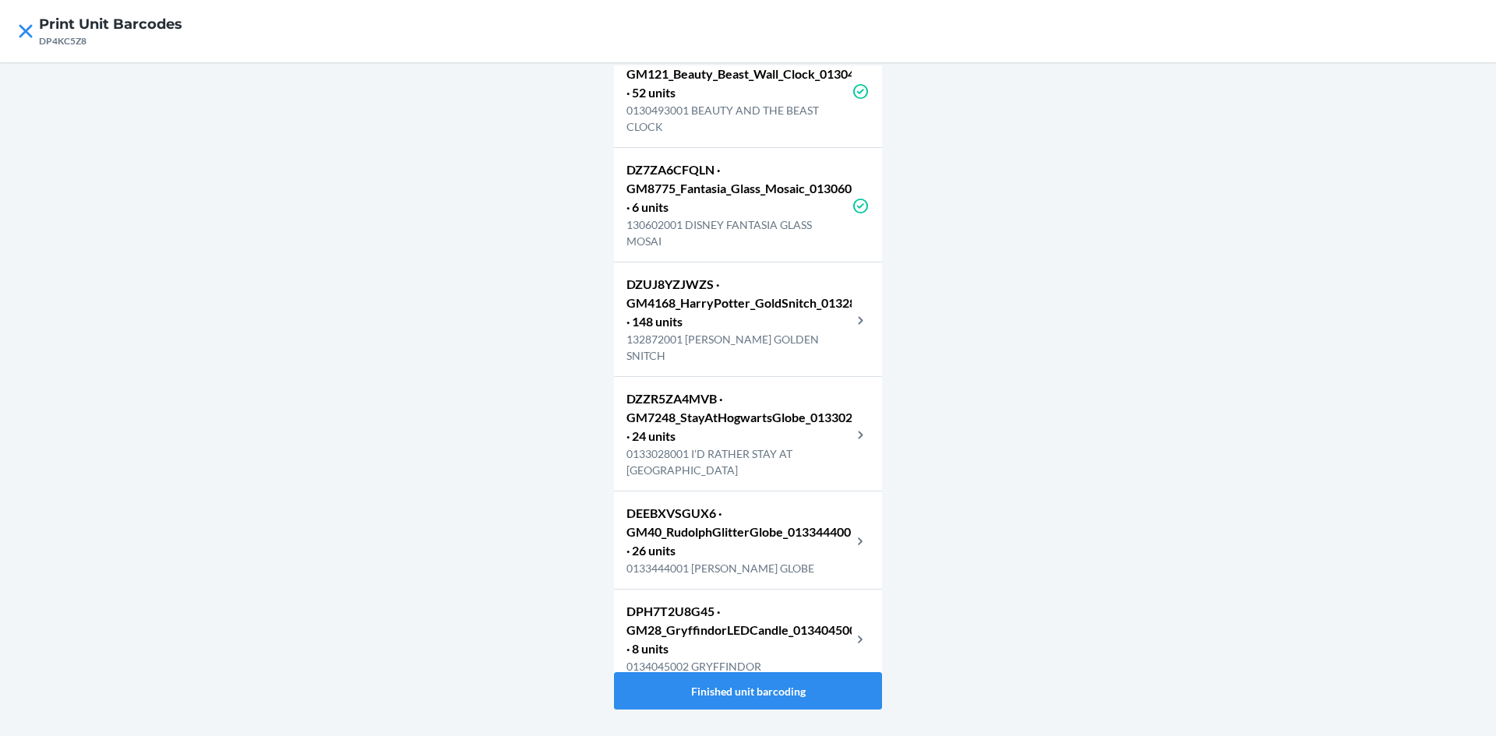
scroll to position [3743, 0]
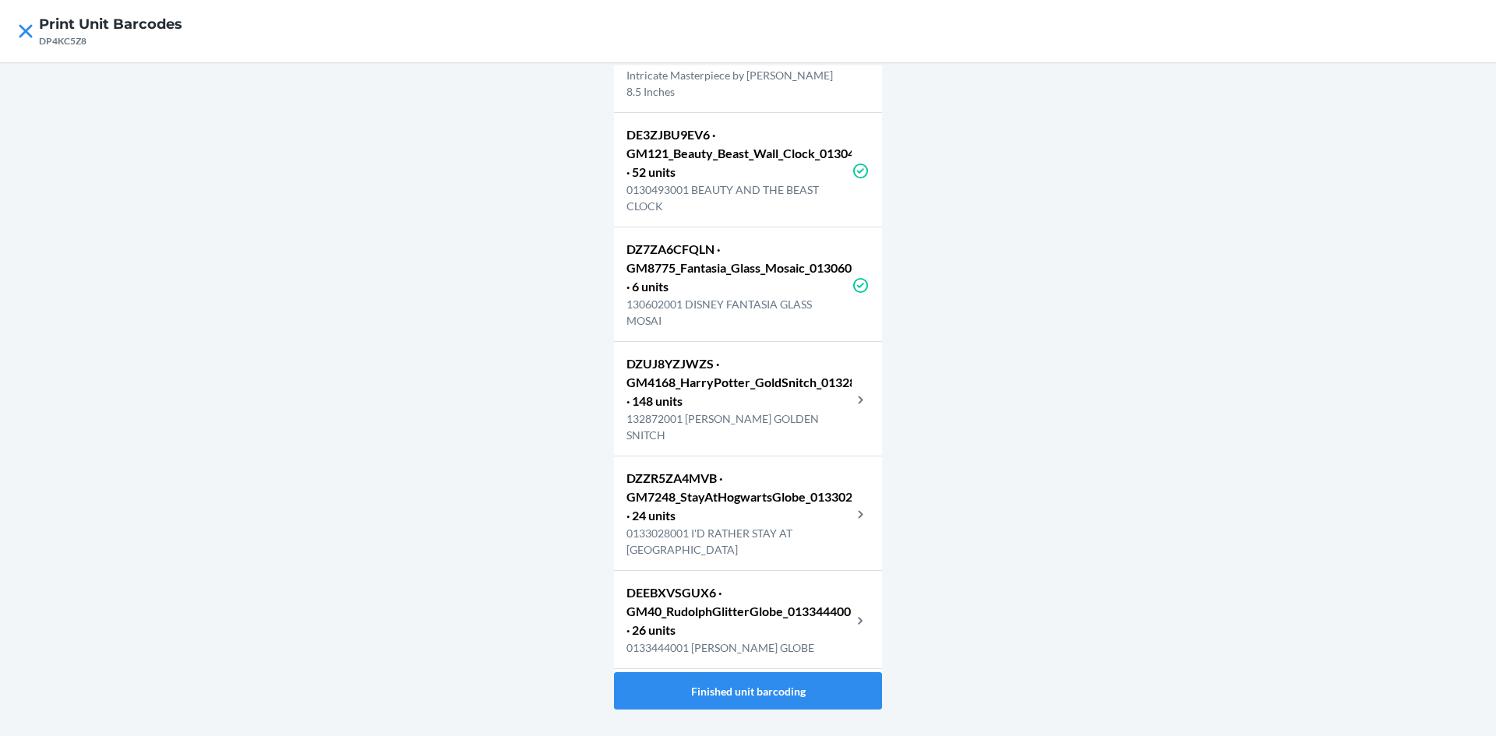
click at [770, 443] on p "132872001 HARRY POTTER GOLDEN SNITCH" at bounding box center [738, 427] width 225 height 33
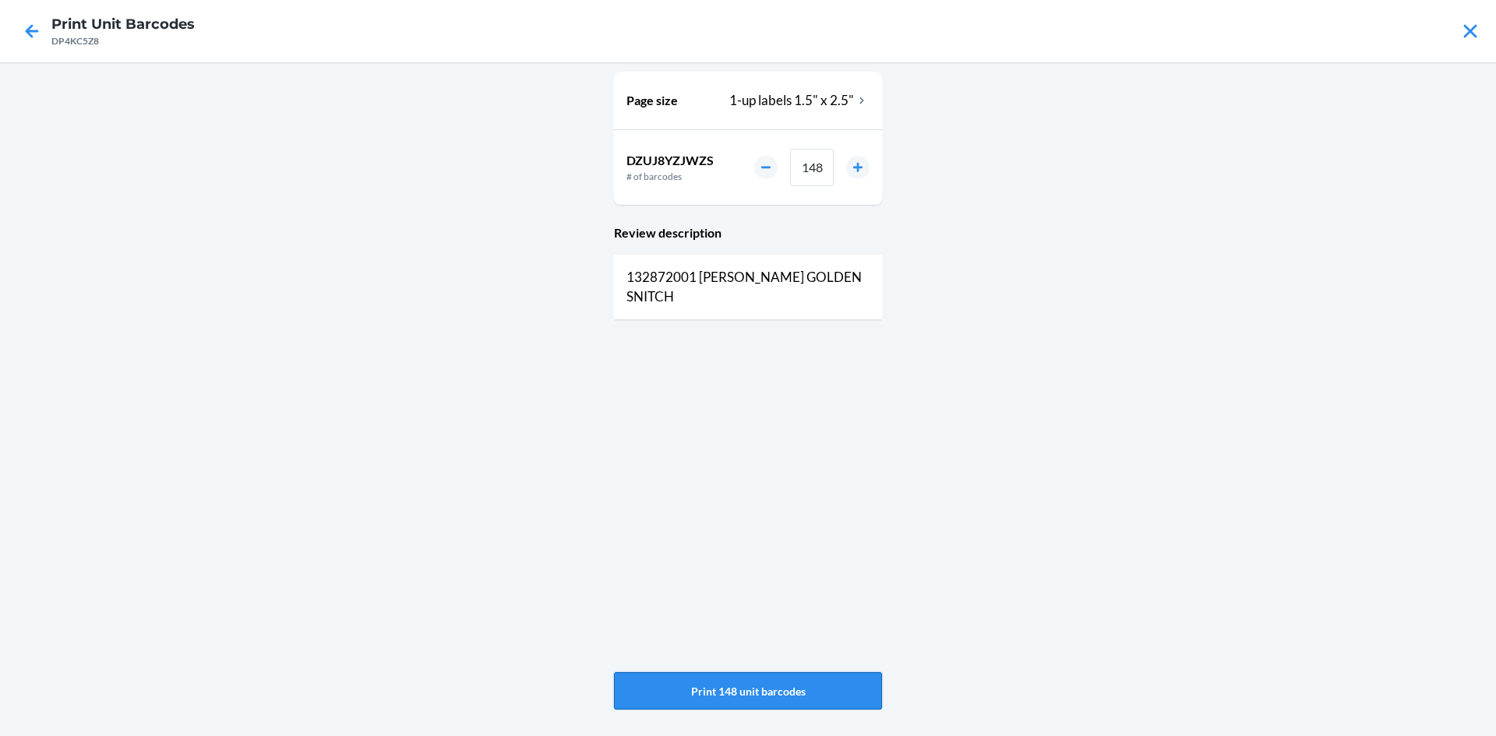
click at [722, 694] on button "Print 148 unit barcodes" at bounding box center [748, 690] width 268 height 37
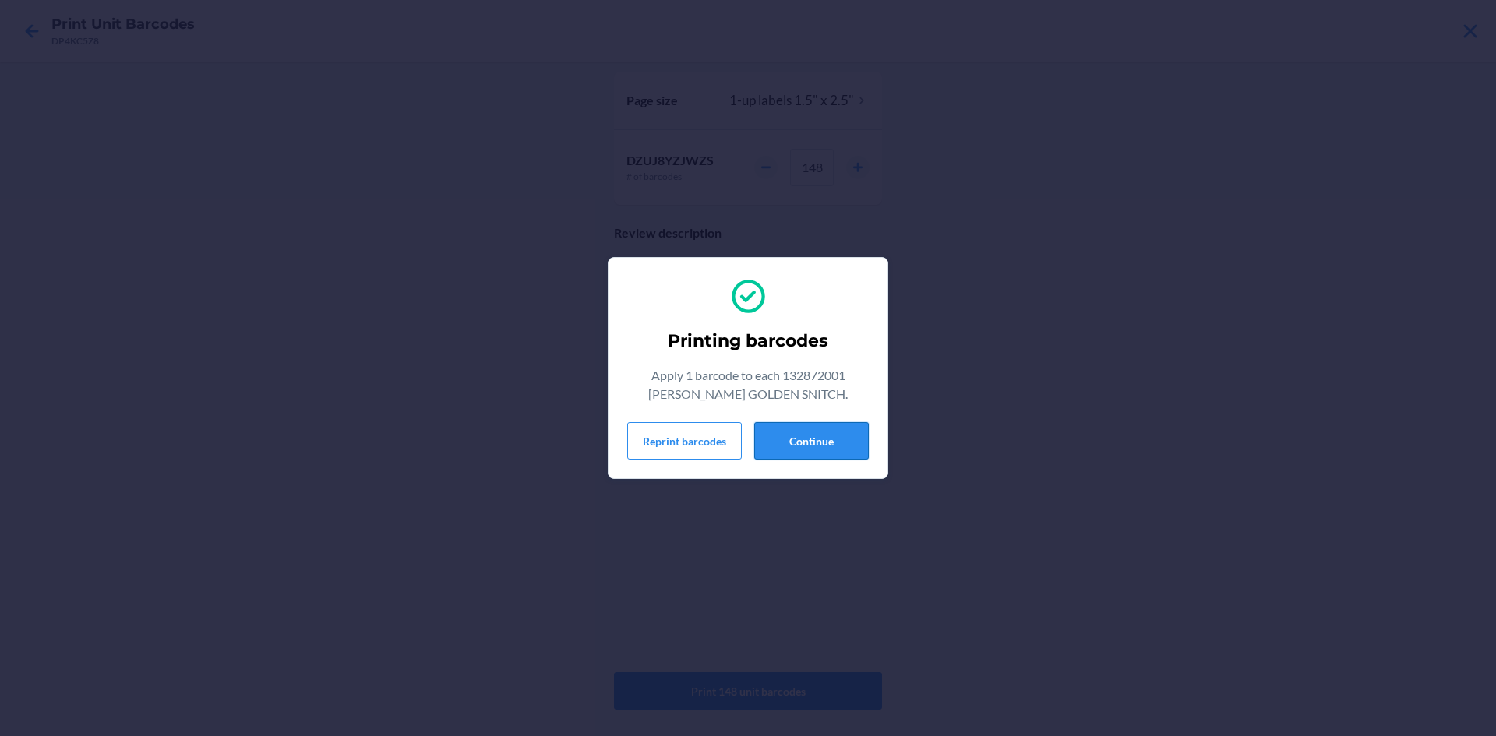
click at [858, 428] on button "Continue" at bounding box center [811, 440] width 115 height 37
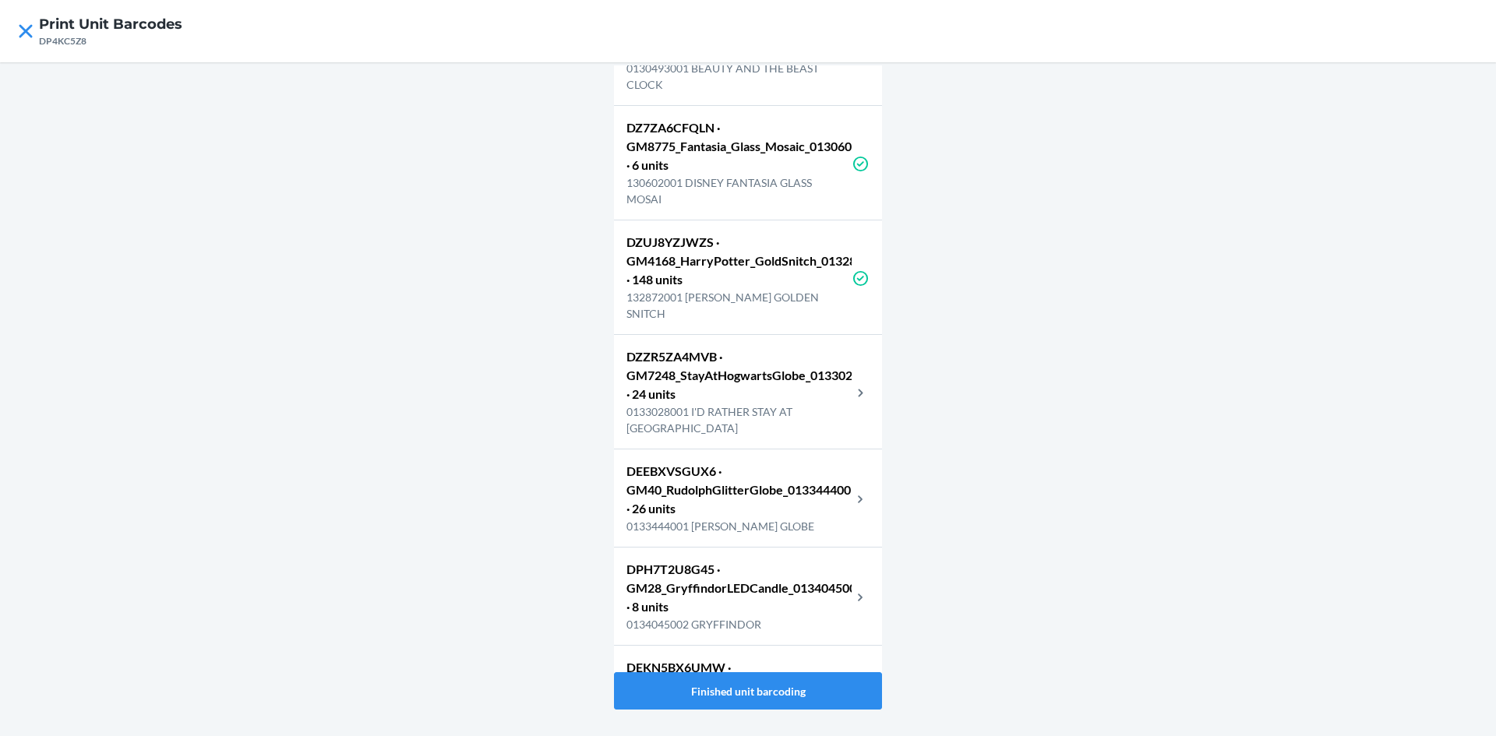
scroll to position [4051, 0]
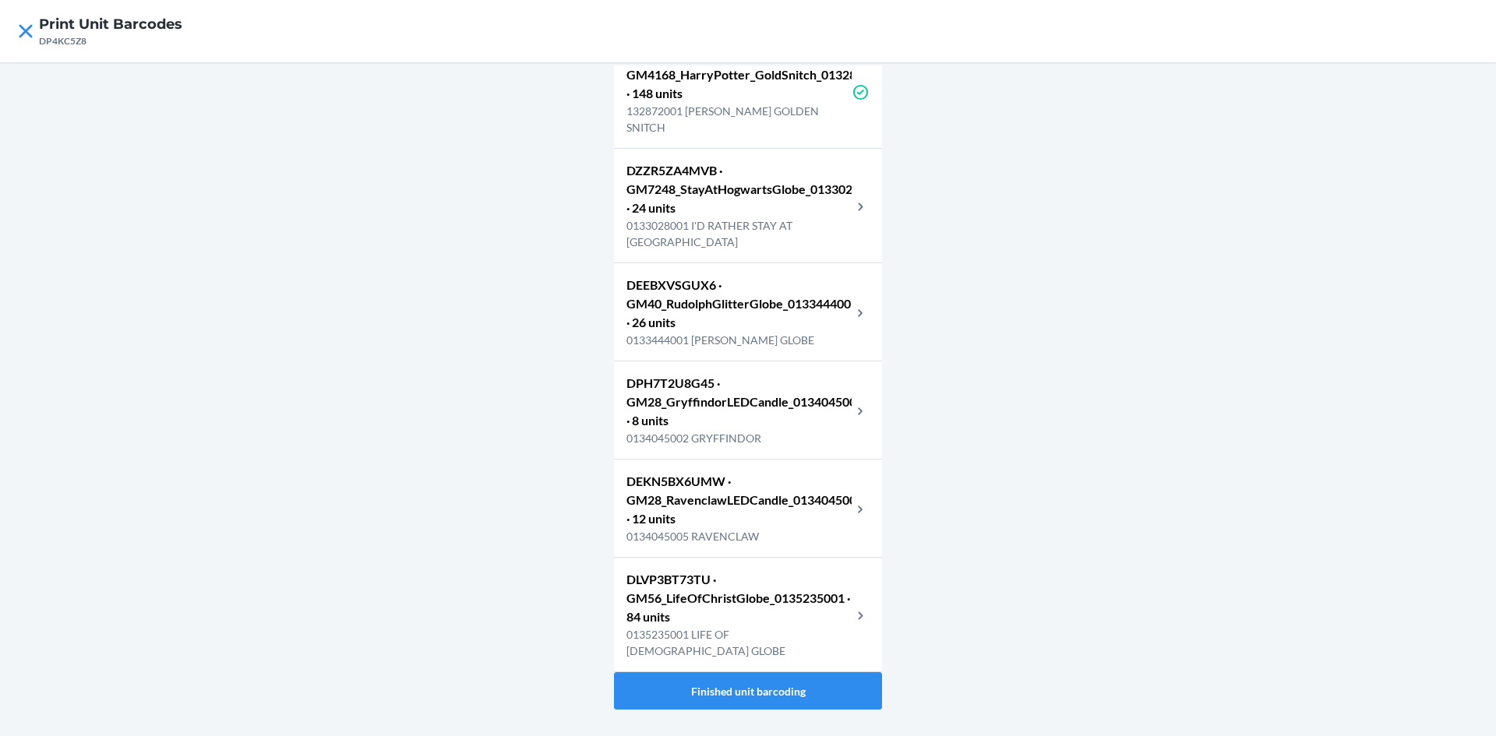
click at [745, 250] on p "0133028001 I'D RATHER STAY AT HOGWARTS" at bounding box center [738, 233] width 225 height 33
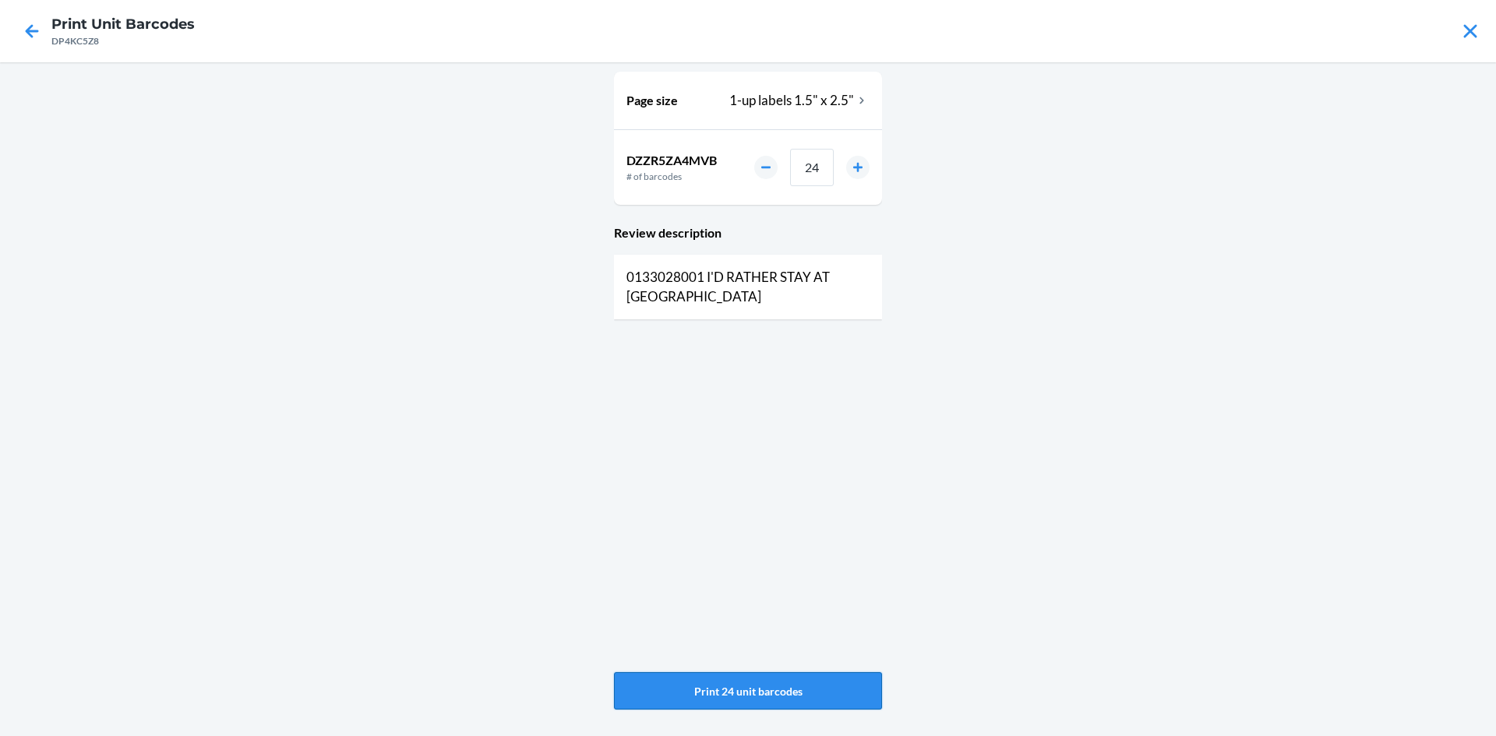
click at [679, 683] on button "Print 24 unit barcodes" at bounding box center [748, 690] width 268 height 37
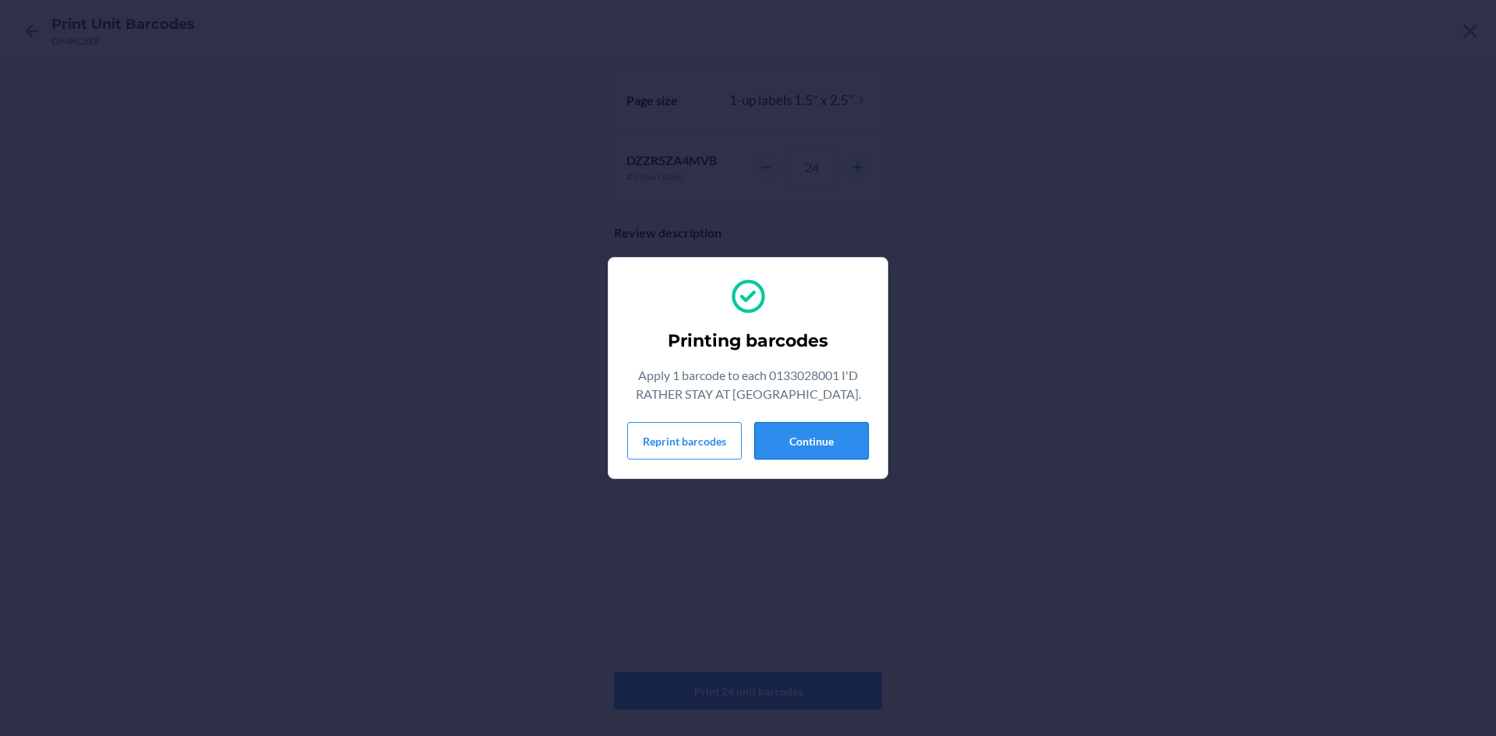
click at [836, 443] on button "Continue" at bounding box center [811, 440] width 115 height 37
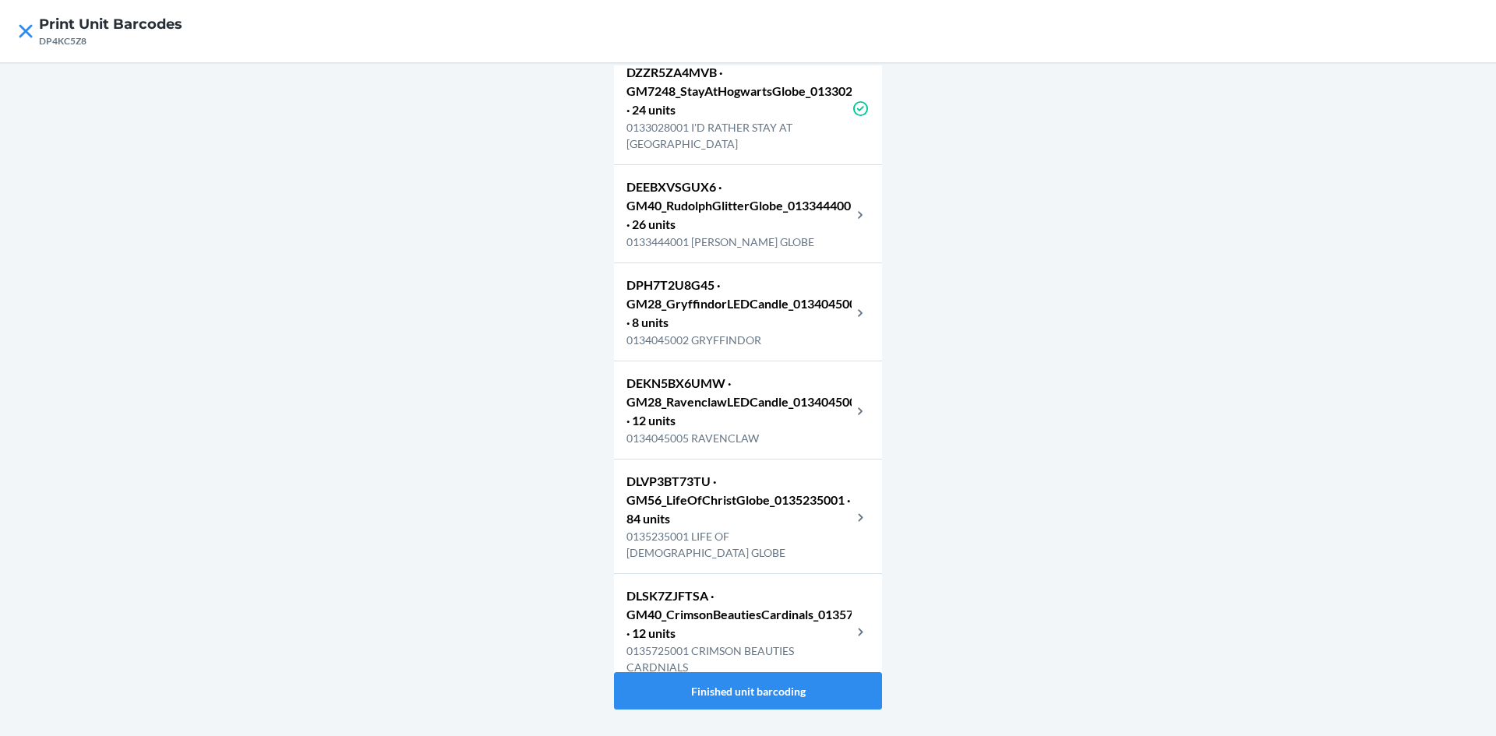
scroll to position [4128, 0]
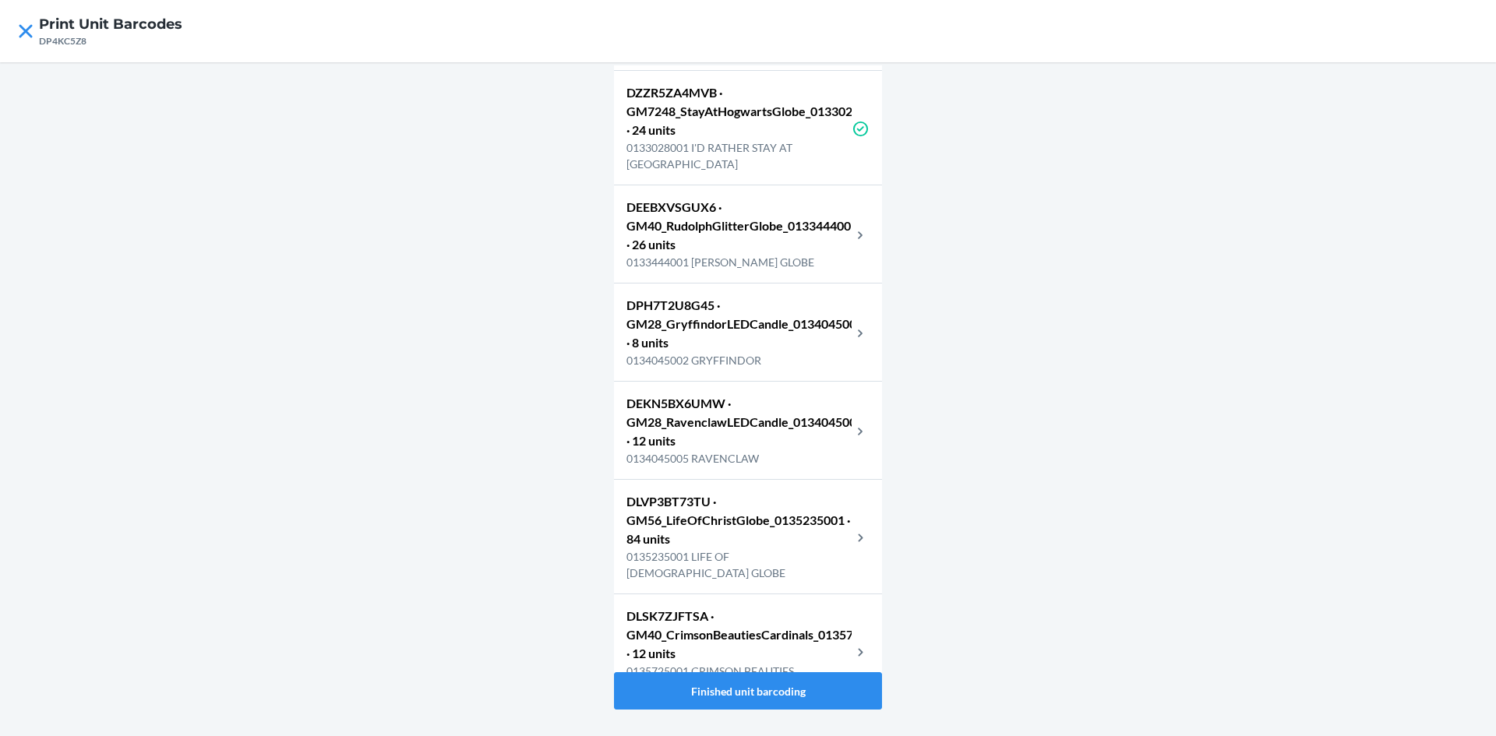
click at [721, 254] on p "DEEBXVSGUX6 · GM40_RudolphGlitterGlobe_0133444001 · 26 units" at bounding box center [738, 226] width 225 height 56
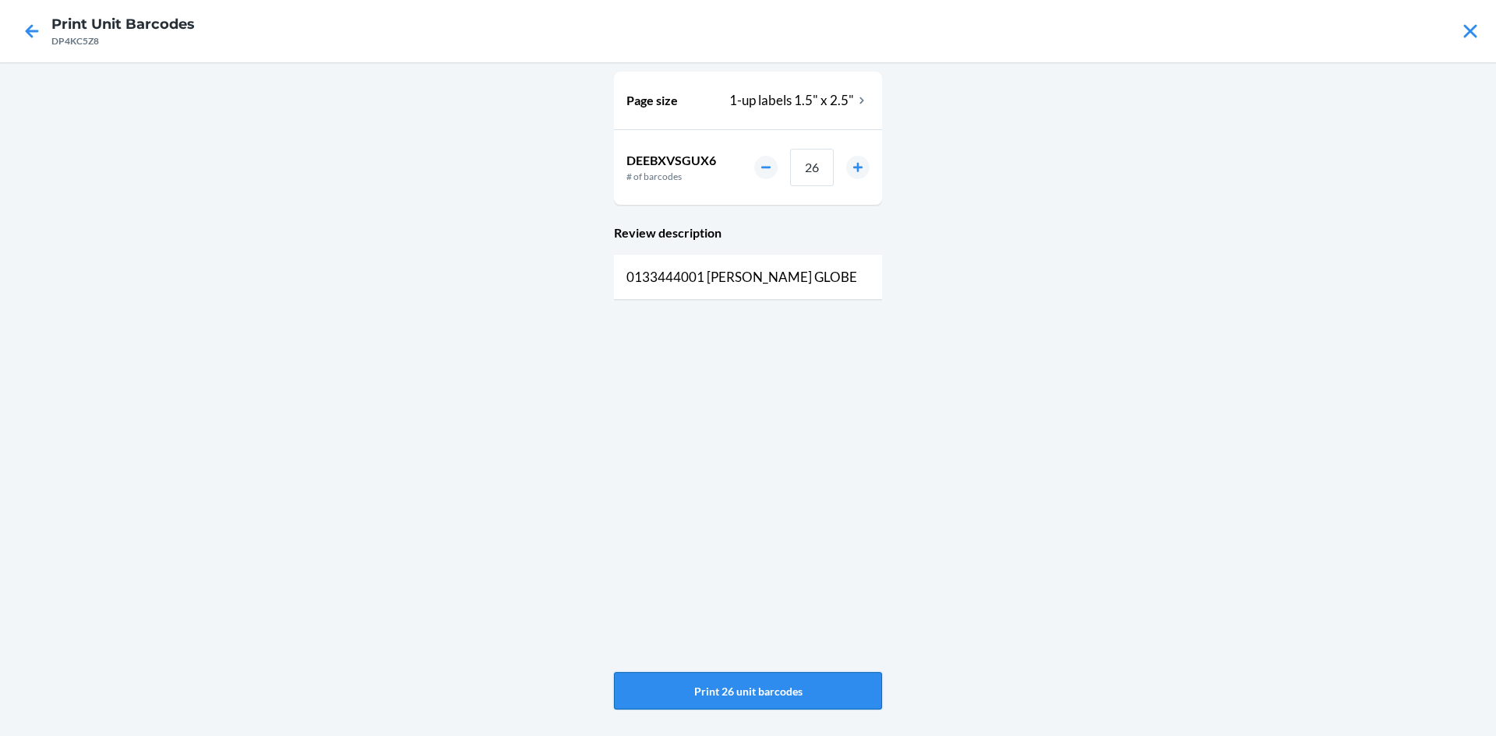
click at [699, 678] on button "Print 26 unit barcodes" at bounding box center [748, 690] width 268 height 37
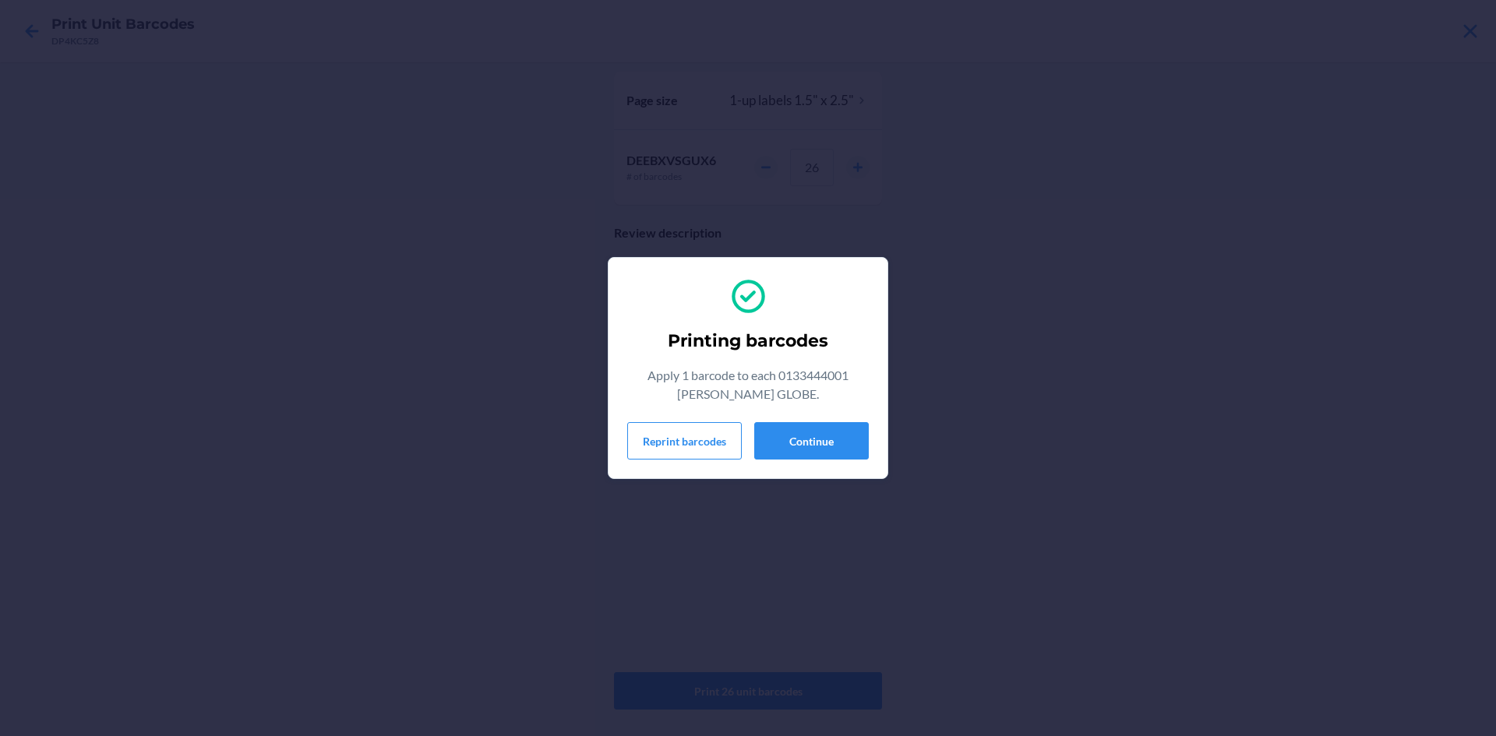
click at [840, 465] on div "Printing barcodes Apply 1 barcode to each 0133444001 RUDOLPH GLITTER GLOBE. Rep…" at bounding box center [747, 368] width 241 height 196
click at [834, 445] on button "Continue" at bounding box center [811, 440] width 115 height 37
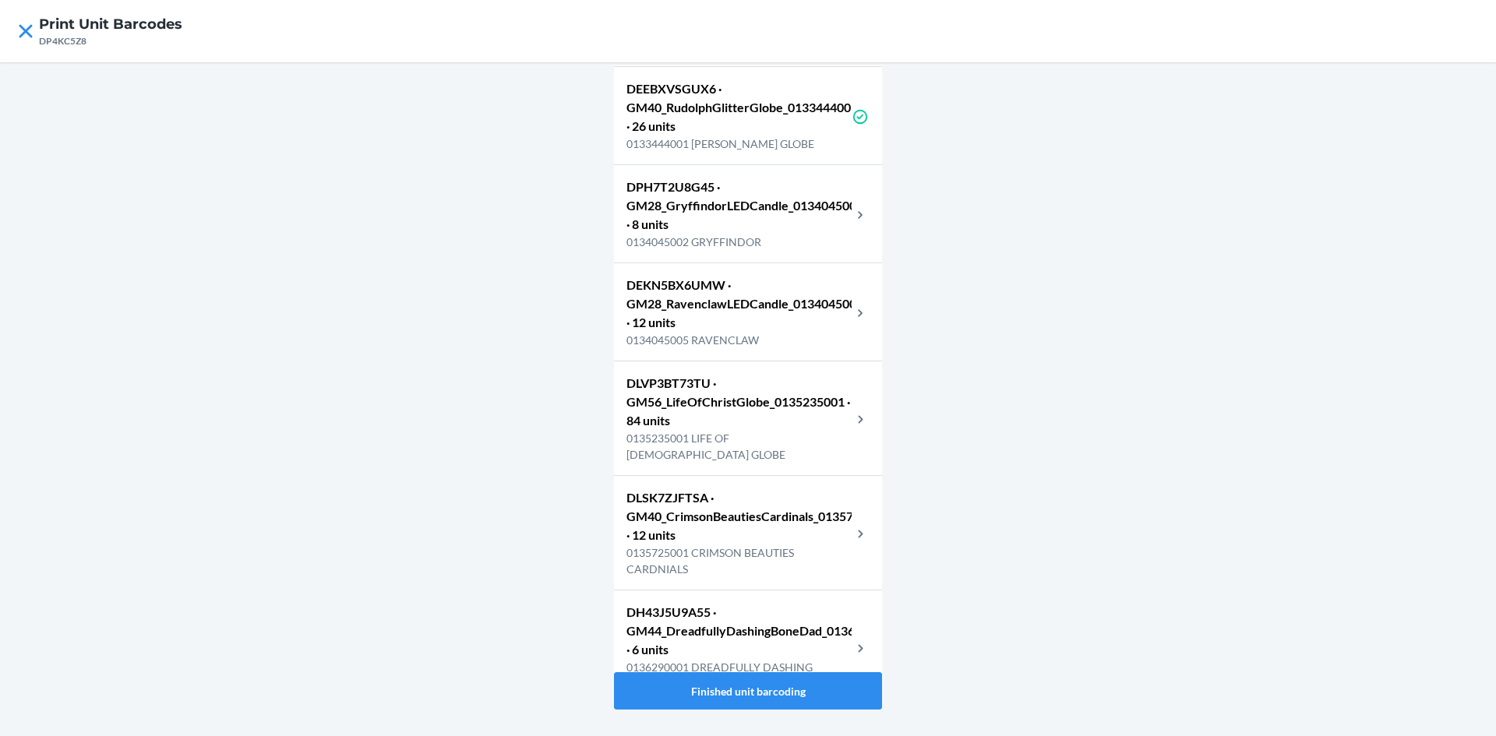
scroll to position [4284, 0]
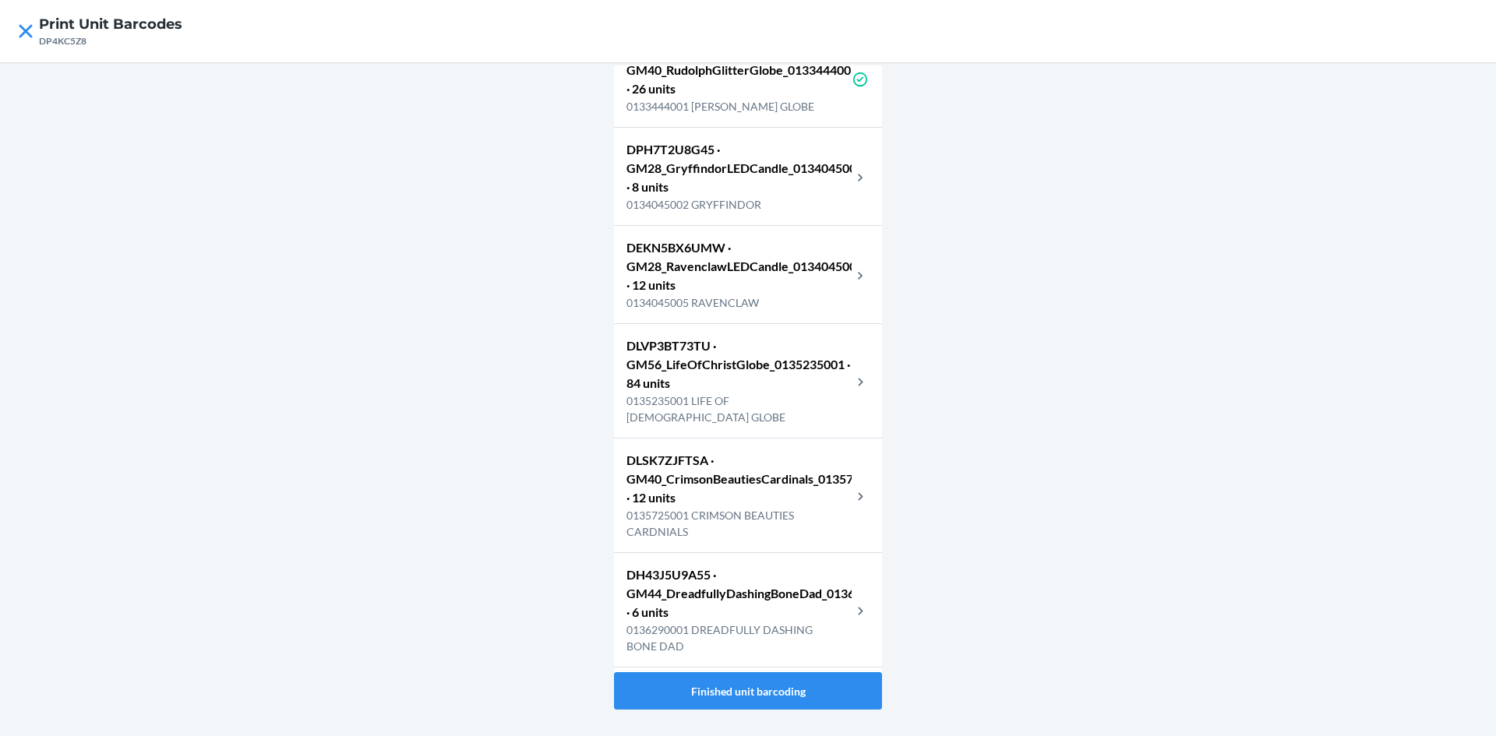
click at [699, 196] on p "DPH7T2U8G45 · GM28_GryffindorLEDCandle_0134045002 · 8 units" at bounding box center [738, 168] width 225 height 56
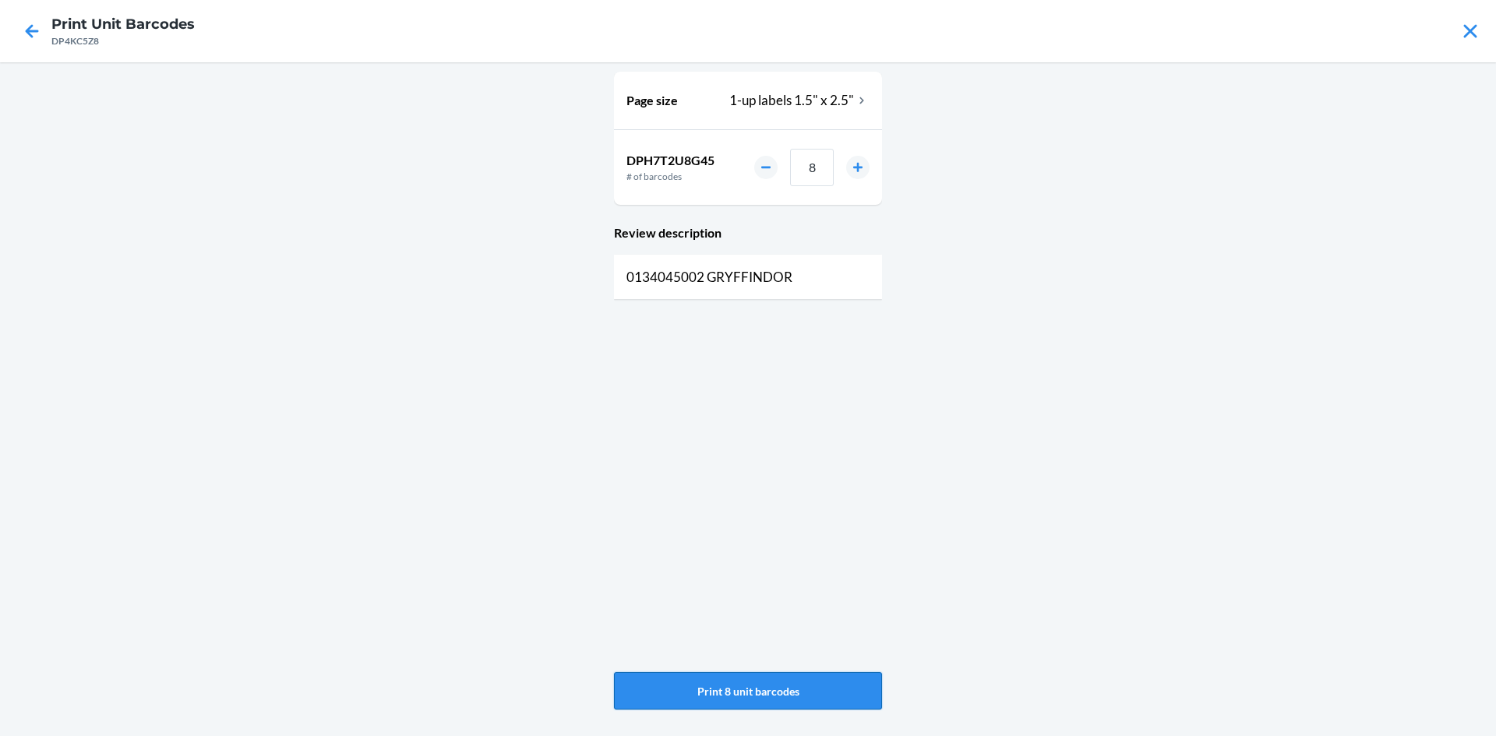
click at [745, 693] on button "Print 8 unit barcodes" at bounding box center [748, 690] width 268 height 37
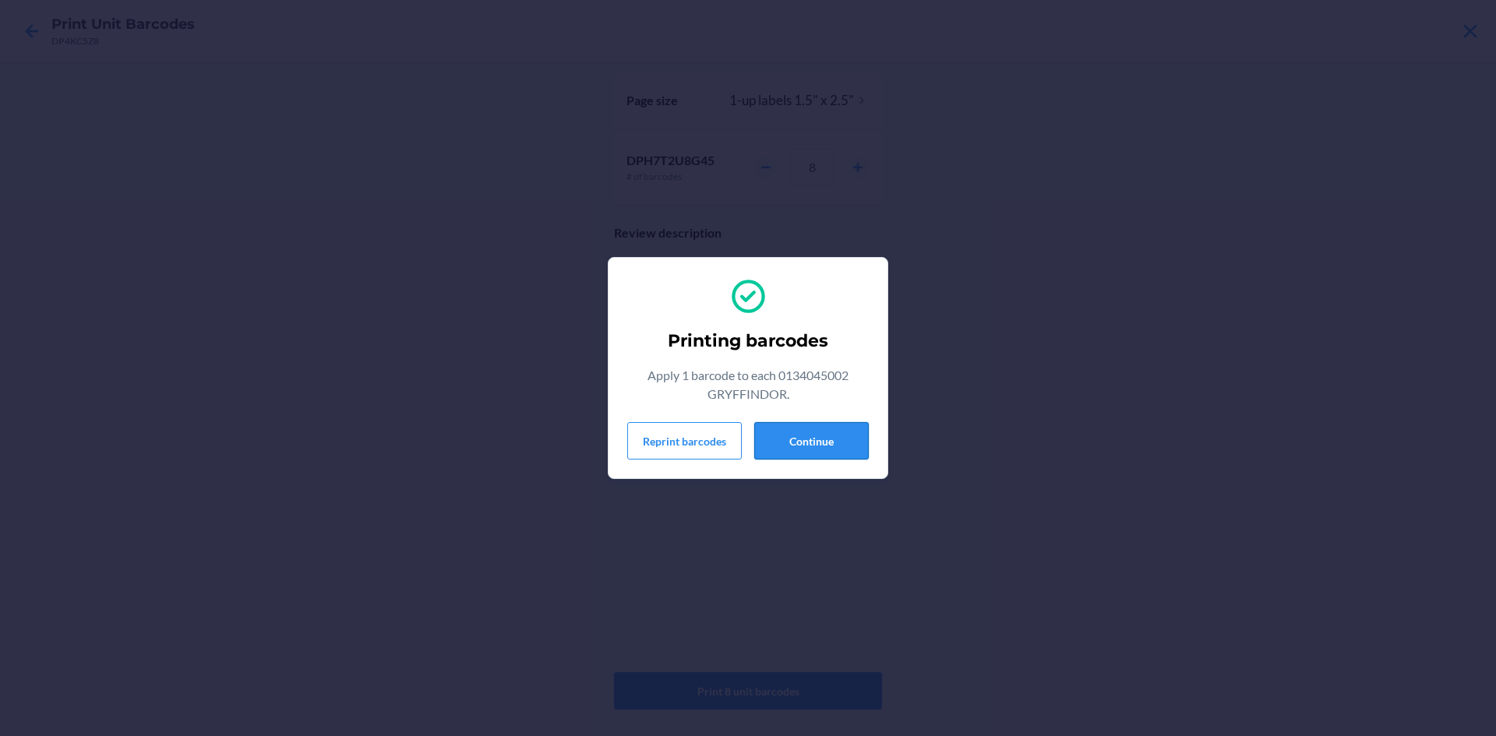
click at [825, 439] on button "Continue" at bounding box center [811, 440] width 115 height 37
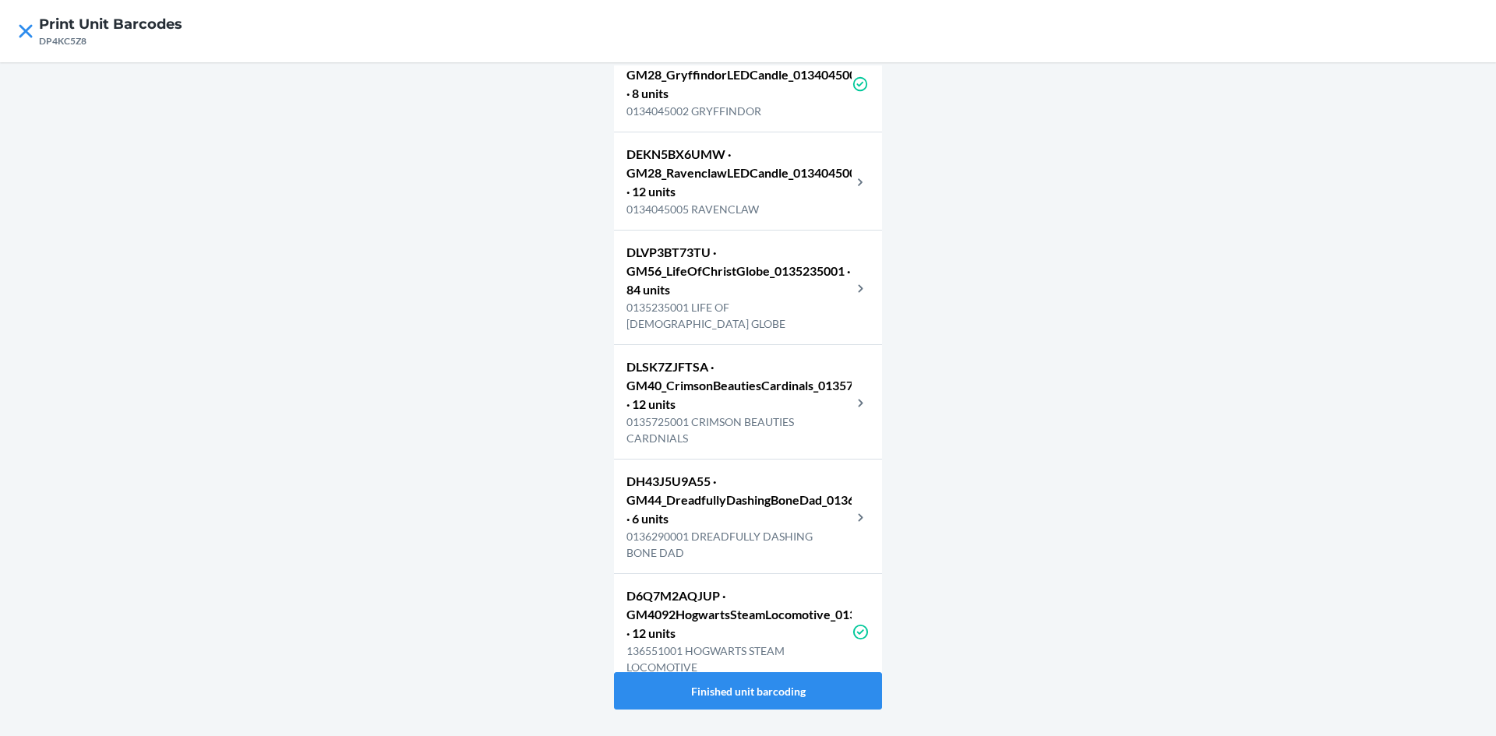
scroll to position [4440, 0]
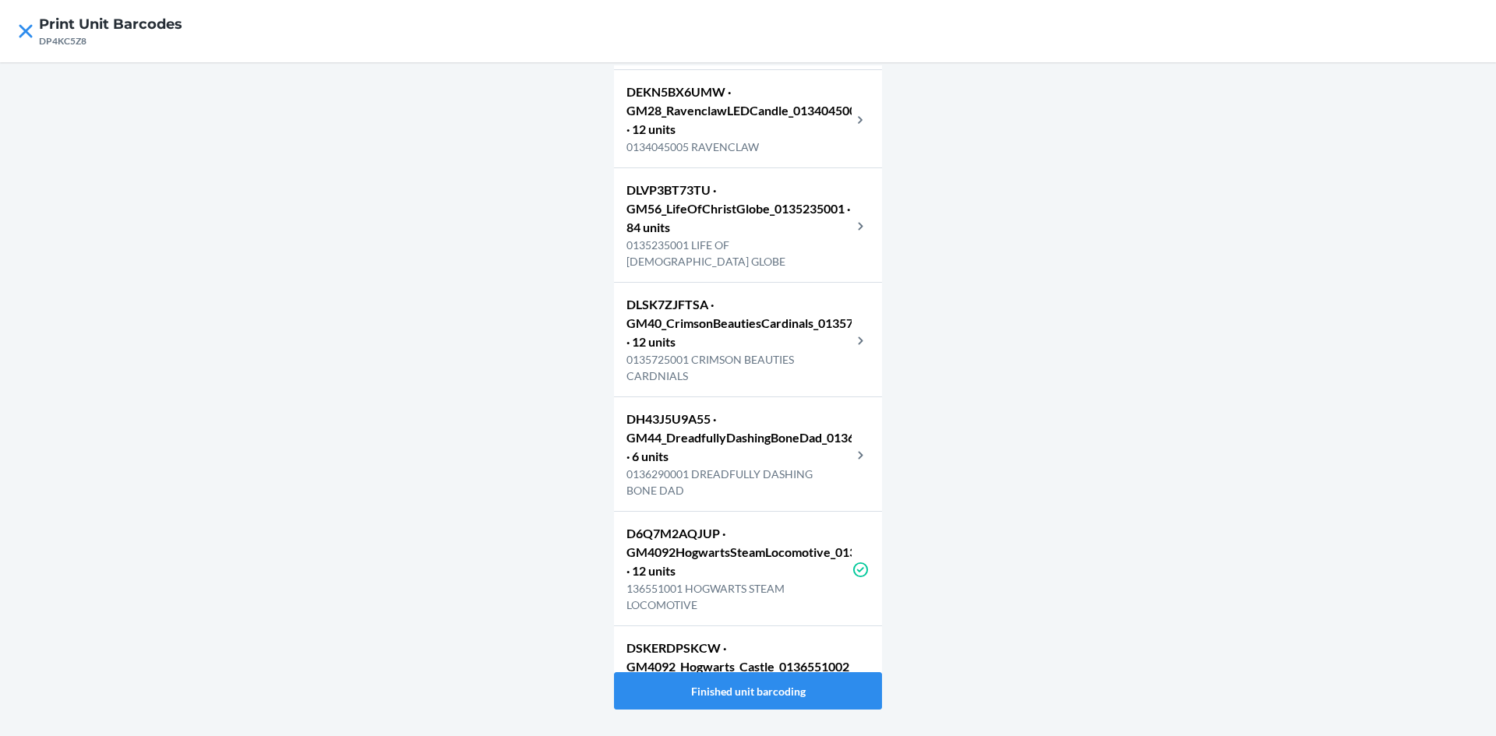
click at [721, 139] on p "DEKN5BX6UMW · GM28_RavenclawLEDCandle_0134045005 · 12 units" at bounding box center [738, 111] width 225 height 56
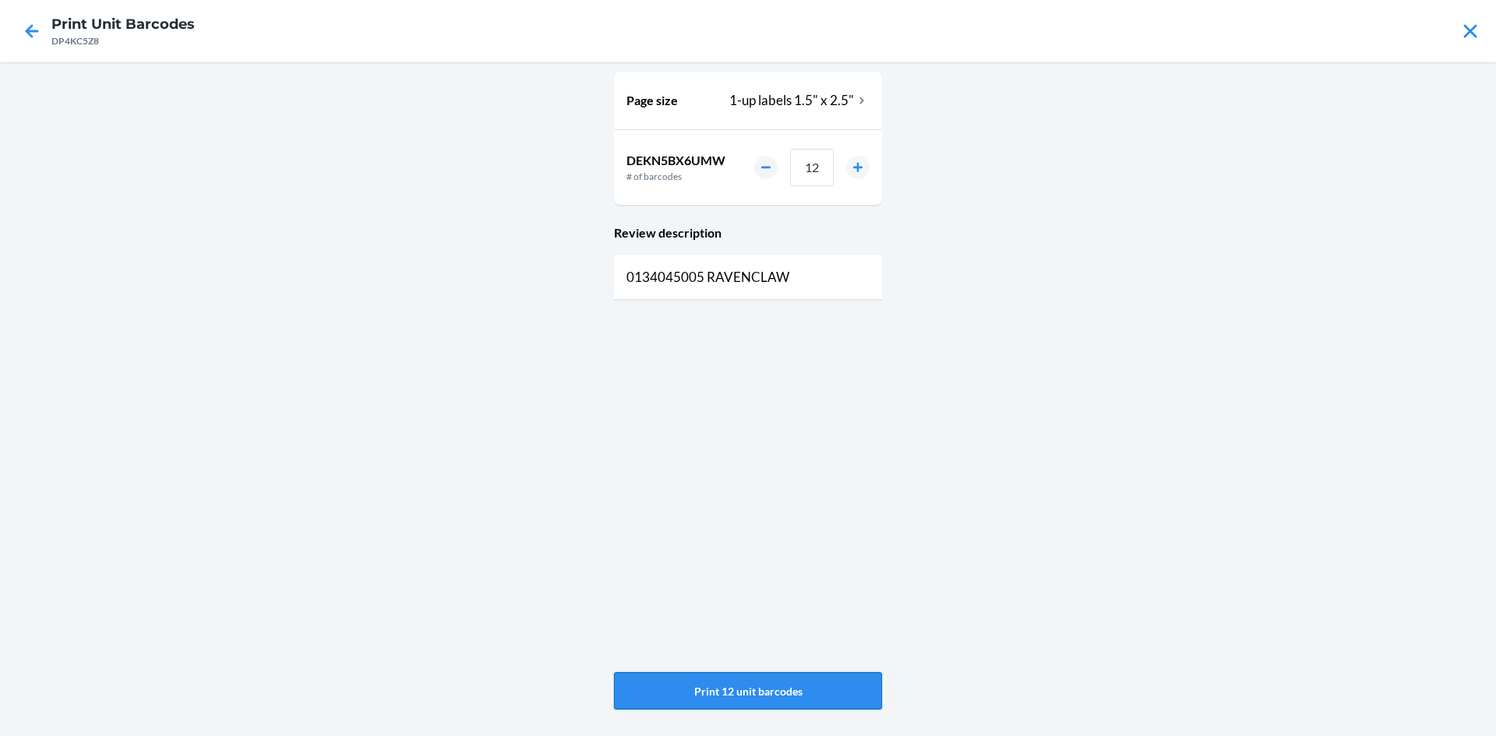
click at [724, 700] on button "Print 12 unit barcodes" at bounding box center [748, 690] width 268 height 37
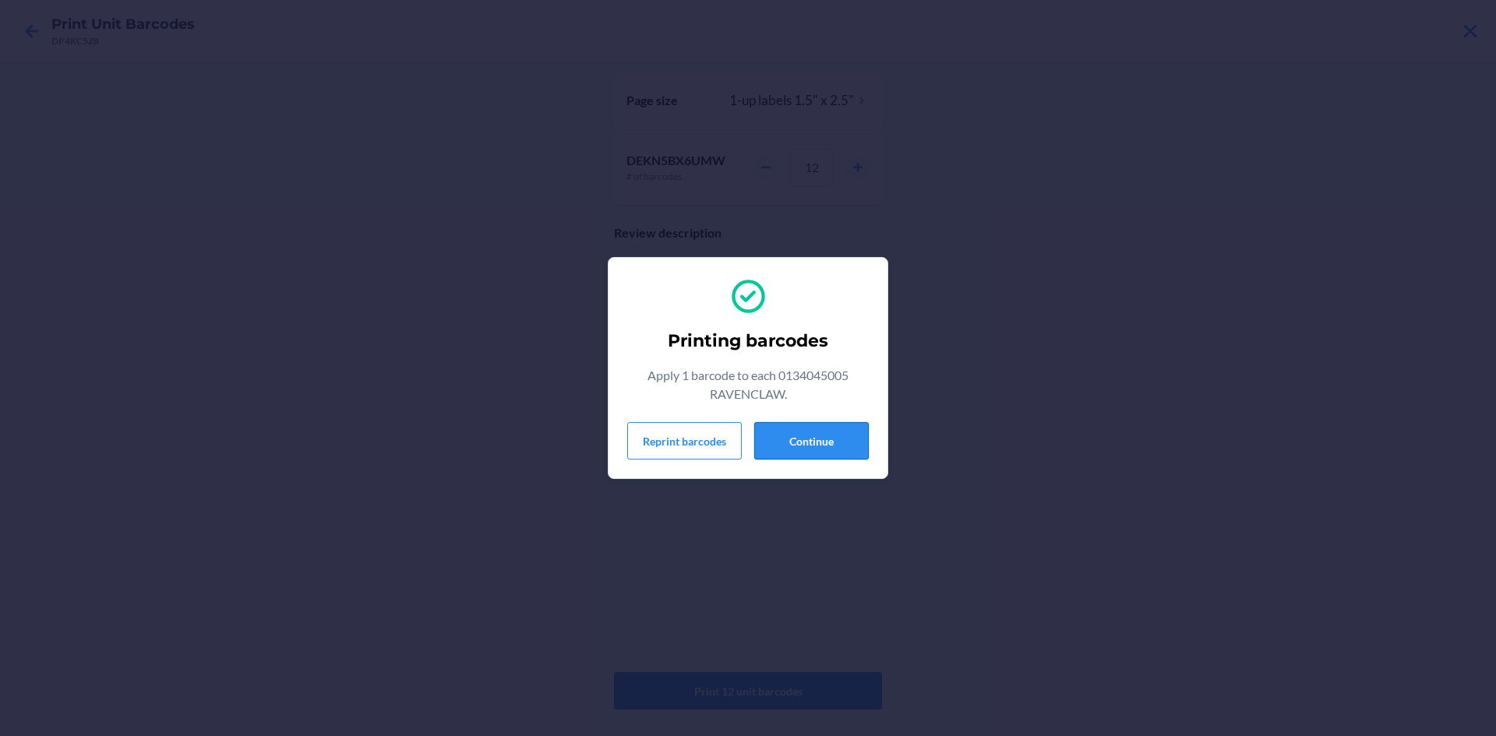
click at [836, 443] on button "Continue" at bounding box center [811, 440] width 115 height 37
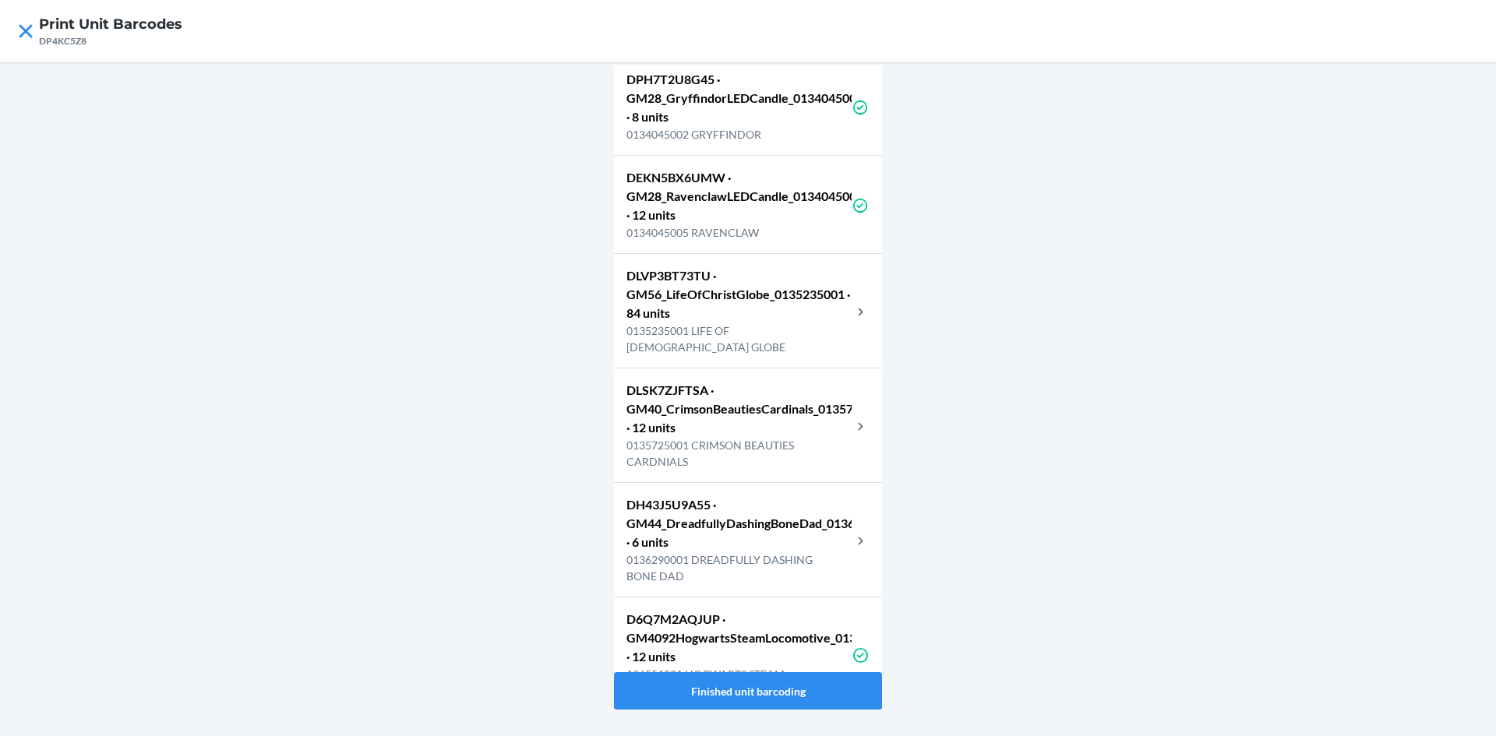
scroll to position [4362, 0]
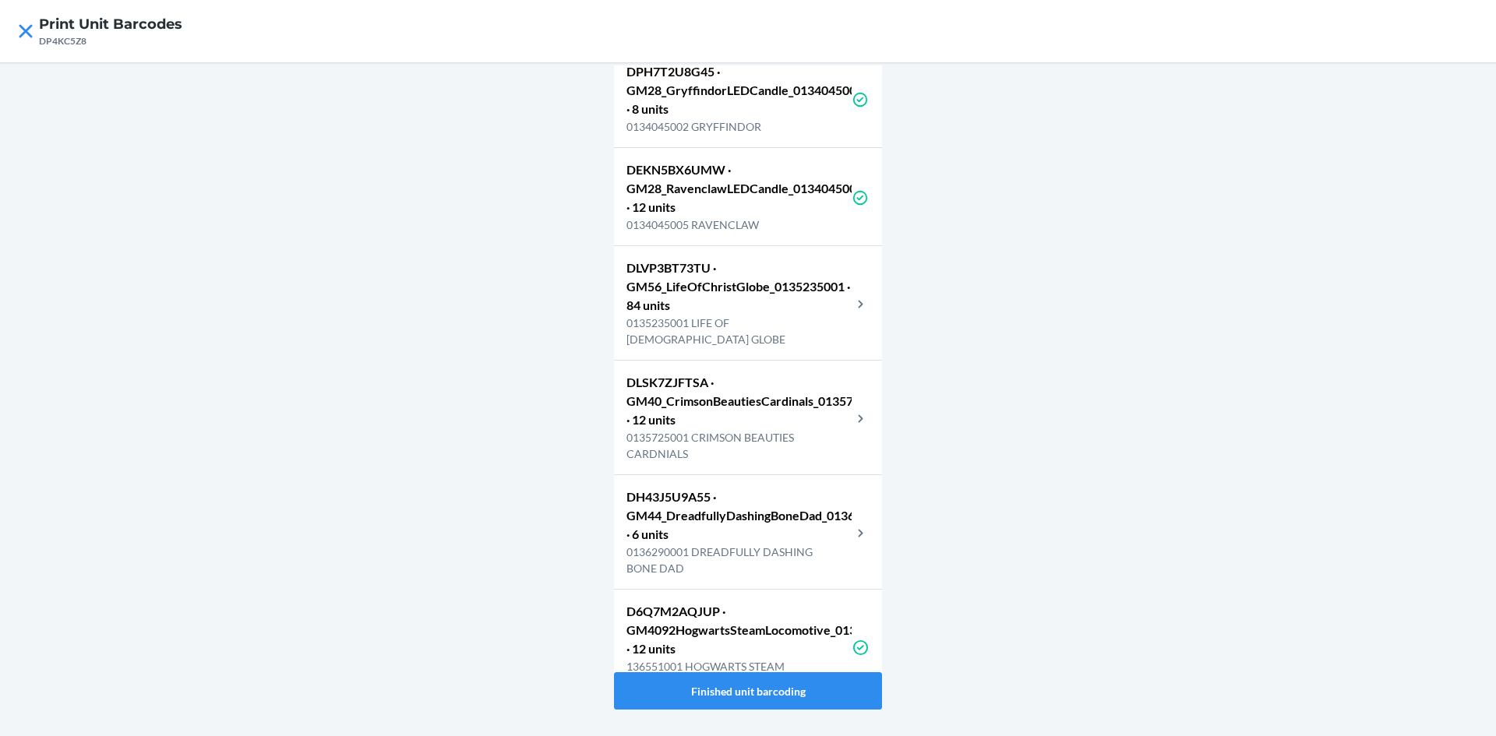
click at [746, 315] on p "DLVP3BT73TU · GM56_LifeOfChristGlobe_0135235001 · 84 units" at bounding box center [738, 287] width 225 height 56
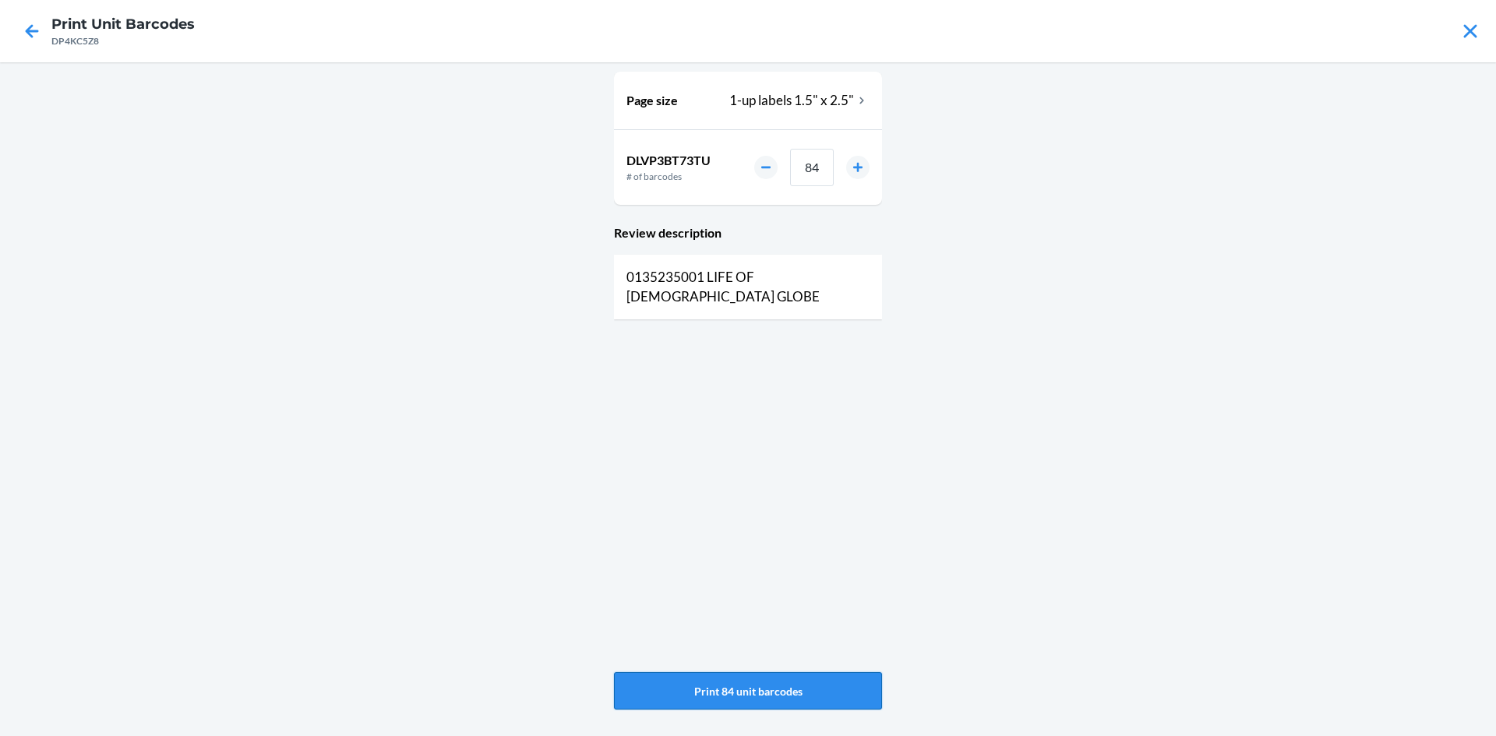
click at [784, 685] on button "Print 84 unit barcodes" at bounding box center [748, 690] width 268 height 37
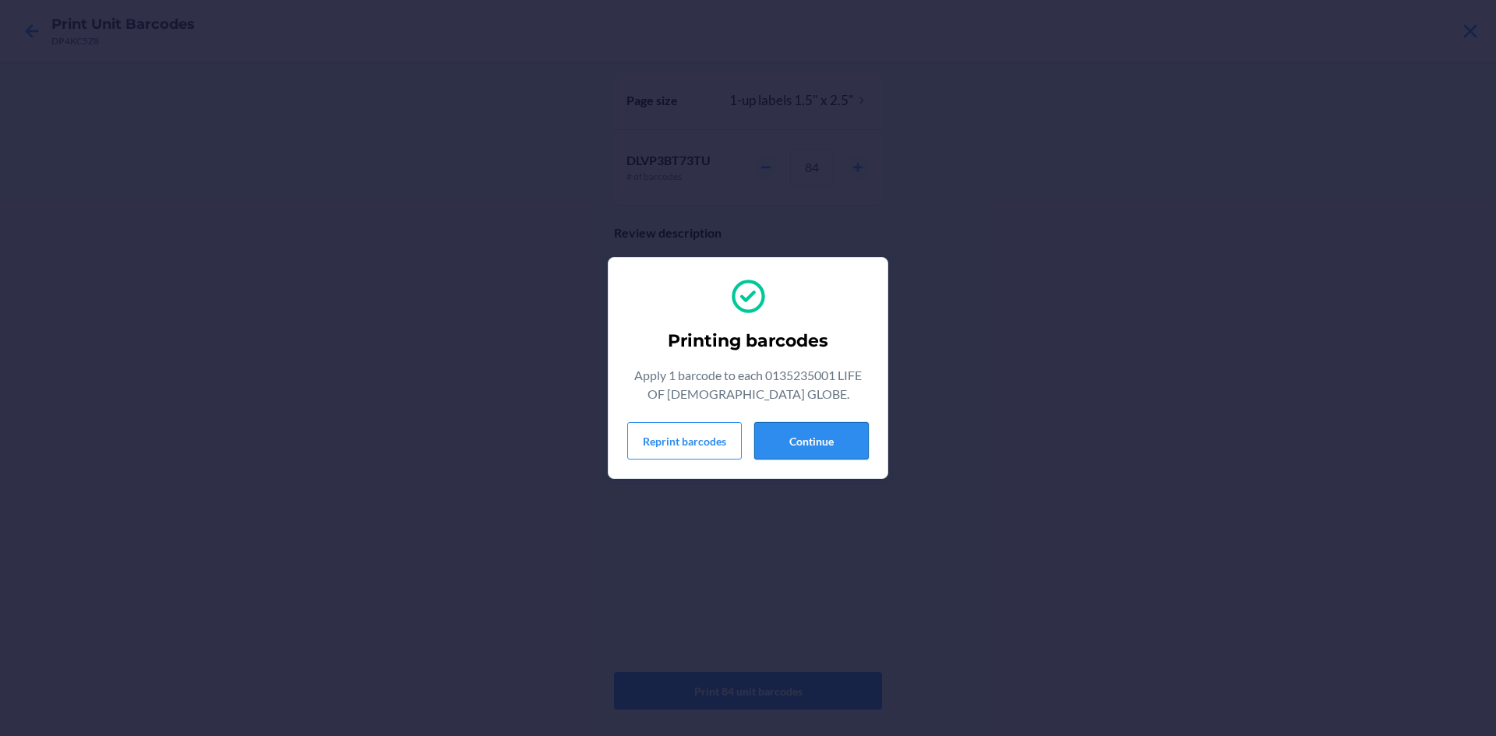
click at [826, 436] on button "Continue" at bounding box center [811, 440] width 115 height 37
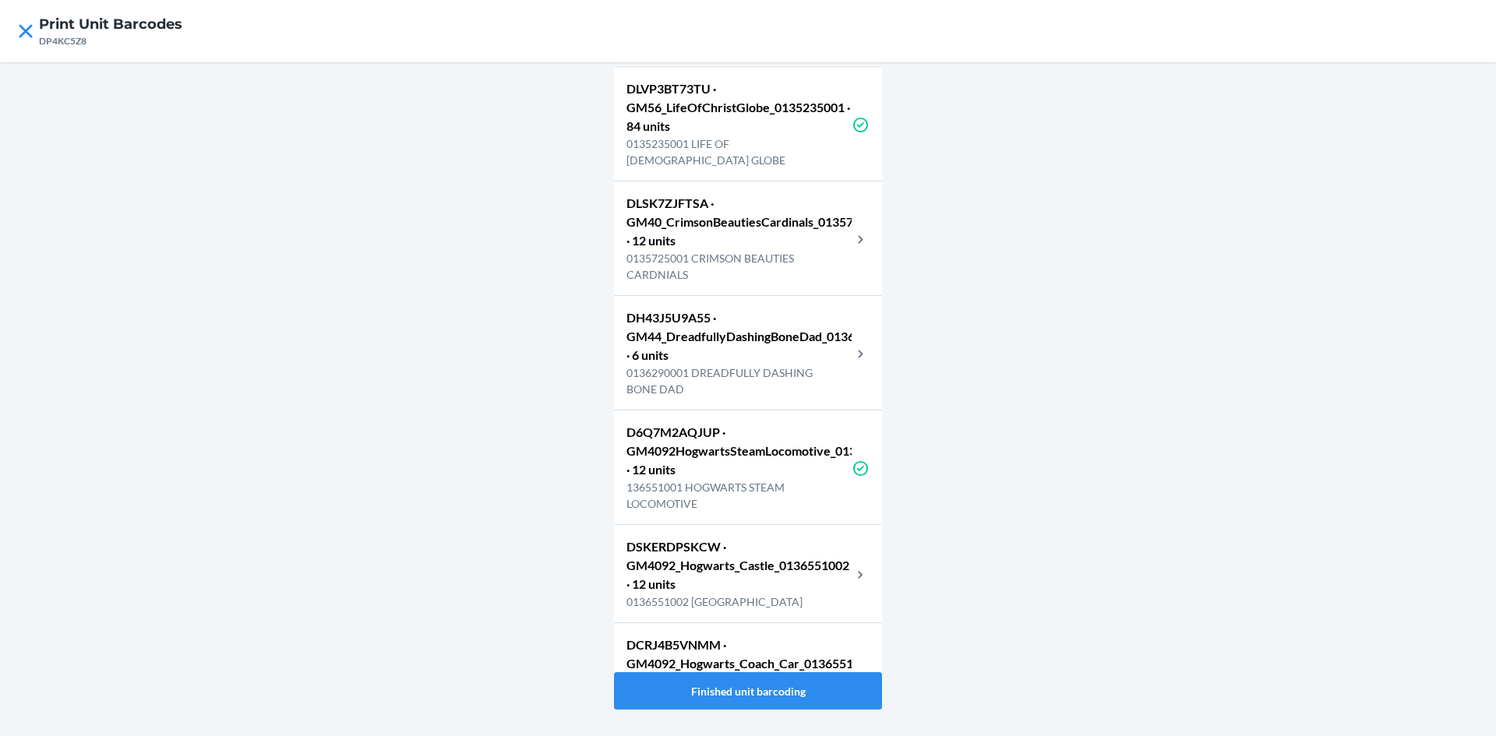
scroll to position [4518, 0]
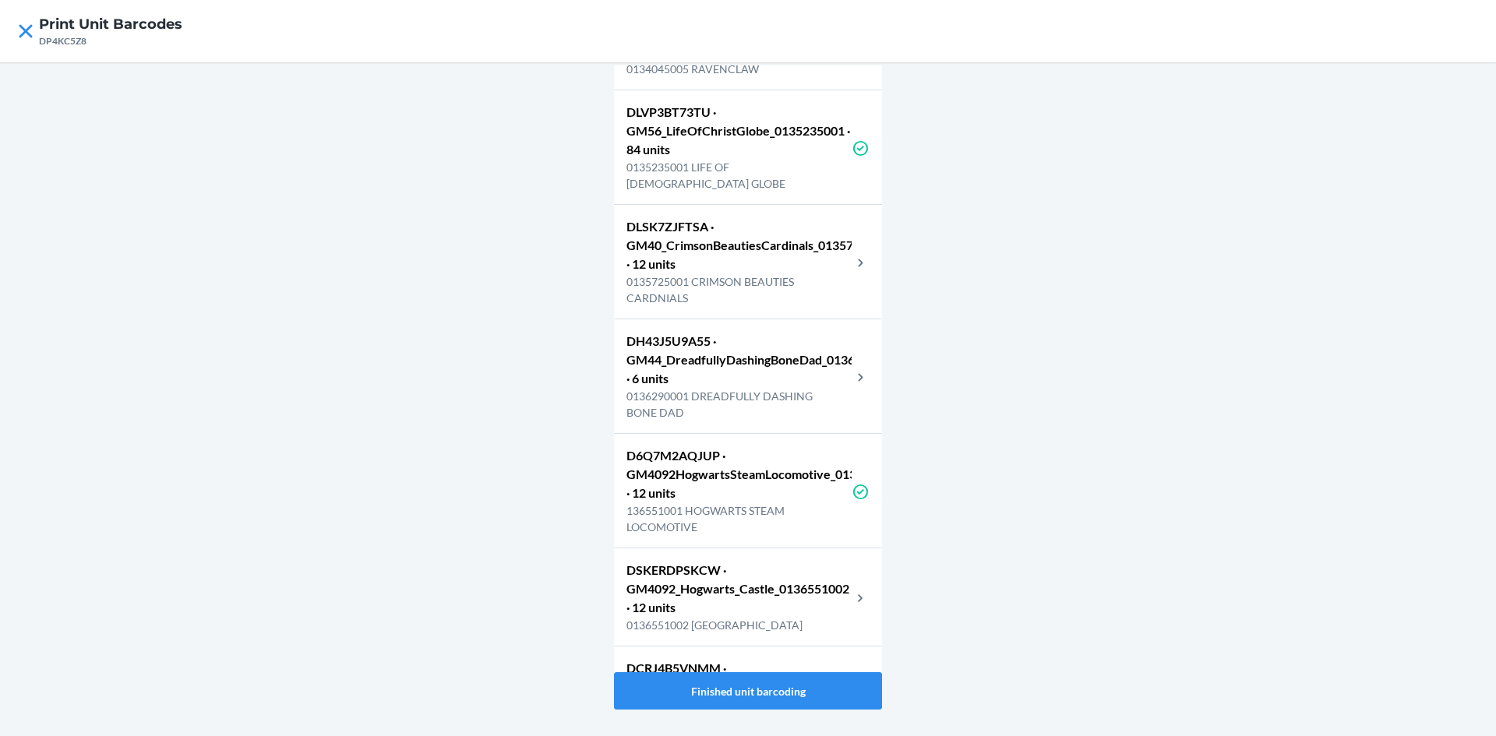
click at [762, 306] on p "0135725001 CRIMSON BEAUTIES CARDNIALS" at bounding box center [738, 289] width 225 height 33
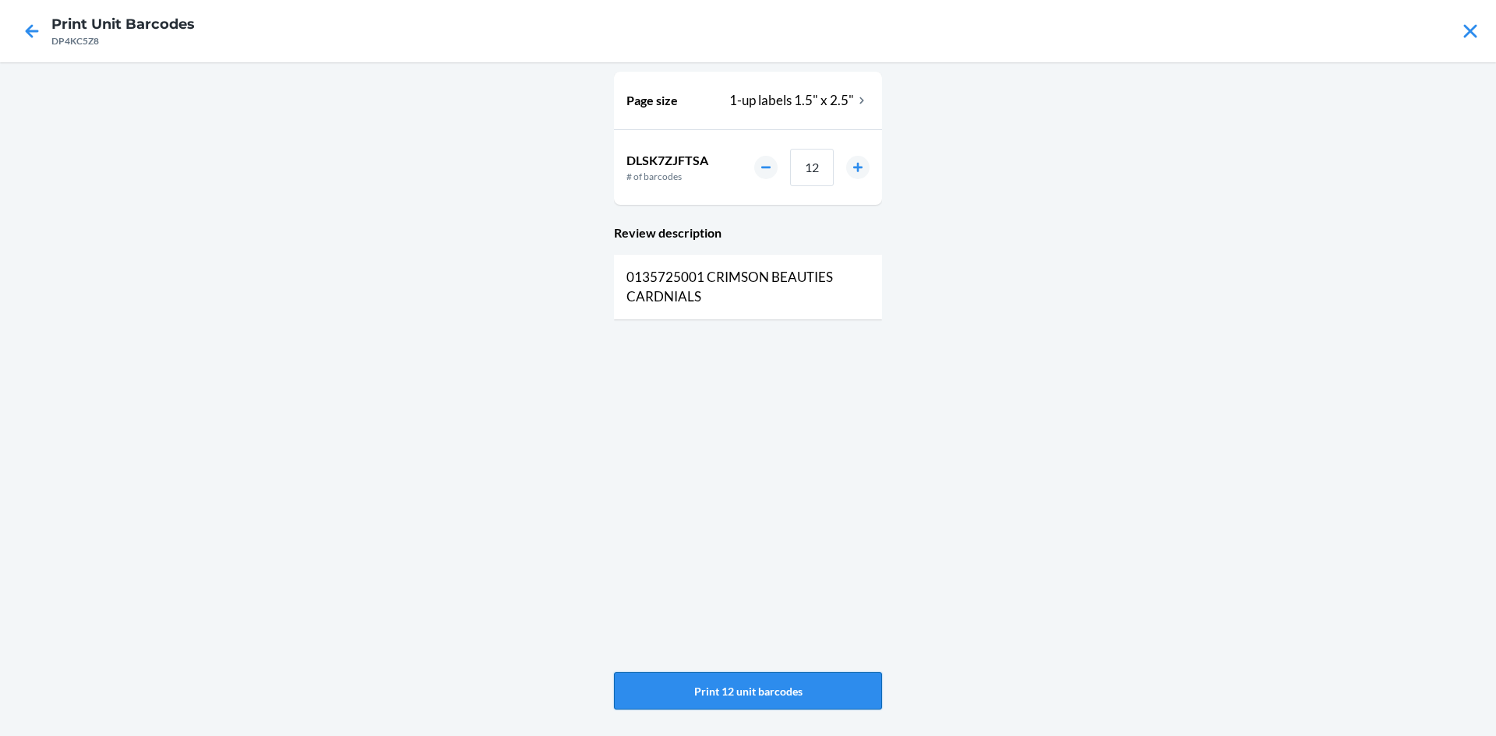
click at [696, 682] on button "Print 12 unit barcodes" at bounding box center [748, 690] width 268 height 37
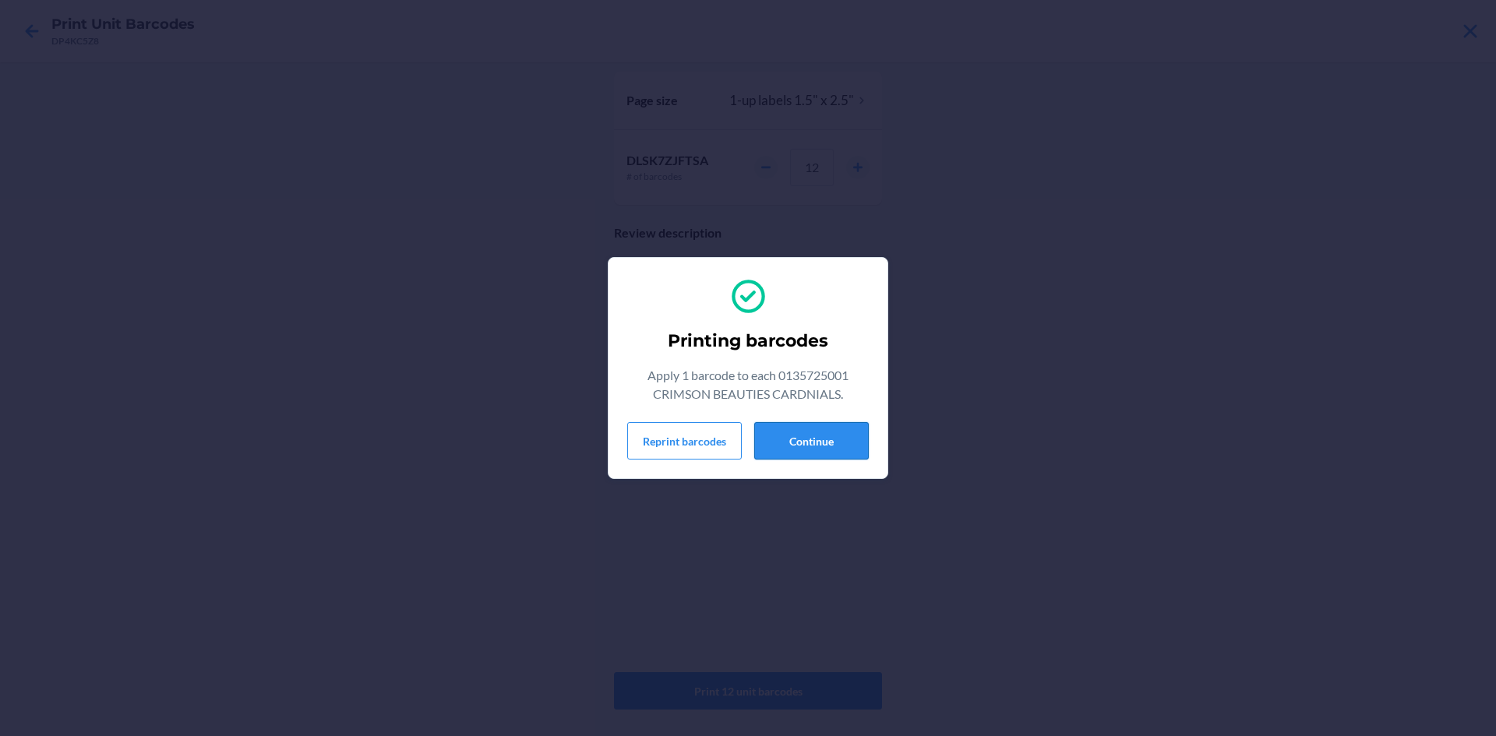
drag, startPoint x: 791, startPoint y: 439, endPoint x: 772, endPoint y: 442, distance: 19.1
click at [781, 442] on button "Continue" at bounding box center [811, 440] width 115 height 37
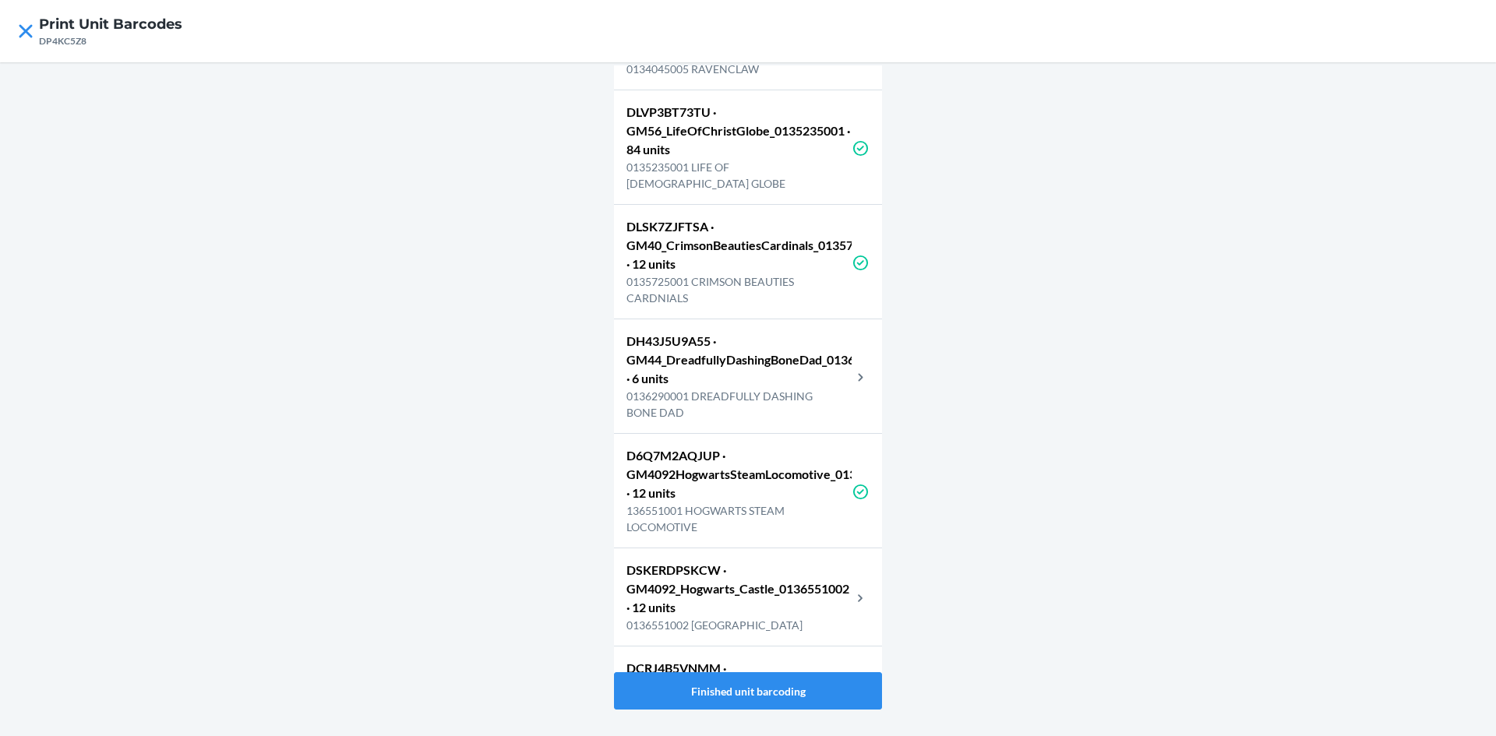
scroll to position [4596, 0]
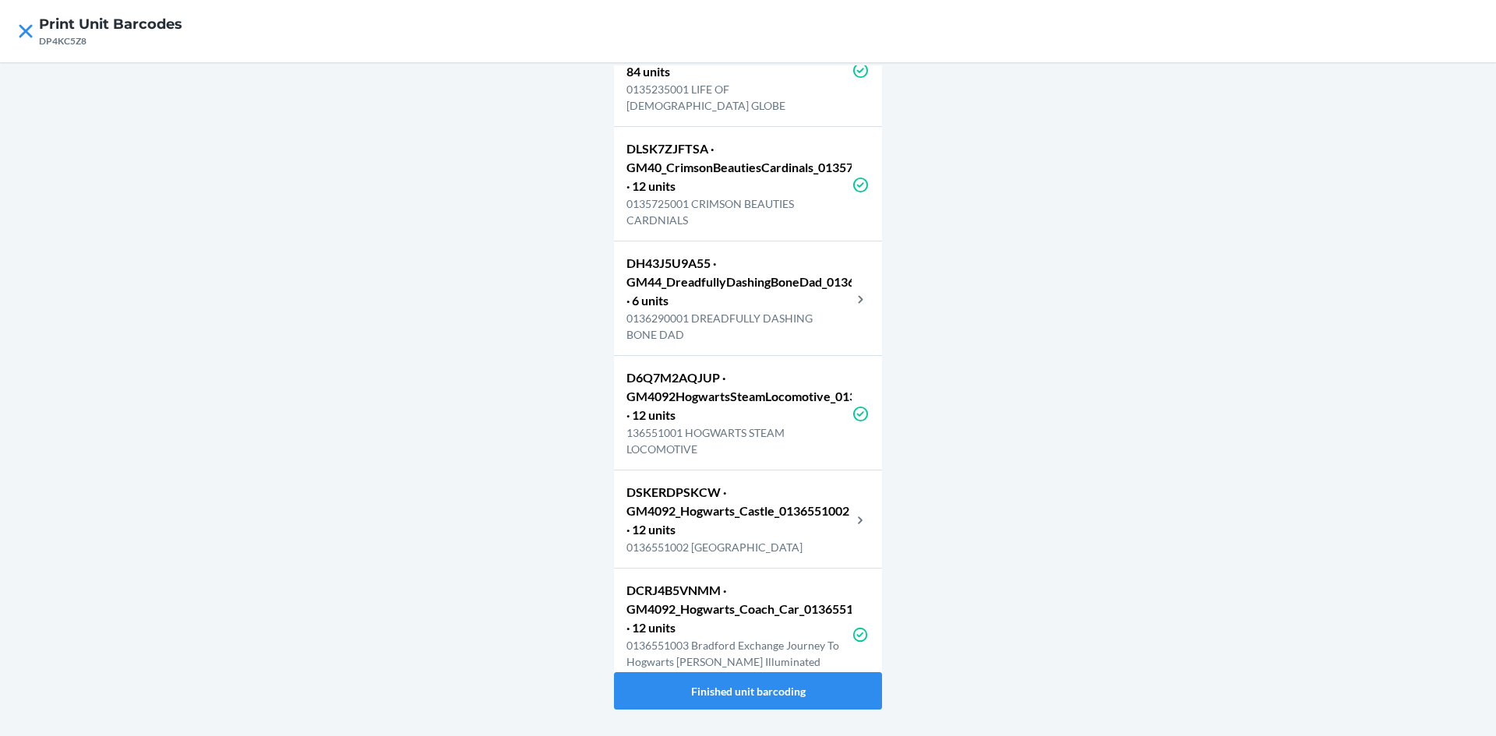
click at [784, 310] on p "DH43J5U9A55 · GM44_DreadfullyDashingBoneDad_0136290001 · 6 units" at bounding box center [738, 282] width 225 height 56
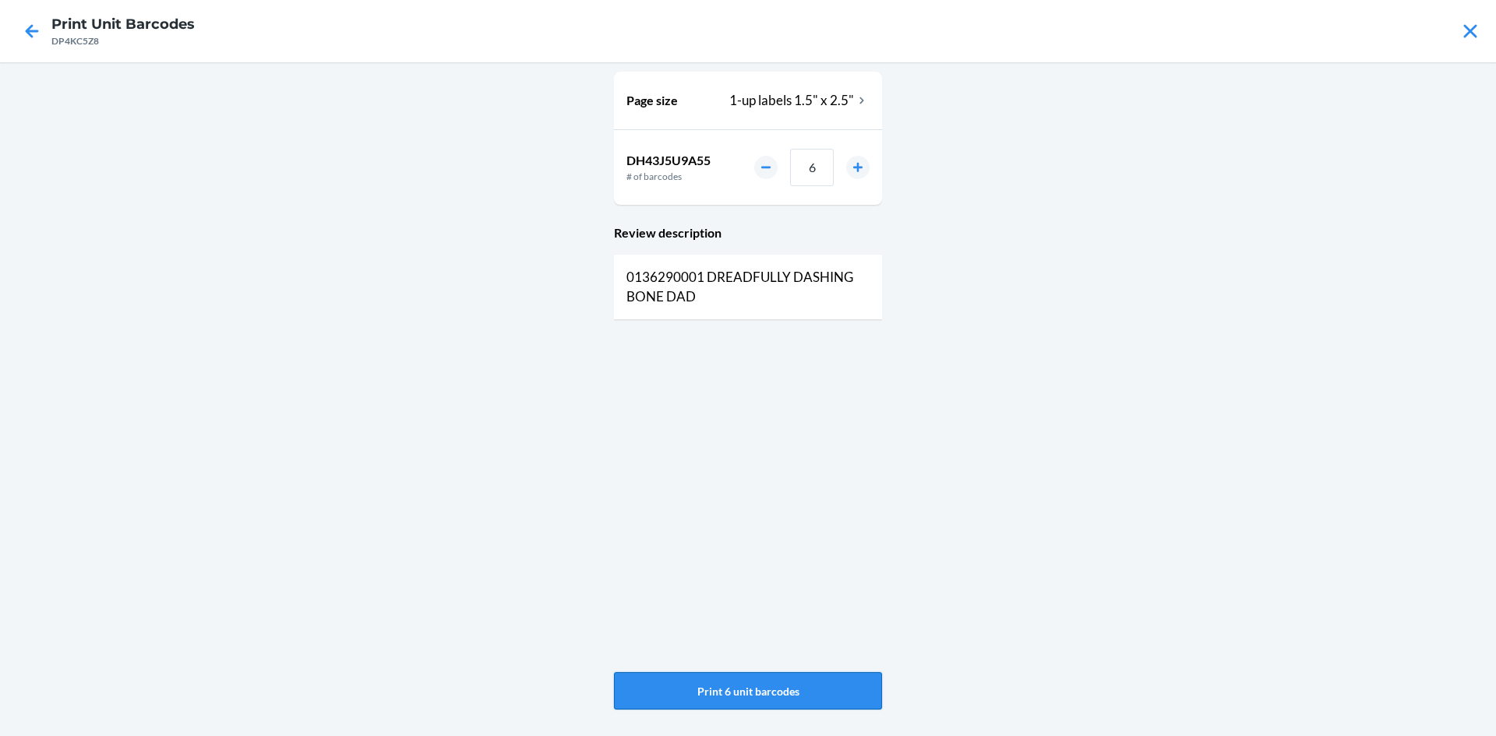
click at [778, 682] on button "Print 6 unit barcodes" at bounding box center [748, 690] width 268 height 37
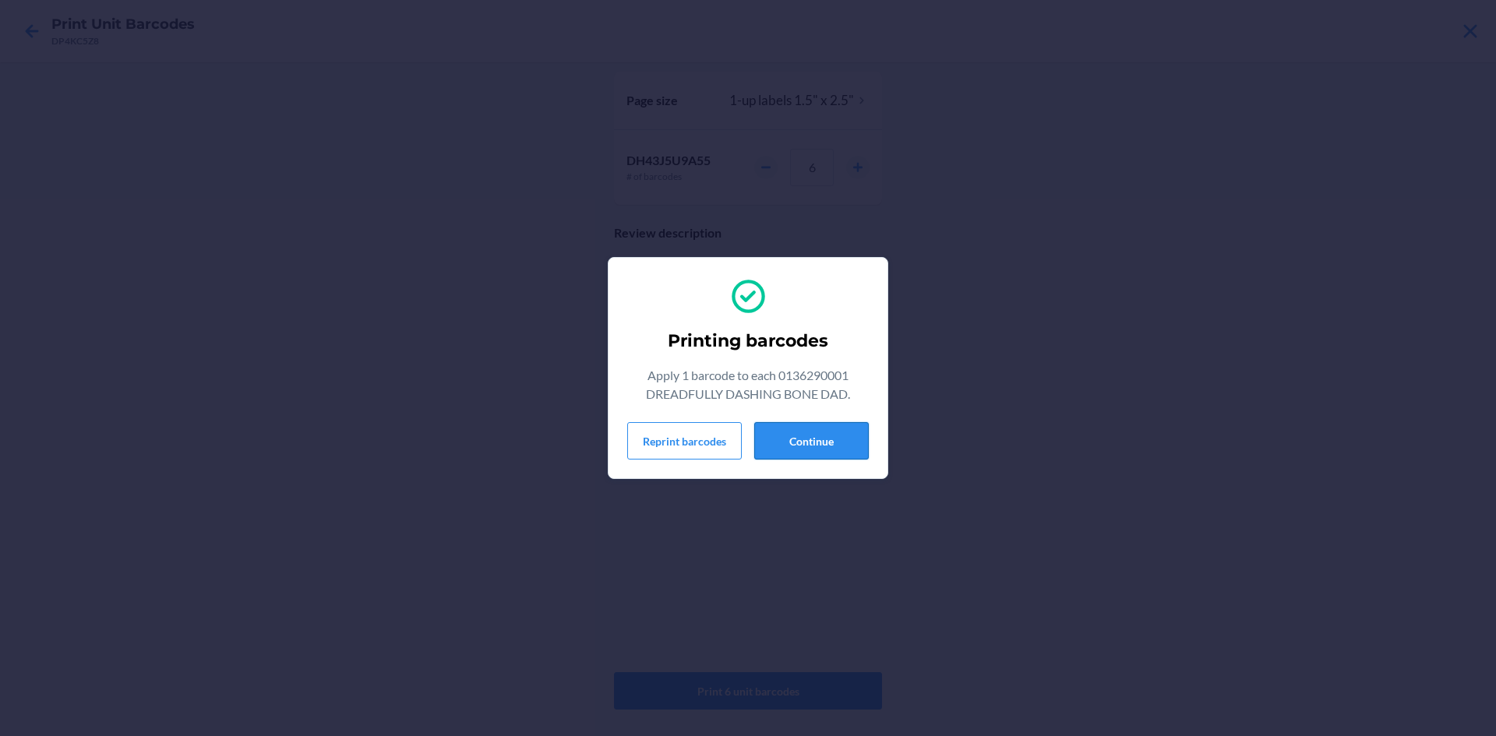
click at [844, 428] on button "Continue" at bounding box center [811, 440] width 115 height 37
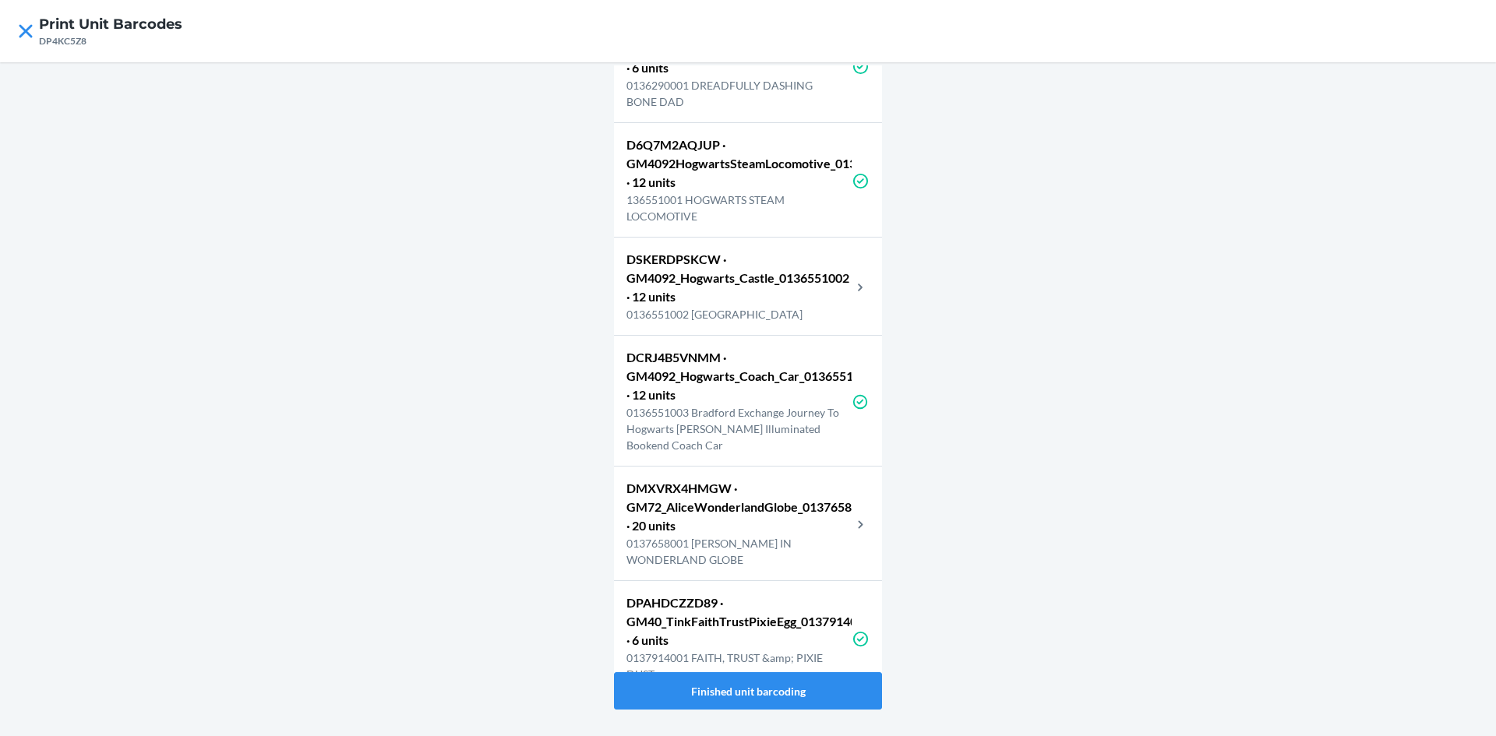
scroll to position [4829, 0]
click at [781, 305] on p "DSKERDPSKCW · GM4092_Hogwarts_Castle_0136551002 · 12 units" at bounding box center [738, 277] width 225 height 56
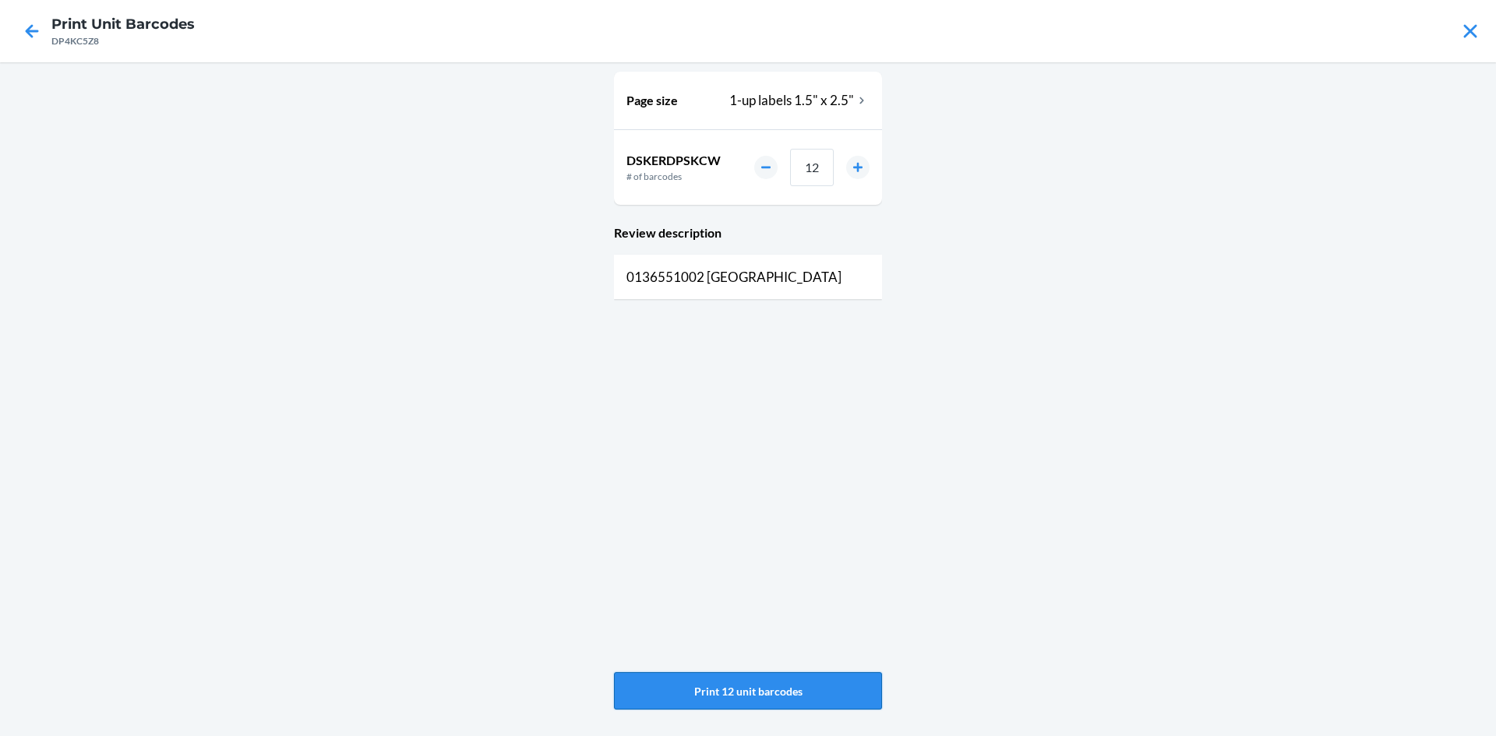
click at [712, 699] on button "Print 12 unit barcodes" at bounding box center [748, 690] width 268 height 37
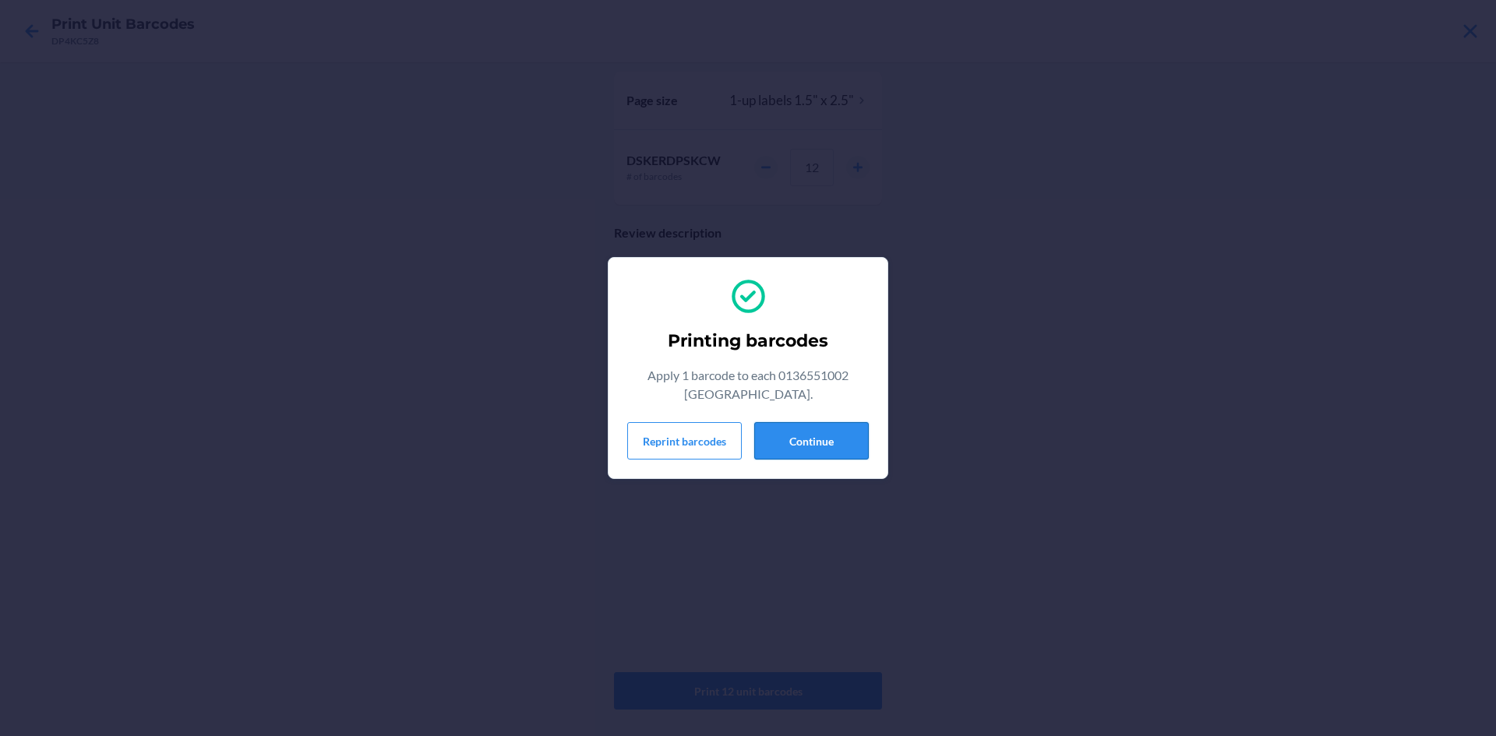
click at [840, 435] on button "Continue" at bounding box center [811, 440] width 115 height 37
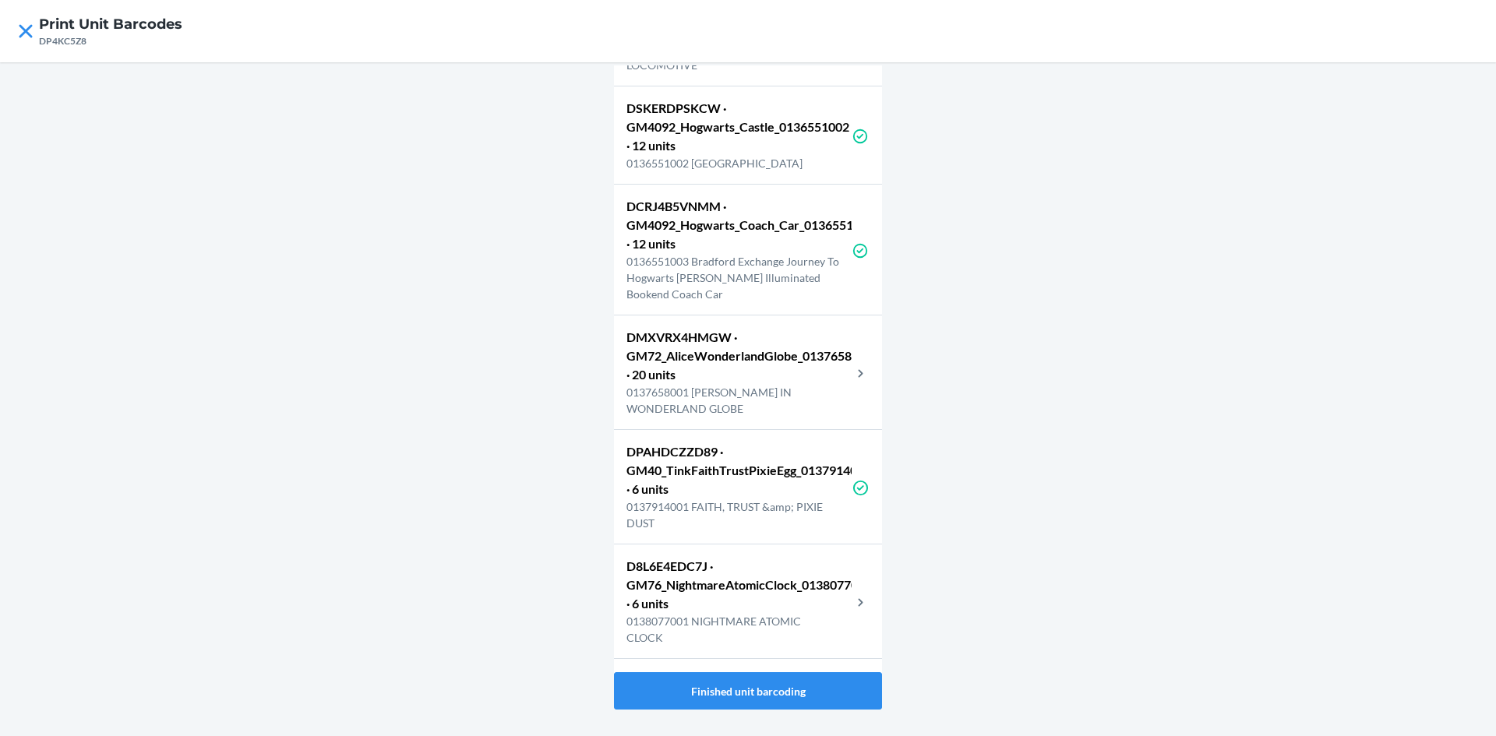
scroll to position [5141, 0]
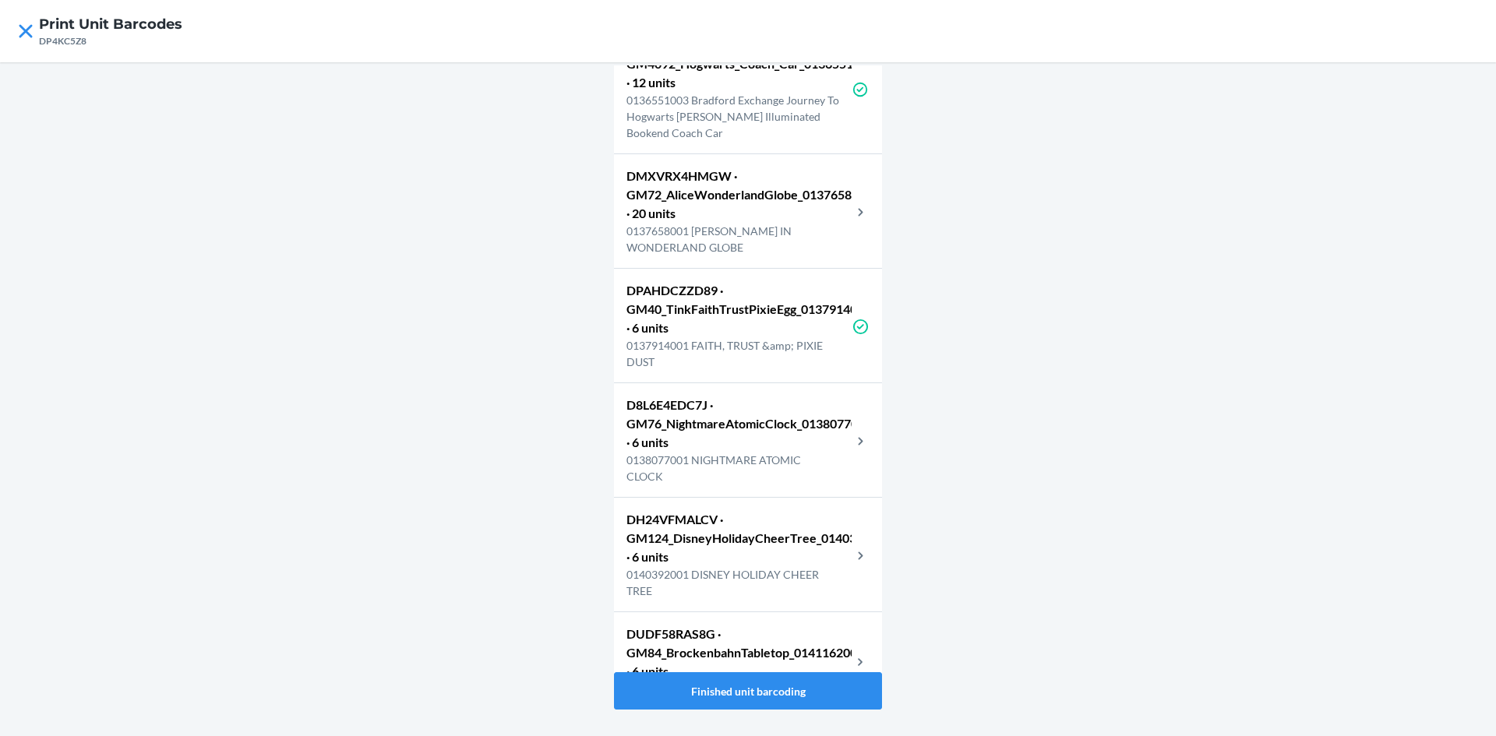
click at [731, 223] on p "DMXVRX4HMGW · GM72_AliceWonderlandGlobe_0137658001 · 20 units" at bounding box center [738, 195] width 225 height 56
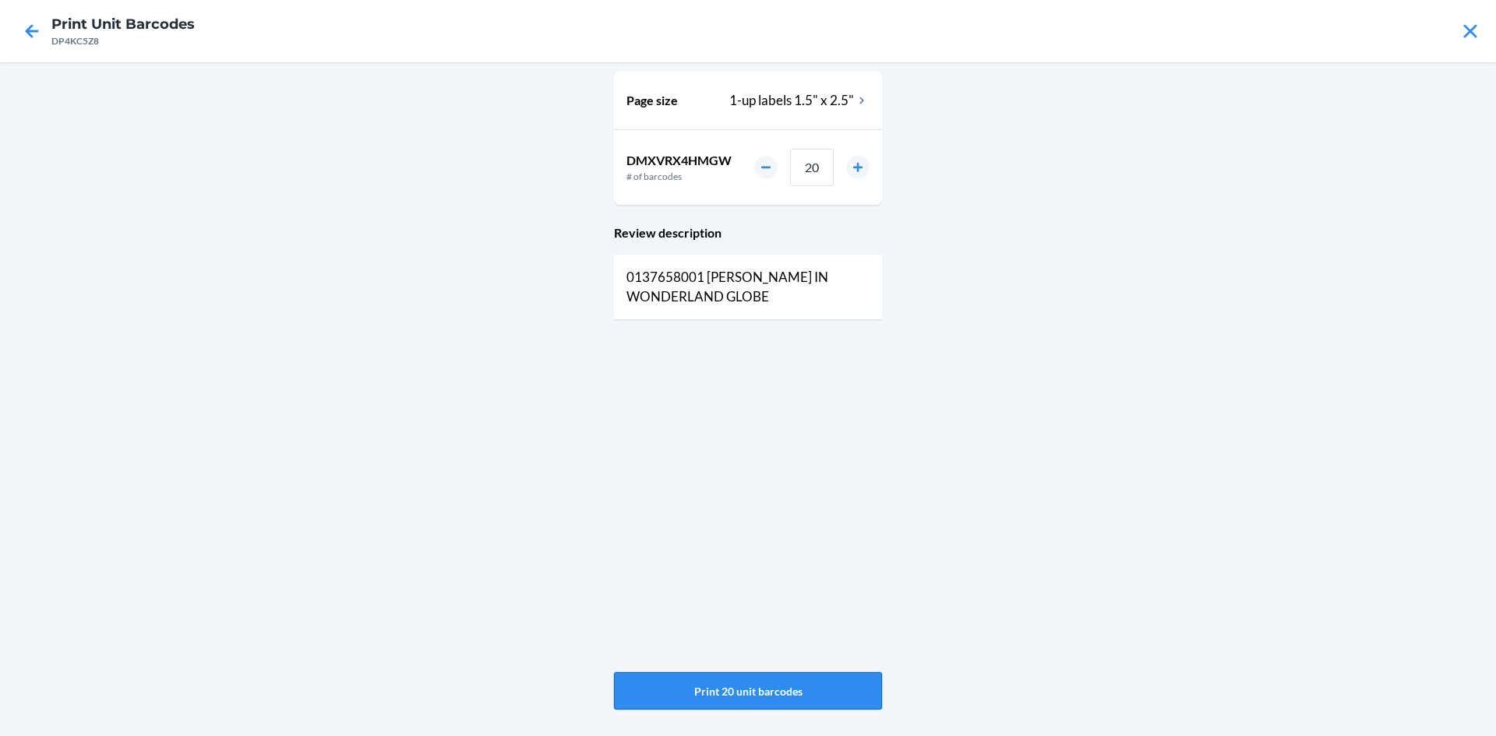
click at [704, 692] on button "Print 20 unit barcodes" at bounding box center [748, 690] width 268 height 37
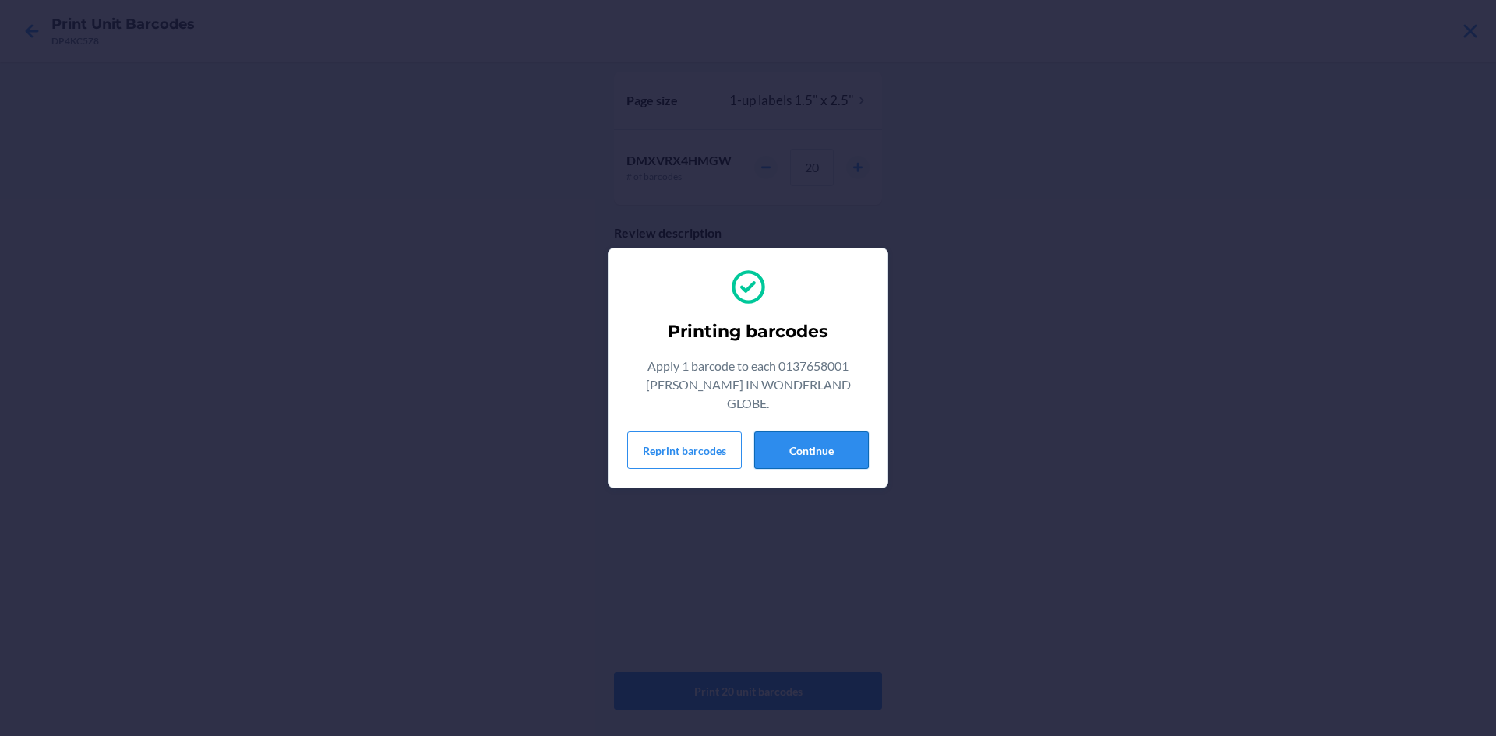
click at [837, 441] on button "Continue" at bounding box center [811, 450] width 115 height 37
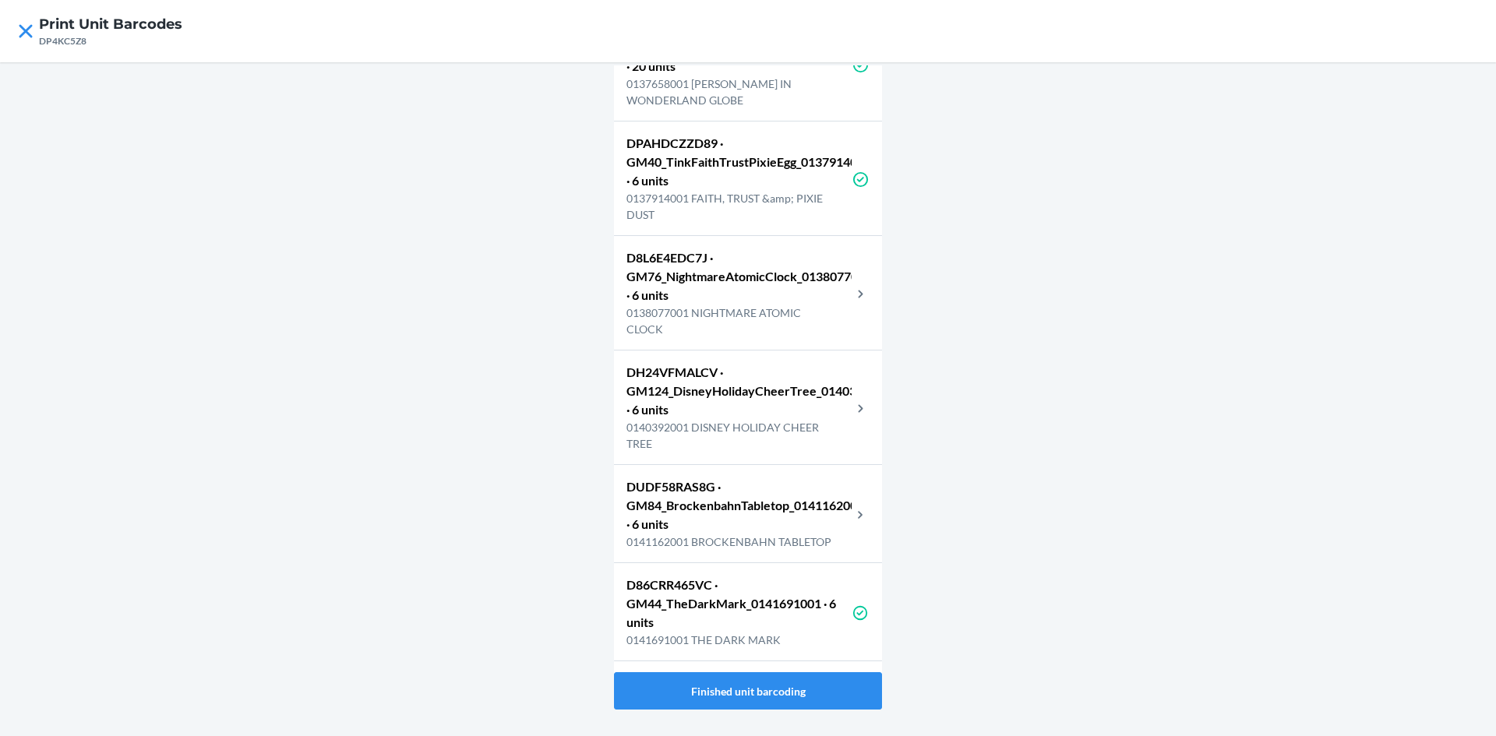
scroll to position [5297, 0]
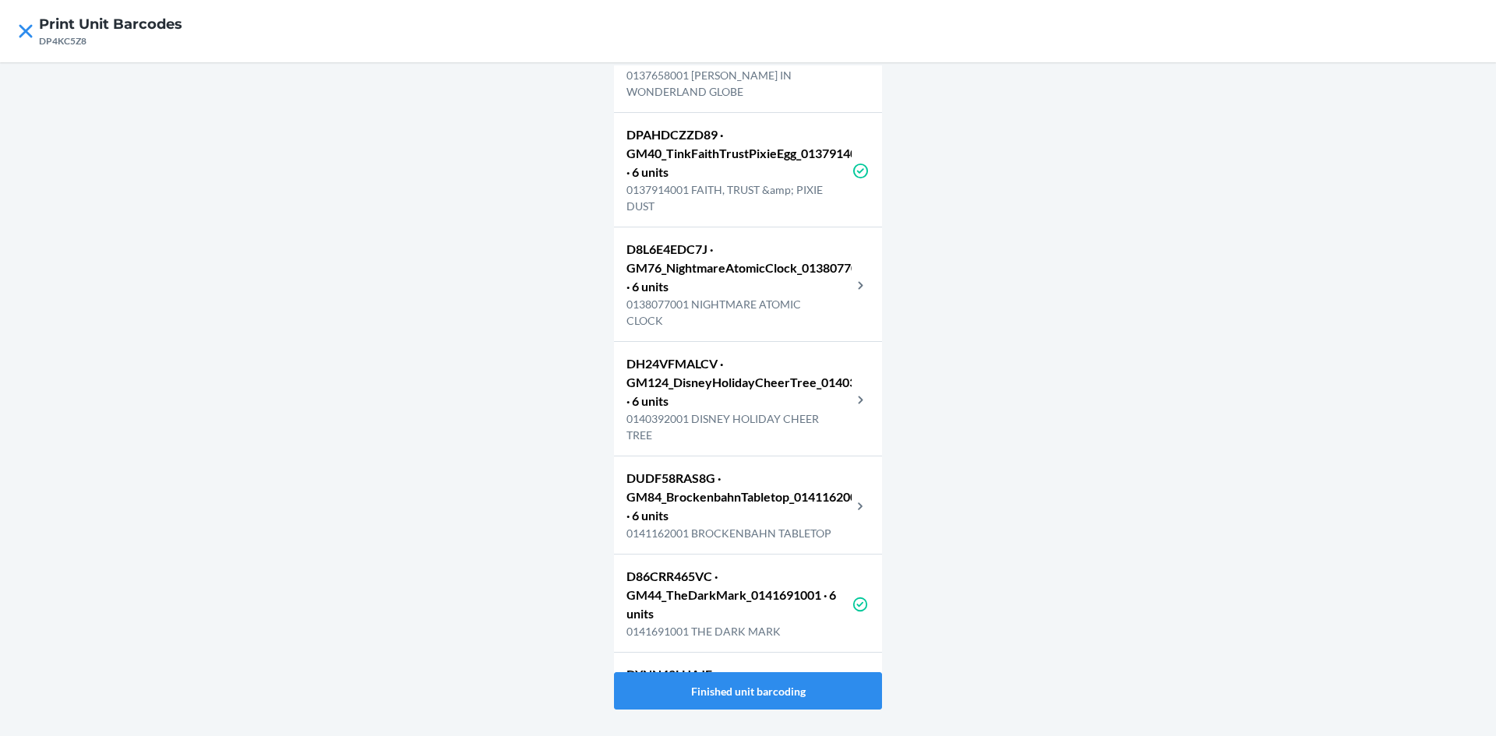
click at [723, 329] on p "0138077001 NIGHTMARE ATOMIC CLOCK" at bounding box center [738, 312] width 225 height 33
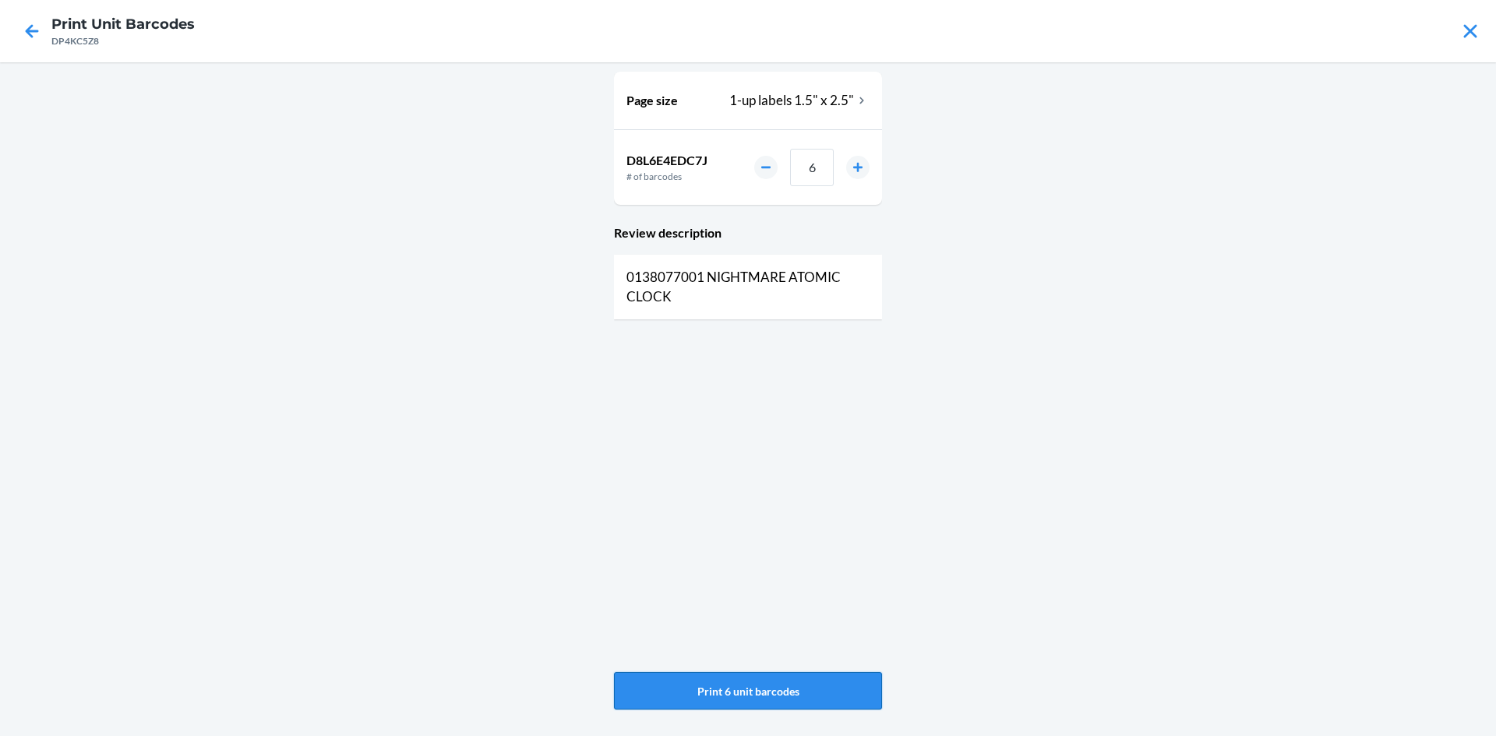
click at [731, 689] on button "Print 6 unit barcodes" at bounding box center [748, 690] width 268 height 37
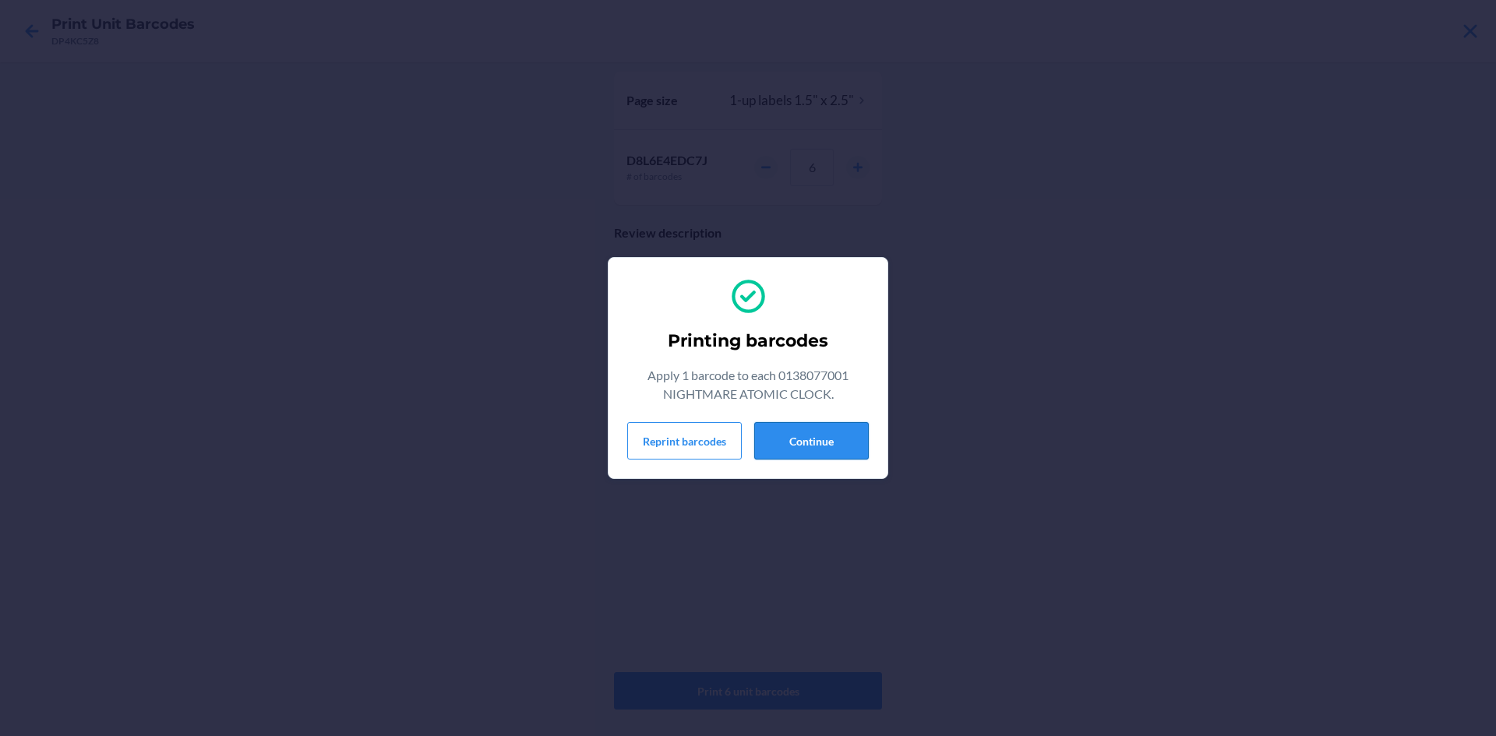
click at [835, 453] on button "Continue" at bounding box center [811, 440] width 115 height 37
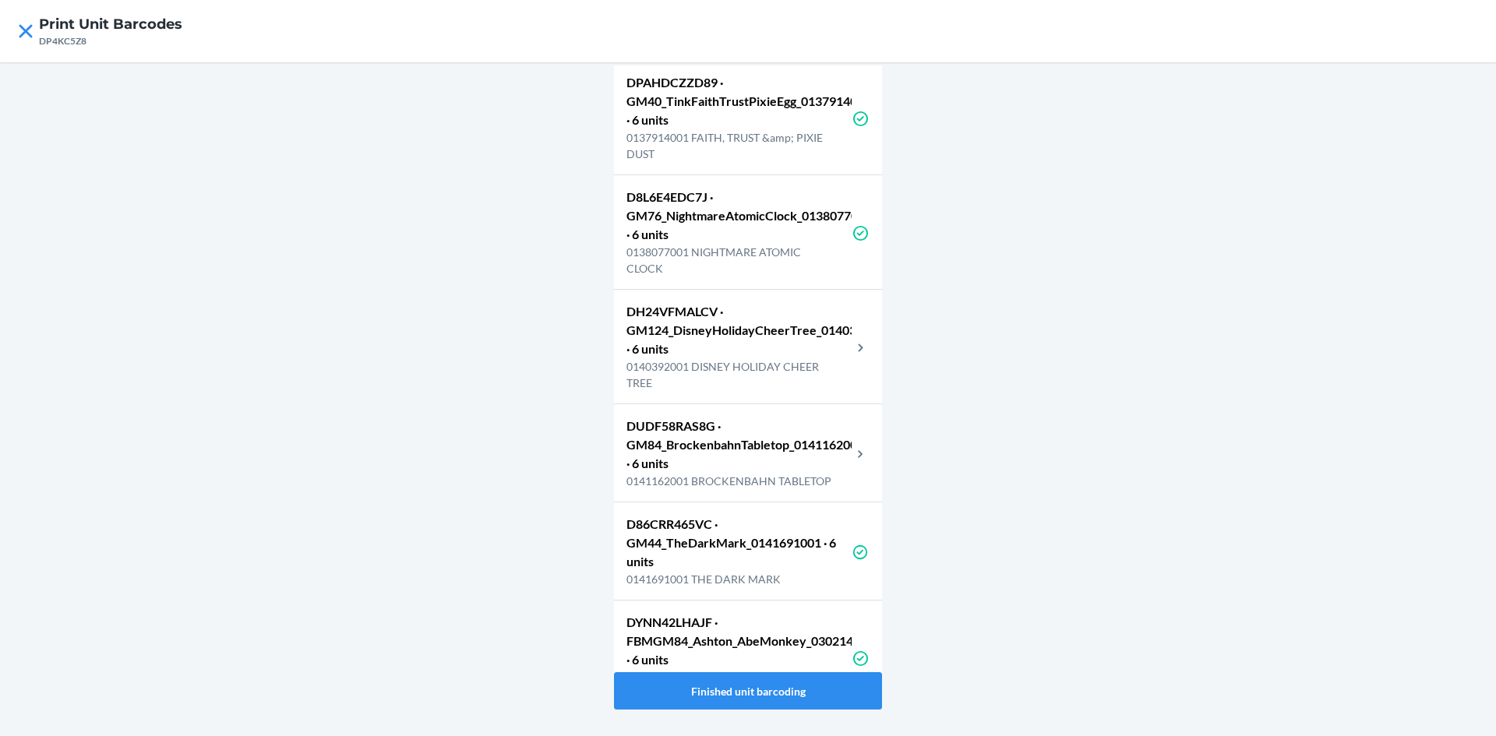
scroll to position [5375, 0]
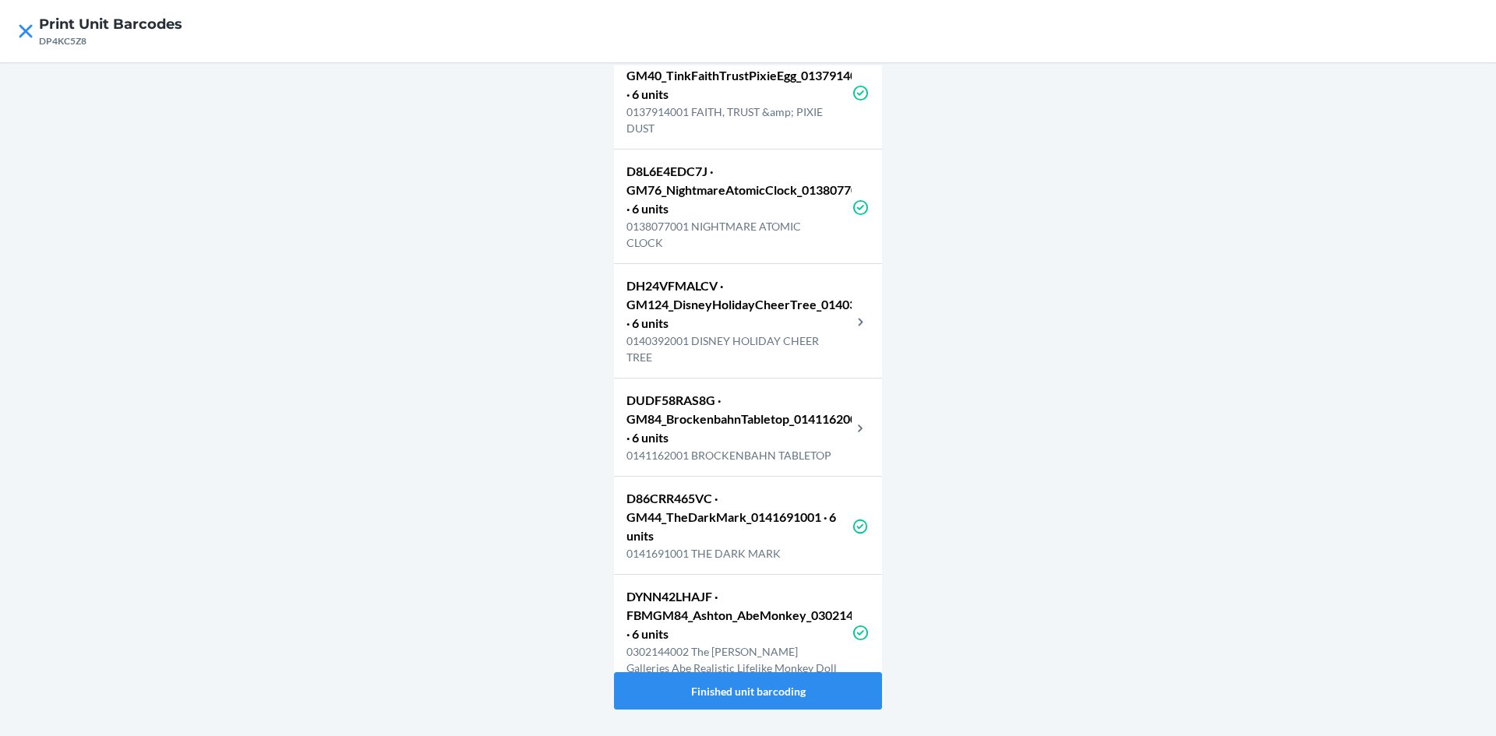
click at [758, 333] on p "DH24VFMALCV · GM124_DisneyHolidayCheerTree_0140392001 · 6 units" at bounding box center [738, 305] width 225 height 56
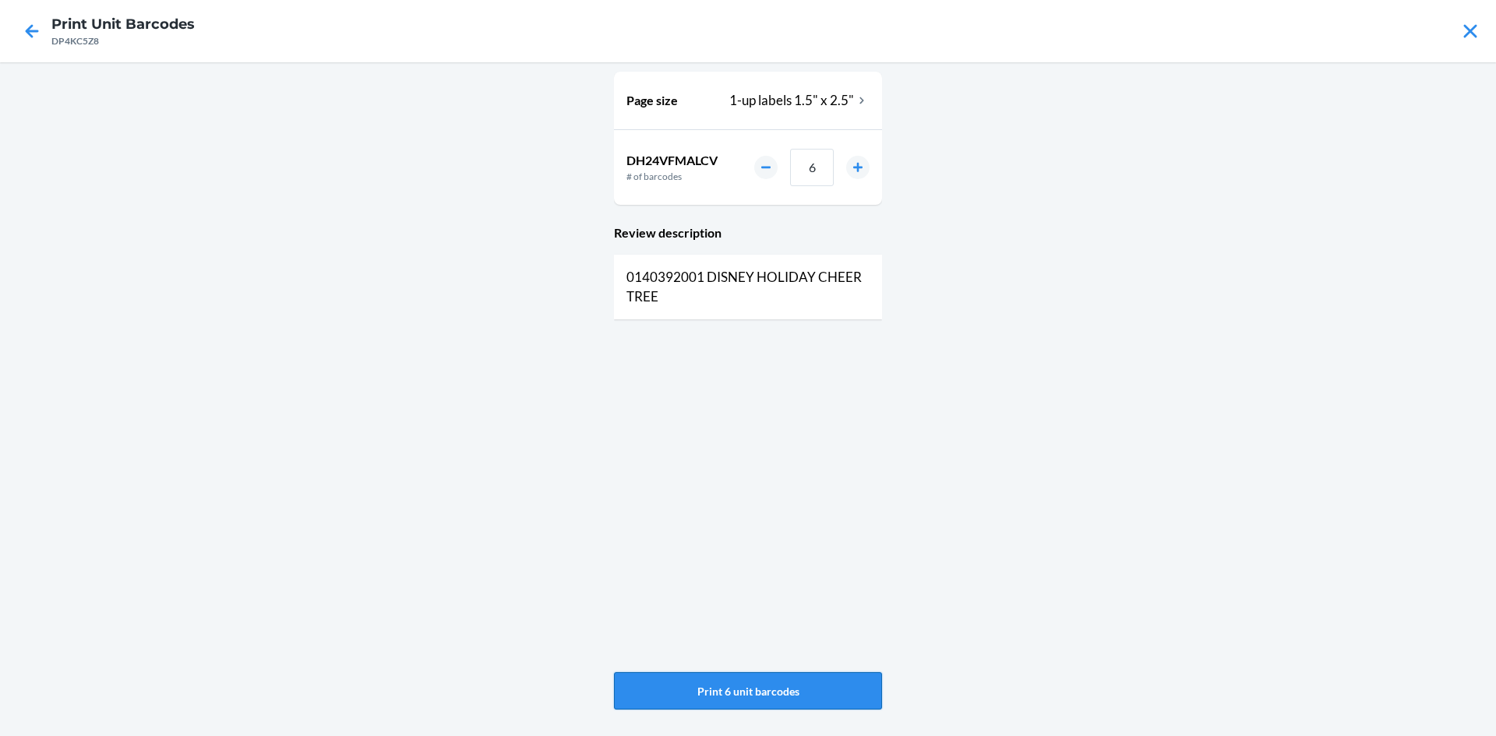
click at [654, 700] on button "Print 6 unit barcodes" at bounding box center [748, 690] width 268 height 37
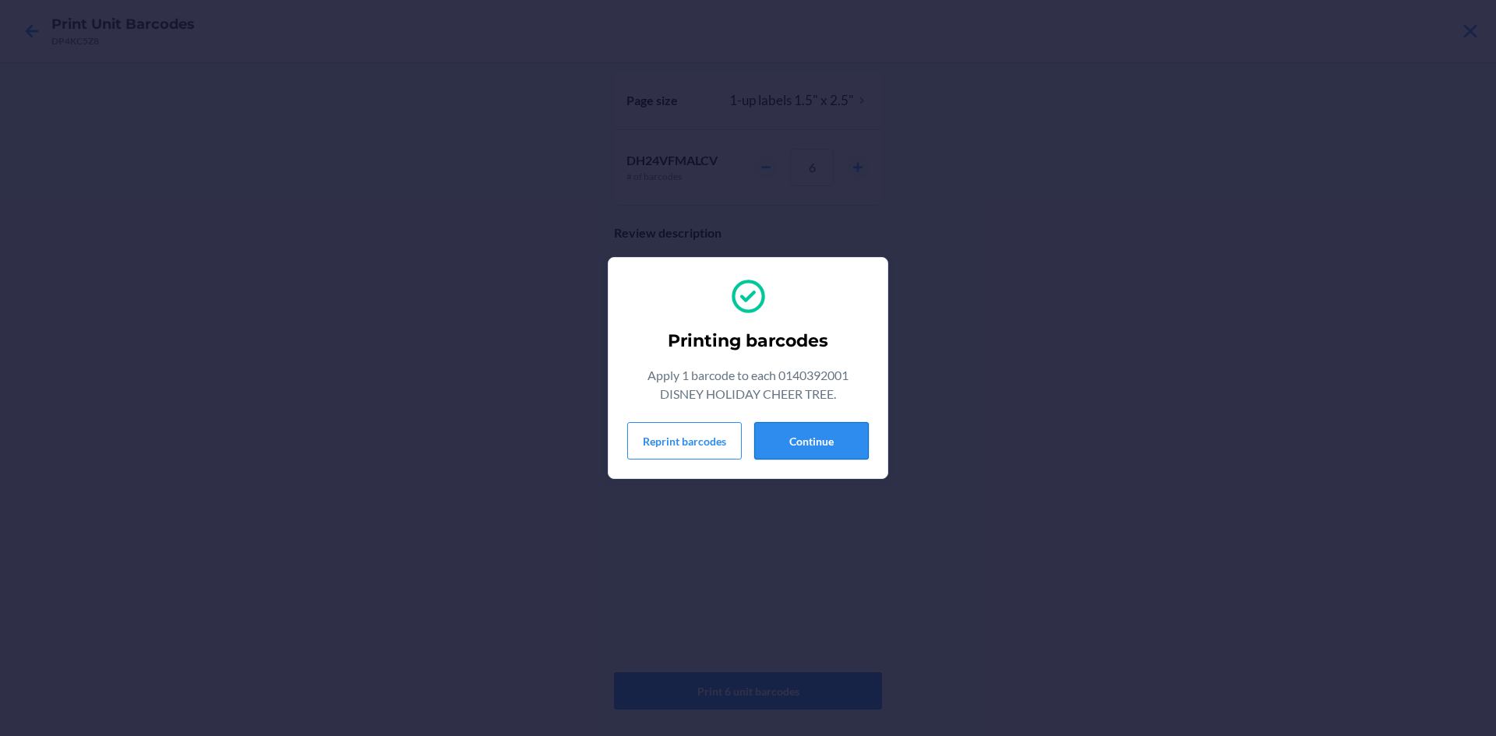
click at [821, 437] on button "Continue" at bounding box center [811, 440] width 115 height 37
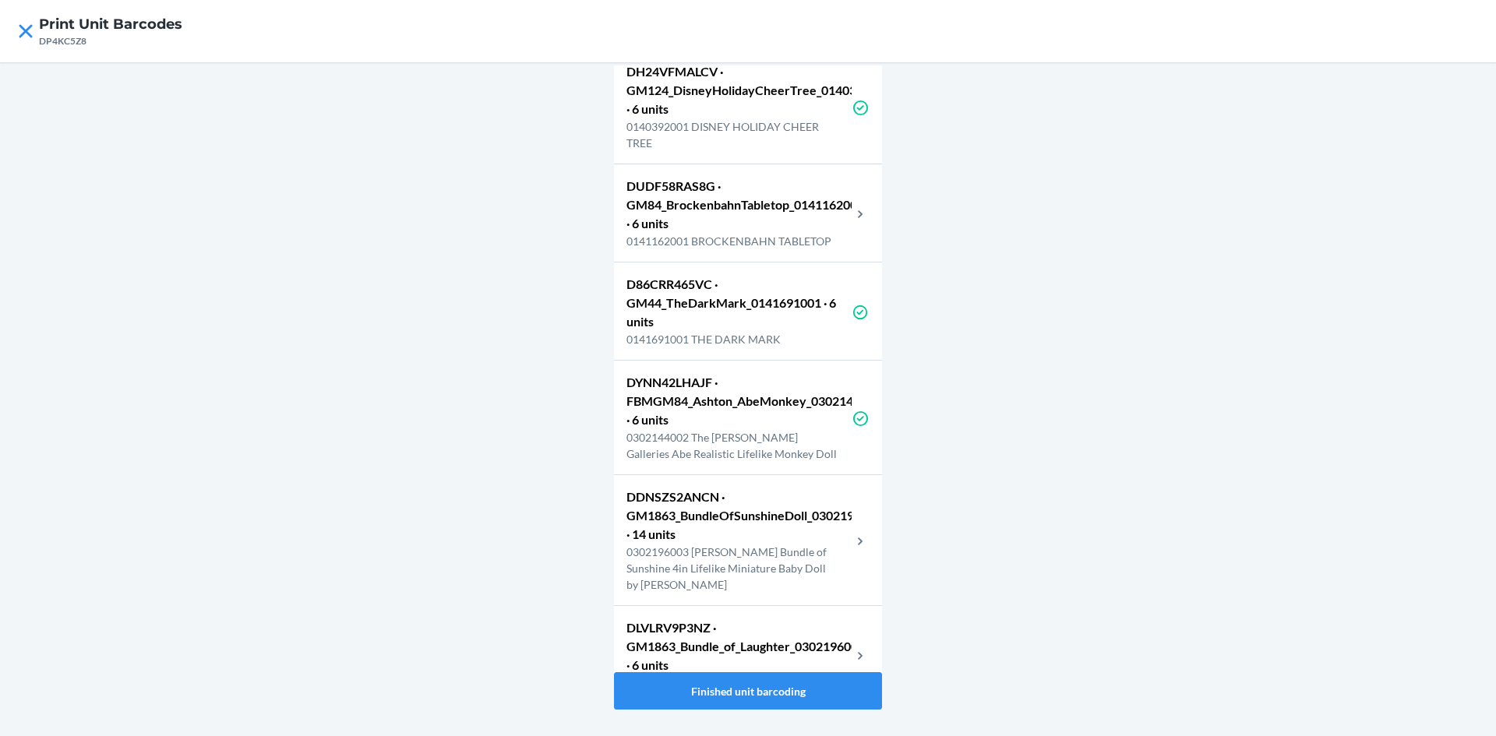
scroll to position [5608, 0]
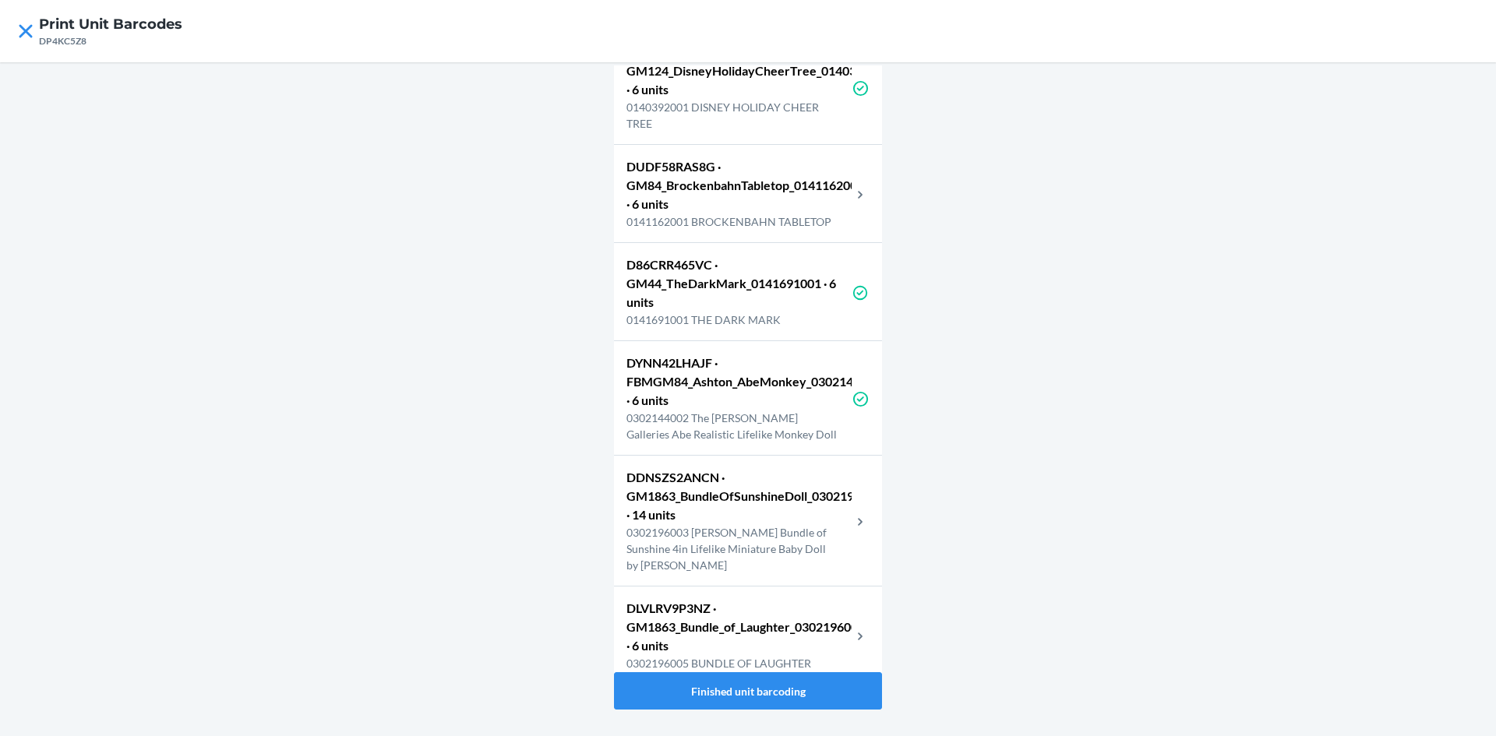
click at [750, 230] on p "0141162001 BROCKENBAHN TABLETOP" at bounding box center [738, 221] width 225 height 16
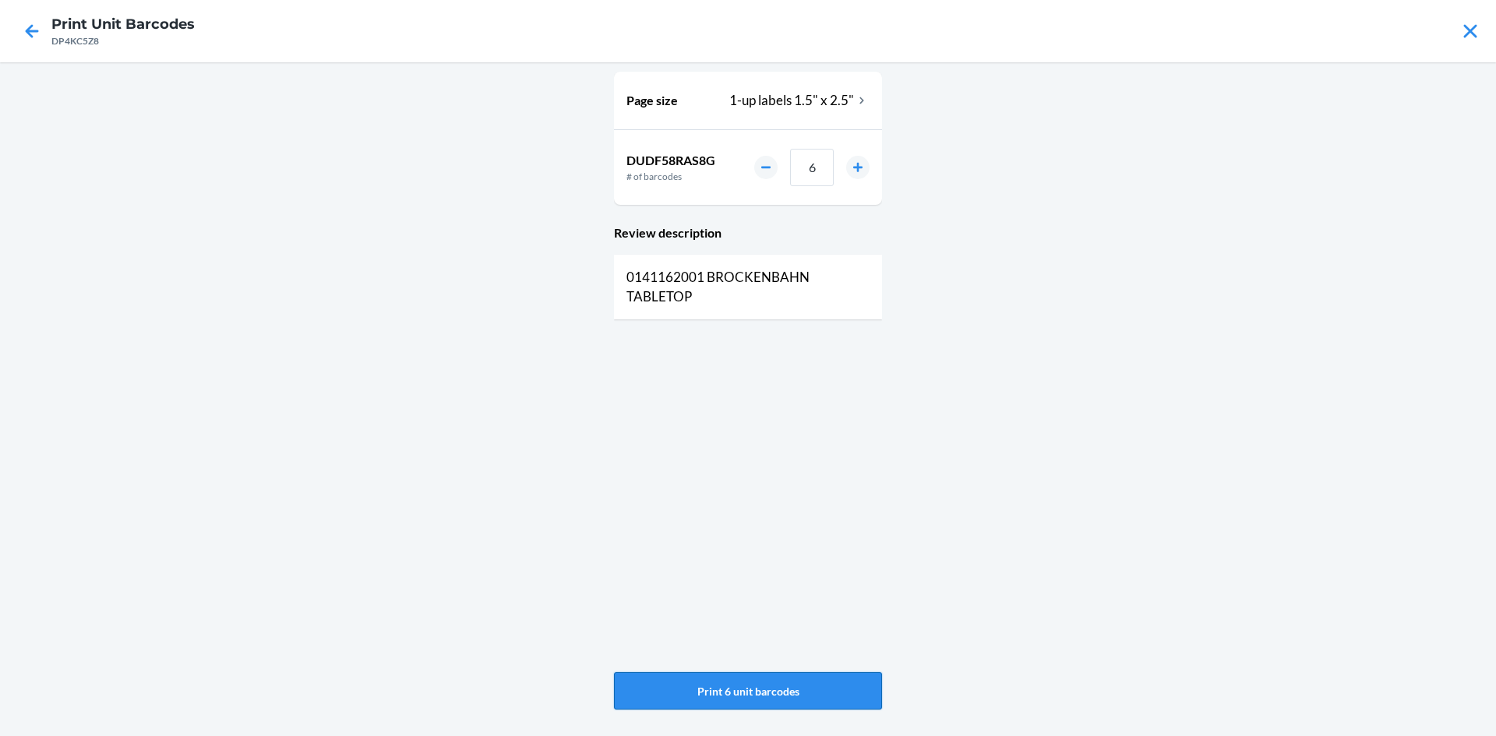
click at [636, 680] on button "Print 6 unit barcodes" at bounding box center [748, 690] width 268 height 37
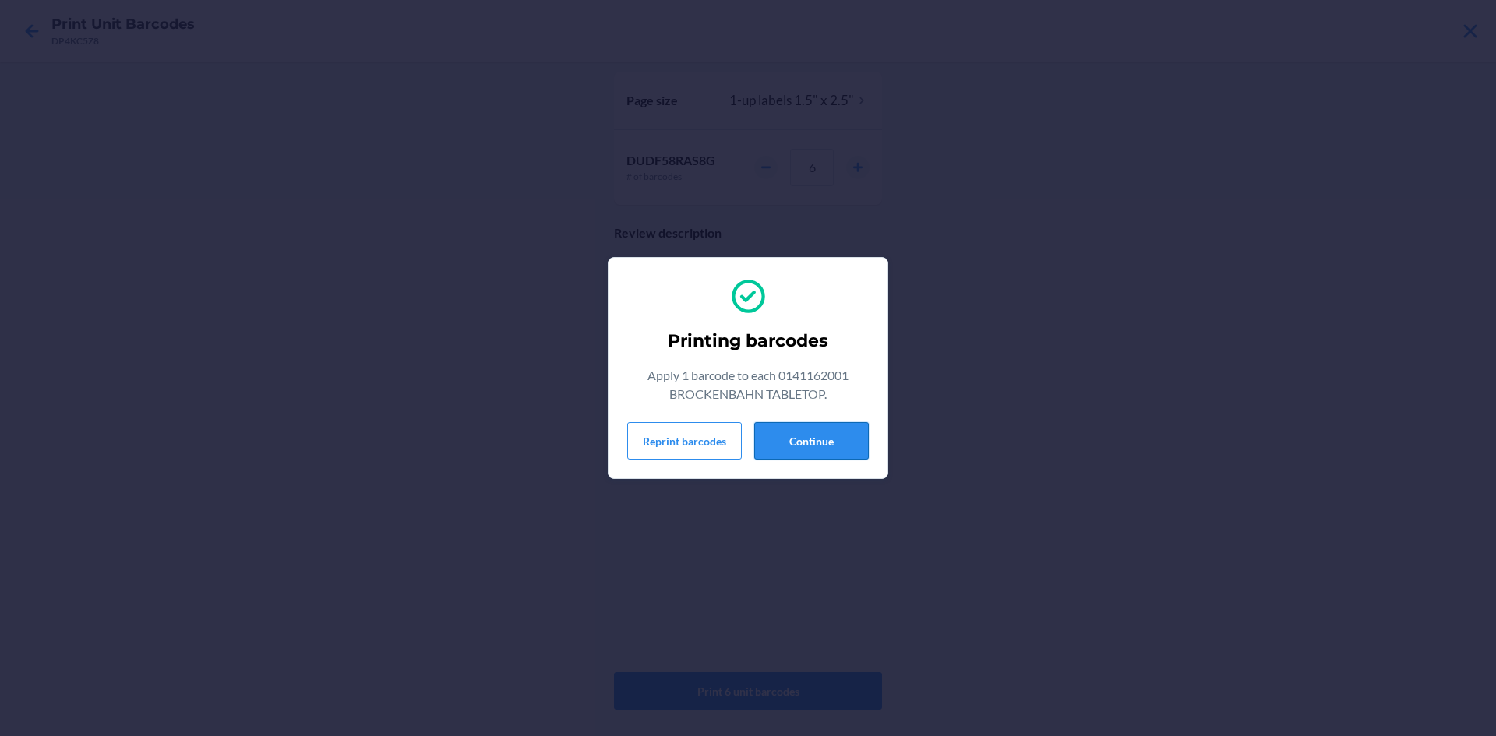
click at [830, 443] on button "Continue" at bounding box center [811, 440] width 115 height 37
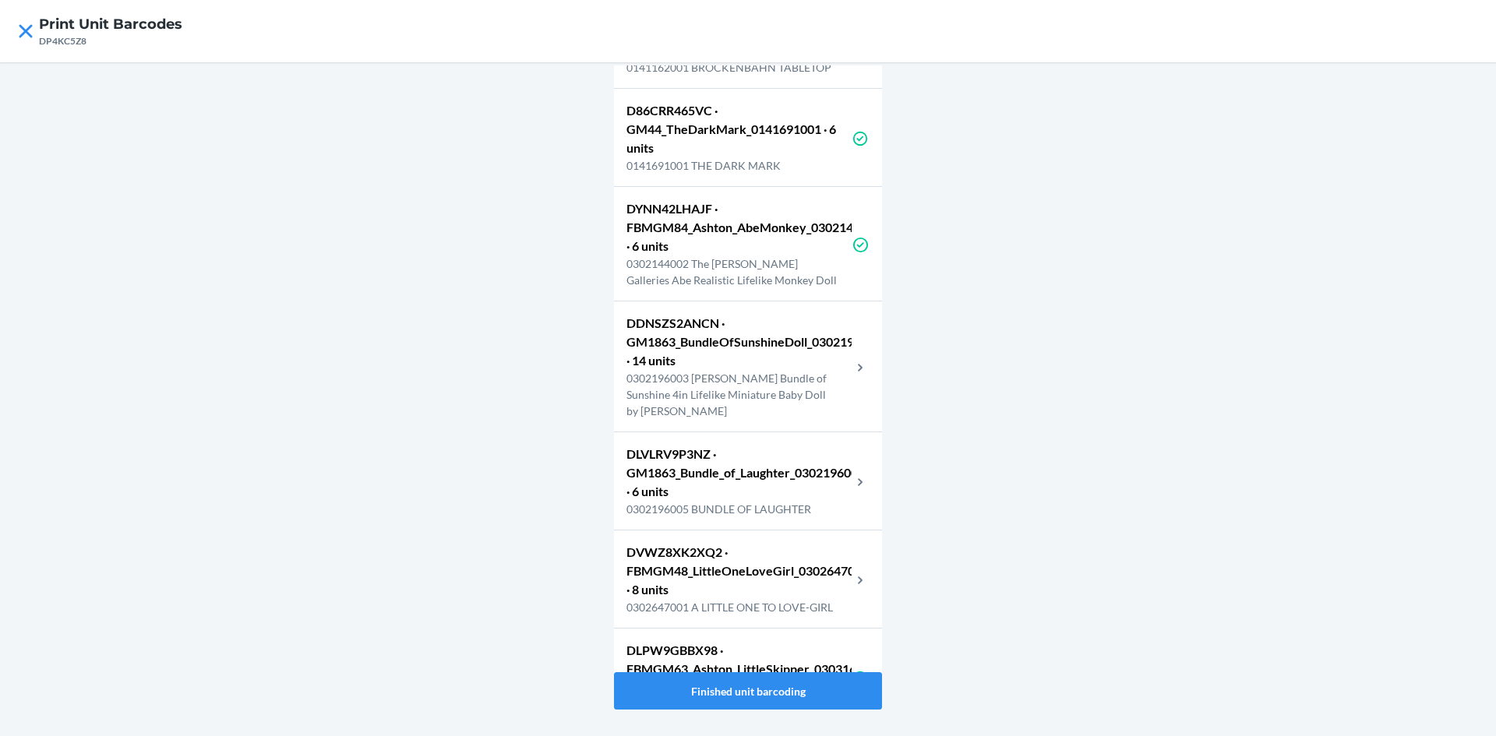
scroll to position [5764, 0]
click at [733, 368] on p "DDNSZS2ANCN · GM1863_BundleOfSunshineDoll_0302196003 · 14 units" at bounding box center [738, 340] width 225 height 56
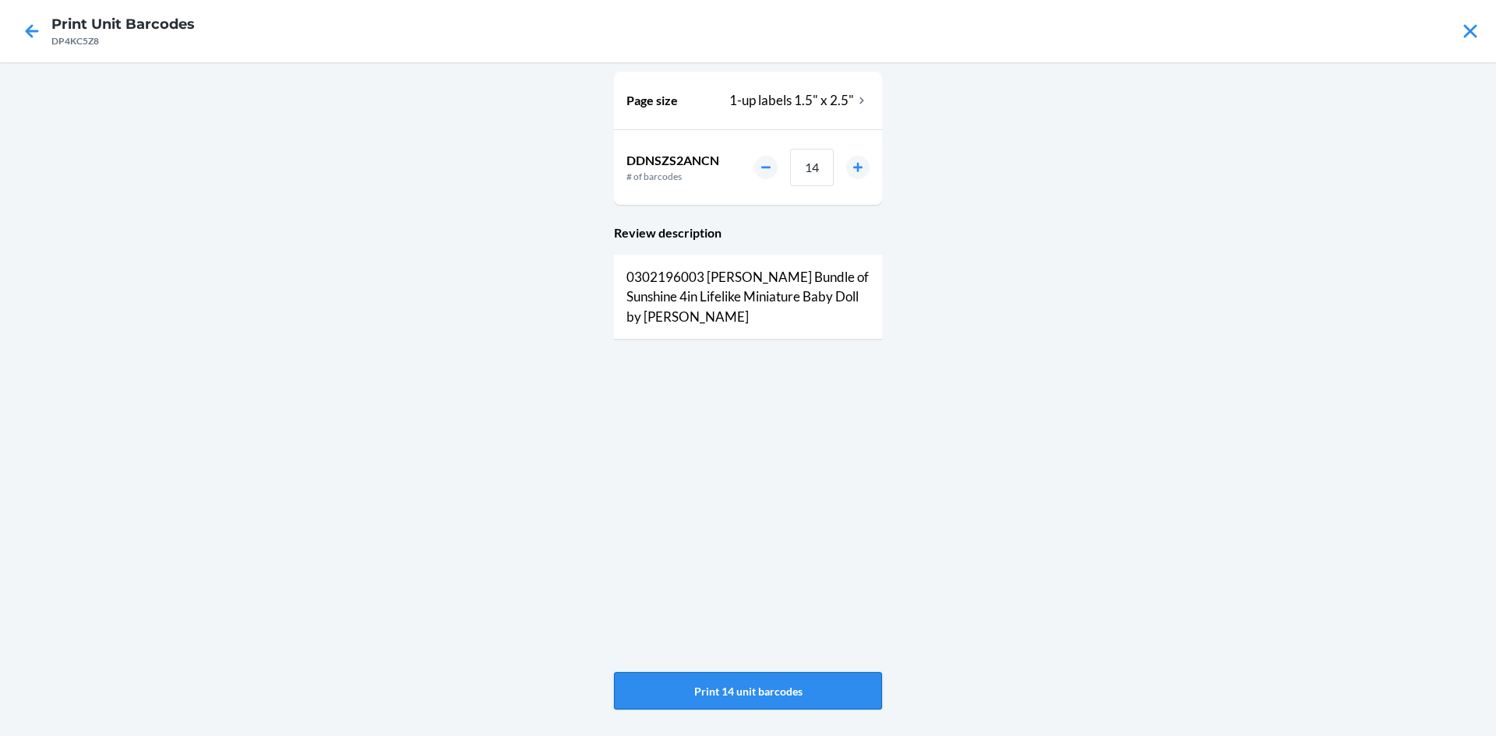
click at [728, 679] on button "Print 14 unit barcodes" at bounding box center [748, 690] width 268 height 37
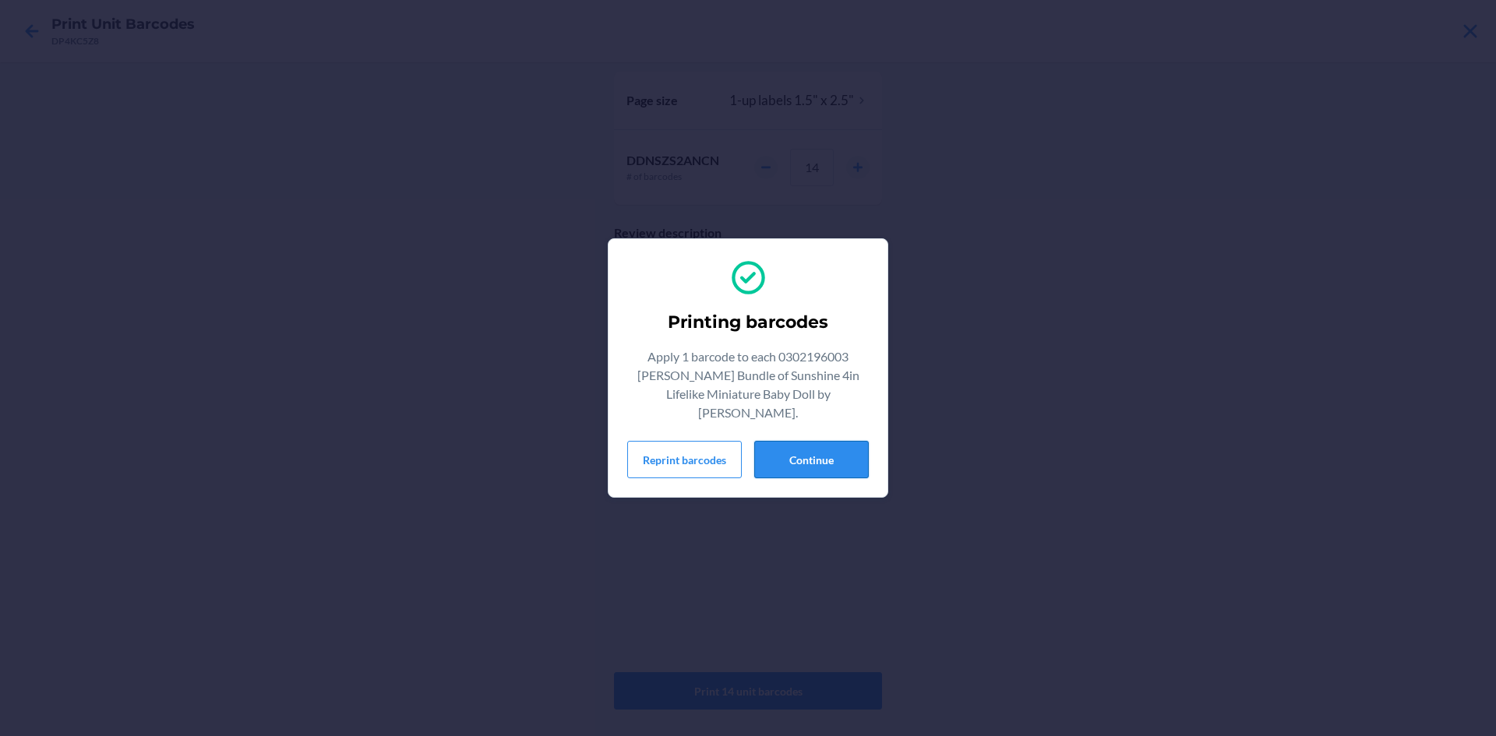
click at [833, 441] on button "Continue" at bounding box center [811, 459] width 115 height 37
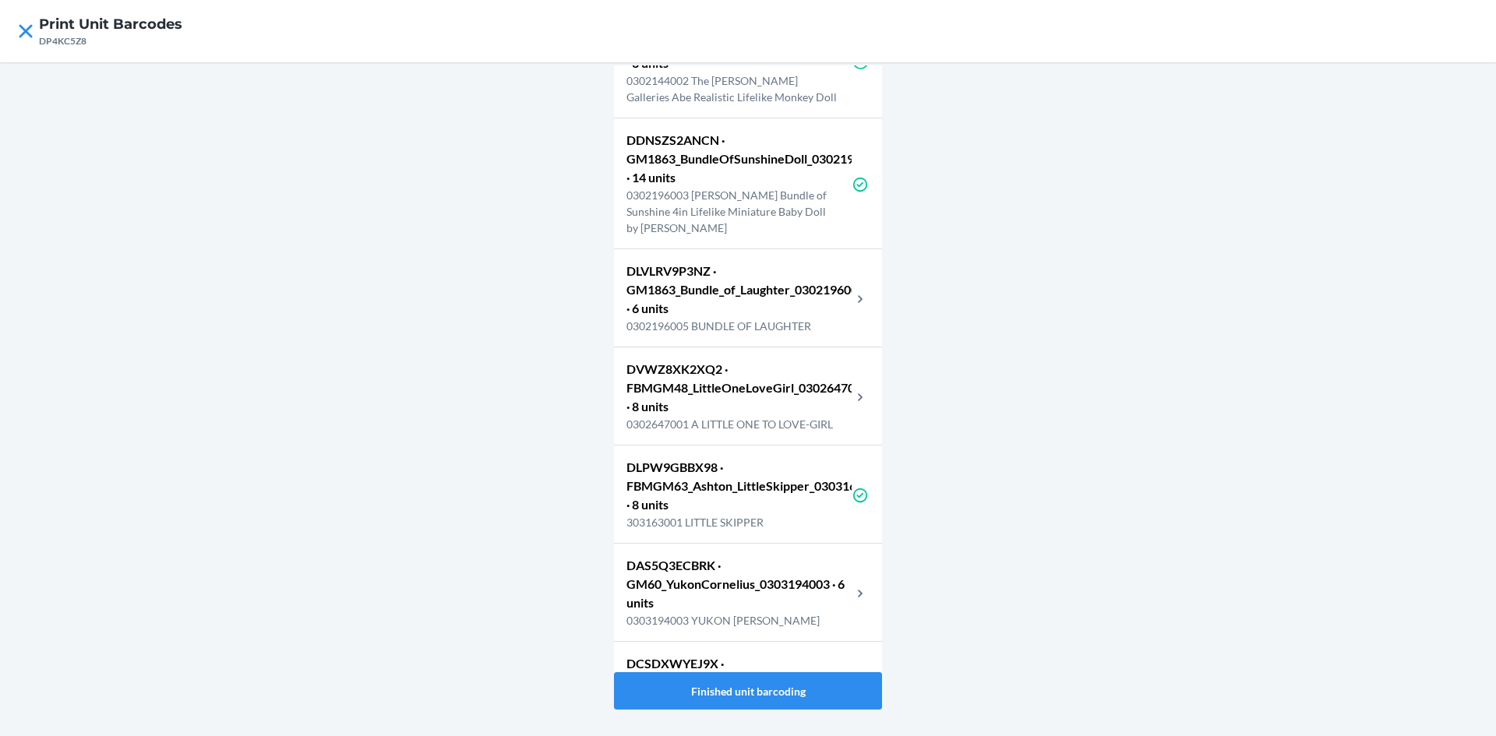
scroll to position [5998, 0]
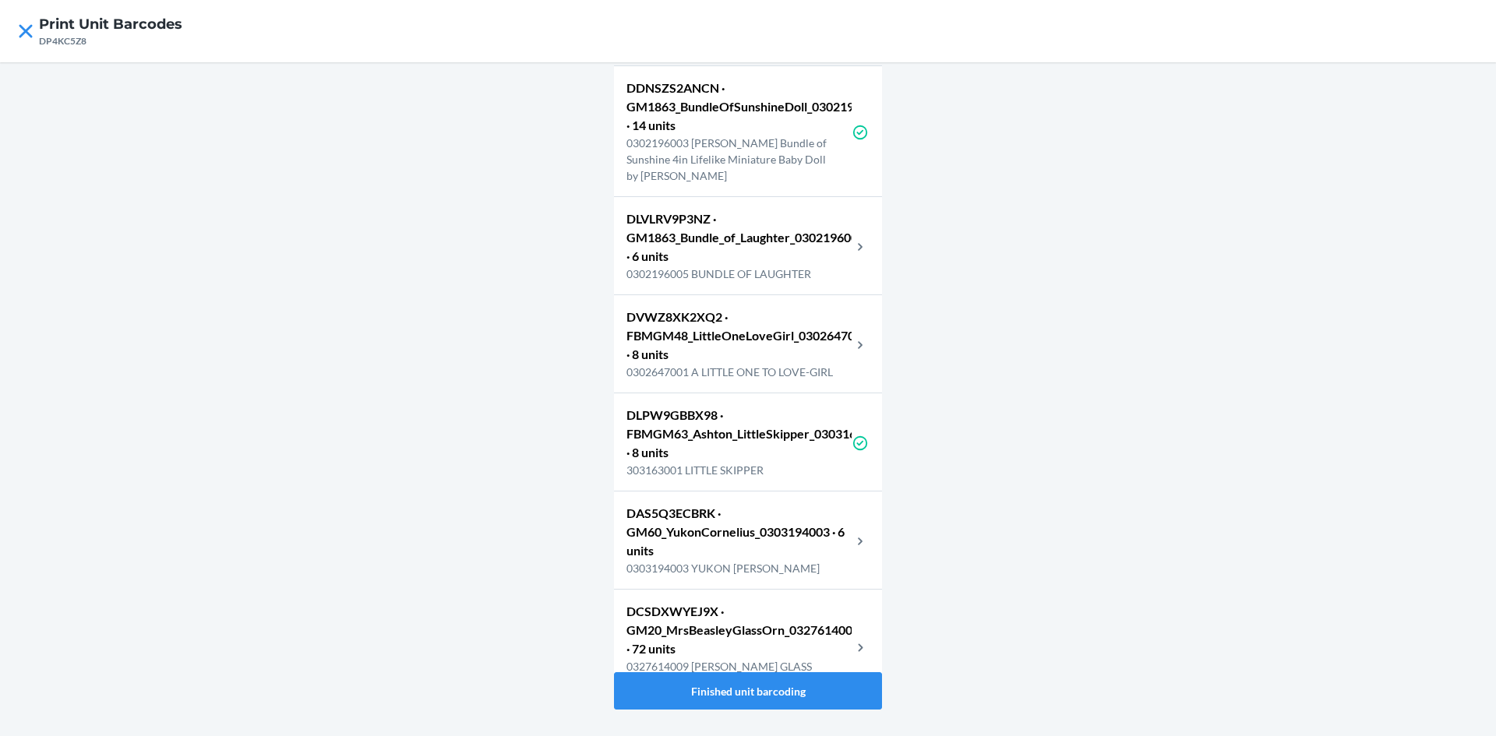
click at [757, 266] on p "DLVLRV9P3NZ · GM1863_Bundle_of_Laughter_0302196005 · 6 units" at bounding box center [738, 238] width 225 height 56
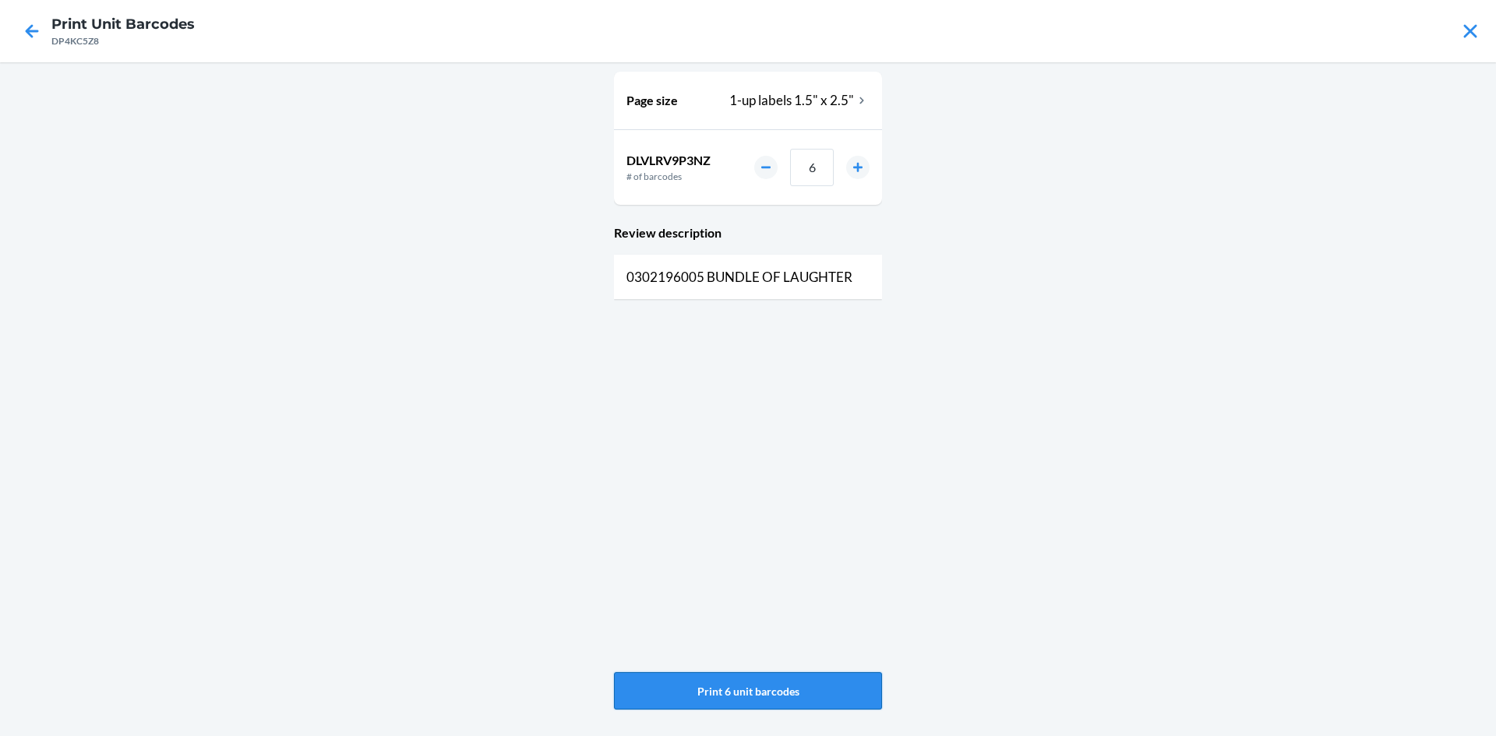
click at [741, 679] on button "Print 6 unit barcodes" at bounding box center [748, 690] width 268 height 37
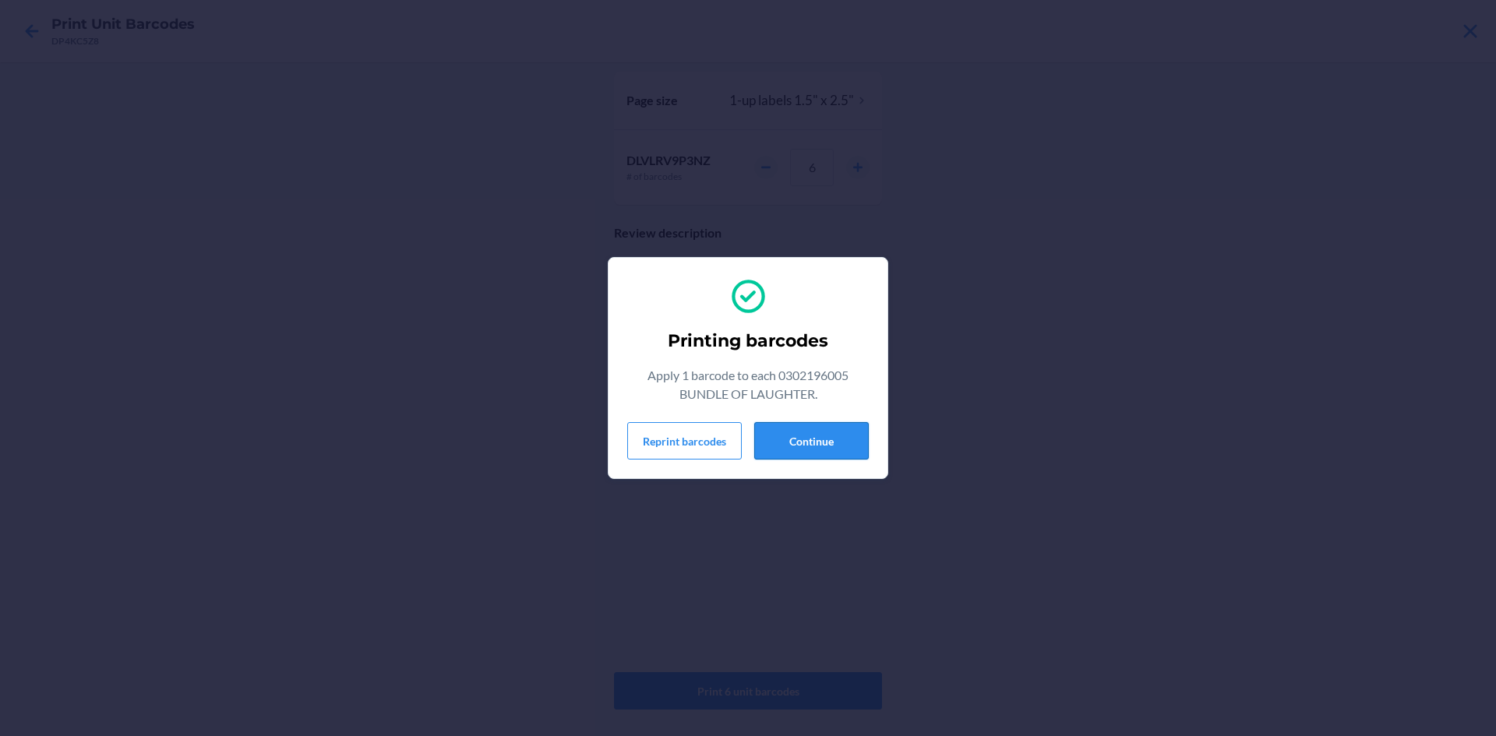
click at [781, 435] on button "Continue" at bounding box center [811, 440] width 115 height 37
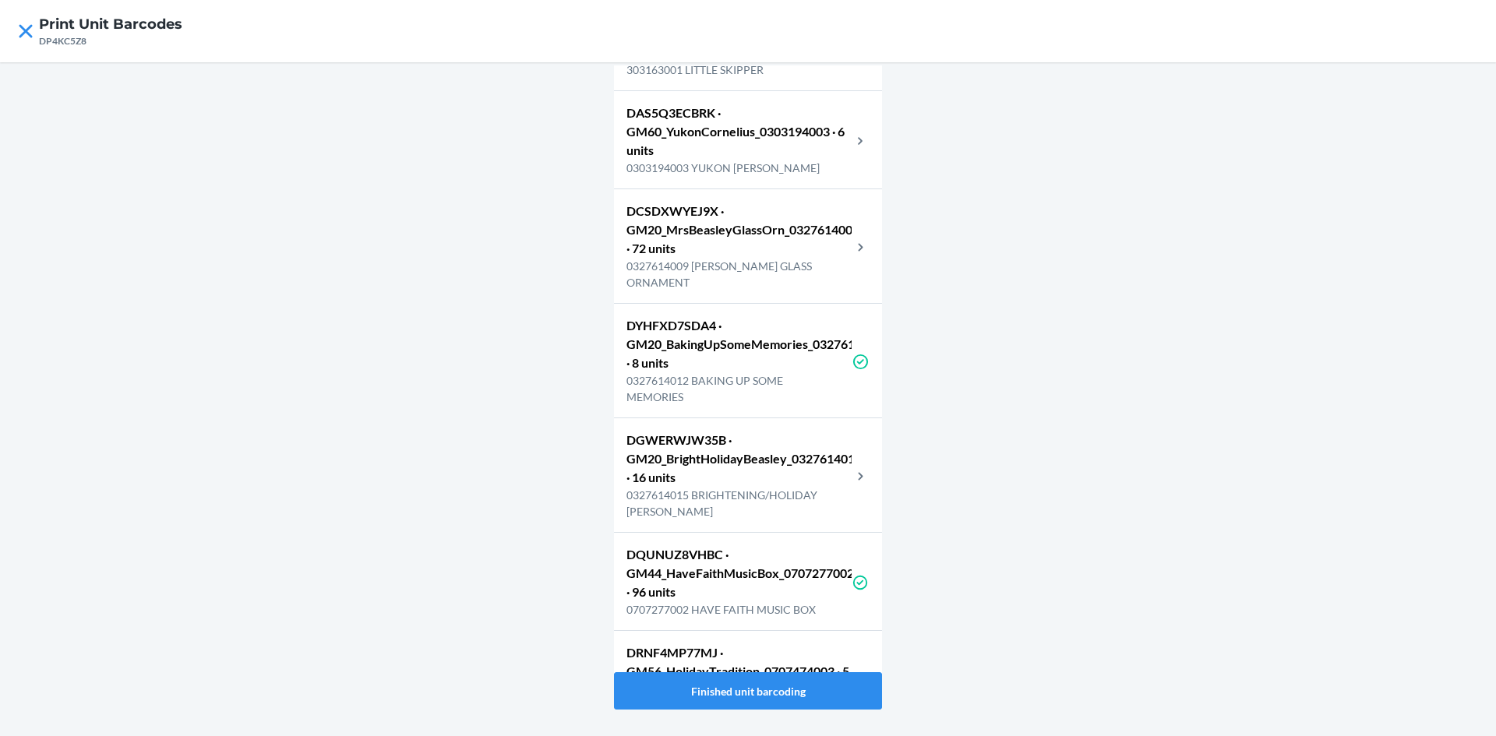
scroll to position [6387, 0]
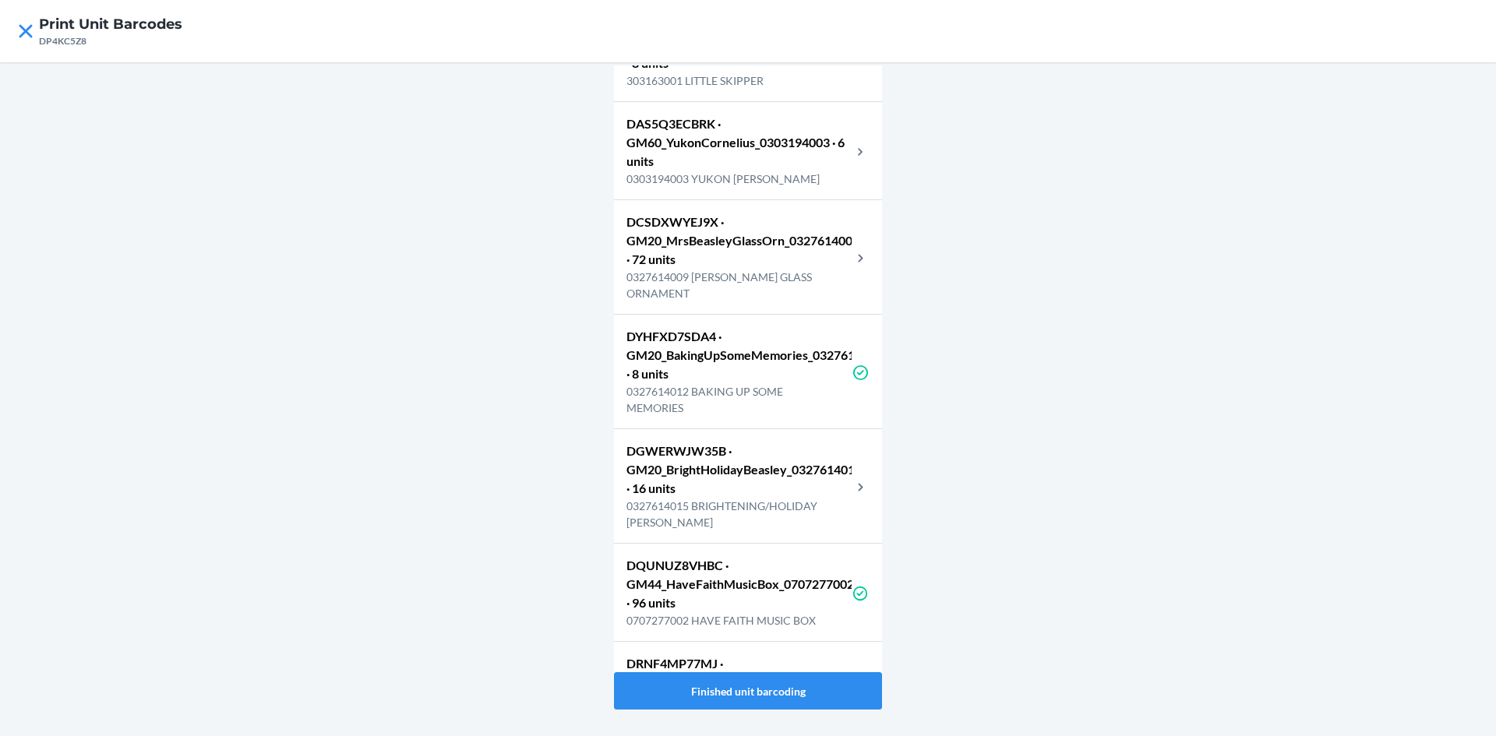
click at [780, 171] on p "DAS5Q3ECBRK · GM60_YukonCornelius_0303194003 · 6 units" at bounding box center [738, 143] width 225 height 56
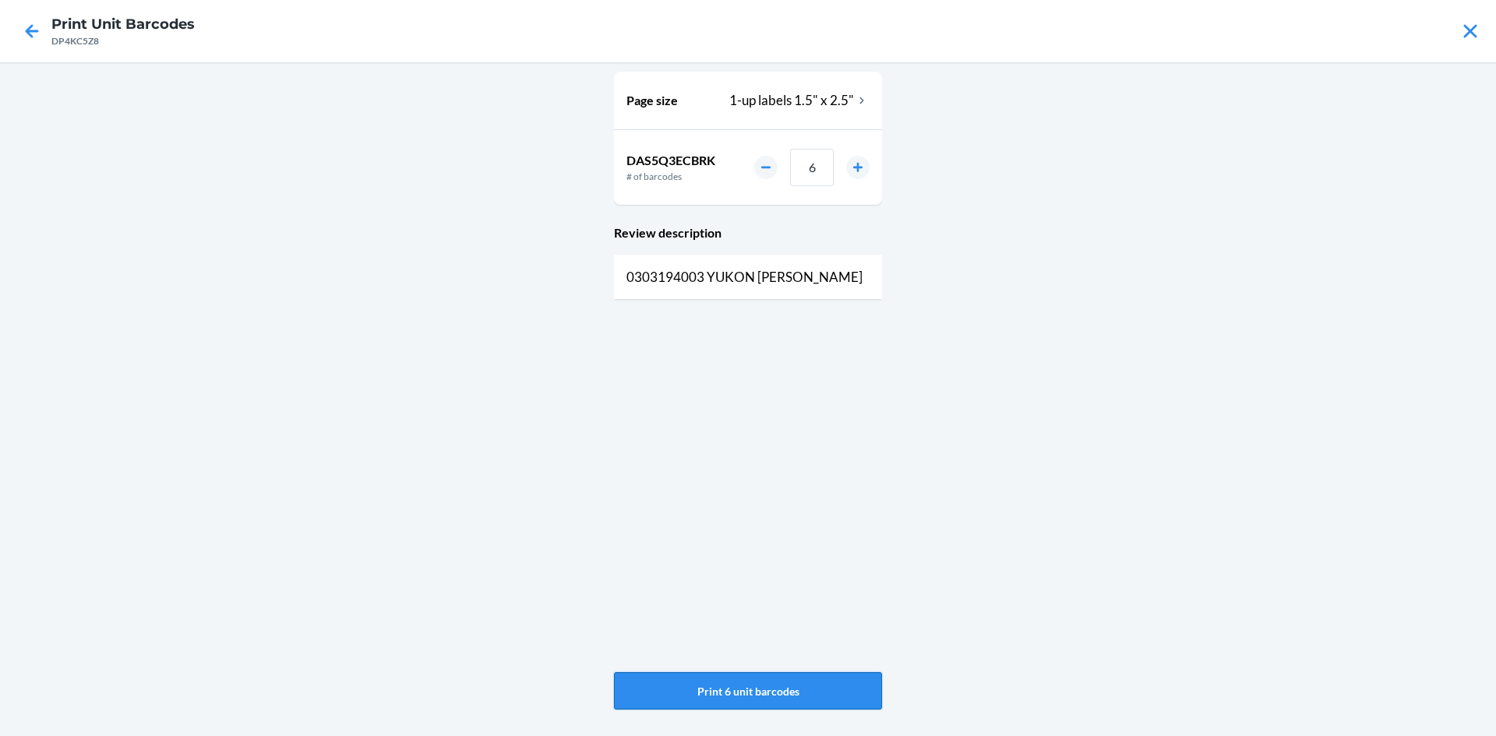
click at [741, 680] on button "Print 6 unit barcodes" at bounding box center [748, 690] width 268 height 37
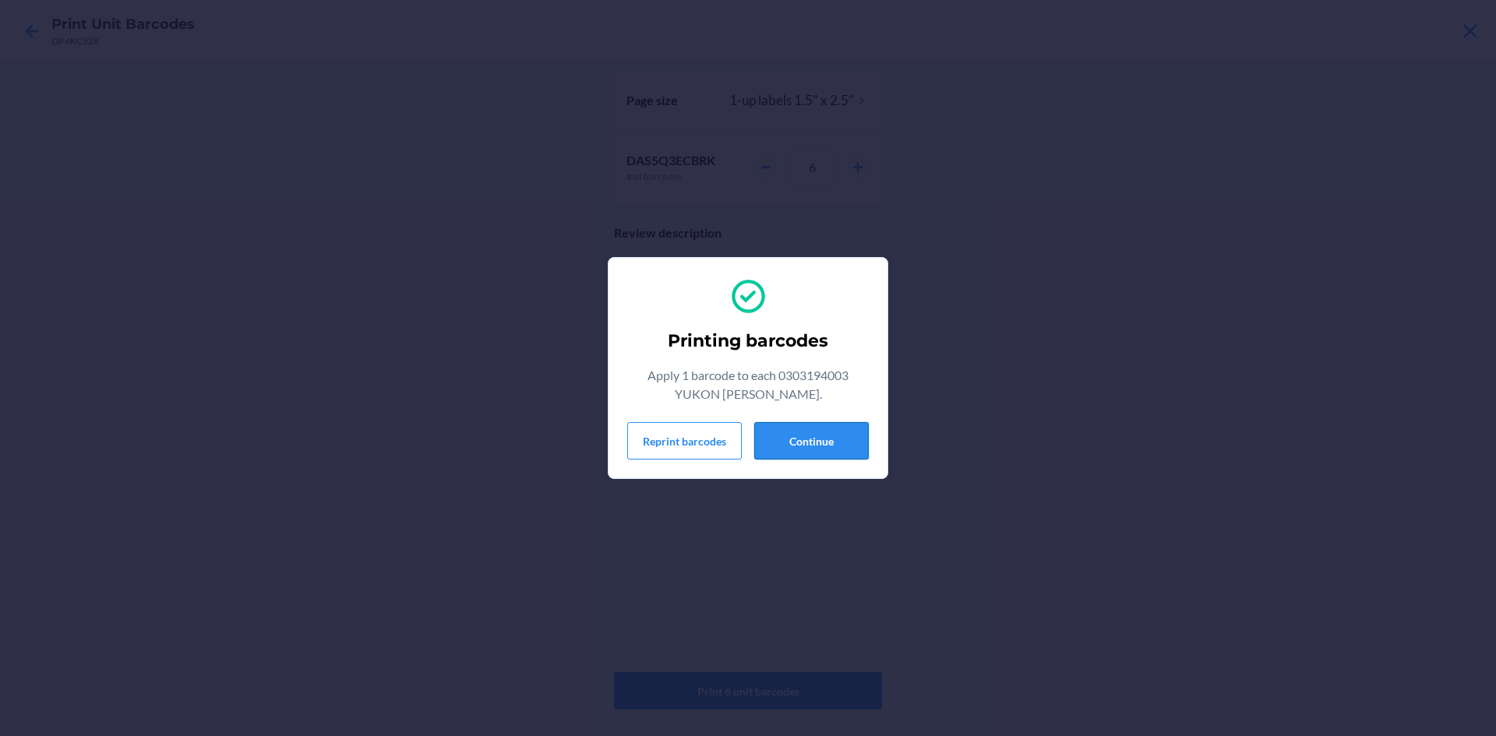
click at [837, 440] on button "Continue" at bounding box center [811, 440] width 115 height 37
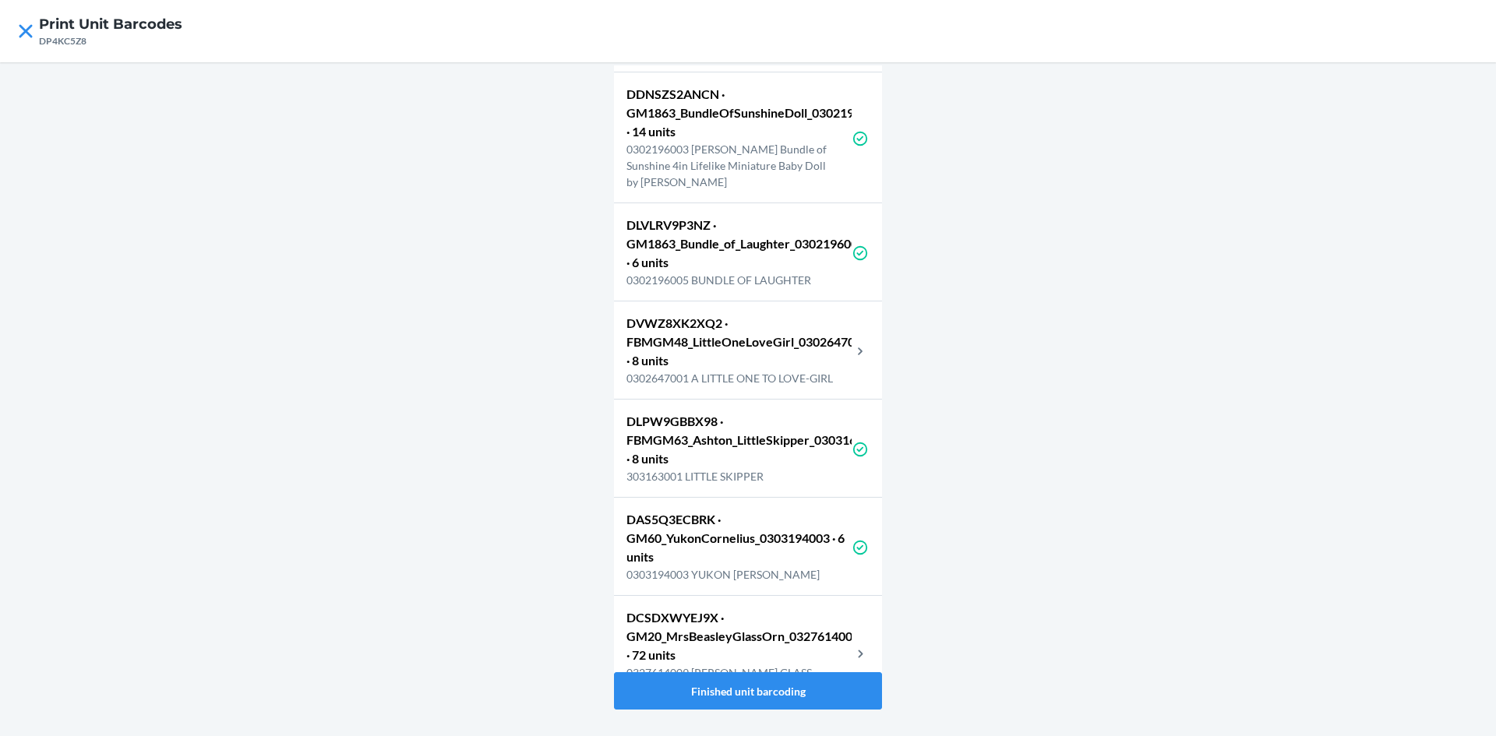
scroll to position [5998, 0]
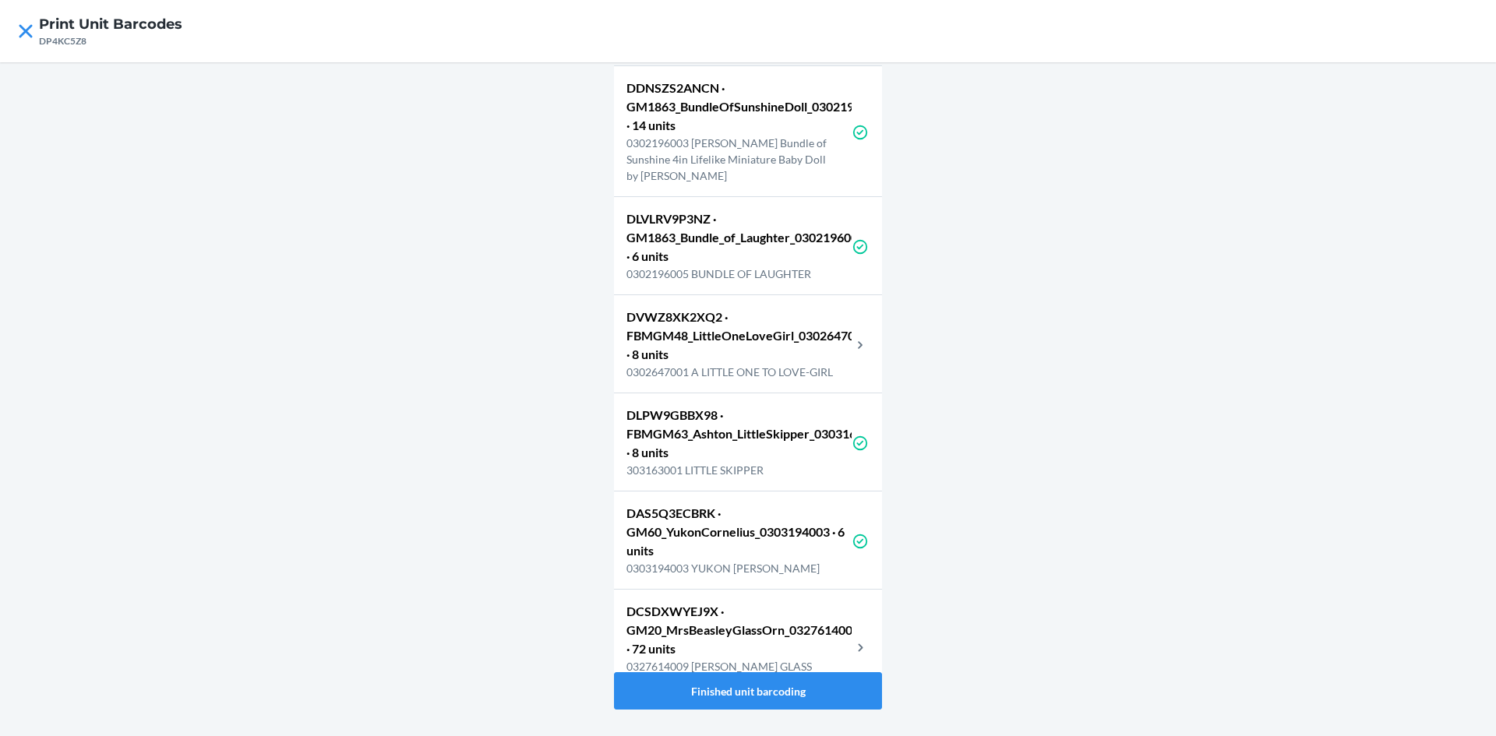
click at [771, 380] on p "0302647001 A LITTLE ONE TO LOVE-GIRL" at bounding box center [738, 372] width 225 height 16
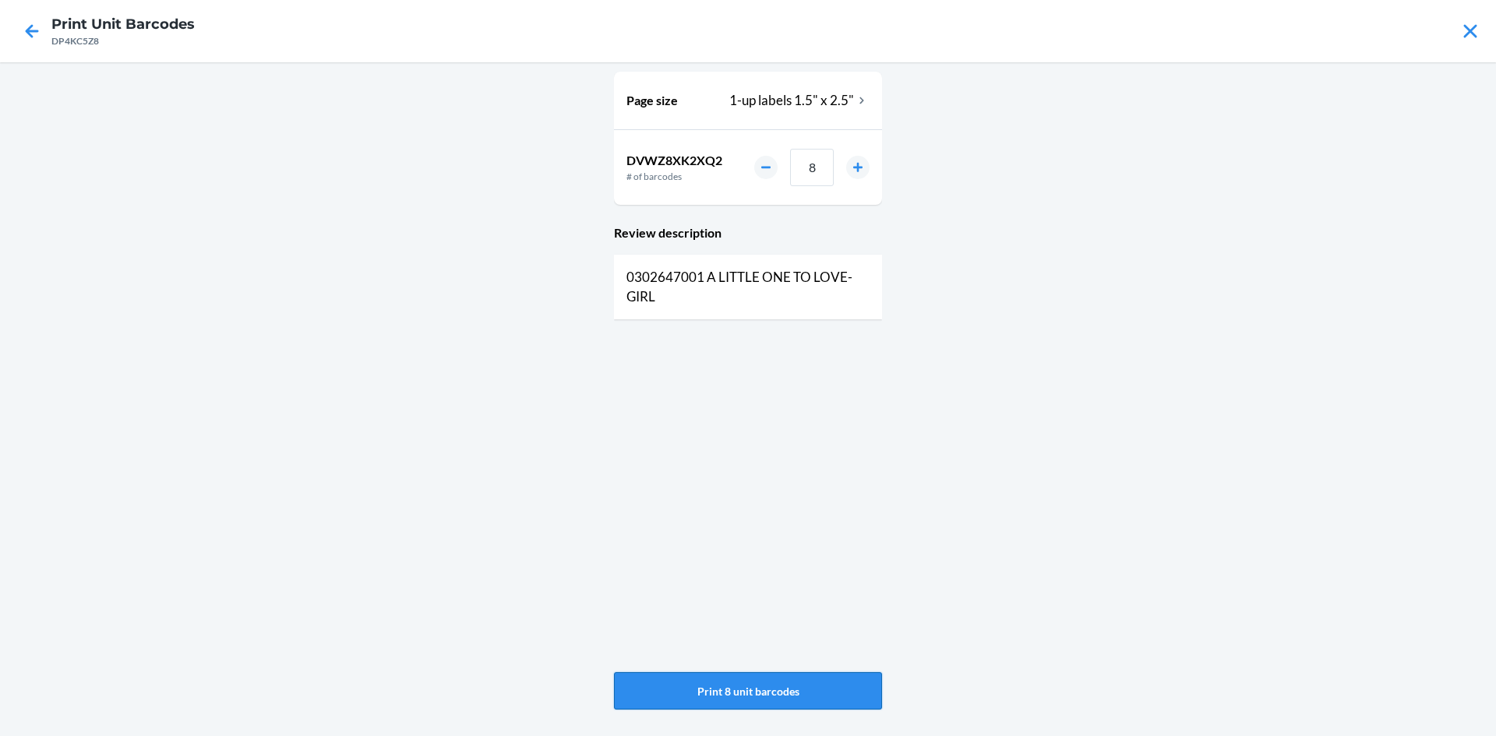
click at [785, 680] on button "Print 8 unit barcodes" at bounding box center [748, 690] width 268 height 37
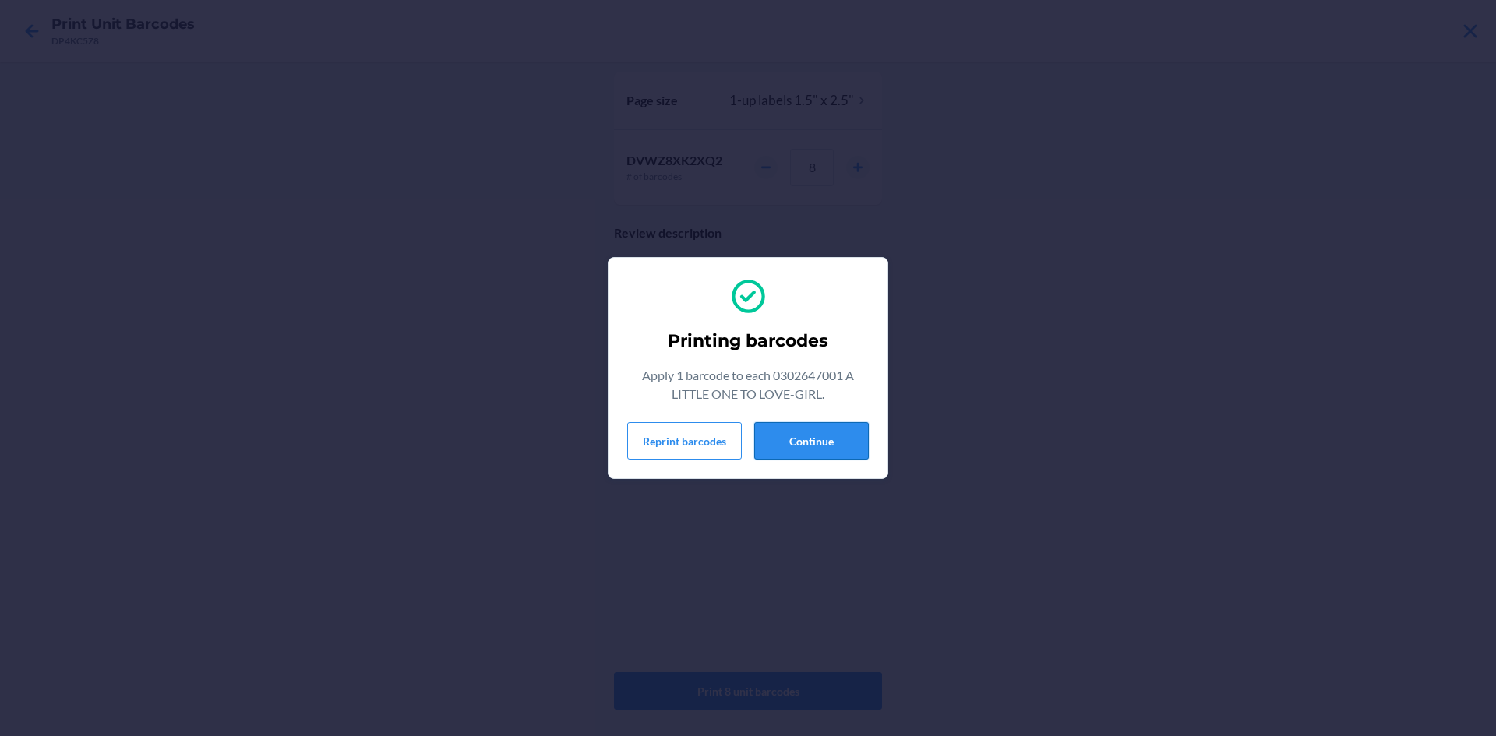
click at [789, 437] on button "Continue" at bounding box center [811, 440] width 115 height 37
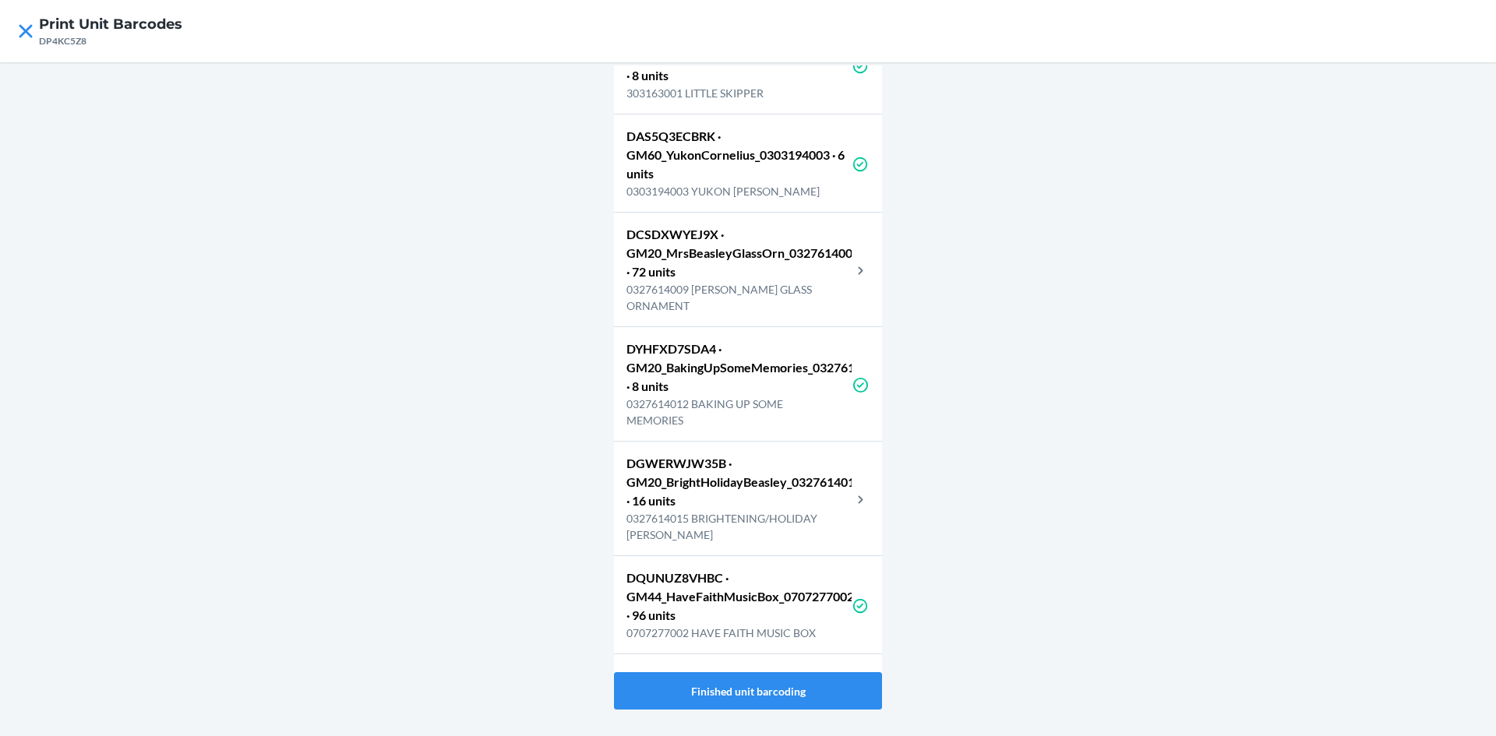
scroll to position [6387, 0]
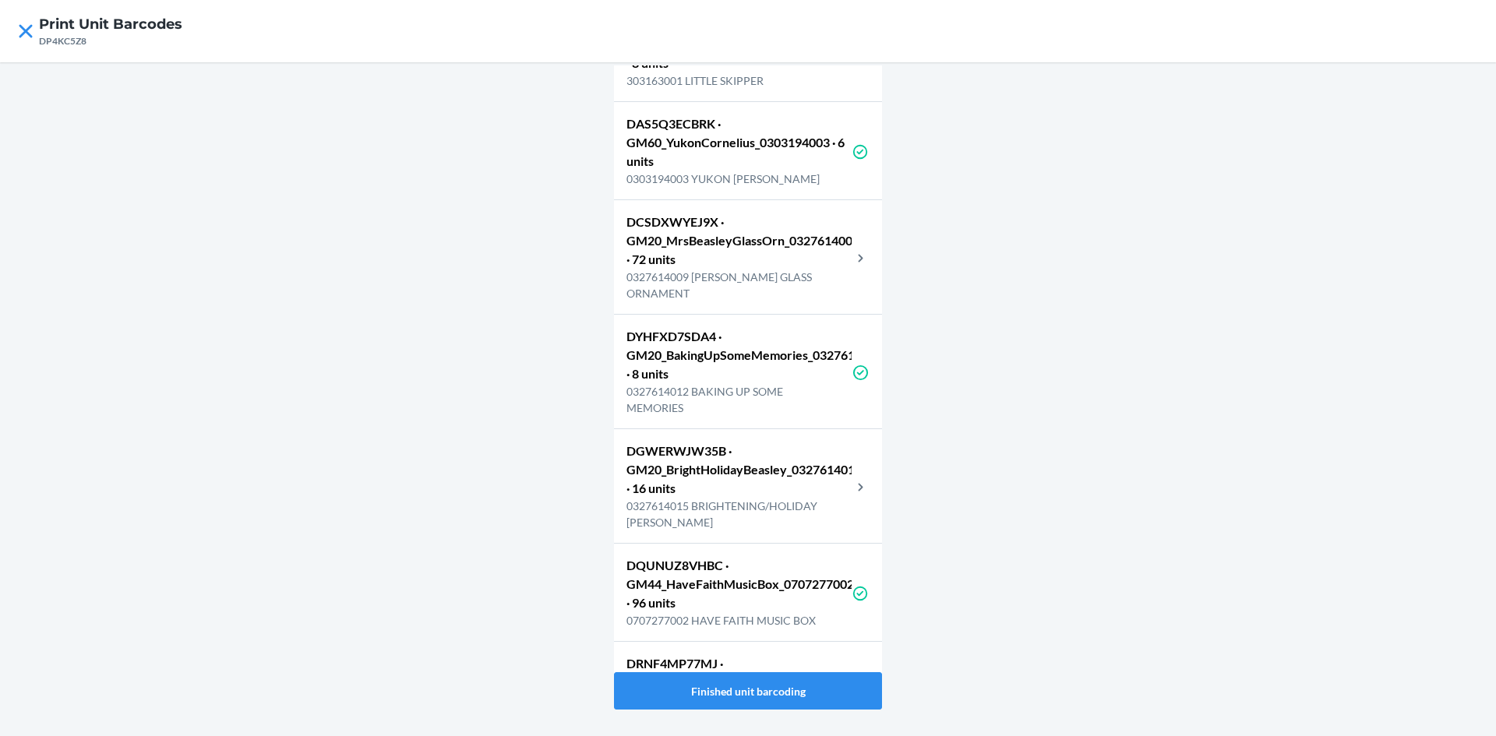
click at [795, 301] on p "0327614009 MRS. BEASLEY GLASS ORNAMENT" at bounding box center [738, 285] width 225 height 33
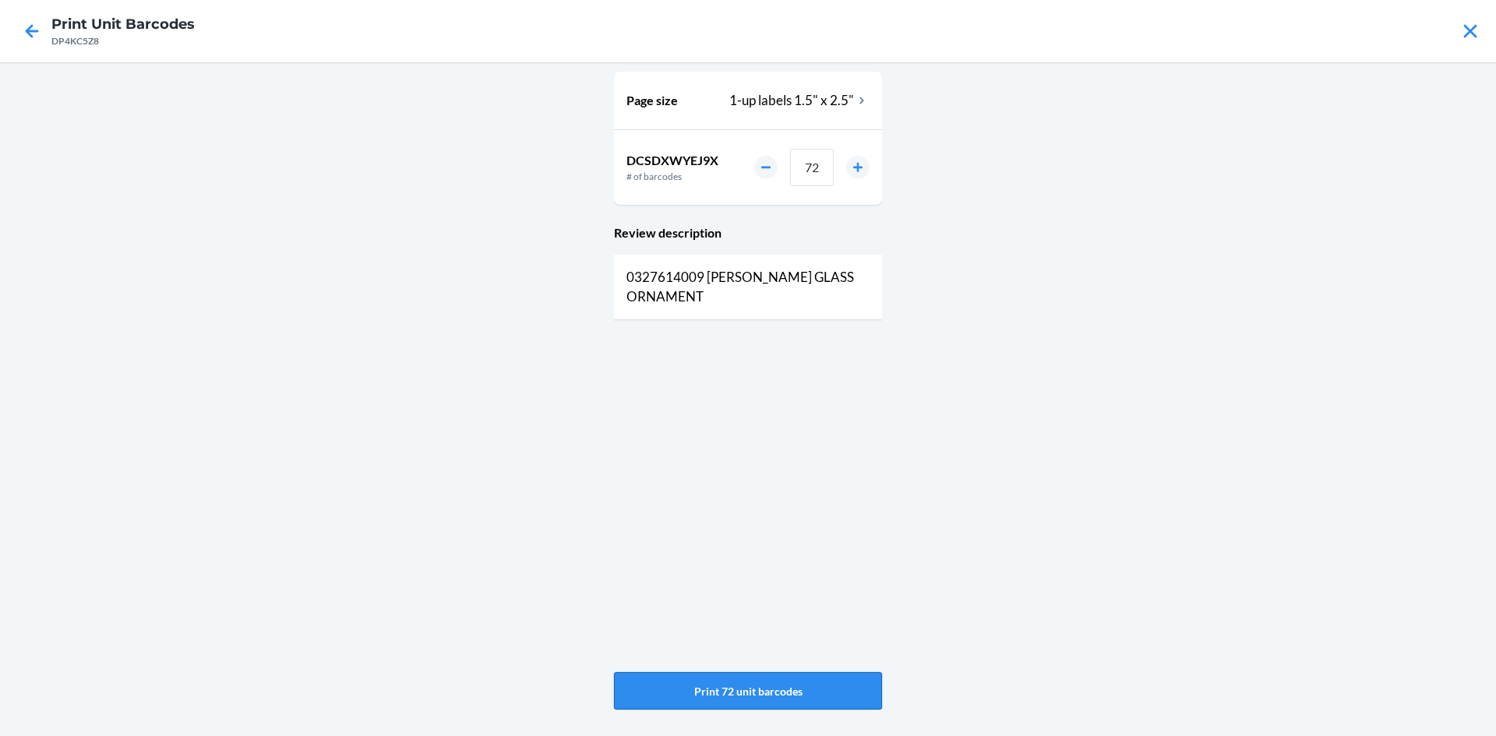
click at [748, 679] on button "Print 72 unit barcodes" at bounding box center [748, 690] width 268 height 37
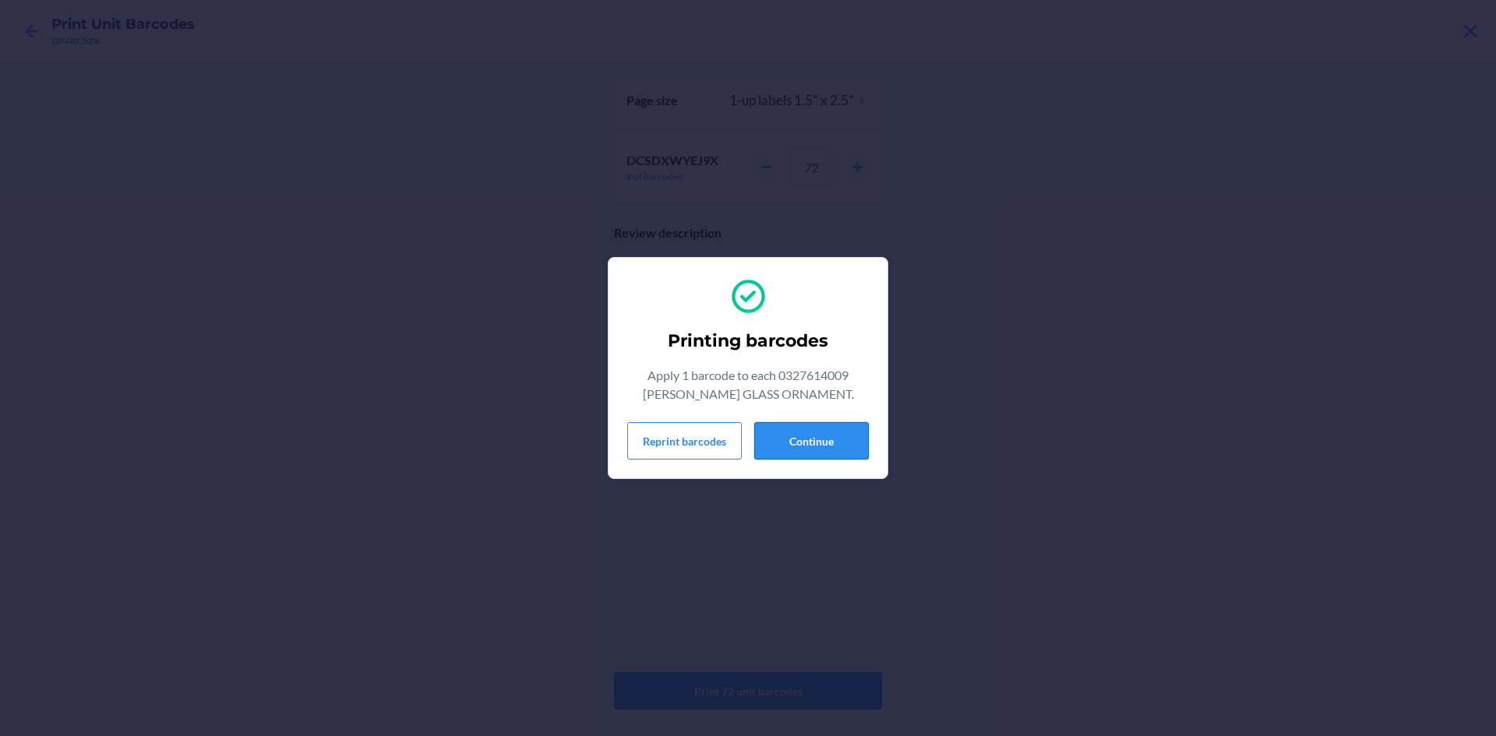
click at [819, 438] on button "Continue" at bounding box center [811, 440] width 115 height 37
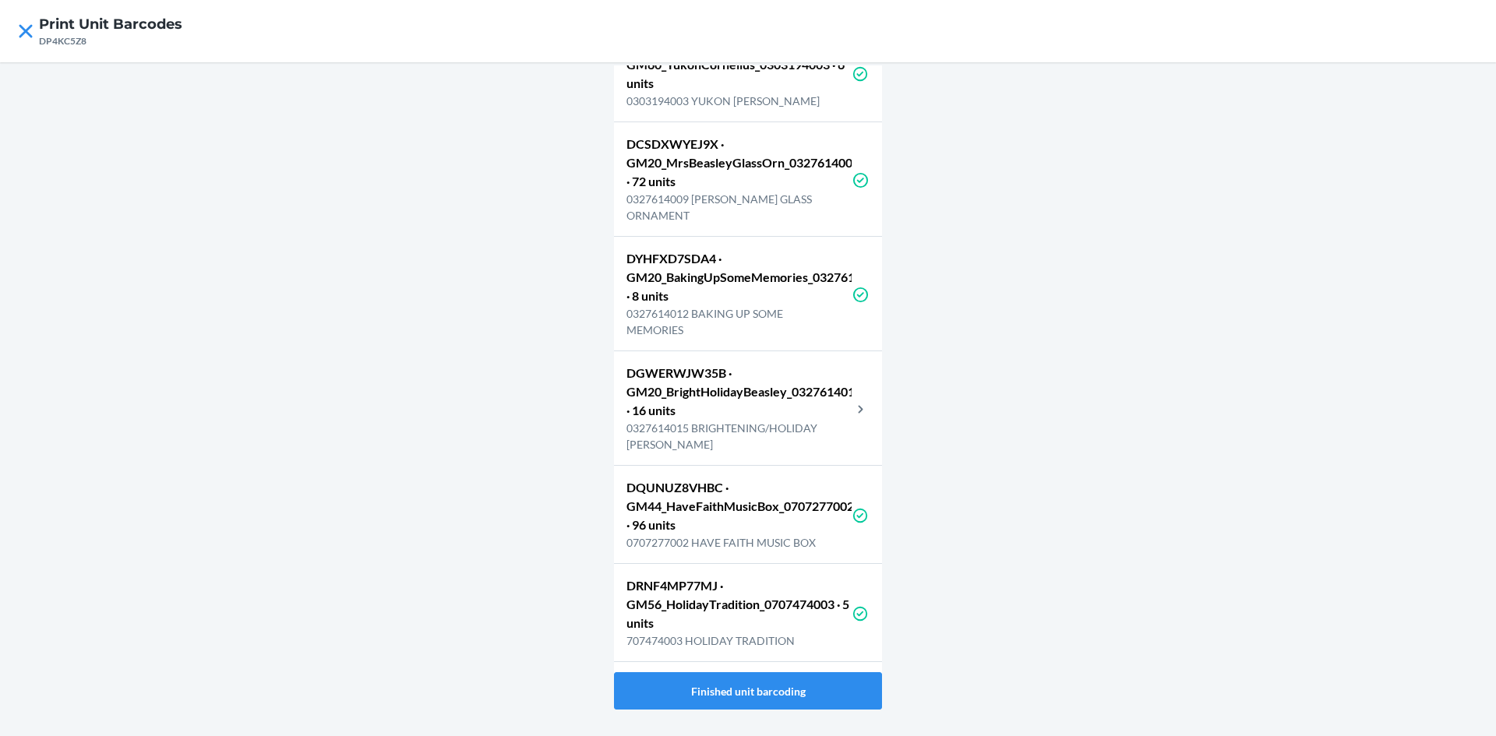
scroll to position [6621, 0]
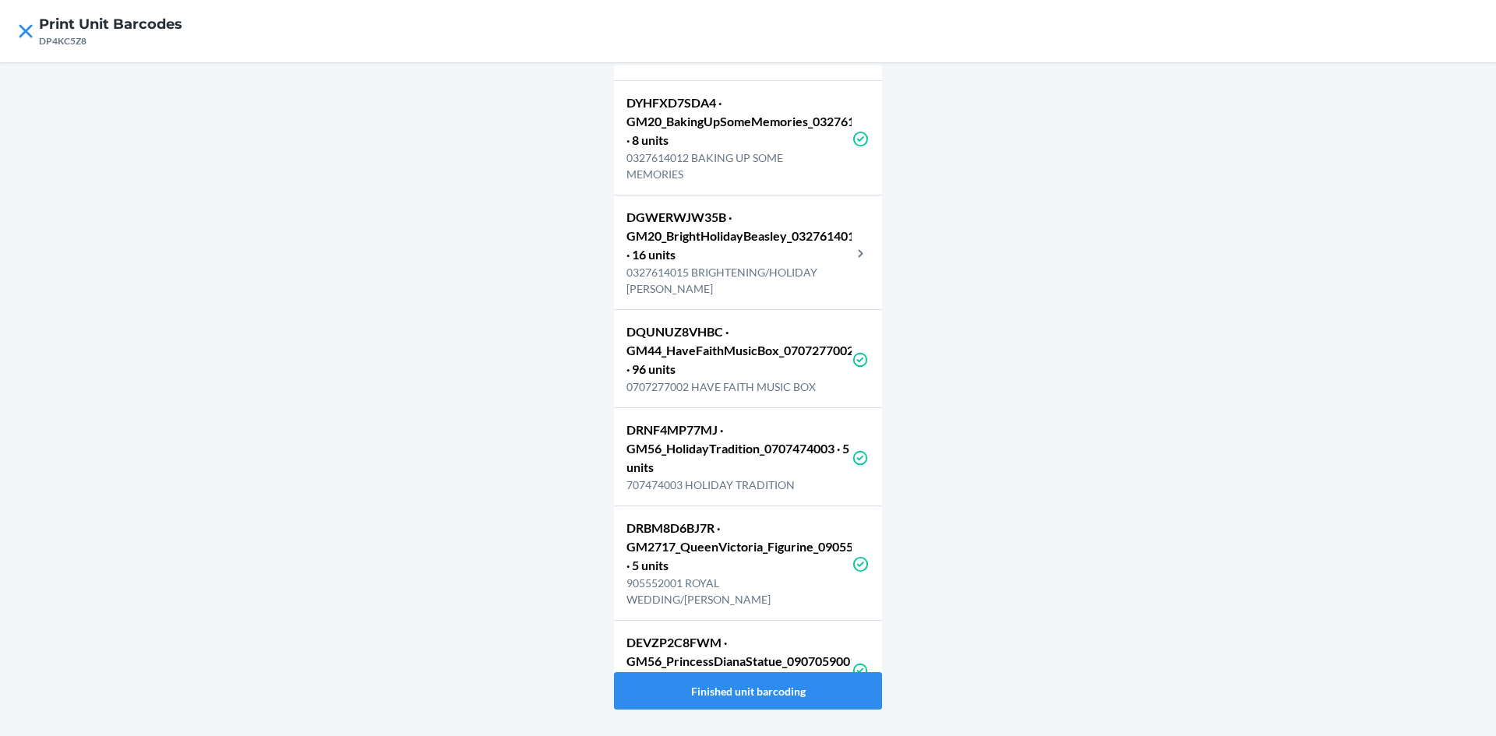
click at [743, 264] on p "DGWERWJW35B · GM20_BrightHolidayBeasley_0327614015 · 16 units" at bounding box center [738, 236] width 225 height 56
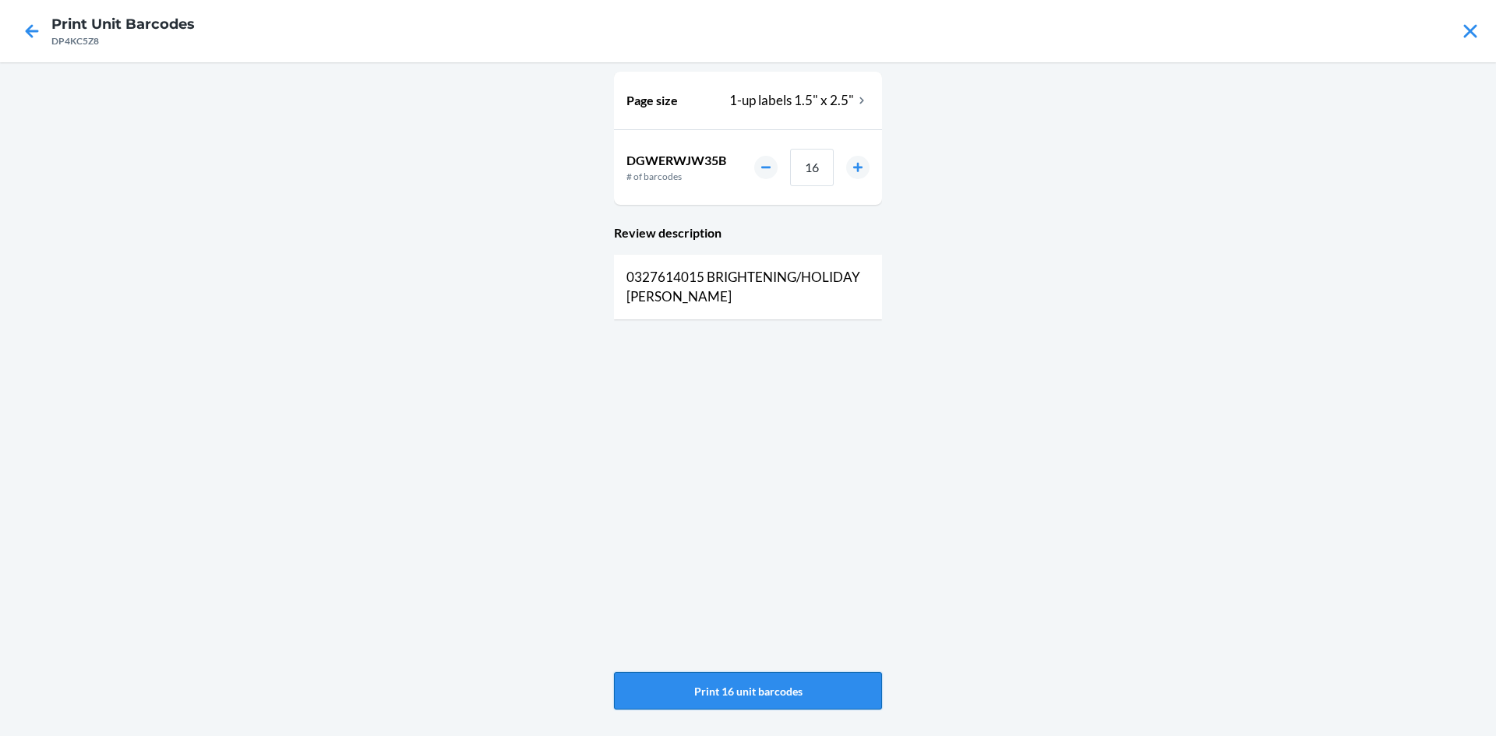
click at [738, 689] on button "Print 16 unit barcodes" at bounding box center [748, 690] width 268 height 37
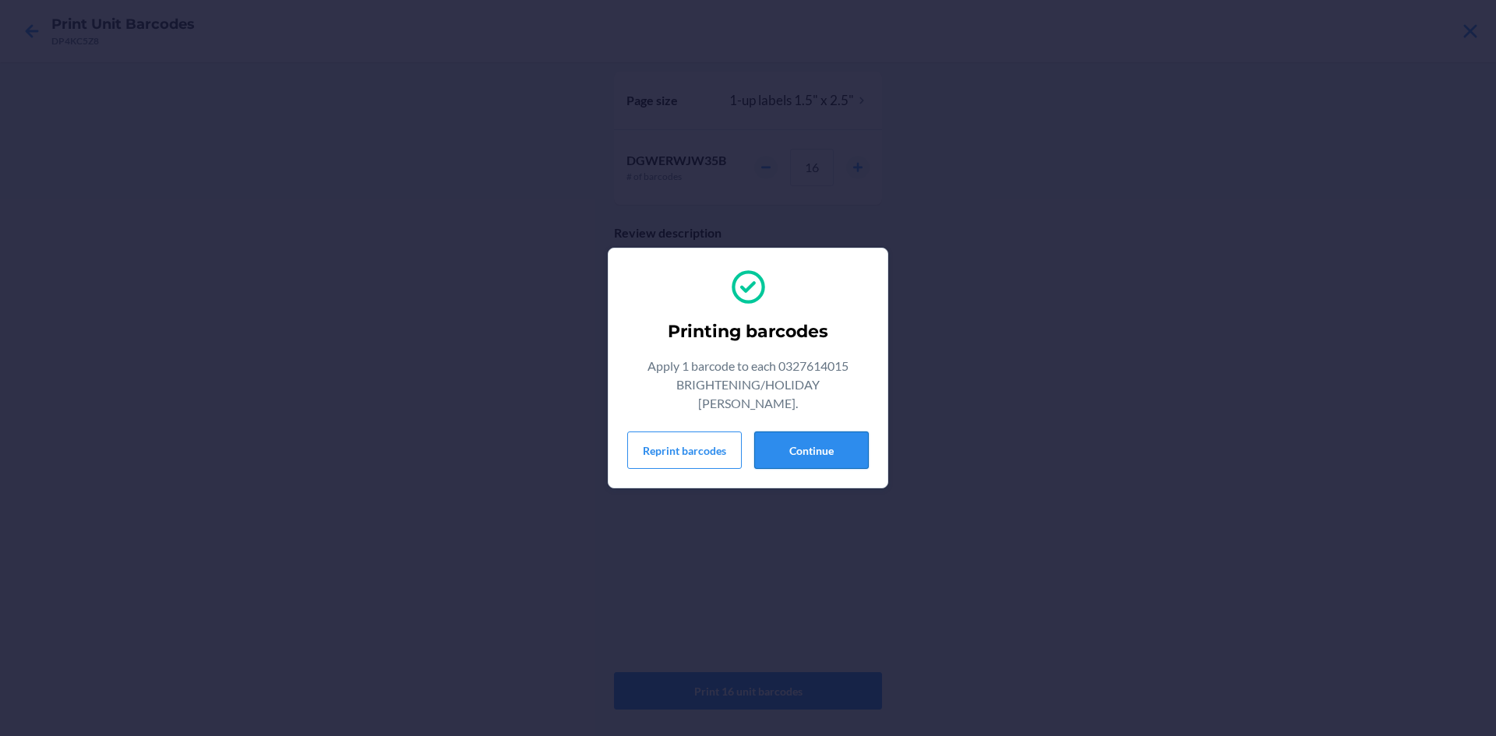
click at [785, 432] on button "Continue" at bounding box center [811, 450] width 115 height 37
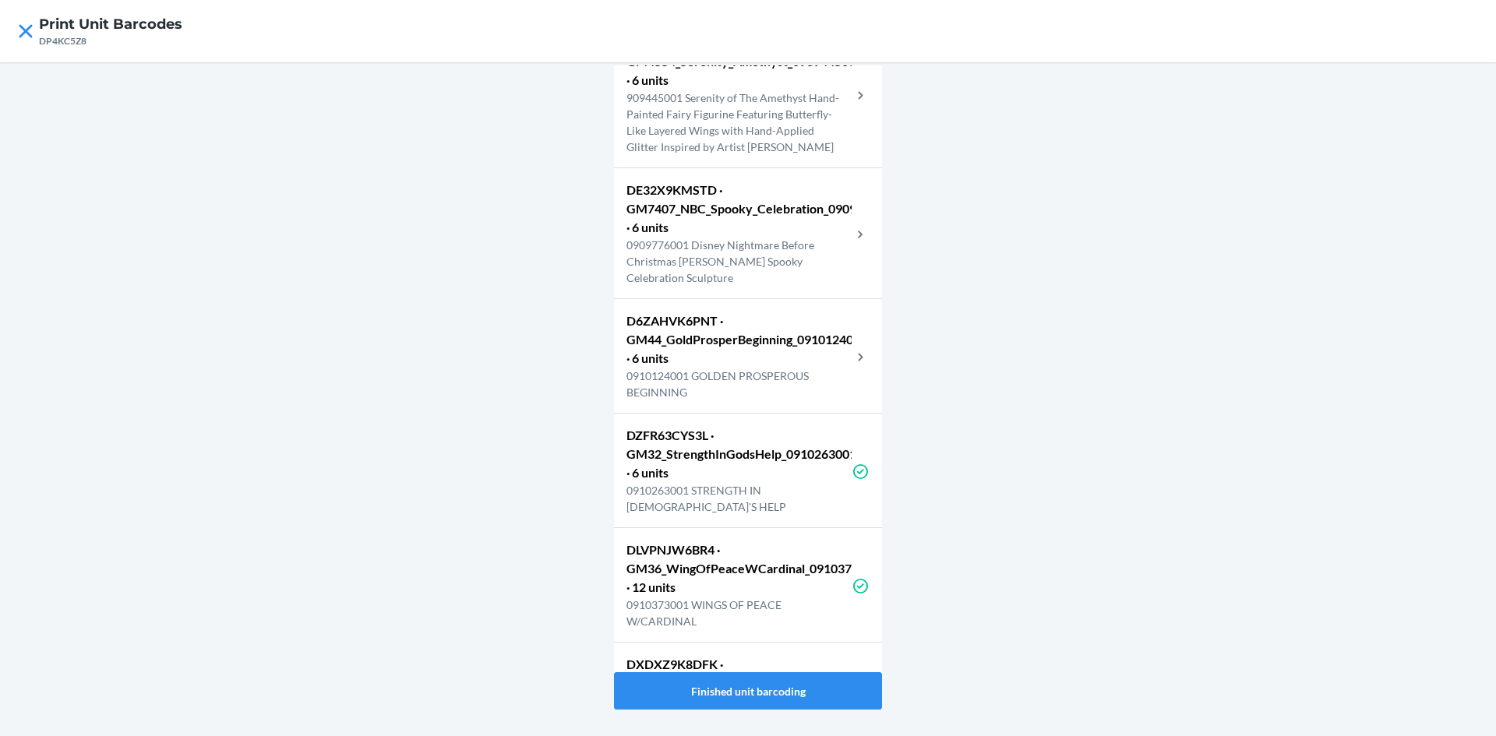
scroll to position [7556, 0]
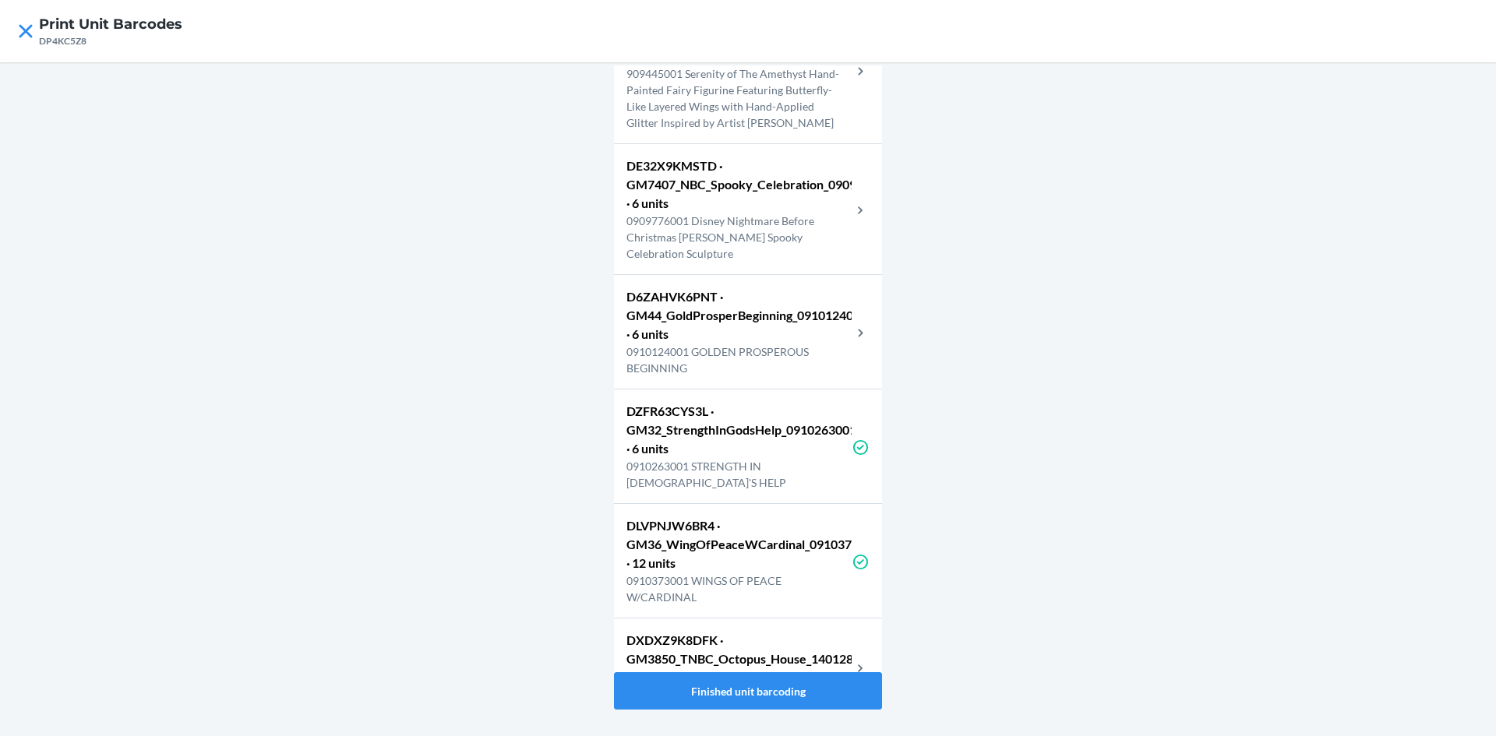
click at [777, 131] on p "909445001 Serenity of The Amethyst Hand-Painted Fairy Figurine Featuring Butter…" at bounding box center [738, 97] width 225 height 65
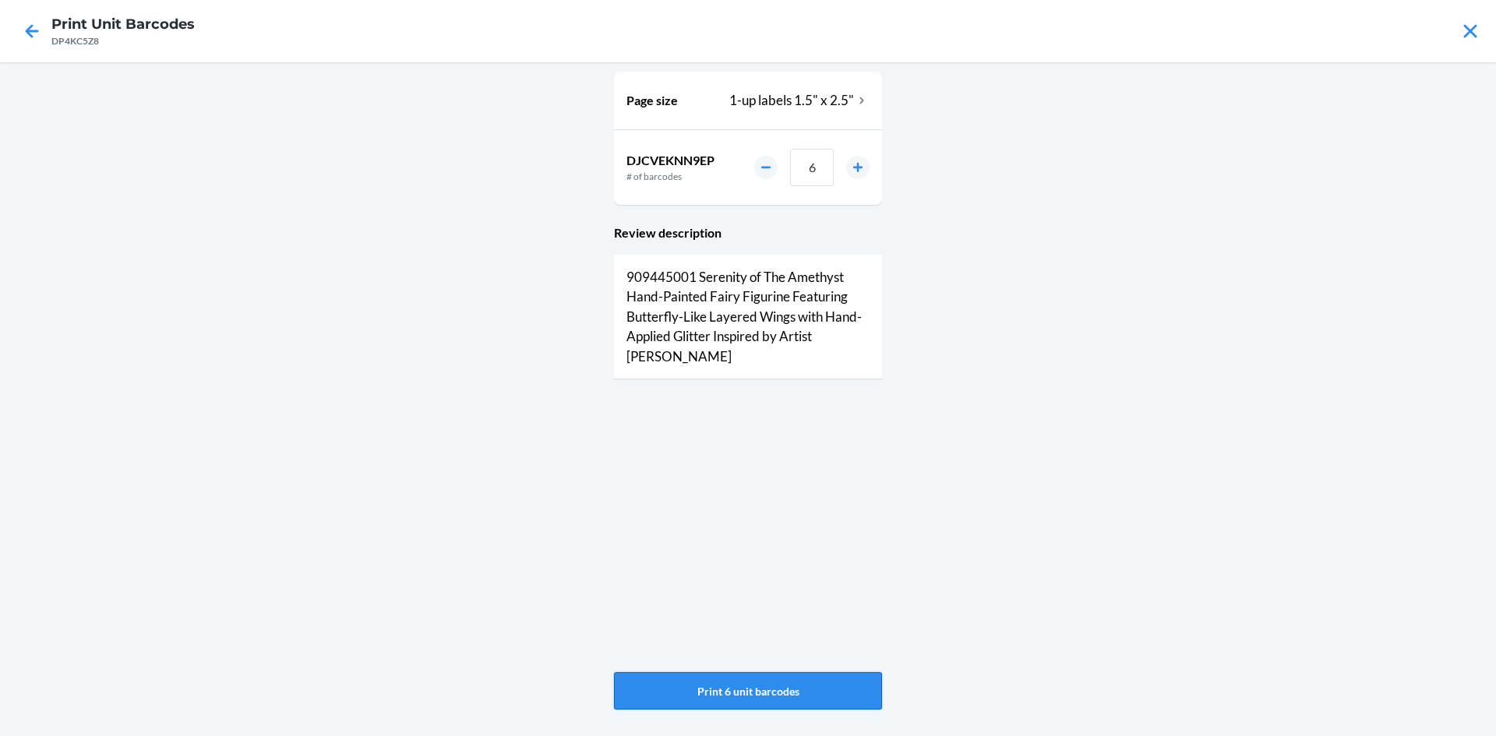
click at [814, 676] on button "Print 6 unit barcodes" at bounding box center [748, 690] width 268 height 37
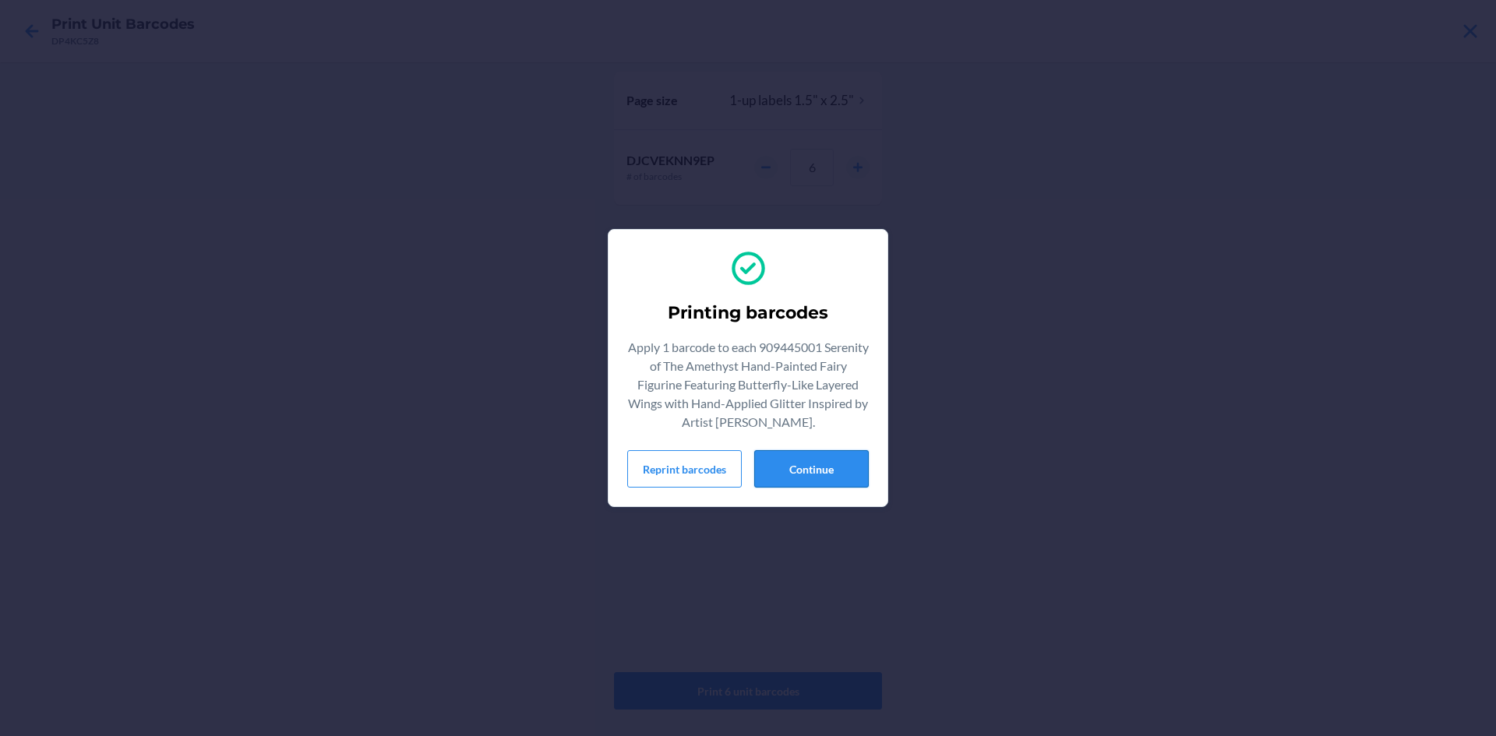
click at [806, 477] on button "Continue" at bounding box center [811, 468] width 115 height 37
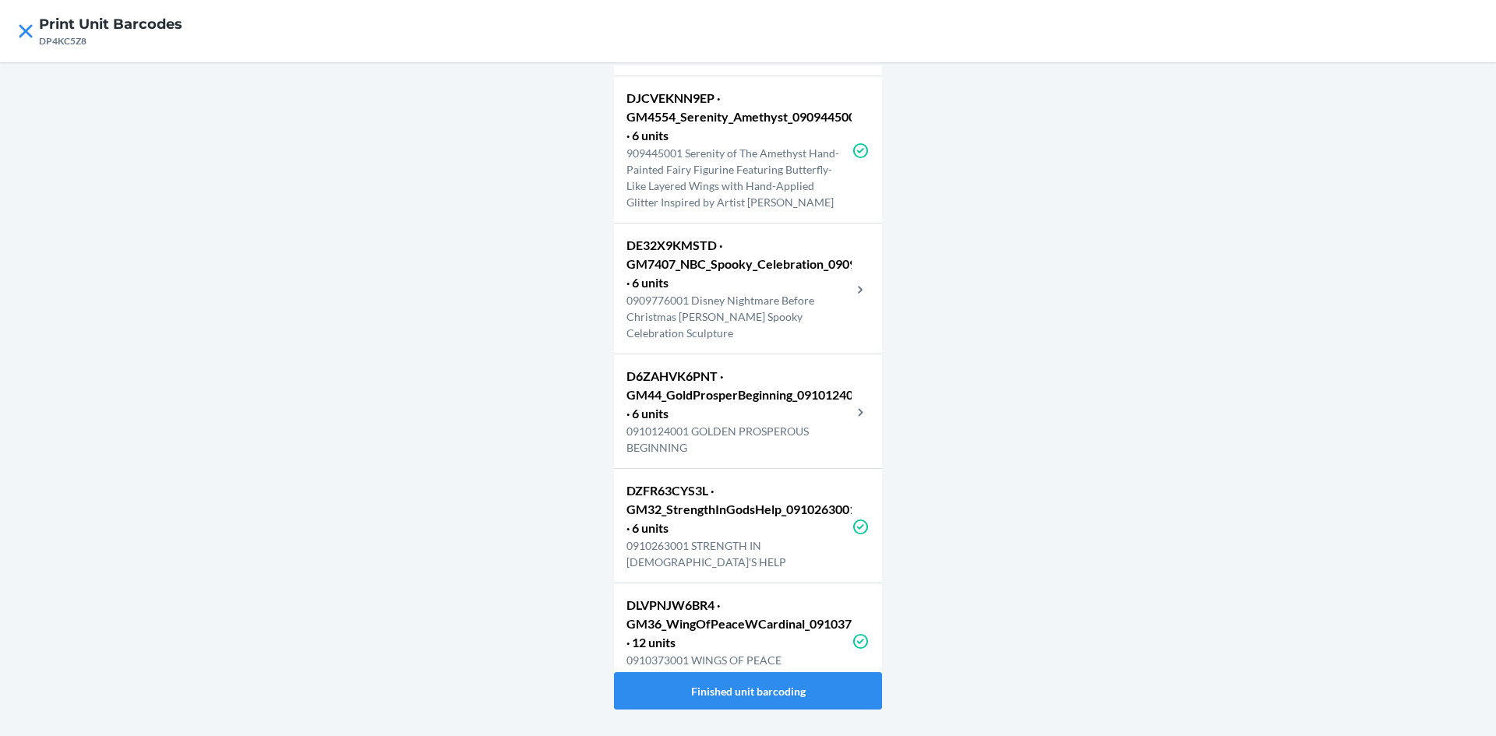
scroll to position [7478, 0]
click at [764, 340] on p "0909776001 Disney Nightmare Before Christmas Jack Skellington Spooky Celebratio…" at bounding box center [738, 315] width 225 height 49
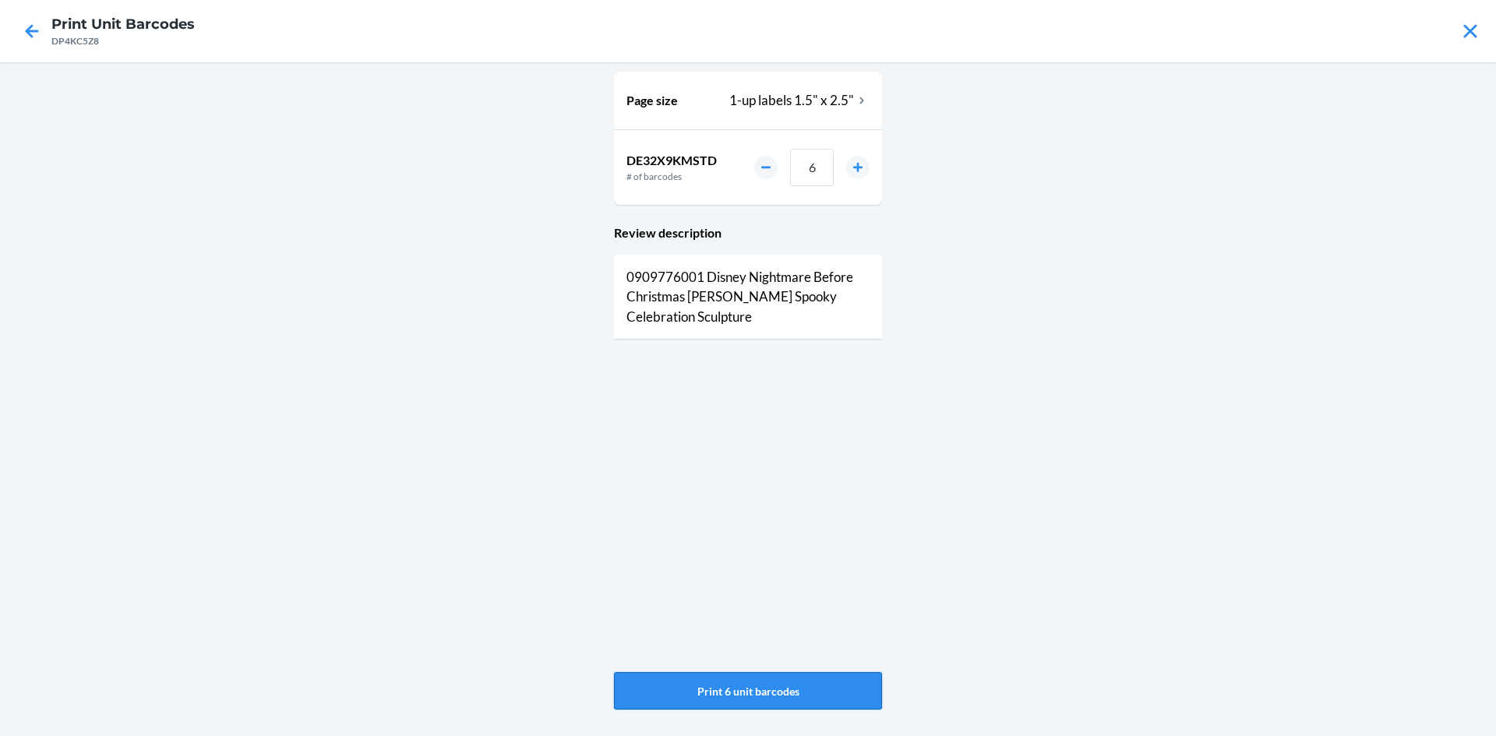
click at [728, 683] on button "Print 6 unit barcodes" at bounding box center [748, 690] width 268 height 37
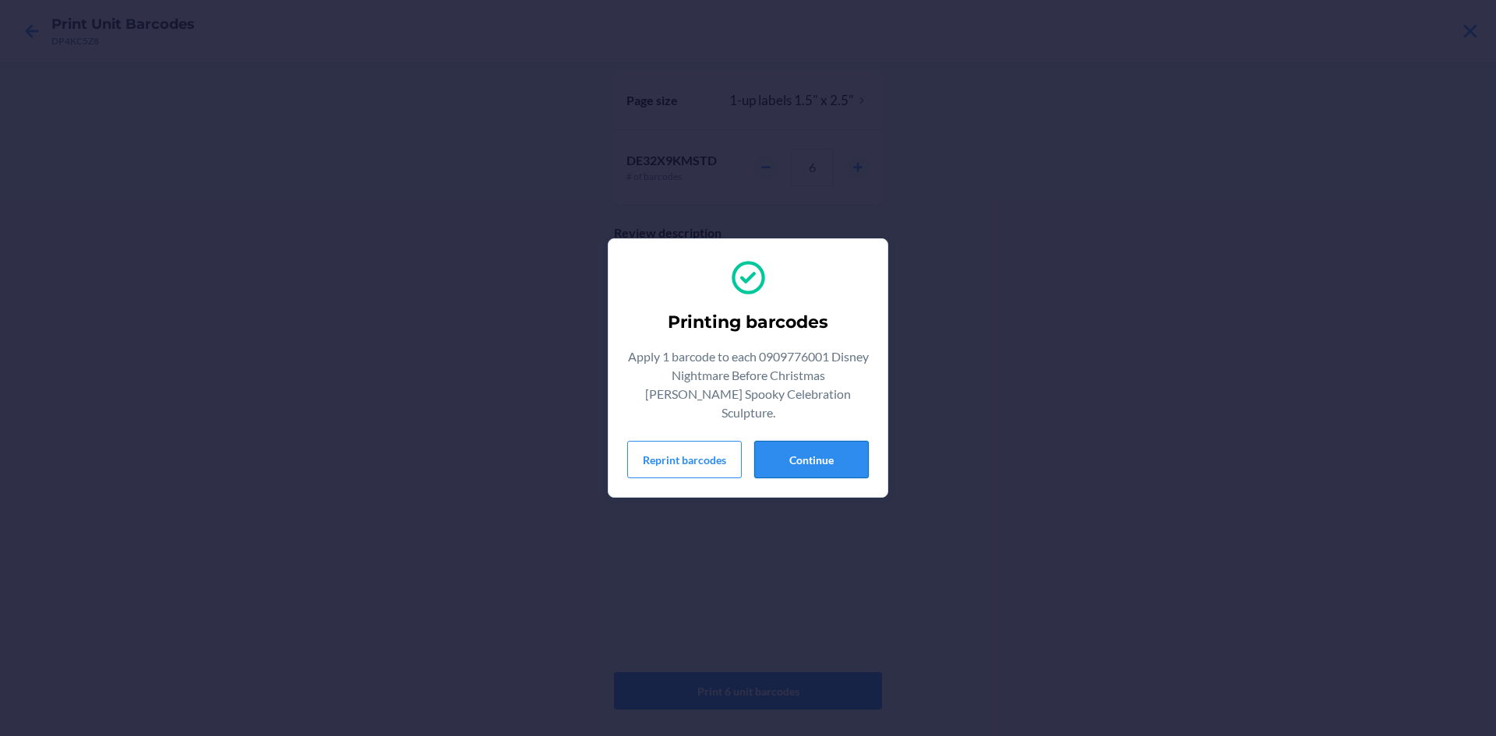
click at [798, 457] on button "Continue" at bounding box center [811, 459] width 115 height 37
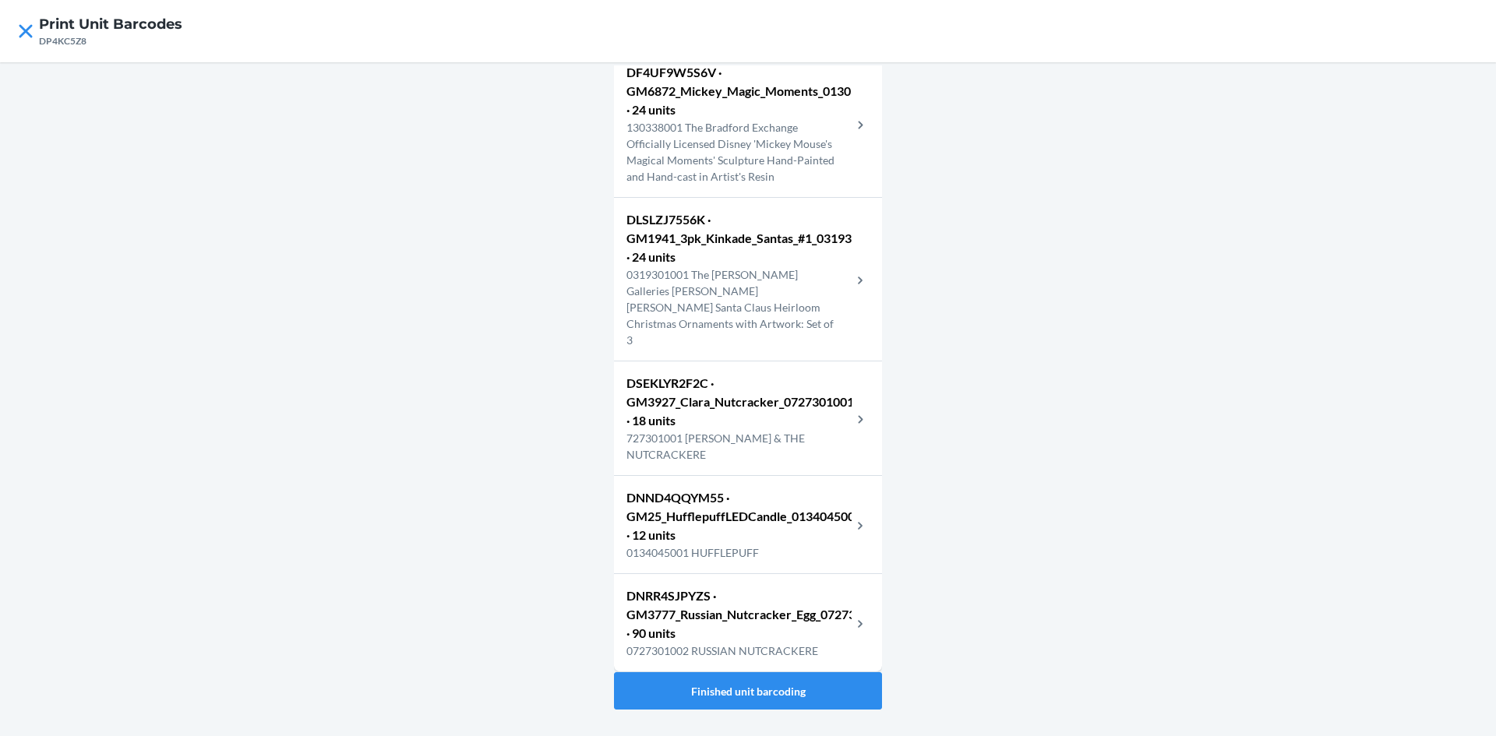
scroll to position [9287, 0]
click at [728, 611] on p "DNRR4SJPYZS · GM3777_Russian_Nutcracker_Egg_0727301002 · 90 units" at bounding box center [738, 615] width 225 height 56
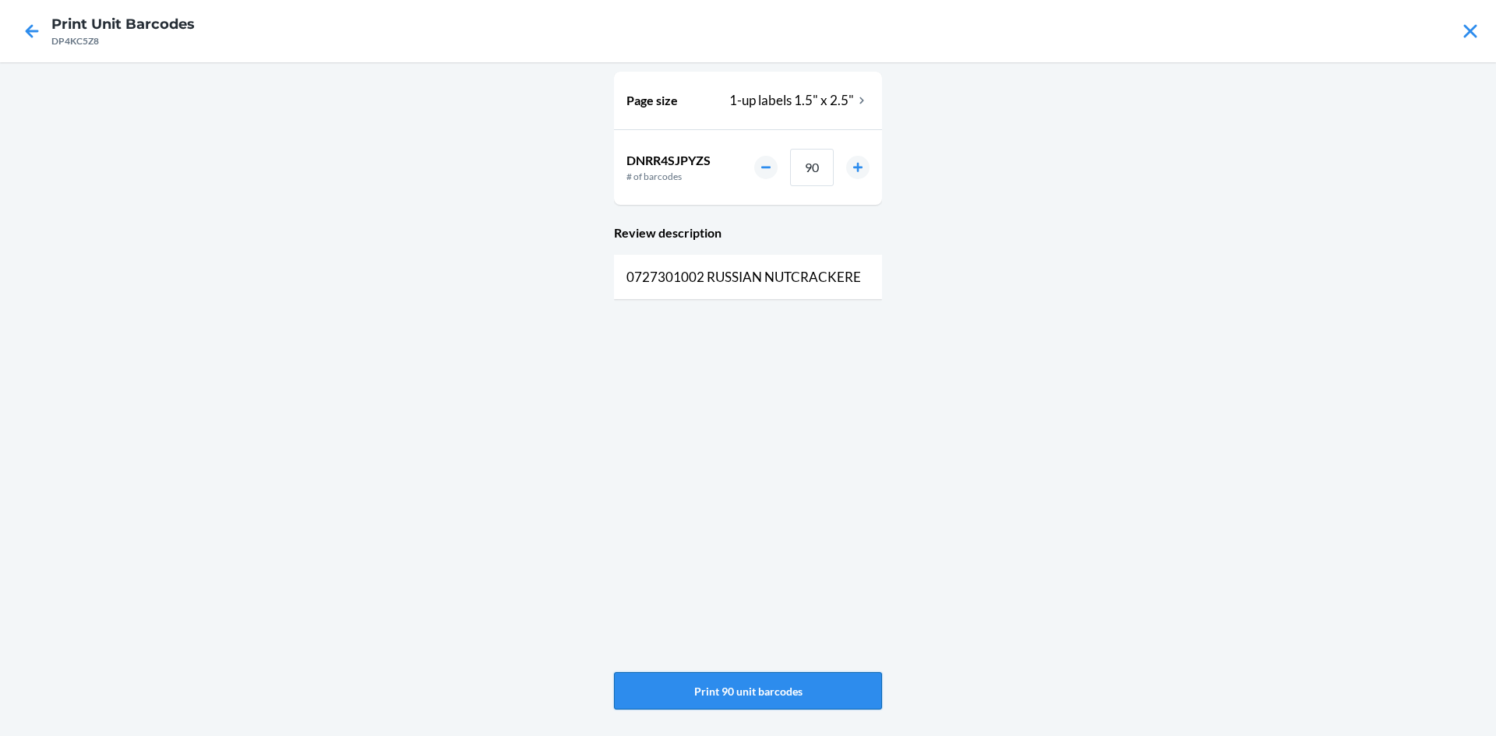
click at [738, 703] on button "Print 90 unit barcodes" at bounding box center [748, 690] width 268 height 37
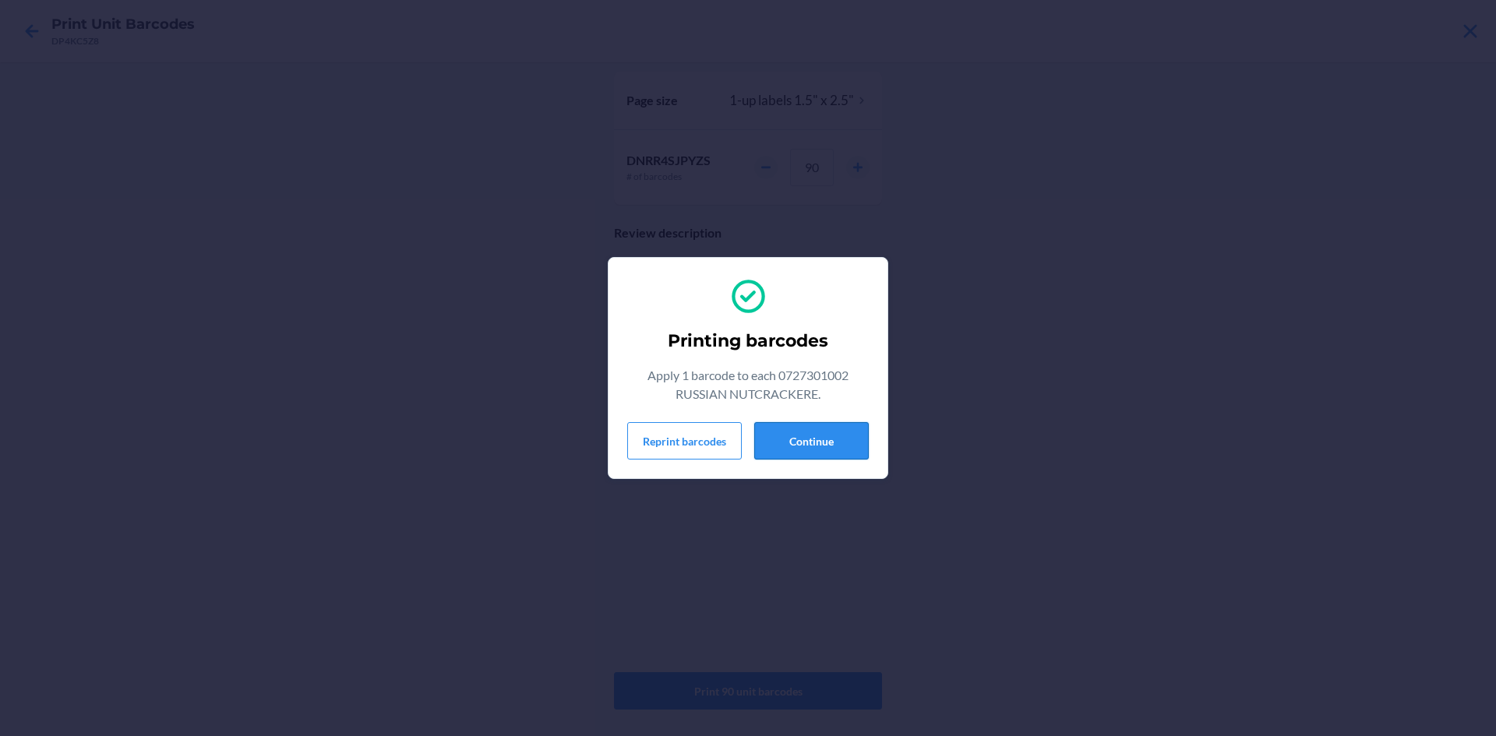
click at [851, 443] on button "Continue" at bounding box center [811, 440] width 115 height 37
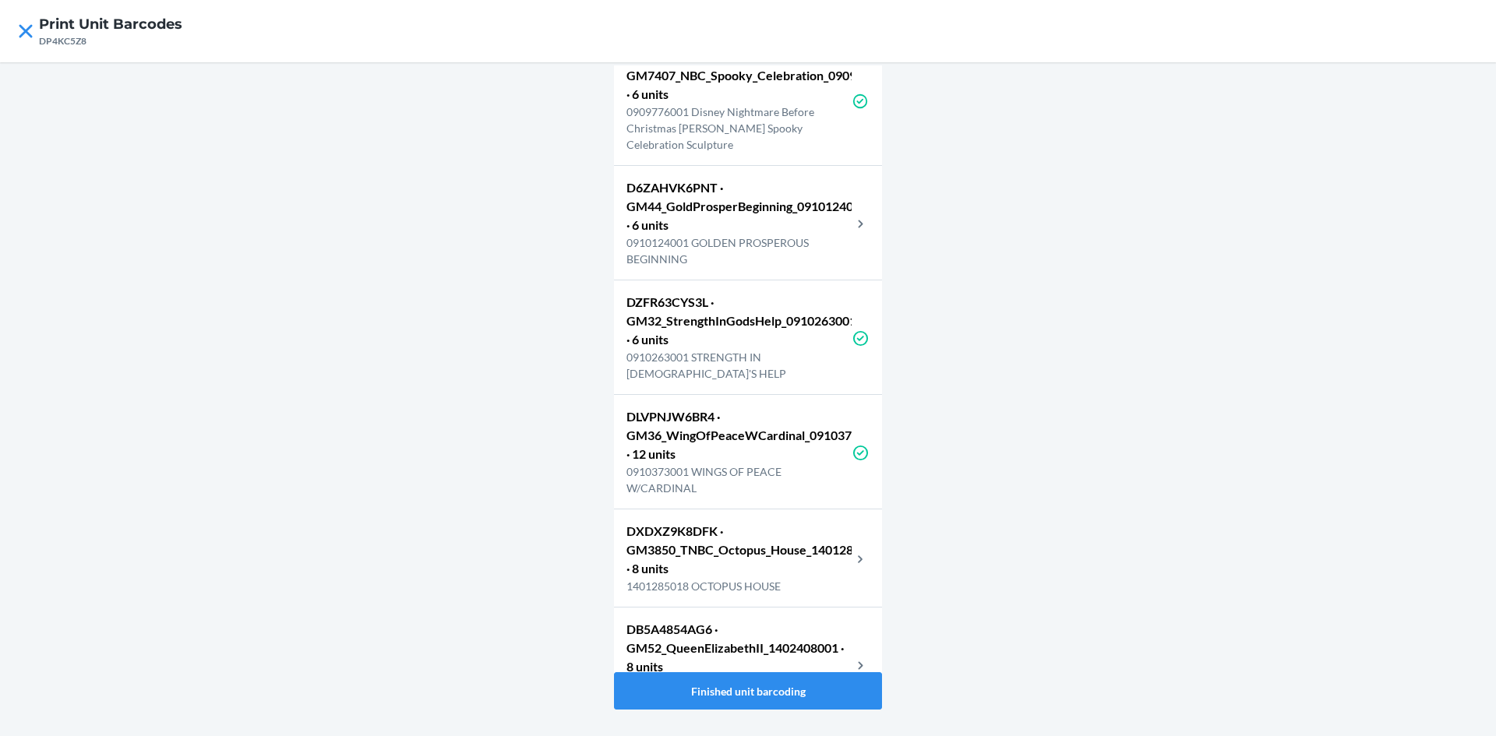
scroll to position [9287, 0]
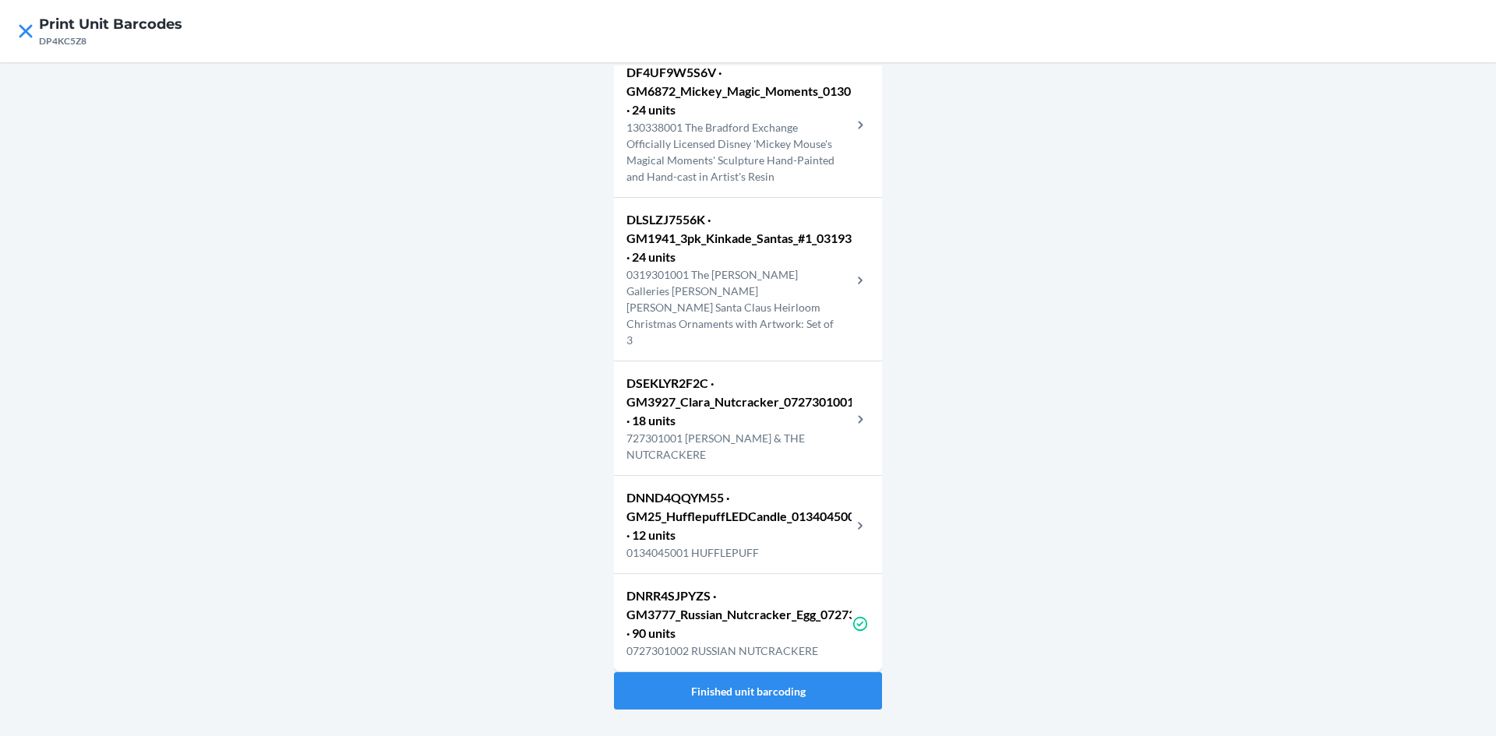
click at [767, 516] on p "DNND4QQYM55 · GM25_HufflepuffLEDCandle_0134045001 · 12 units" at bounding box center [738, 516] width 225 height 56
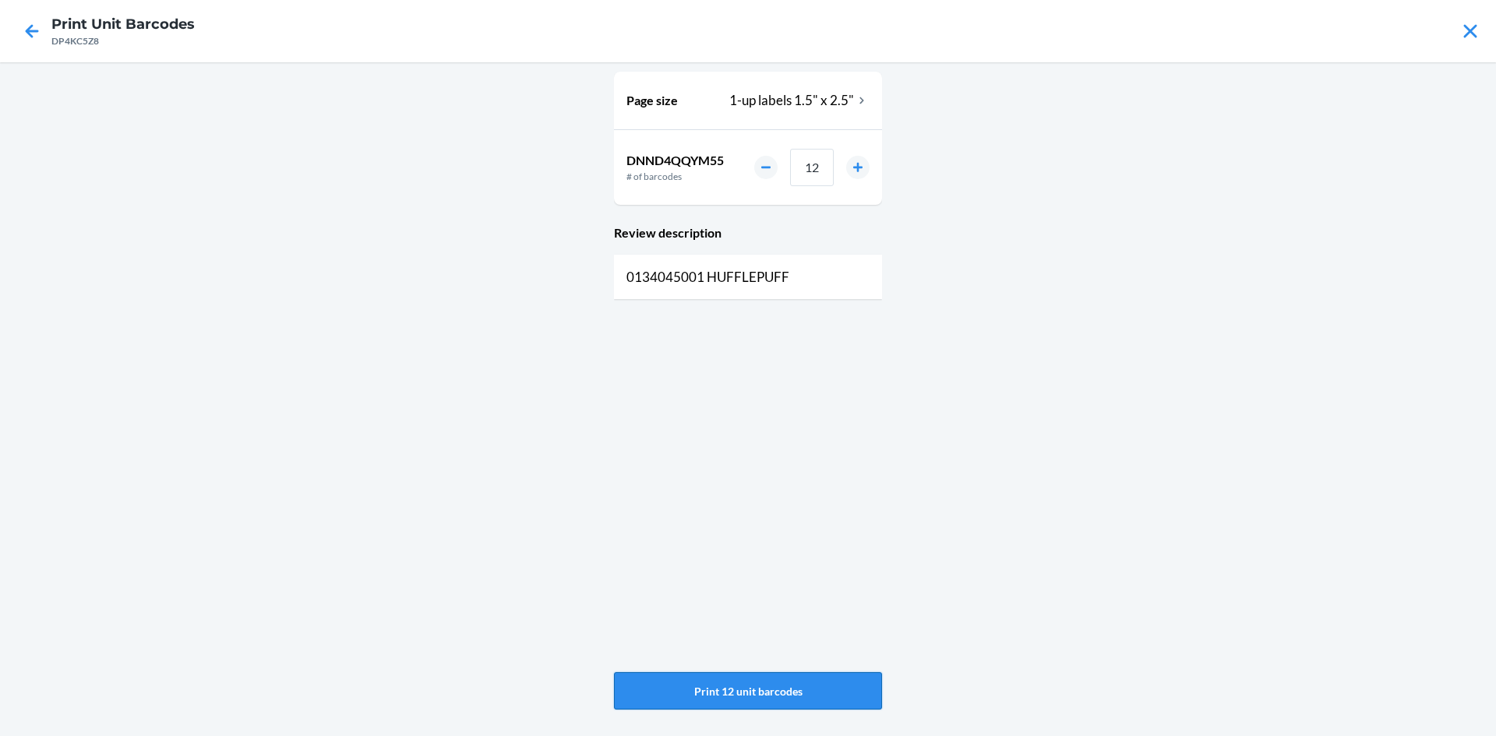
click at [717, 680] on button "Print 12 unit barcodes" at bounding box center [748, 690] width 268 height 37
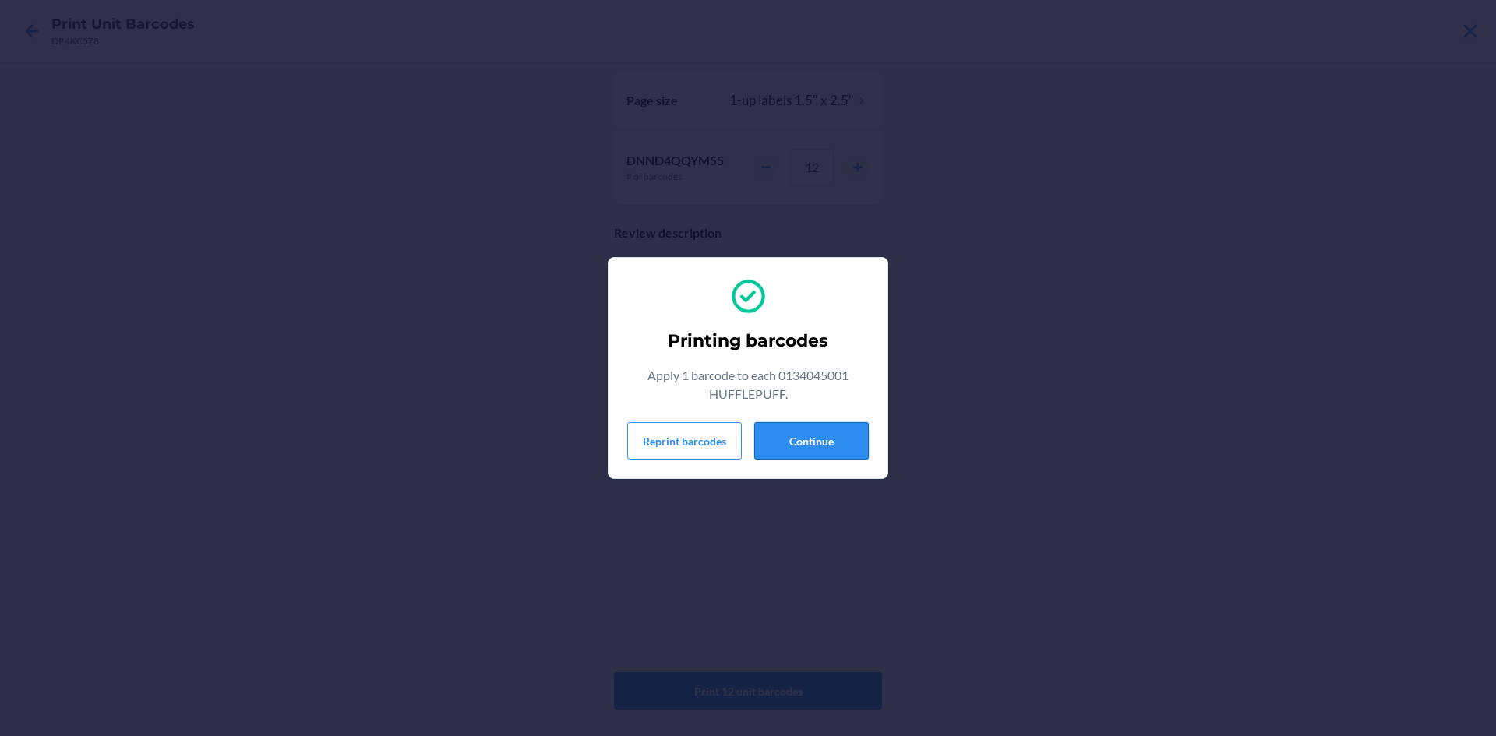
click at [809, 458] on div "Printing barcodes Apply 1 barcode to each 0134045001 HUFFLEPUFF. Reprint barcod…" at bounding box center [747, 368] width 241 height 196
click at [811, 444] on button "Continue" at bounding box center [811, 440] width 115 height 37
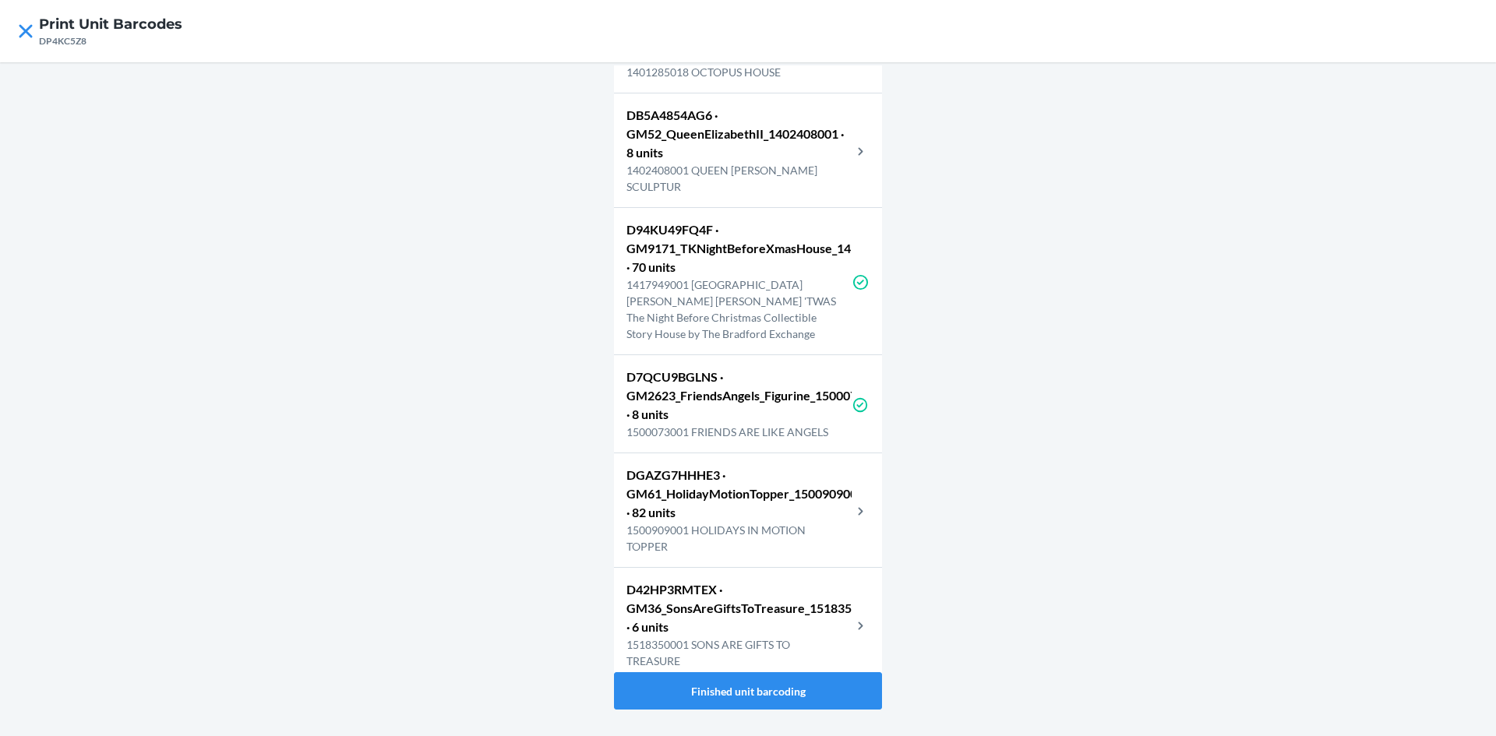
scroll to position [9287, 0]
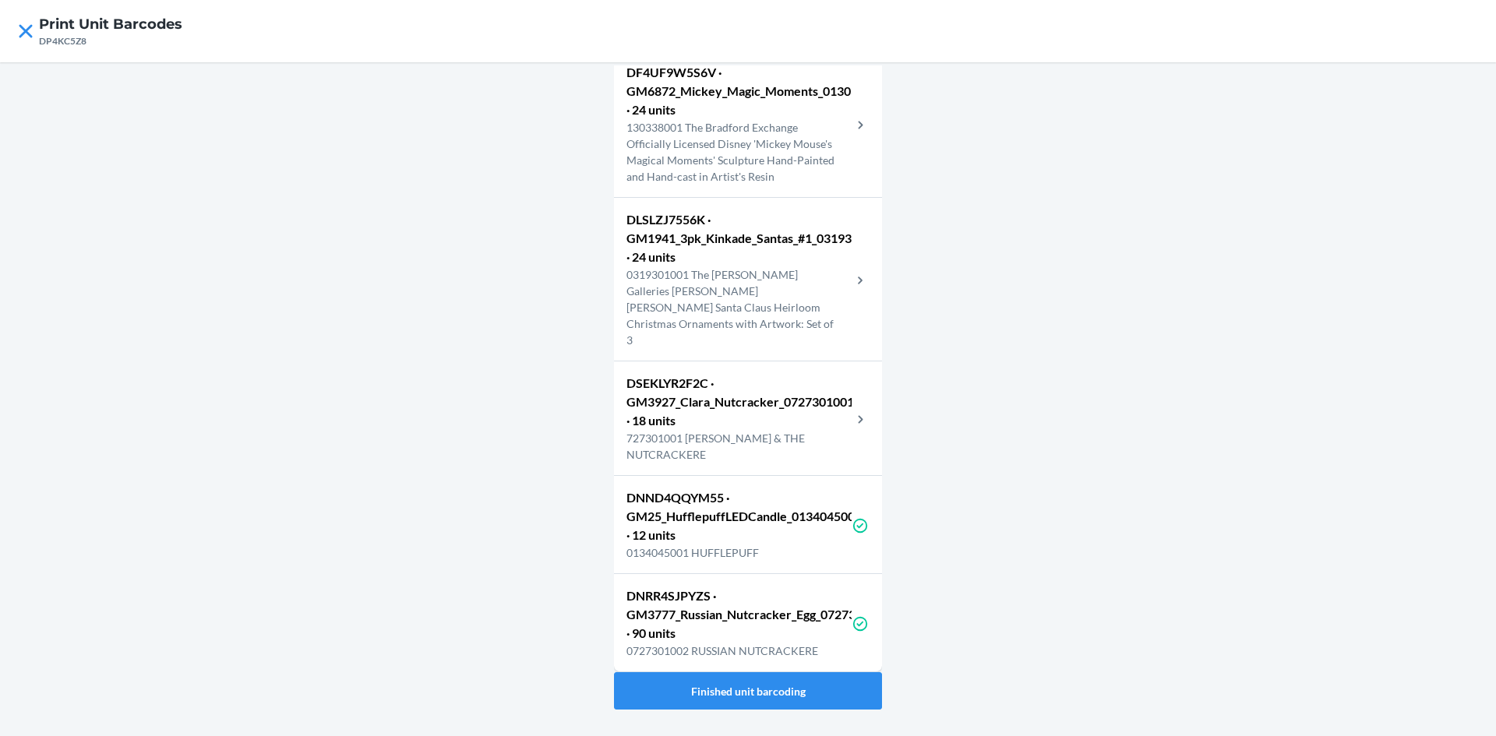
click at [781, 442] on p "727301001 CLARA & THE NUTCRACKERE" at bounding box center [738, 446] width 225 height 33
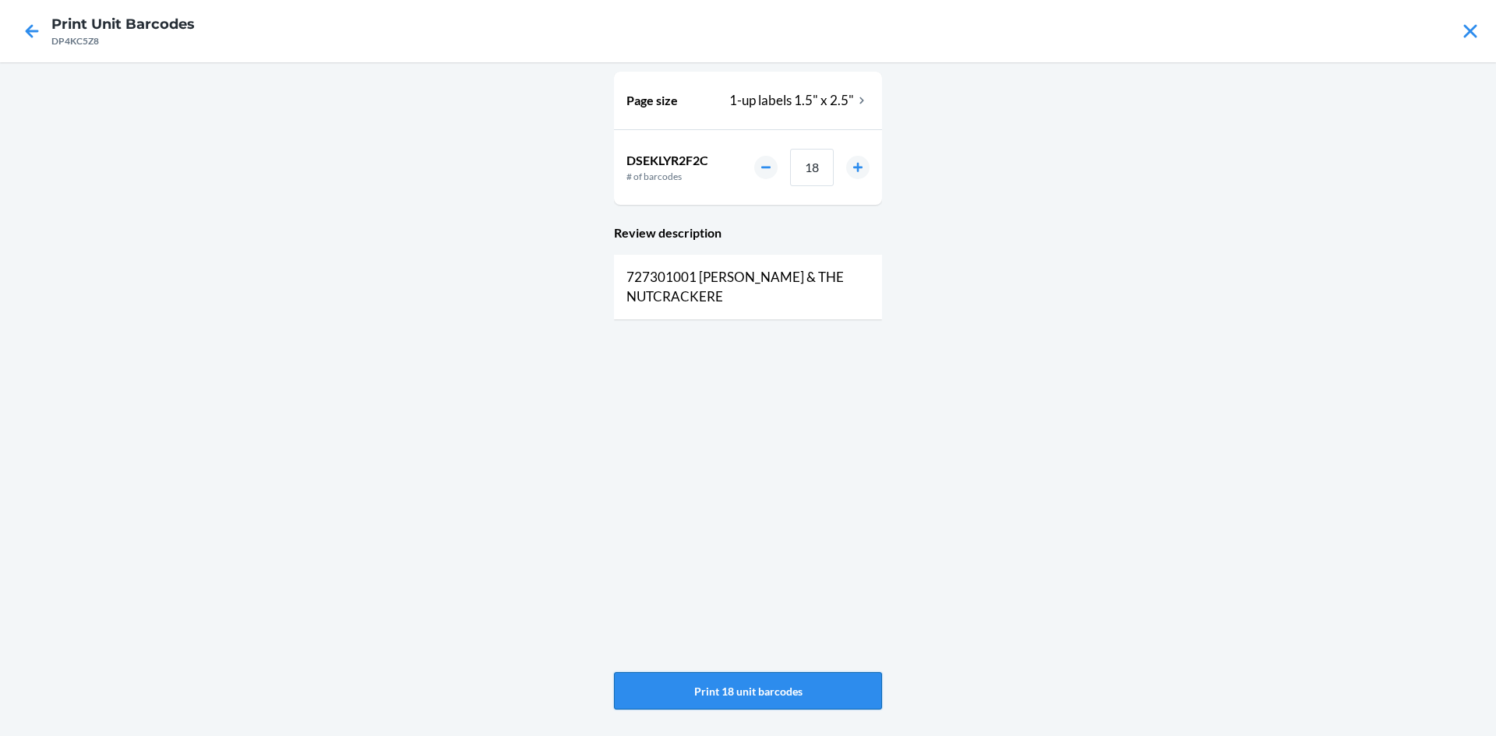
click at [728, 685] on button "Print 18 unit barcodes" at bounding box center [748, 690] width 268 height 37
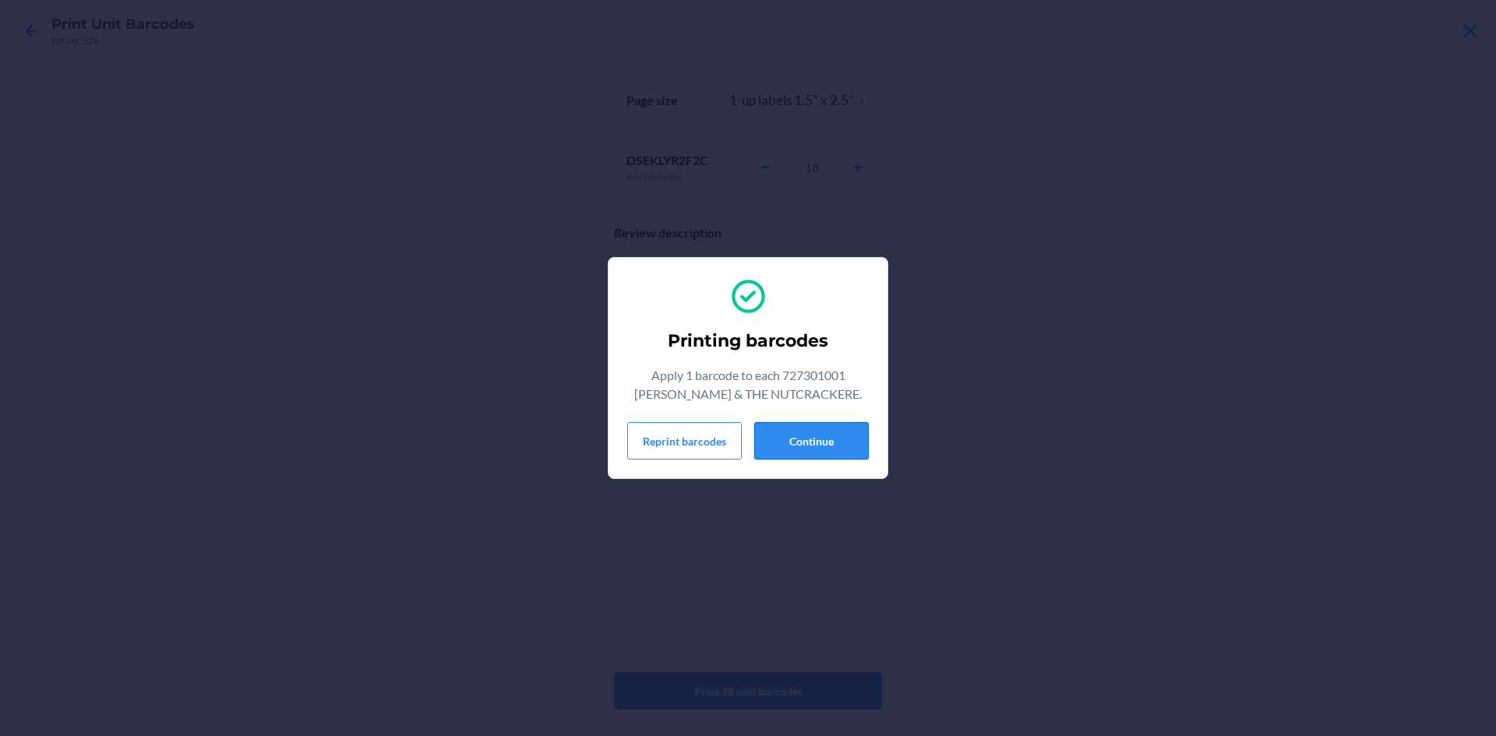
drag, startPoint x: 816, startPoint y: 467, endPoint x: 811, endPoint y: 444, distance: 24.0
click at [816, 459] on section "Printing barcodes Apply 1 barcode to each 727301001 CLARA & THE NUTCRACKERE. Re…" at bounding box center [748, 368] width 280 height 222
click at [812, 442] on button "Continue" at bounding box center [811, 440] width 115 height 37
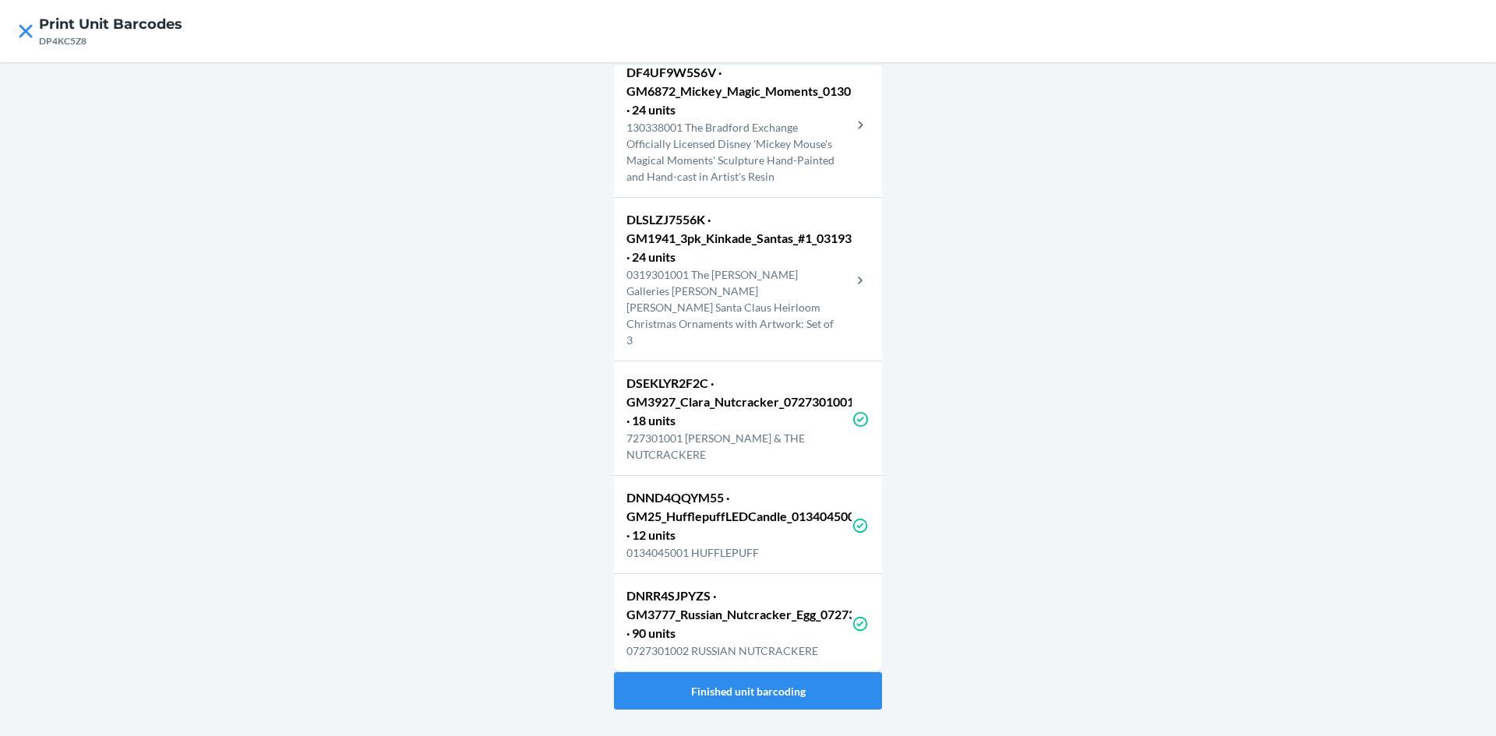
scroll to position [9261, 0]
click at [781, 318] on p "0319301001 The Ashton-Drake Galleries Thomas Kinkade Santa Claus Heirloom Chris…" at bounding box center [738, 307] width 225 height 82
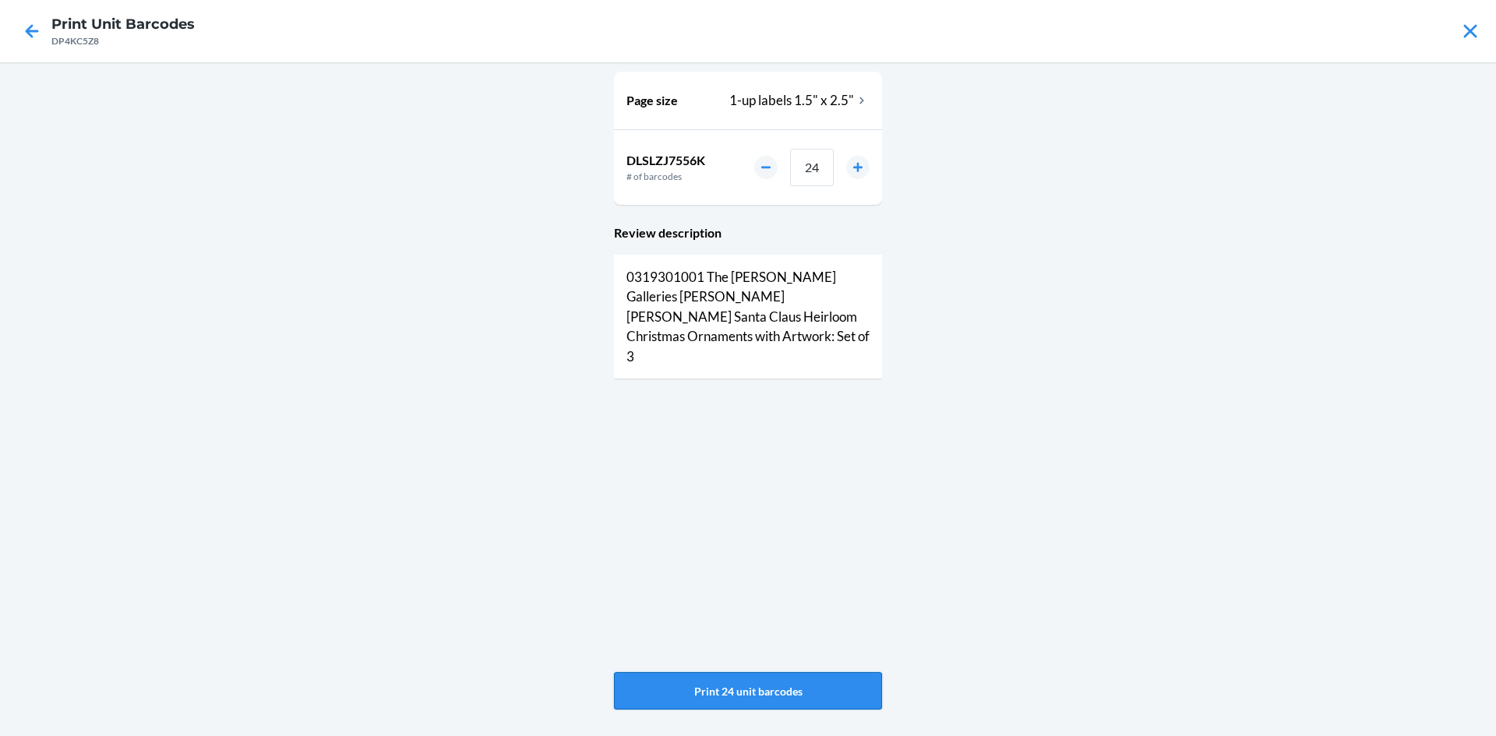
click at [795, 693] on button "Print 24 unit barcodes" at bounding box center [748, 690] width 268 height 37
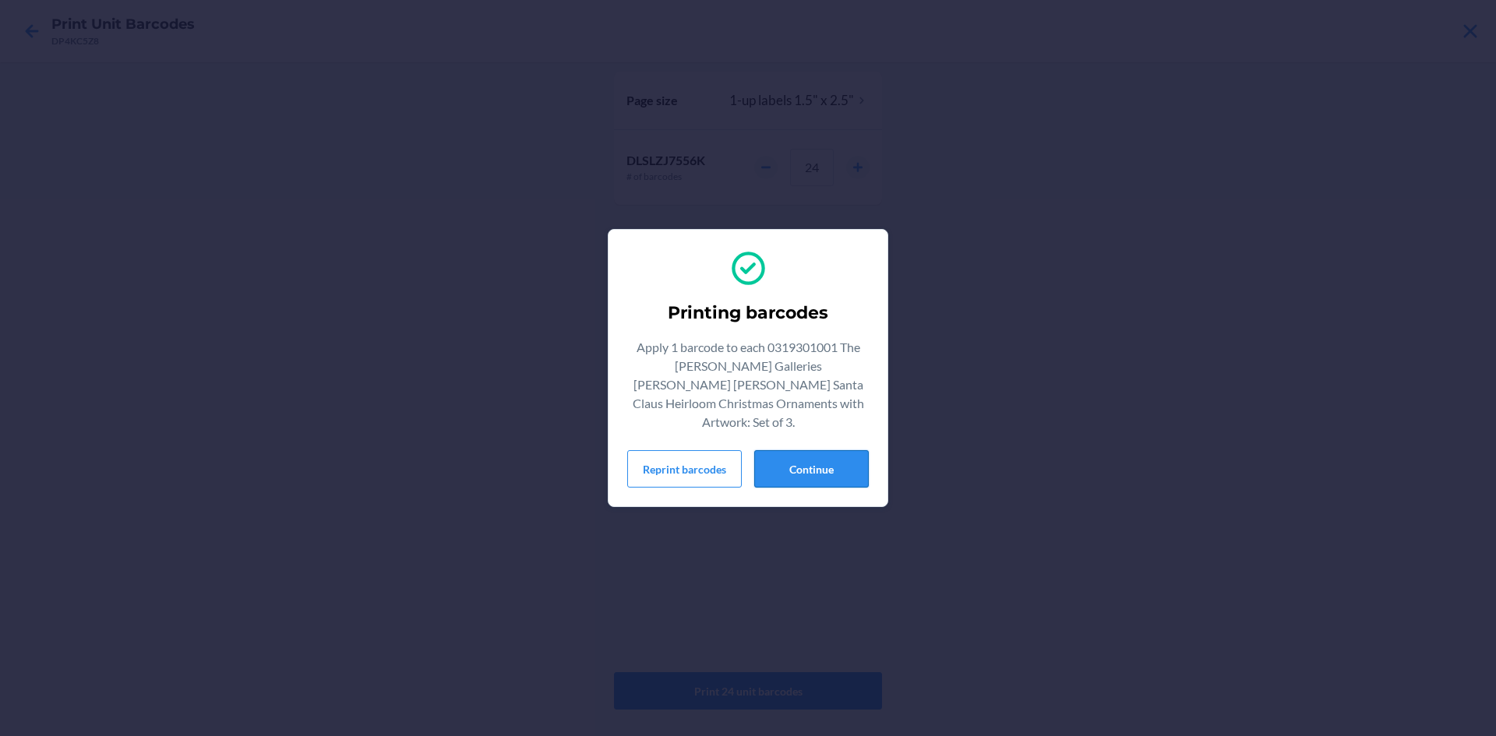
click at [834, 454] on button "Continue" at bounding box center [811, 468] width 115 height 37
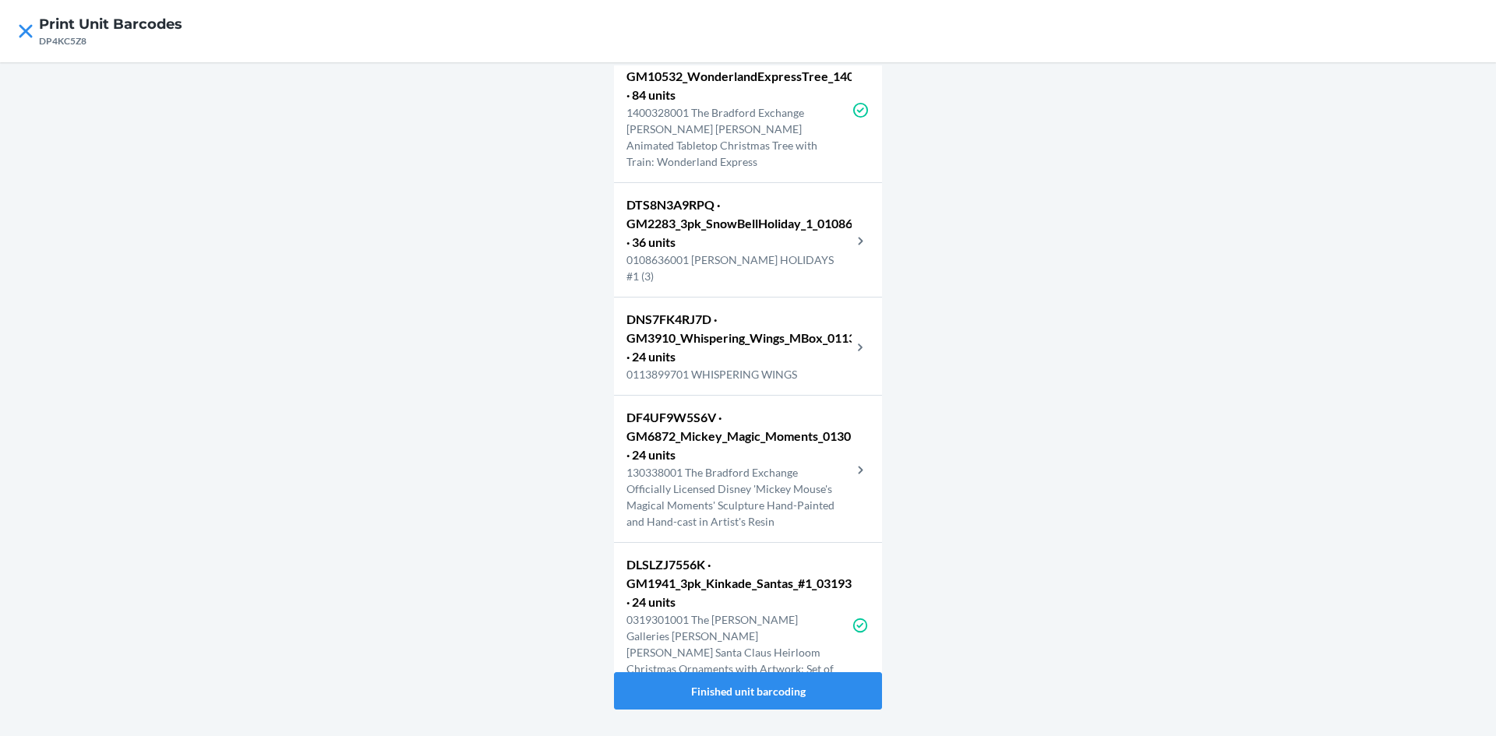
scroll to position [9287, 0]
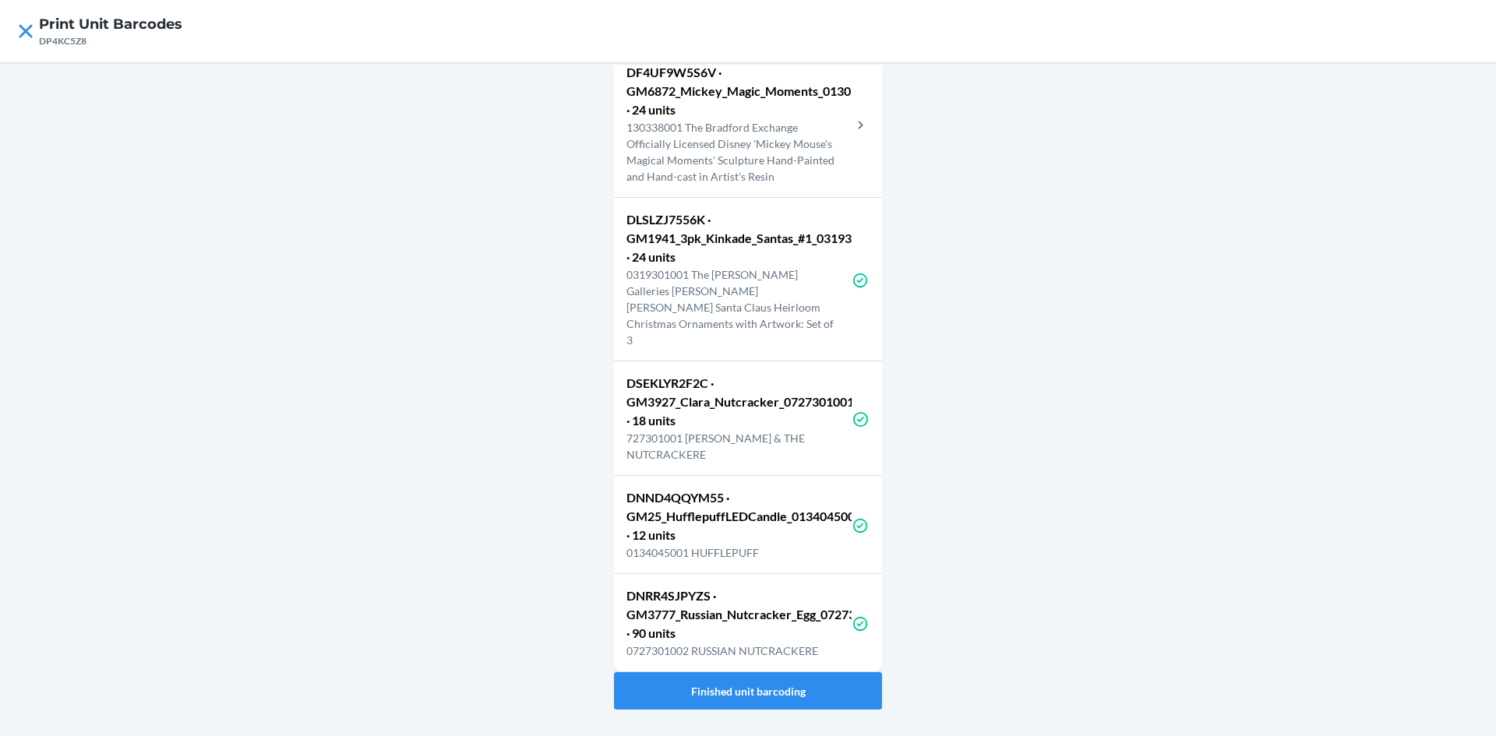
click at [644, 167] on p "130338001 The Bradford Exchange Officially Licensed Disney 'Mickey Mouse's Magi…" at bounding box center [738, 151] width 225 height 65
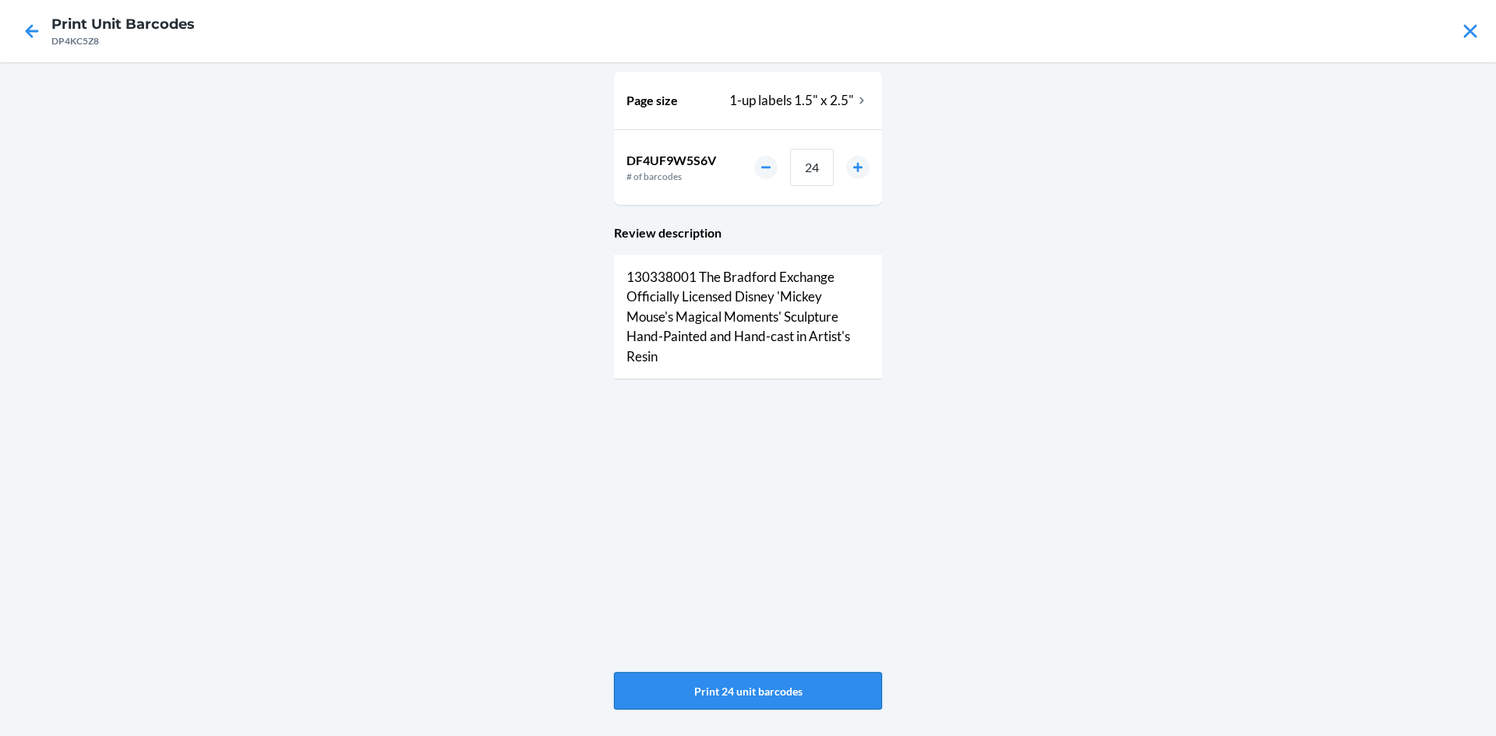
click at [788, 686] on button "Print 24 unit barcodes" at bounding box center [748, 690] width 268 height 37
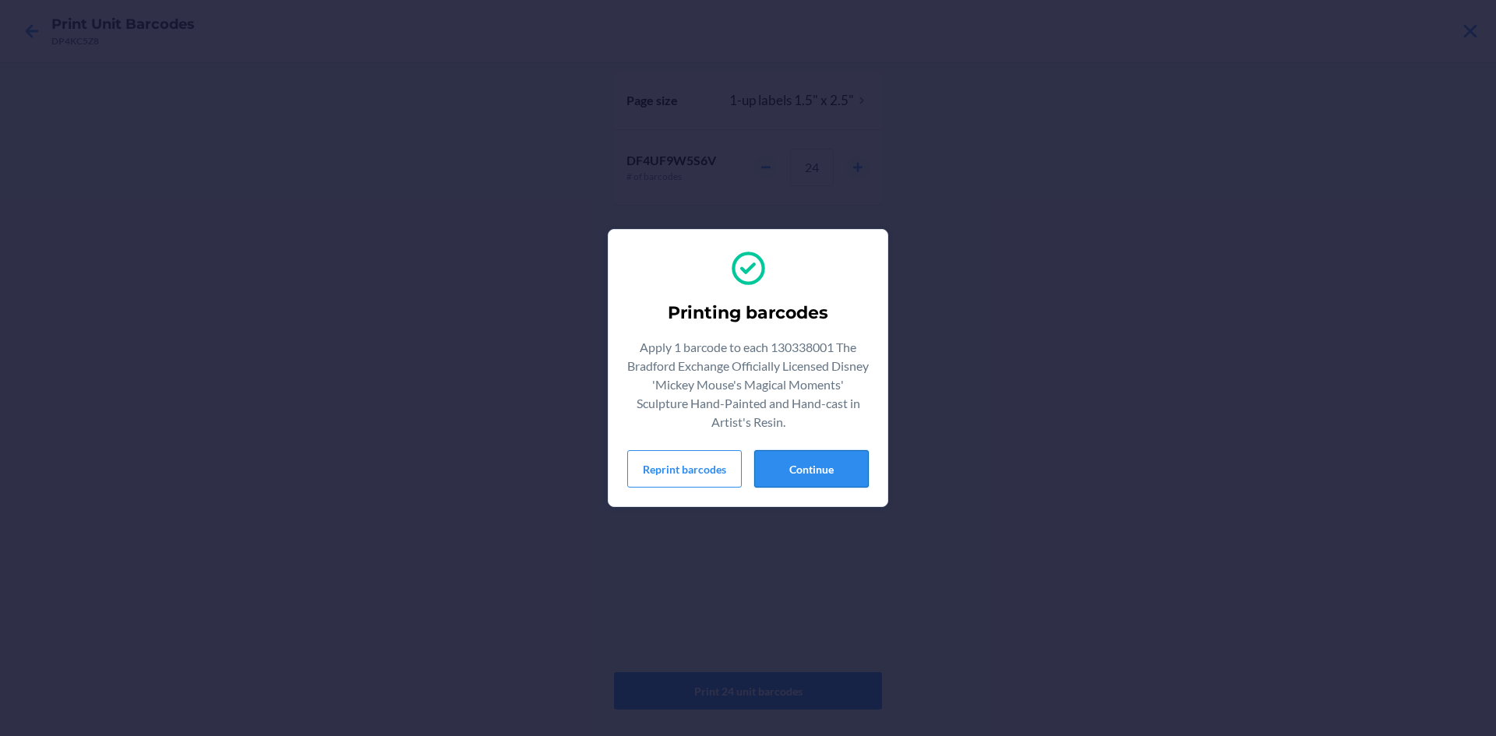
click at [830, 467] on button "Continue" at bounding box center [811, 468] width 115 height 37
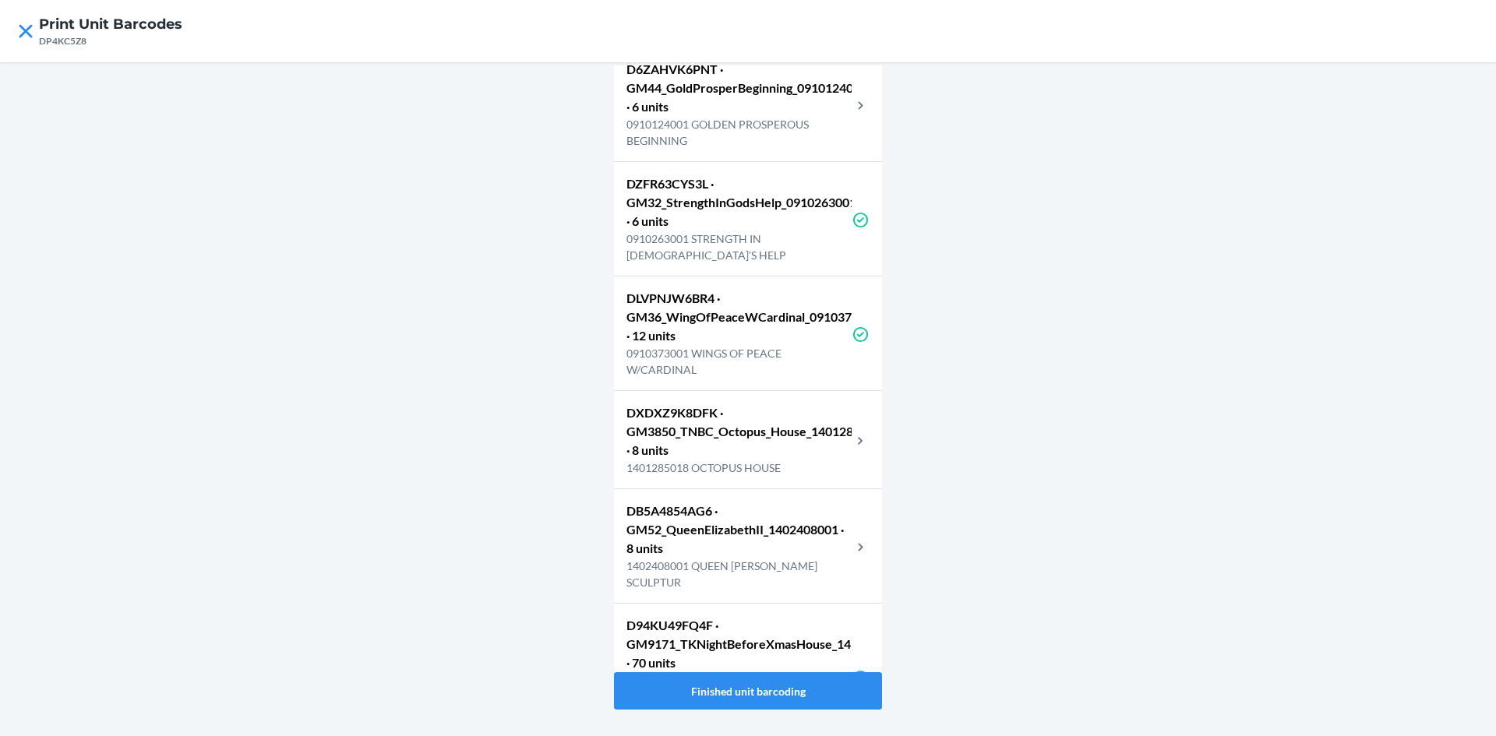
scroll to position [7902, 0]
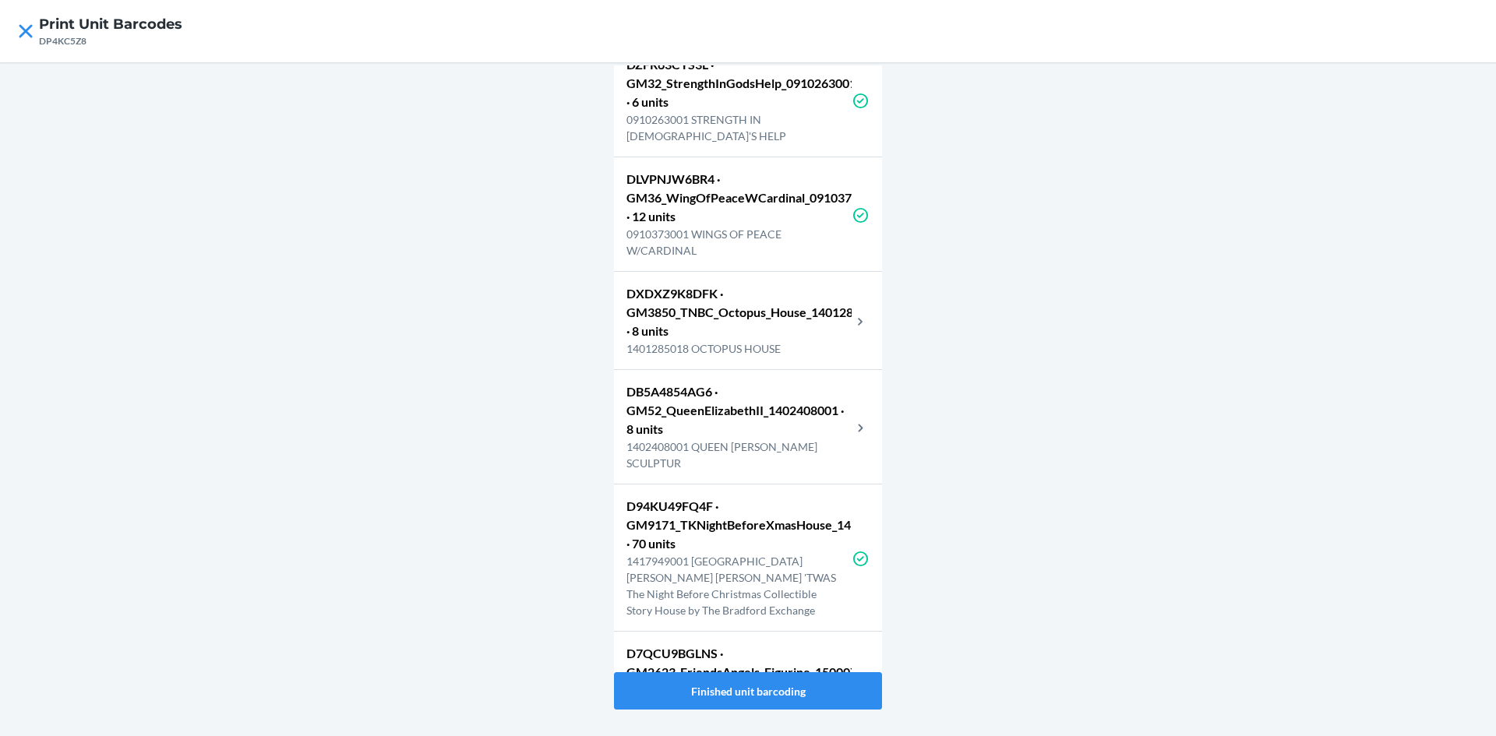
click at [797, 340] on p "DXDXZ9K8DFK · GM3850_TNBC_Octopus_House_1401285018 · 8 units" at bounding box center [738, 312] width 225 height 56
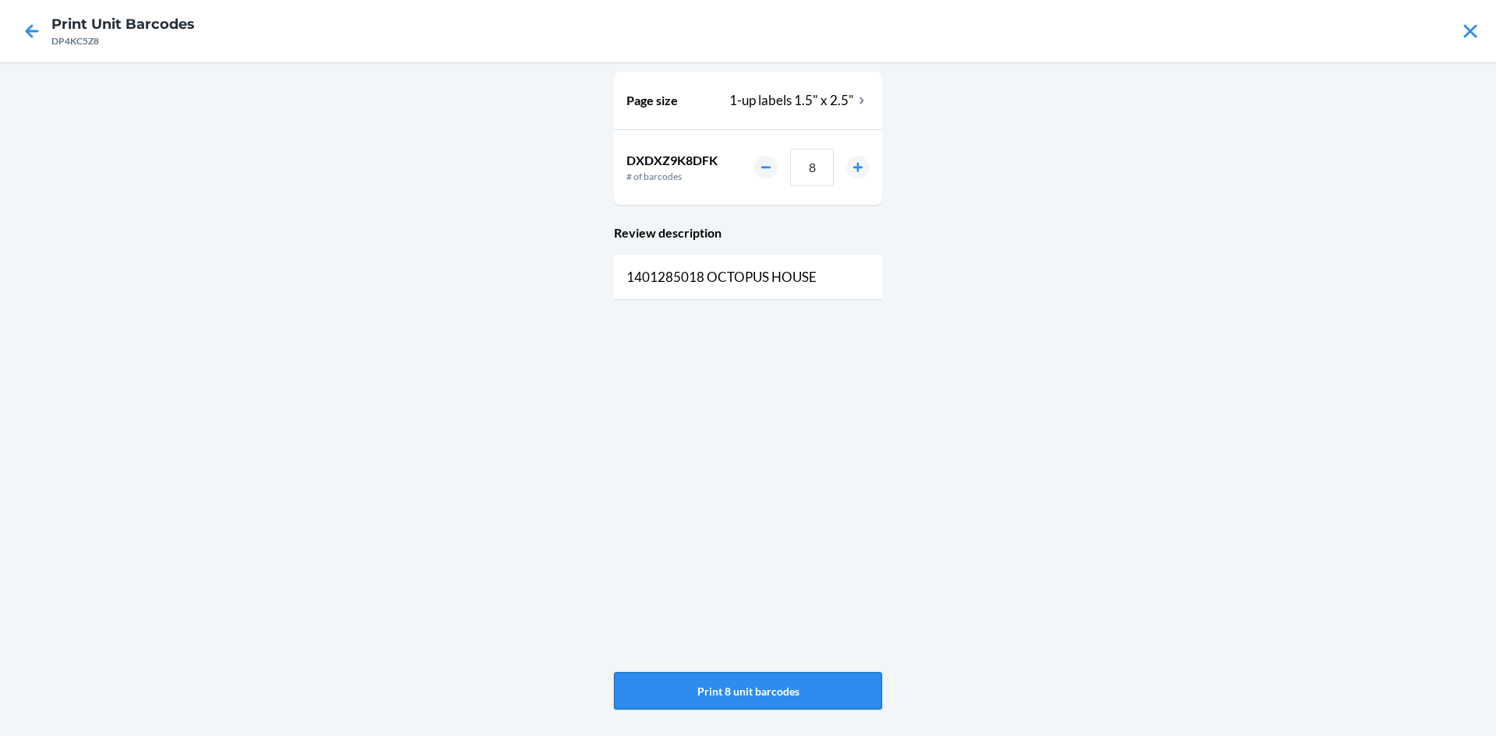
click at [691, 682] on button "Print 8 unit barcodes" at bounding box center [748, 690] width 268 height 37
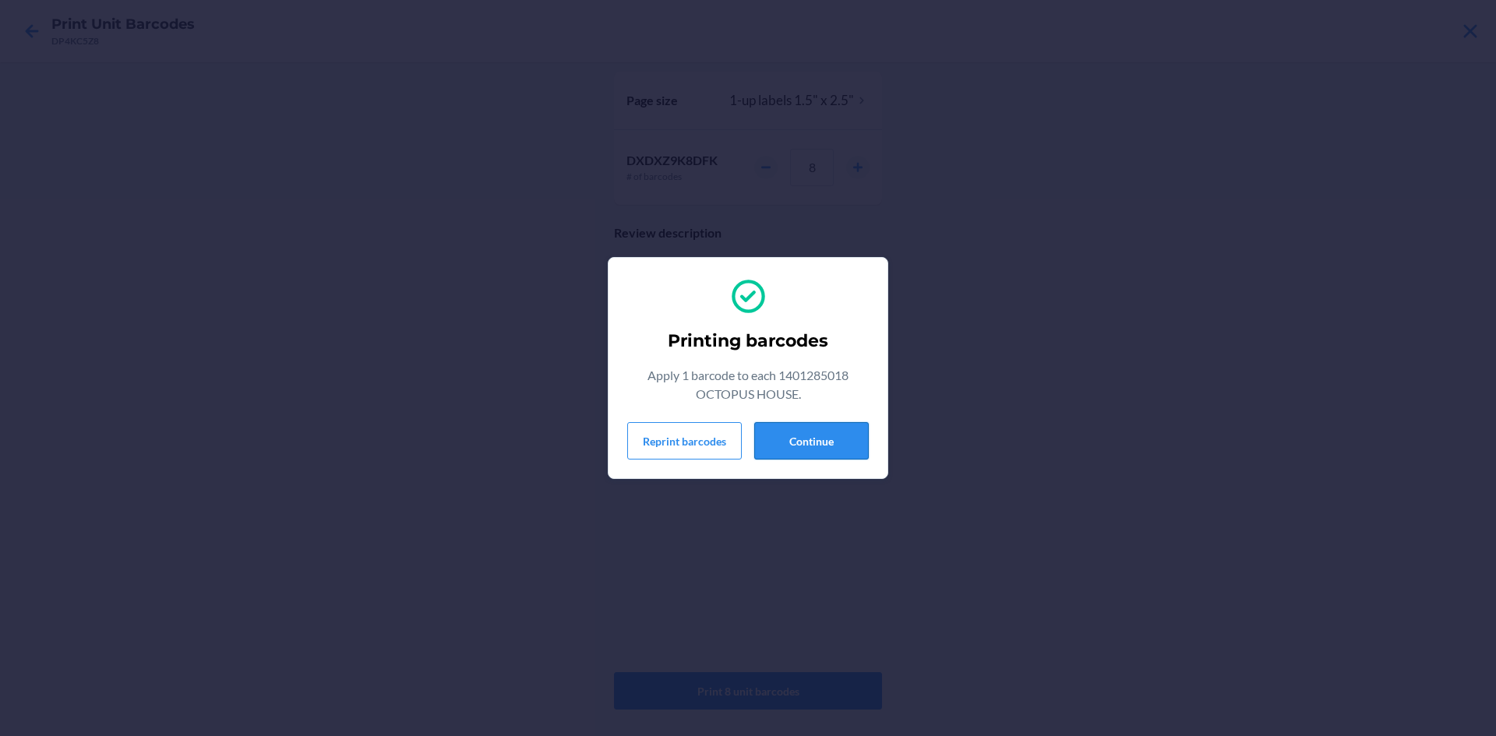
click at [848, 442] on button "Continue" at bounding box center [811, 440] width 115 height 37
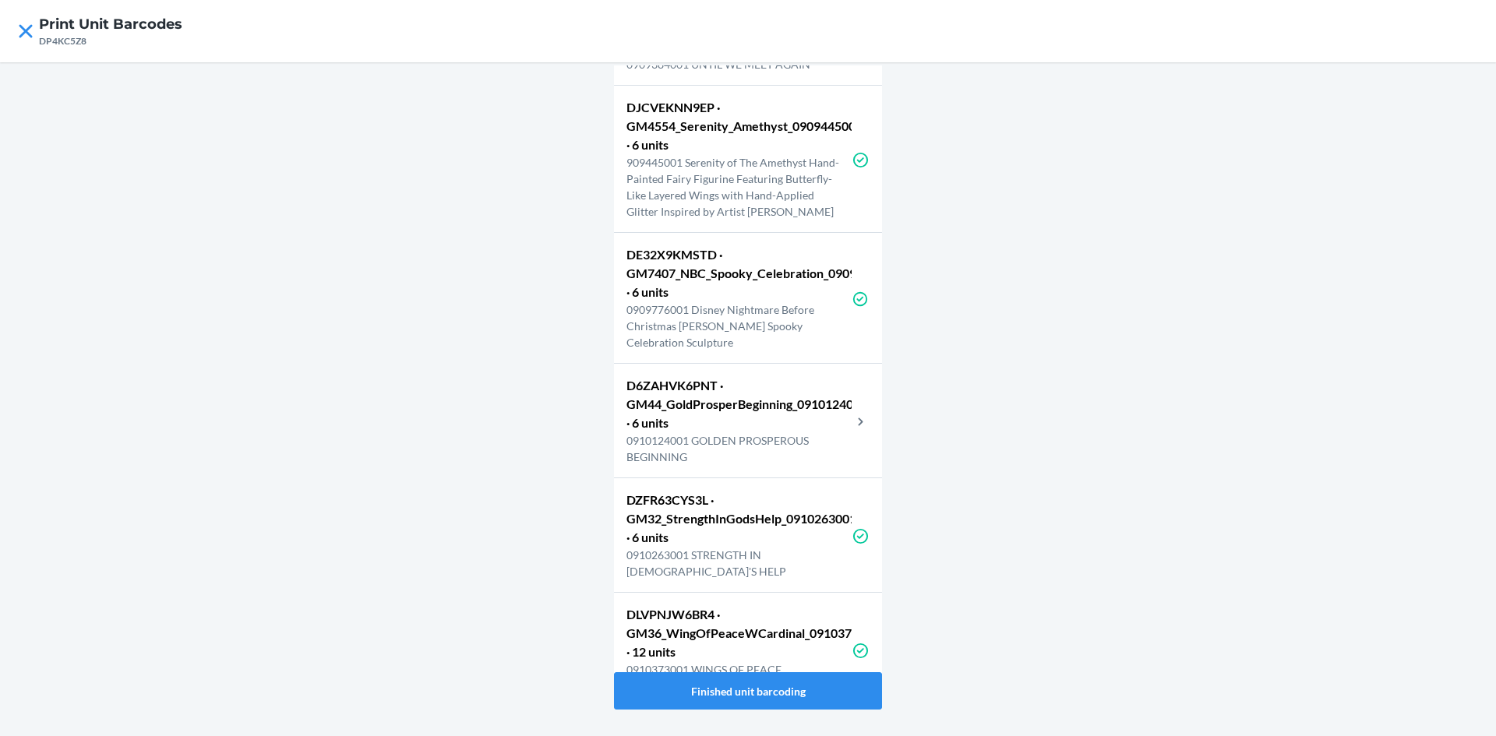
scroll to position [7520, 0]
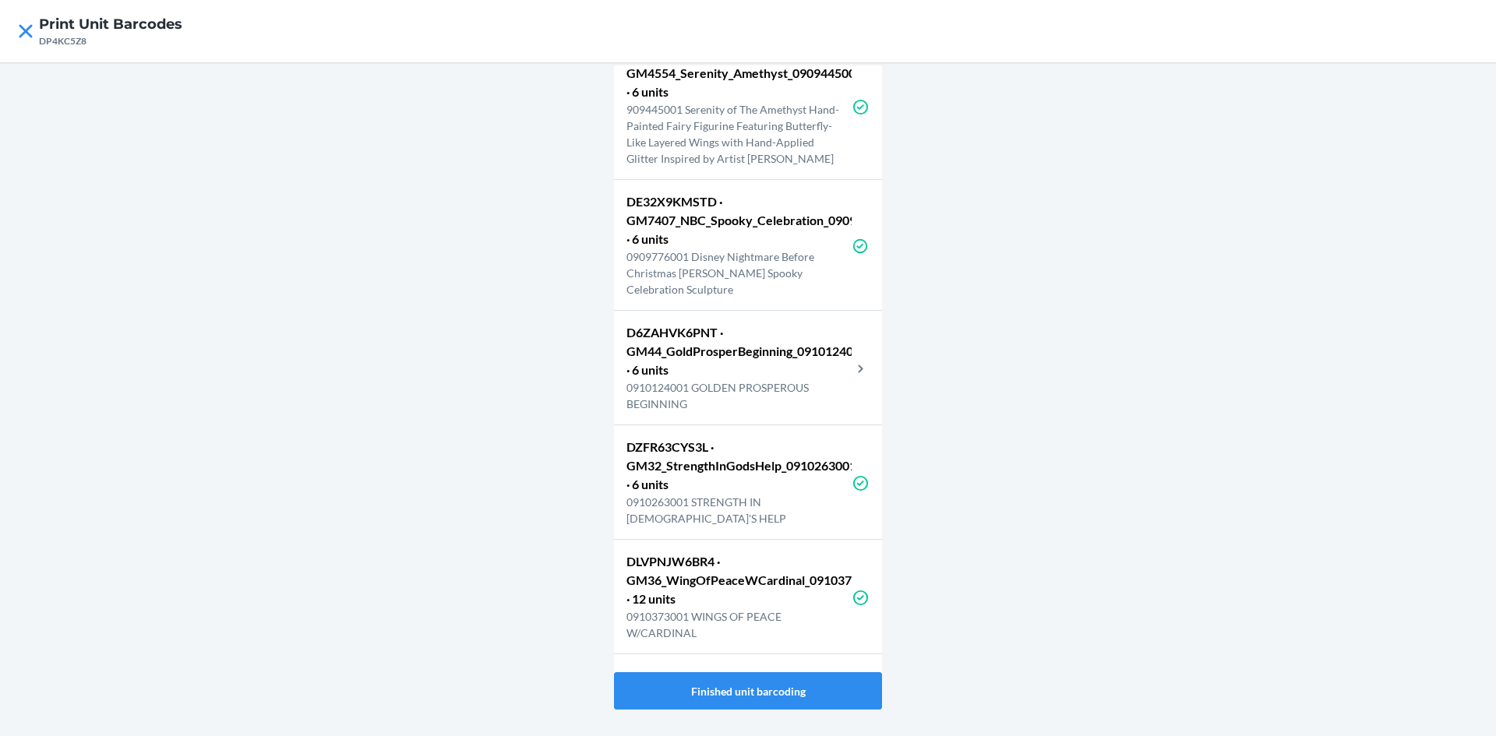
click at [808, 379] on p "D6ZAHVK6PNT · GM44_GoldProsperBeginning_0910124001 · 6 units" at bounding box center [738, 351] width 225 height 56
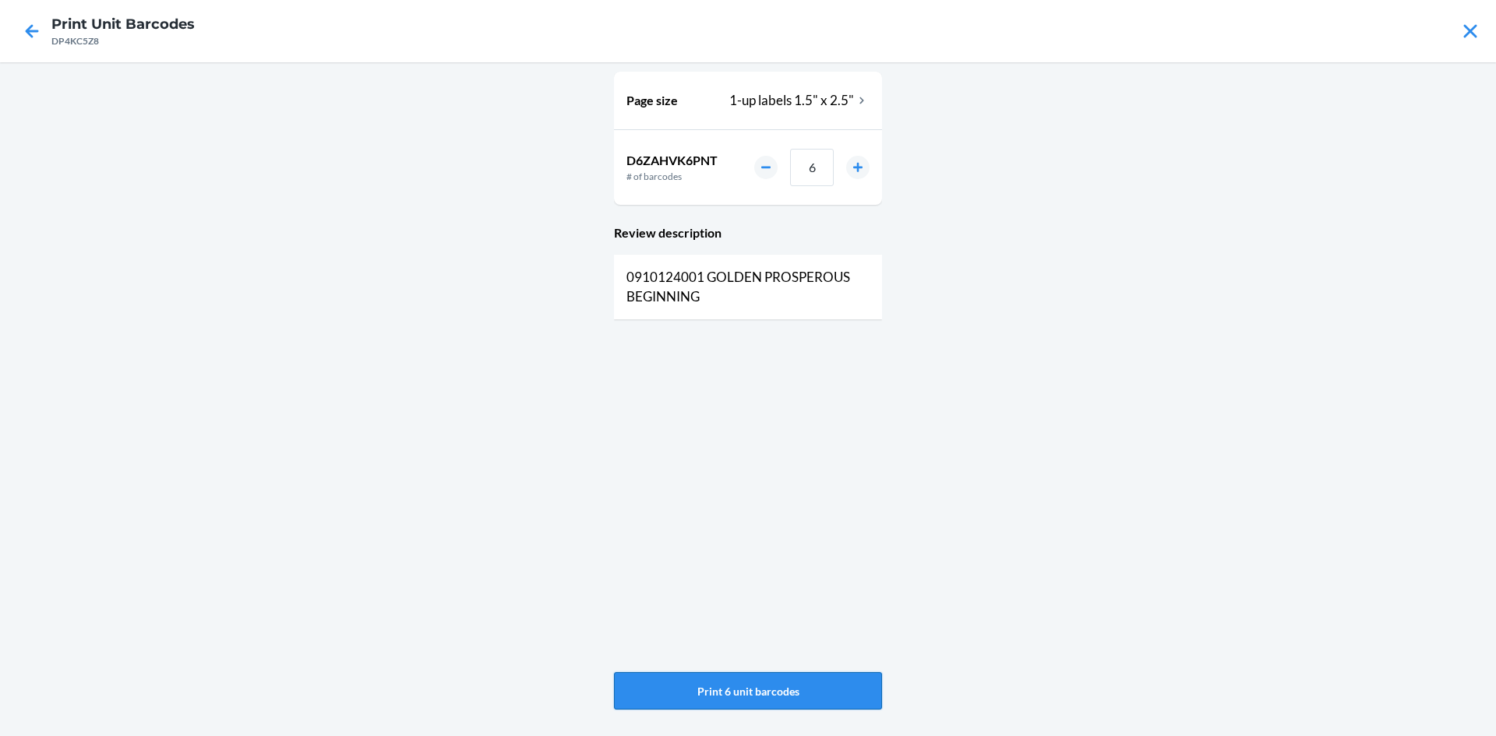
drag, startPoint x: 790, startPoint y: 680, endPoint x: 777, endPoint y: 688, distance: 15.4
click at [787, 683] on button "Print 6 unit barcodes" at bounding box center [748, 690] width 268 height 37
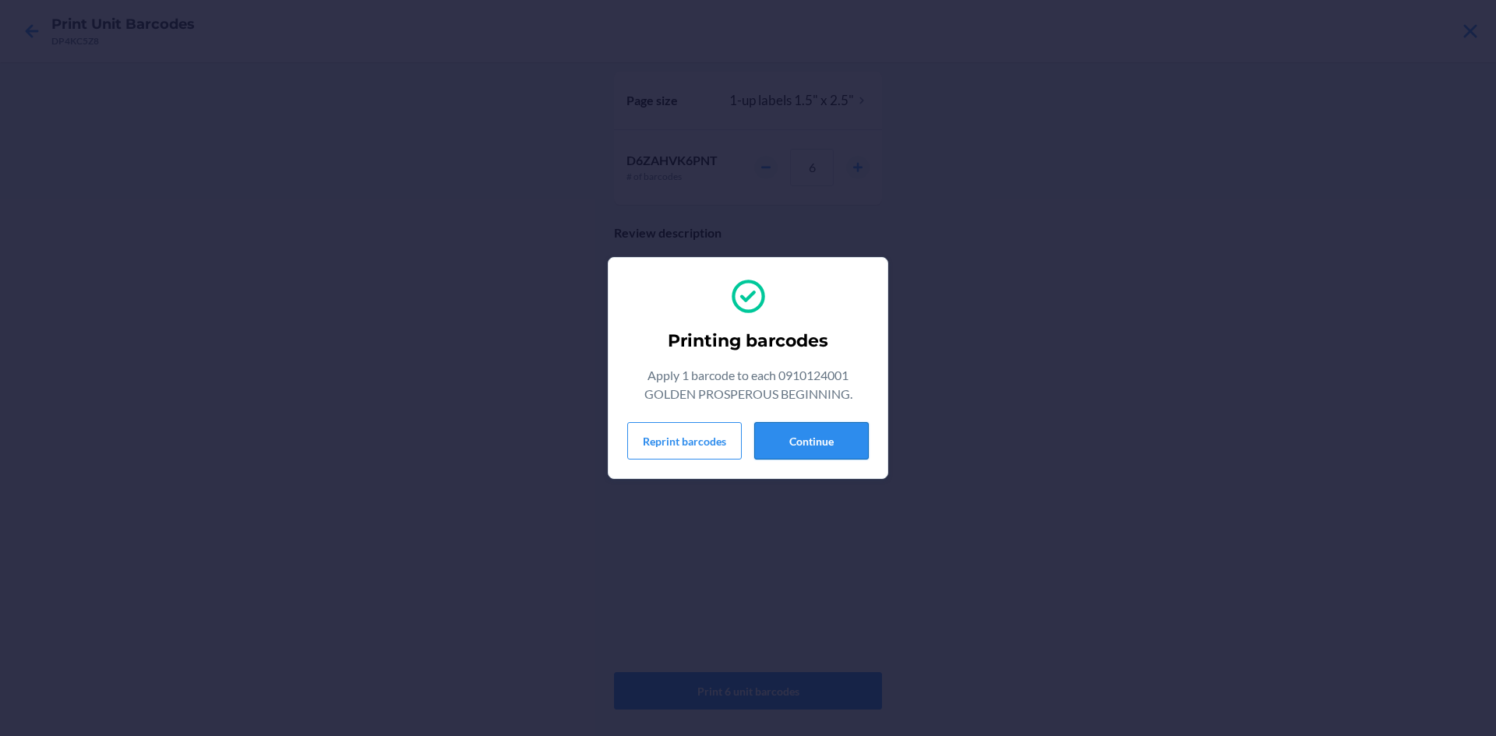
click at [767, 442] on button "Continue" at bounding box center [811, 440] width 115 height 37
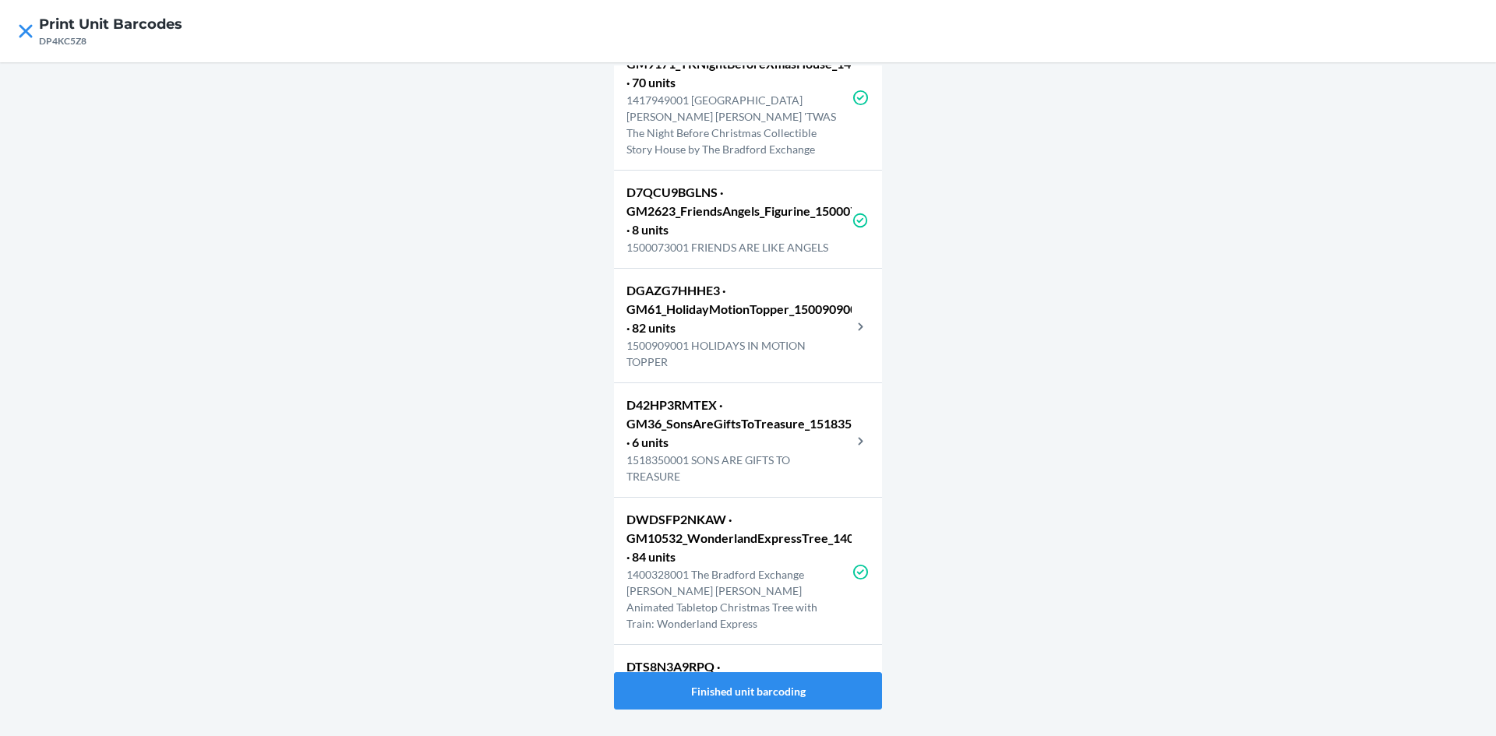
scroll to position [8456, 0]
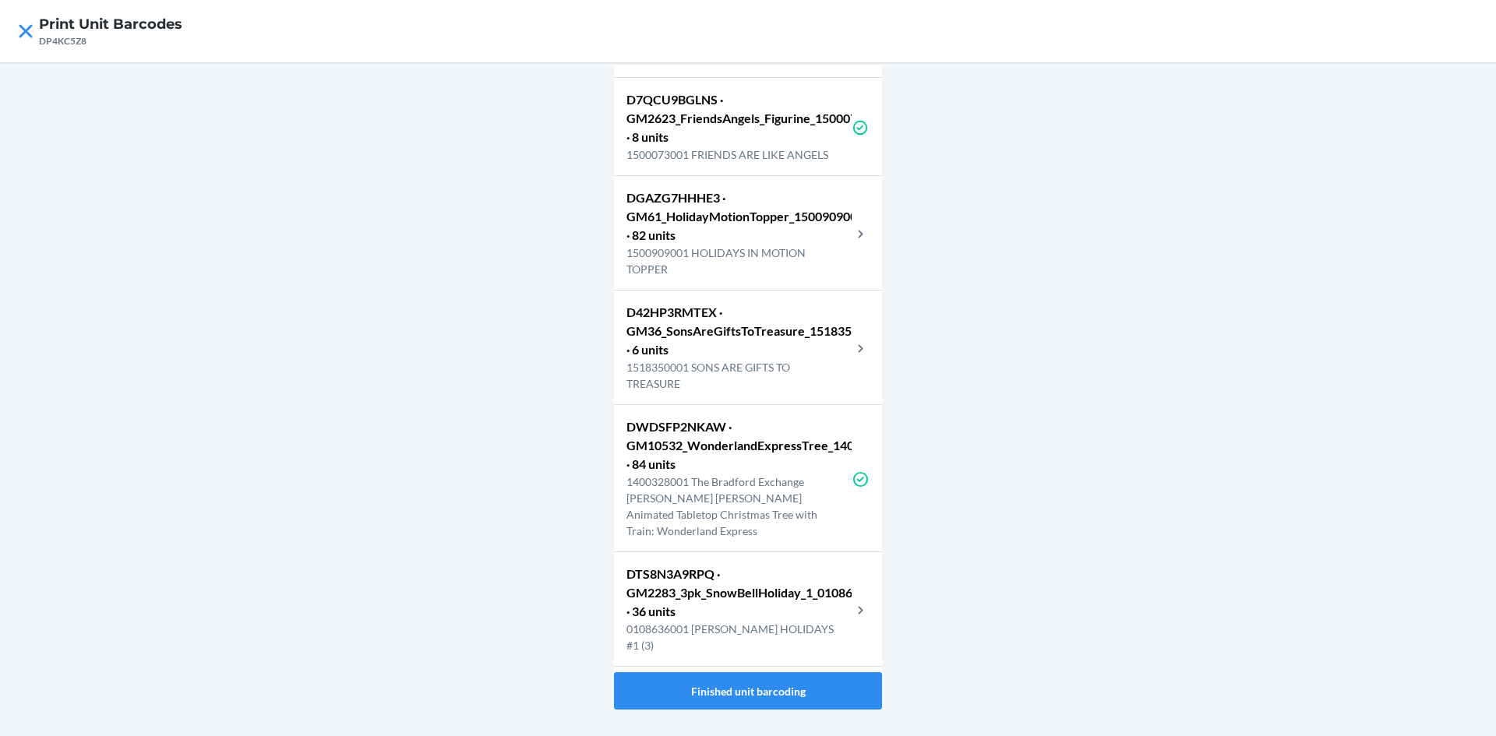
click at [703, 245] on p "DGAZG7HHHE3 · GM61_HolidayMotionTopper_1500909001 · 82 units" at bounding box center [738, 217] width 225 height 56
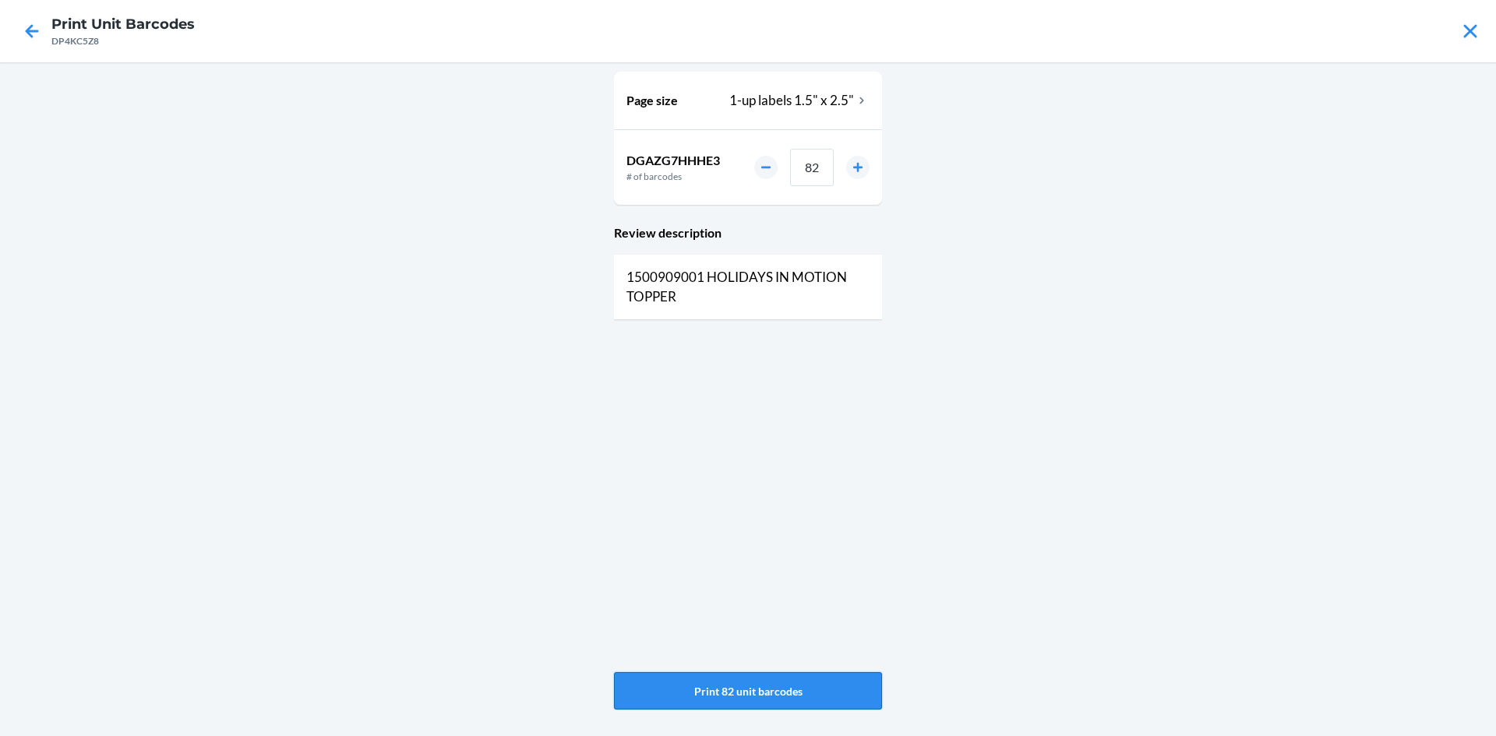
click at [784, 703] on button "Print 82 unit barcodes" at bounding box center [748, 690] width 268 height 37
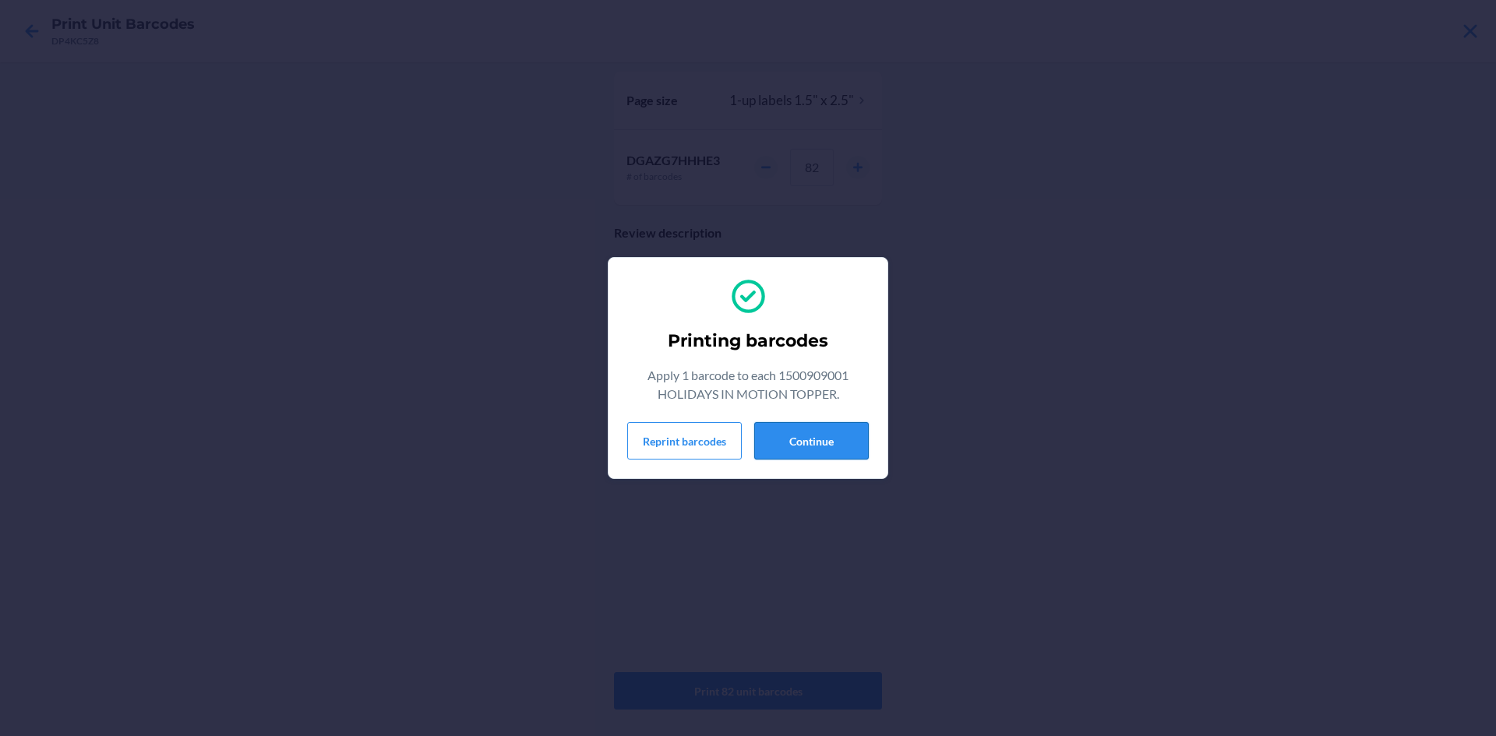
click at [809, 453] on button "Continue" at bounding box center [811, 440] width 115 height 37
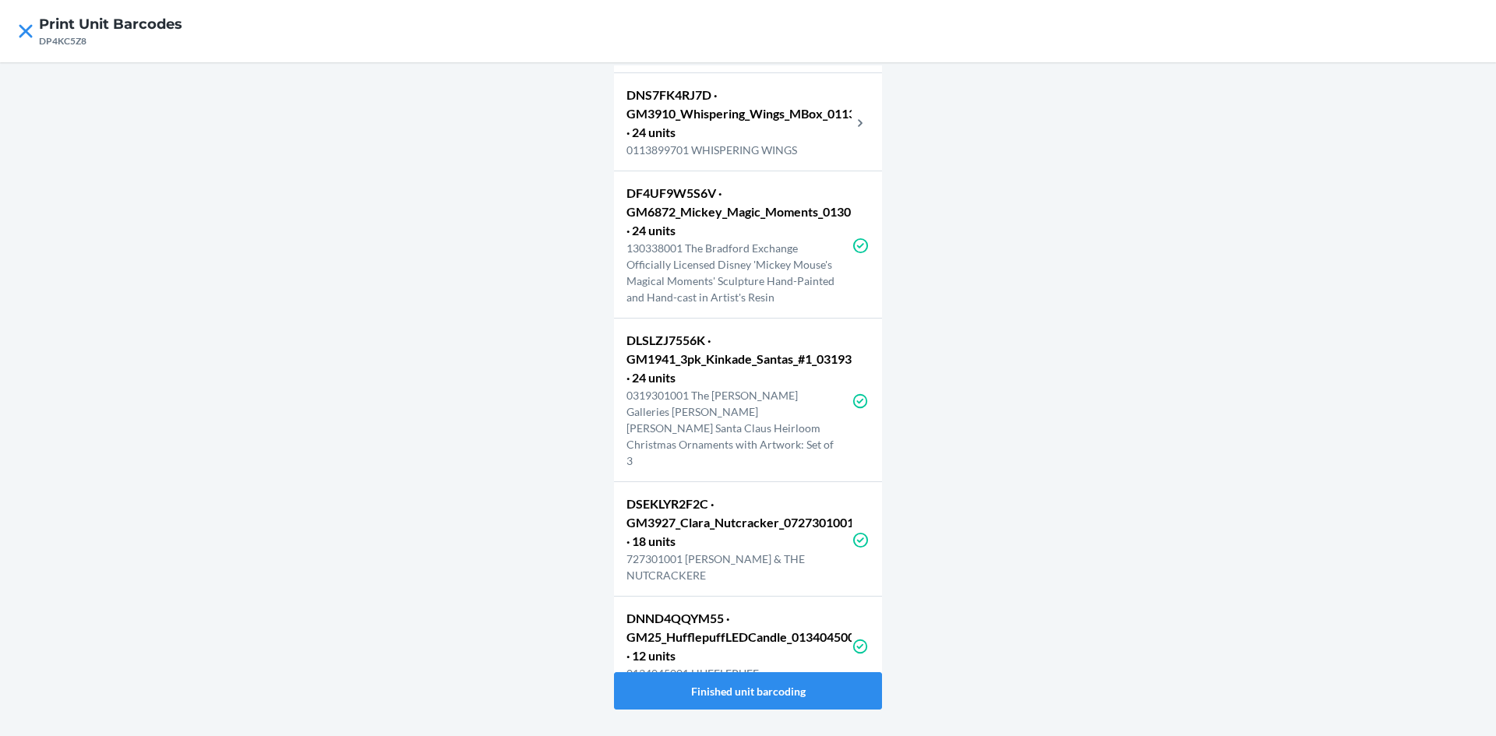
scroll to position [8997, 0]
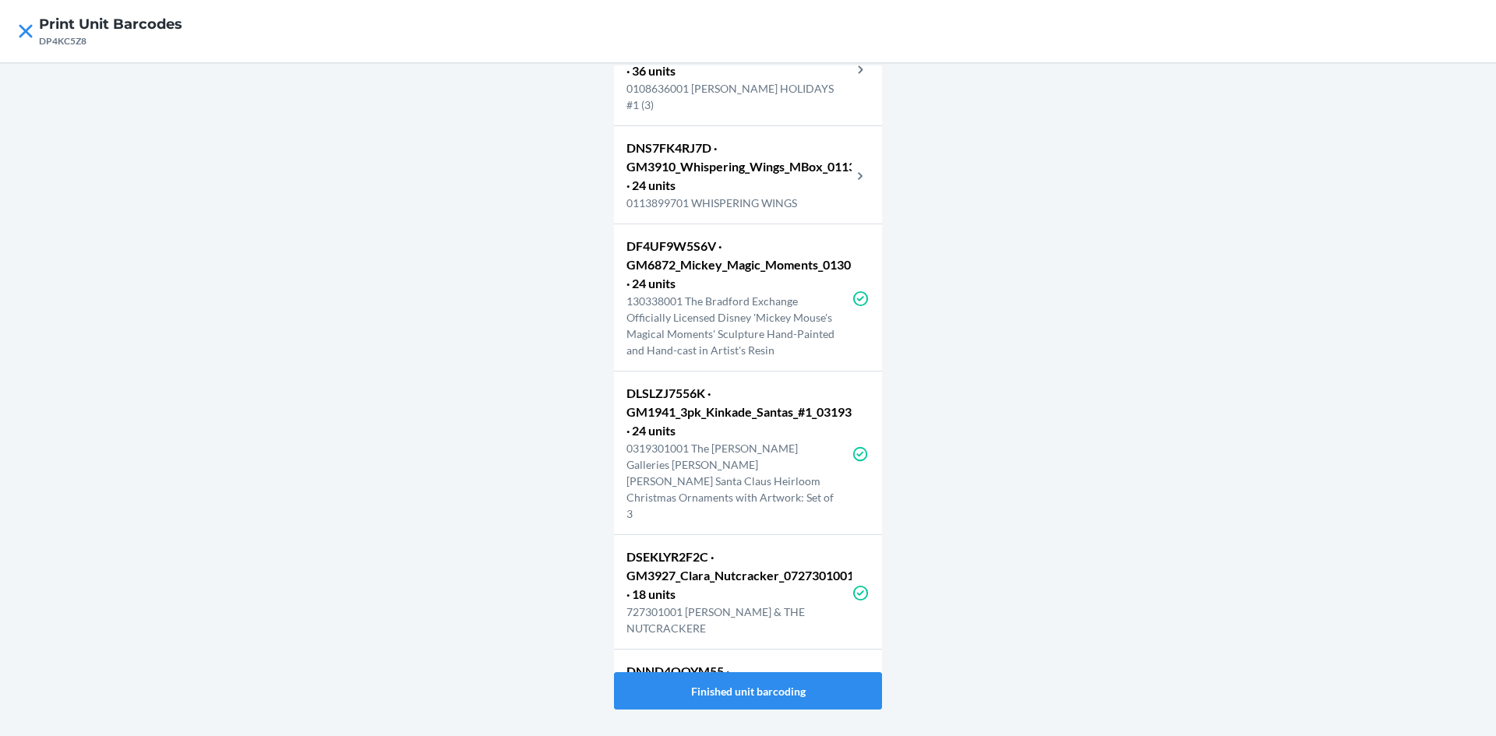
click at [742, 195] on p "DNS7FK4RJ7D · GM3910_Whispering_Wings_MBox_0113899701 · 24 units" at bounding box center [738, 167] width 225 height 56
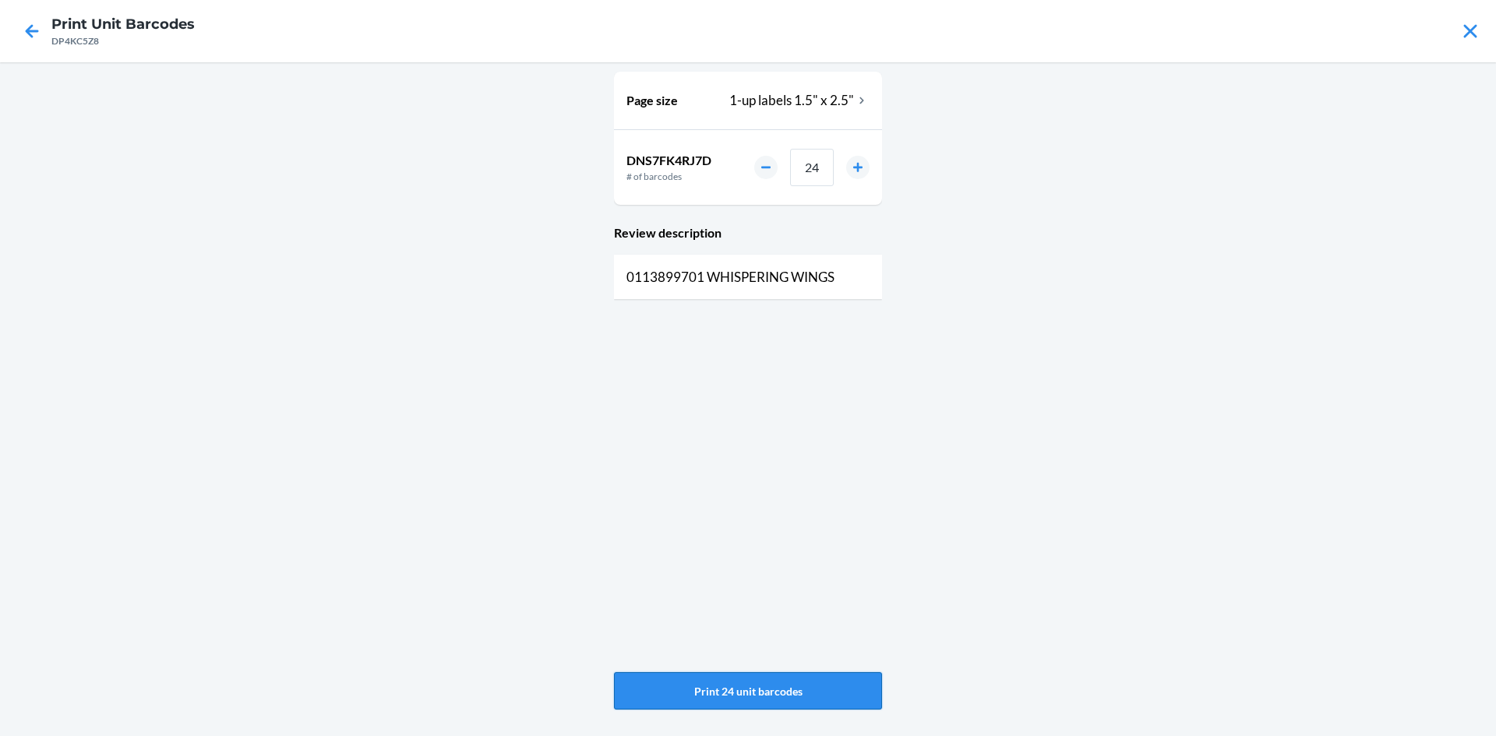
click at [735, 684] on button "Print 24 unit barcodes" at bounding box center [748, 690] width 268 height 37
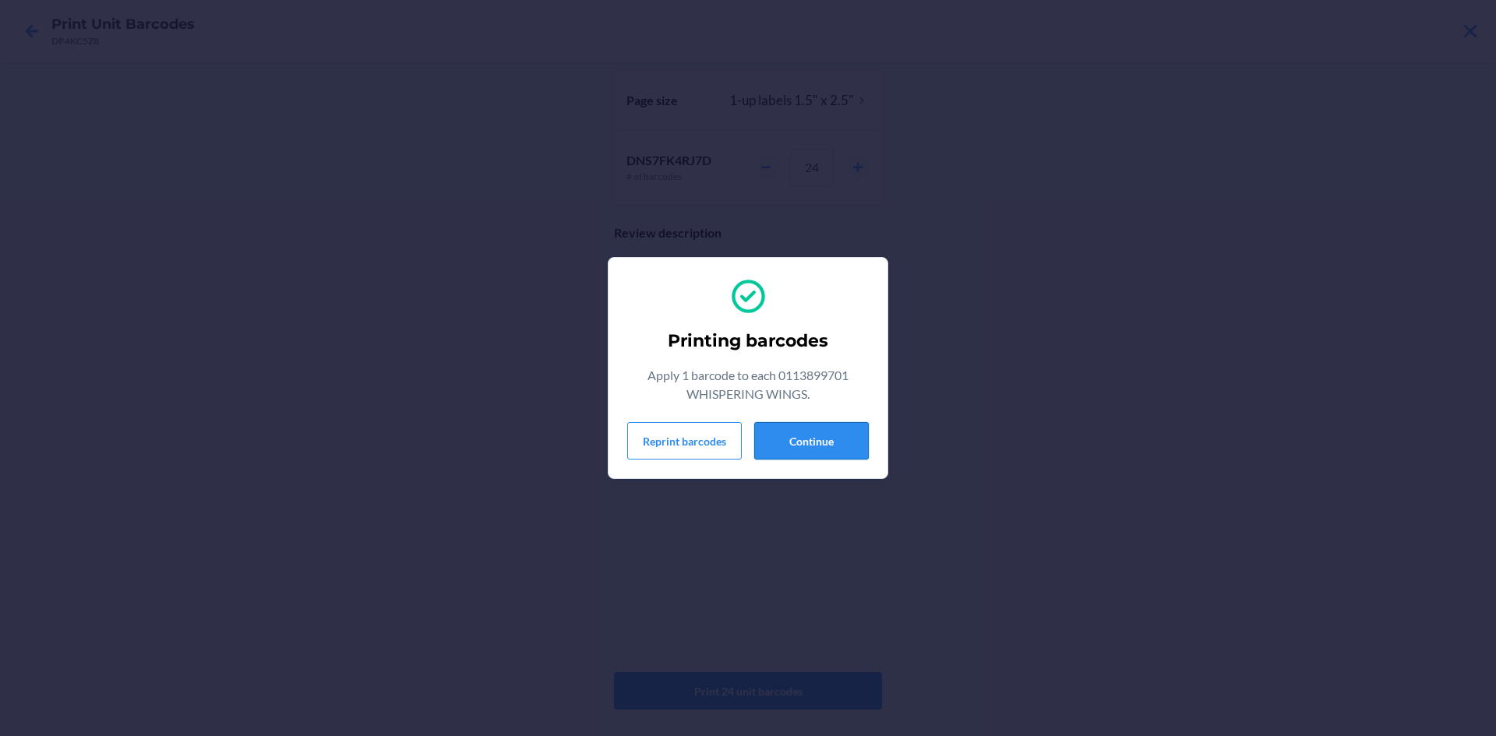
click at [816, 449] on button "Continue" at bounding box center [811, 440] width 115 height 37
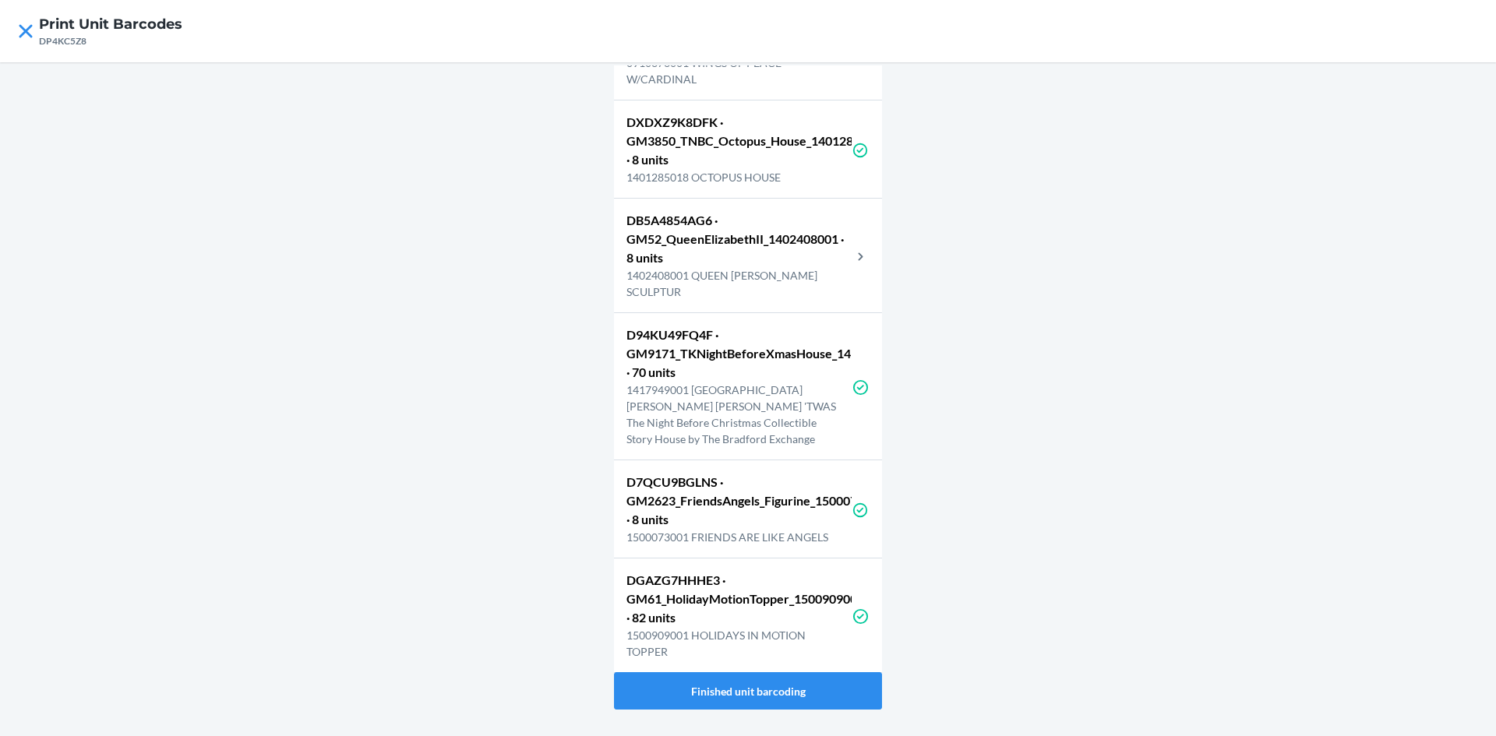
scroll to position [7810, 0]
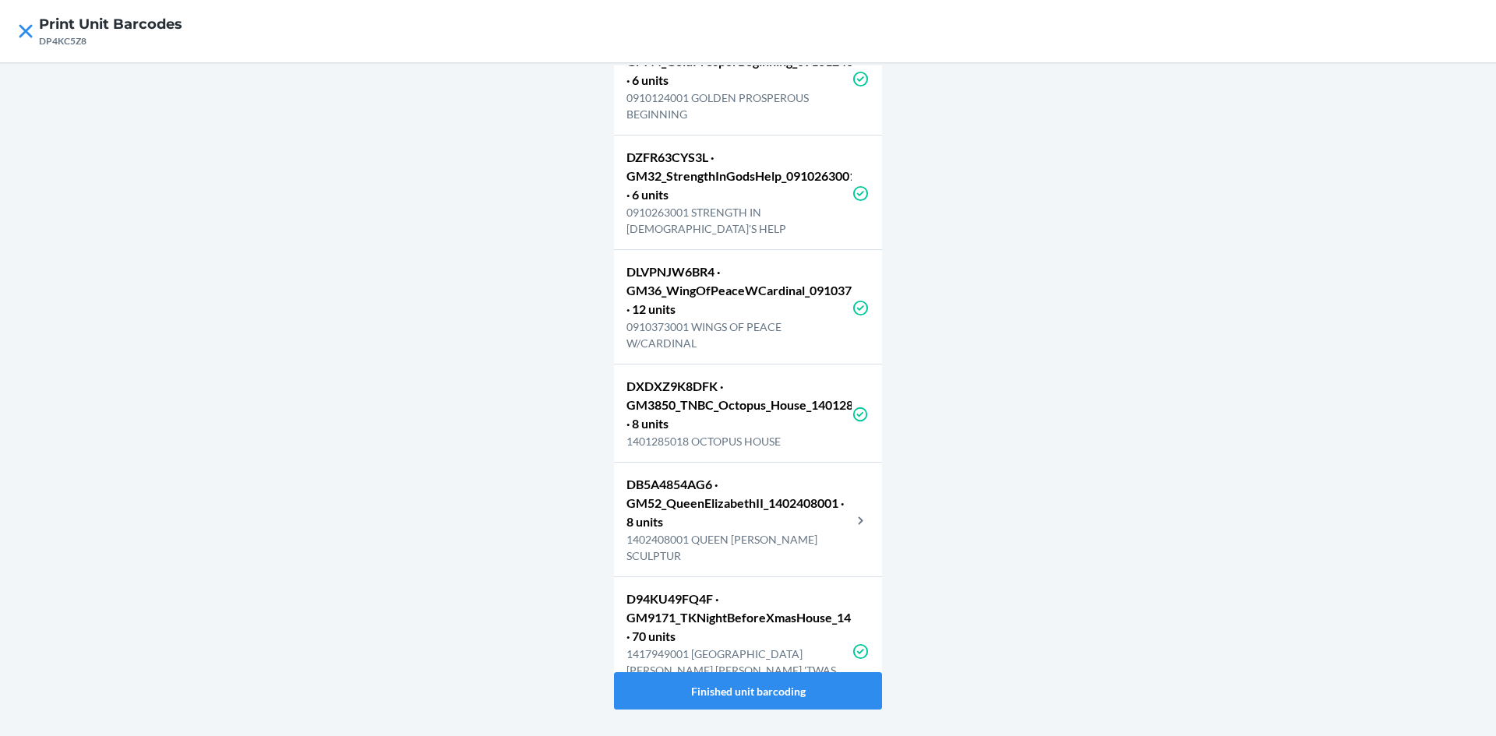
click at [768, 351] on p "0910373001 WINGS OF PEACE W/CARDINAL" at bounding box center [738, 335] width 225 height 33
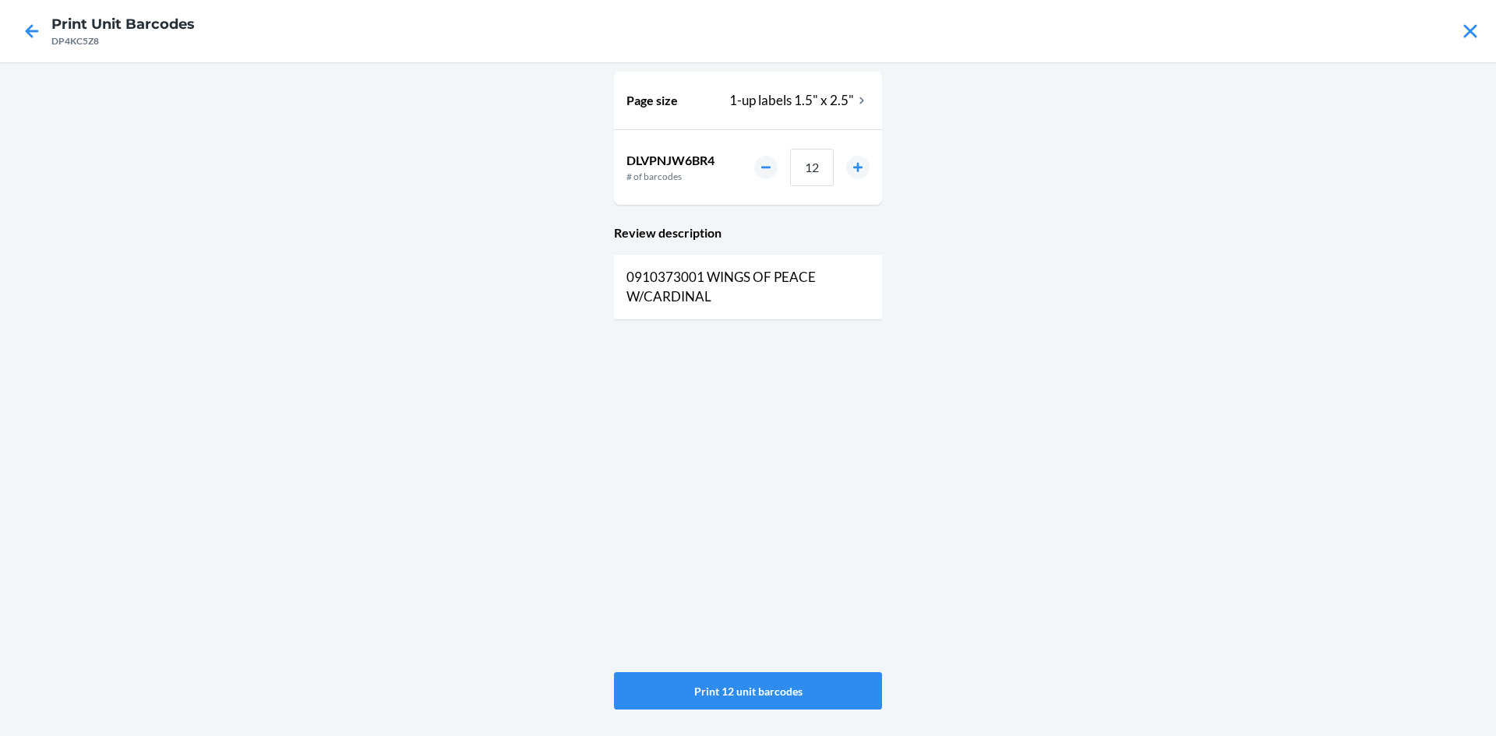
click at [18, 29] on div at bounding box center [31, 31] width 39 height 39
click at [23, 27] on icon at bounding box center [32, 31] width 26 height 26
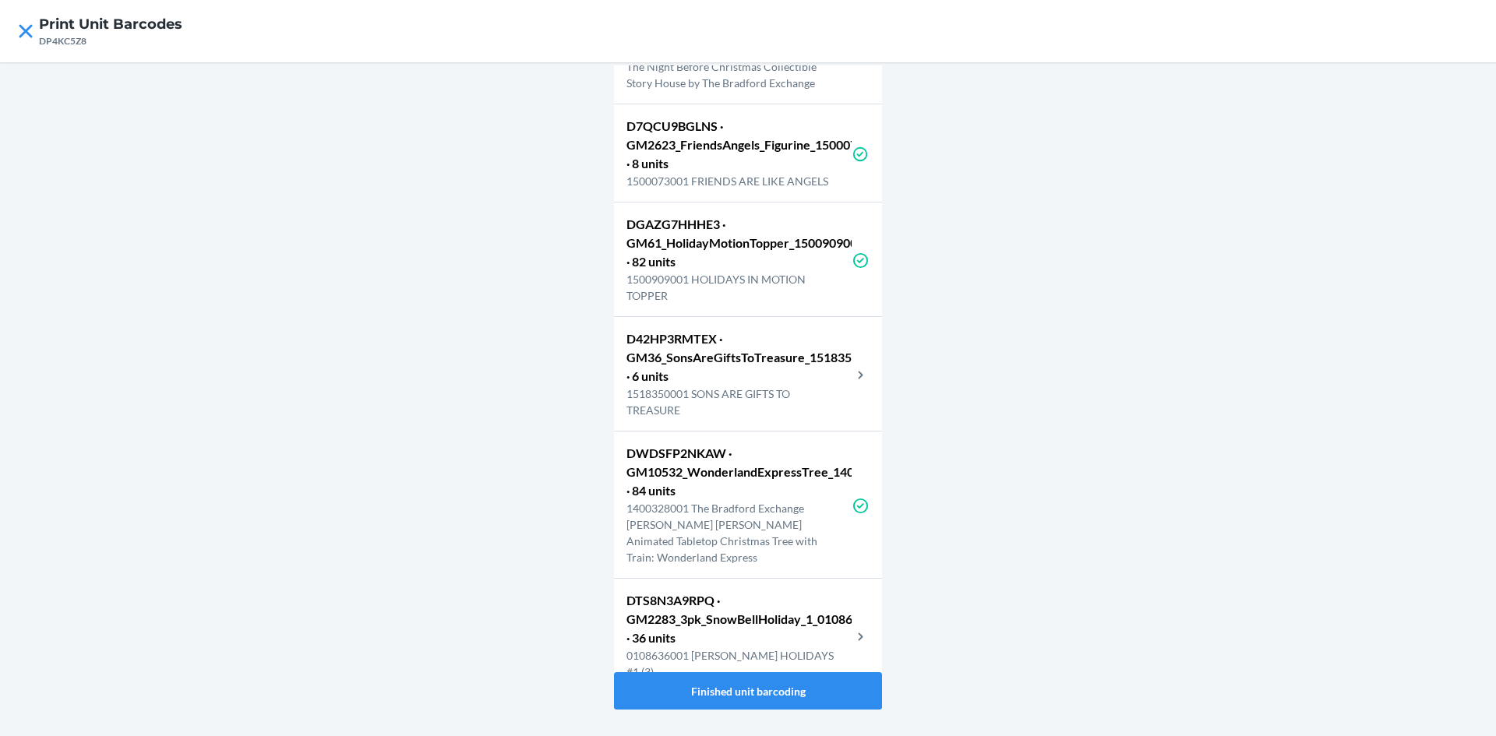
scroll to position [8272, 0]
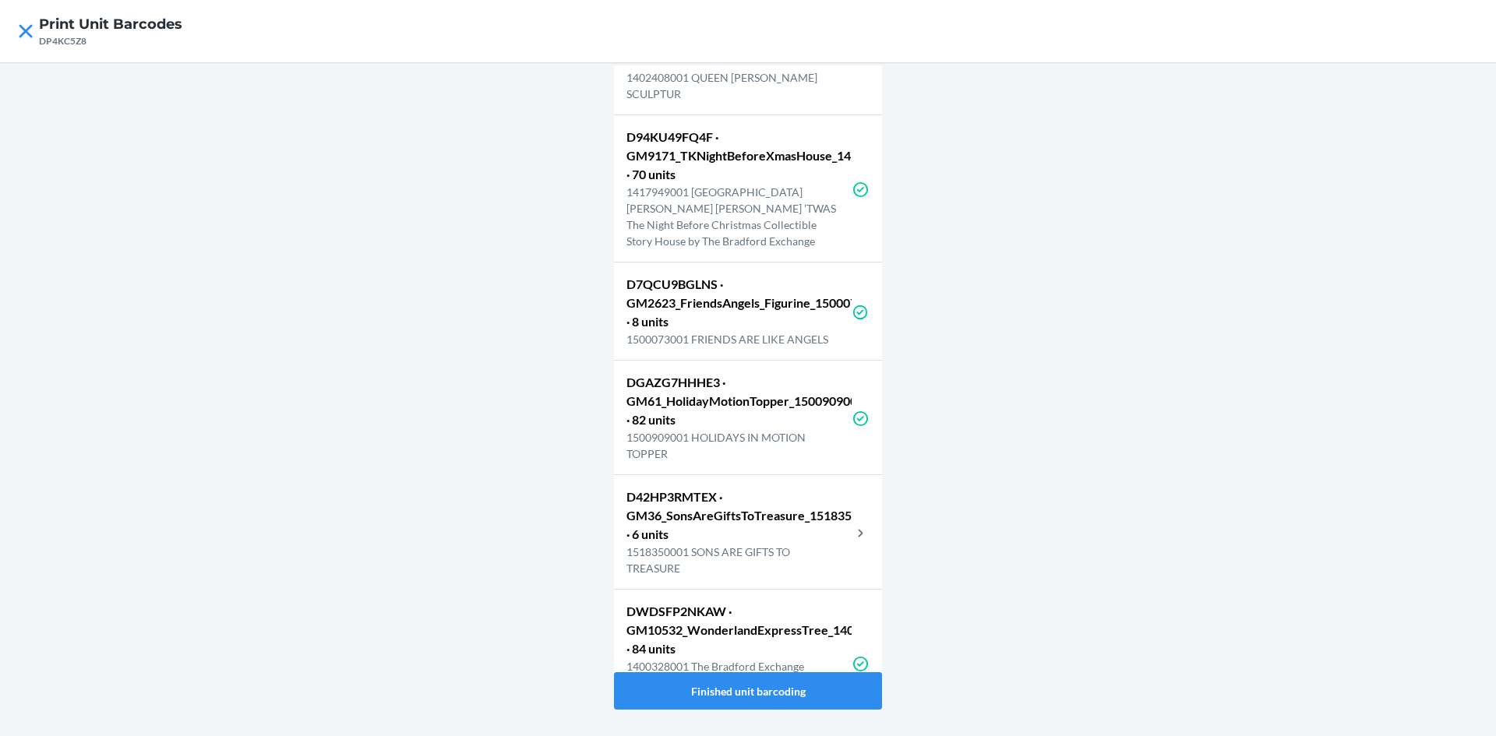
click at [674, 544] on p "D42HP3RMTEX · GM36_SonsAreGiftsToTreasure_1518350001 · 6 units" at bounding box center [738, 516] width 225 height 56
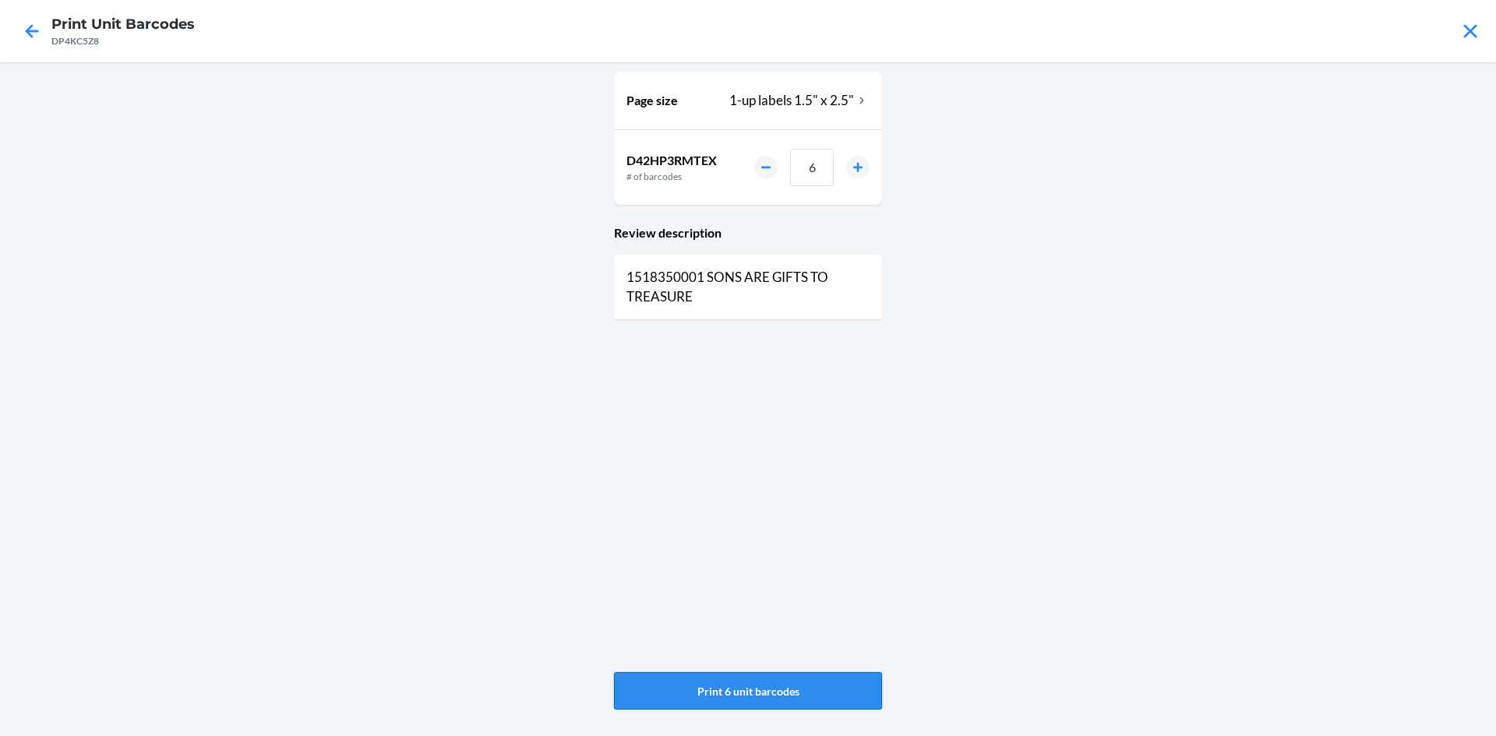
click at [705, 687] on button "Print 6 unit barcodes" at bounding box center [748, 690] width 268 height 37
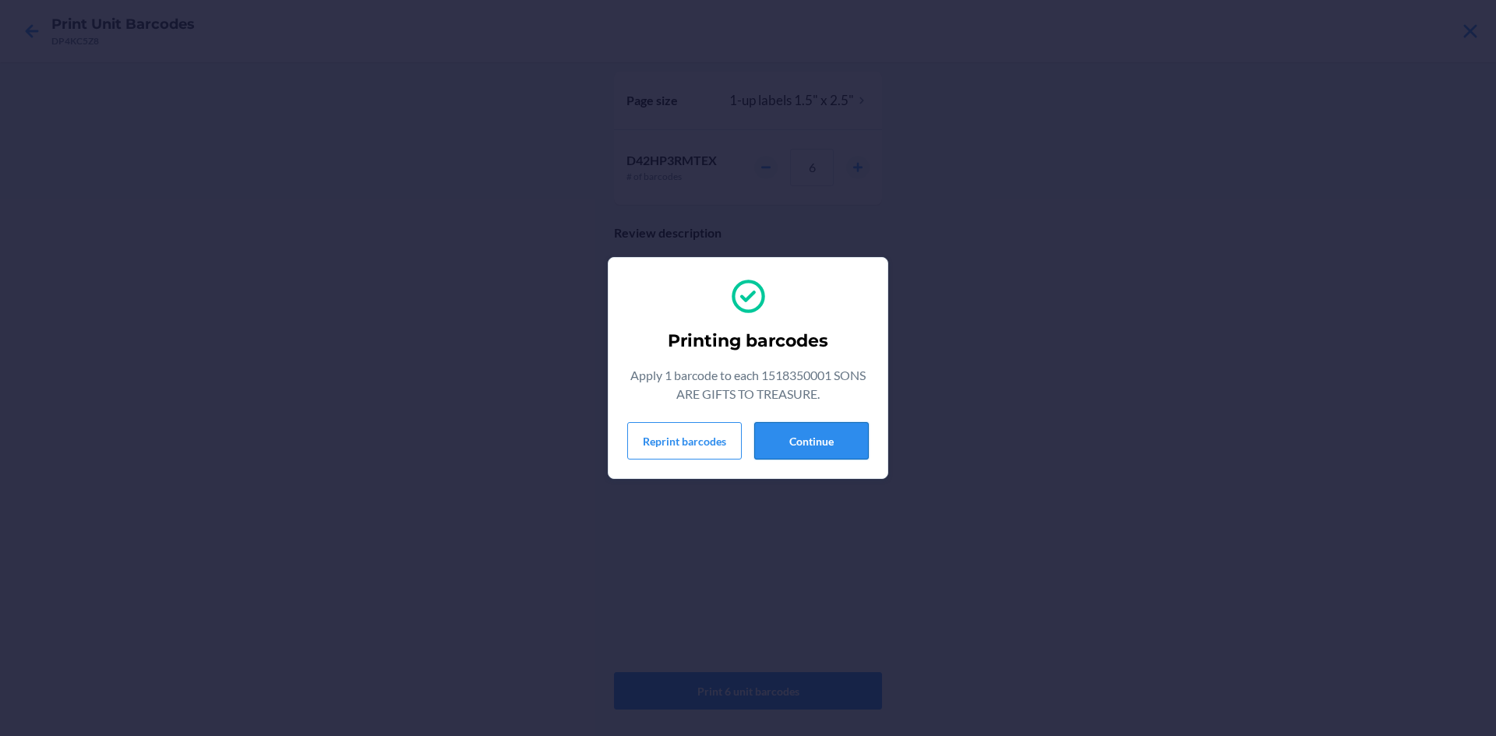
click at [829, 442] on button "Continue" at bounding box center [811, 440] width 115 height 37
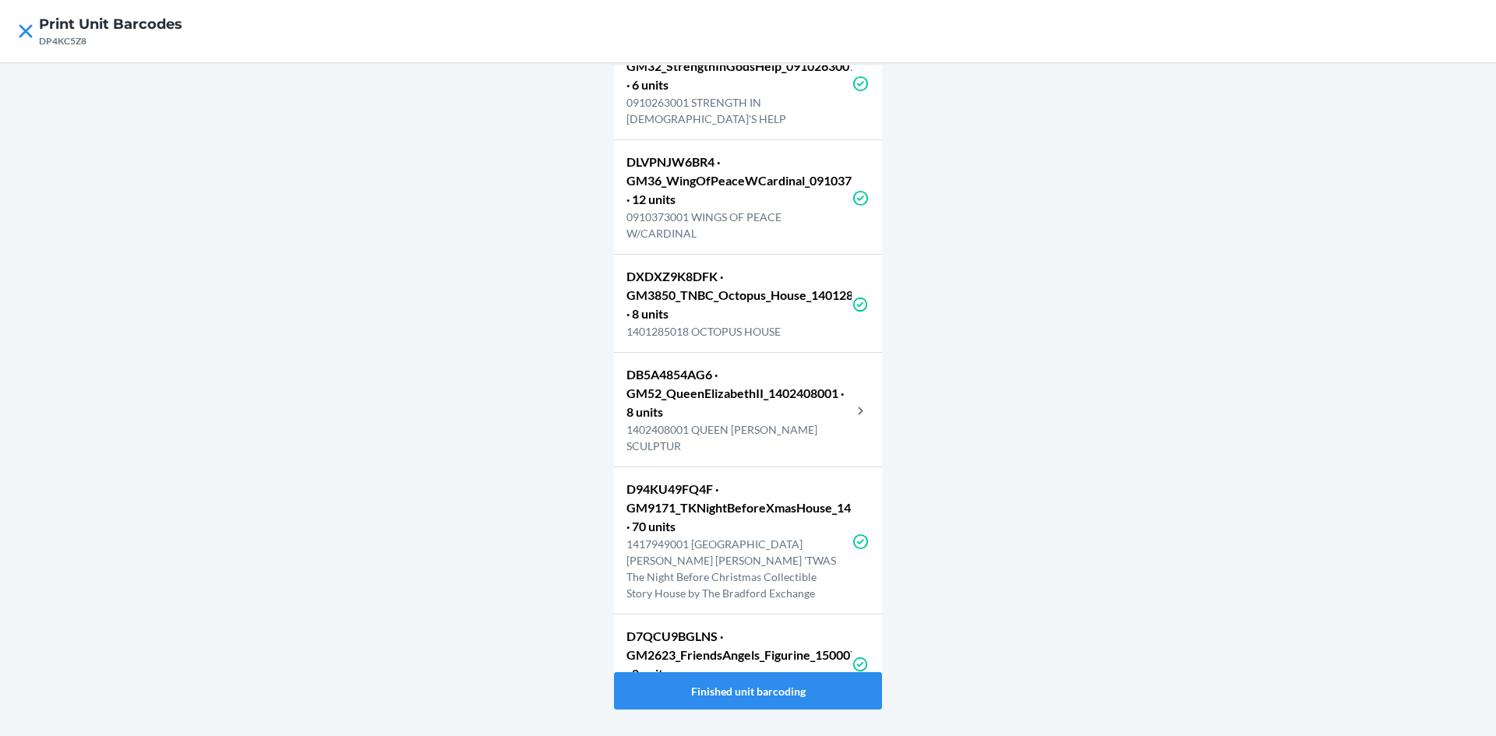
scroll to position [7945, 0]
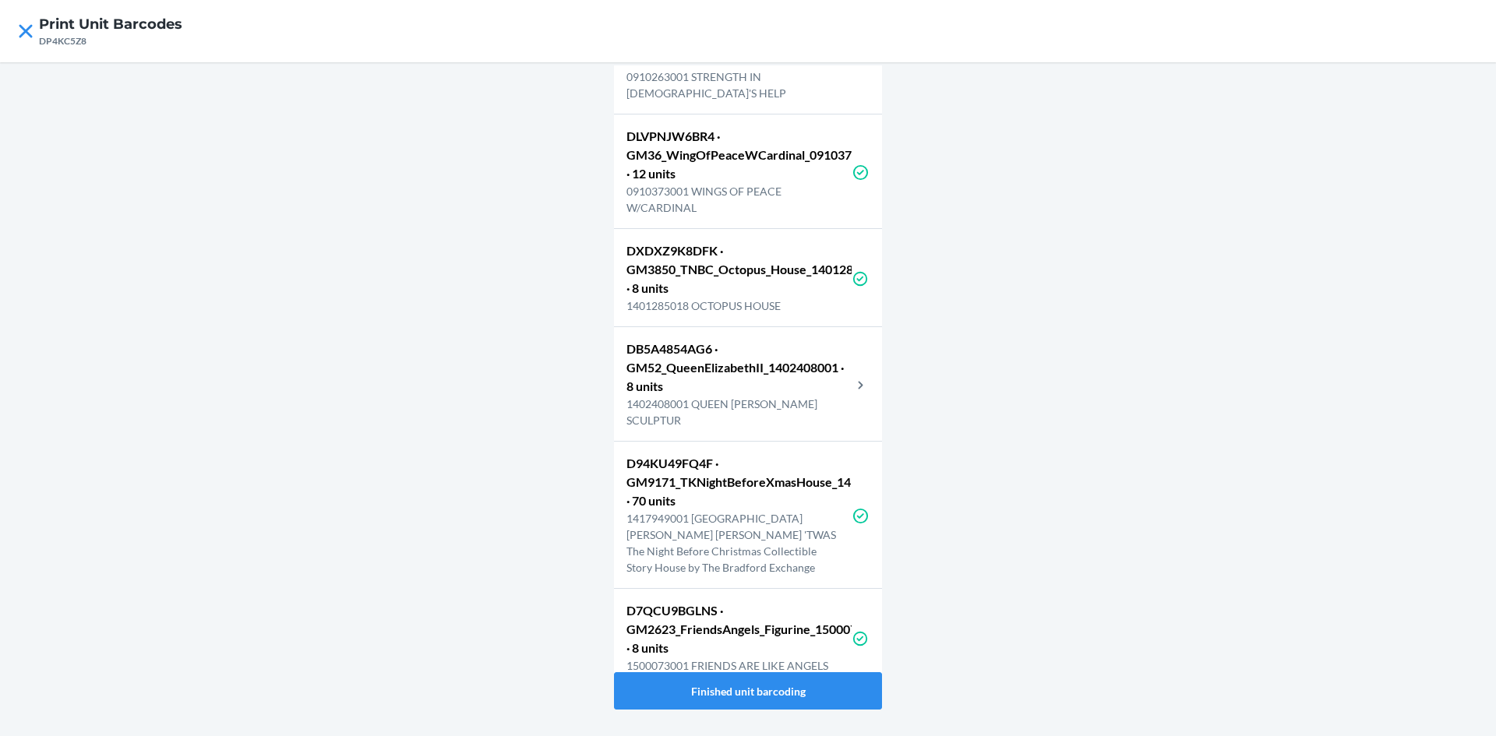
click at [720, 396] on p "DB5A4854AG6 · GM52_QueenElizabethII_1402408001 · 8 units" at bounding box center [738, 368] width 225 height 56
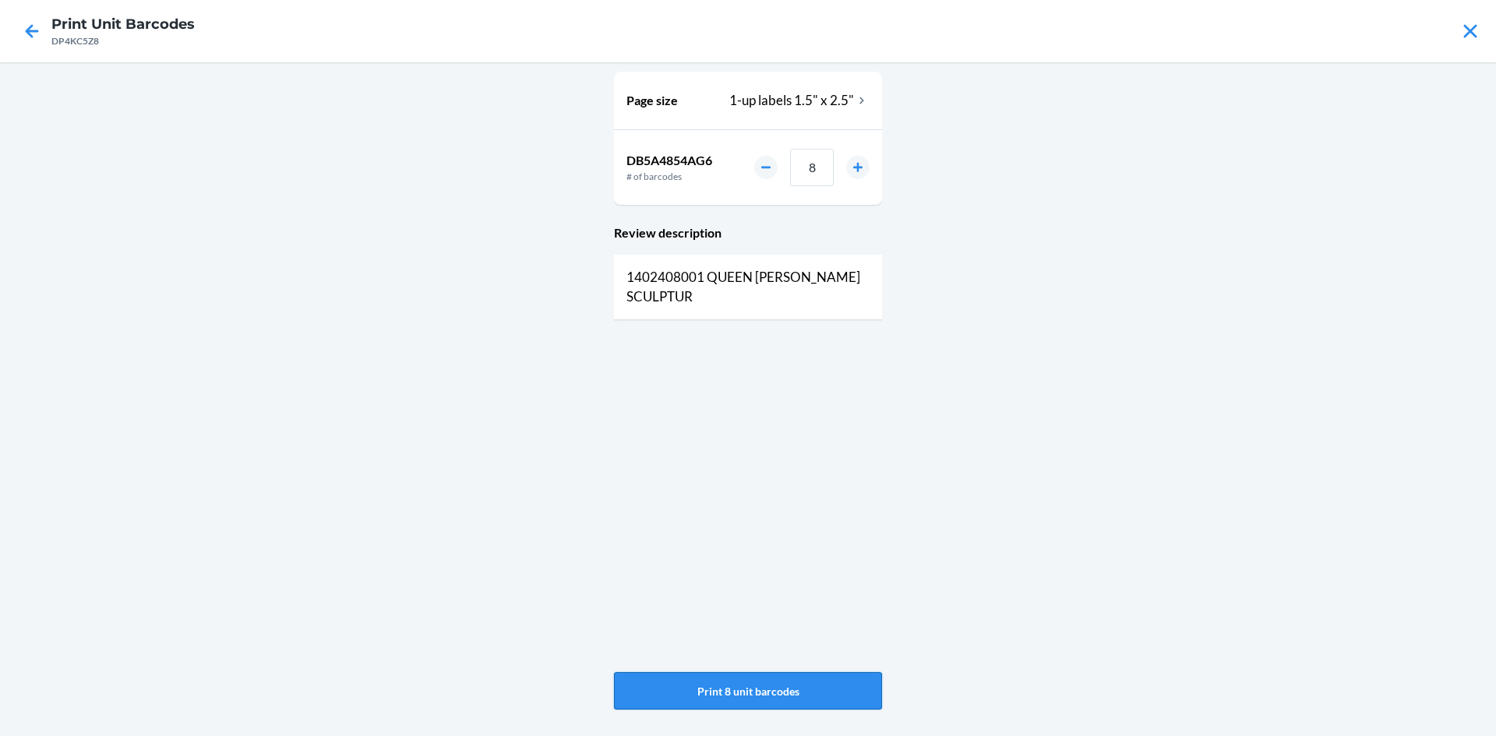
click at [766, 702] on button "Print 8 unit barcodes" at bounding box center [748, 690] width 268 height 37
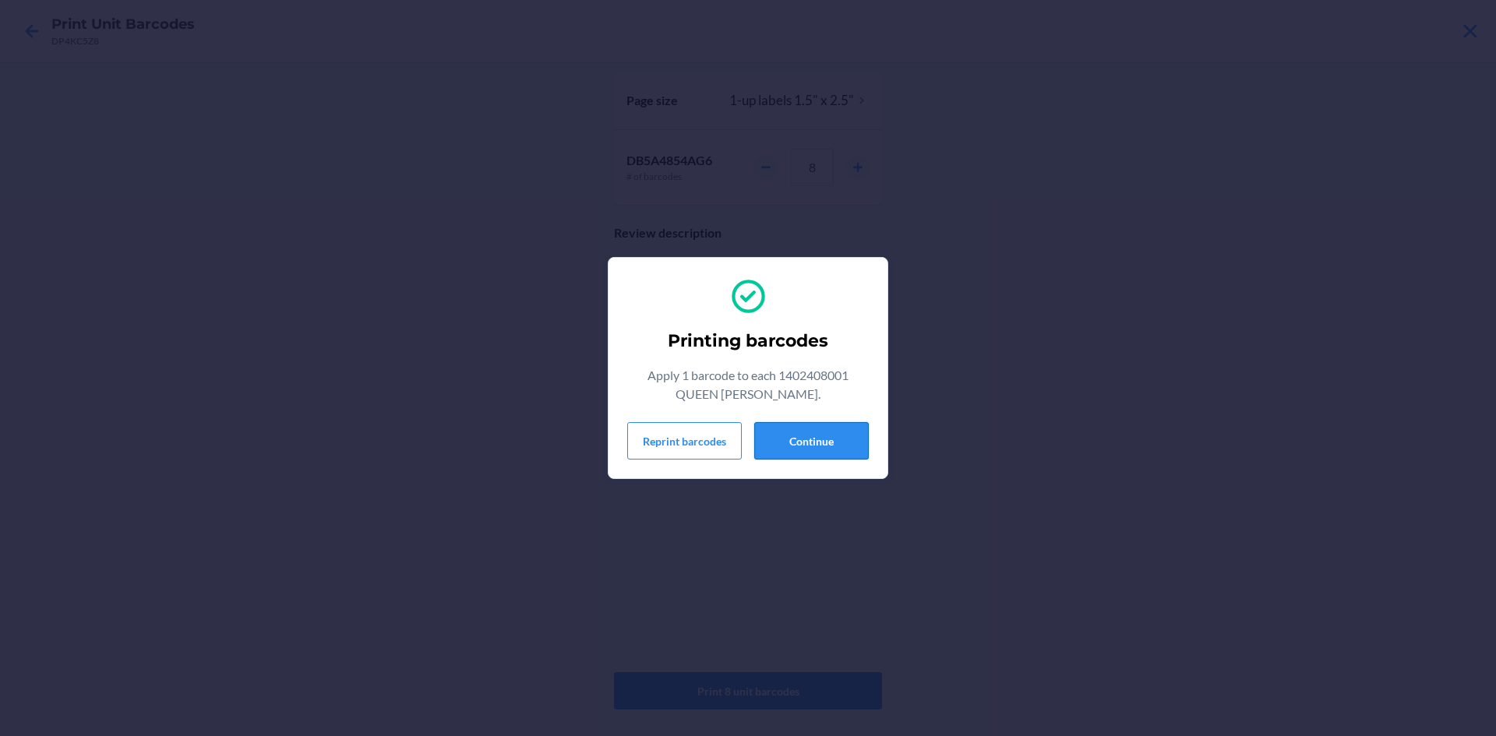
click at [806, 439] on button "Continue" at bounding box center [811, 440] width 115 height 37
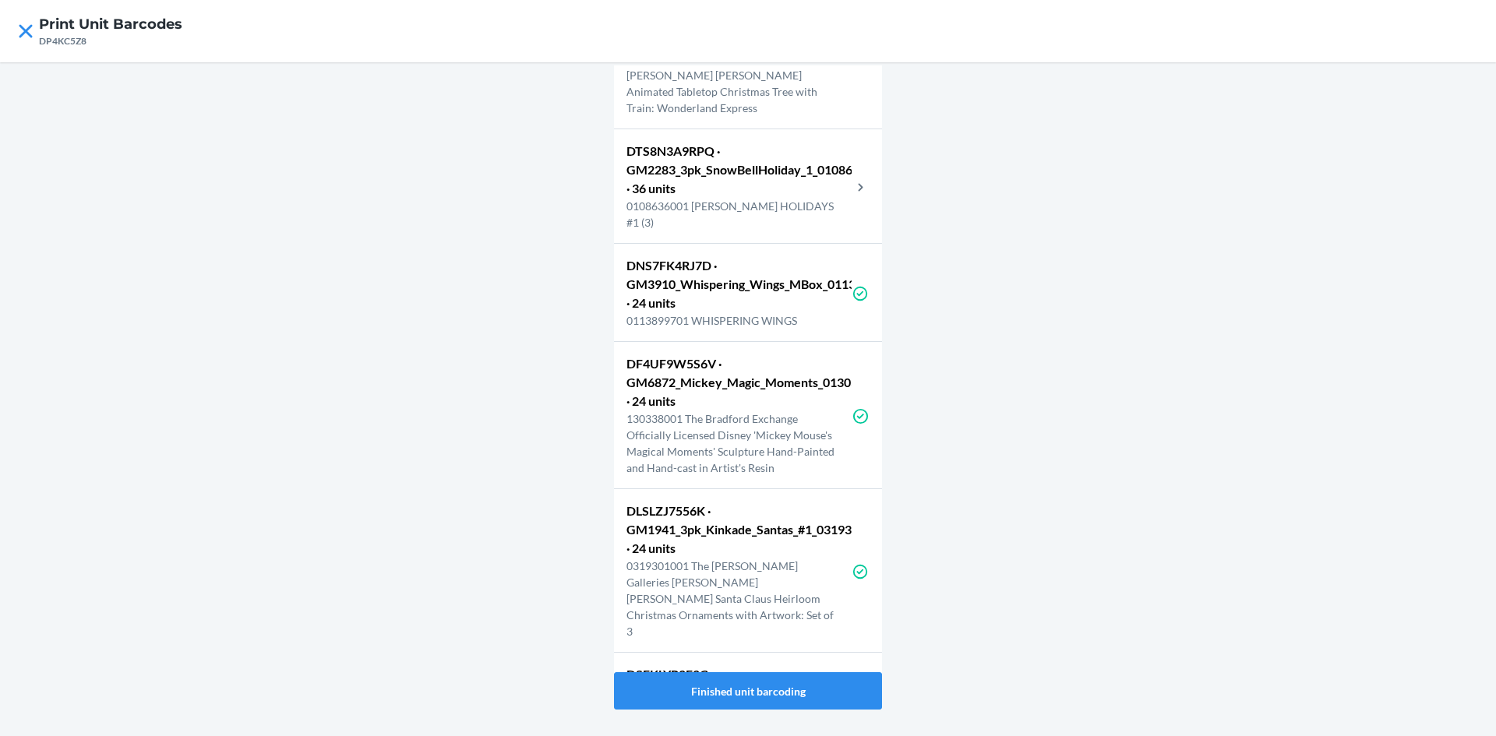
scroll to position [8880, 0]
click at [756, 230] on p "0108636001 SNOW-BELL HOLIDAYS #1 (3)" at bounding box center [738, 213] width 225 height 33
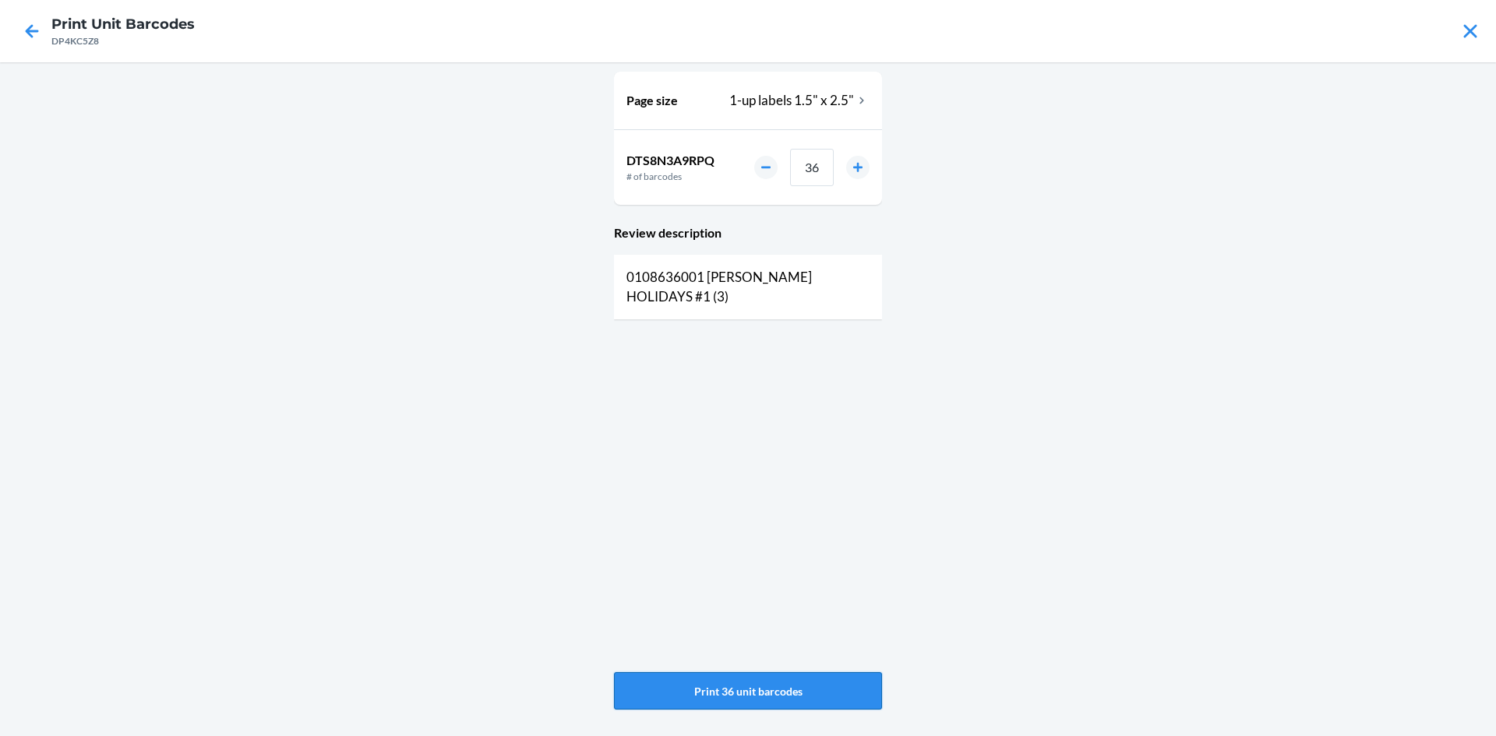
click at [773, 688] on button "Print 36 unit barcodes" at bounding box center [748, 690] width 268 height 37
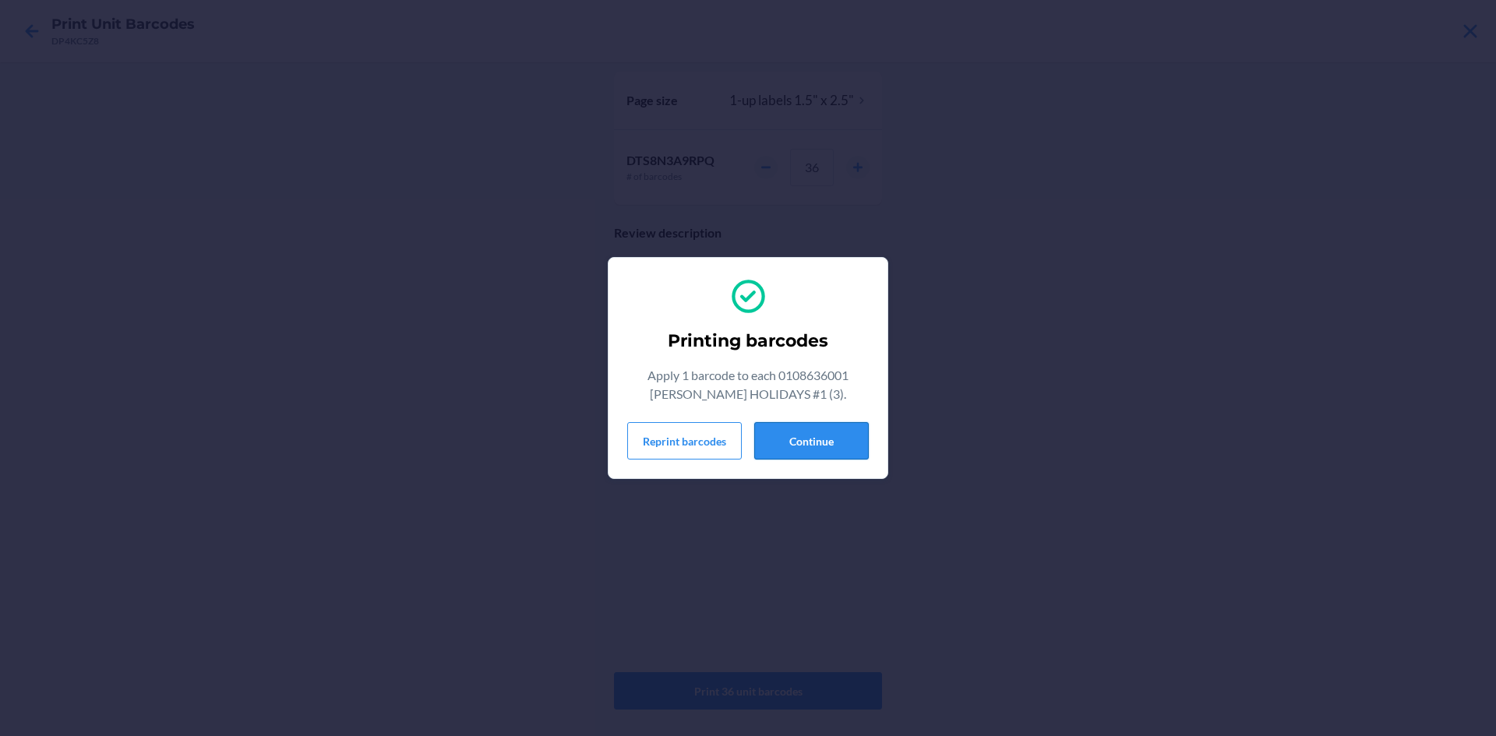
click at [832, 433] on button "Continue" at bounding box center [811, 440] width 115 height 37
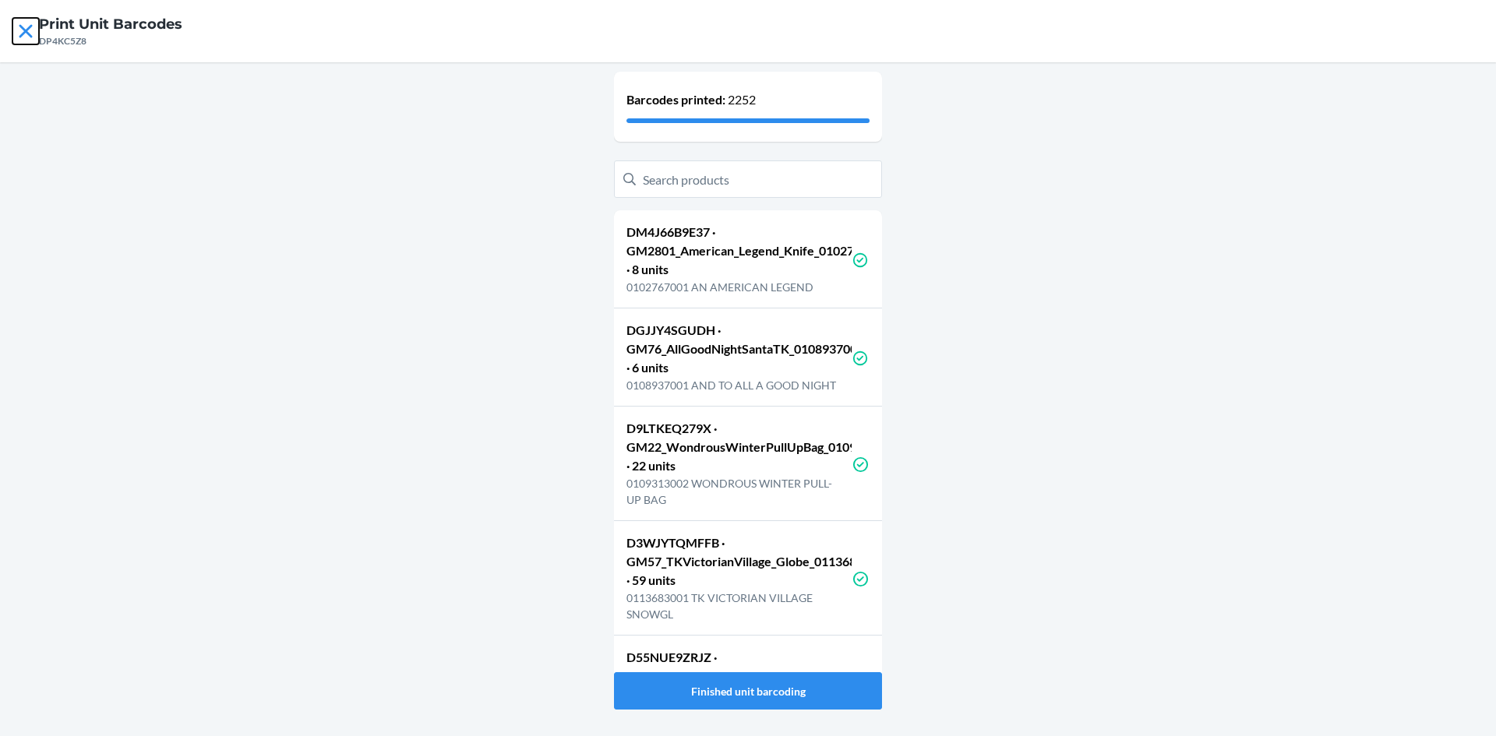
click at [26, 36] on icon at bounding box center [25, 31] width 26 height 26
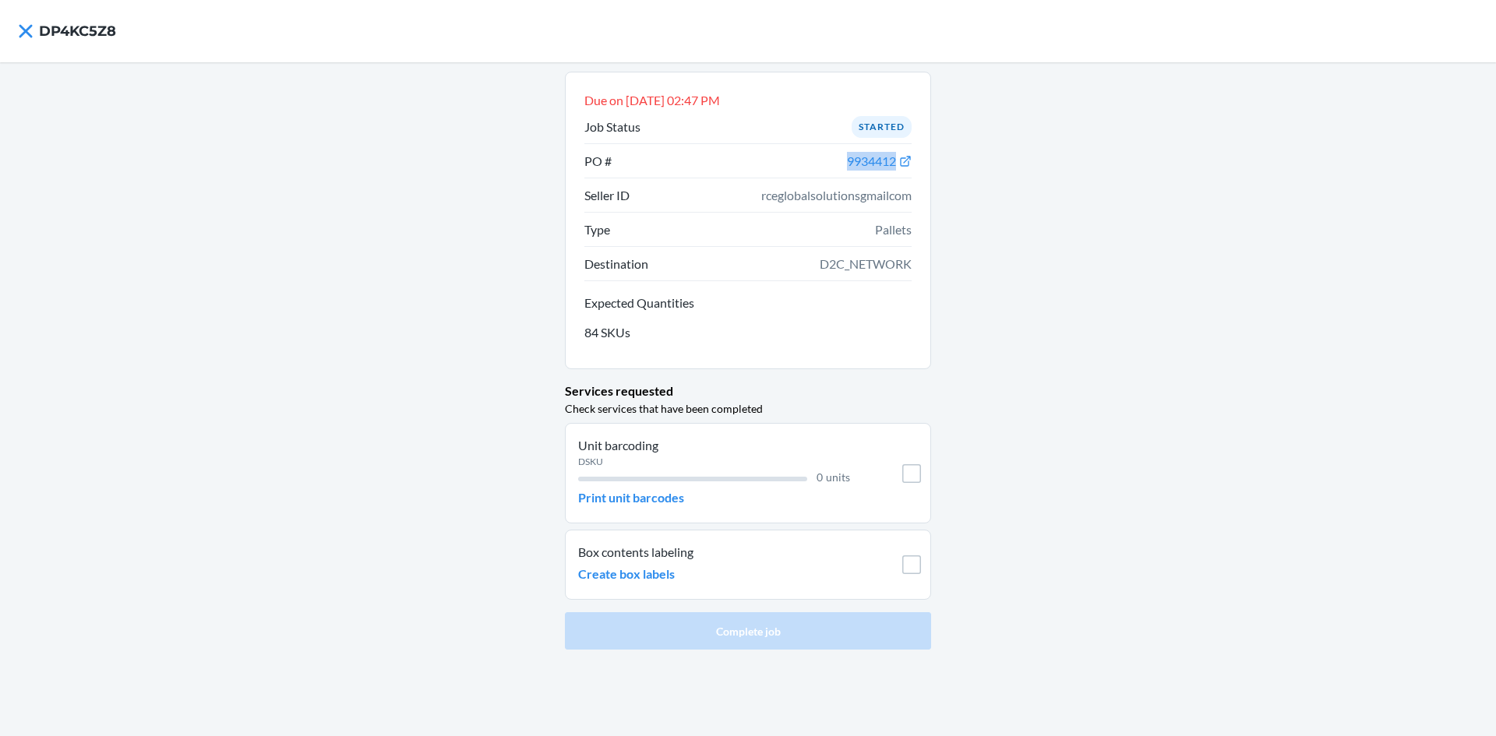
drag, startPoint x: 840, startPoint y: 167, endPoint x: 887, endPoint y: 167, distance: 46.7
click at [899, 164] on li "PO # 9934412" at bounding box center [747, 161] width 327 height 34
copy span "9934412"
click at [1327, 239] on div "Due on Sep 22, 2025, 02:47 PM Job Status Started PO # 9934412 Seller ID rceglob…" at bounding box center [748, 399] width 1496 height 674
click at [19, 26] on icon at bounding box center [25, 30] width 13 height 13
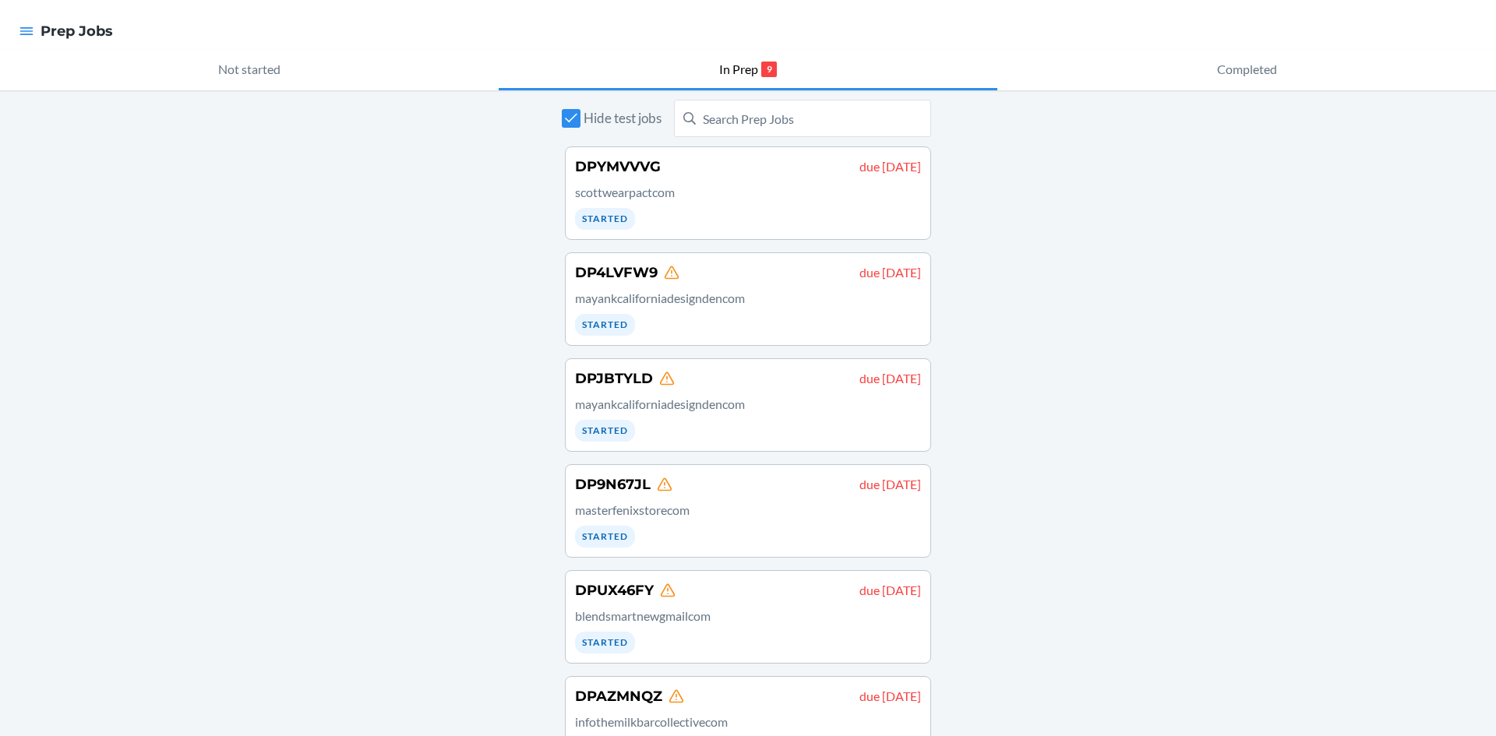
scroll to position [373, 0]
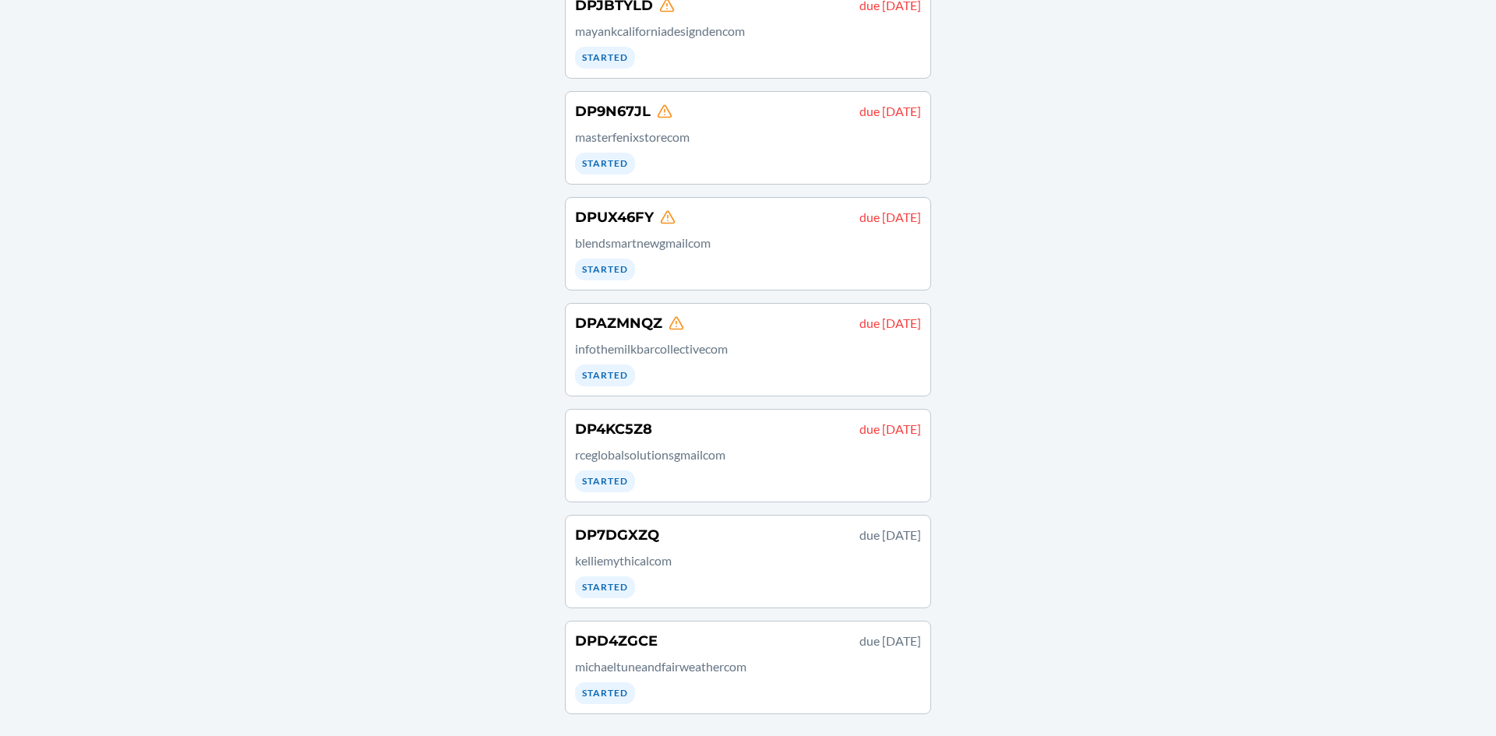
click at [690, 602] on link "DP7DGXZQ due September 26 kelliemythicalcom Started" at bounding box center [748, 561] width 366 height 93
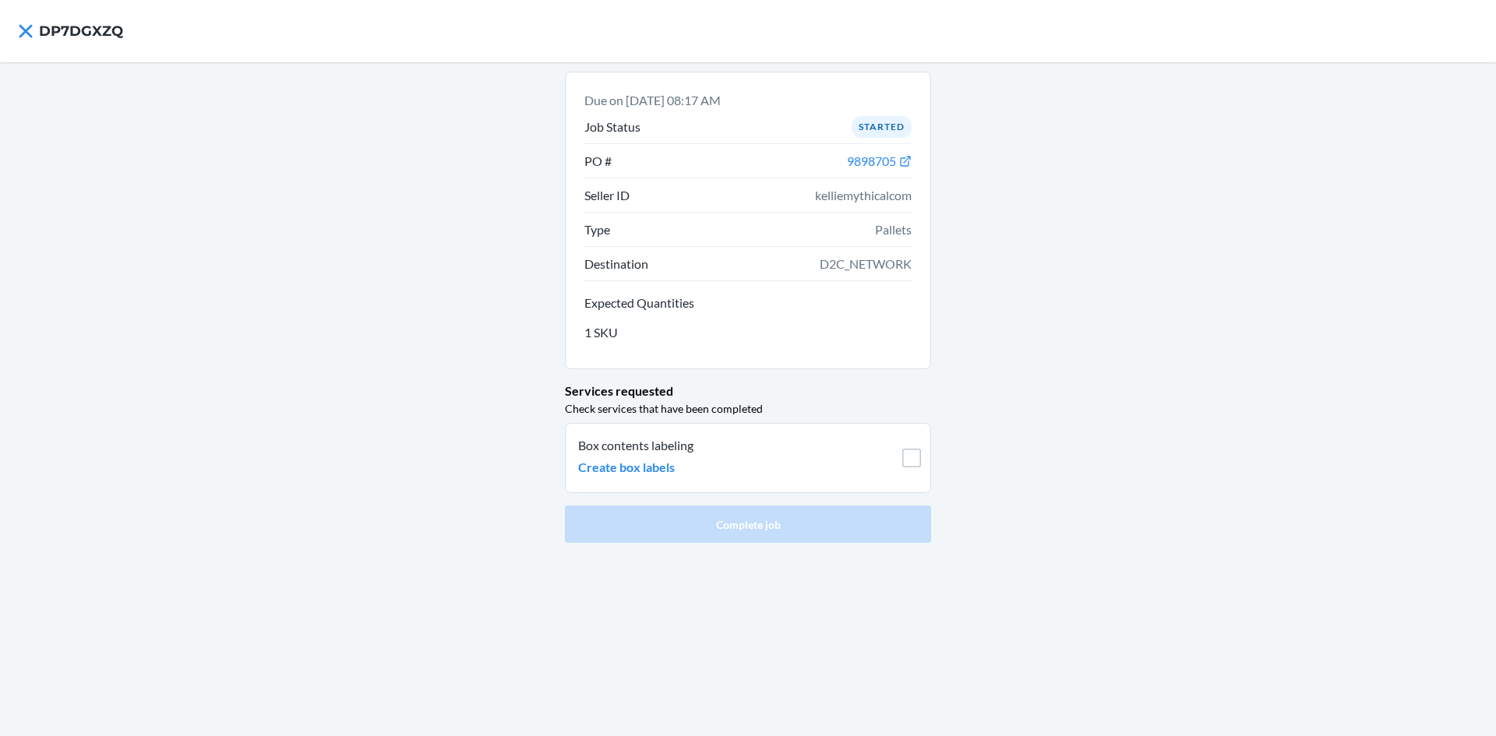
click at [911, 474] on li "Box contents labeling Create box labels" at bounding box center [748, 458] width 366 height 70
click at [911, 470] on li "Box contents labeling Create box labels" at bounding box center [748, 458] width 366 height 70
drag, startPoint x: 911, startPoint y: 470, endPoint x: 919, endPoint y: 460, distance: 12.2
click at [915, 469] on li "Box contents labeling Create box labels" at bounding box center [748, 458] width 366 height 70
click at [919, 449] on input "checkbox" at bounding box center [911, 458] width 19 height 19
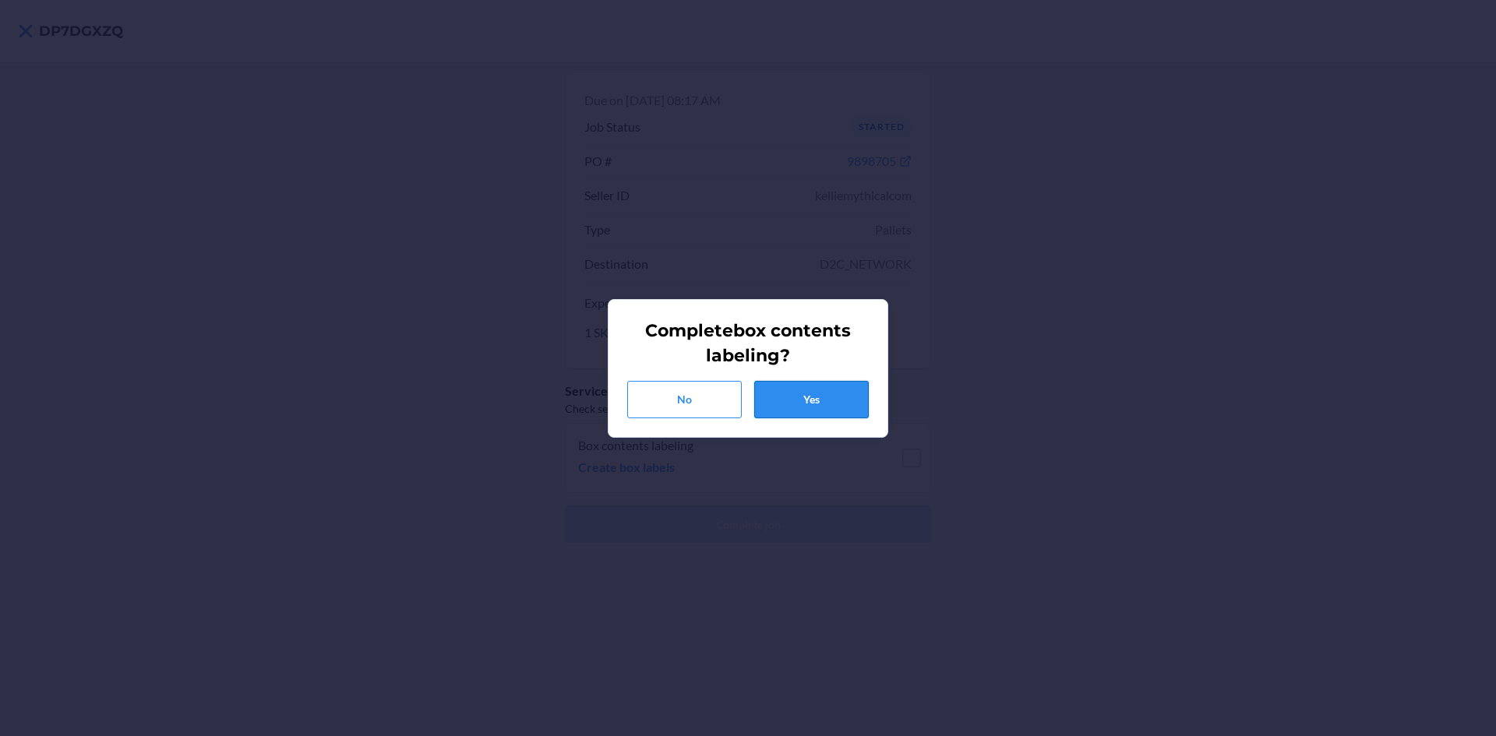
click at [830, 382] on button "Yes" at bounding box center [811, 399] width 115 height 37
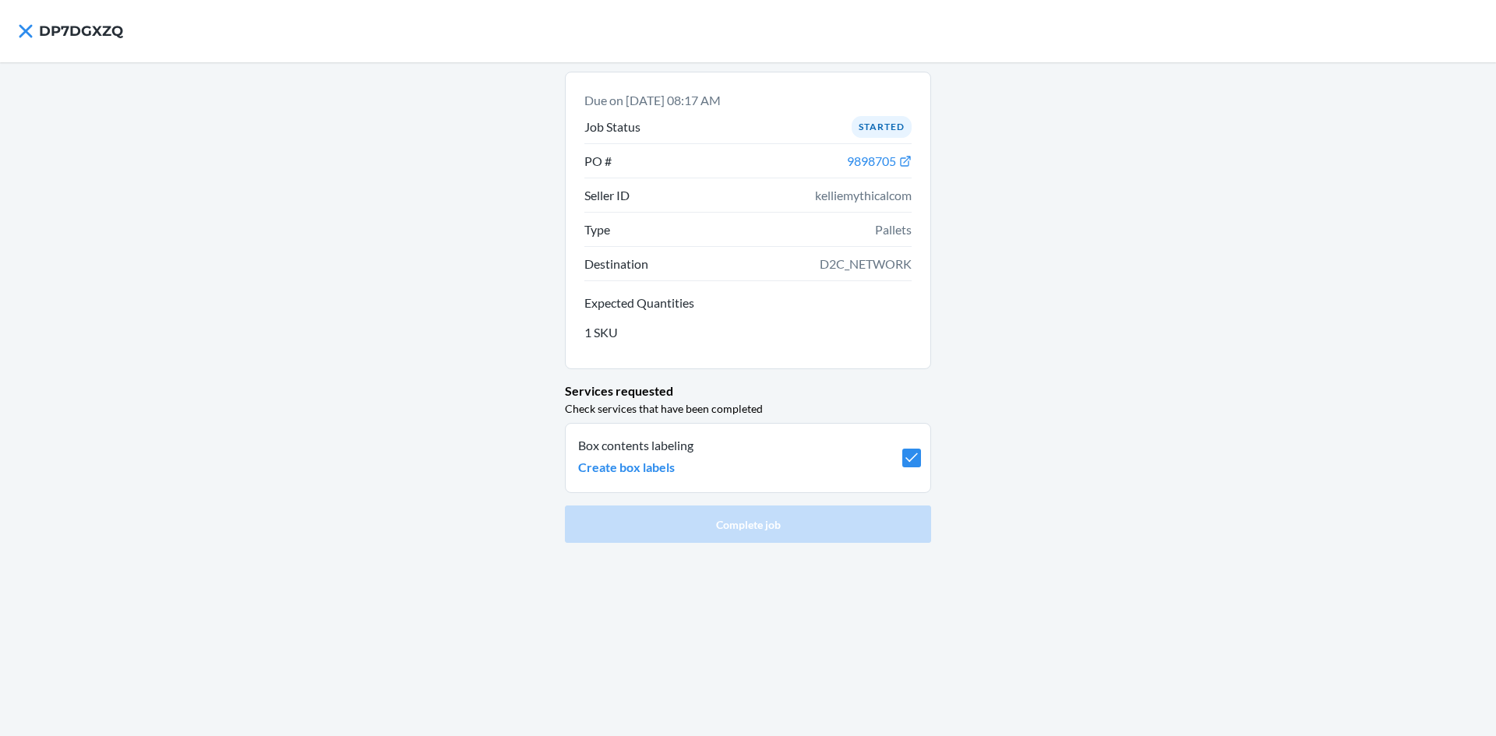
checkbox input "true"
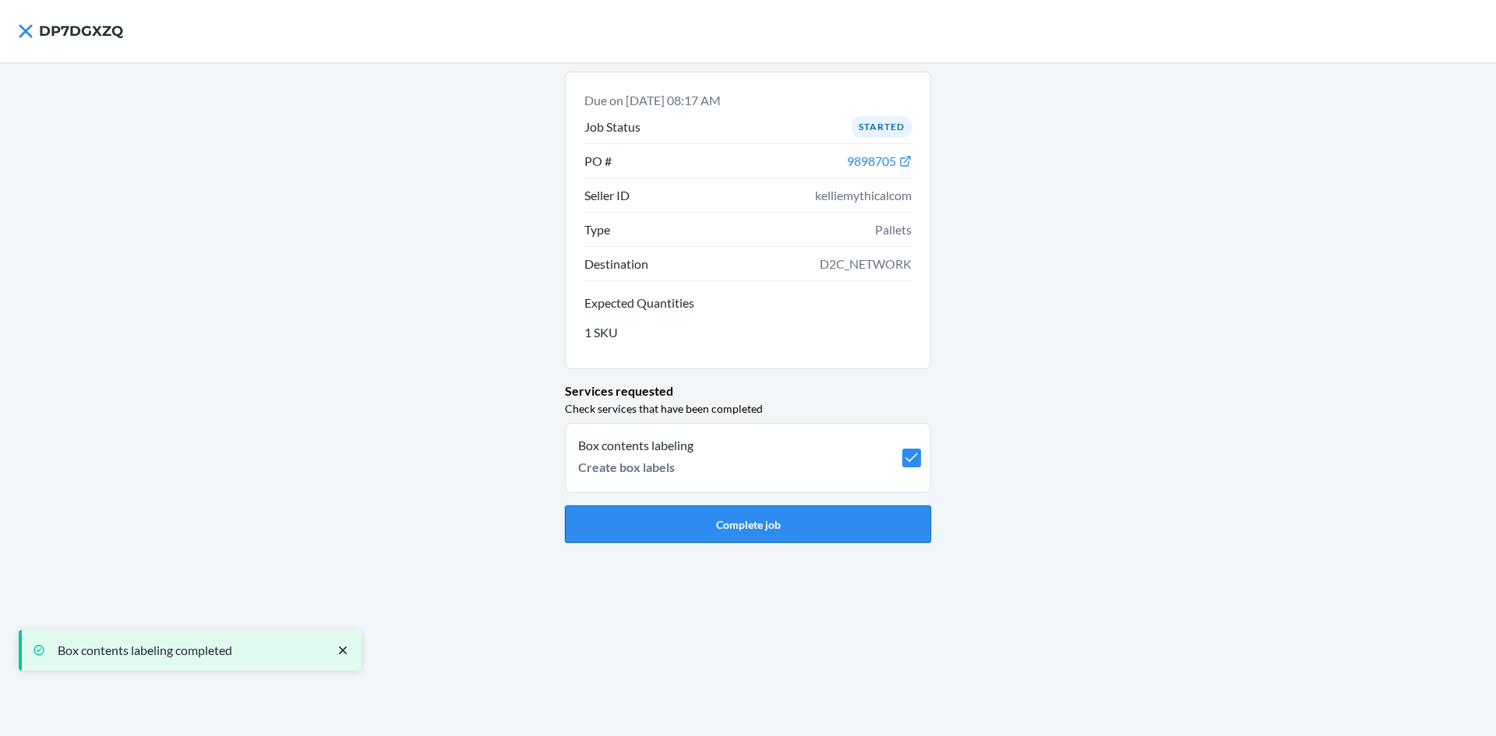
click at [797, 529] on button "Complete job" at bounding box center [748, 524] width 366 height 37
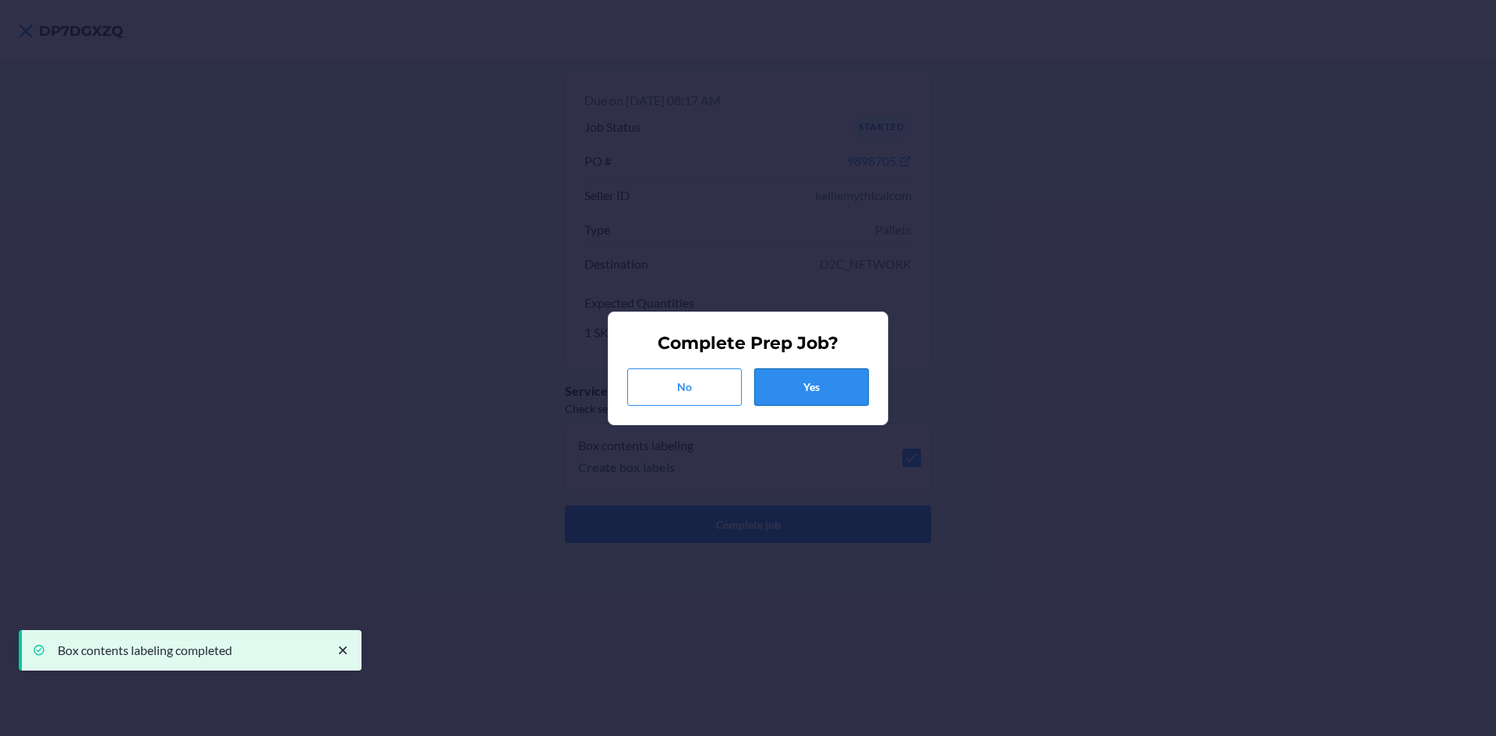
click at [789, 379] on button "Yes" at bounding box center [811, 386] width 115 height 37
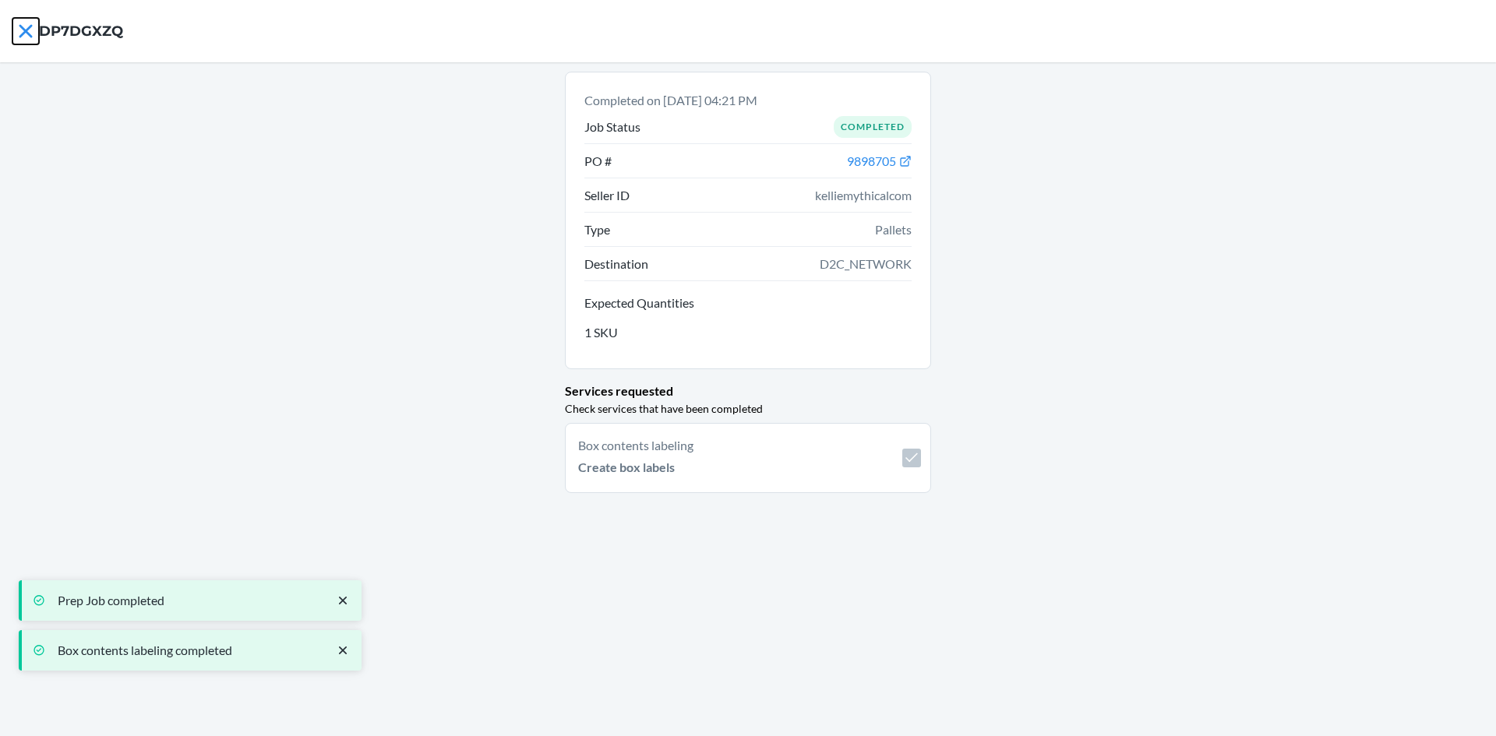
click at [27, 36] on icon at bounding box center [25, 31] width 26 height 26
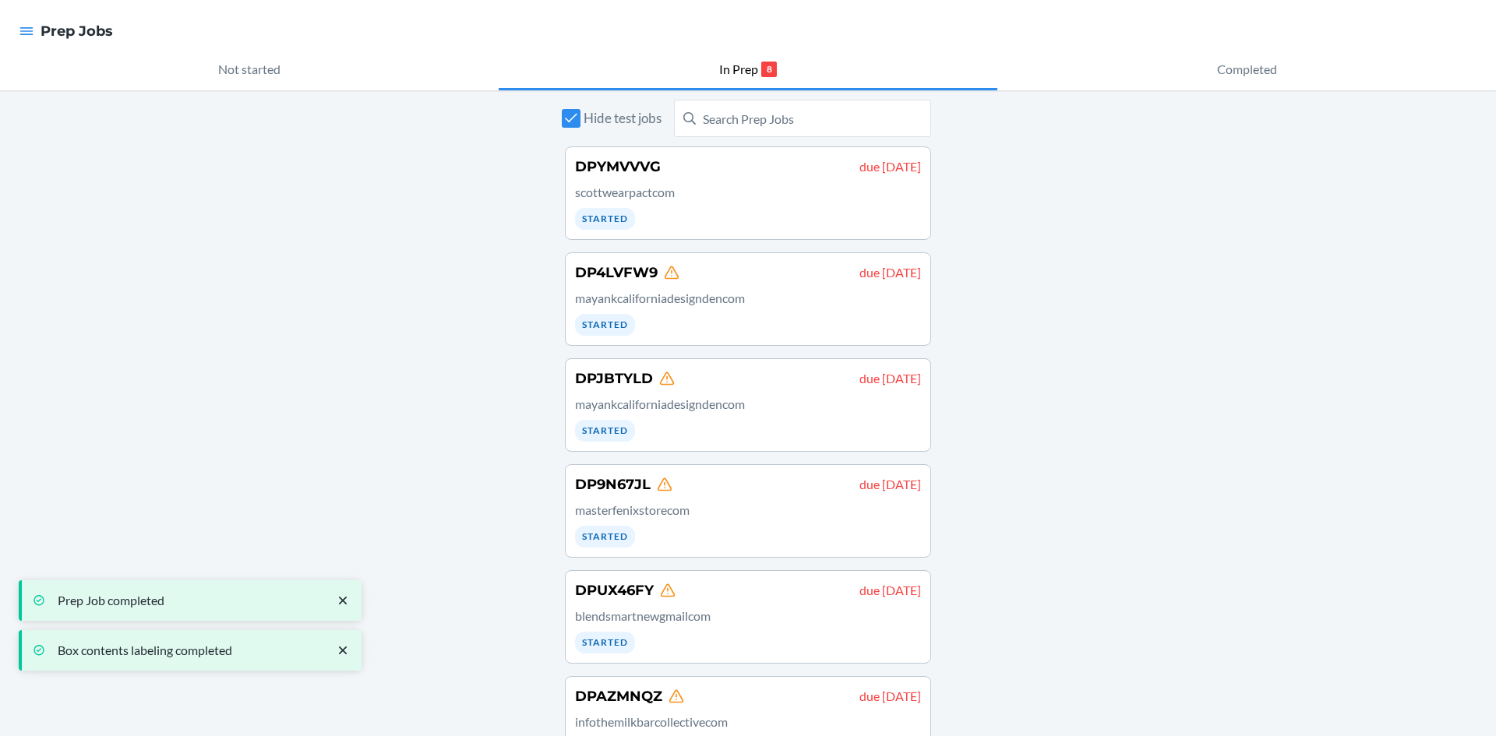
scroll to position [267, 0]
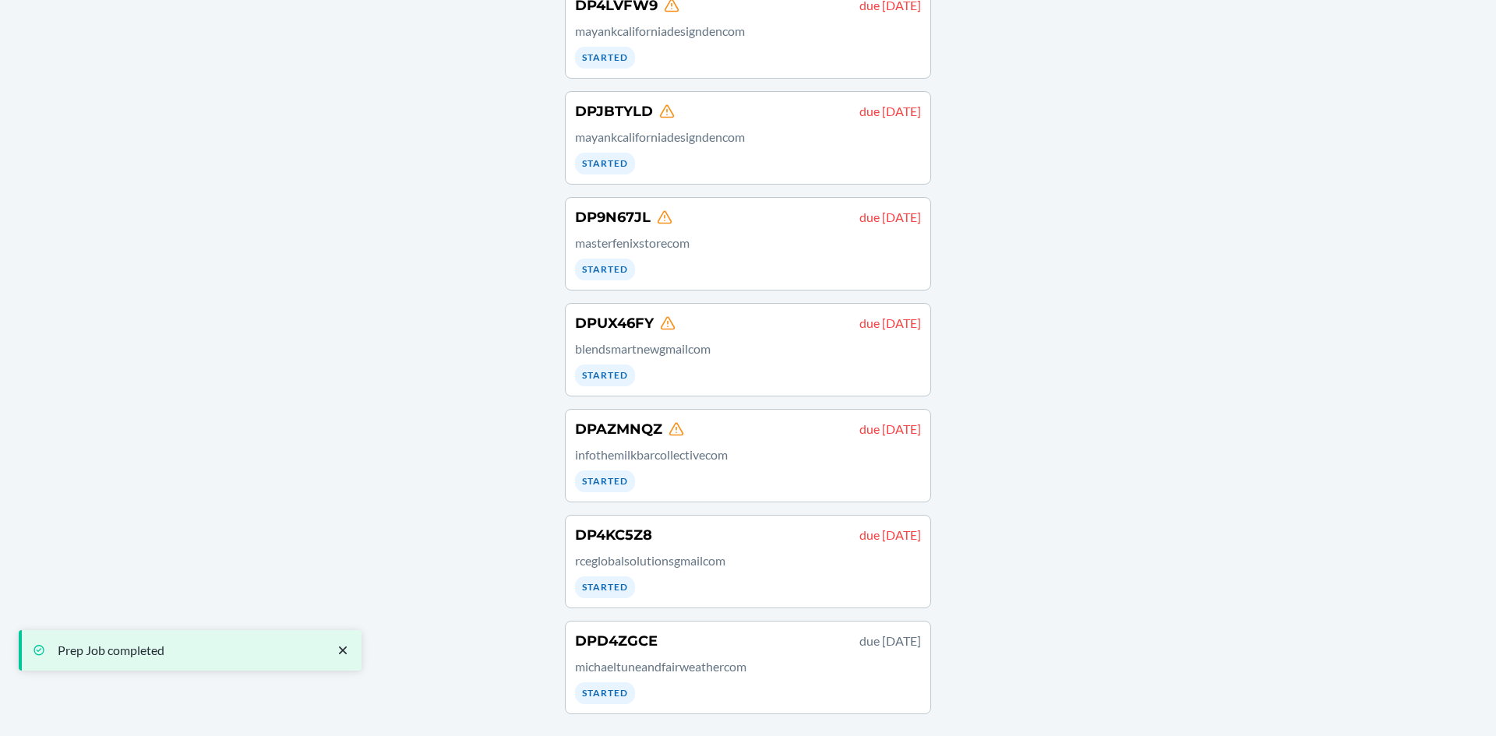
click at [704, 583] on div "DP4KC5Z8 due [DATE] rceglobalsolutionsgmailcom Started" at bounding box center [748, 561] width 346 height 73
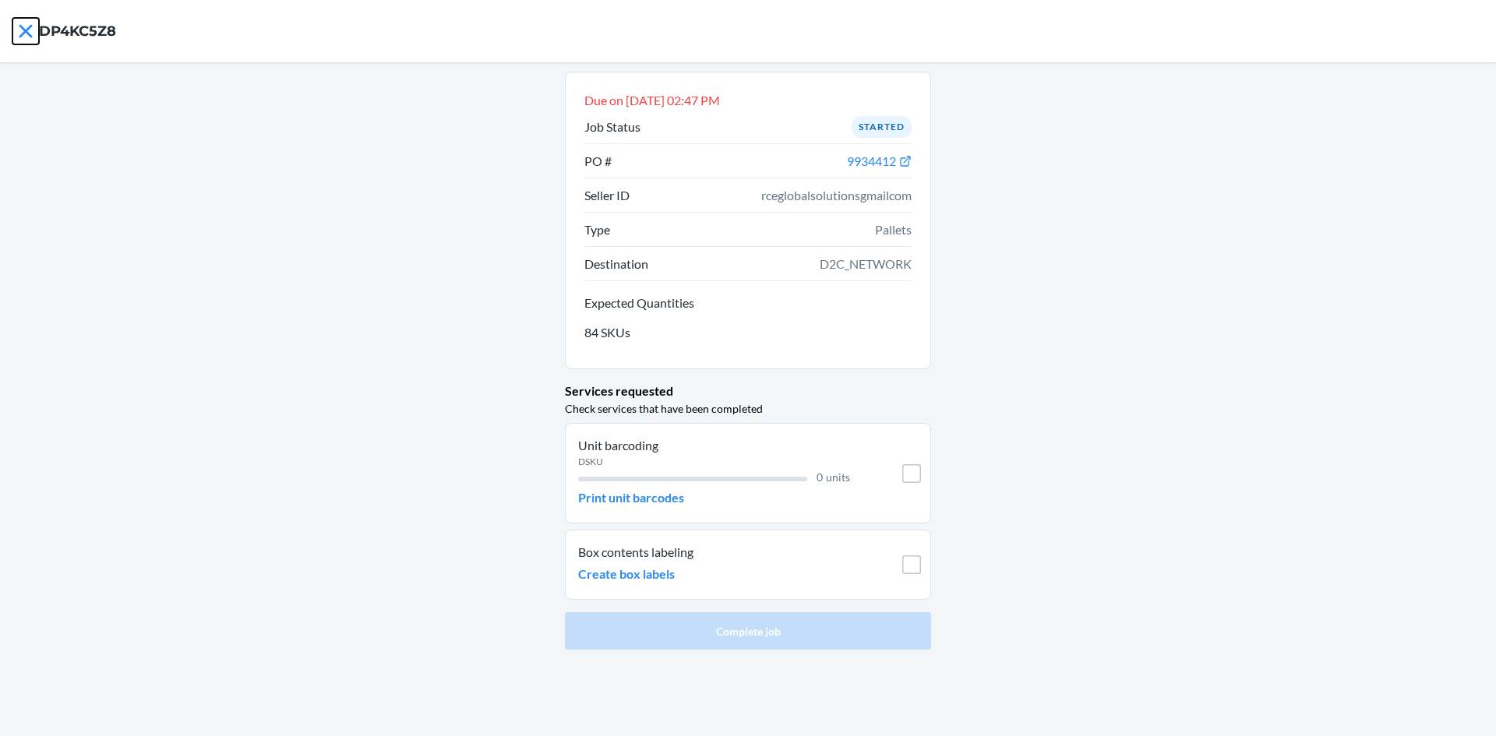
click at [30, 34] on icon at bounding box center [25, 30] width 13 height 13
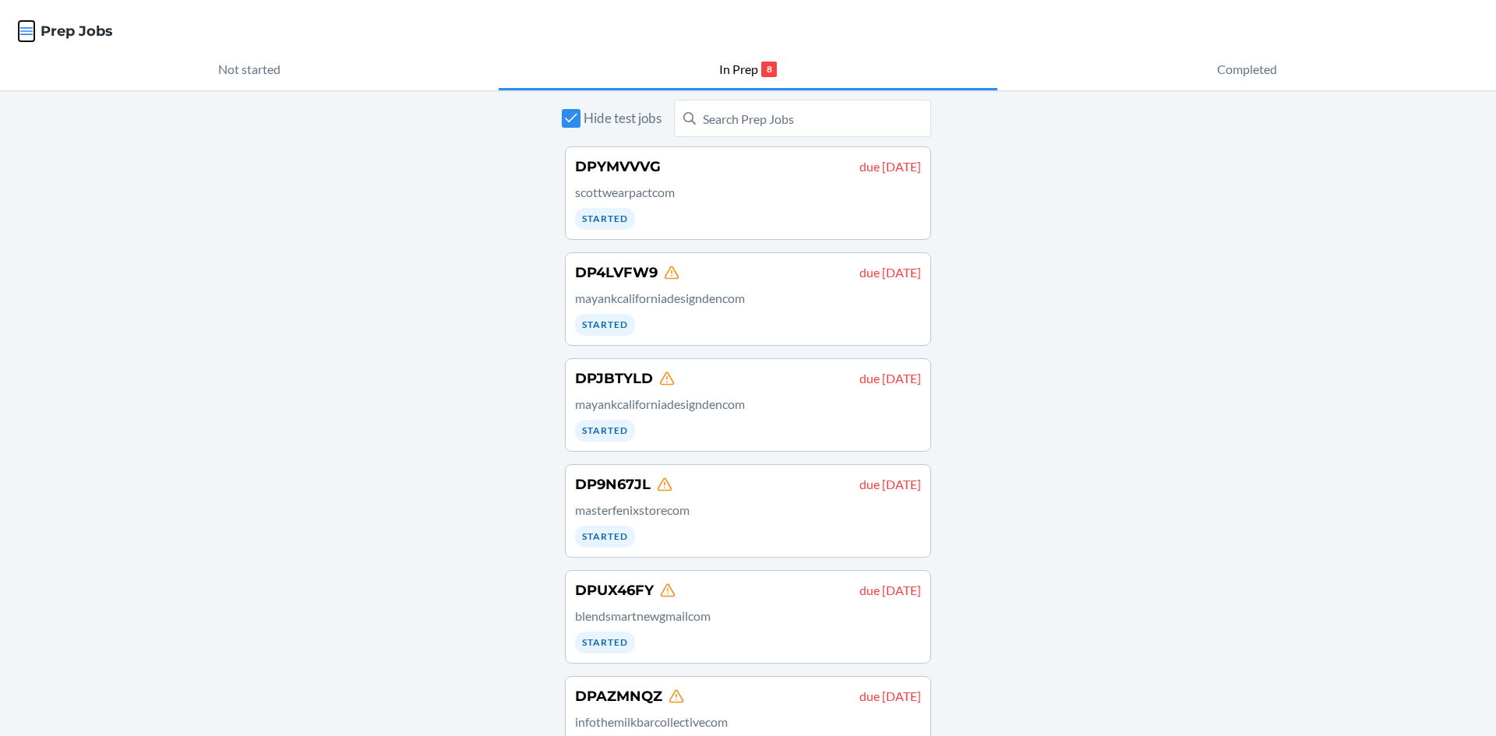
click at [30, 34] on icon "button" at bounding box center [26, 31] width 13 height 8
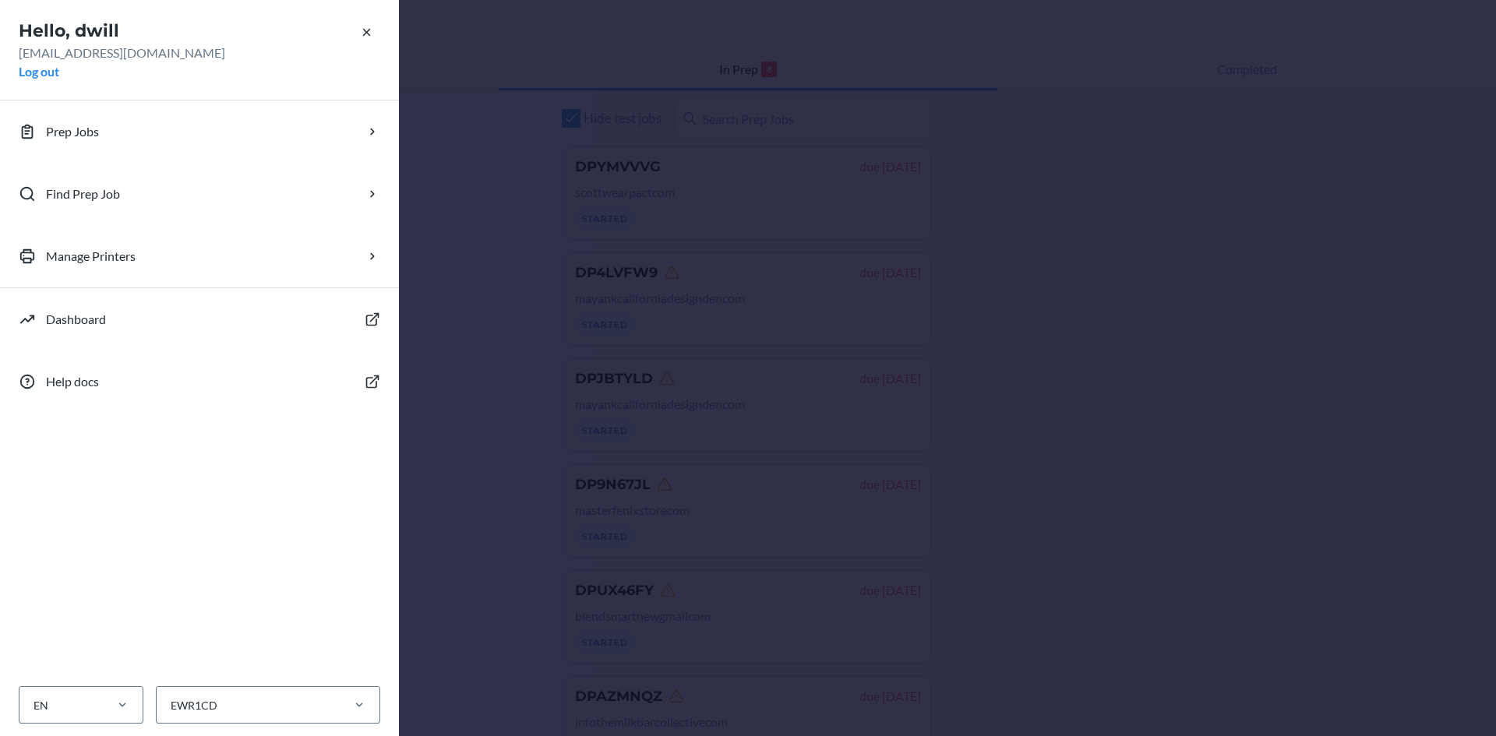
drag, startPoint x: 832, startPoint y: 342, endPoint x: 815, endPoint y: 337, distance: 17.8
click at [828, 340] on div "Hello, dwill dwill@ewr1cd.com Log out Prep Jobs Find Prep Job Manage Printers D…" at bounding box center [748, 368] width 1496 height 736
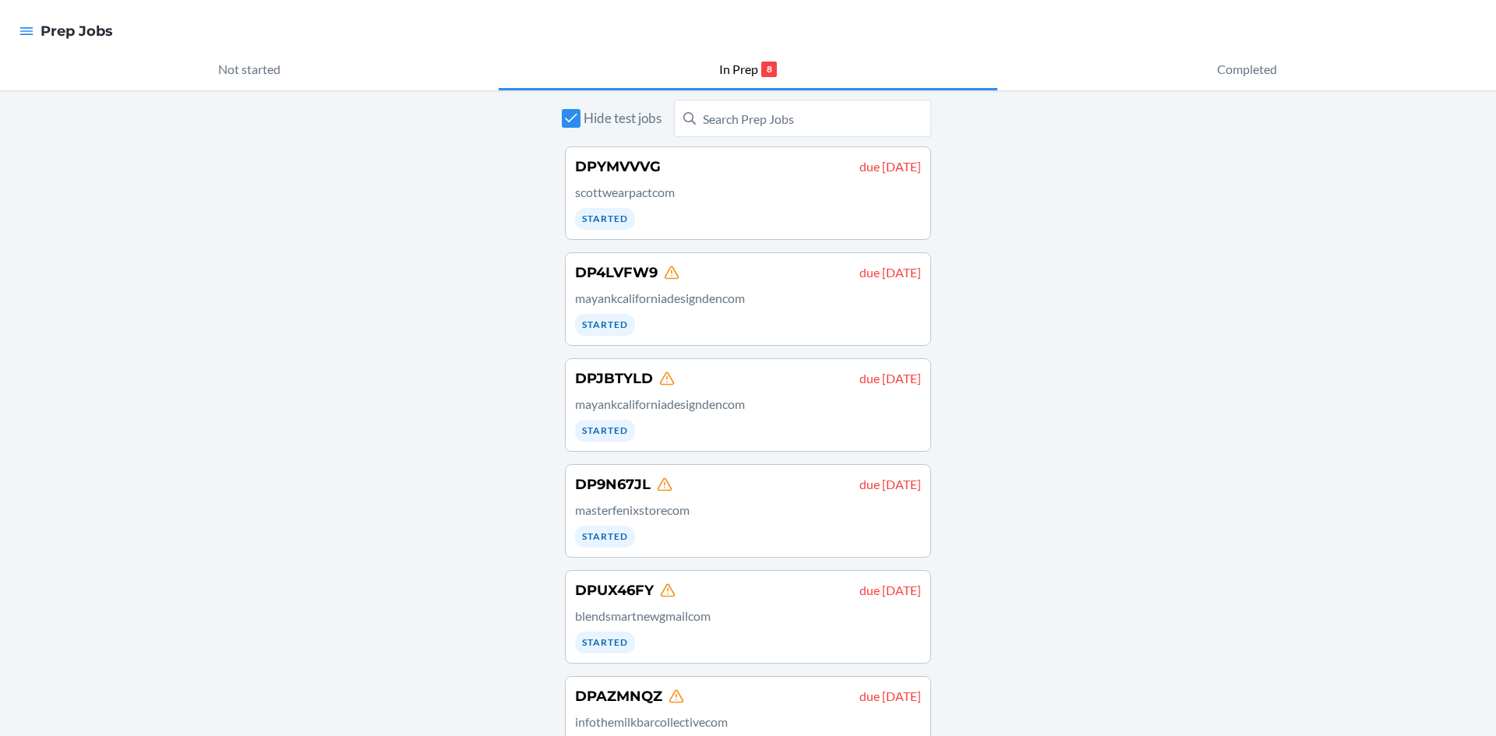
click at [590, 301] on p "mayankcaliforniadesigndencom" at bounding box center [748, 298] width 346 height 19
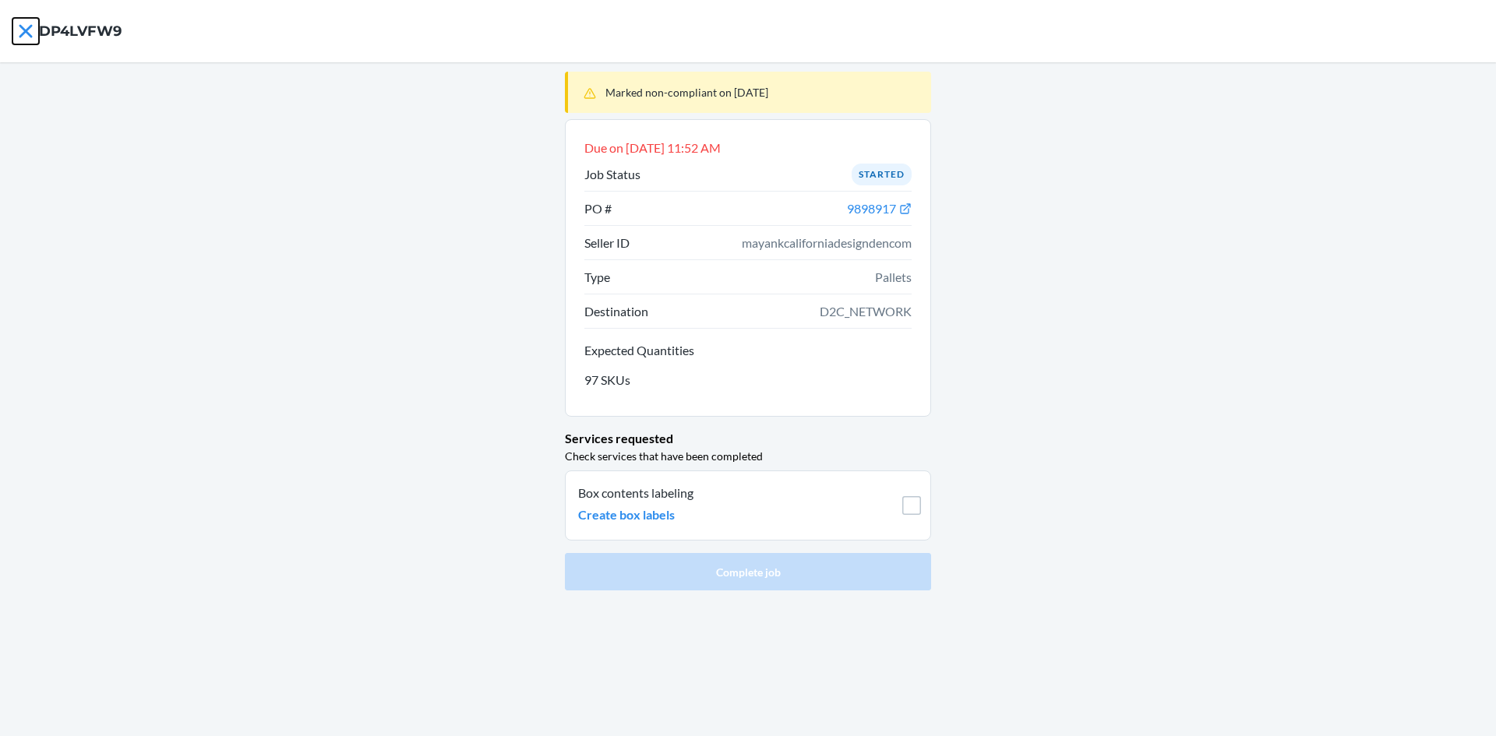
click at [26, 38] on icon at bounding box center [25, 31] width 26 height 26
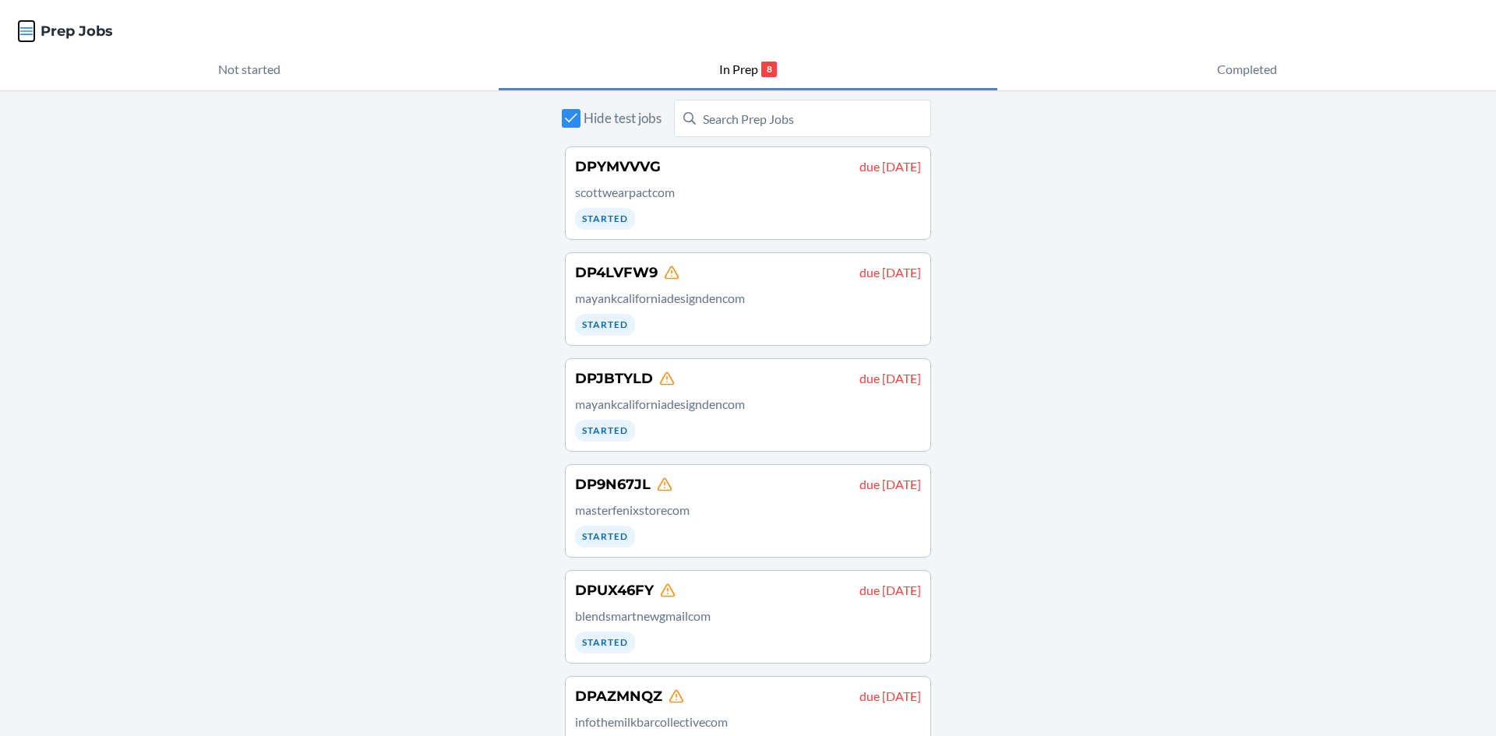
click at [21, 39] on icon "button" at bounding box center [27, 31] width 16 height 16
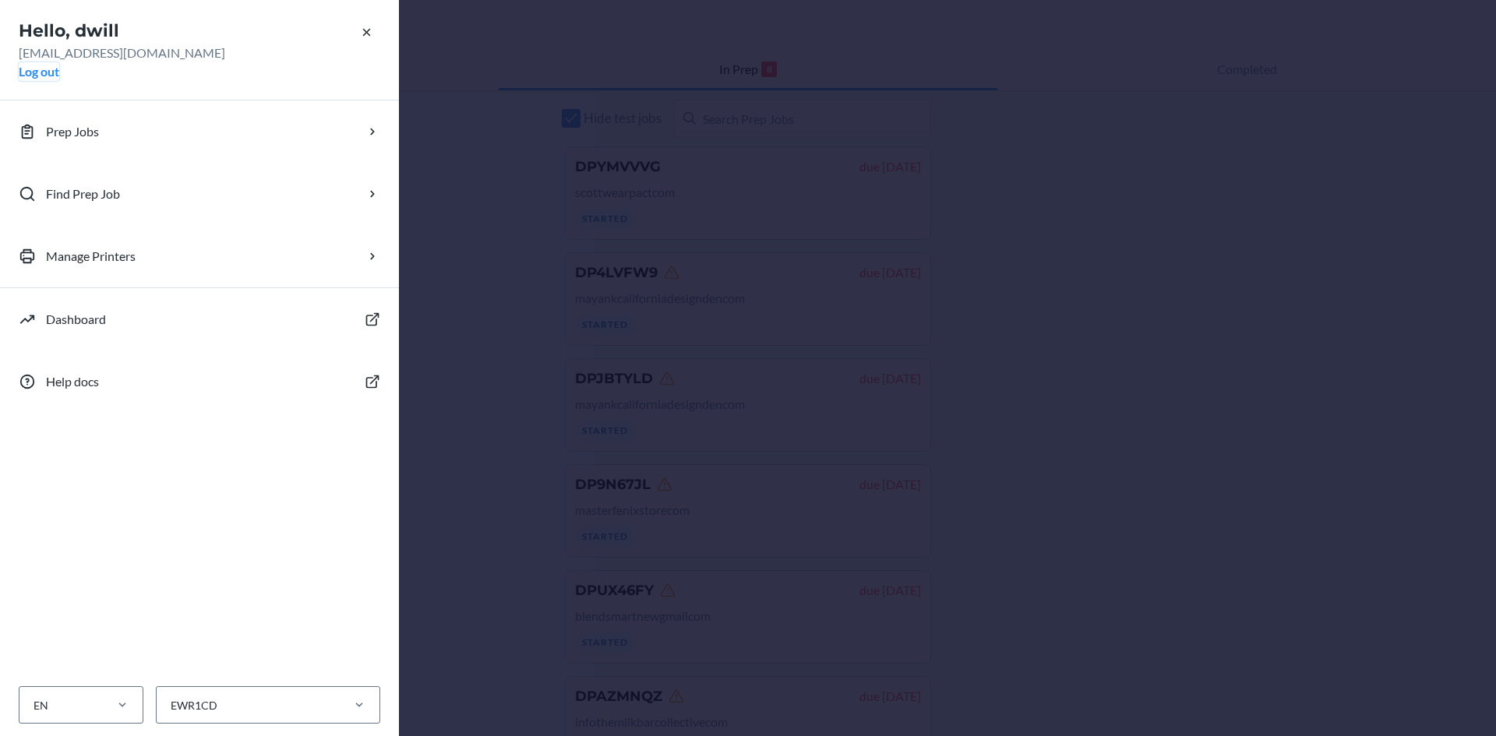
click at [47, 79] on button "Log out" at bounding box center [39, 71] width 41 height 19
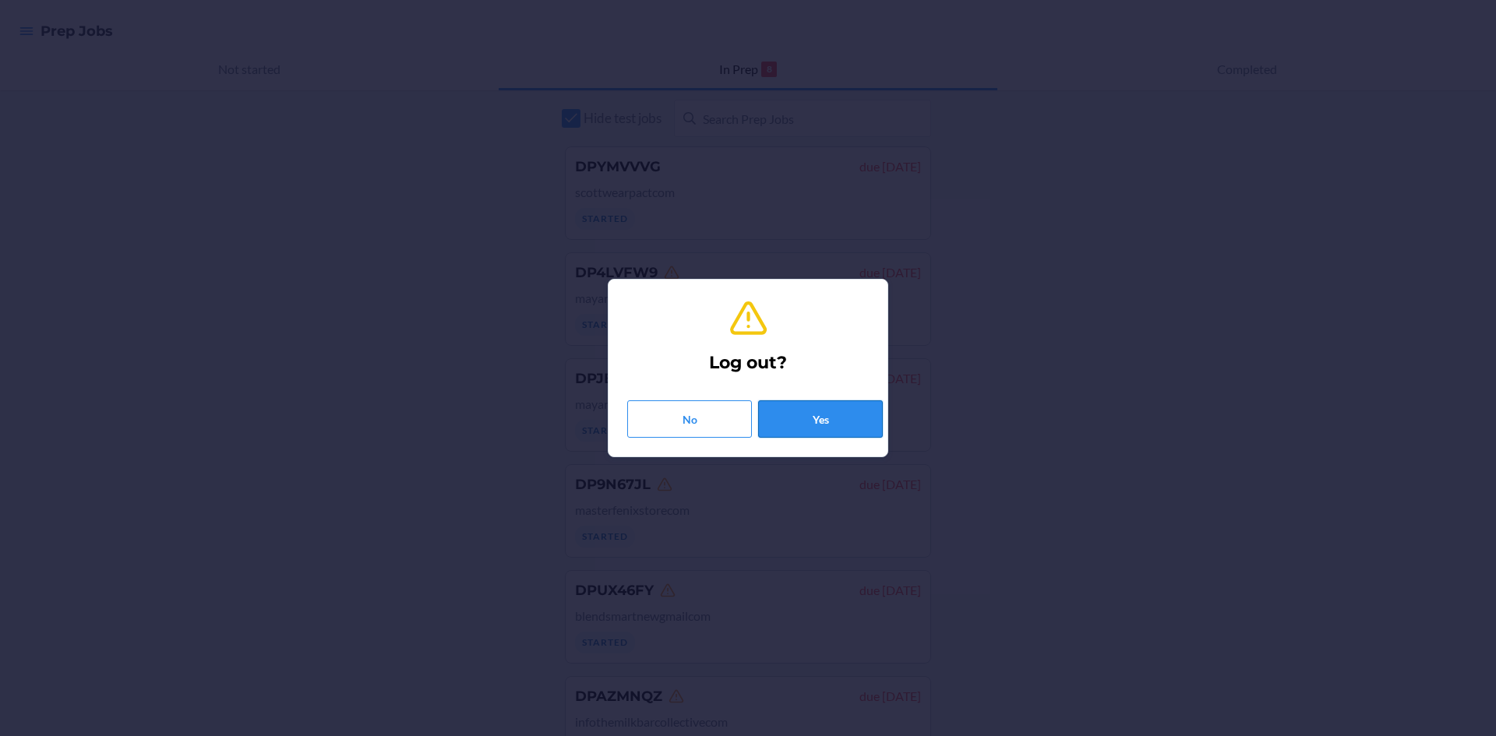
click at [830, 424] on button "Yes" at bounding box center [820, 418] width 125 height 37
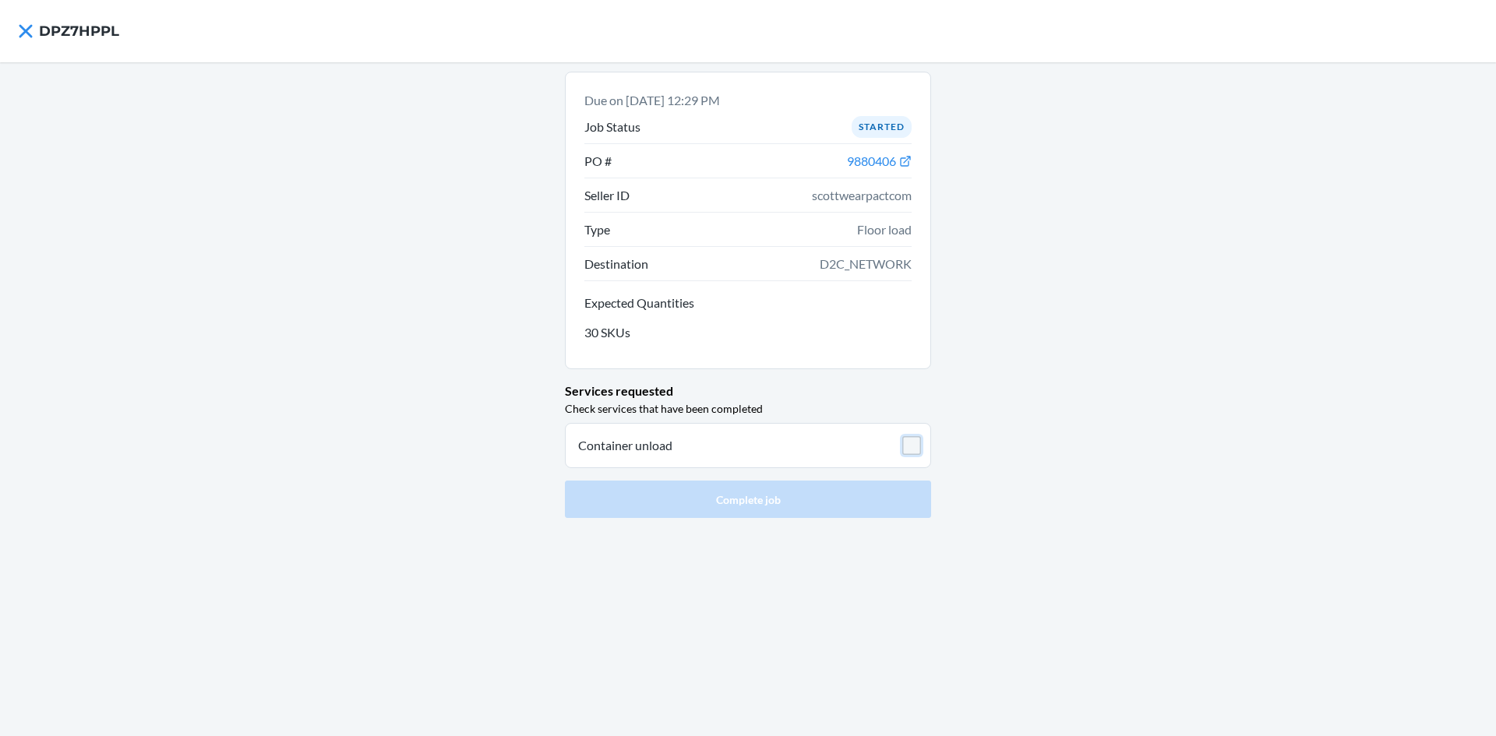
click at [919, 447] on input "checkbox" at bounding box center [911, 445] width 19 height 19
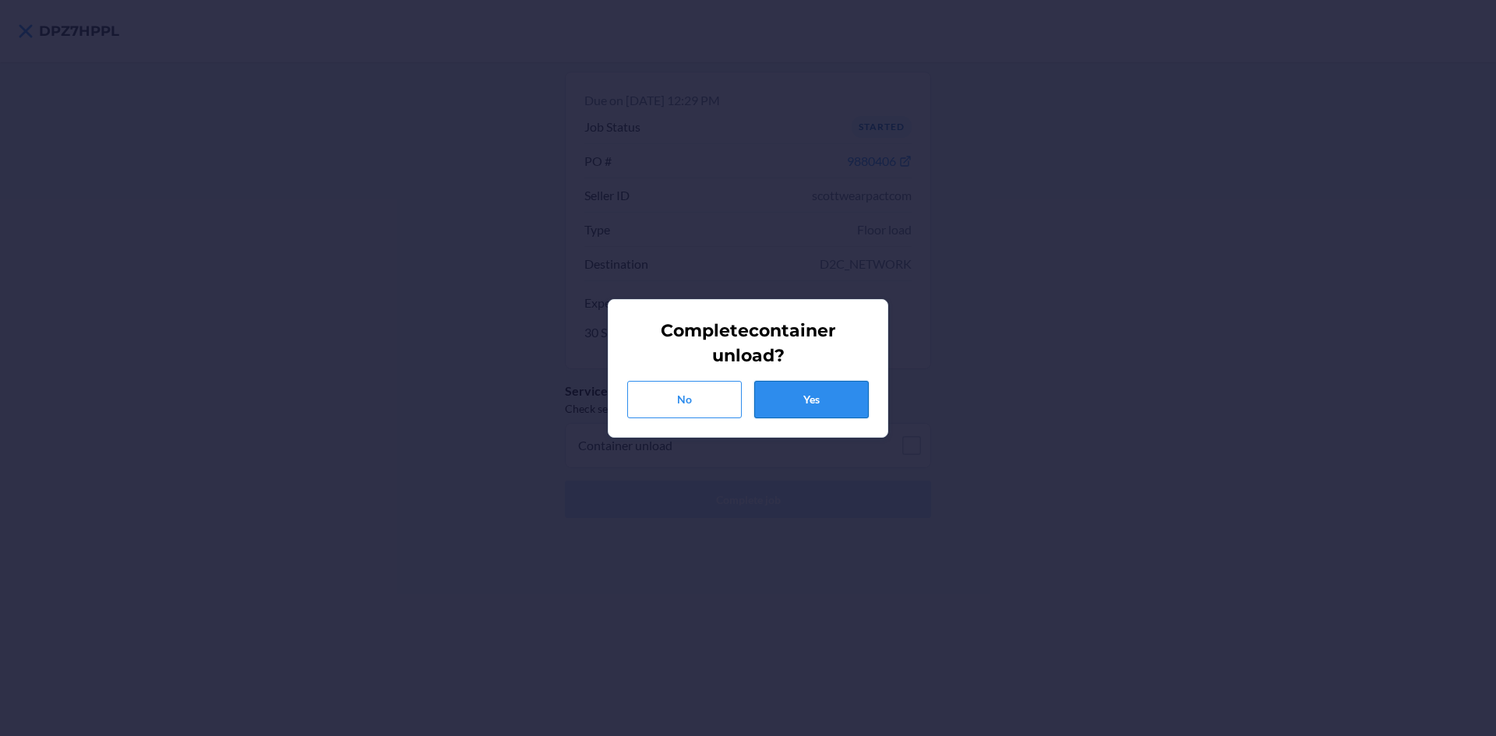
click at [808, 389] on button "Yes" at bounding box center [811, 399] width 115 height 37
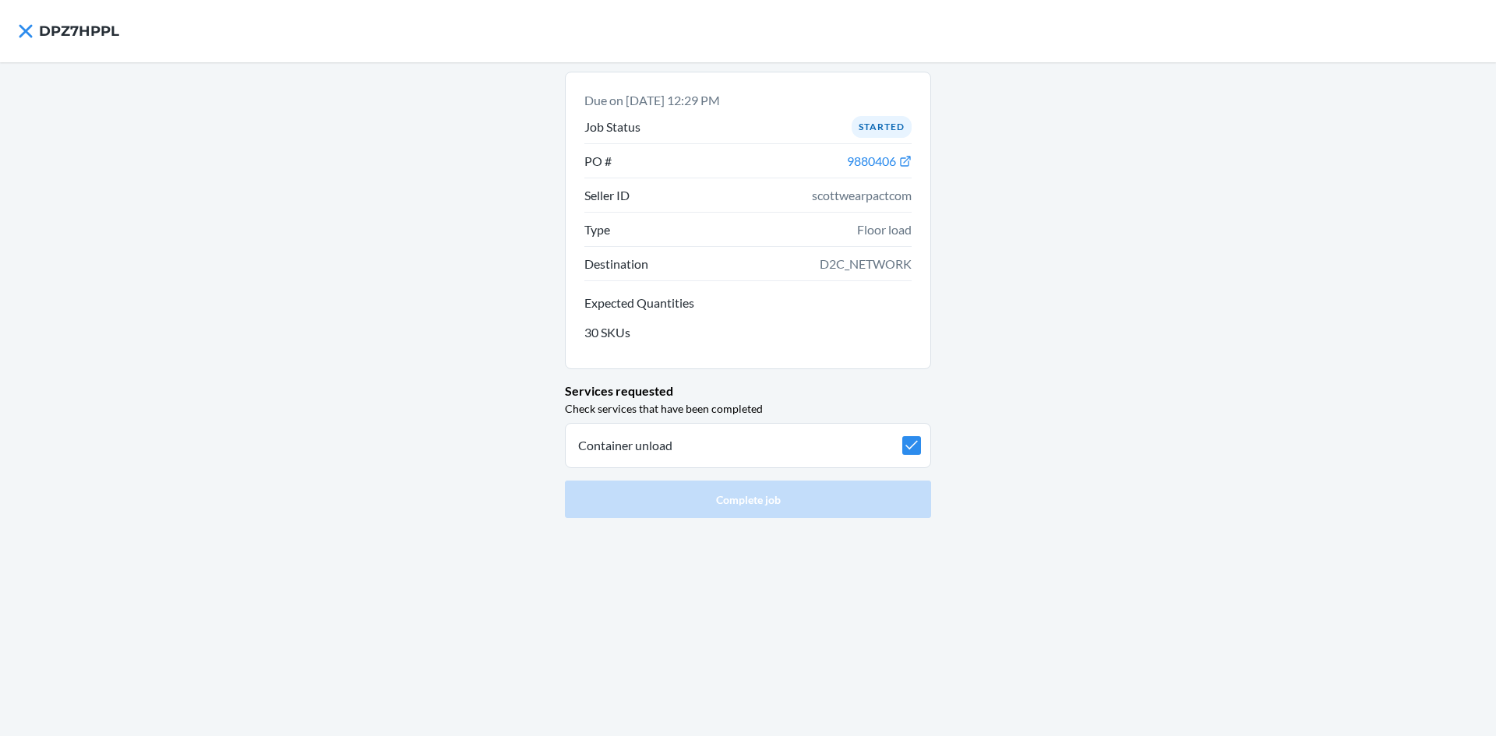
checkbox input "true"
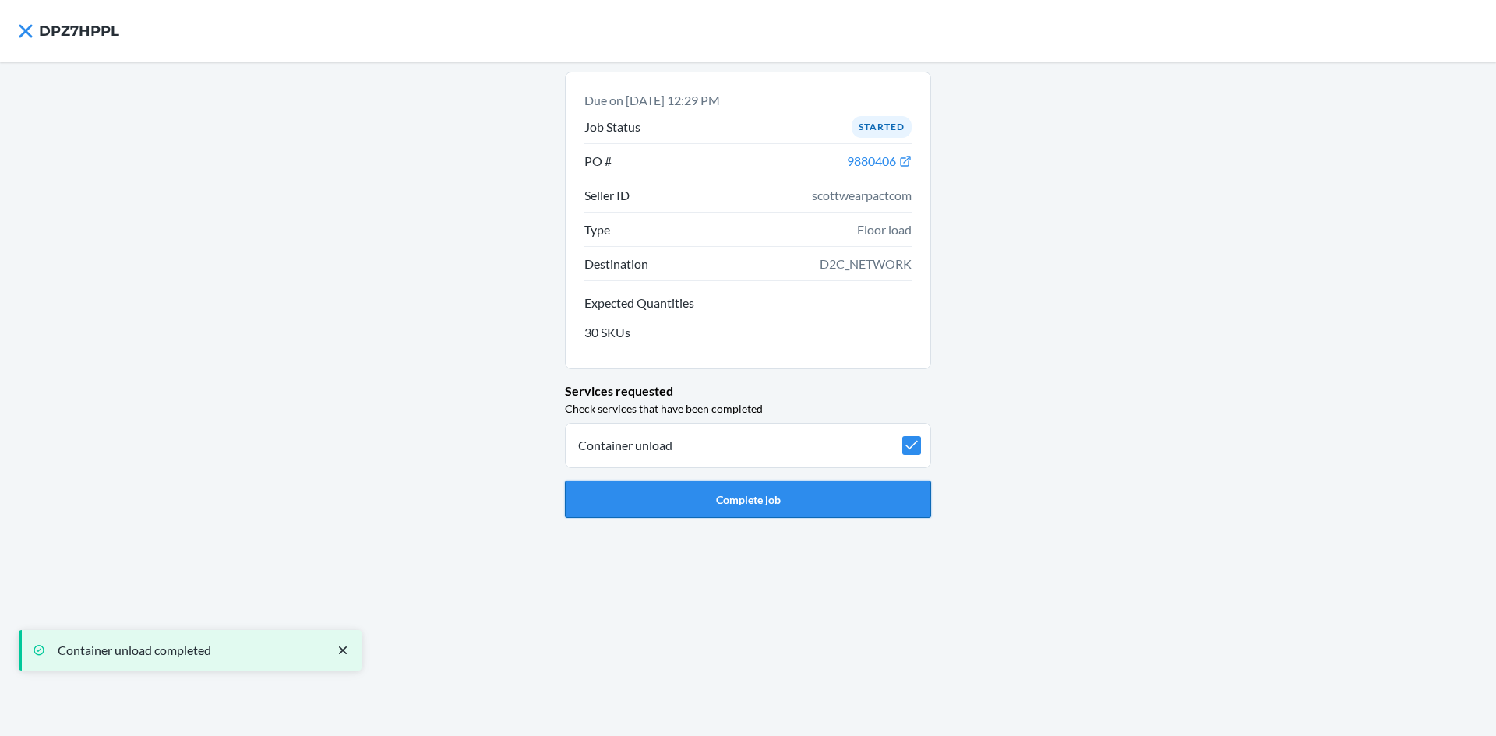
click at [802, 495] on button "Complete job" at bounding box center [748, 499] width 366 height 37
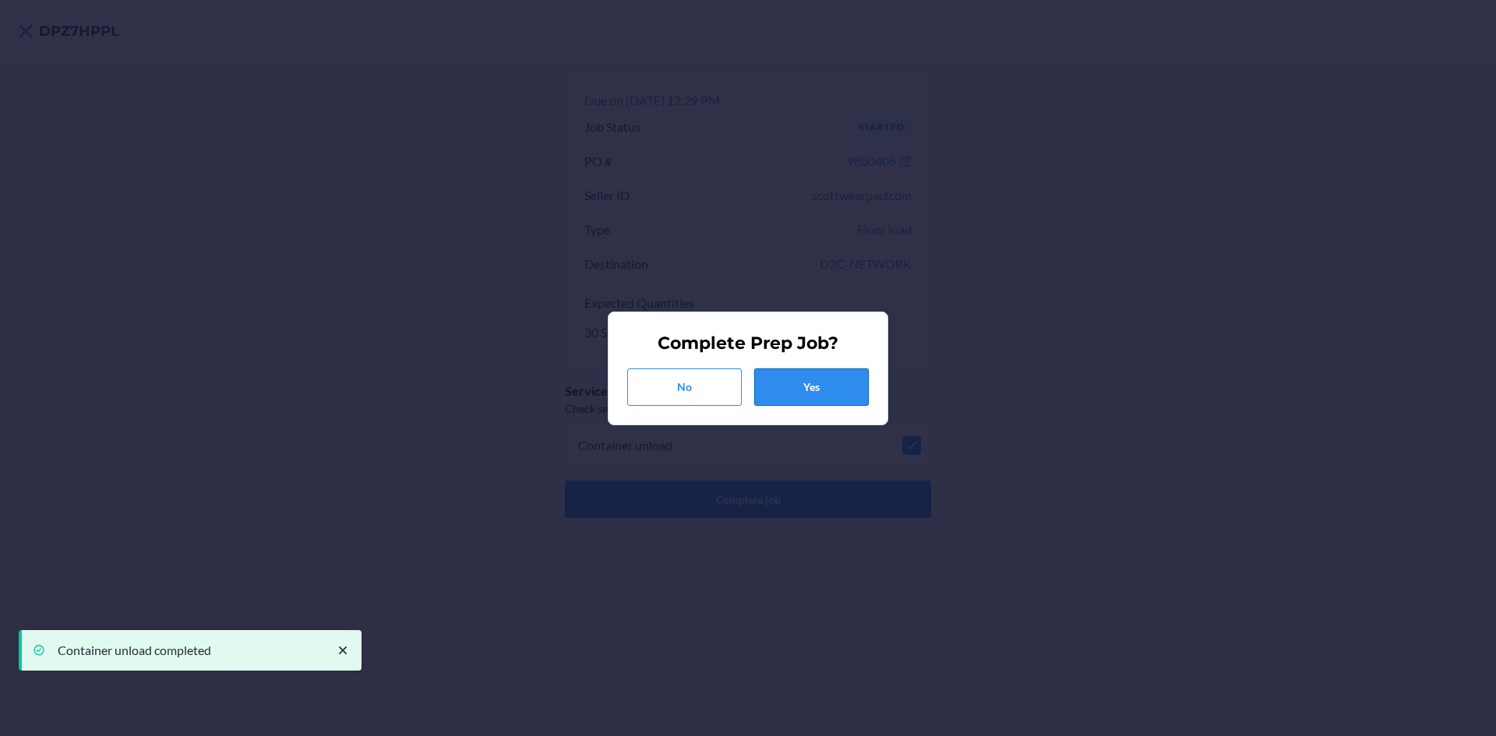
click at [812, 386] on button "Yes" at bounding box center [811, 386] width 115 height 37
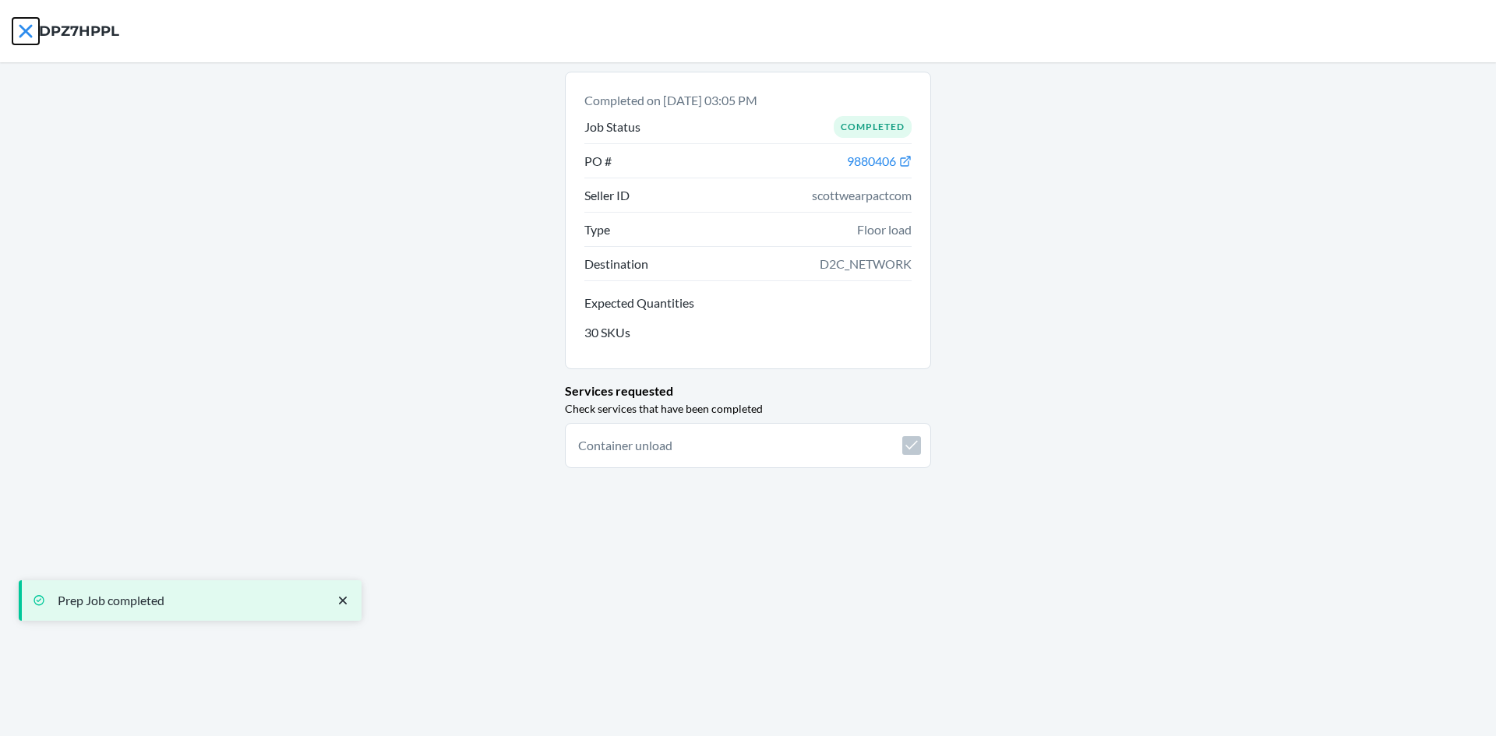
click at [22, 27] on icon at bounding box center [25, 30] width 13 height 13
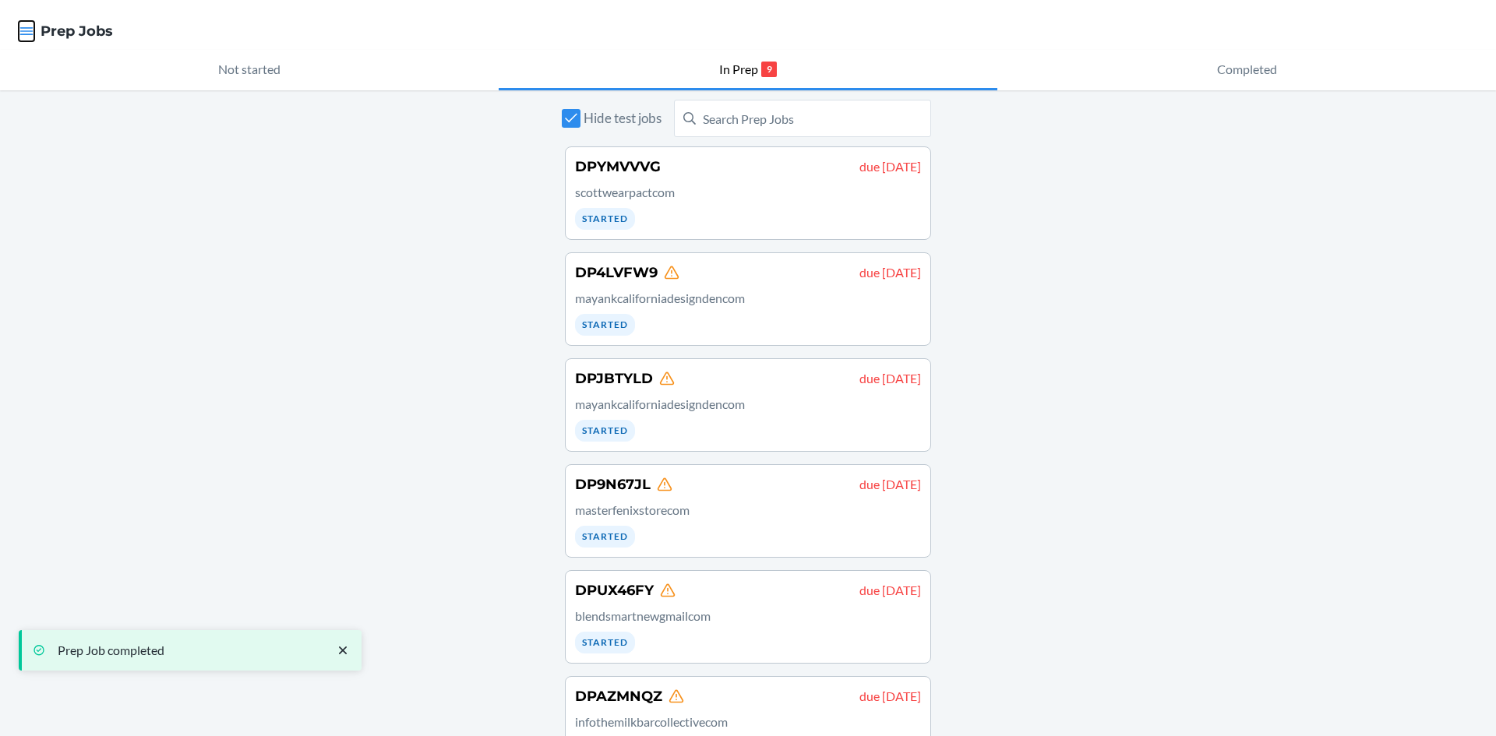
click at [33, 33] on icon "button" at bounding box center [27, 31] width 16 height 16
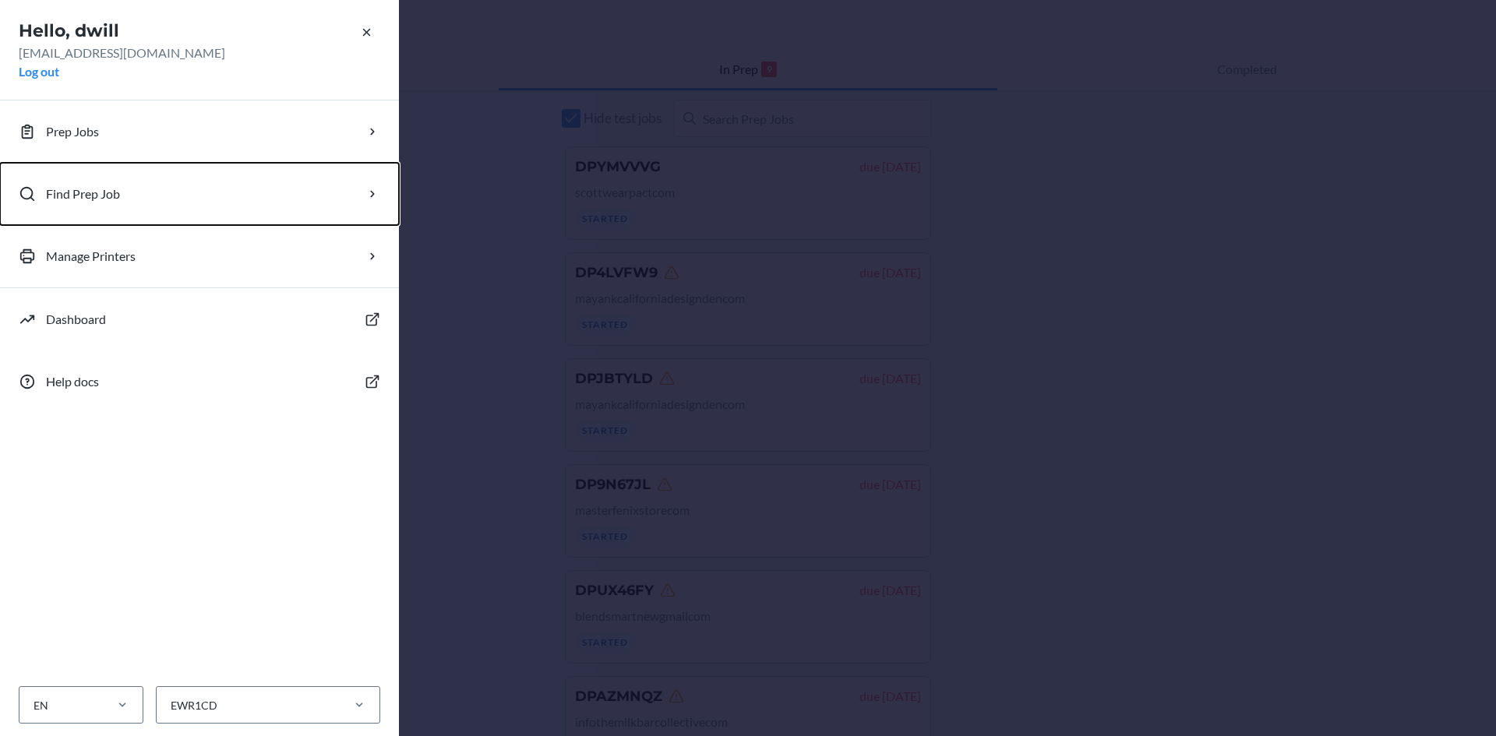
click at [108, 202] on p "Find Prep Job" at bounding box center [83, 194] width 74 height 19
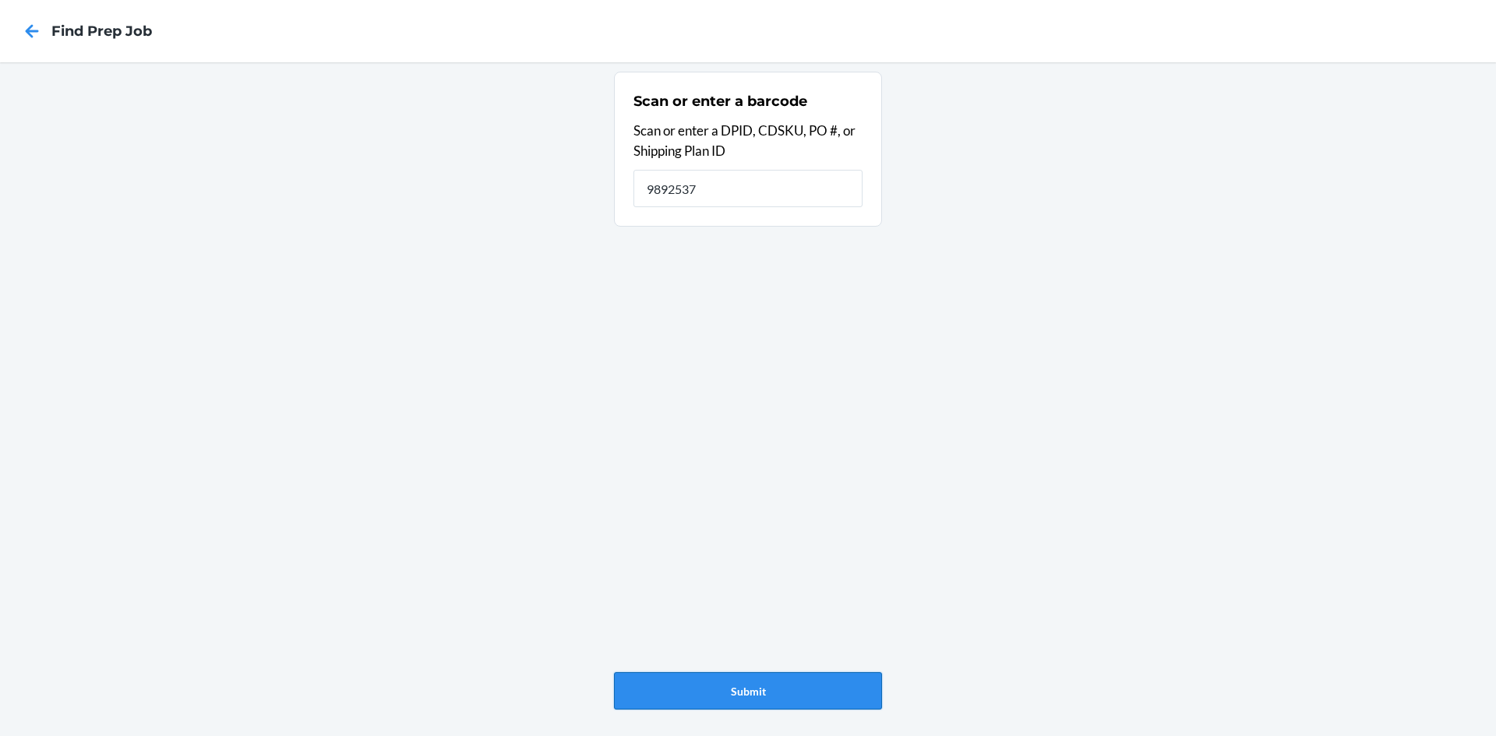
type input "9892537"
click at [770, 690] on button "Submit" at bounding box center [748, 690] width 268 height 37
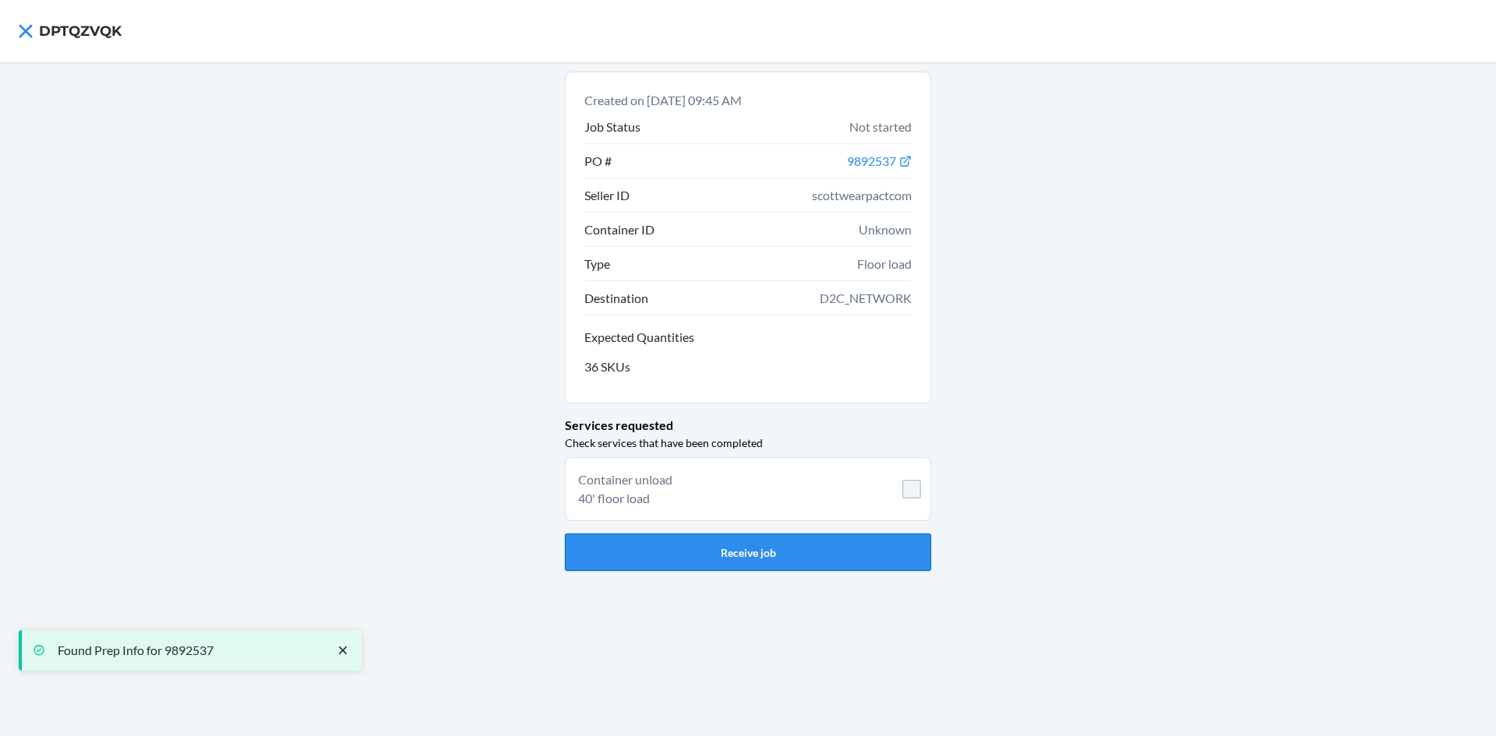
click at [836, 544] on button "Receive job" at bounding box center [748, 552] width 366 height 37
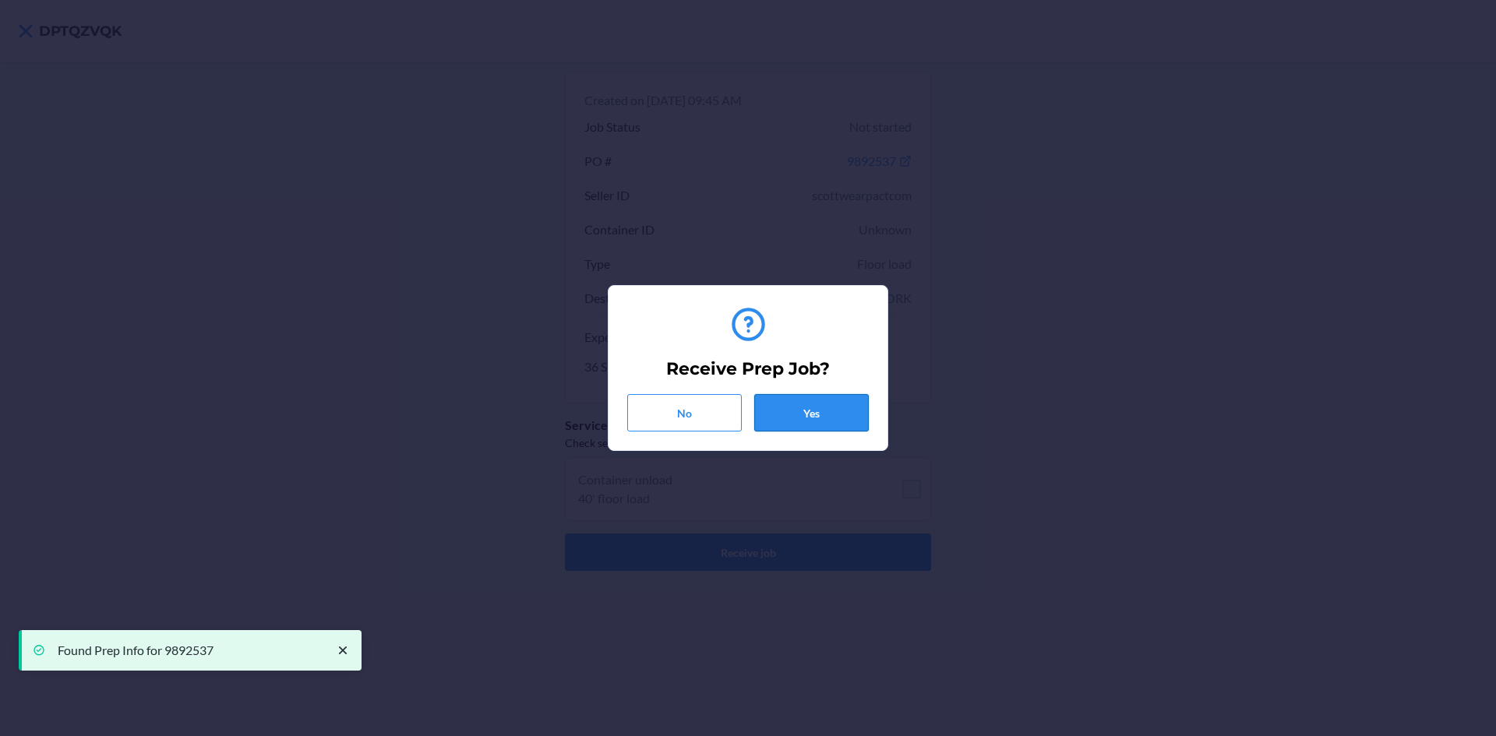
click at [857, 428] on button "Yes" at bounding box center [811, 412] width 115 height 37
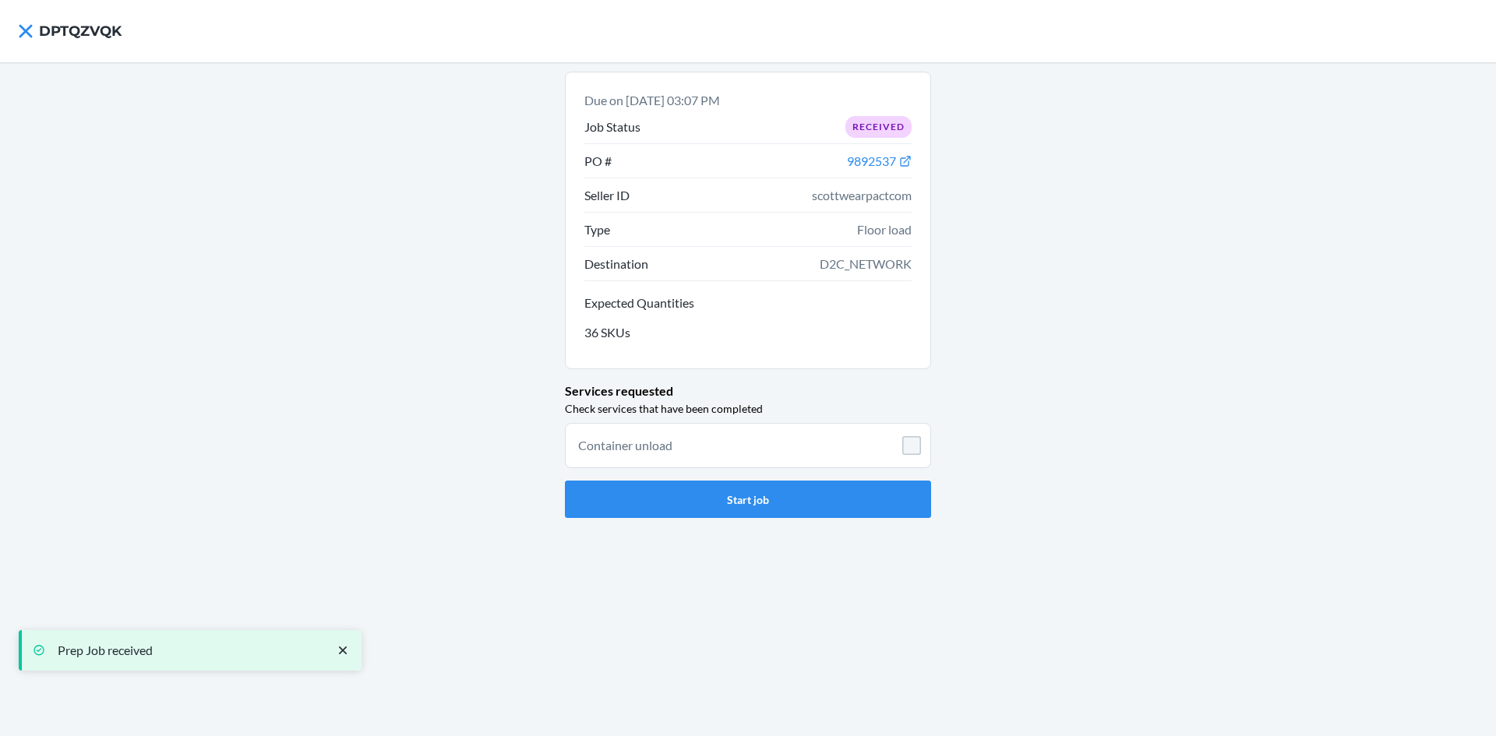
click at [911, 455] on li "Container unload" at bounding box center [748, 445] width 366 height 45
click at [913, 453] on li "Container unload" at bounding box center [748, 445] width 366 height 45
click at [852, 491] on button "Start job" at bounding box center [748, 499] width 366 height 37
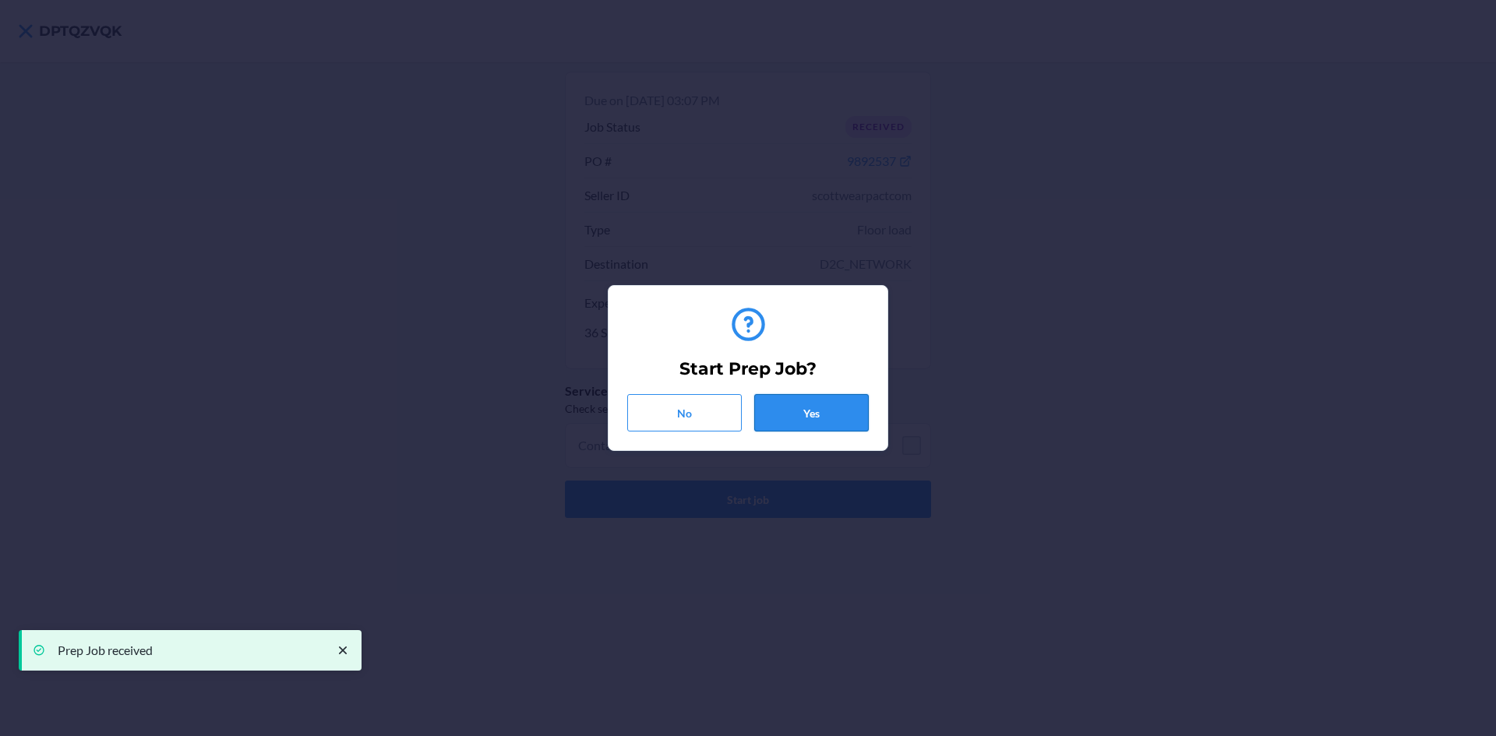
click at [810, 396] on button "Yes" at bounding box center [811, 412] width 115 height 37
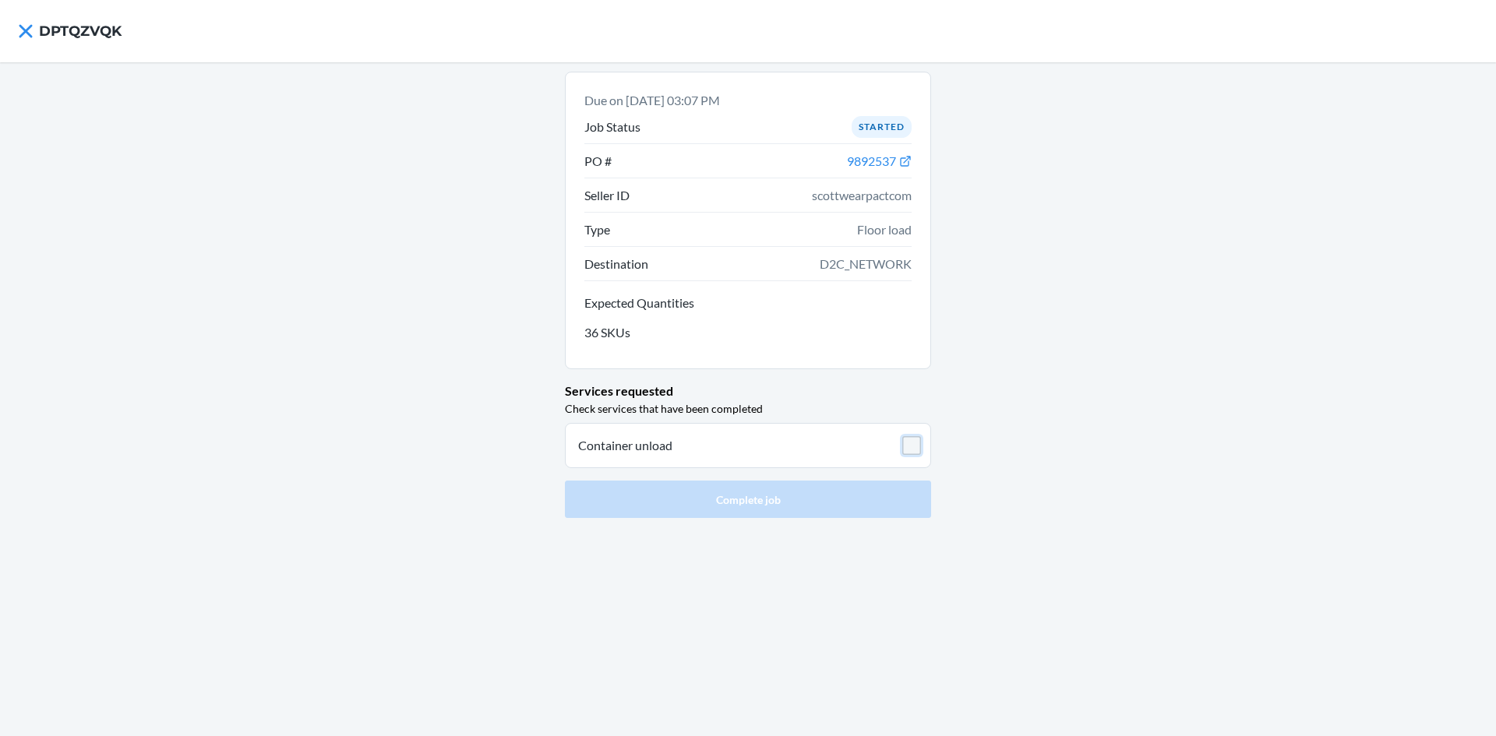
click at [912, 447] on input "checkbox" at bounding box center [911, 445] width 19 height 19
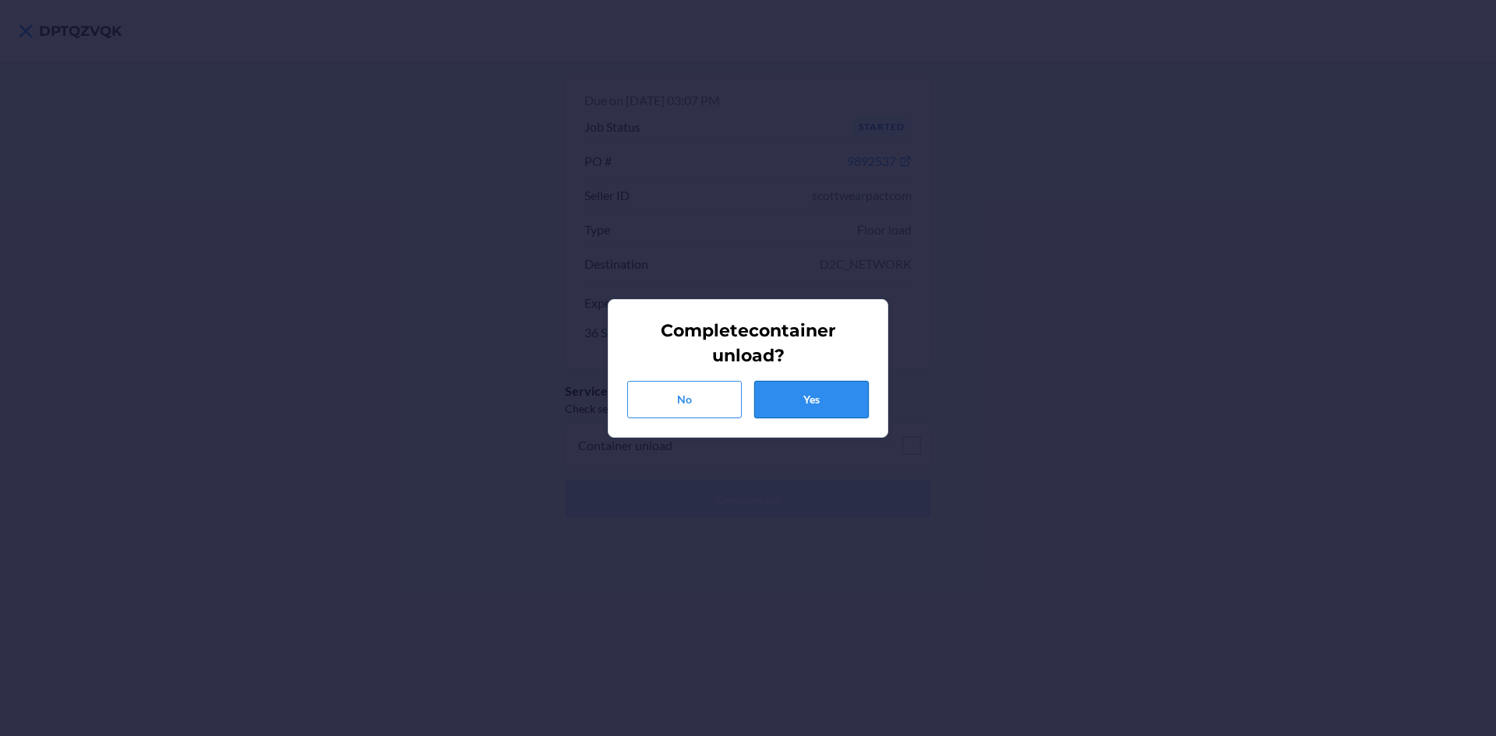
click at [845, 396] on button "Yes" at bounding box center [811, 399] width 115 height 37
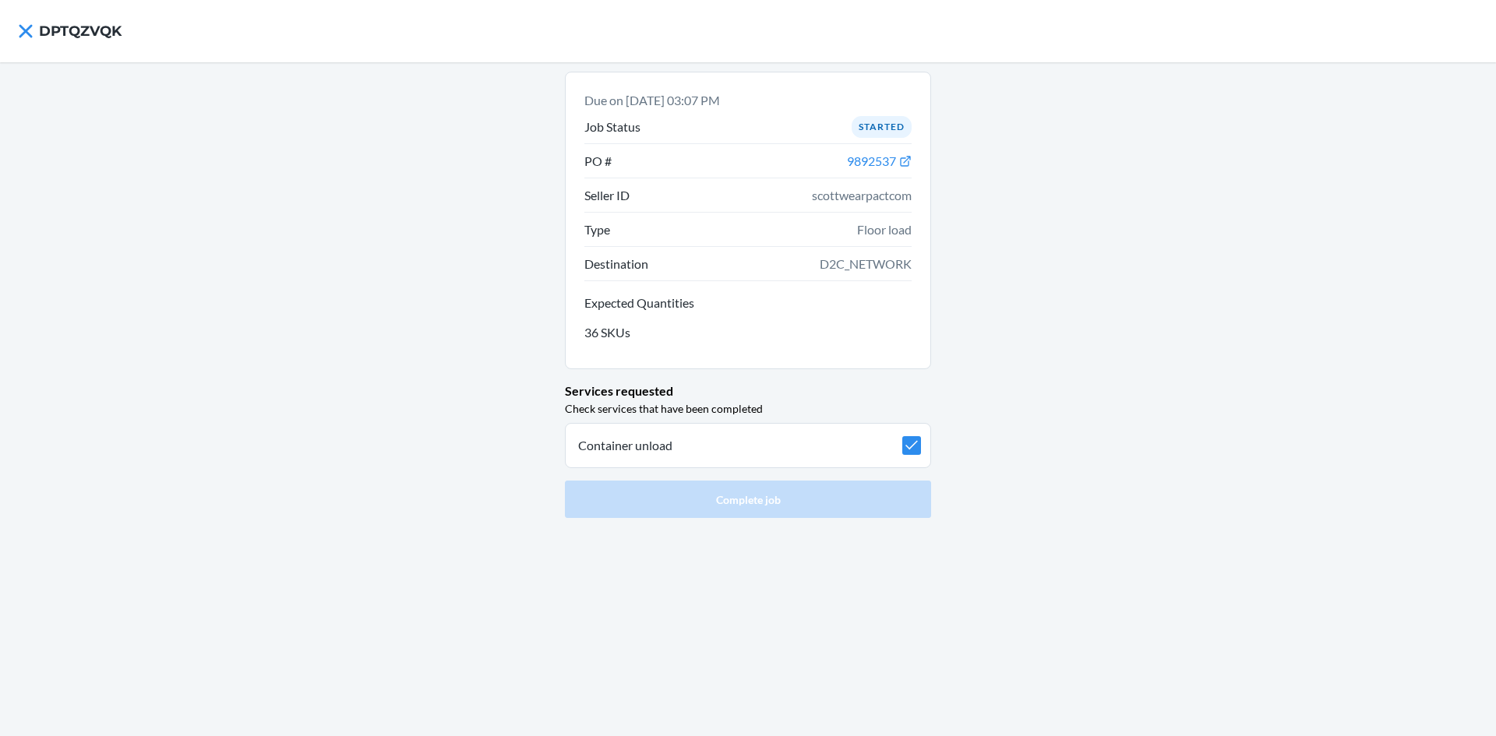
checkbox input "true"
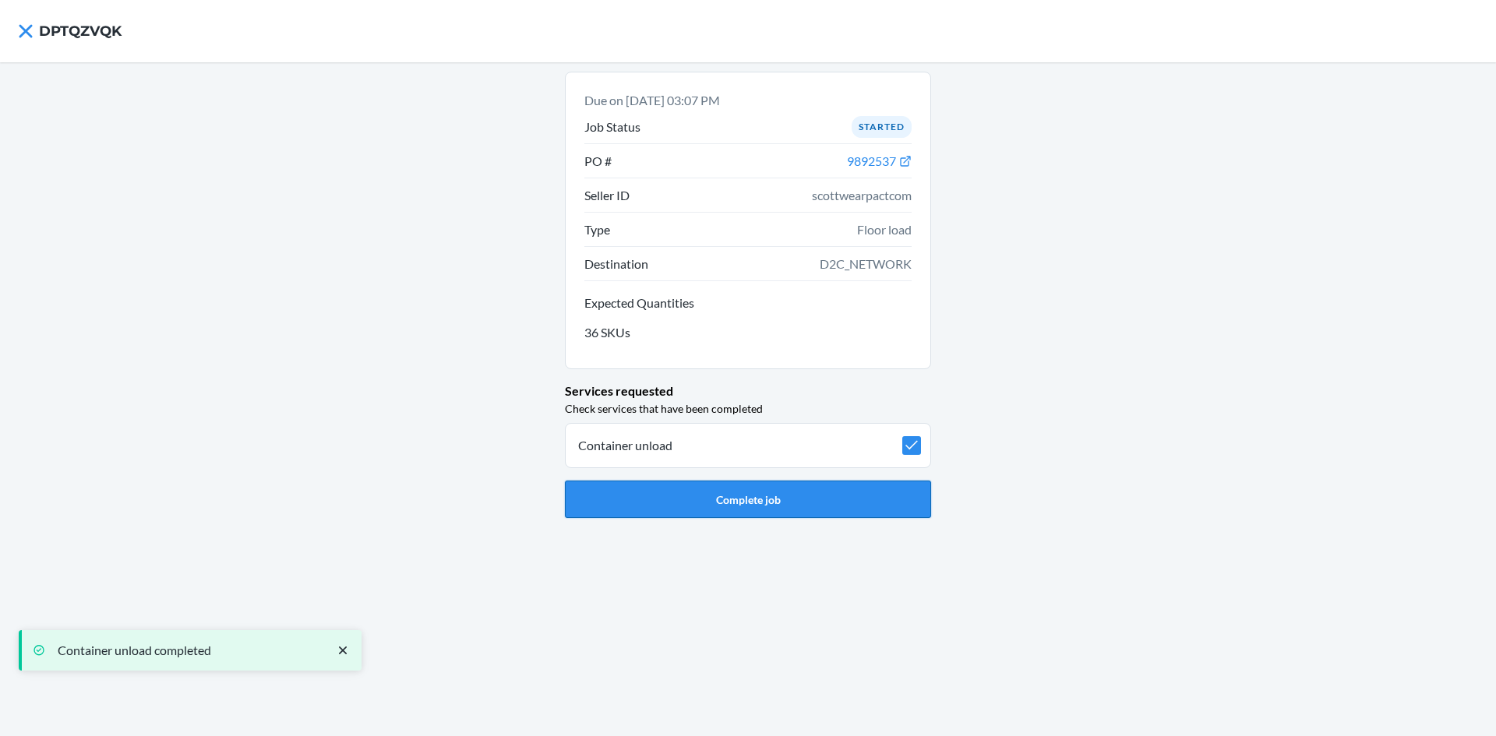
click at [809, 499] on button "Complete job" at bounding box center [748, 499] width 366 height 37
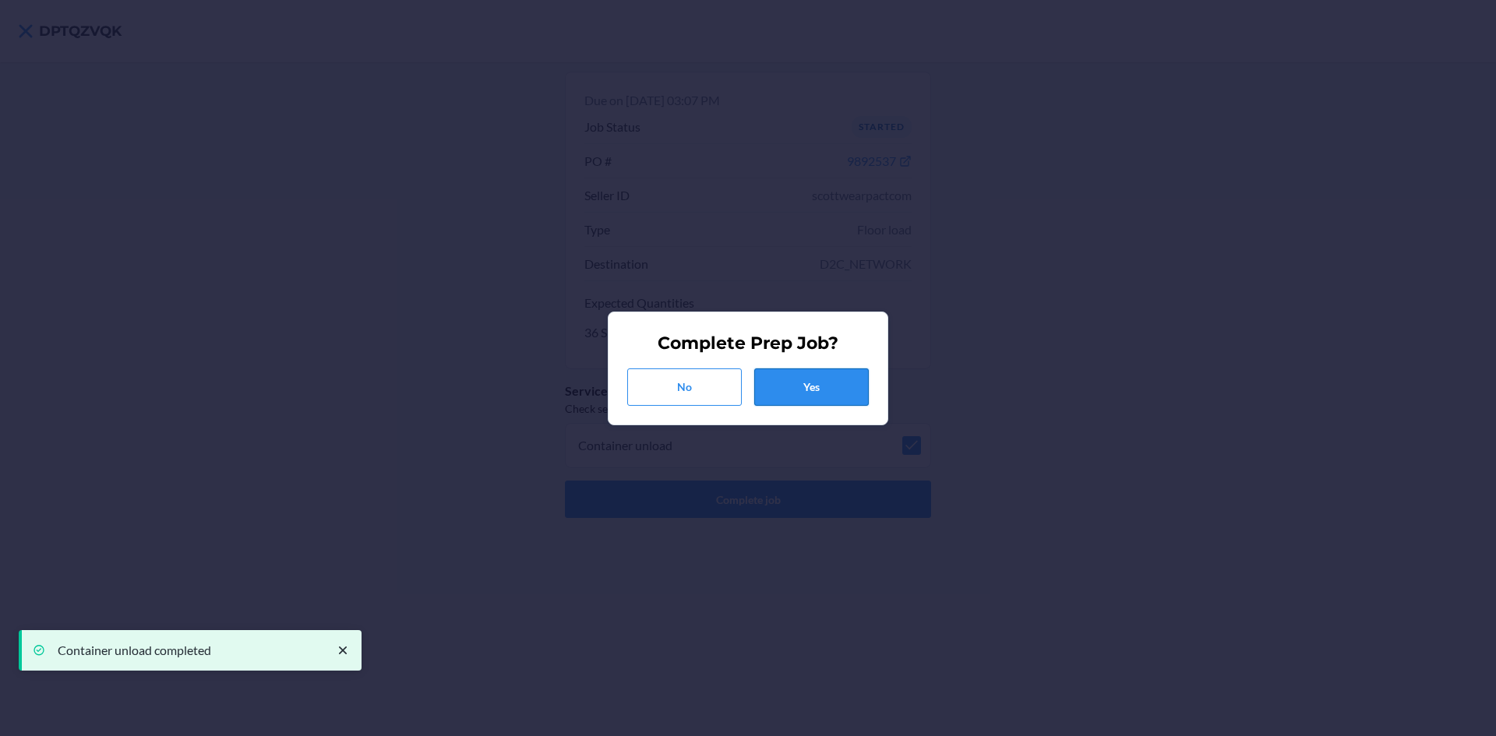
click at [840, 389] on button "Yes" at bounding box center [811, 386] width 115 height 37
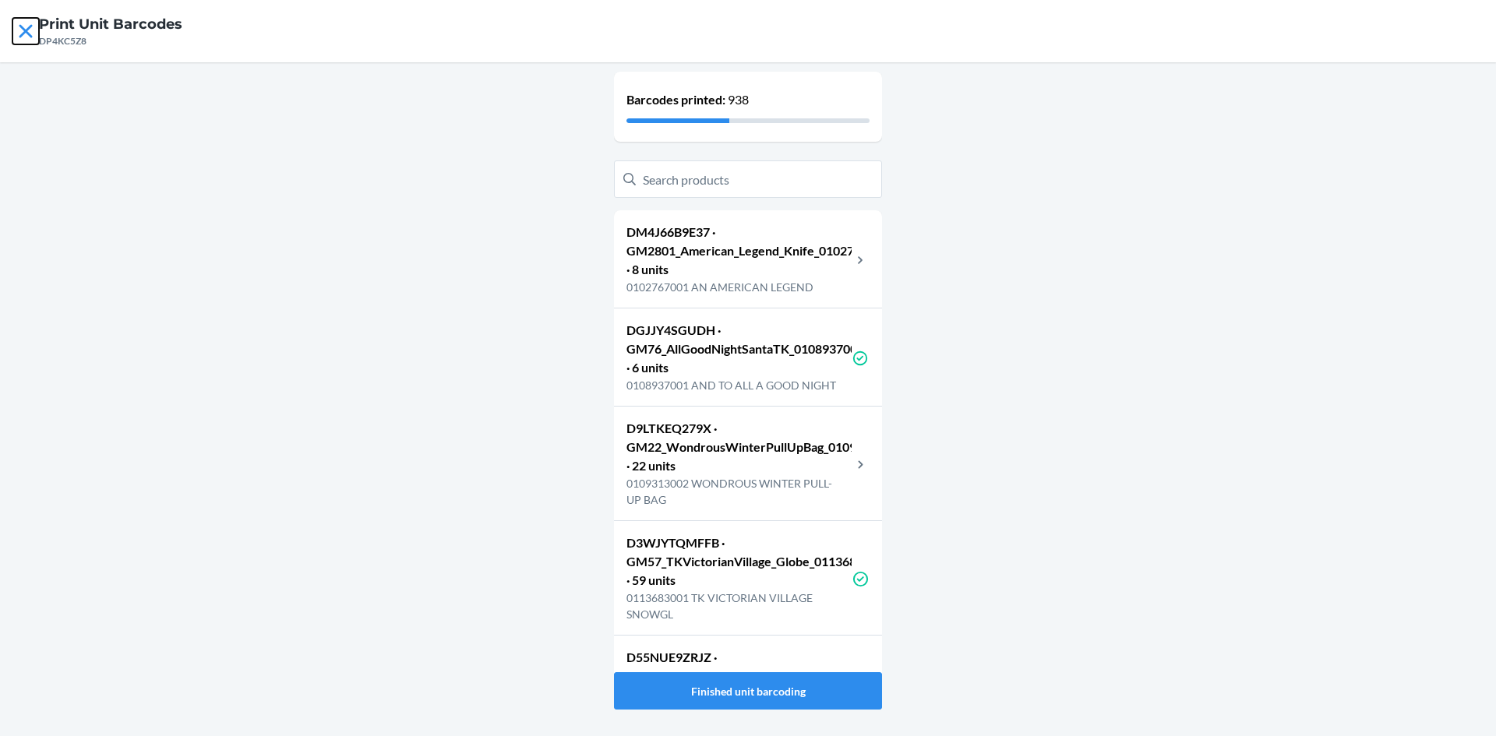
click at [26, 28] on icon at bounding box center [25, 31] width 26 height 26
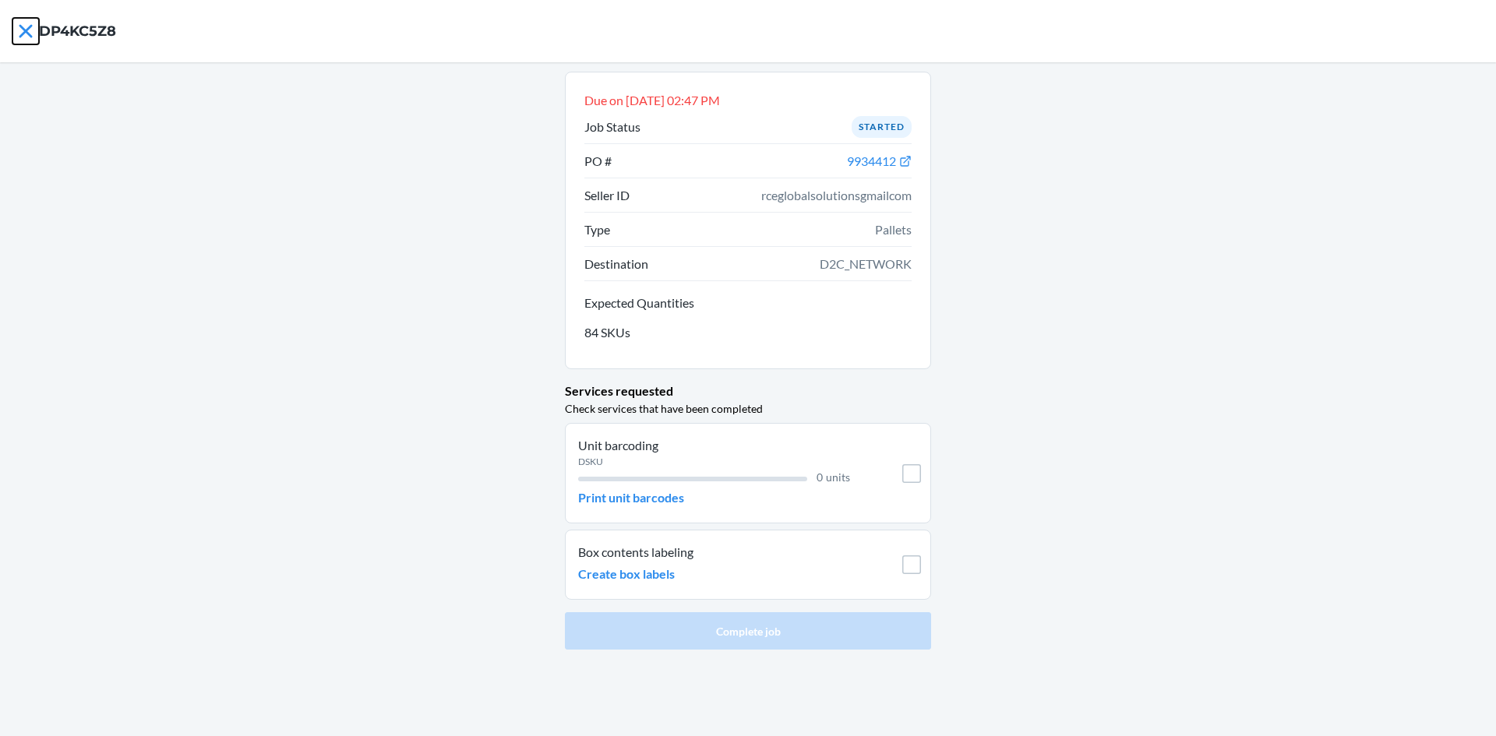
click at [26, 28] on icon at bounding box center [25, 31] width 26 height 26
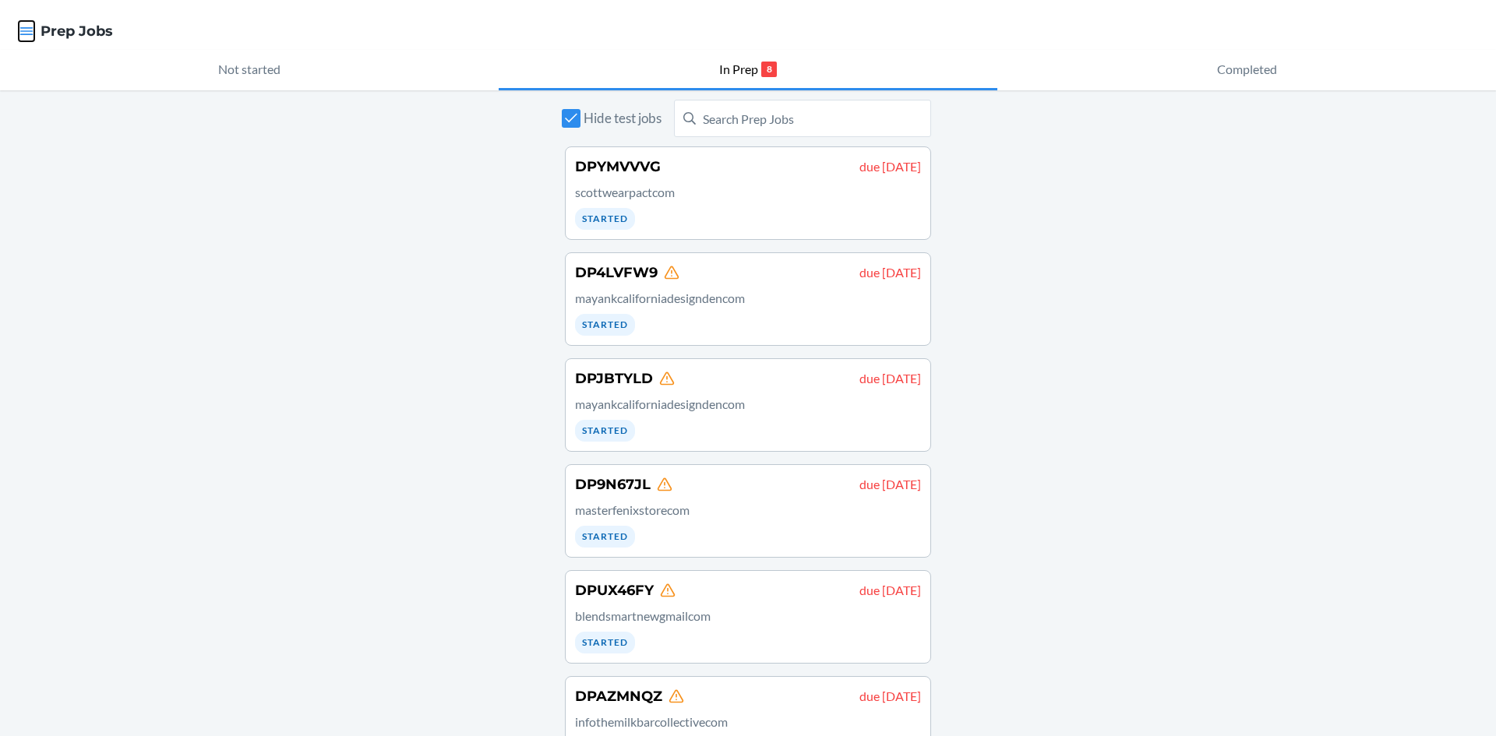
click at [26, 28] on icon "button" at bounding box center [26, 31] width 13 height 8
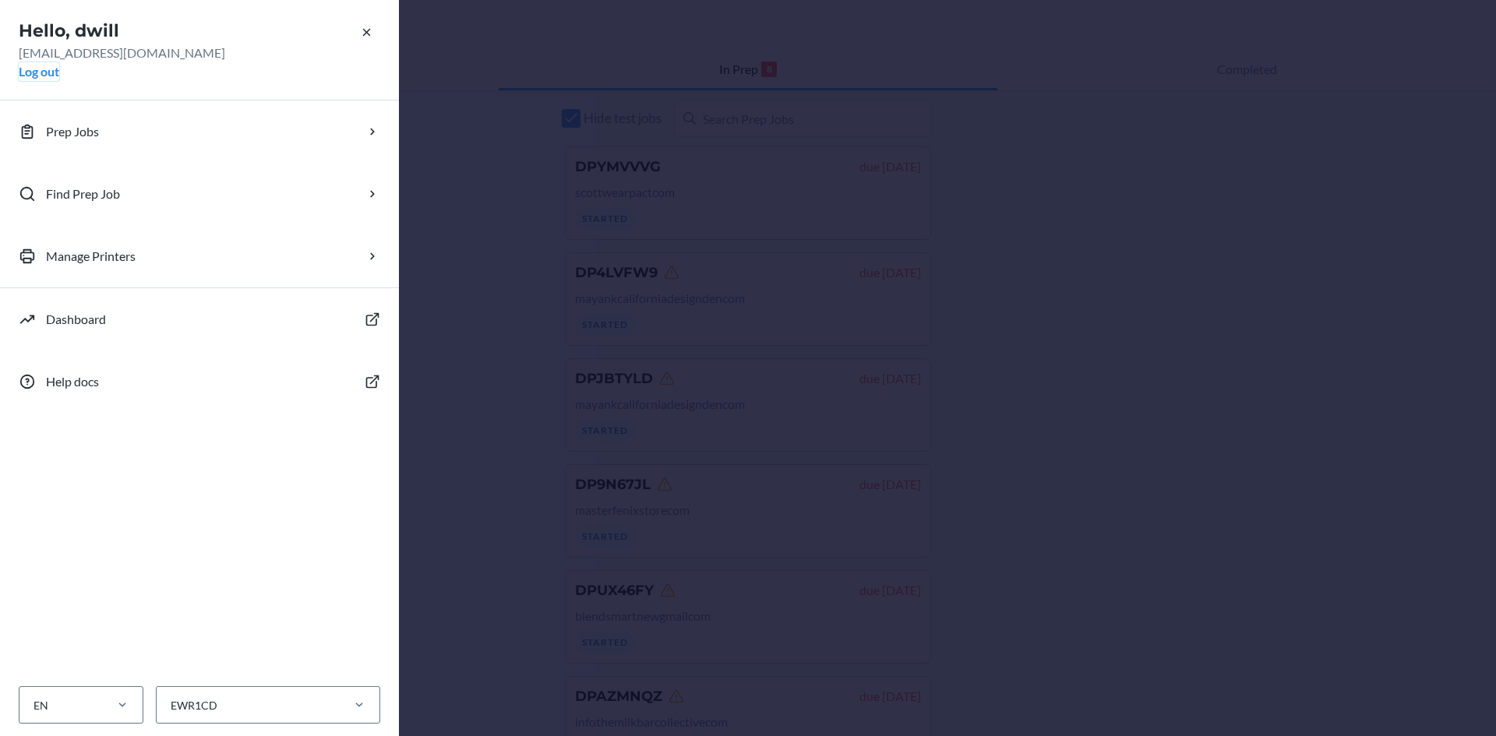
click at [58, 70] on button "Log out" at bounding box center [39, 71] width 41 height 19
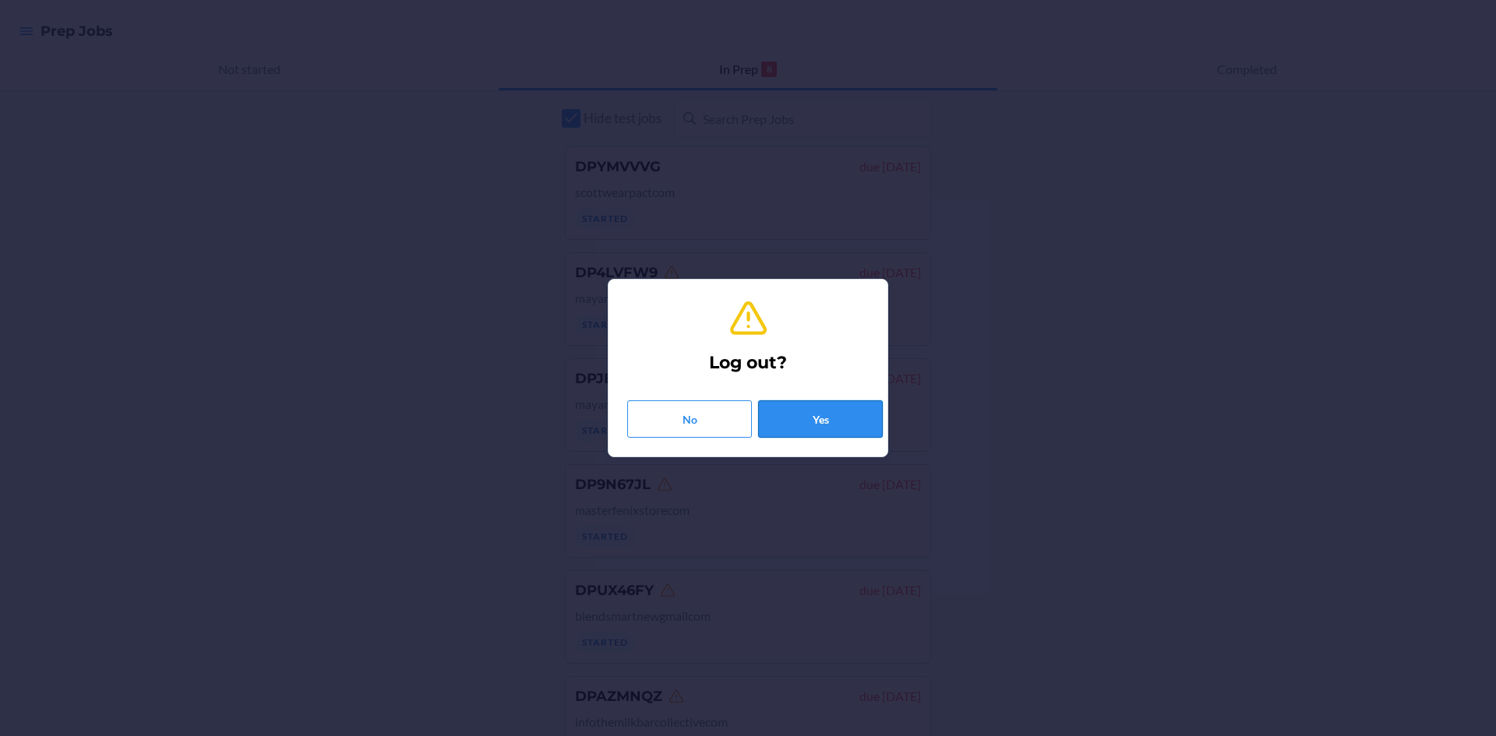
click at [832, 400] on button "Yes" at bounding box center [820, 418] width 125 height 37
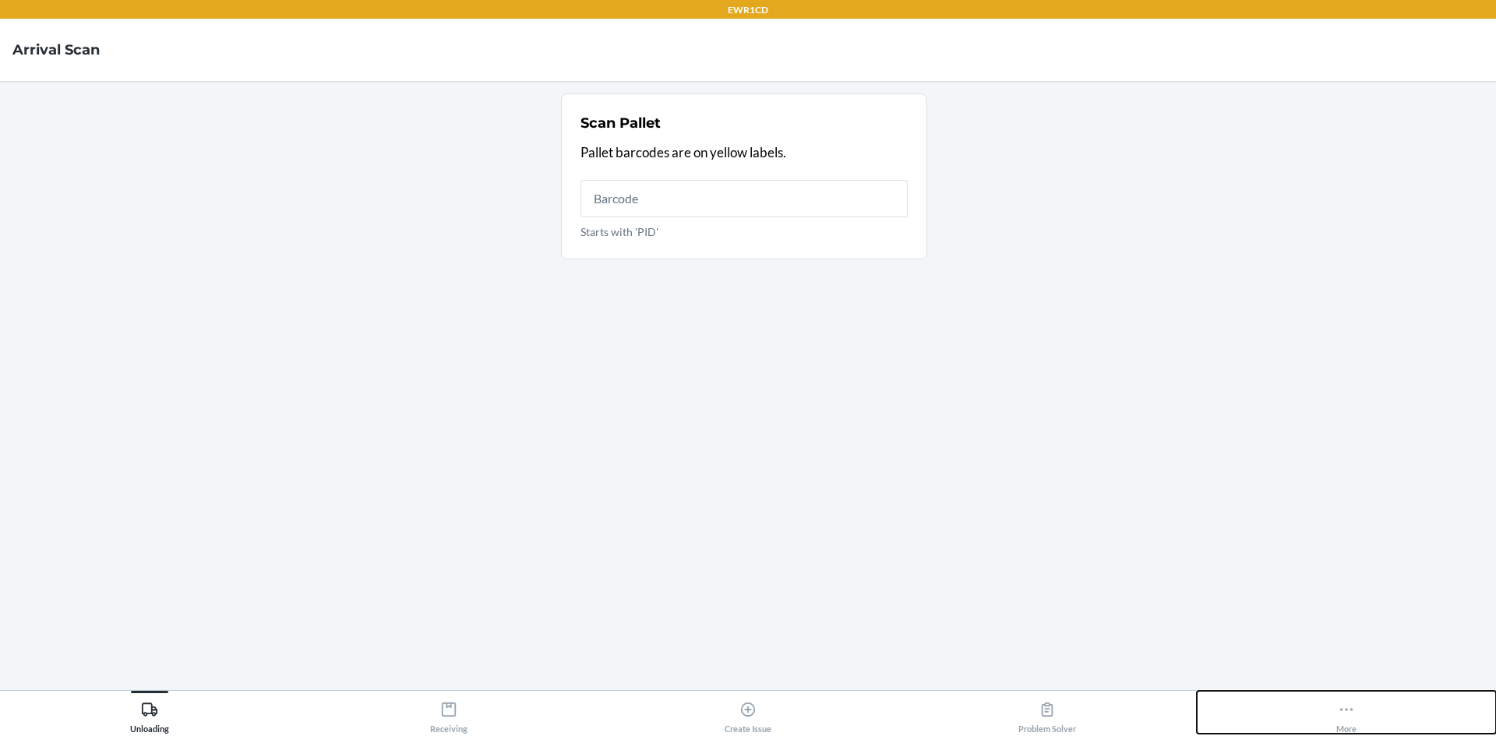
click at [1352, 708] on icon at bounding box center [1345, 709] width 17 height 17
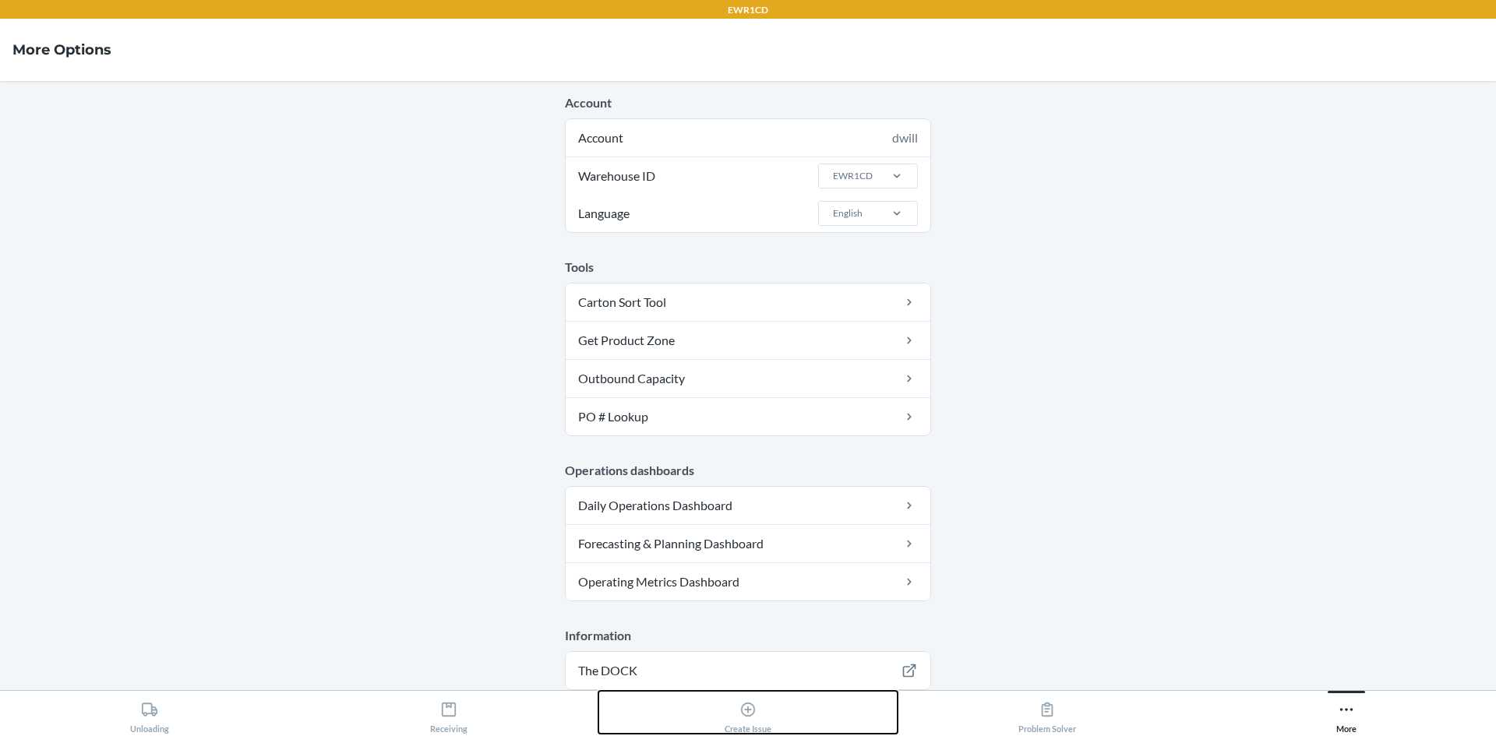
click at [759, 714] on div "Create Issue" at bounding box center [747, 714] width 47 height 39
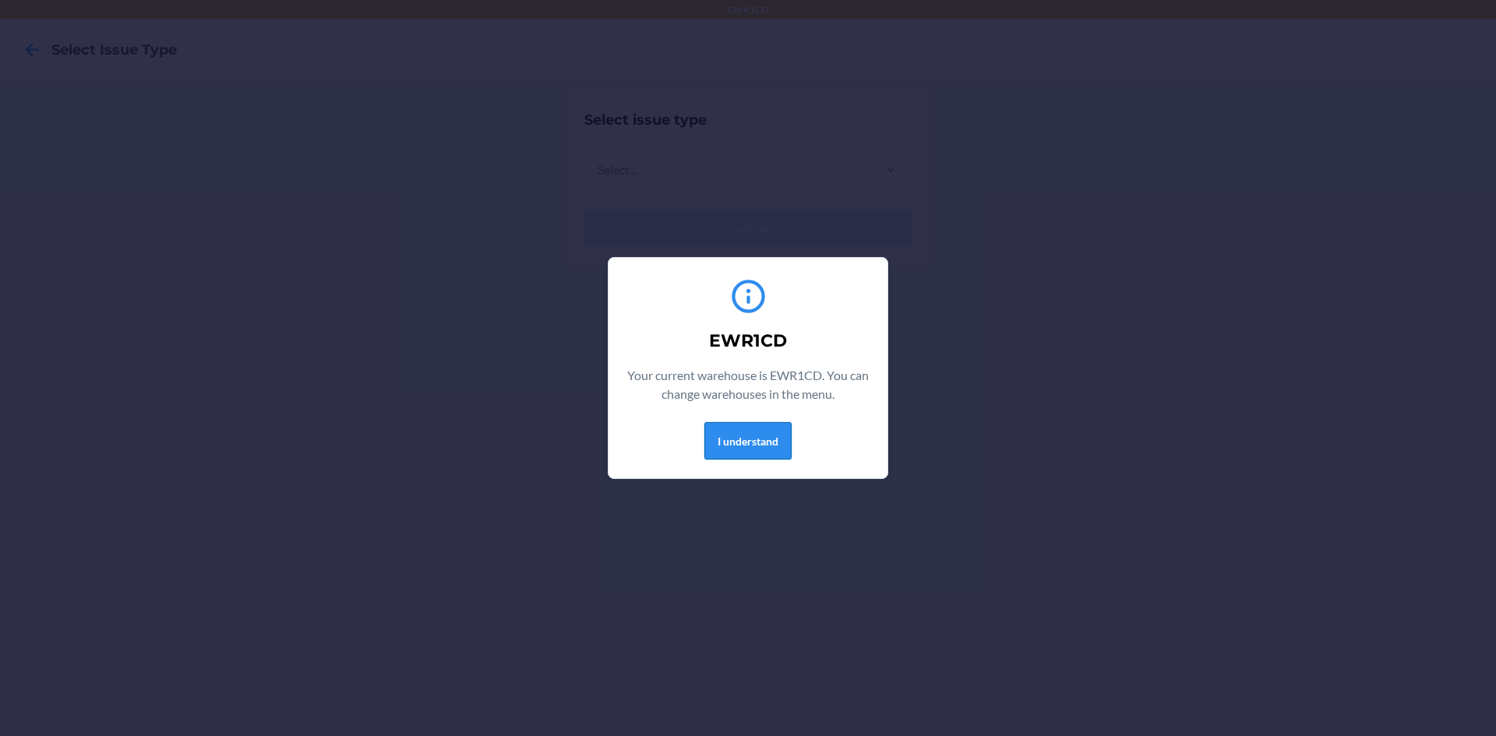
click at [766, 440] on button "I understand" at bounding box center [747, 440] width 87 height 37
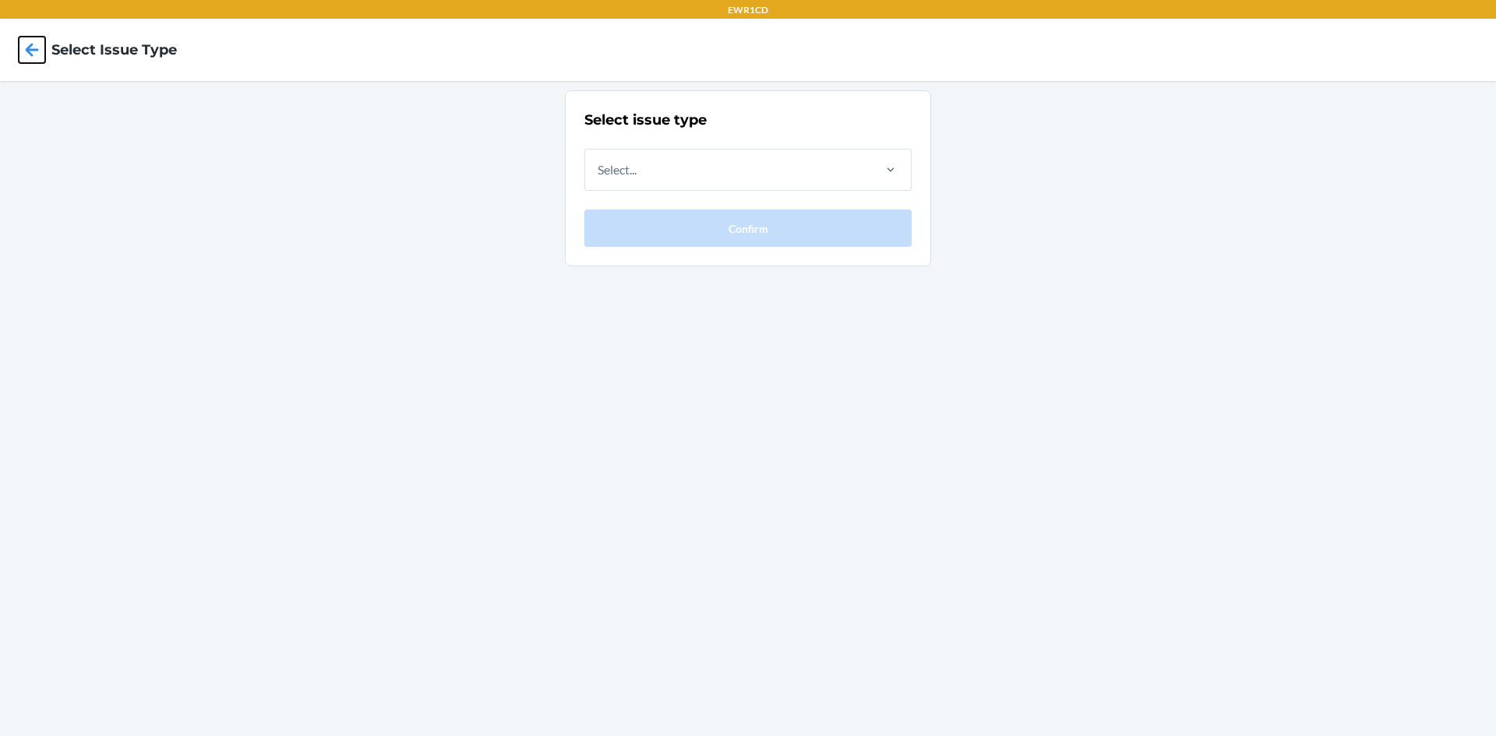
click at [23, 58] on icon at bounding box center [32, 50] width 26 height 26
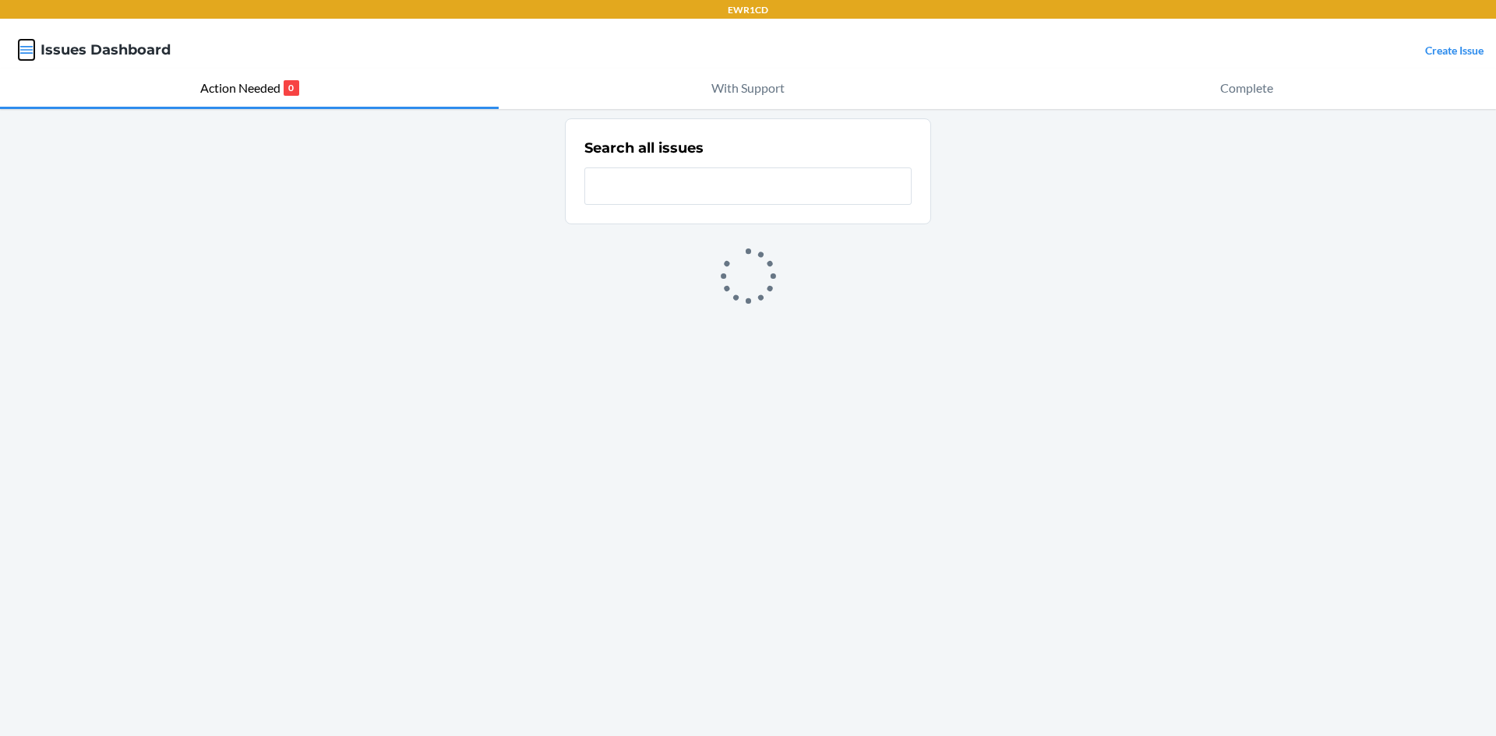
click at [25, 53] on icon "button" at bounding box center [26, 50] width 13 height 8
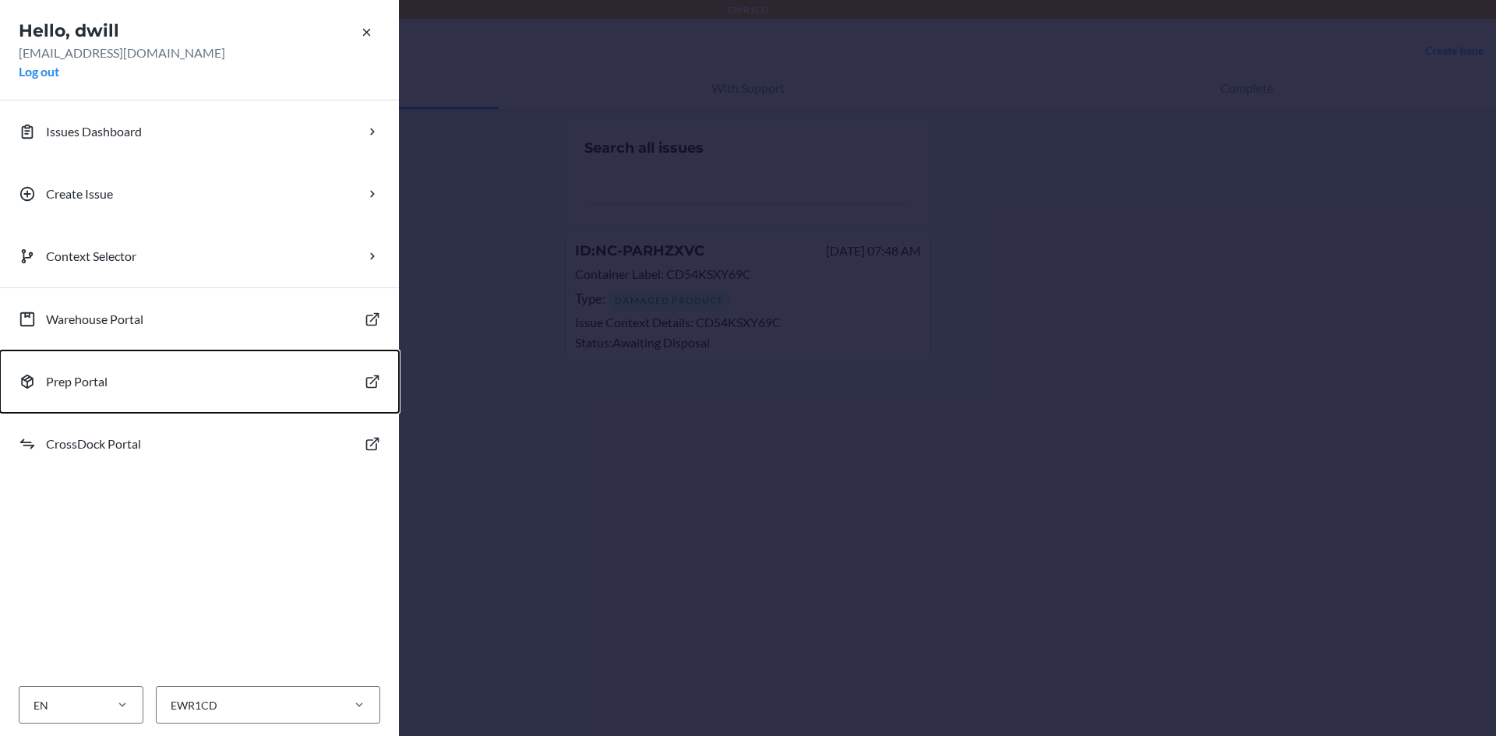
click at [143, 388] on button "Prep Portal" at bounding box center [199, 382] width 399 height 62
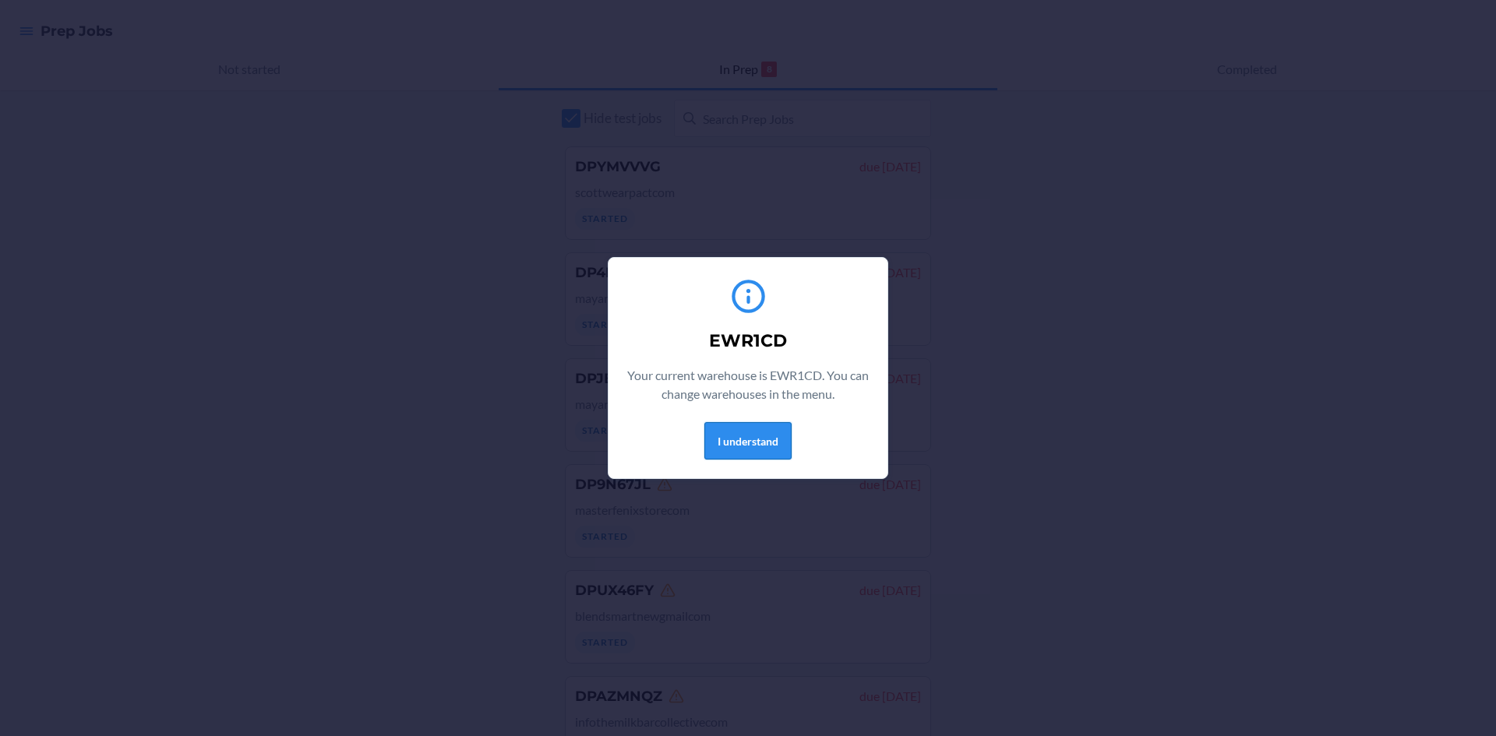
click at [773, 435] on button "I understand" at bounding box center [747, 440] width 87 height 37
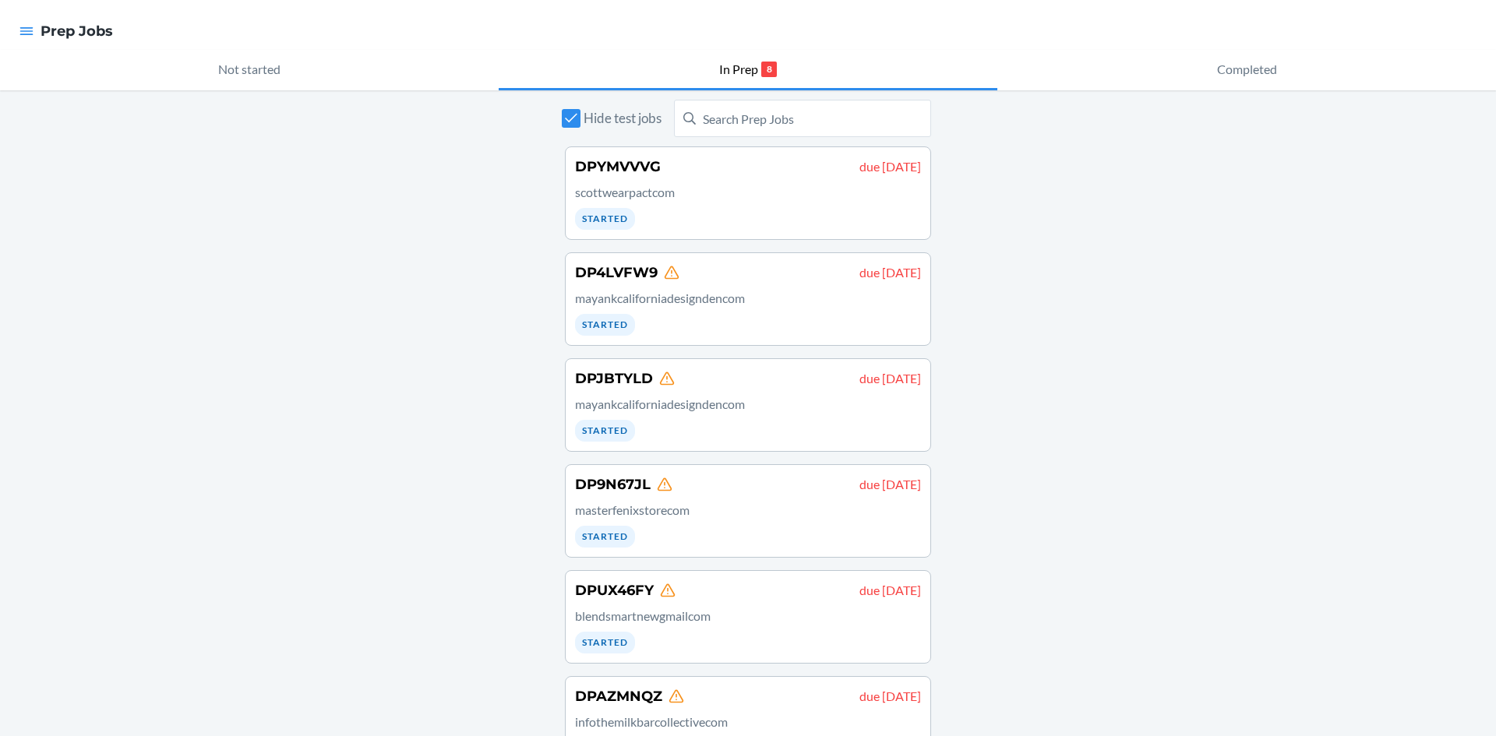
scroll to position [267, 0]
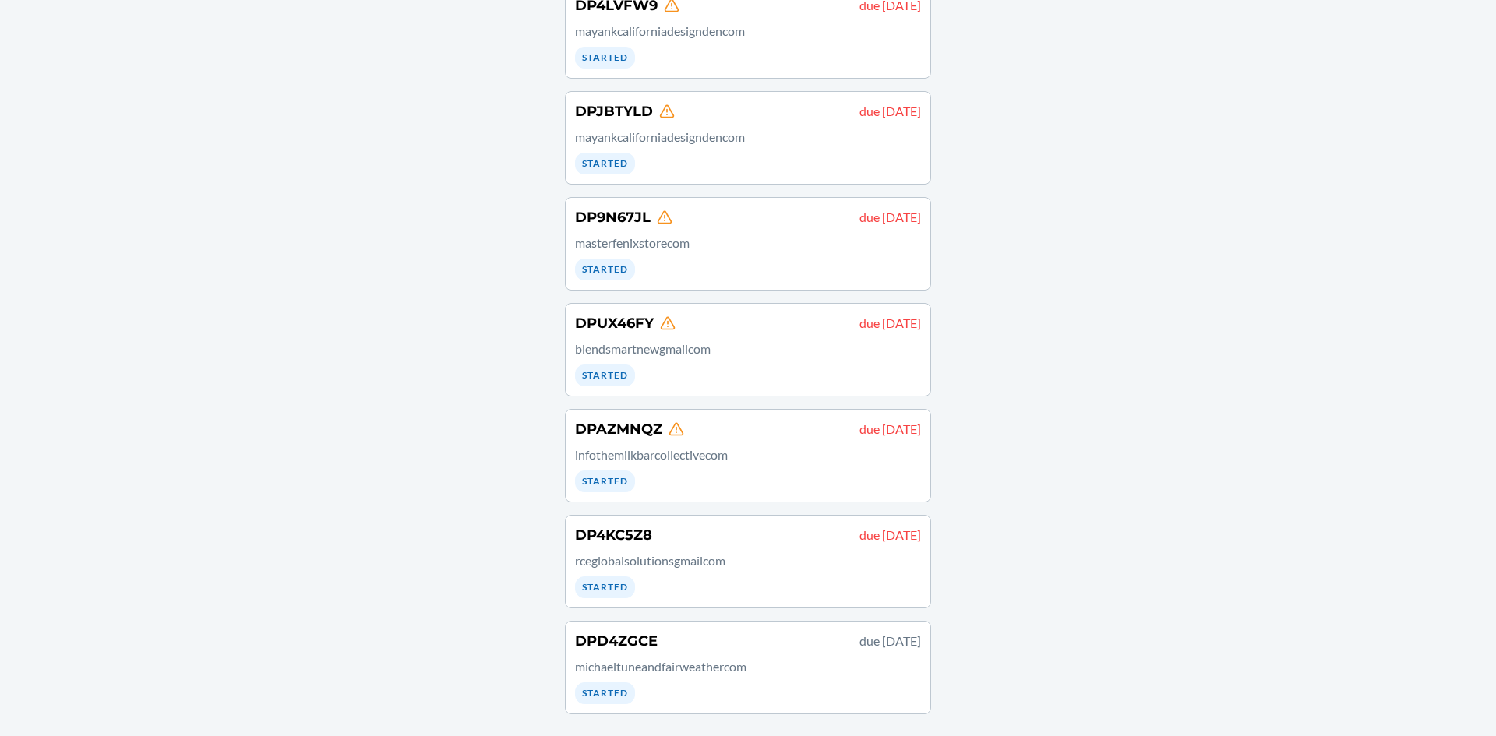
click at [725, 597] on div "DP4KC5Z8 due [DATE] rceglobalsolutionsgmailcom Started" at bounding box center [748, 561] width 346 height 73
